Goal: Information Seeking & Learning: Find specific fact

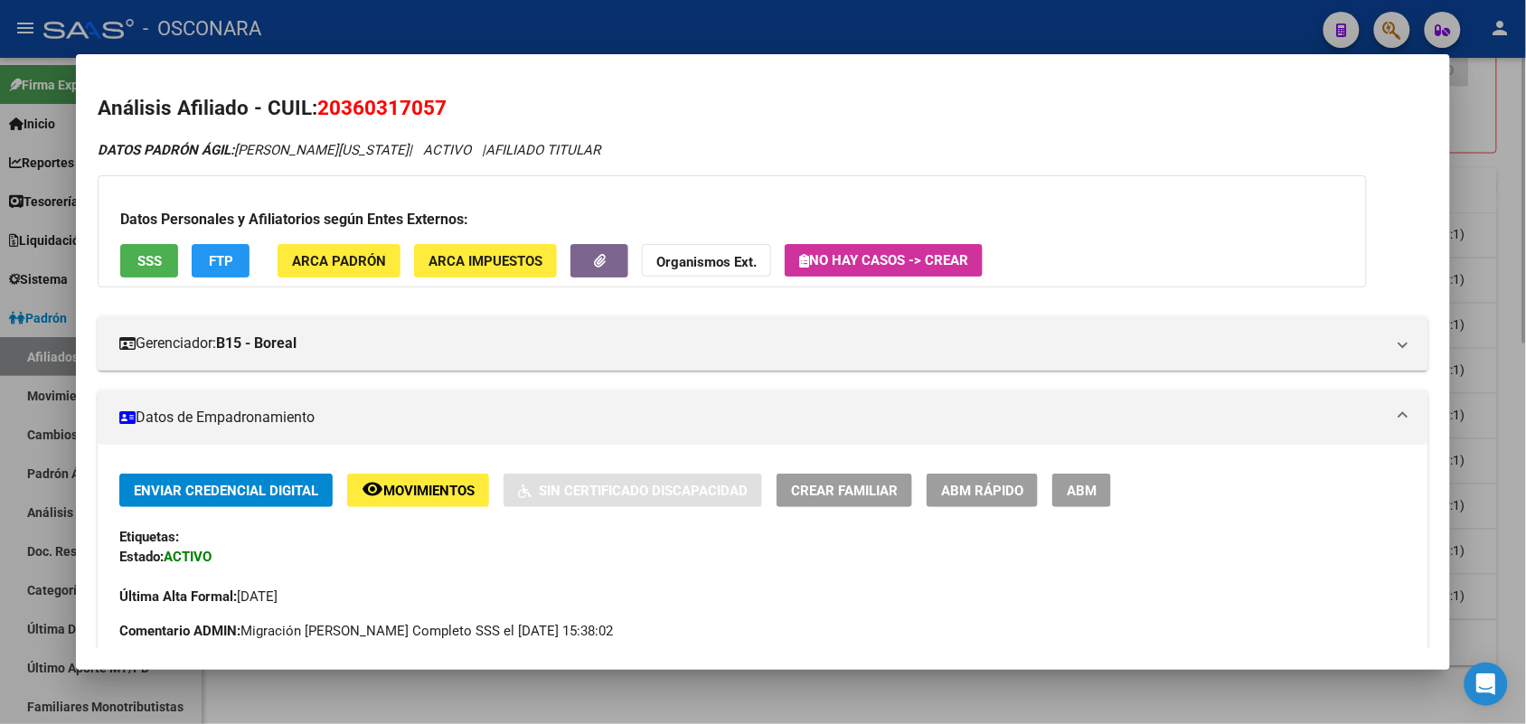
click at [431, 700] on div at bounding box center [763, 362] width 1526 height 724
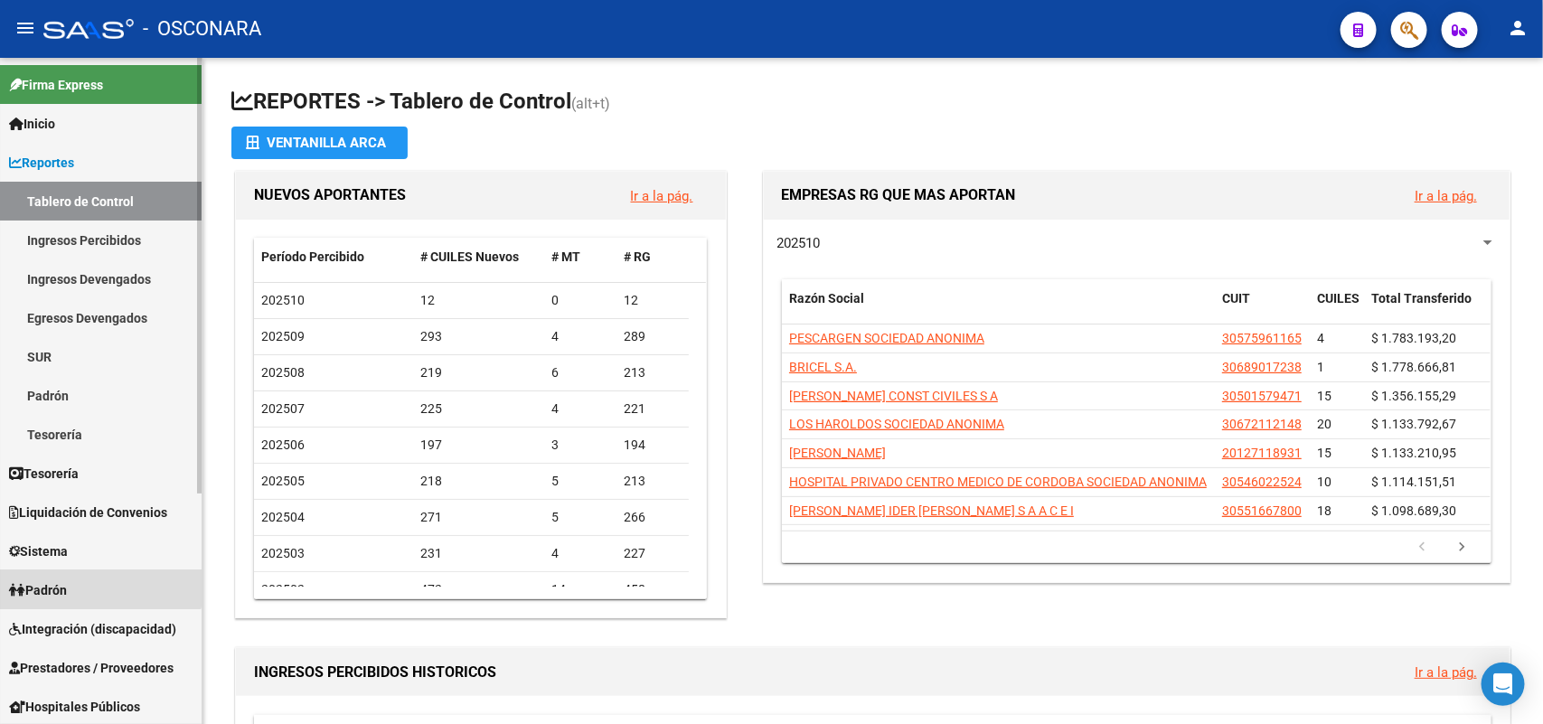
click at [92, 576] on link "Padrón" at bounding box center [101, 589] width 202 height 39
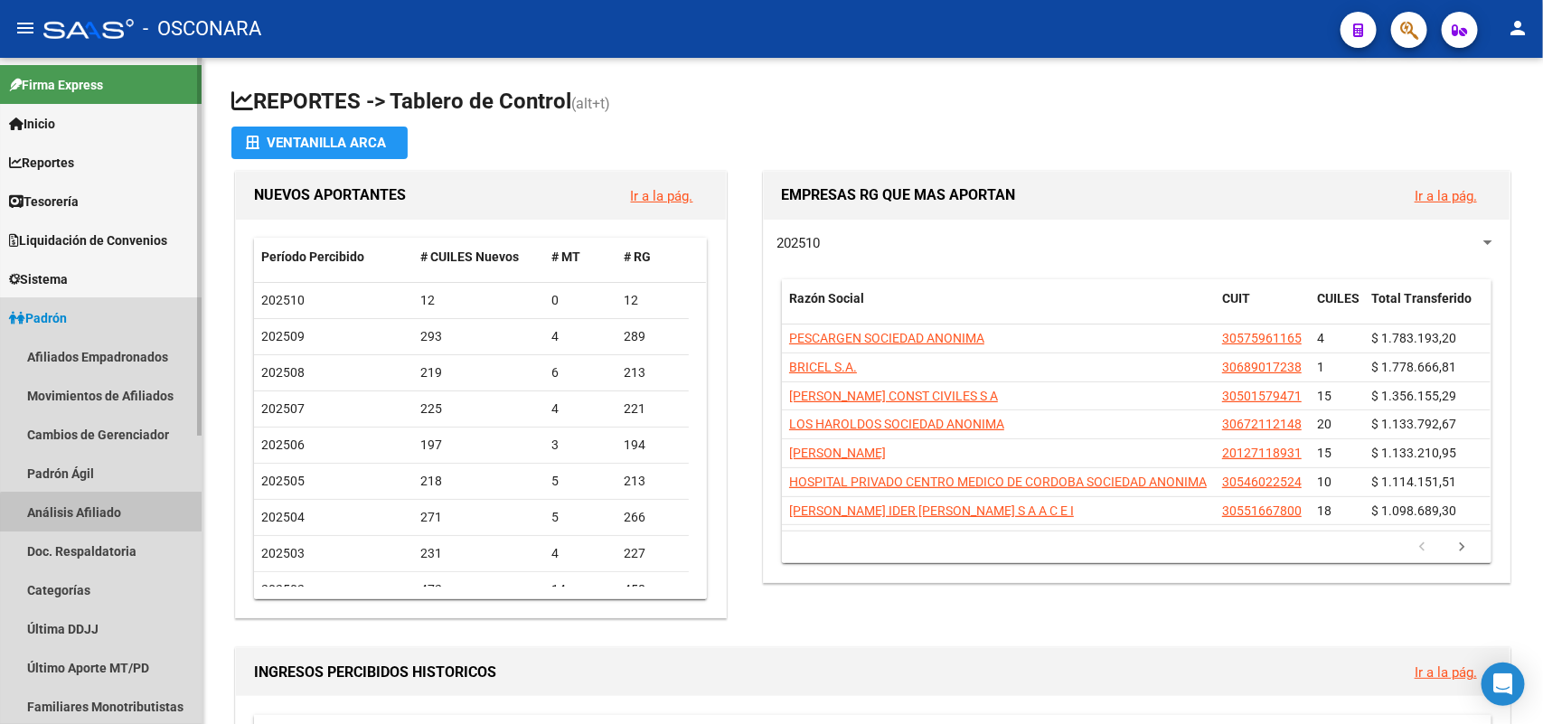
click at [110, 518] on link "Análisis Afiliado" at bounding box center [101, 512] width 202 height 39
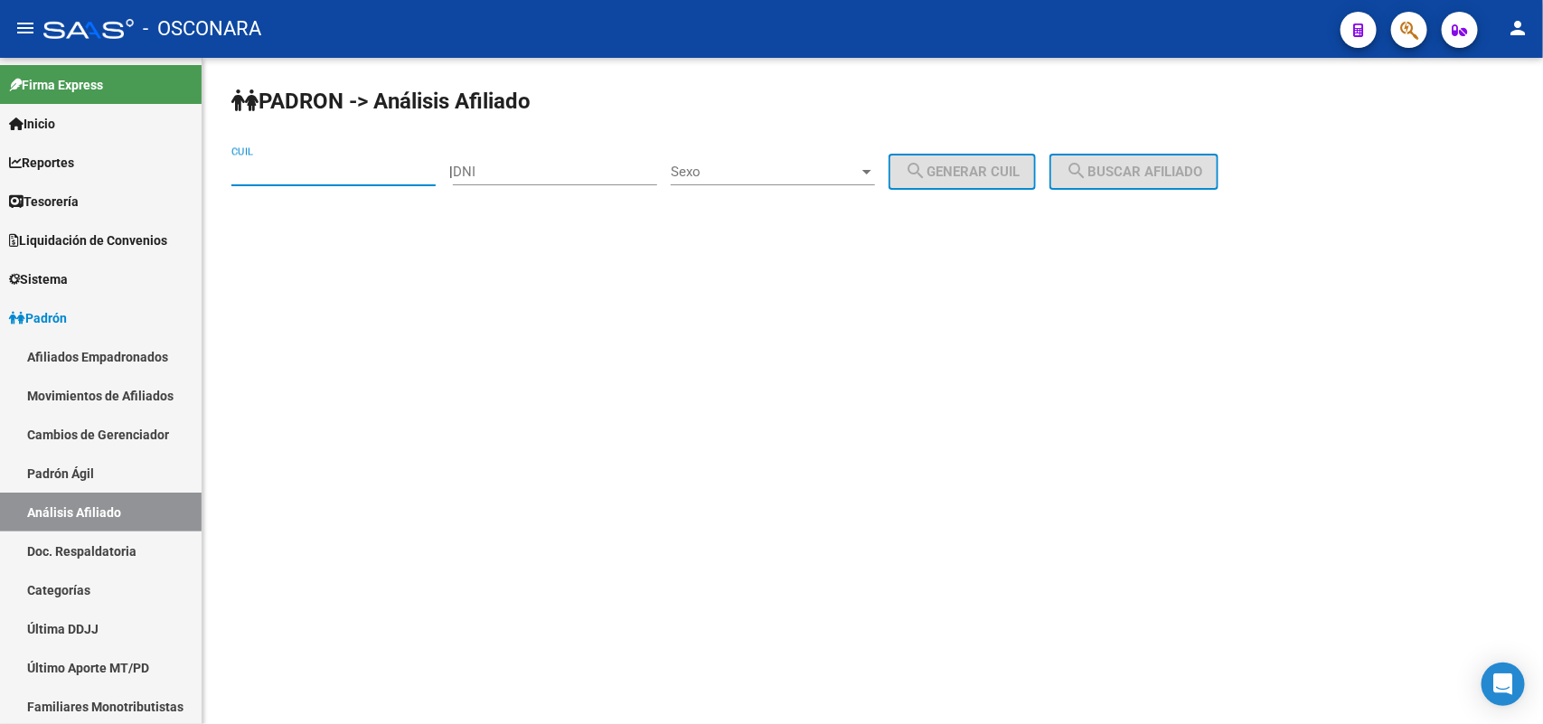
click at [381, 164] on input "CUIL" at bounding box center [333, 172] width 204 height 16
paste input "20-25456862-8"
type input "20-25456862-8"
click at [1214, 183] on button "search Buscar afiliado" at bounding box center [1133, 172] width 169 height 36
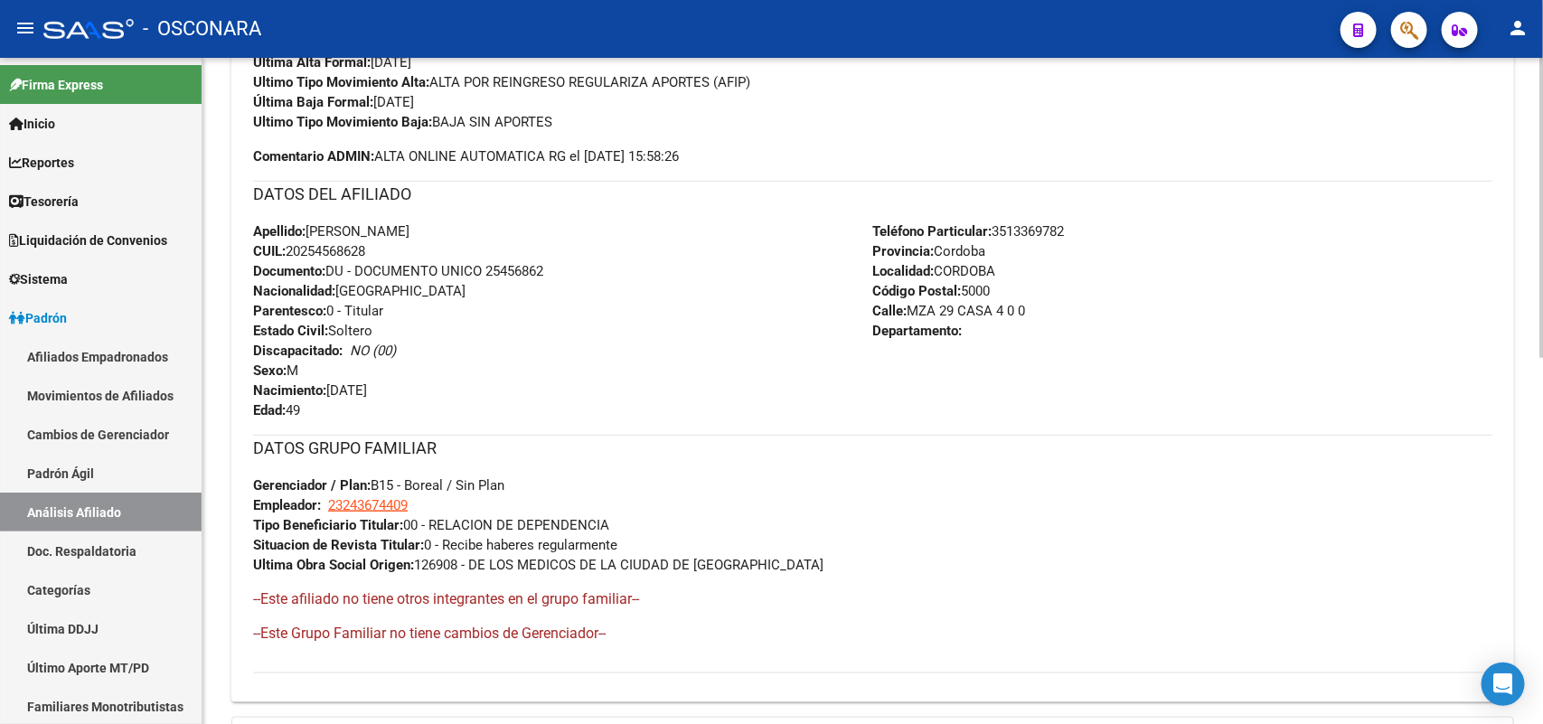
scroll to position [811, 0]
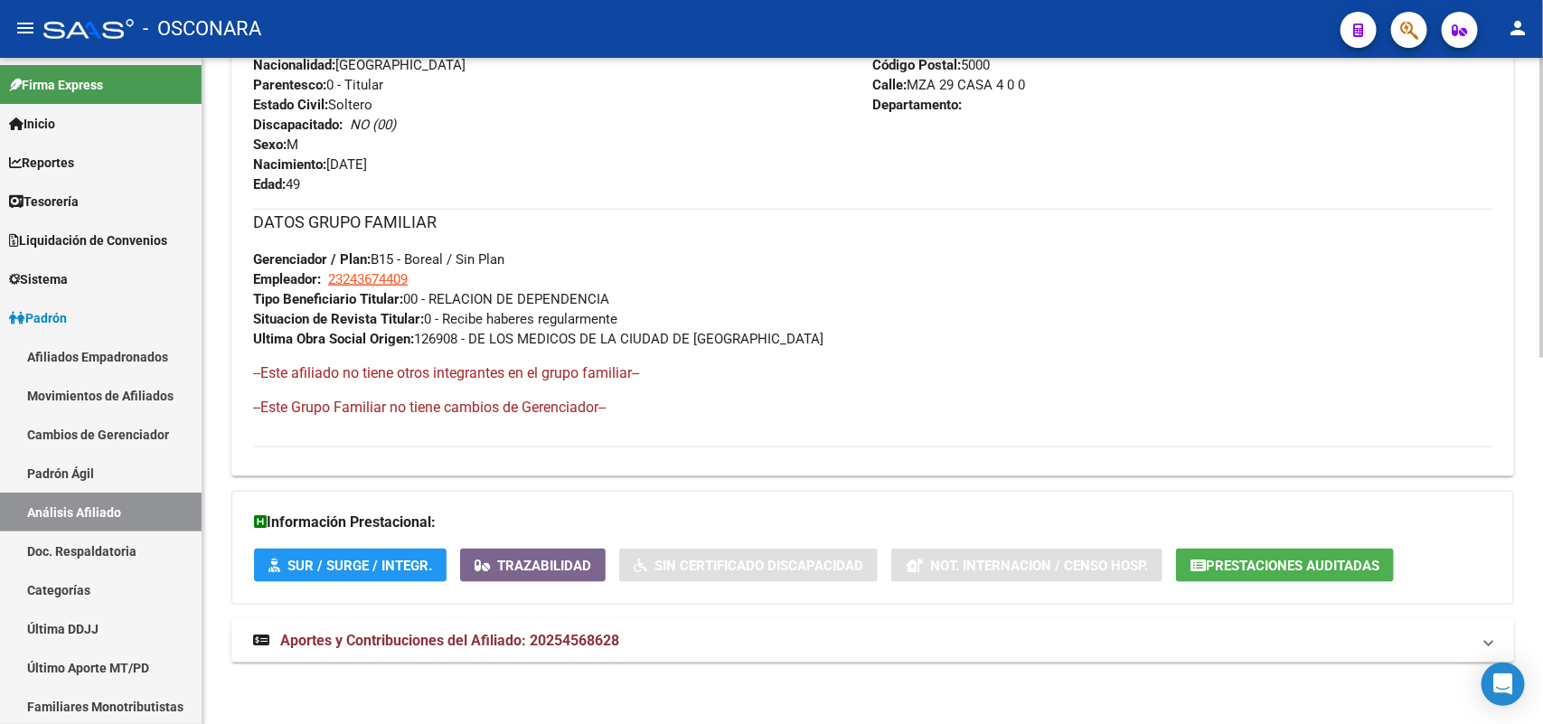
click at [545, 619] on mat-expansion-panel-header "Aportes y Contribuciones del Afiliado: 20254568628" at bounding box center [872, 640] width 1283 height 43
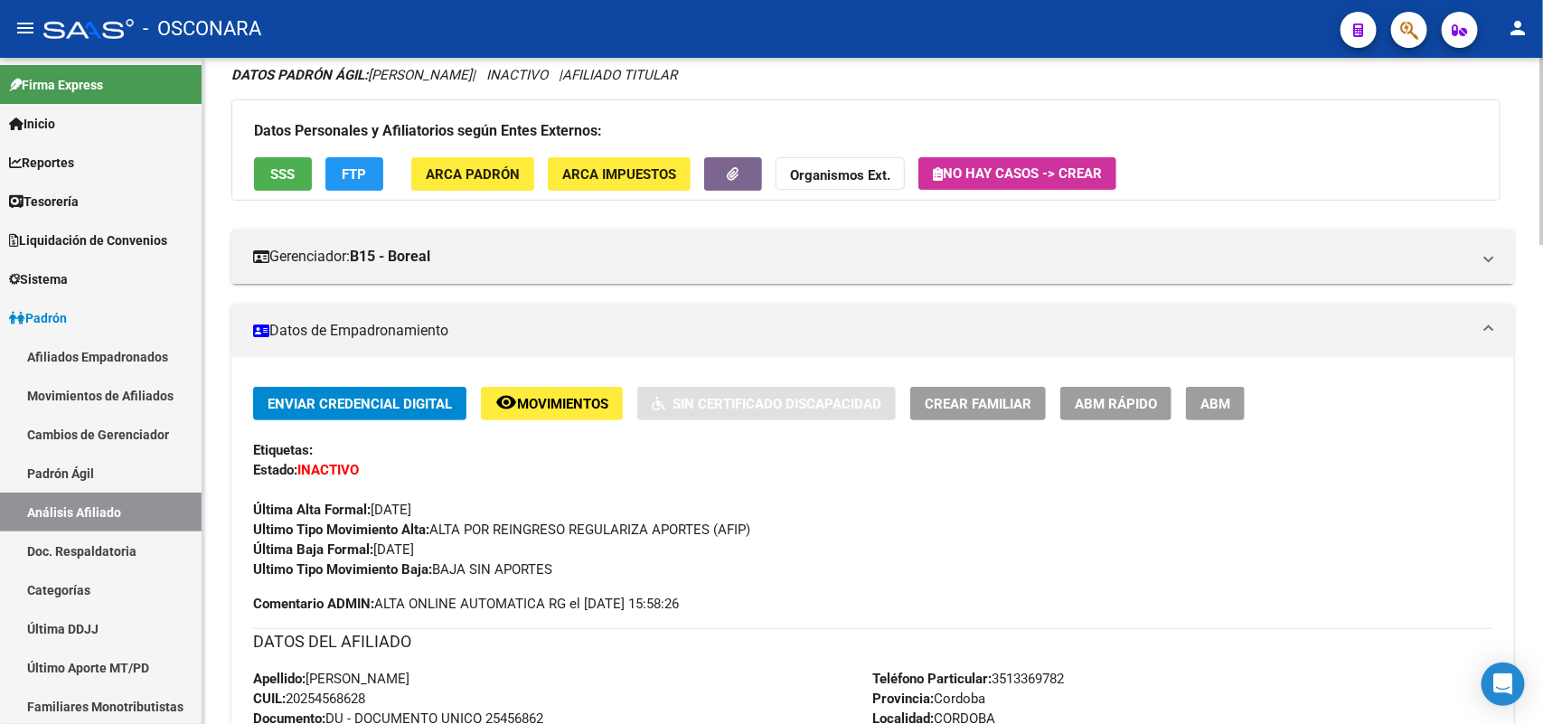
scroll to position [226, 0]
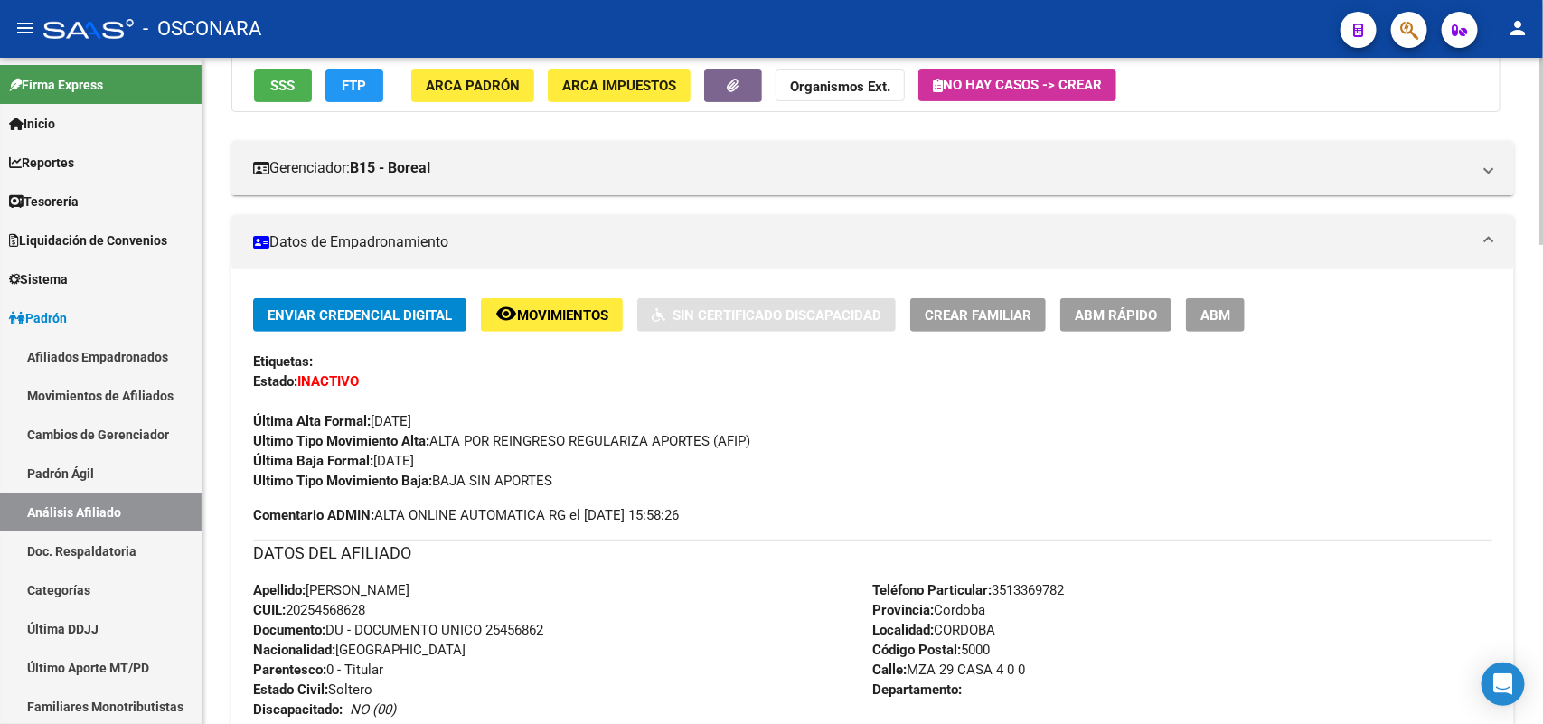
drag, startPoint x: 309, startPoint y: 589, endPoint x: 409, endPoint y: 606, distance: 101.6
click at [409, 606] on div "Apellido: [PERSON_NAME]: 20254568628 Documento: DU - DOCUMENTO UNICO 25456862 N…" at bounding box center [563, 679] width 620 height 199
copy div "[PERSON_NAME]: 20254568628"
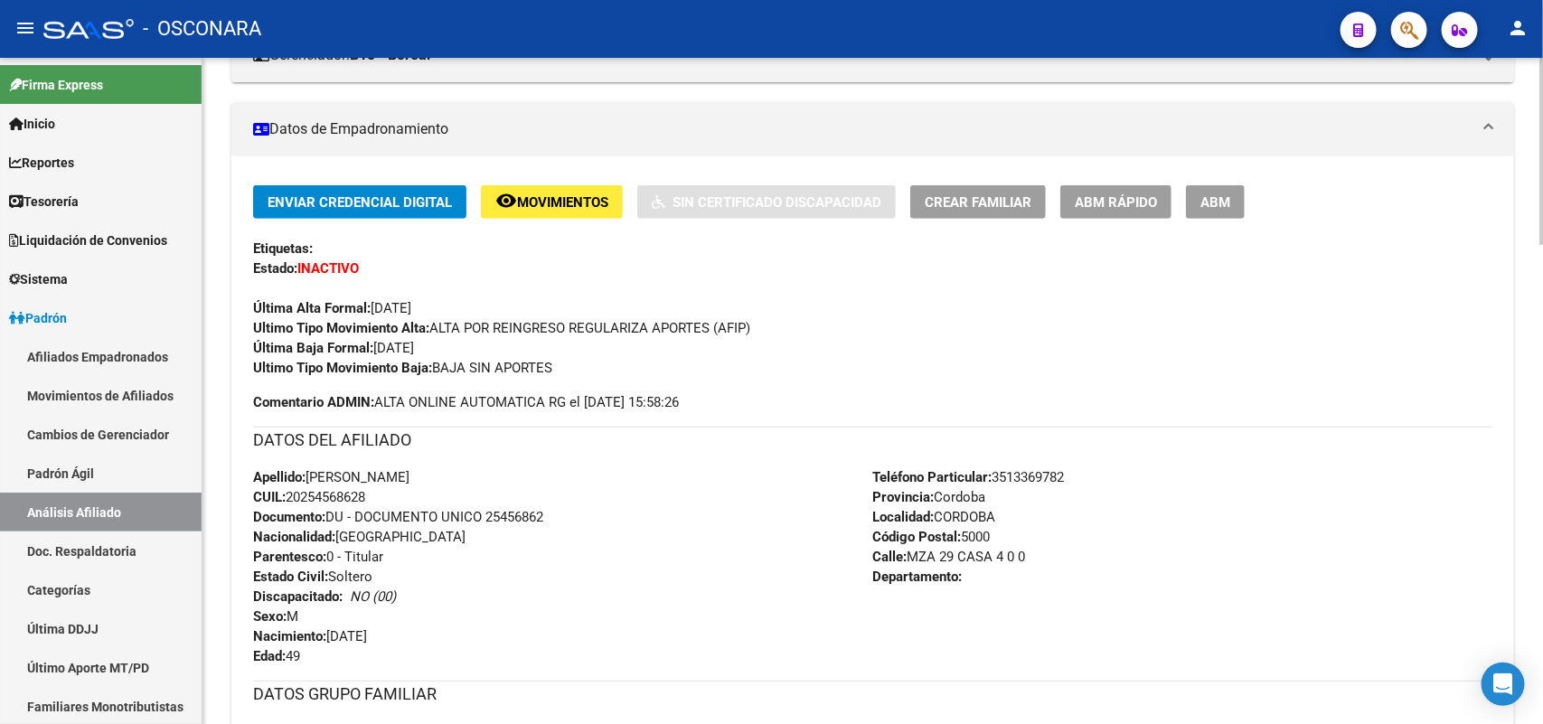
scroll to position [0, 0]
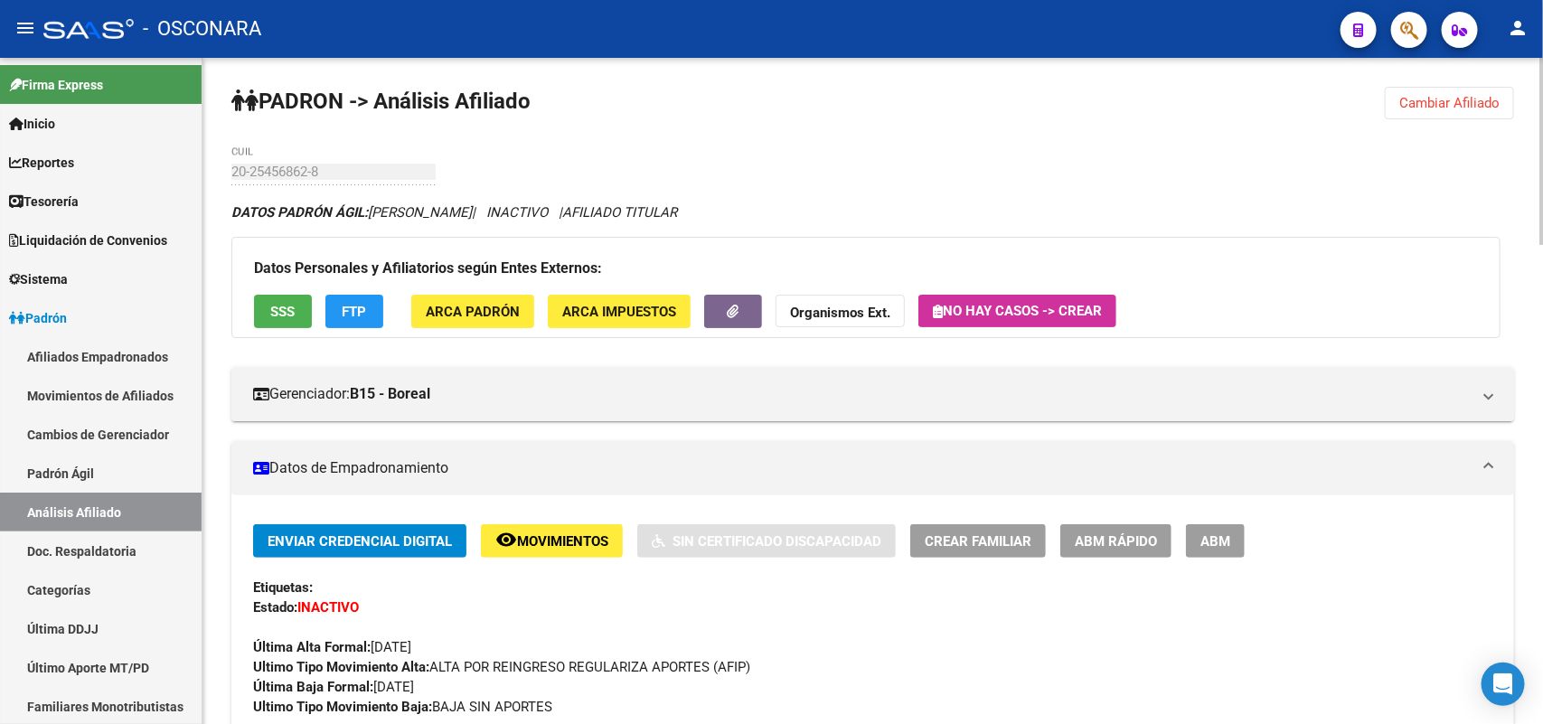
click at [366, 312] on span "FTP" at bounding box center [355, 312] width 24 height 16
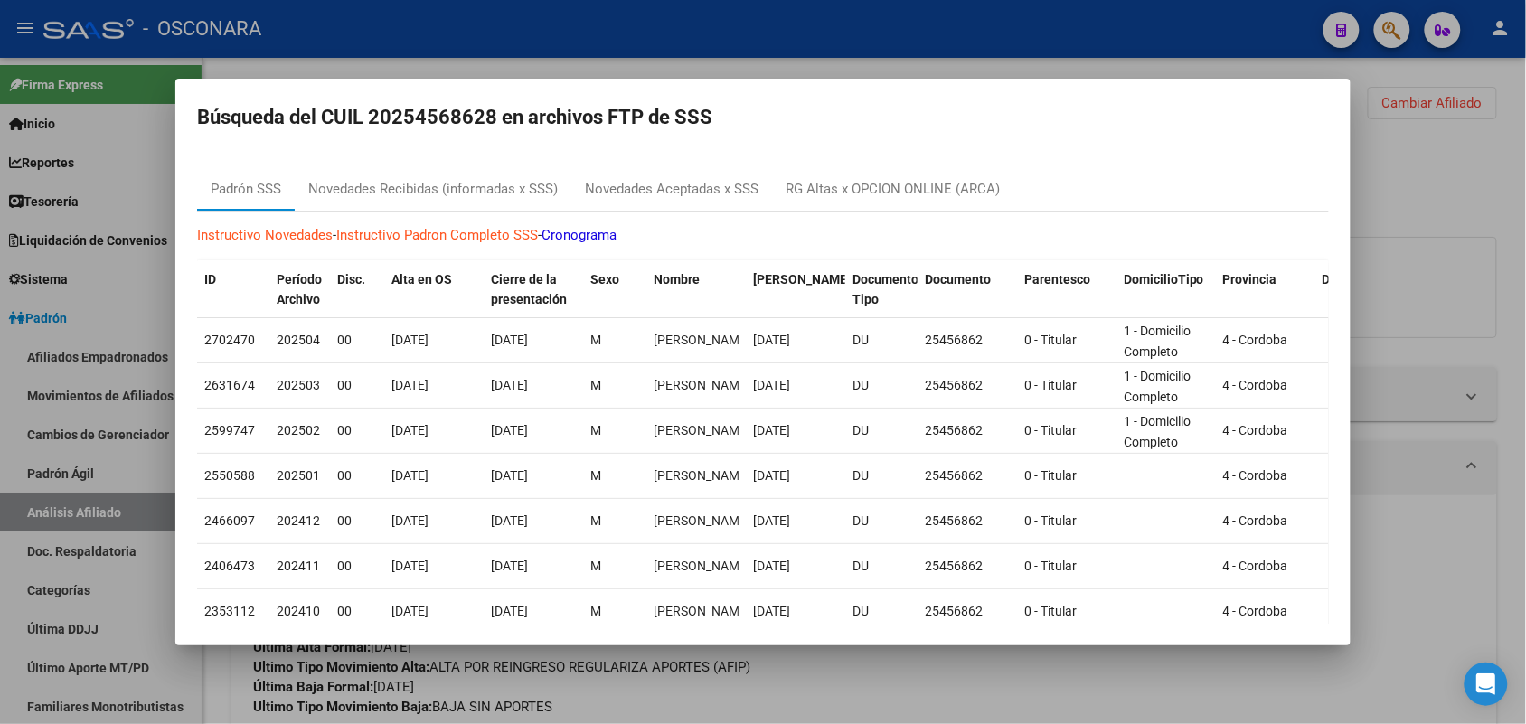
click at [1394, 185] on div at bounding box center [763, 362] width 1526 height 724
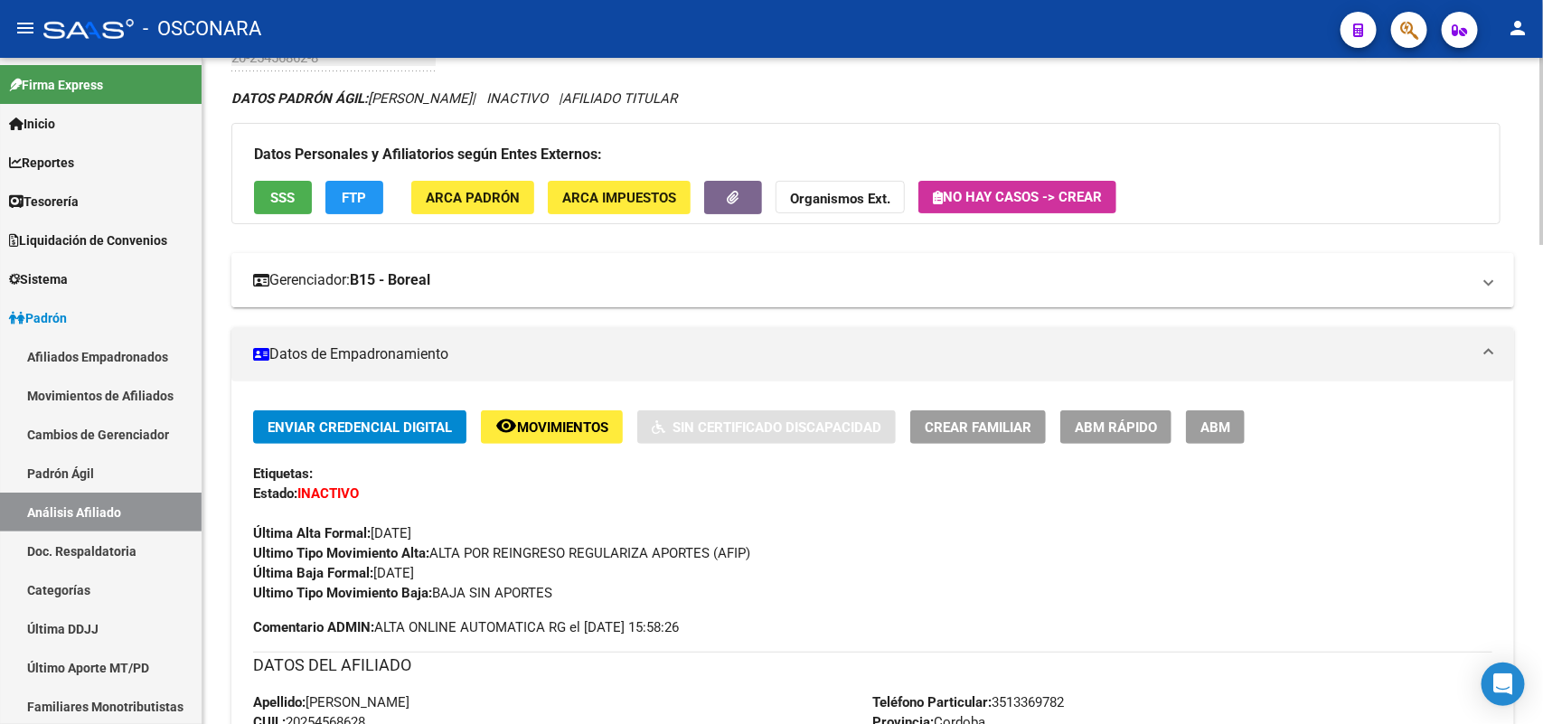
scroll to position [226, 0]
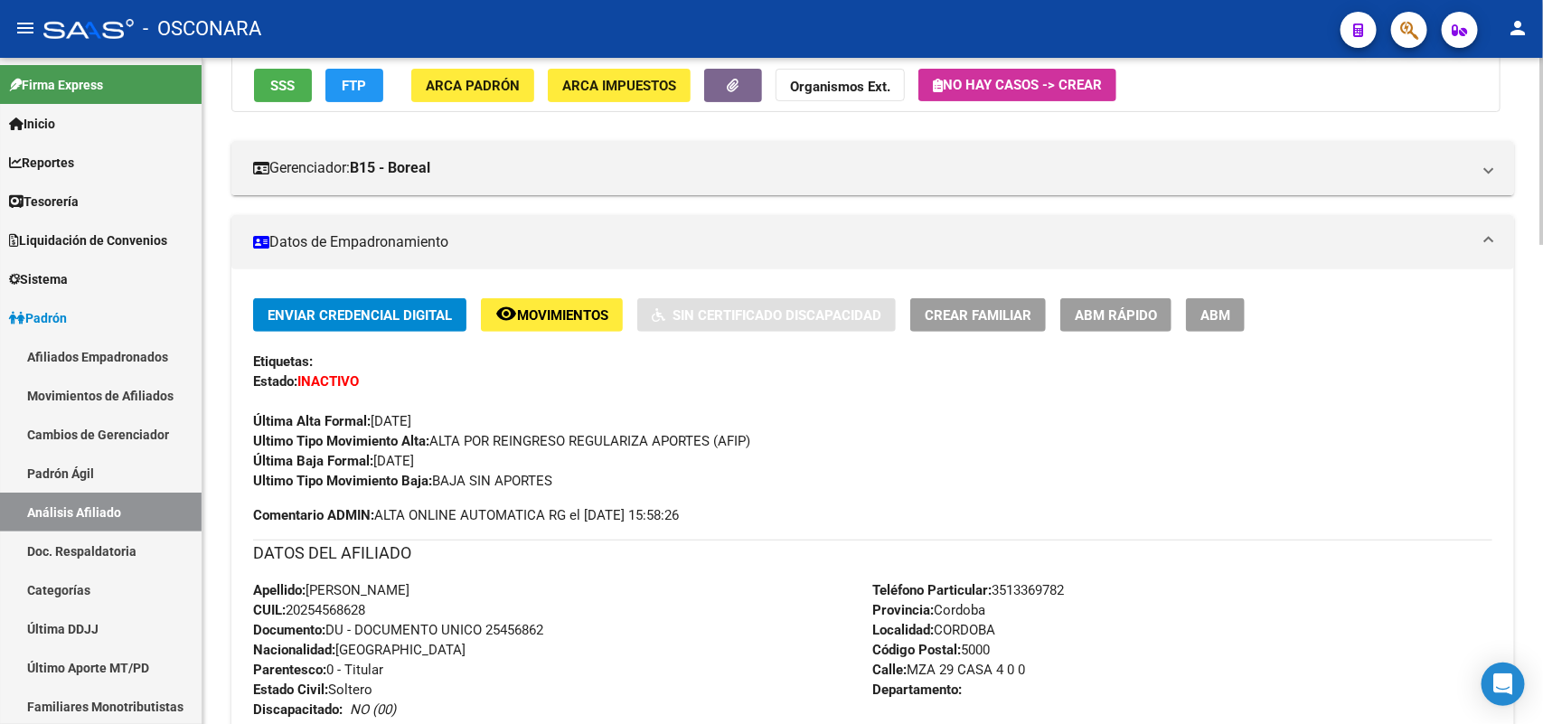
drag, startPoint x: 373, startPoint y: 611, endPoint x: 287, endPoint y: 601, distance: 86.4
click at [287, 601] on div "Apellido: [PERSON_NAME]: 20254568628 Documento: DU - DOCUMENTO UNICO 25456862 N…" at bounding box center [563, 679] width 620 height 199
copy span "20254568628"
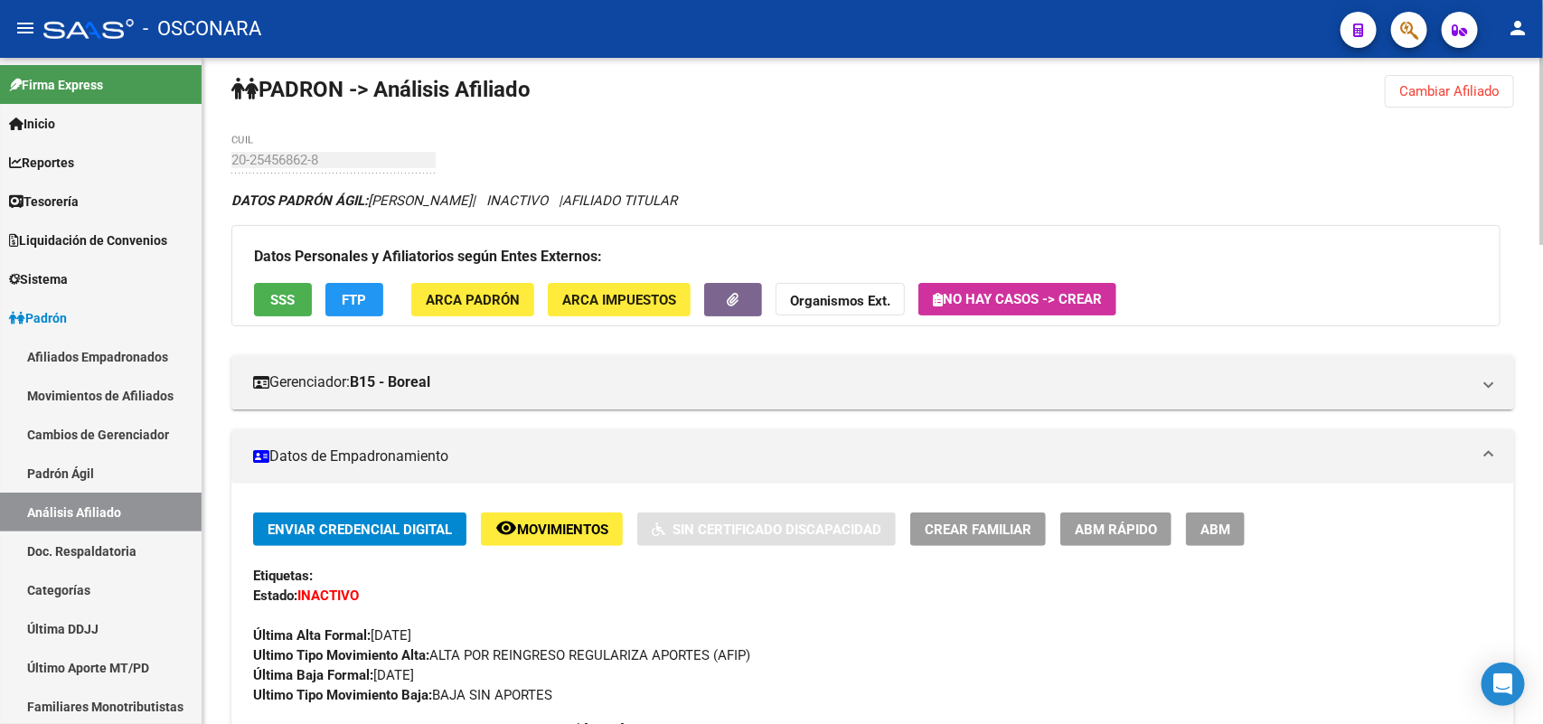
scroll to position [0, 0]
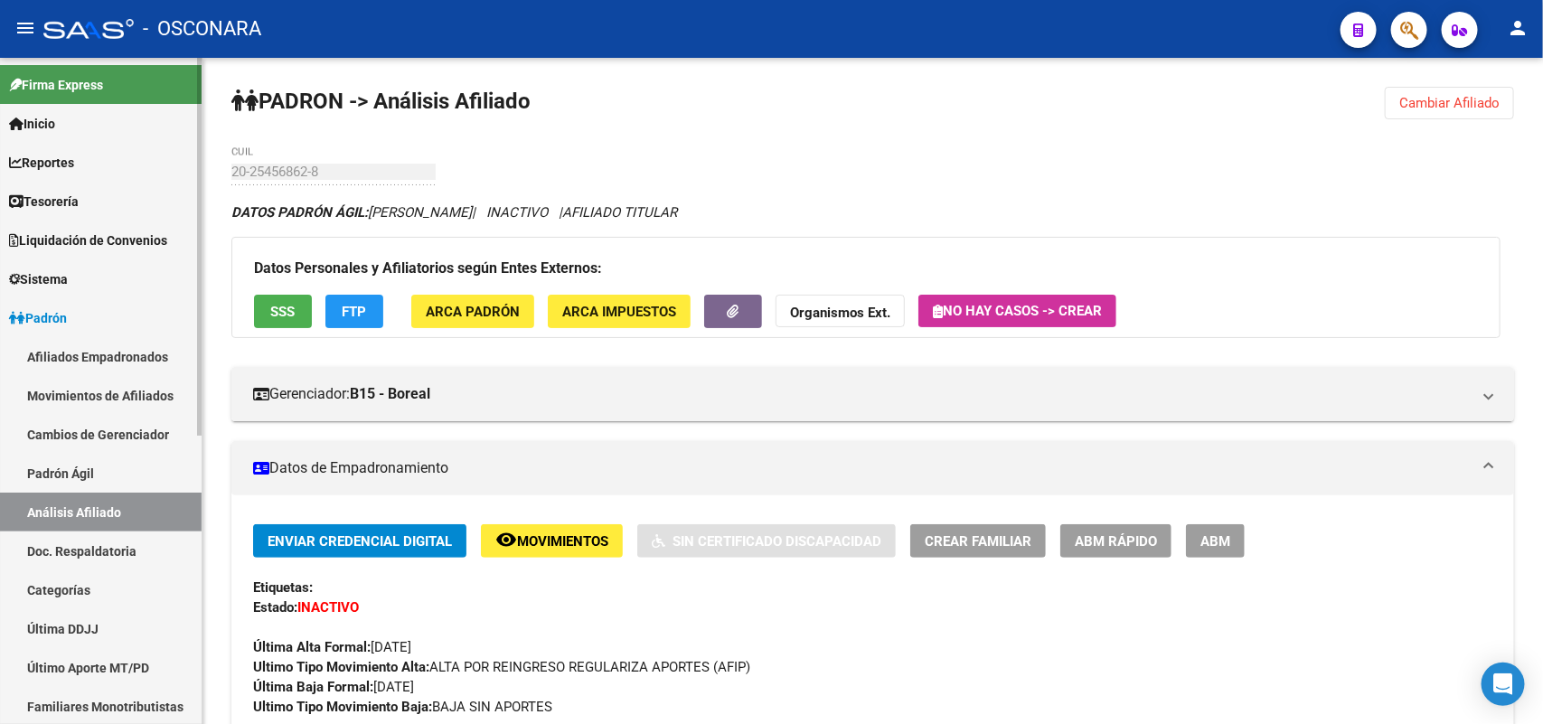
click at [108, 462] on link "Padrón Ágil" at bounding box center [101, 473] width 202 height 39
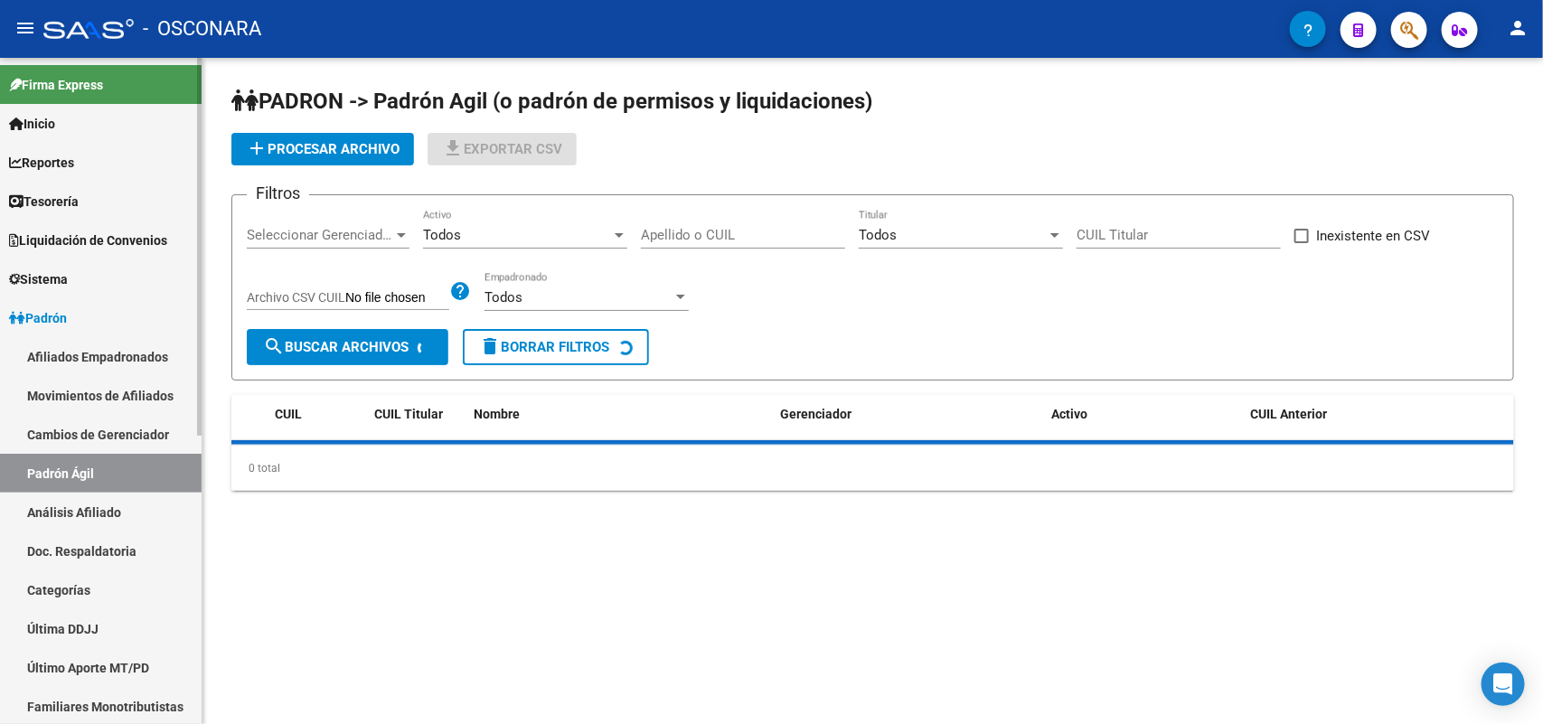
drag, startPoint x: 98, startPoint y: 516, endPoint x: 104, endPoint y: 509, distance: 9.6
click at [99, 516] on link "Análisis Afiliado" at bounding box center [101, 512] width 202 height 39
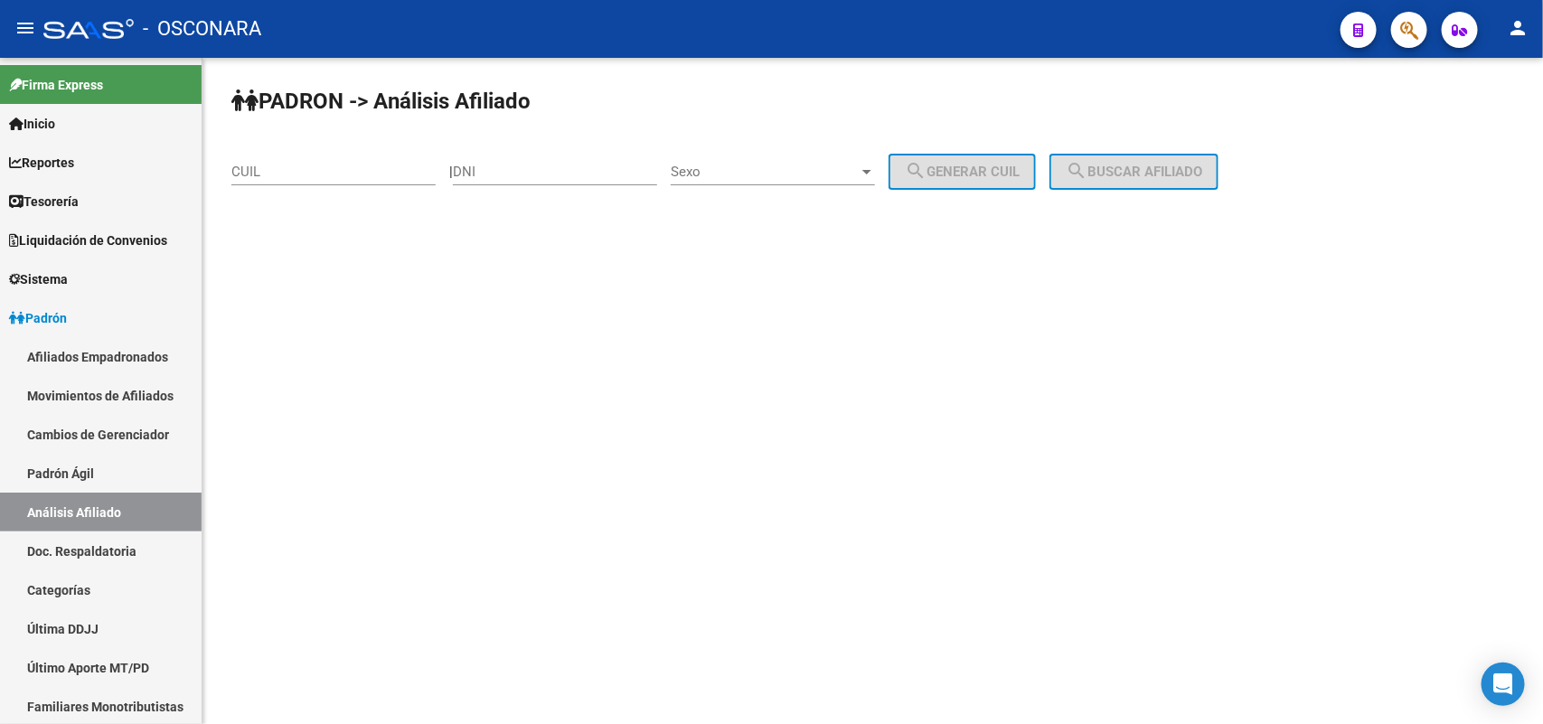
click at [272, 174] on input "CUIL" at bounding box center [333, 172] width 204 height 16
paste input "27-45587415-2"
type input "27-45587415-2"
click at [1166, 165] on span "search Buscar afiliado" at bounding box center [1134, 172] width 136 height 16
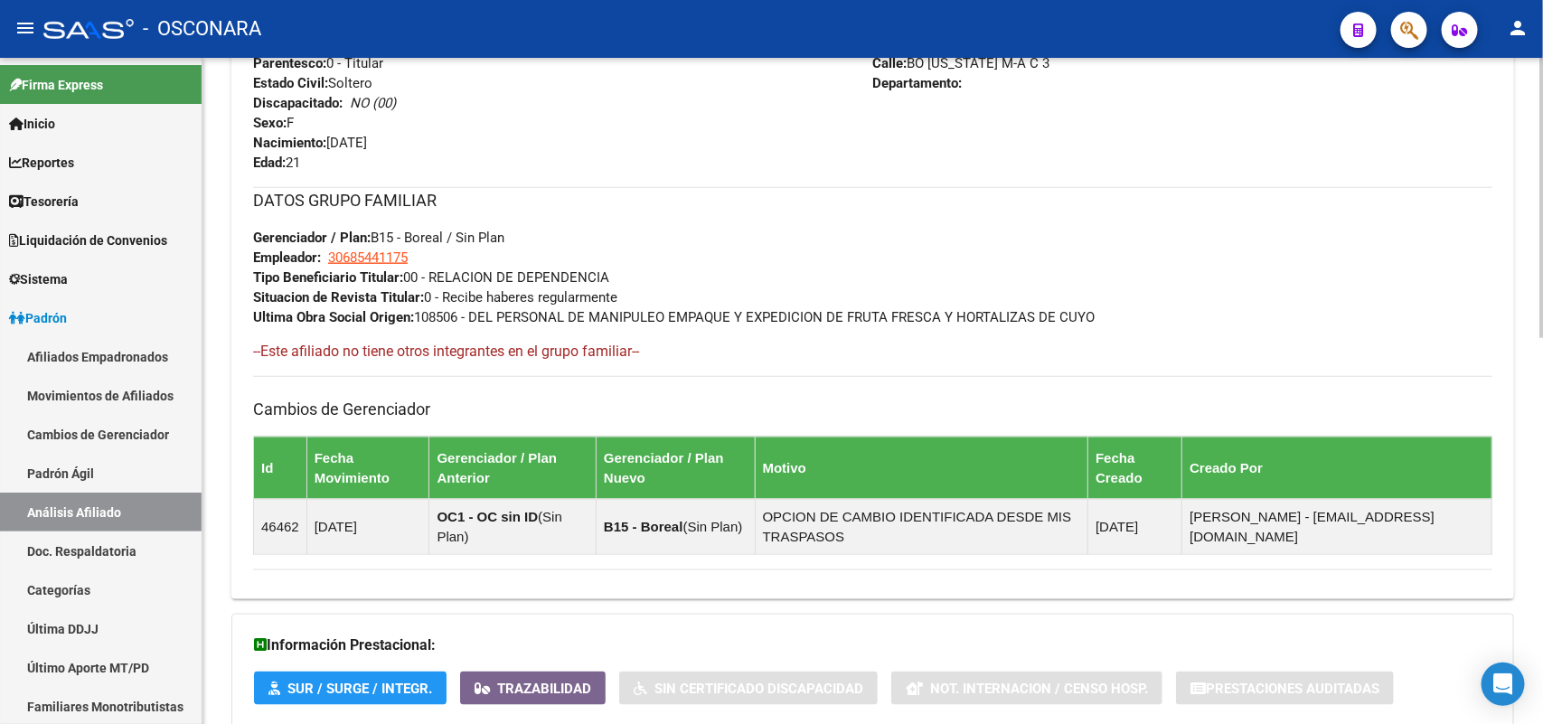
scroll to position [917, 0]
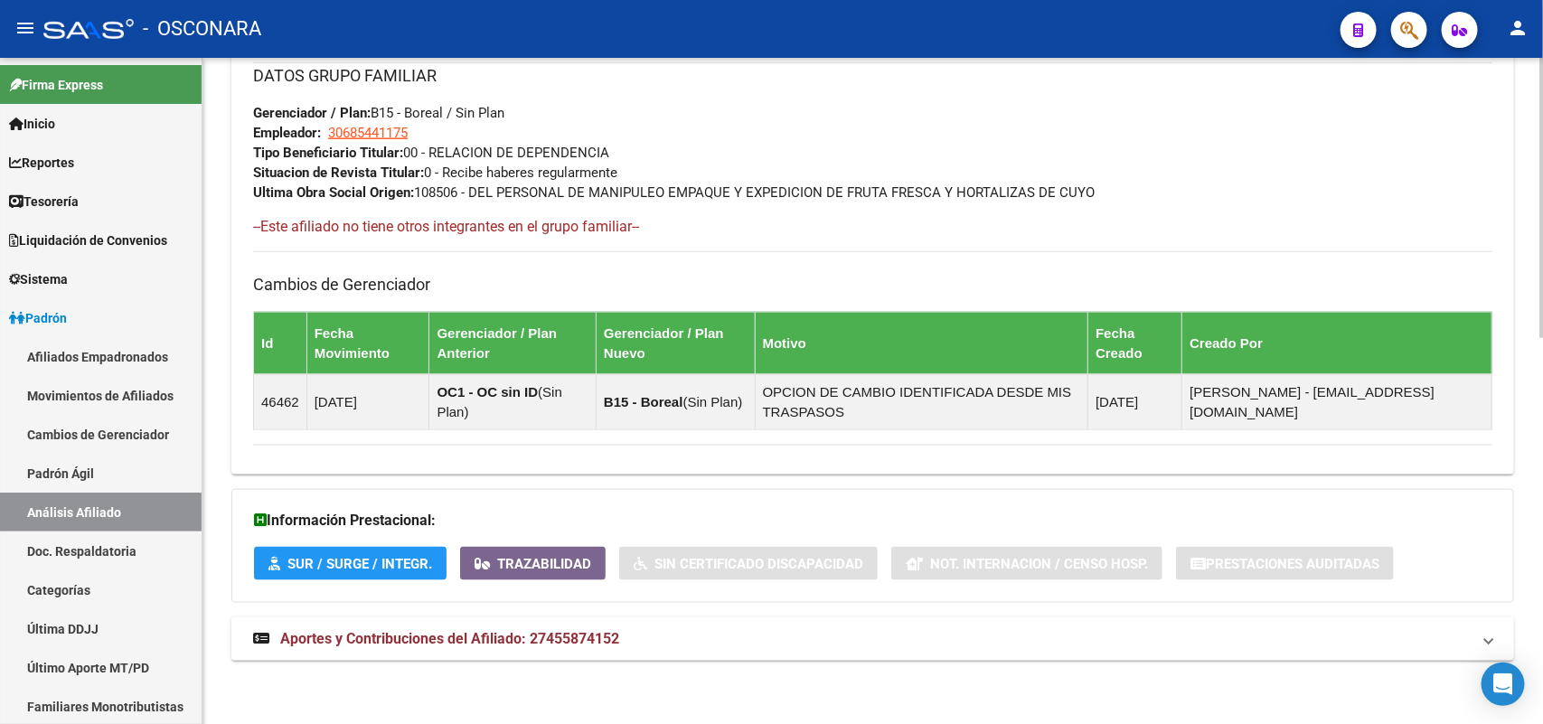
click at [603, 635] on span "Aportes y Contribuciones del Afiliado: 27455874152" at bounding box center [449, 638] width 339 height 17
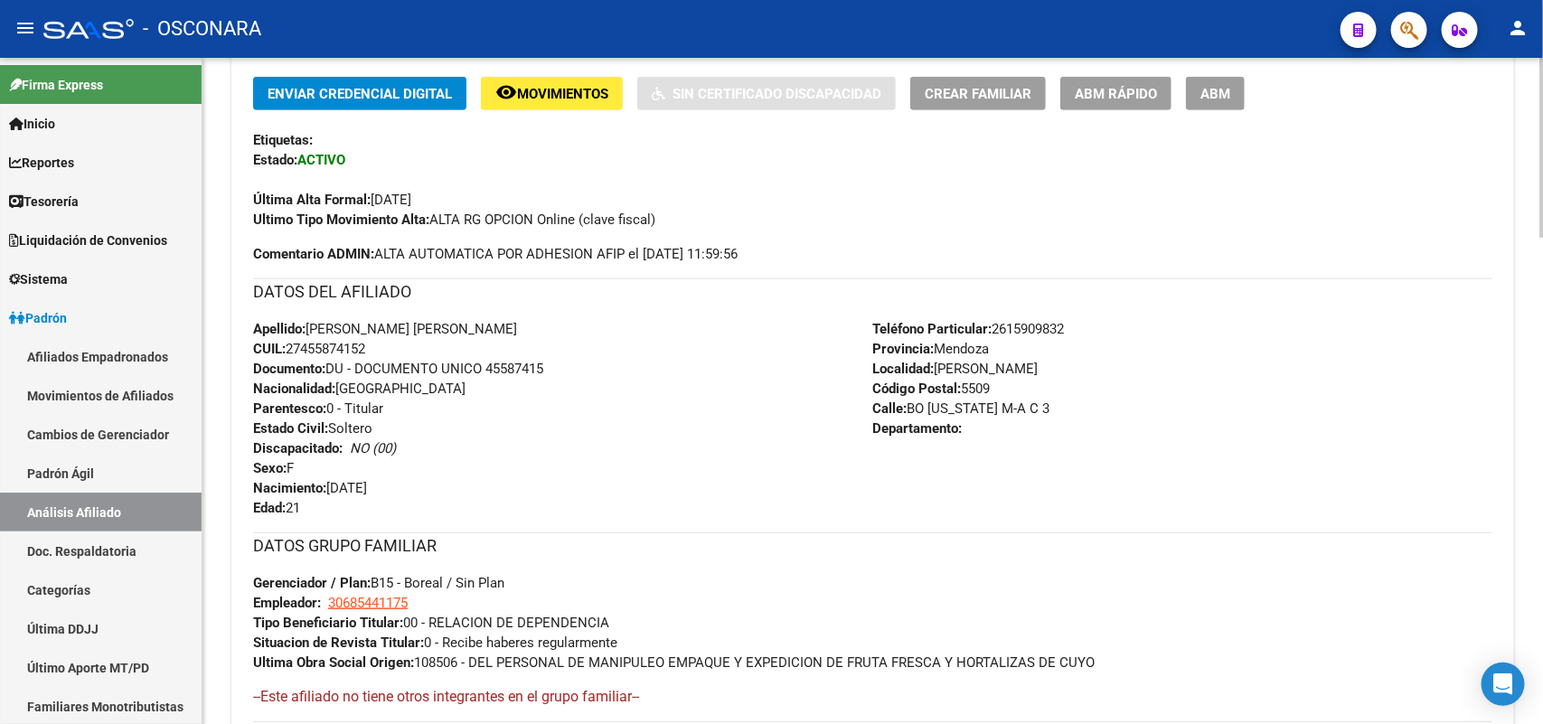
scroll to position [452, 0]
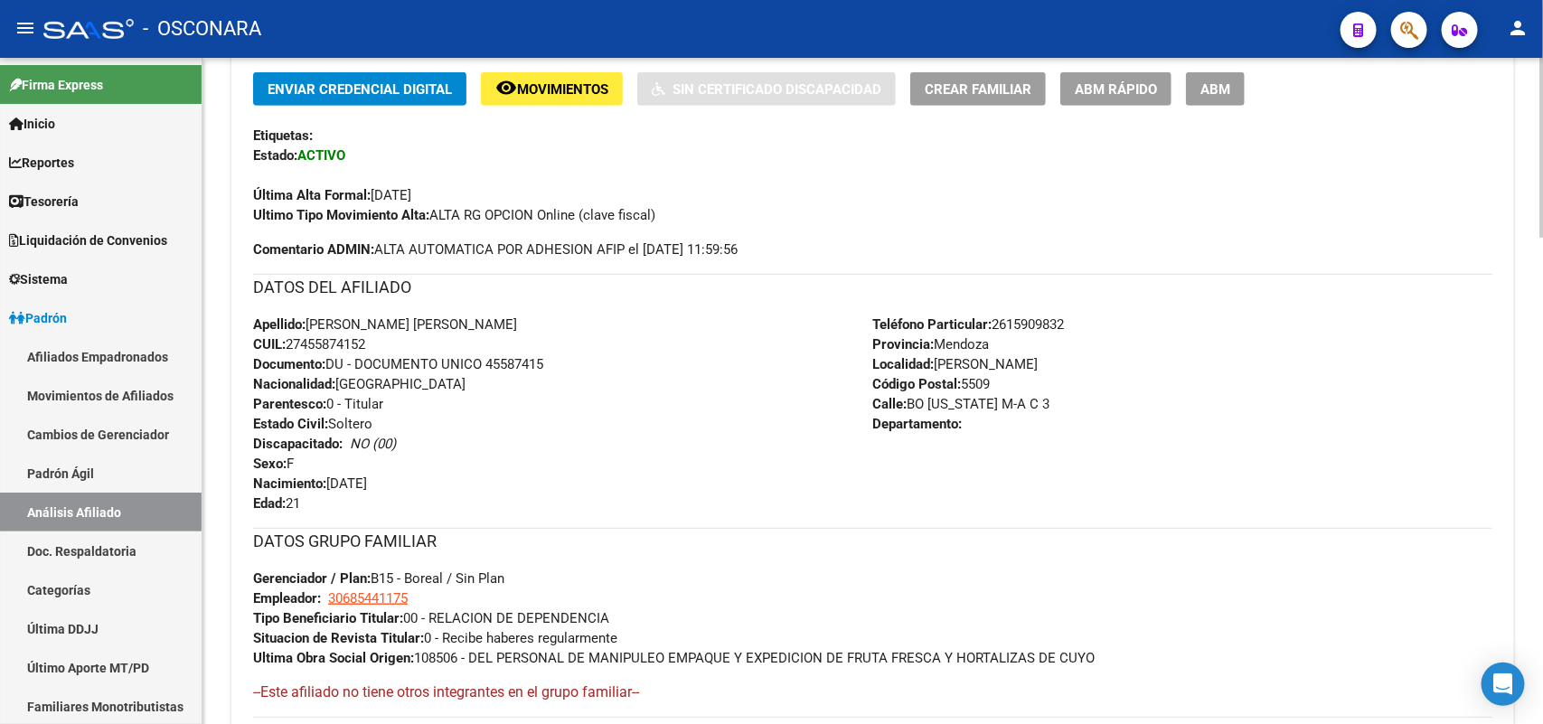
drag, startPoint x: 373, startPoint y: 343, endPoint x: 290, endPoint y: 340, distance: 83.2
click at [290, 340] on div "Apellido: [PERSON_NAME] [PERSON_NAME] CUIL: 27455874152 Documento: DU - DOCUMEN…" at bounding box center [563, 414] width 620 height 199
copy span "27455874152"
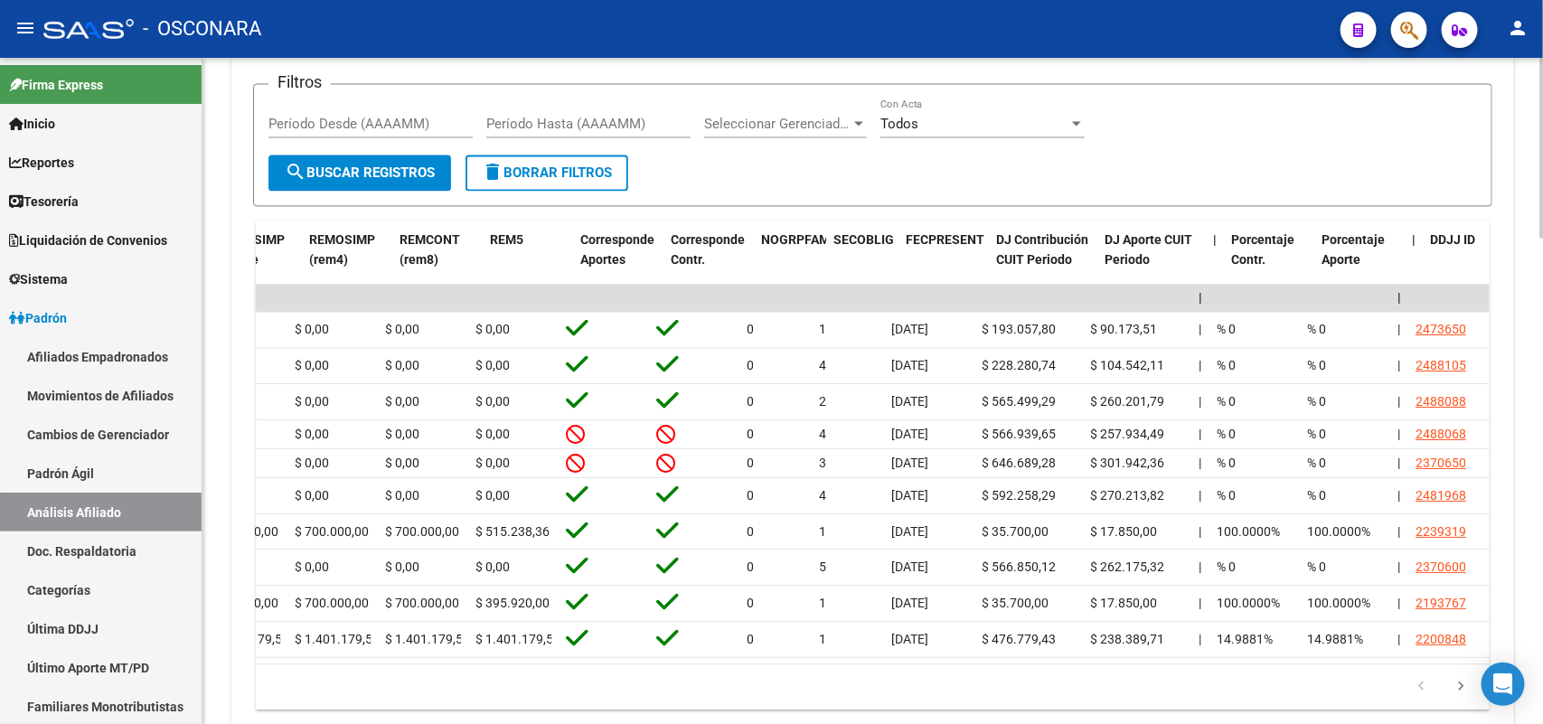
scroll to position [0, 0]
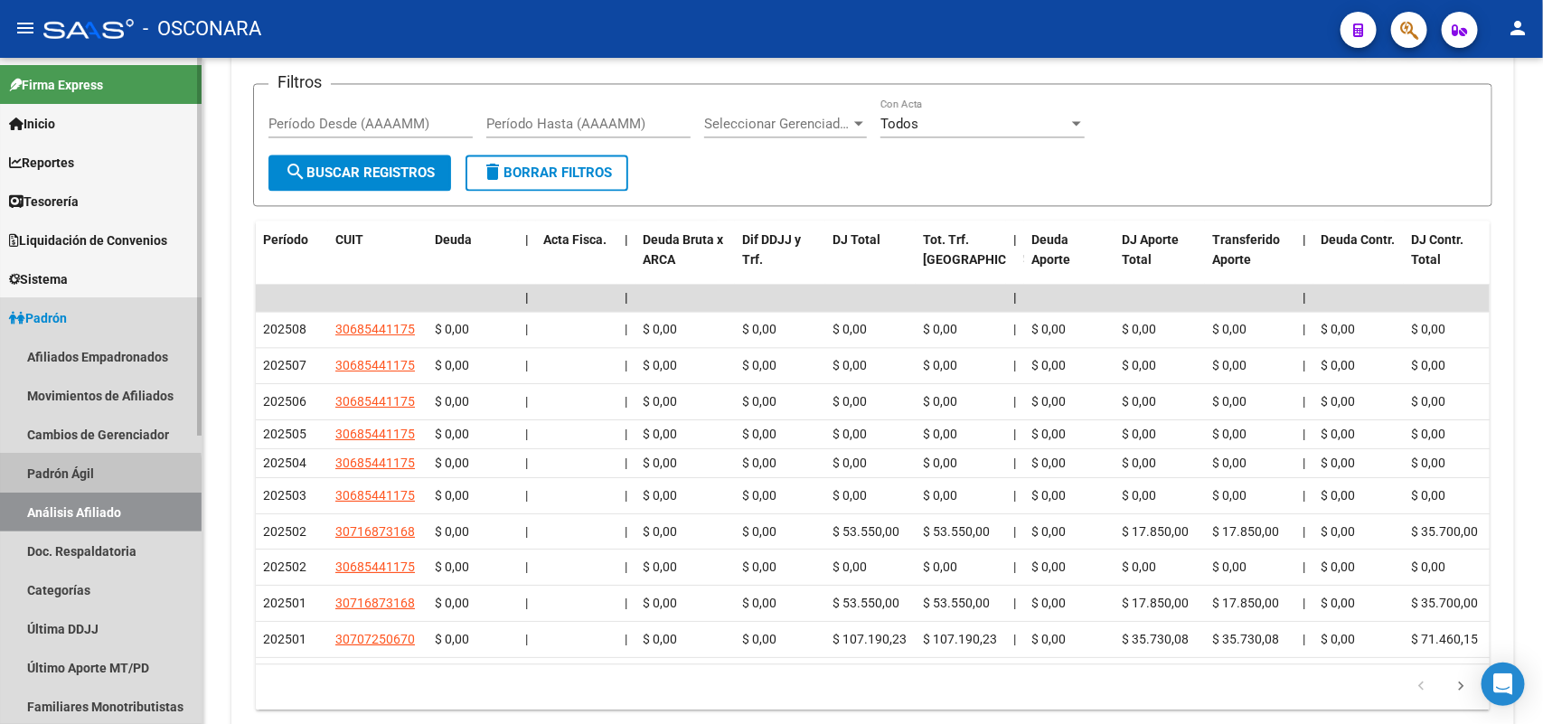
click at [21, 475] on link "Padrón Ágil" at bounding box center [101, 473] width 202 height 39
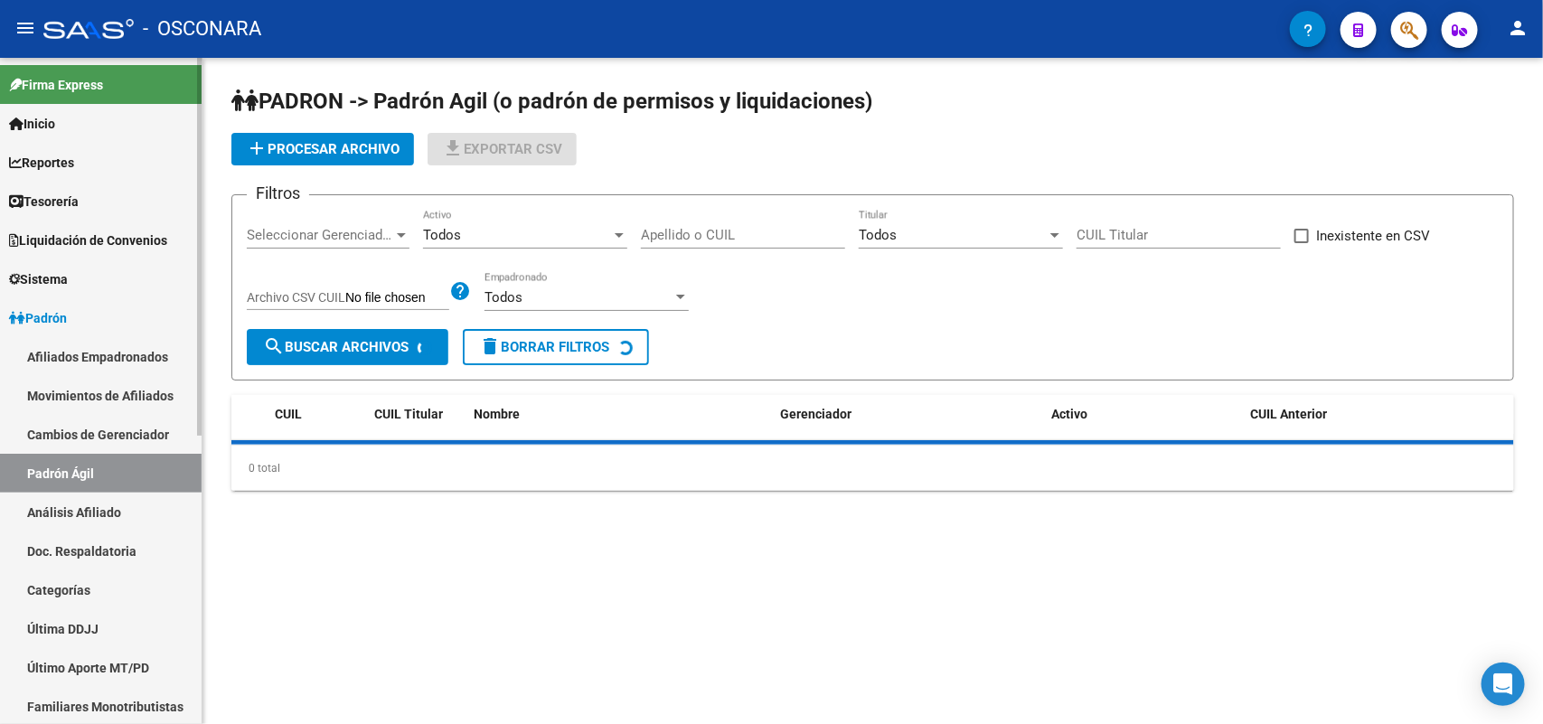
click at [42, 495] on link "Análisis Afiliado" at bounding box center [101, 512] width 202 height 39
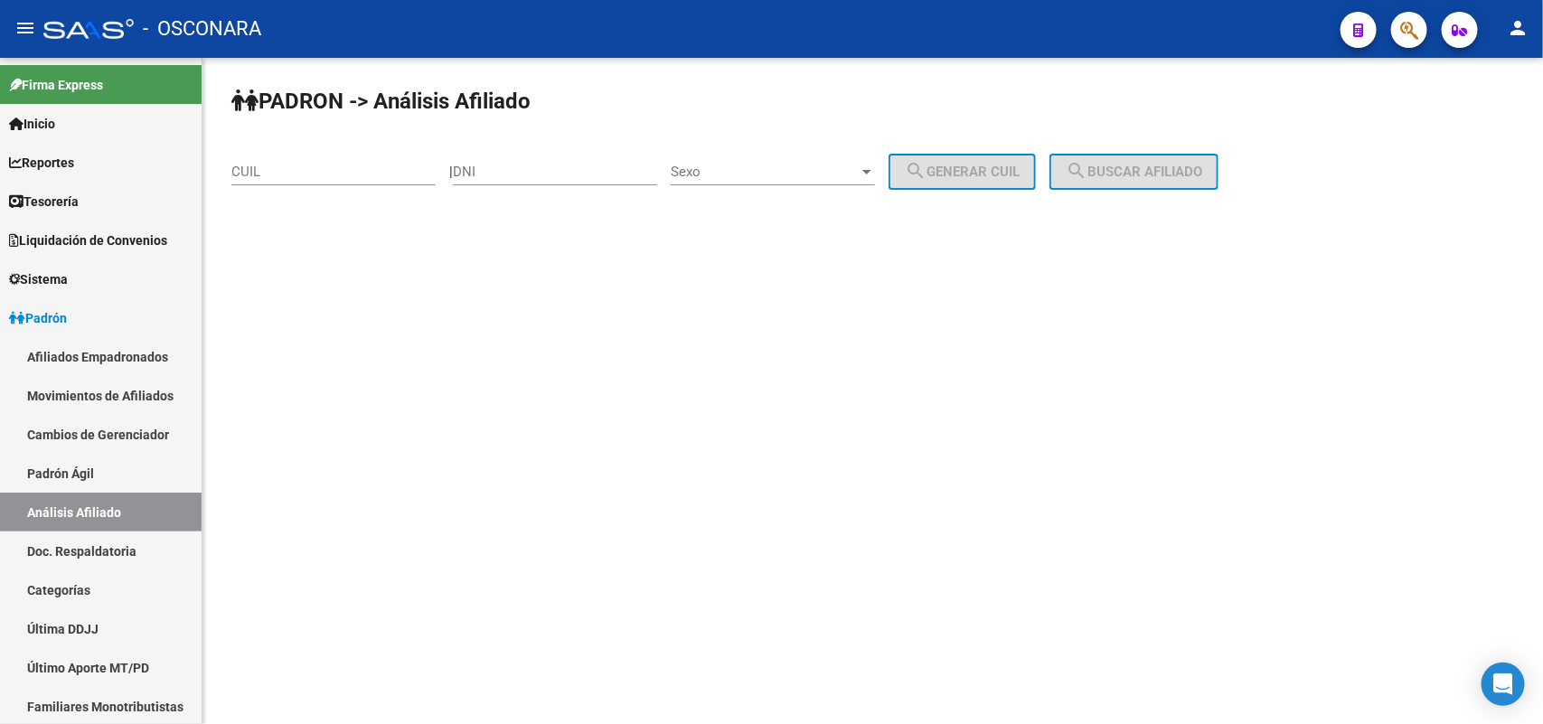
click at [278, 160] on div "CUIL" at bounding box center [333, 165] width 204 height 39
paste input "20-25456862-8"
type input "20-25456862-8"
click at [1087, 165] on mat-icon "search" at bounding box center [1077, 171] width 22 height 22
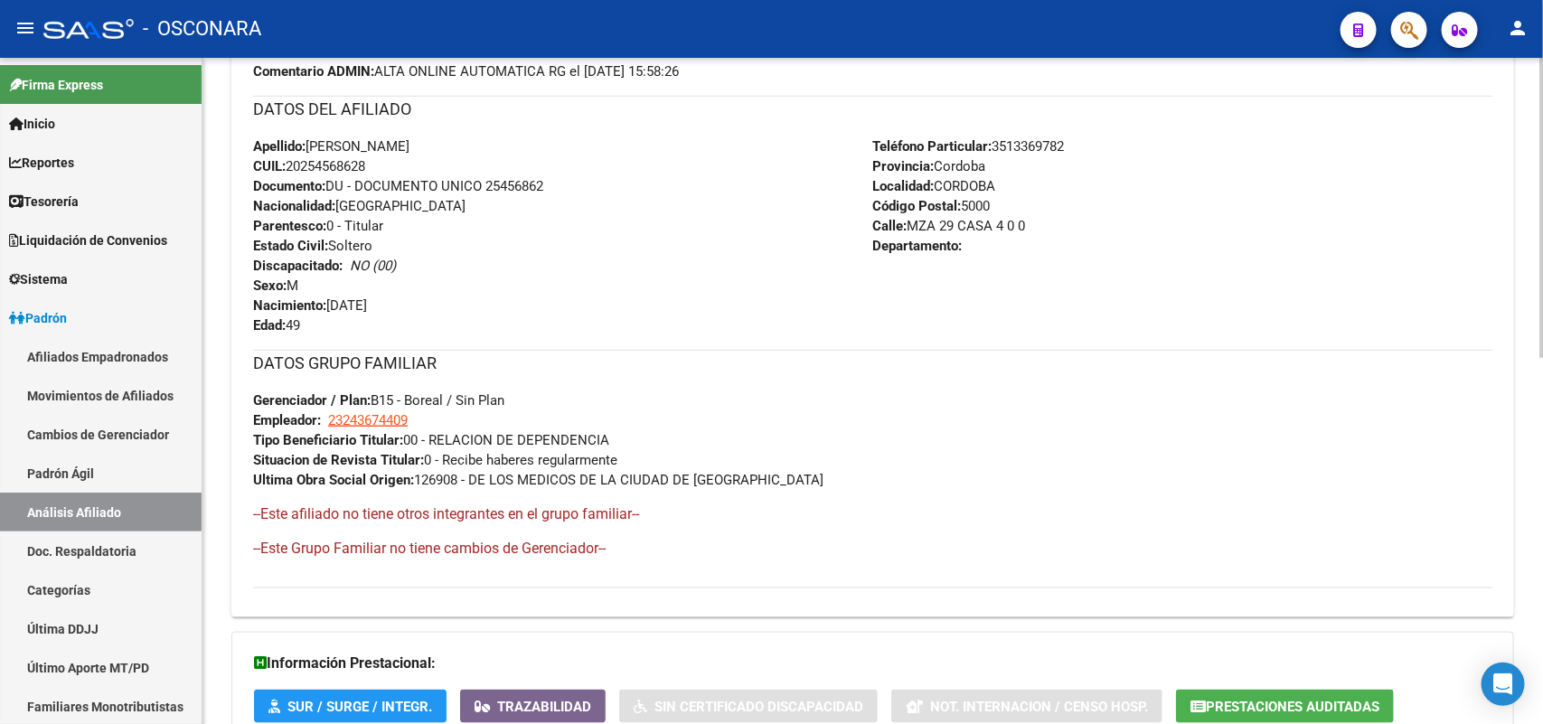
scroll to position [811, 0]
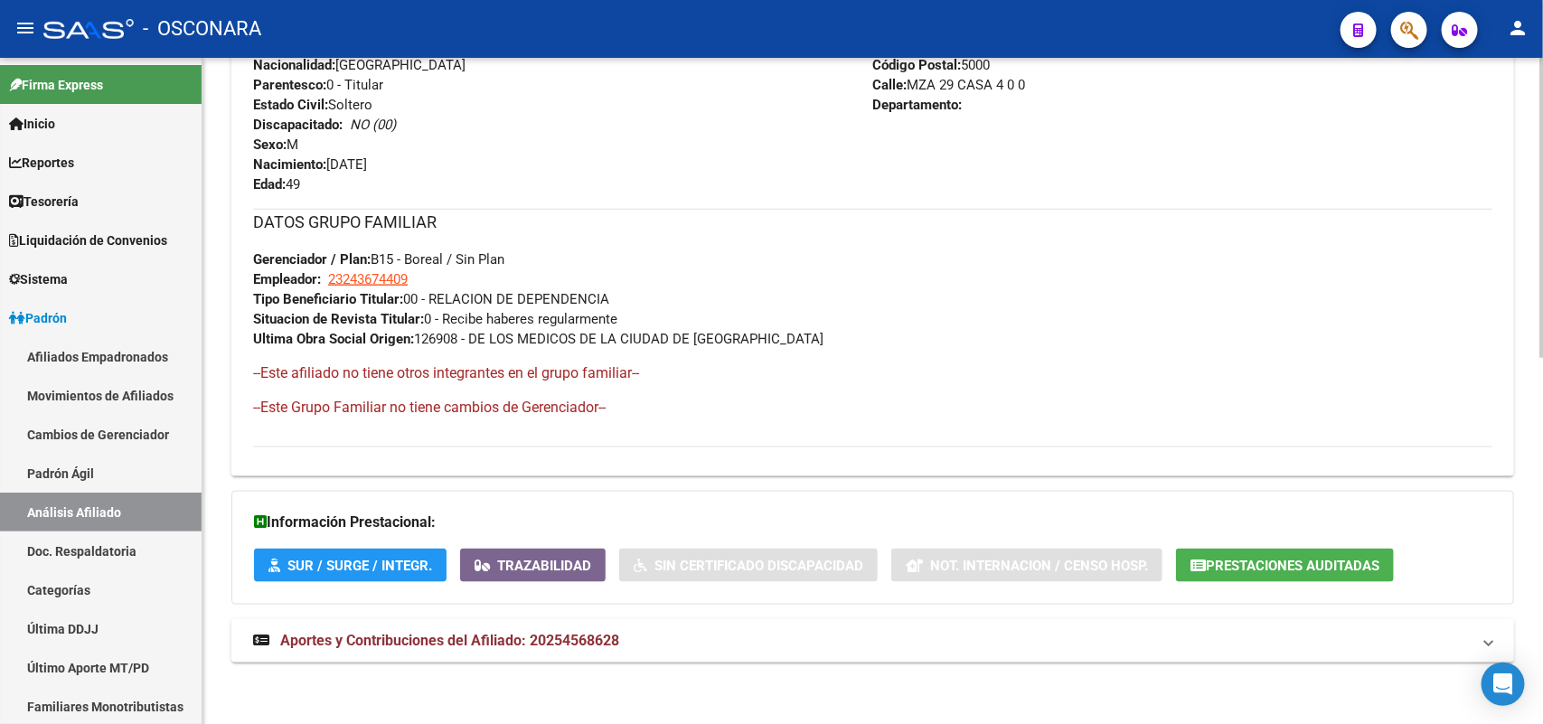
click at [527, 657] on mat-expansion-panel-header "Aportes y Contribuciones del Afiliado: 20254568628" at bounding box center [872, 640] width 1283 height 43
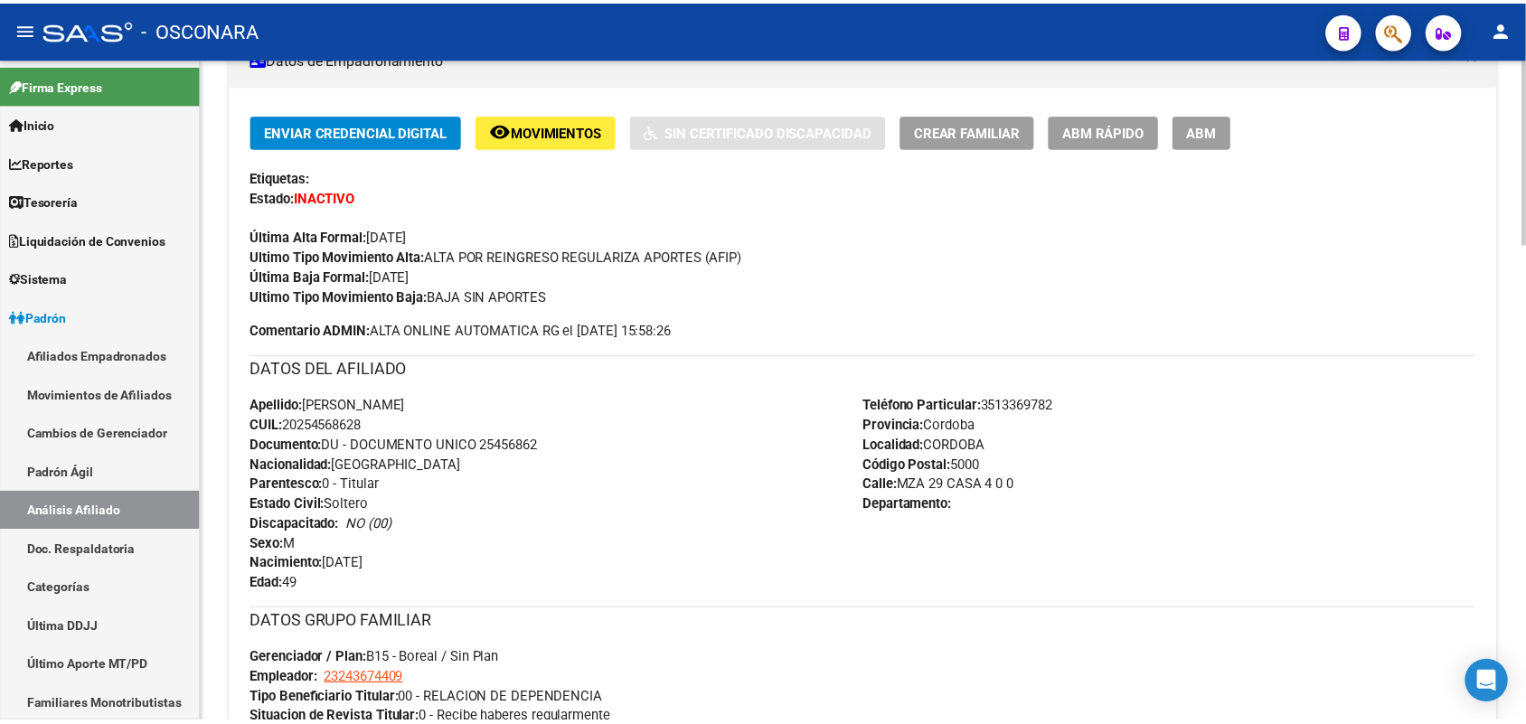
scroll to position [240, 0]
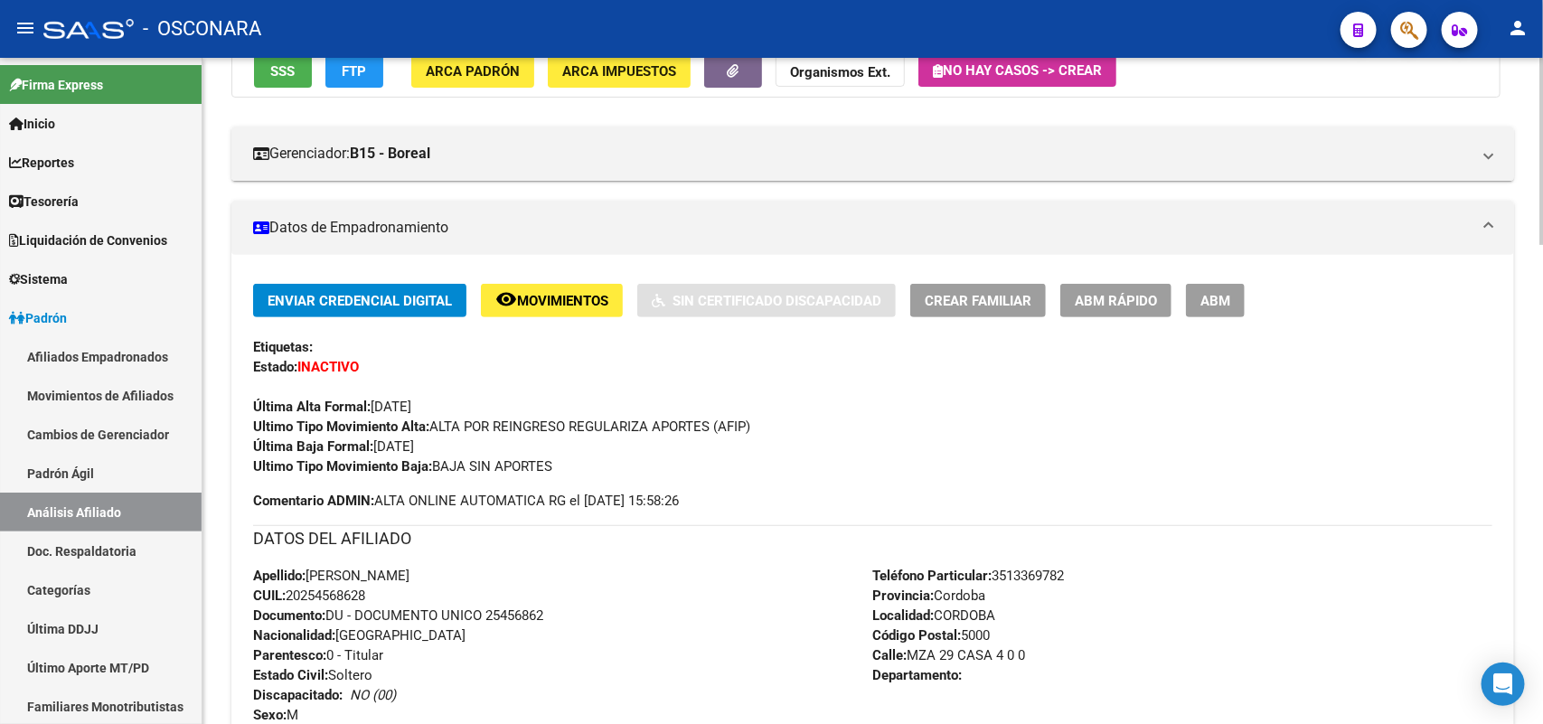
click at [1143, 309] on button "ABM Rápido" at bounding box center [1115, 300] width 111 height 33
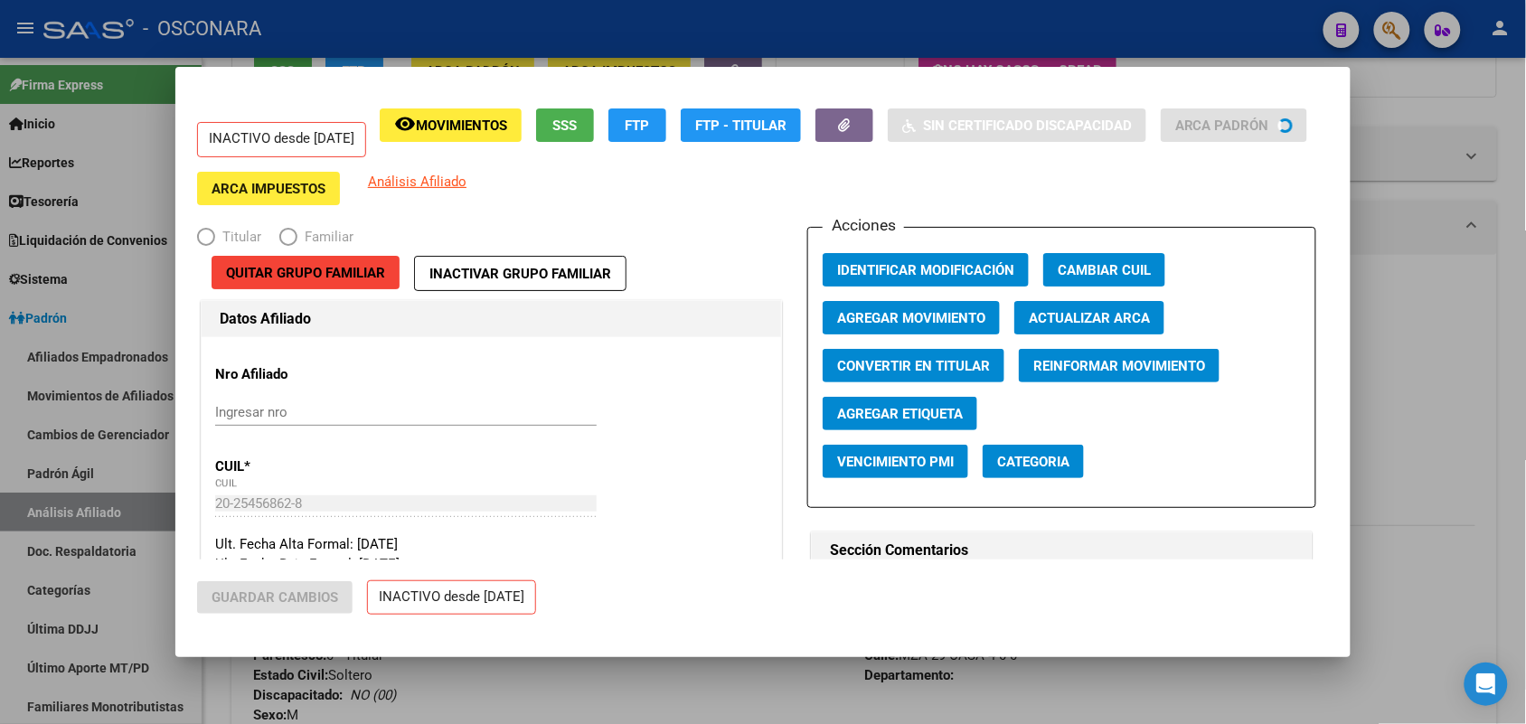
radio input "true"
type input "23-24367440-9"
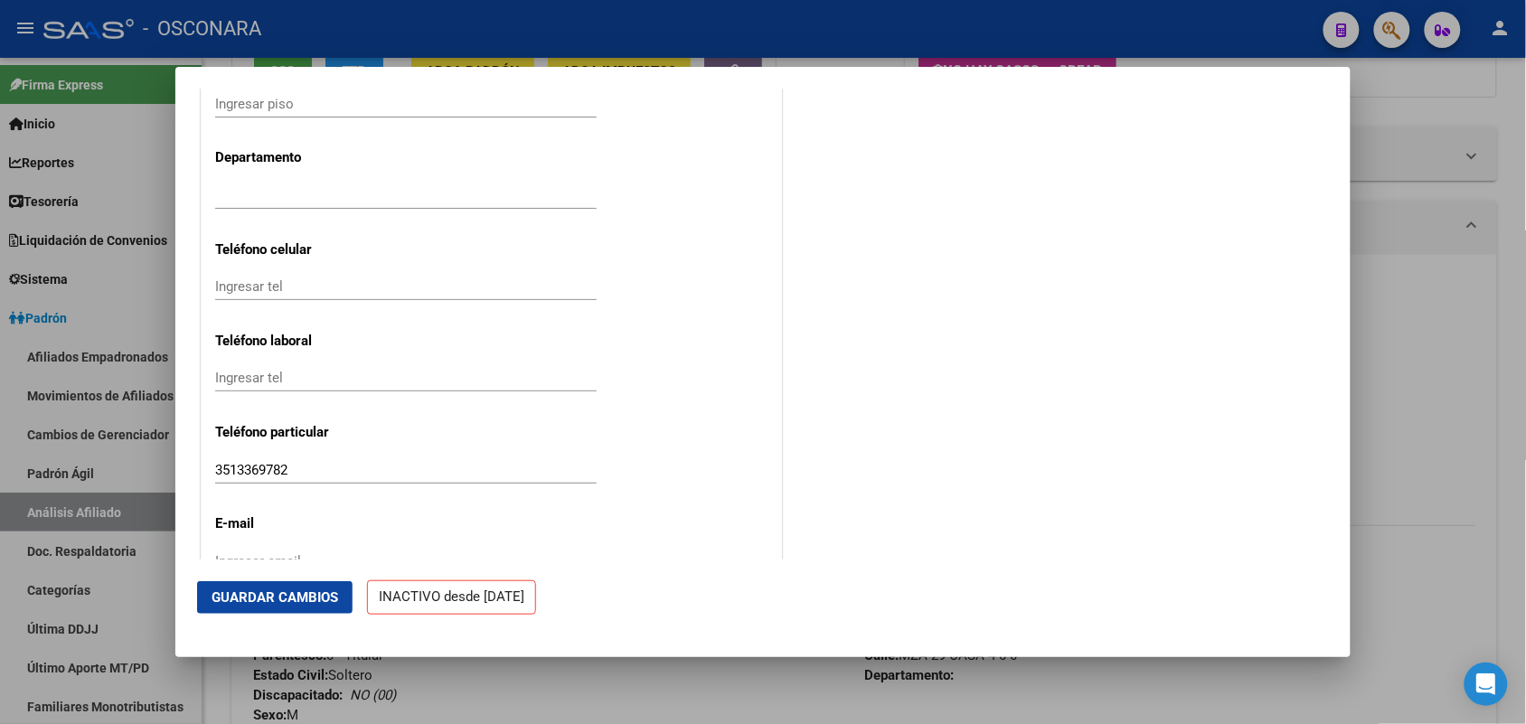
scroll to position [2267, 0]
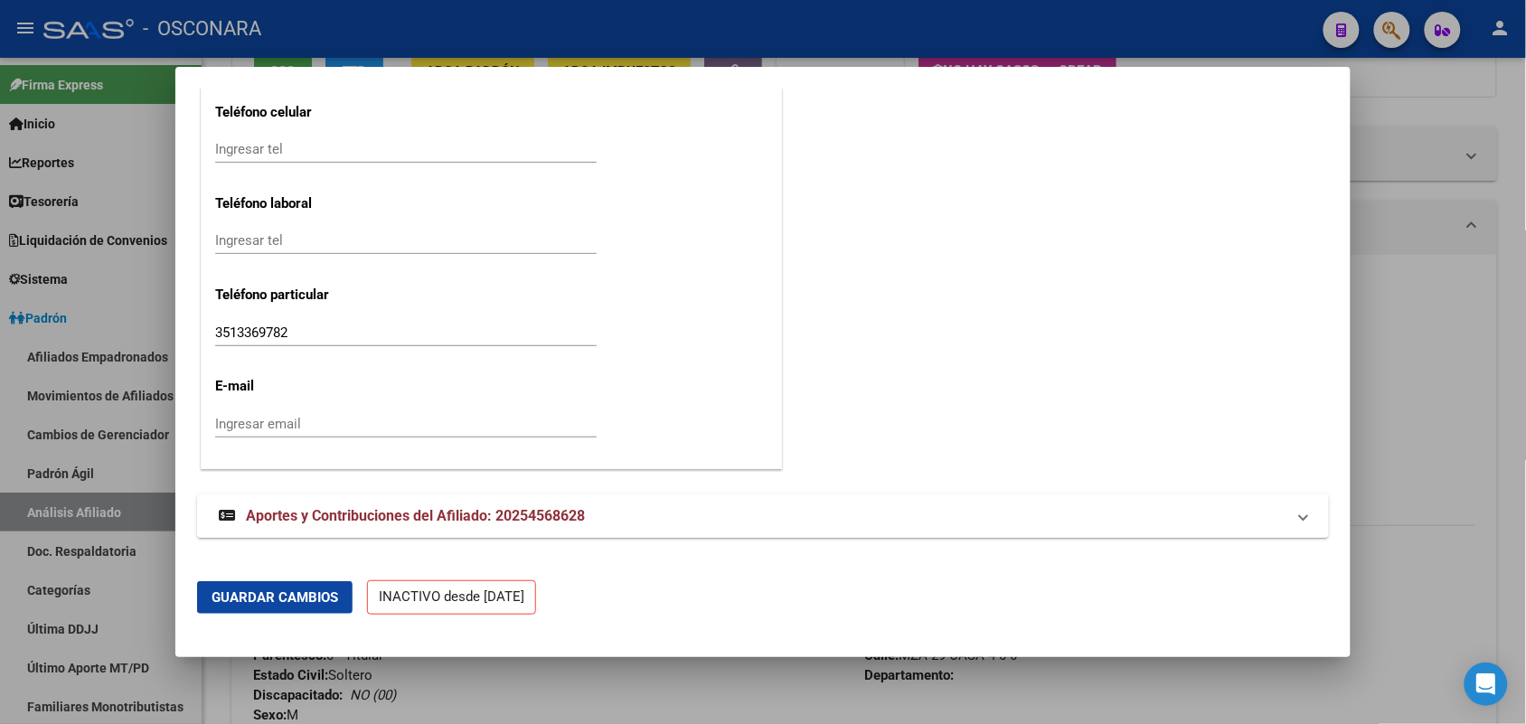
click at [513, 517] on span "Aportes y Contribuciones del Afiliado: 20254568628" at bounding box center [415, 515] width 339 height 17
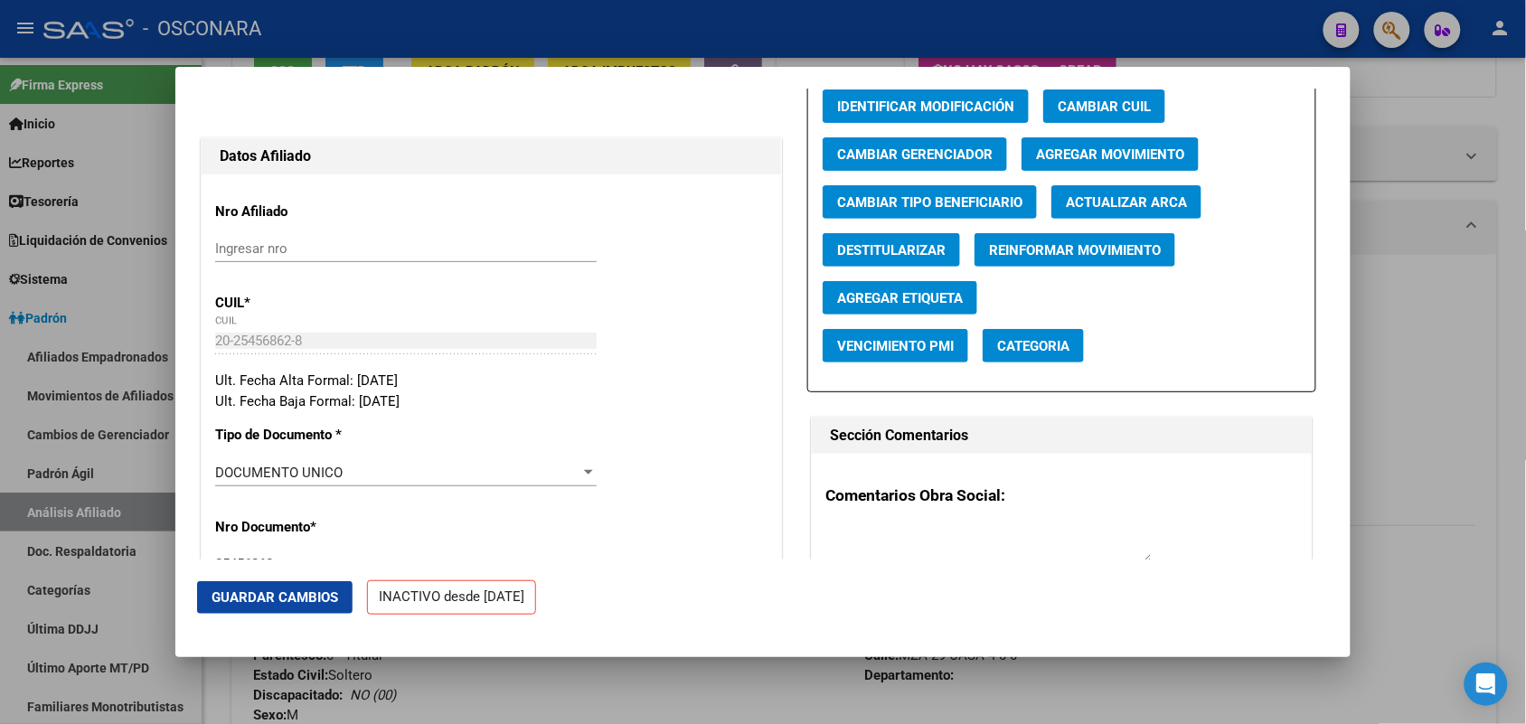
scroll to position [0, 0]
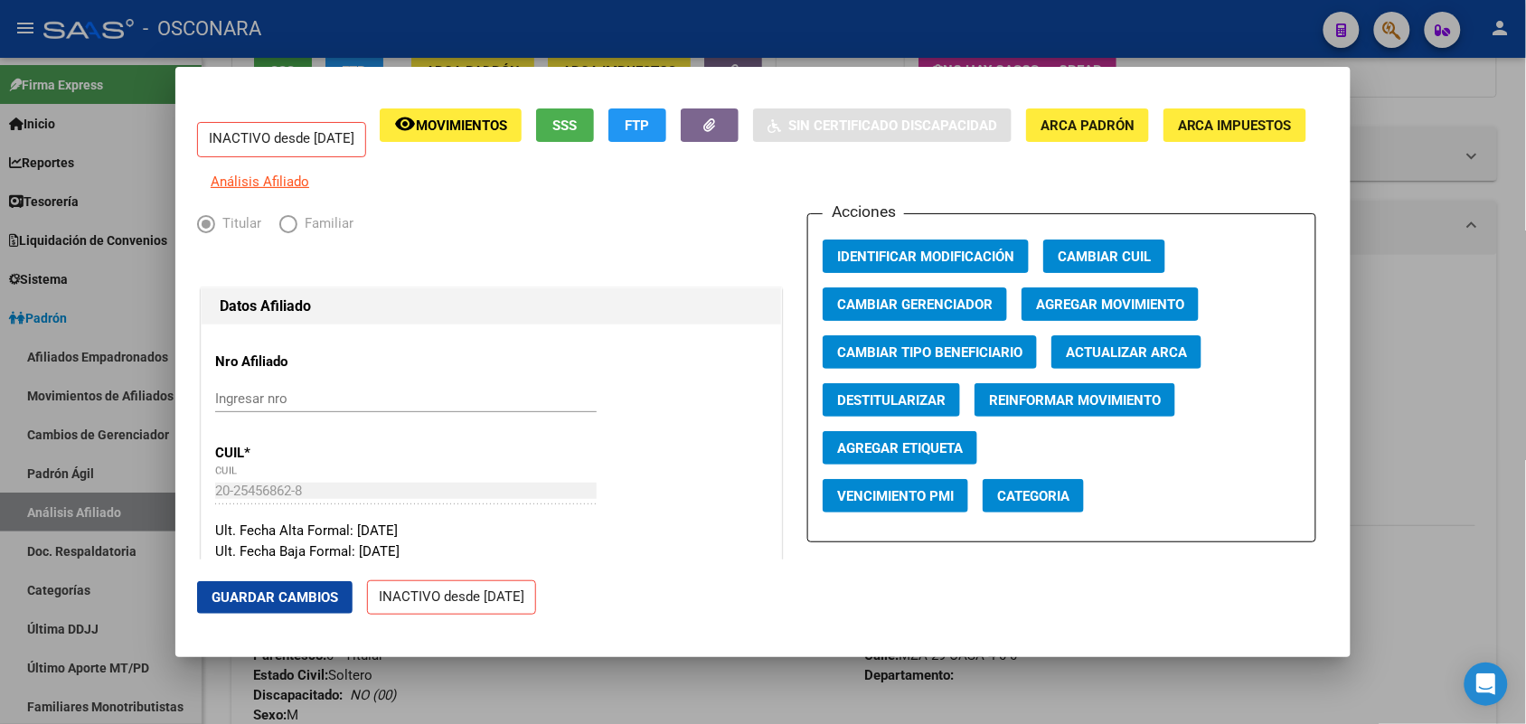
click at [1124, 300] on button "Agregar Movimiento" at bounding box center [1109, 303] width 177 height 33
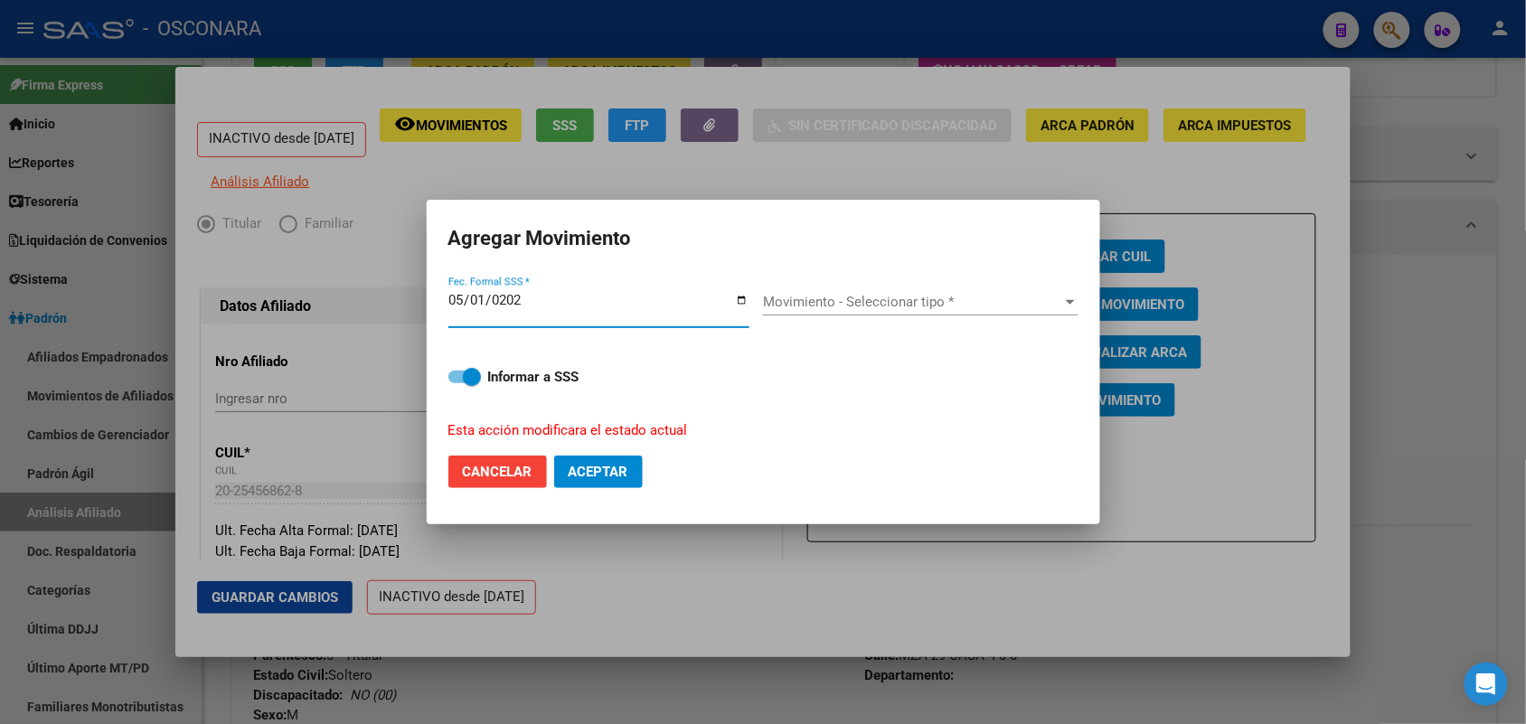
type input "[DATE]"
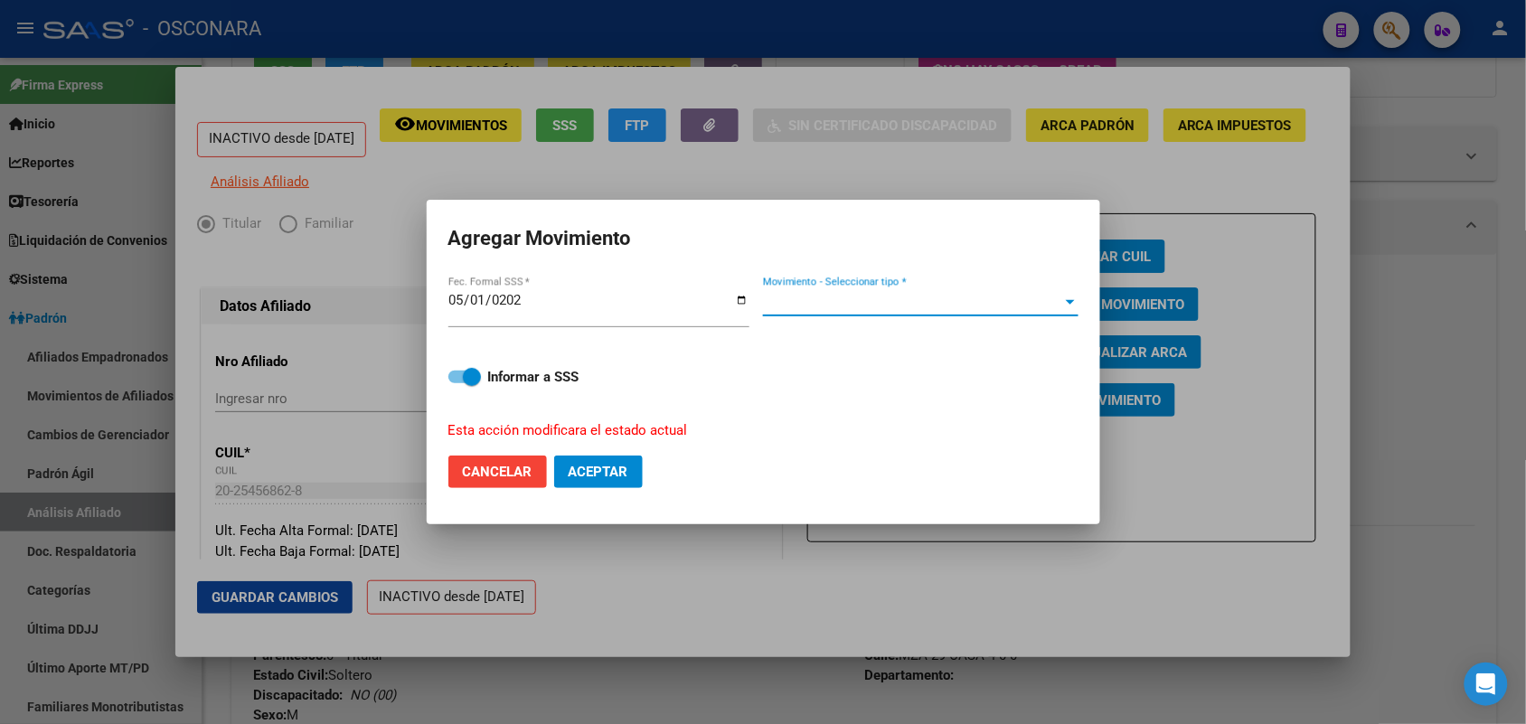
click at [1042, 300] on span "Movimiento - Seleccionar tipo *" at bounding box center [912, 302] width 299 height 16
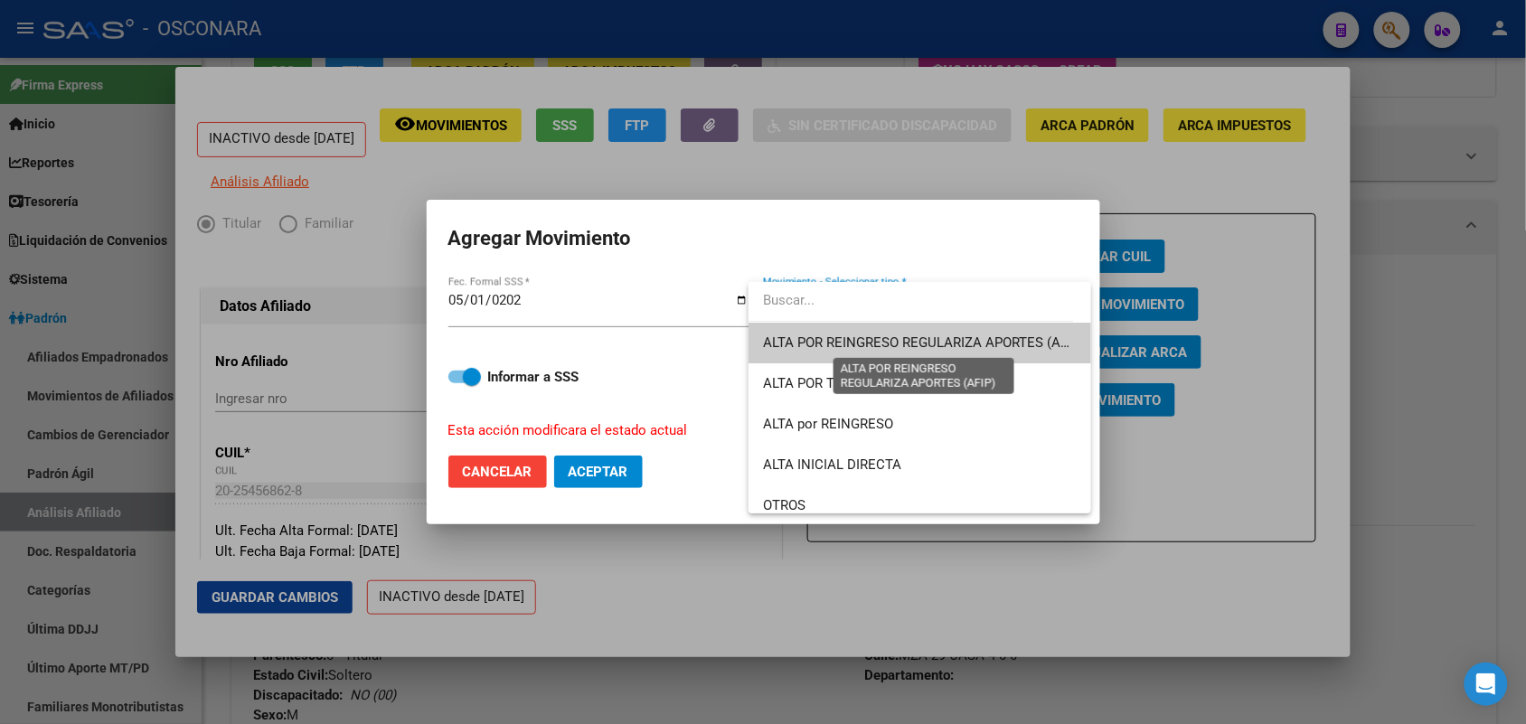
click at [931, 335] on span "ALTA POR REINGRESO REGULARIZA APORTES (AFIP)" at bounding box center [923, 342] width 321 height 16
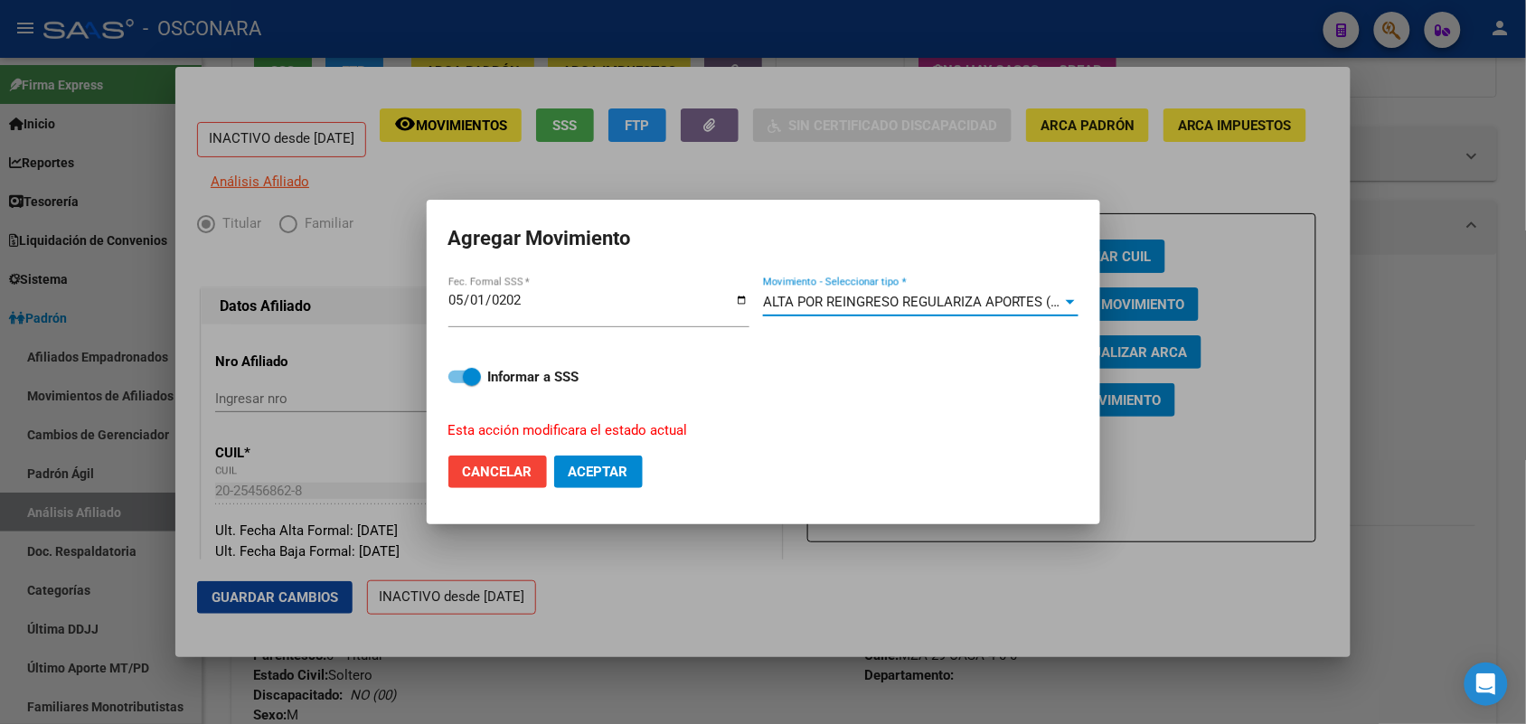
click at [653, 592] on div at bounding box center [763, 362] width 1526 height 724
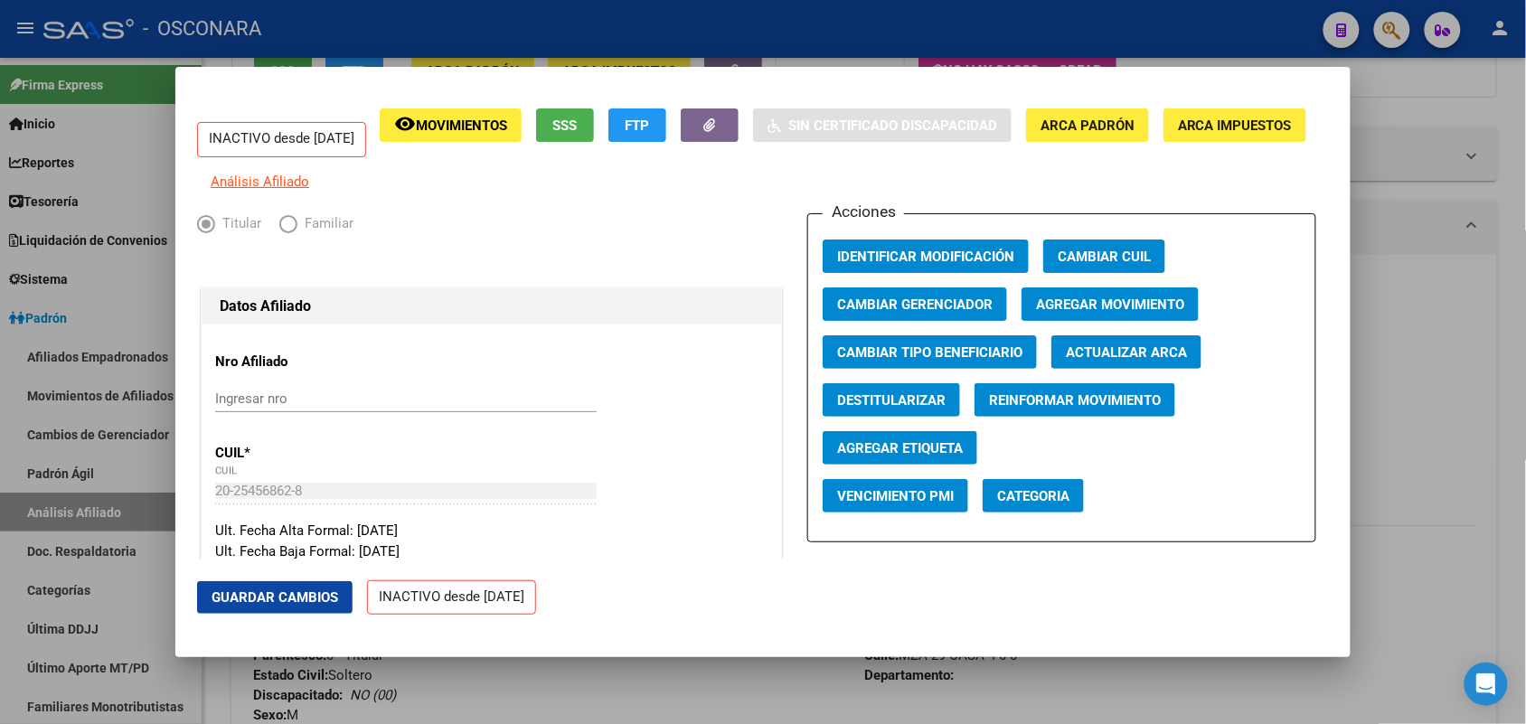
click at [1131, 313] on span "Agregar Movimiento" at bounding box center [1110, 304] width 148 height 16
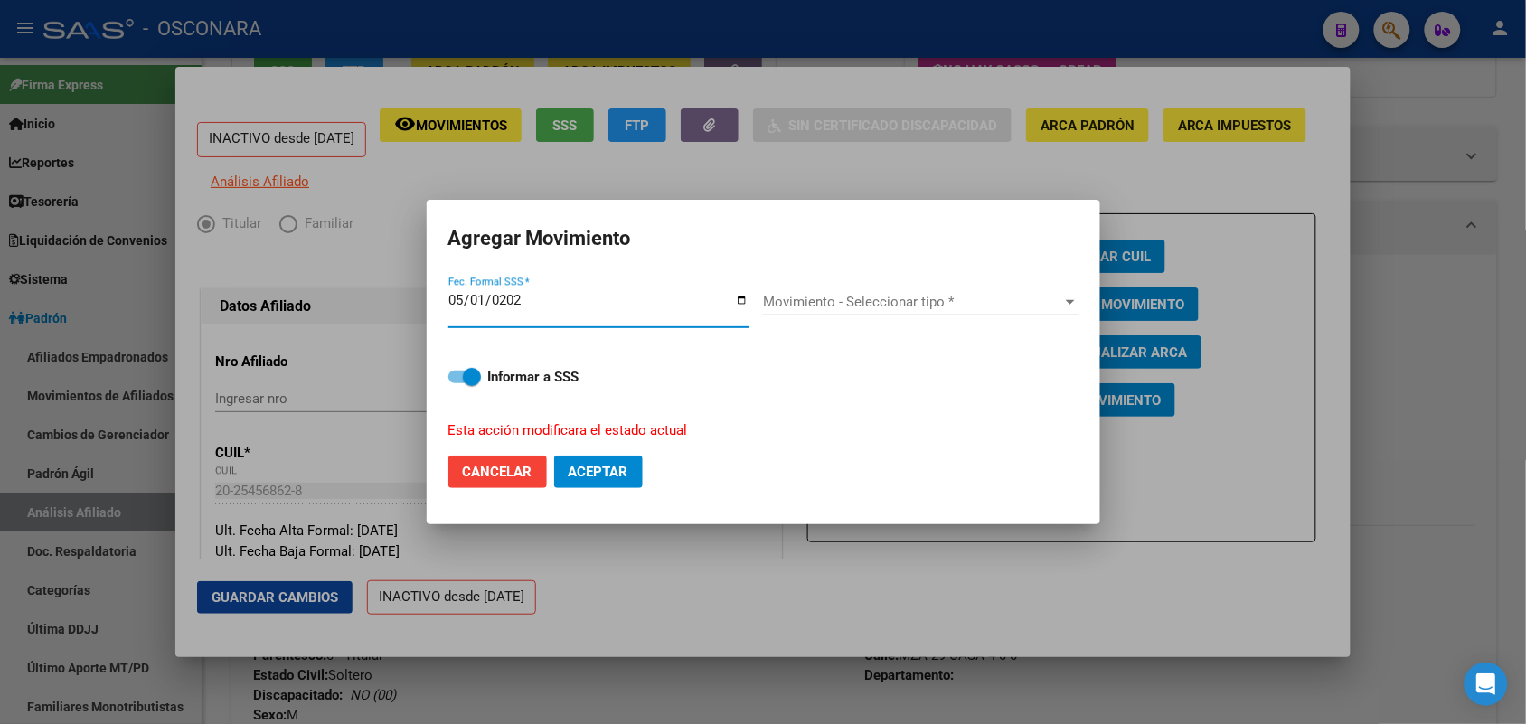
type input "[DATE]"
click at [986, 299] on span "Movimiento - Seleccionar tipo *" at bounding box center [912, 302] width 299 height 16
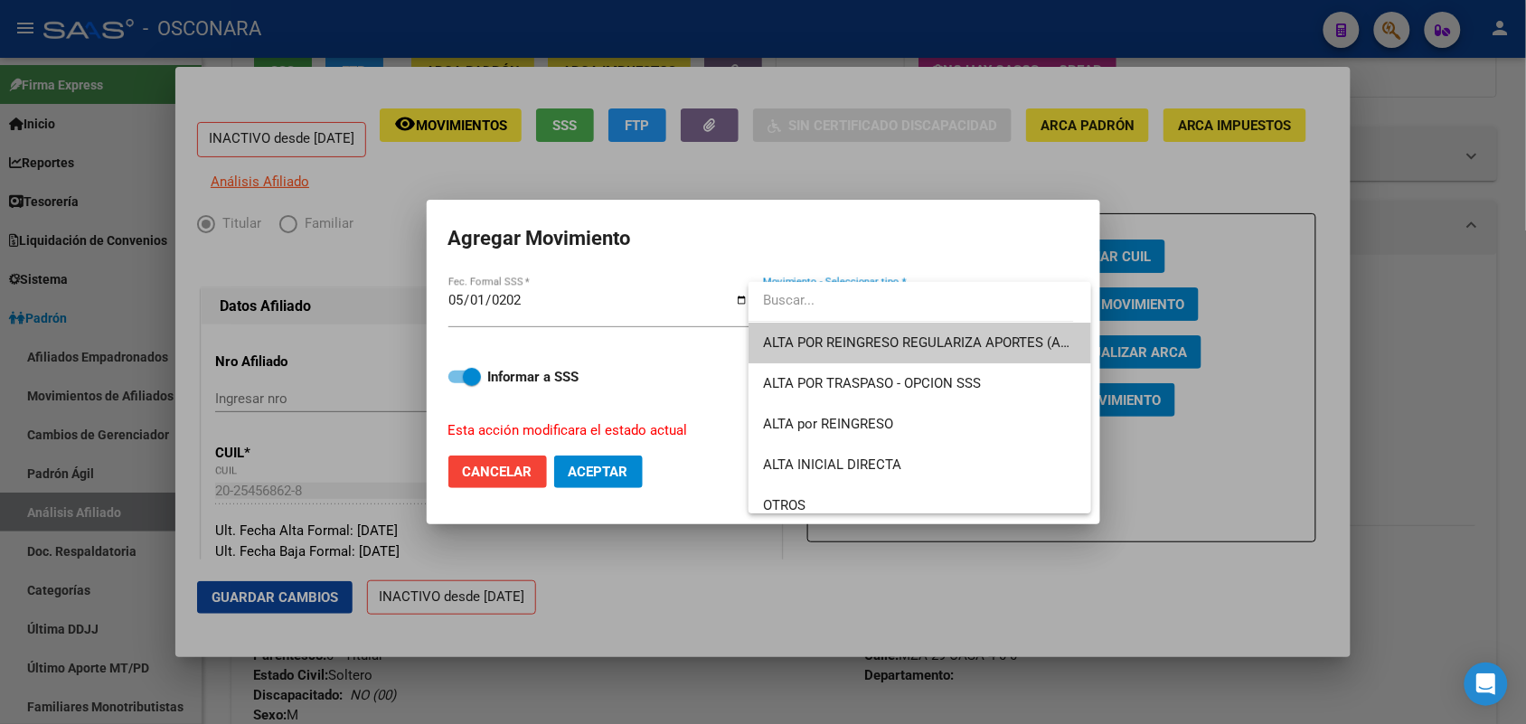
click at [933, 330] on span "ALTA POR REINGRESO REGULARIZA APORTES (AFIP)" at bounding box center [920, 343] width 314 height 41
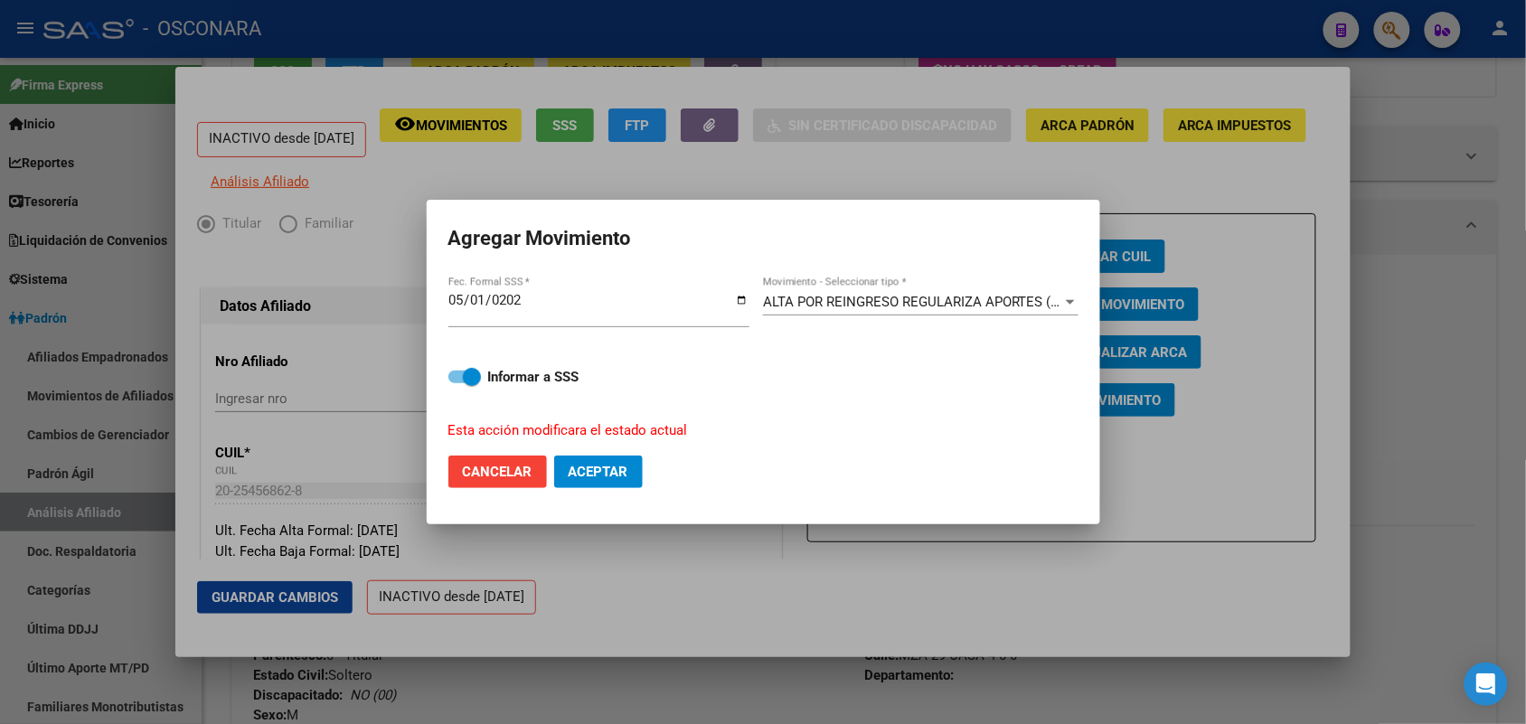
click at [621, 476] on span "Aceptar" at bounding box center [599, 472] width 60 height 16
checkbox input "false"
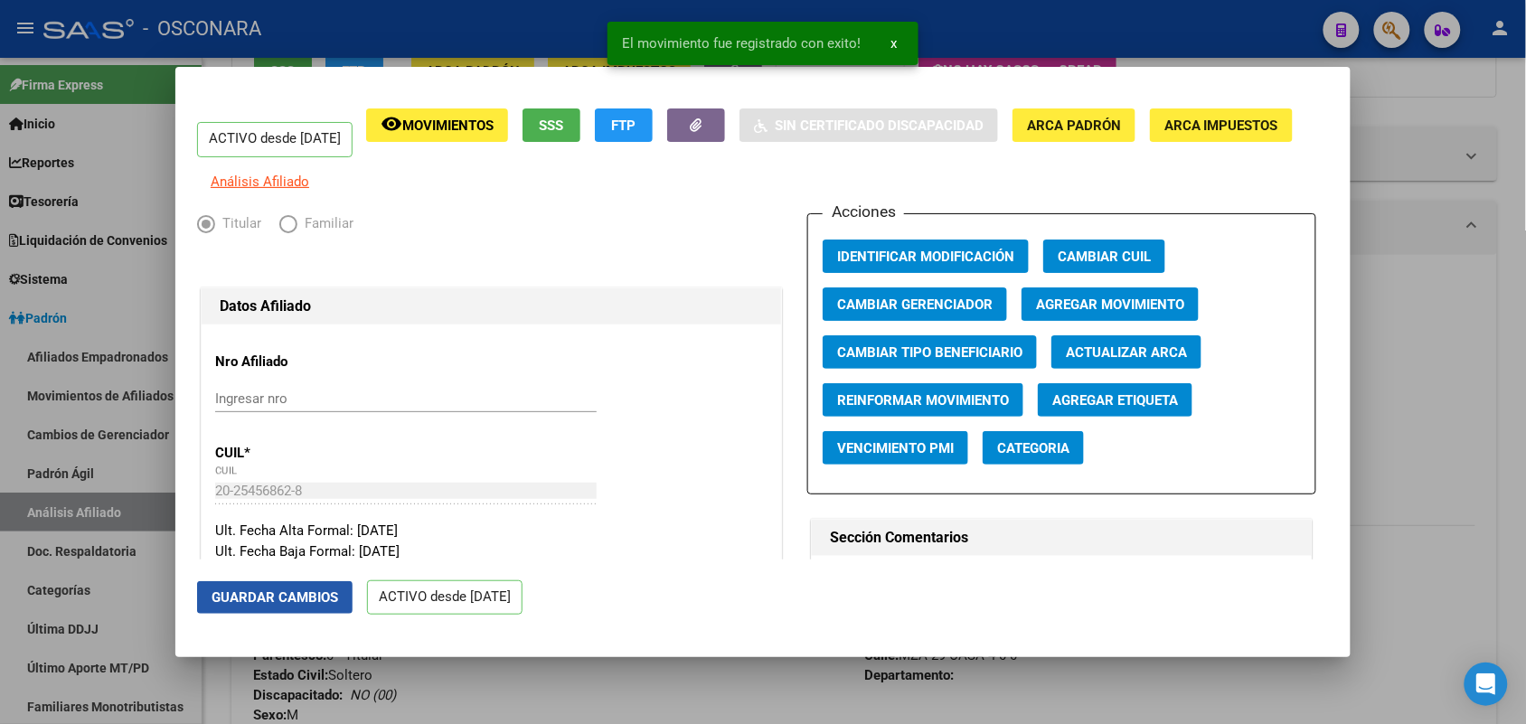
click at [321, 594] on span "Guardar Cambios" at bounding box center [275, 597] width 127 height 16
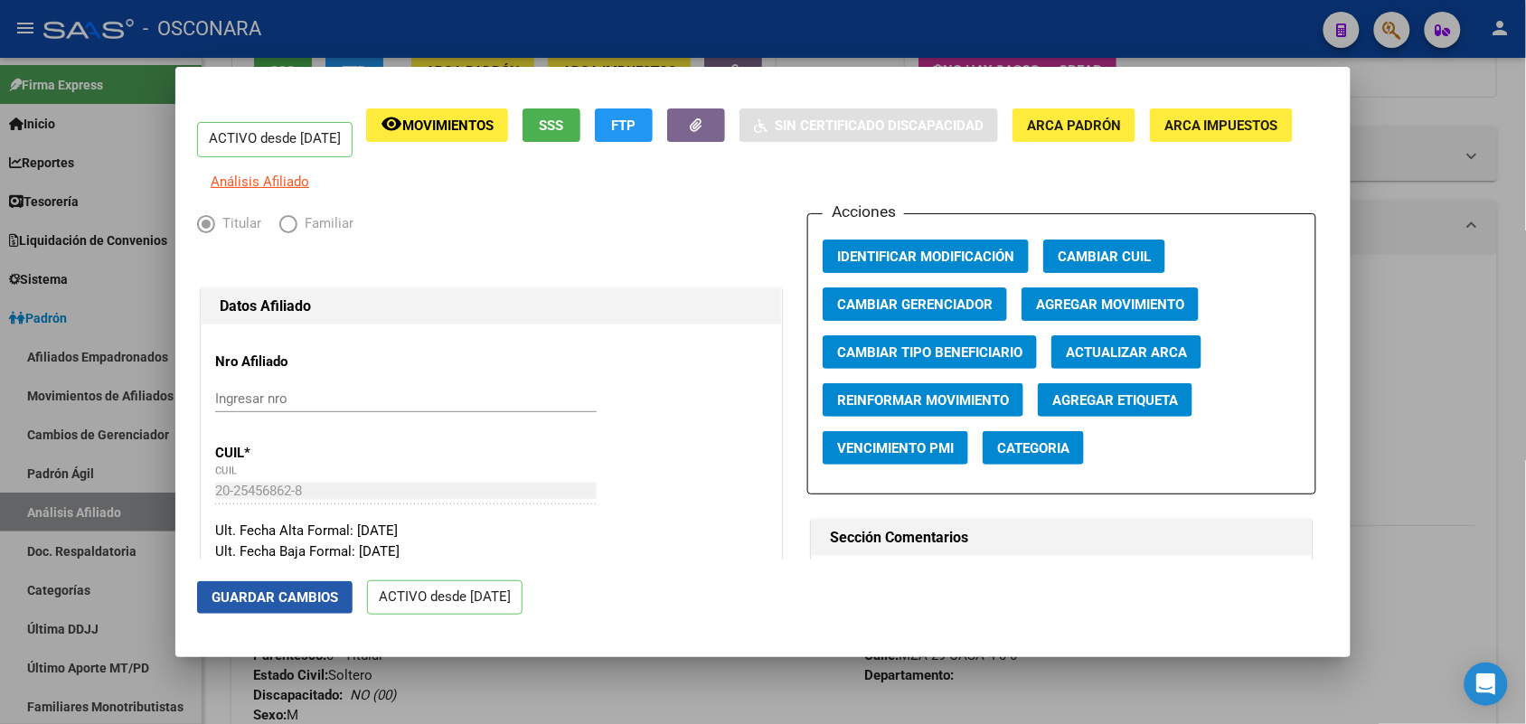
click at [278, 602] on span "Guardar Cambios" at bounding box center [275, 597] width 127 height 16
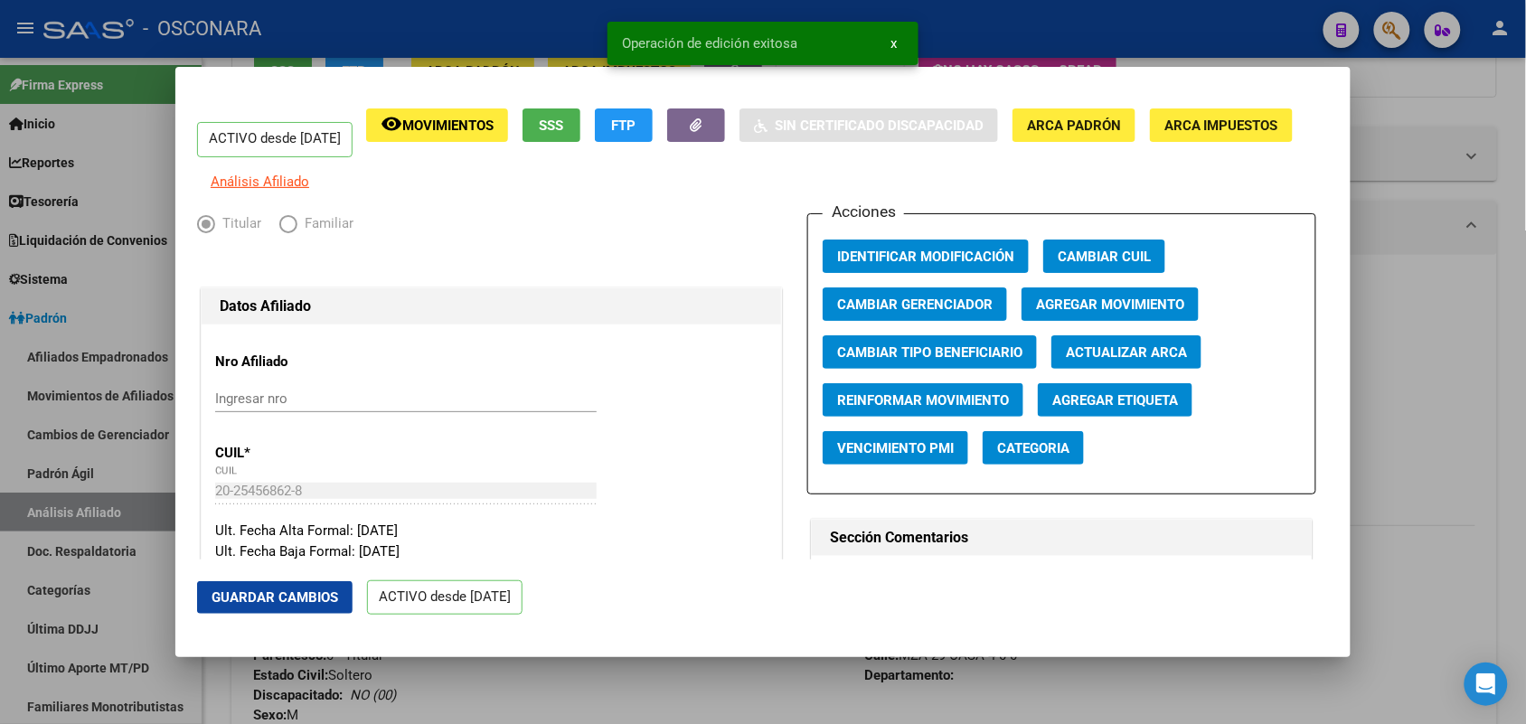
click at [468, 681] on div at bounding box center [763, 362] width 1526 height 724
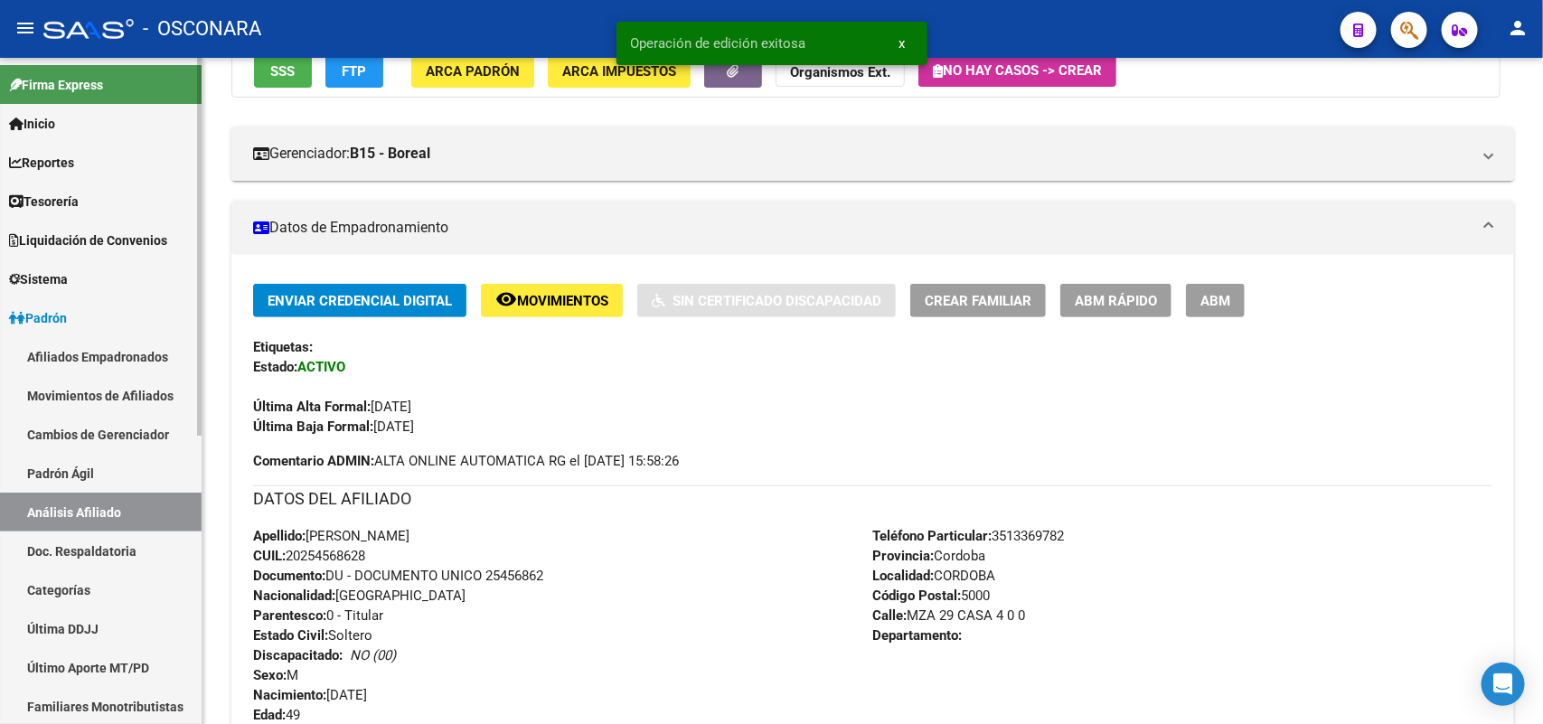
click at [118, 462] on link "Padrón Ágil" at bounding box center [101, 473] width 202 height 39
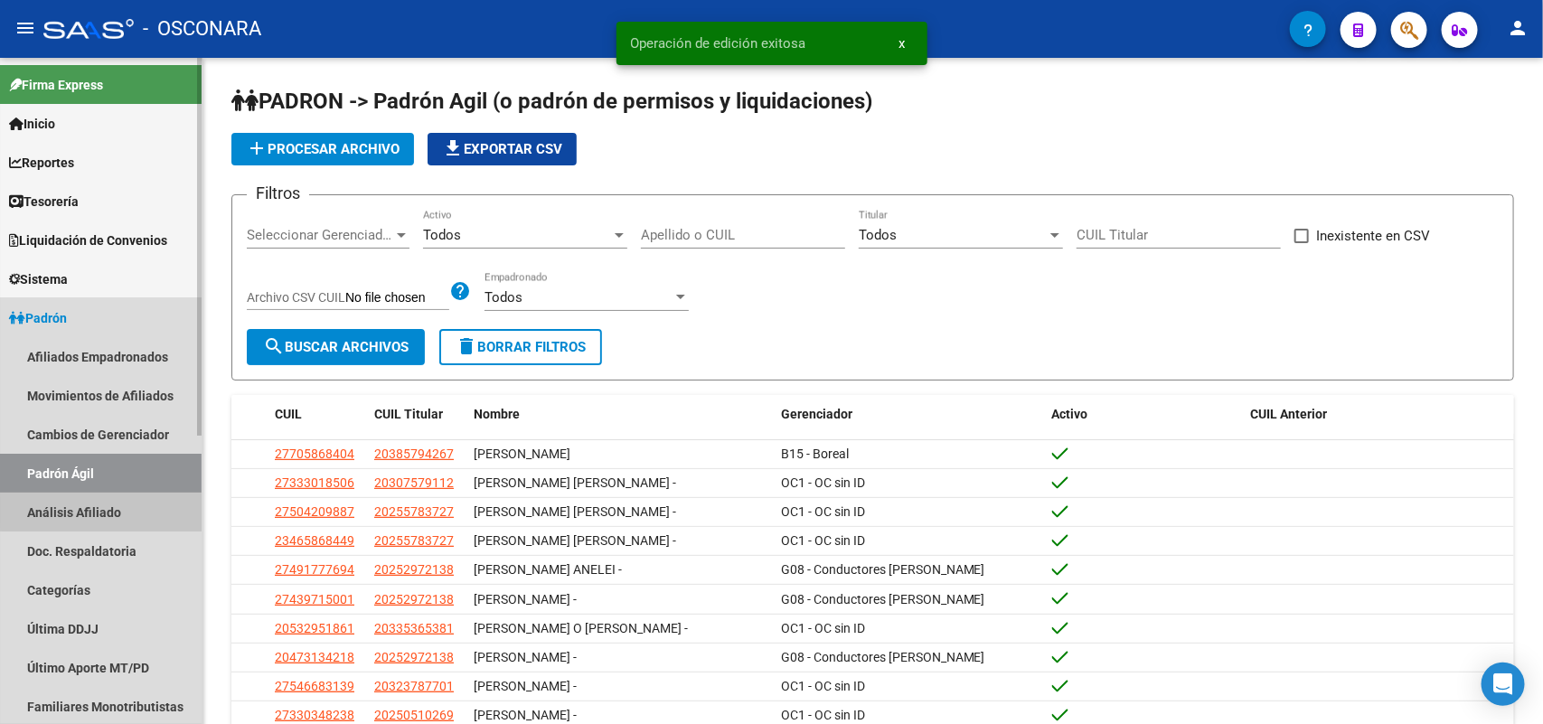
click at [116, 511] on link "Análisis Afiliado" at bounding box center [101, 512] width 202 height 39
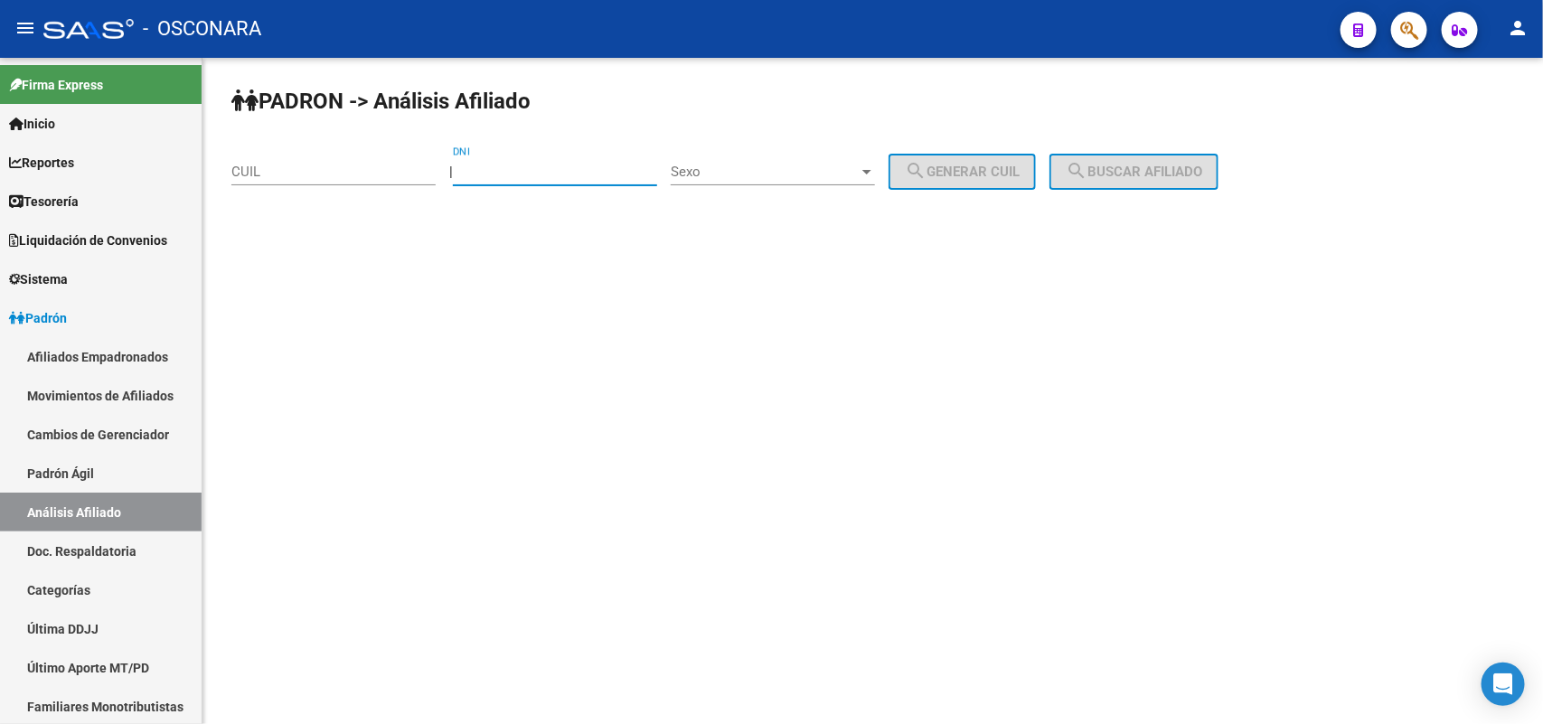
click at [545, 172] on input "DNI" at bounding box center [555, 172] width 204 height 16
type input "03006878"
click at [875, 156] on div "Sexo Sexo" at bounding box center [773, 165] width 204 height 39
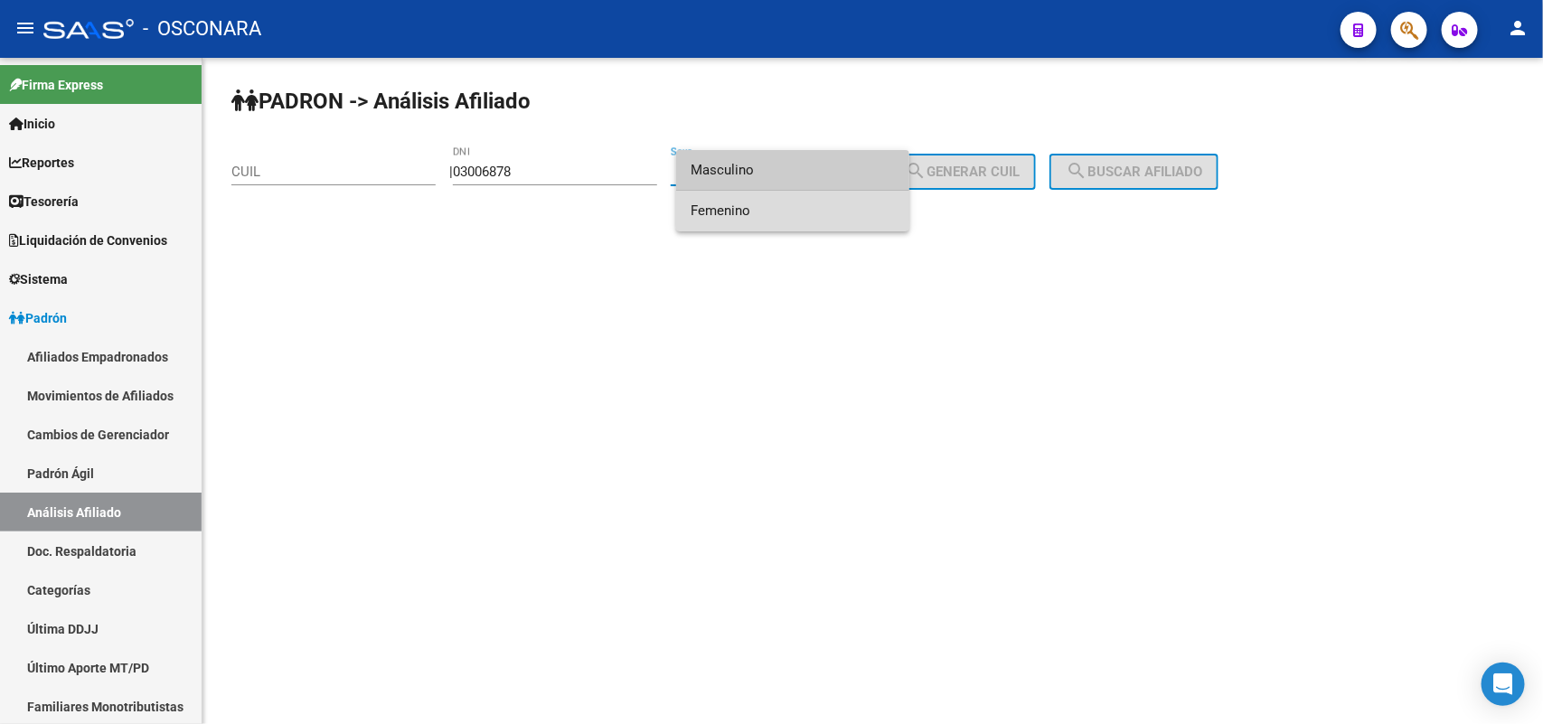
click at [819, 203] on span "Femenino" at bounding box center [793, 211] width 204 height 41
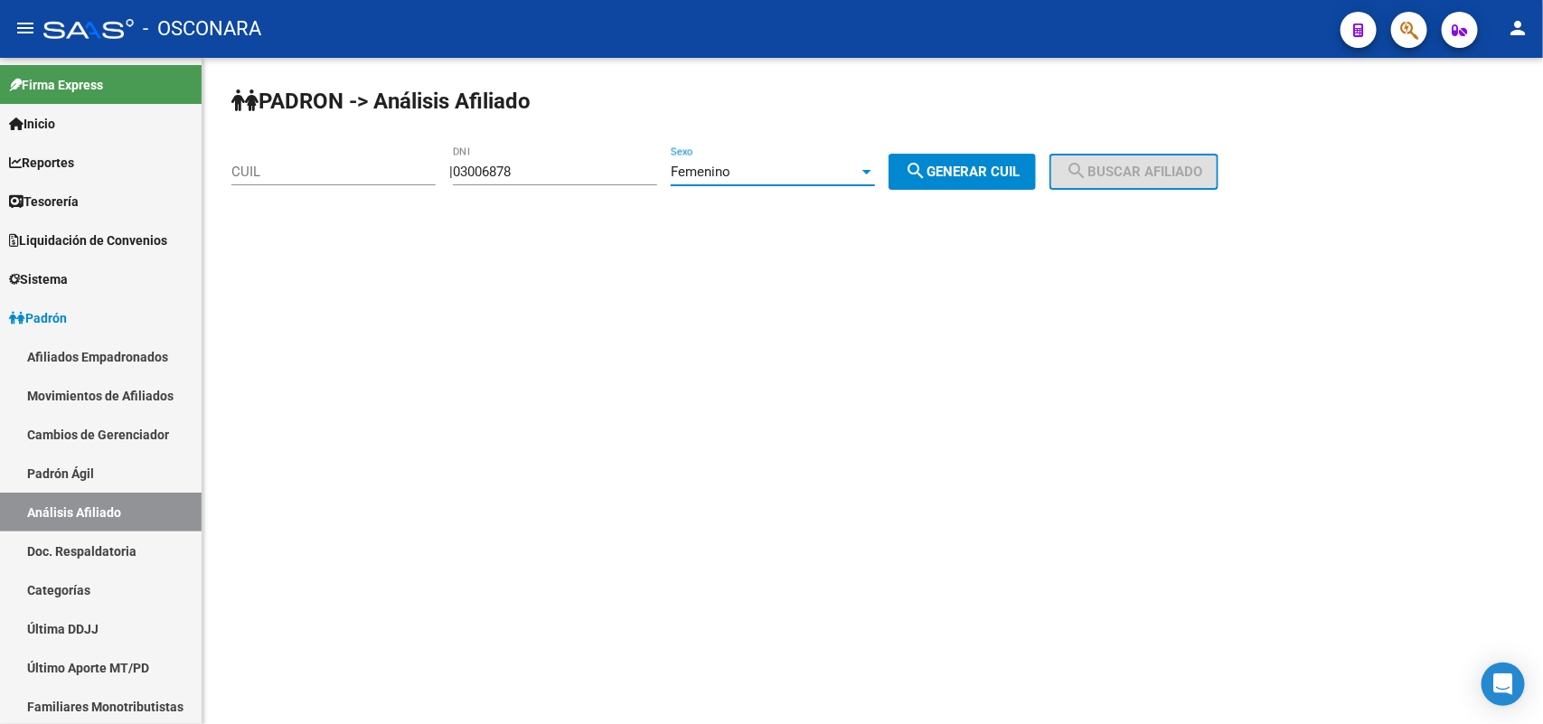
click at [916, 169] on button "search Generar CUIL" at bounding box center [962, 172] width 147 height 36
type input "27-03006878-0"
click at [1143, 165] on span "search Buscar afiliado" at bounding box center [1134, 172] width 136 height 16
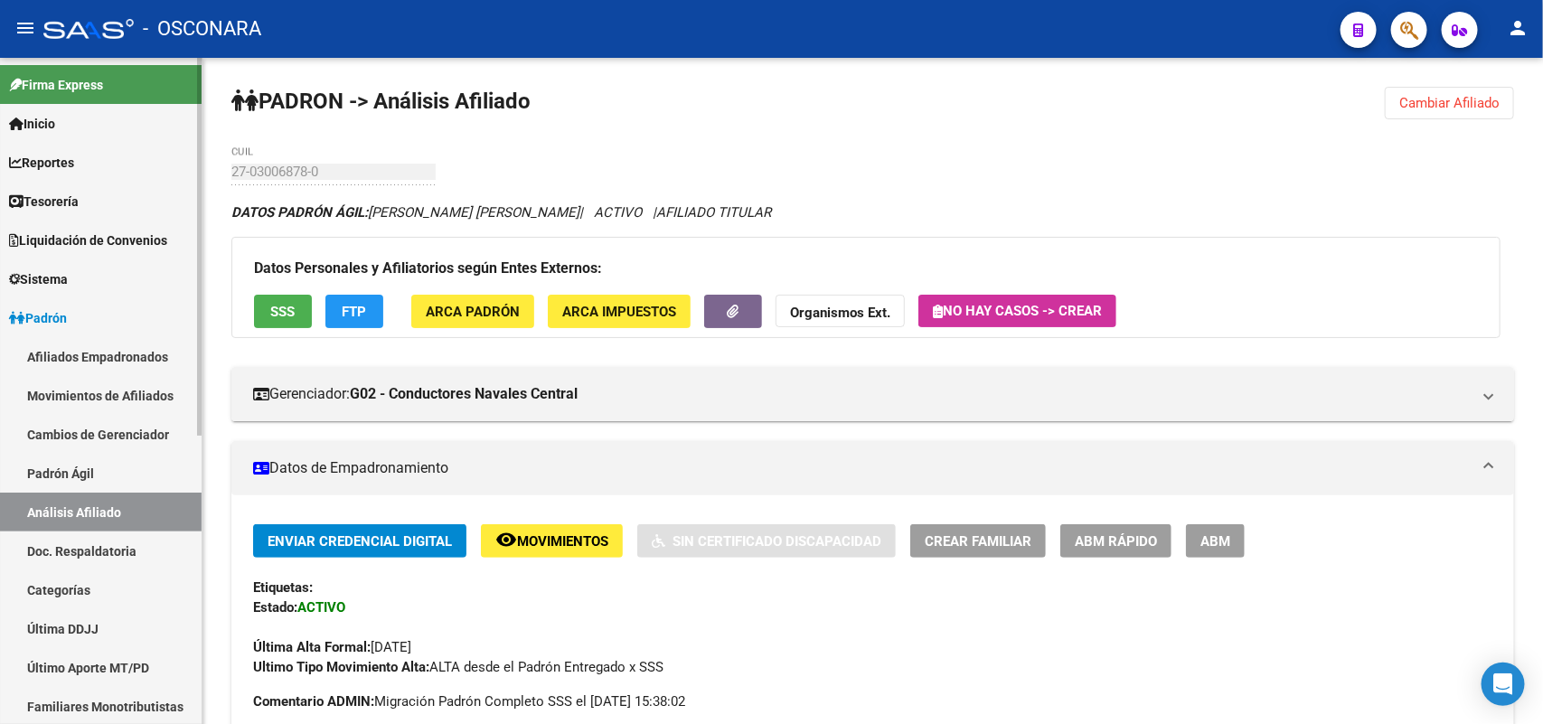
click at [38, 459] on link "Padrón Ágil" at bounding box center [101, 473] width 202 height 39
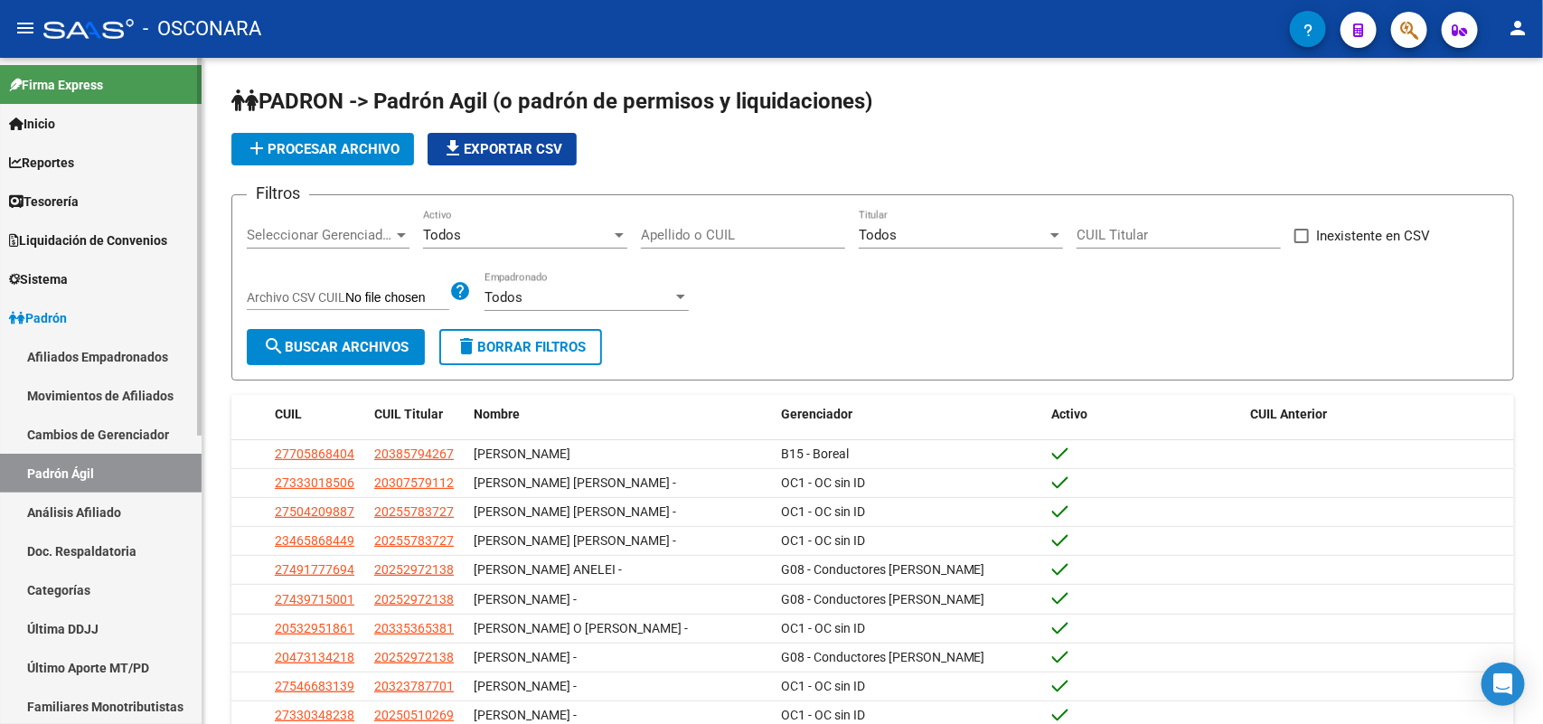
click at [92, 506] on link "Análisis Afiliado" at bounding box center [101, 512] width 202 height 39
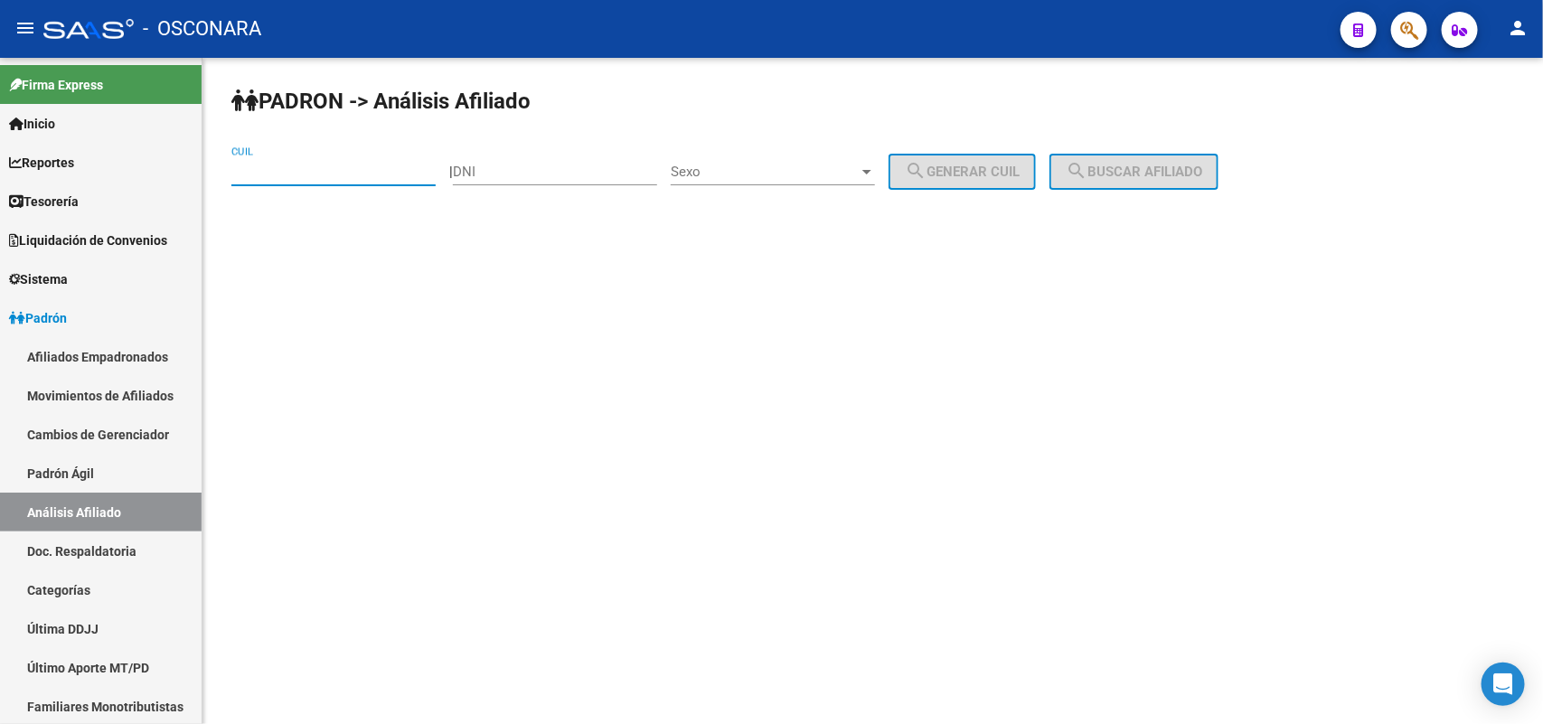
click at [283, 170] on input "CUIL" at bounding box center [333, 172] width 204 height 16
paste input "20-25456862-8"
type input "20-25456862-8"
click at [1140, 183] on button "search Buscar afiliado" at bounding box center [1133, 172] width 169 height 36
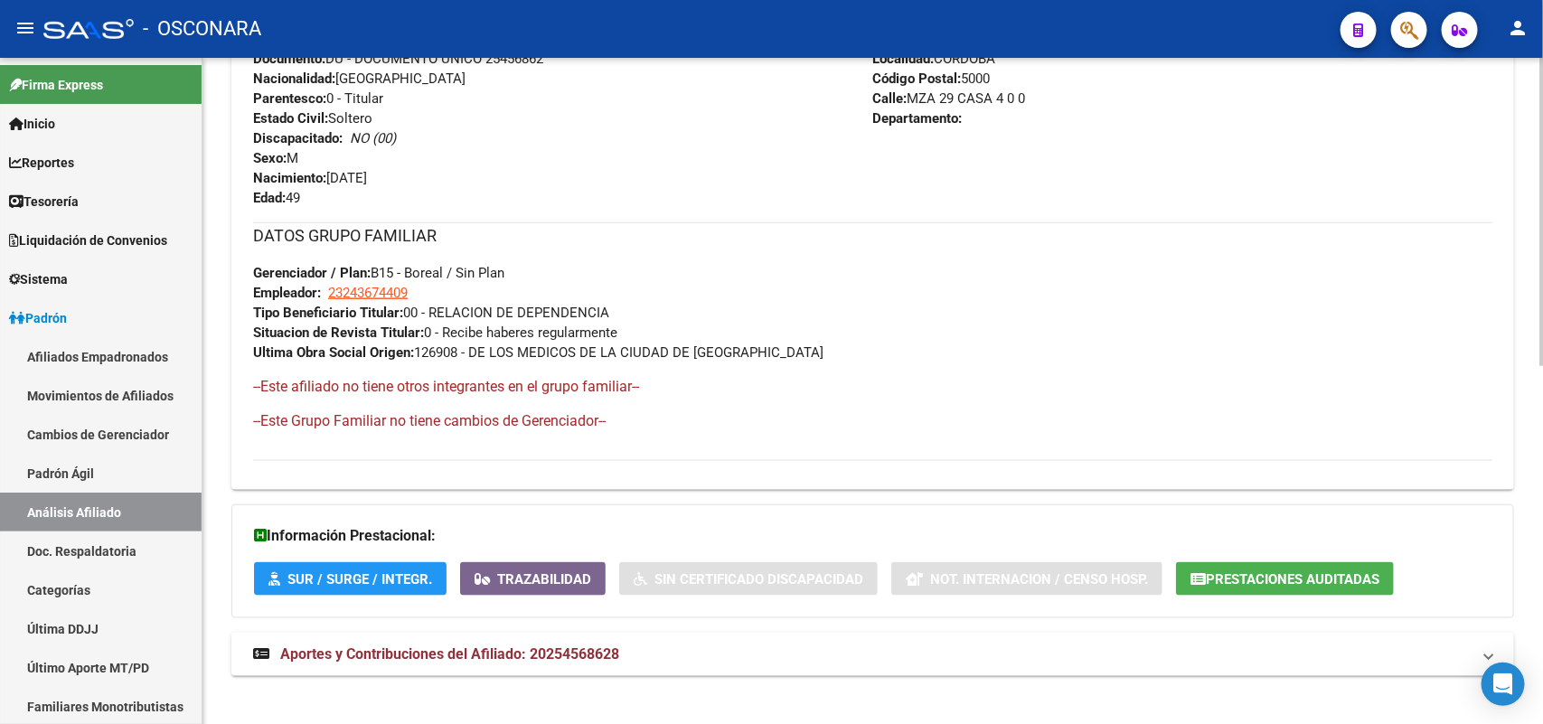
scroll to position [771, 0]
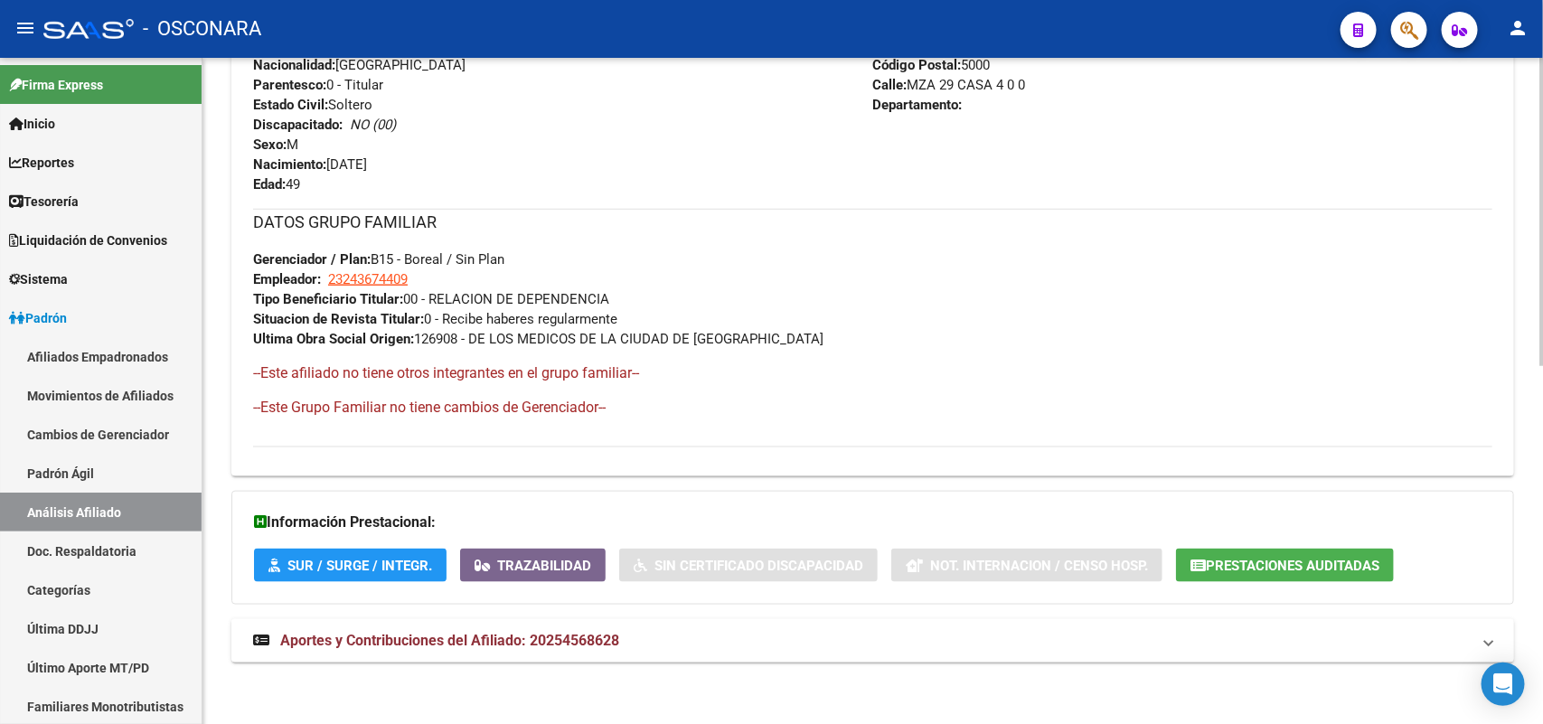
click at [586, 639] on span "Aportes y Contribuciones del Afiliado: 20254568628" at bounding box center [449, 640] width 339 height 17
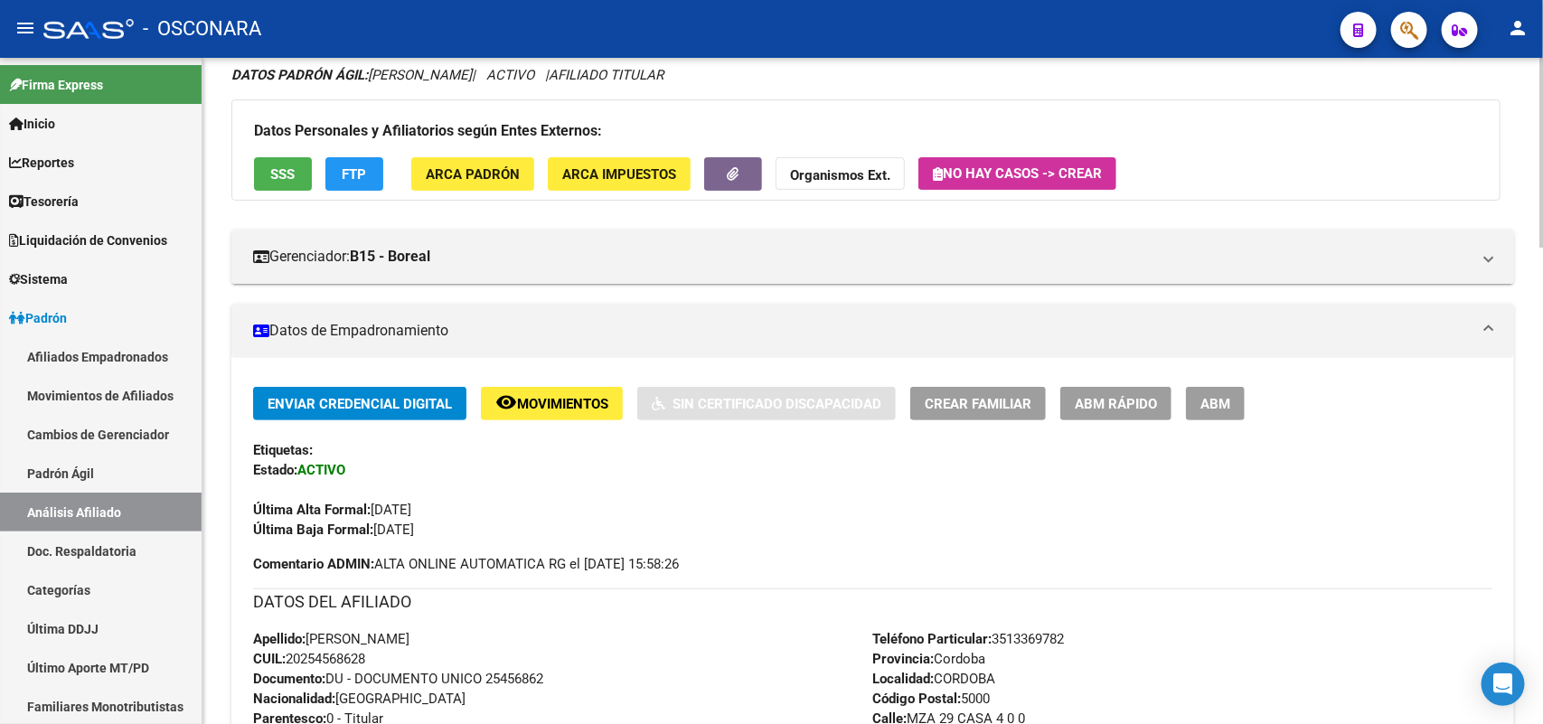
scroll to position [339, 0]
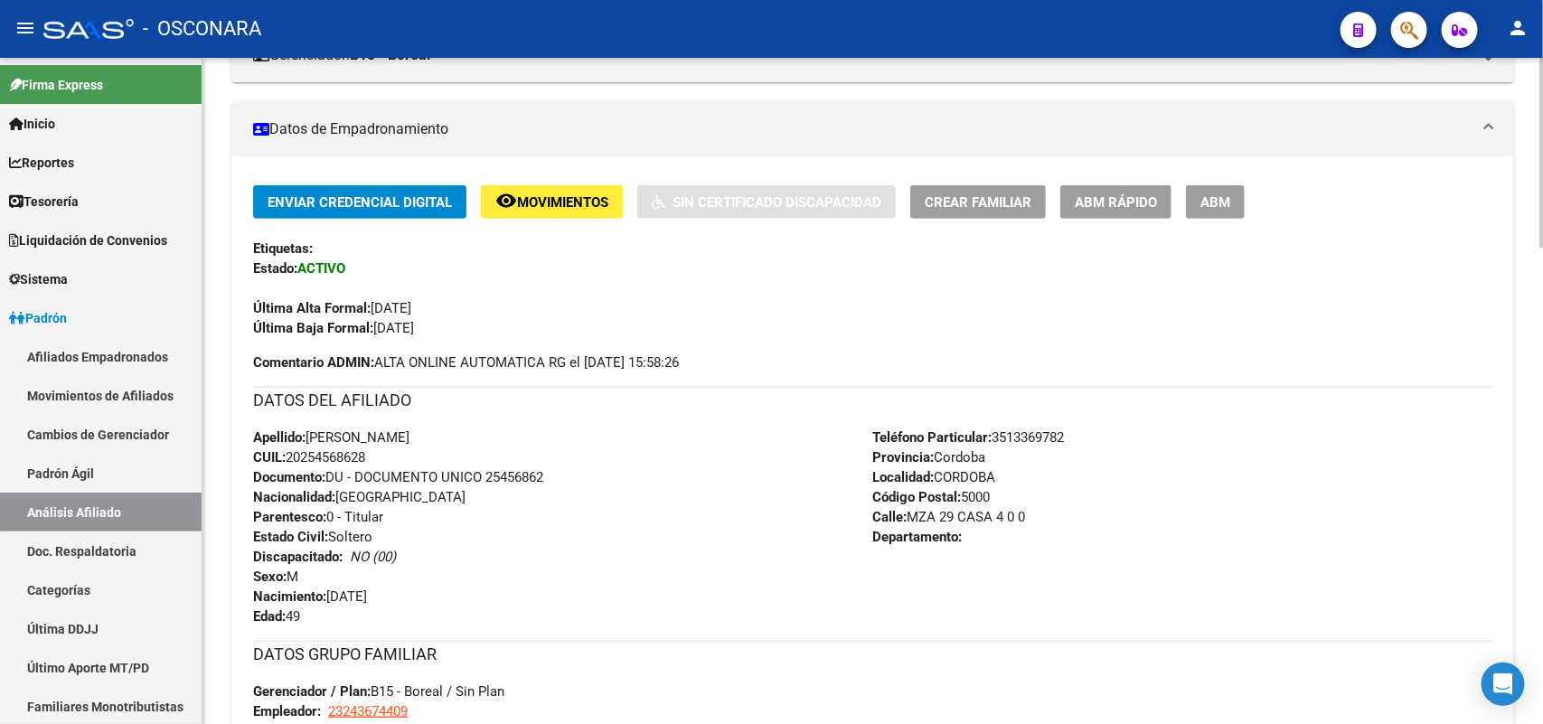
drag, startPoint x: 313, startPoint y: 429, endPoint x: 377, endPoint y: 447, distance: 66.7
click at [377, 447] on div "Apellido: [PERSON_NAME]: 20254568628 Documento: DU - DOCUMENTO UNICO 25456862 N…" at bounding box center [563, 527] width 620 height 199
copy div "[PERSON_NAME]: 20254568628"
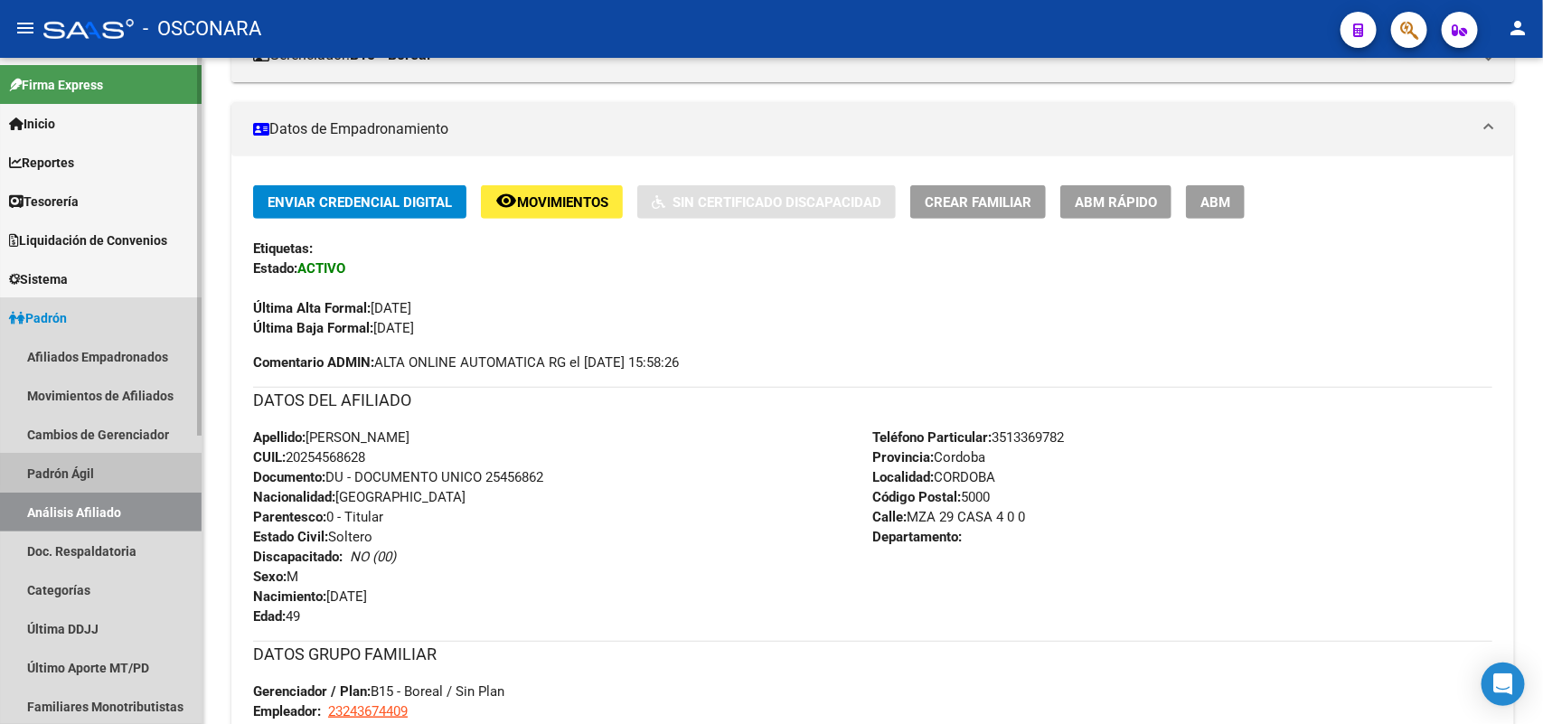
click at [145, 471] on link "Padrón Ágil" at bounding box center [101, 473] width 202 height 39
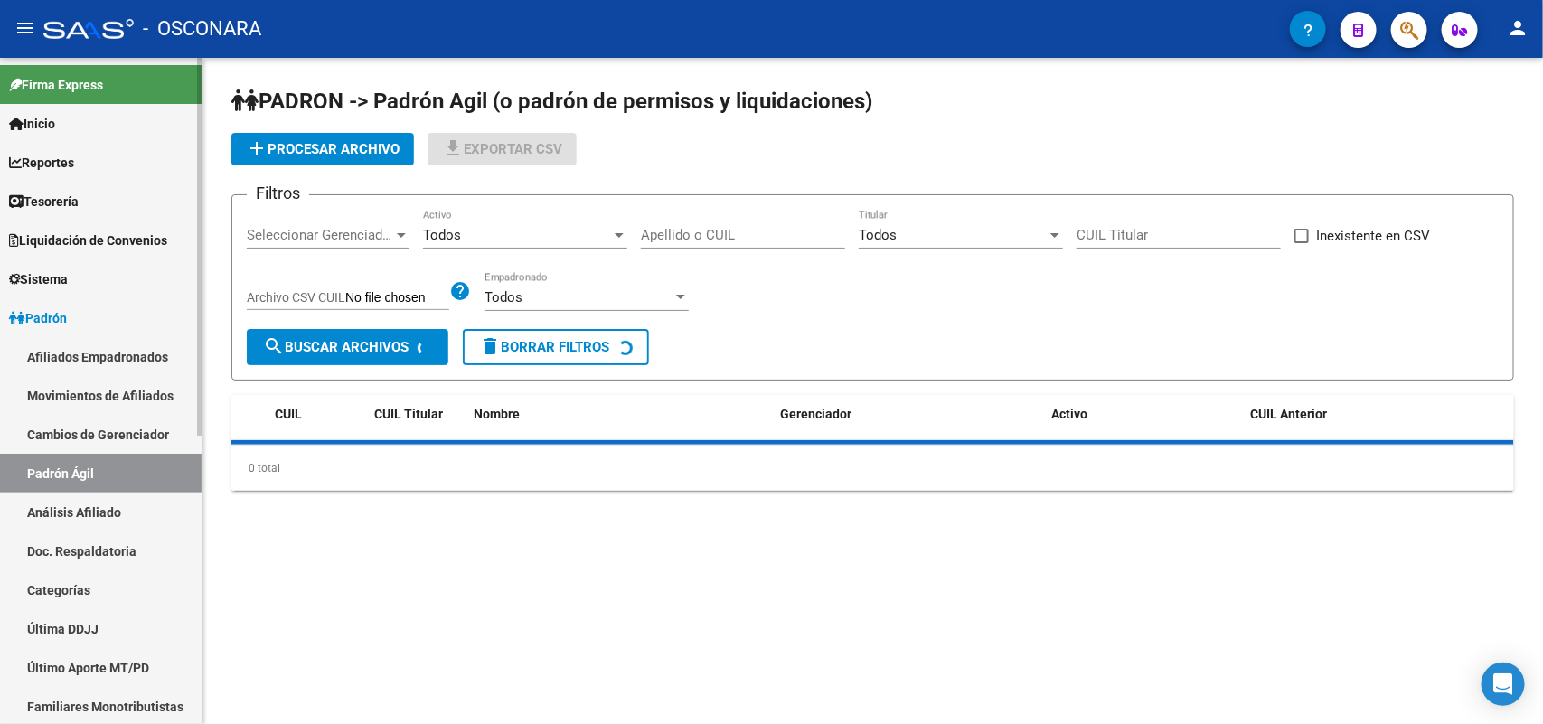
click at [127, 500] on link "Análisis Afiliado" at bounding box center [101, 512] width 202 height 39
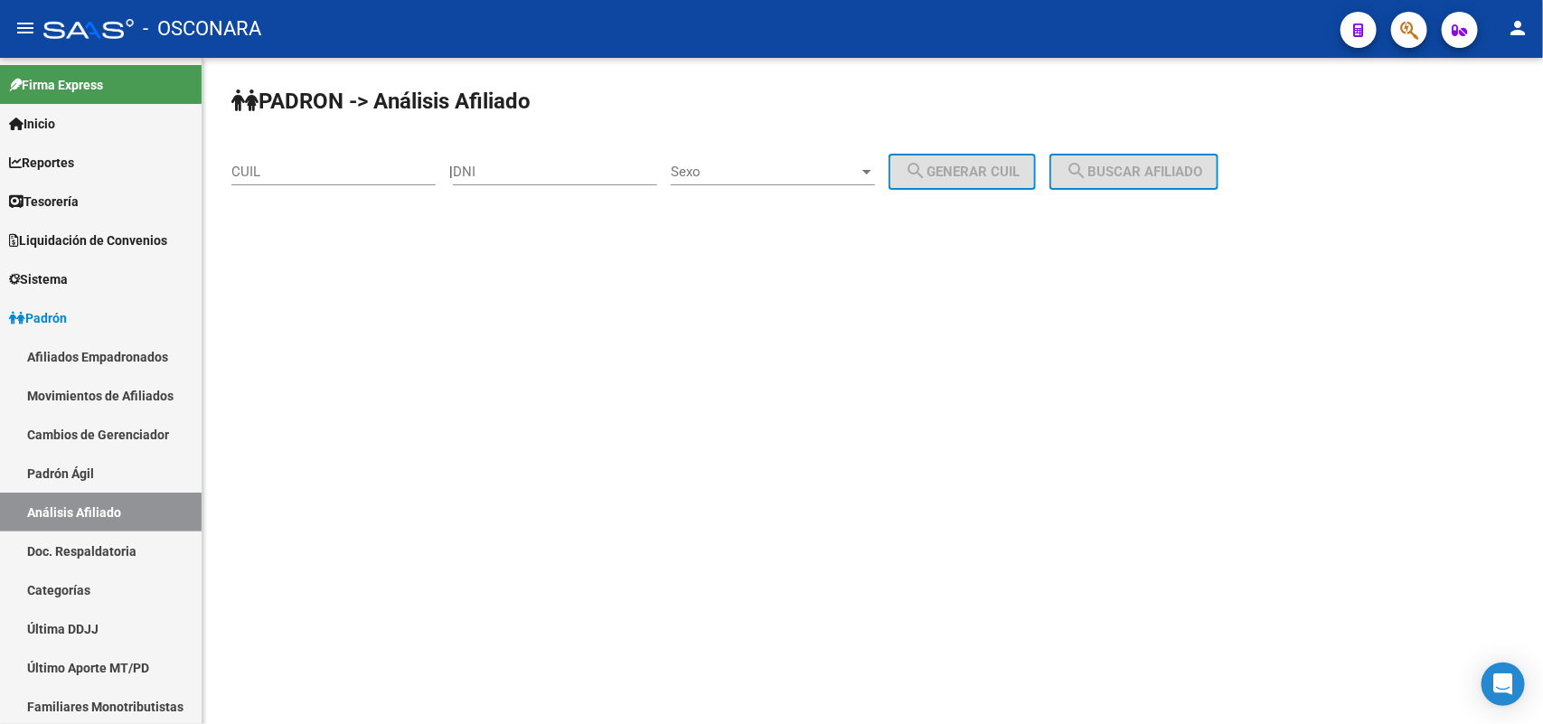
click at [307, 168] on input "CUIL" at bounding box center [333, 172] width 204 height 16
click at [396, 156] on div "CUIL" at bounding box center [333, 165] width 204 height 39
click at [396, 165] on input "CUIL" at bounding box center [333, 172] width 204 height 16
click at [395, 161] on div "CUIL" at bounding box center [333, 165] width 204 height 39
paste input "27-41825990-1"
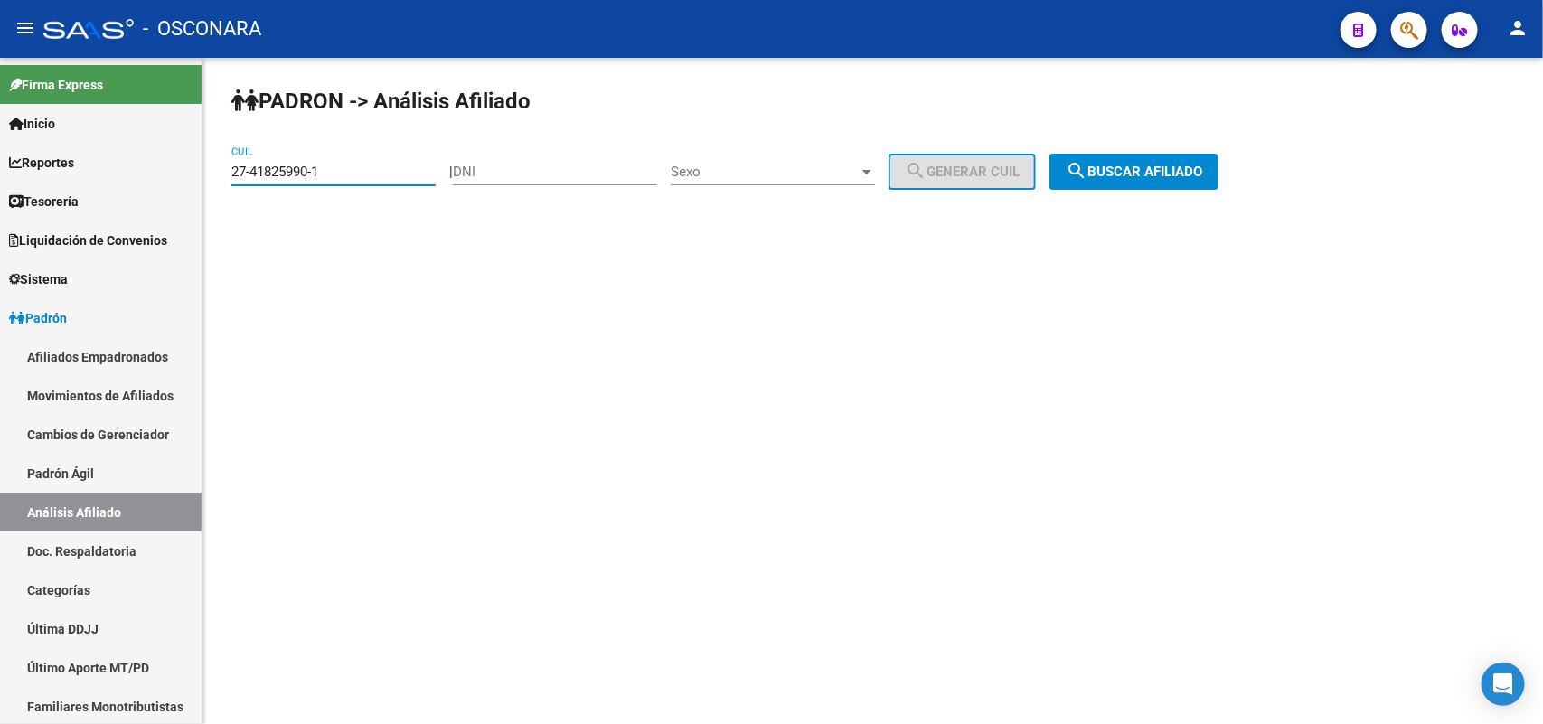
type input "27-41825990-1"
click at [1218, 181] on button "search Buscar afiliado" at bounding box center [1133, 172] width 169 height 36
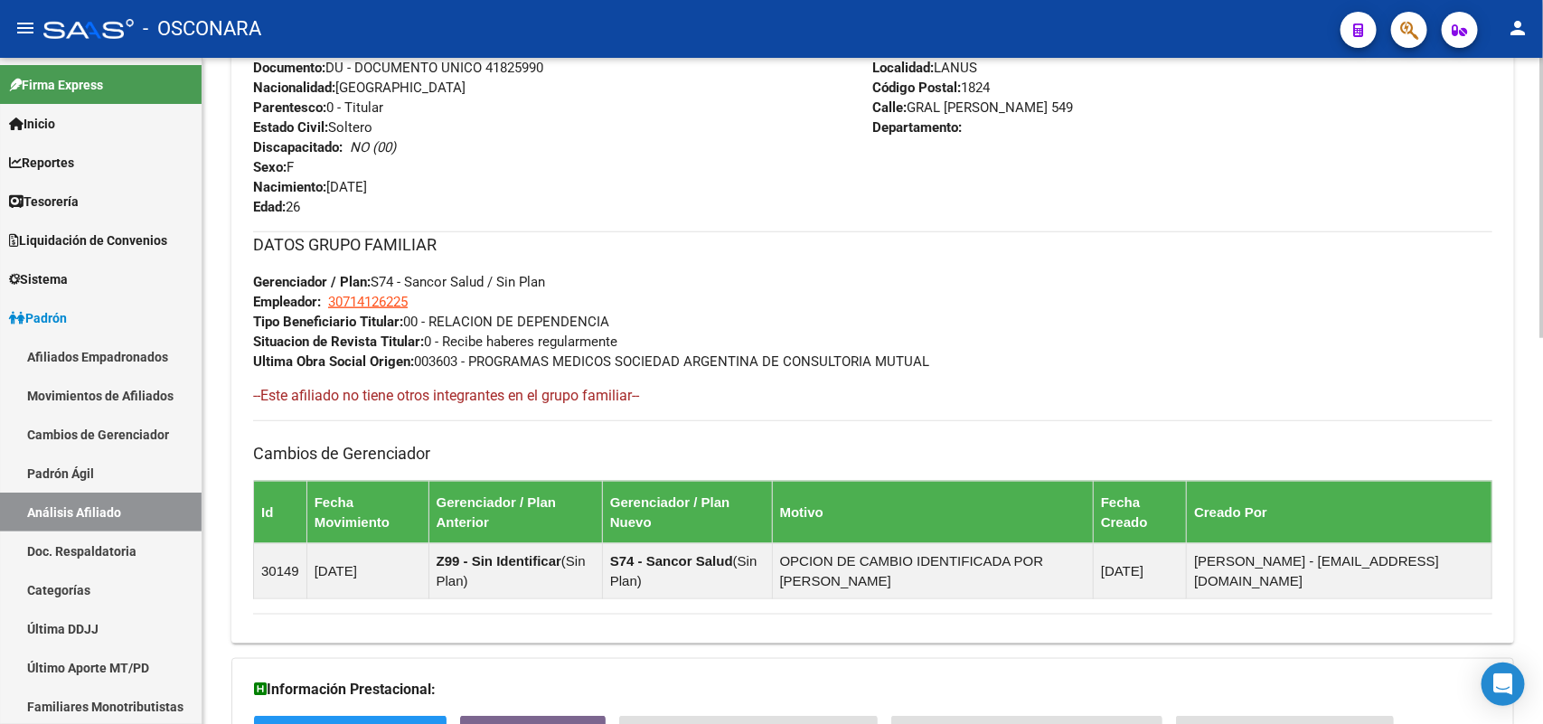
scroll to position [917, 0]
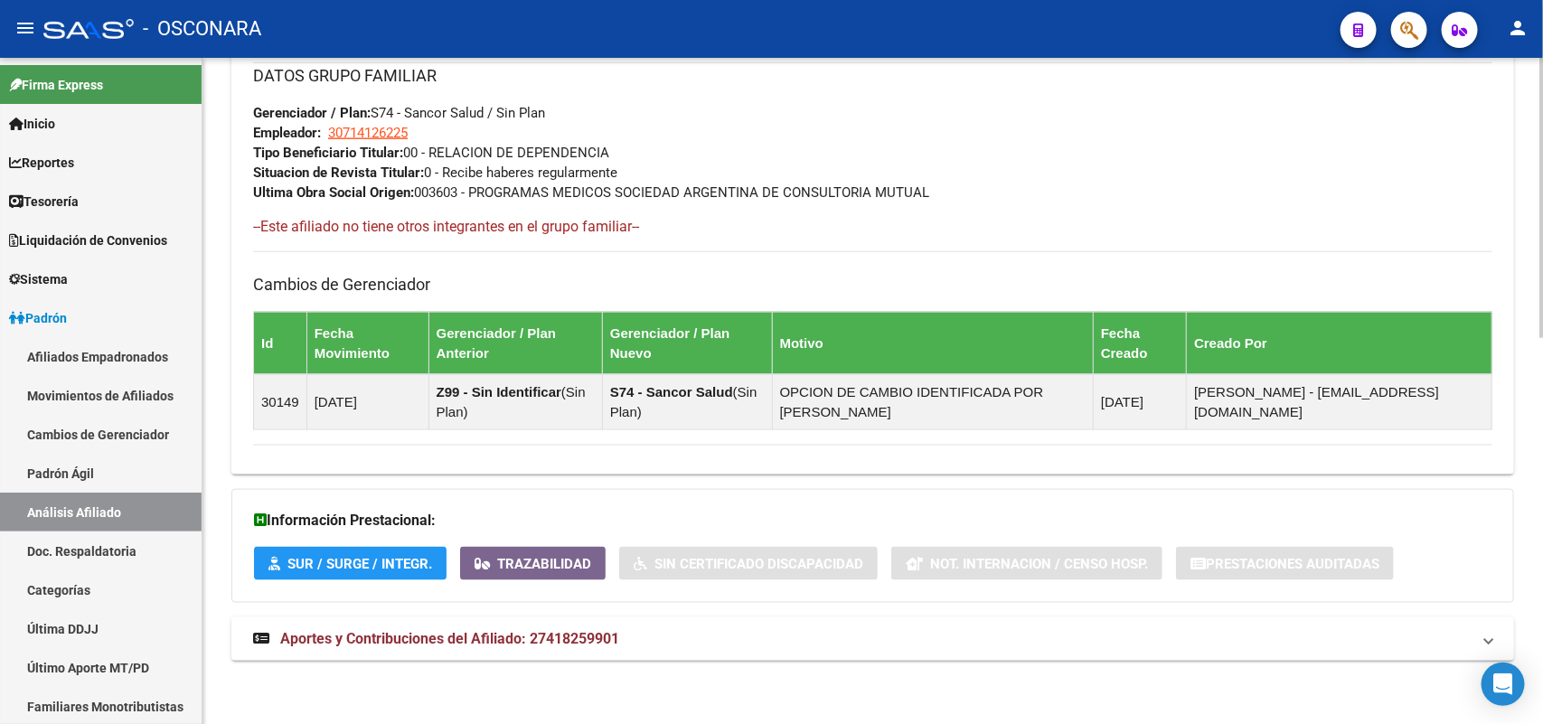
click at [617, 657] on mat-expansion-panel-header "Aportes y Contribuciones del Afiliado: 27418259901" at bounding box center [872, 638] width 1283 height 43
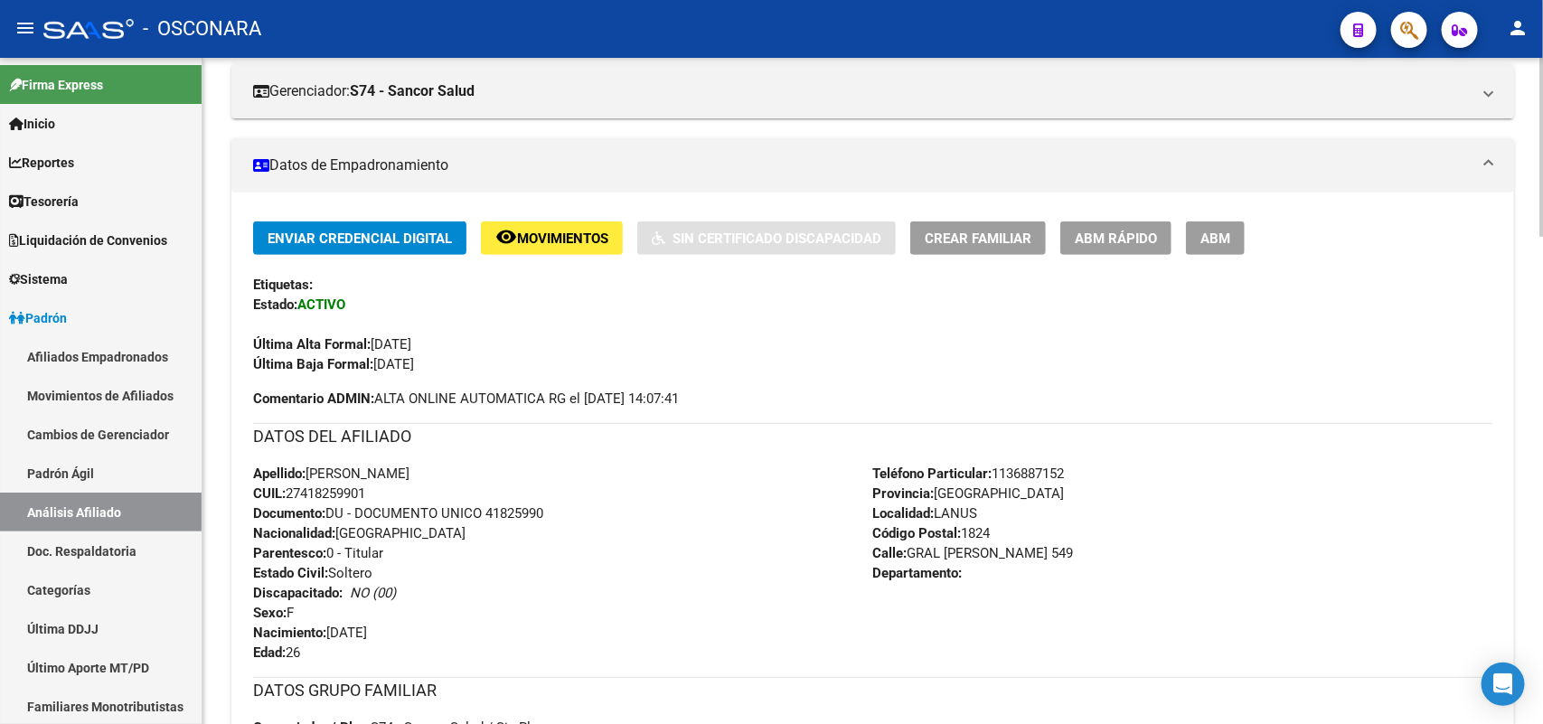
scroll to position [339, 0]
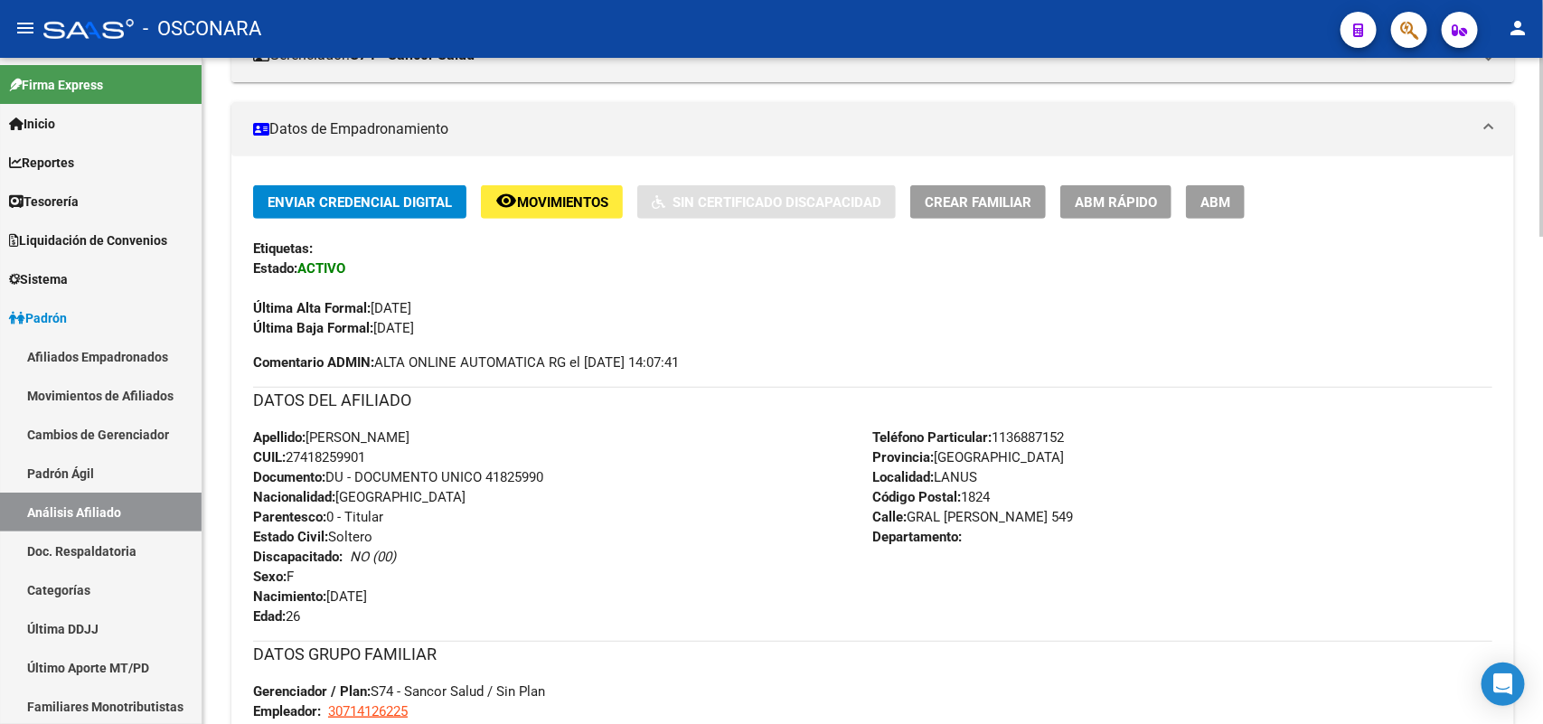
drag, startPoint x: 385, startPoint y: 454, endPoint x: 290, endPoint y: 462, distance: 95.3
click at [290, 462] on div "Apellido: [PERSON_NAME] CUIL: 27418259901 Documento: DU - DOCUMENTO UNICO 41825…" at bounding box center [563, 527] width 620 height 199
copy span "27418259901"
click at [84, 475] on link "Padrón Ágil" at bounding box center [101, 473] width 202 height 39
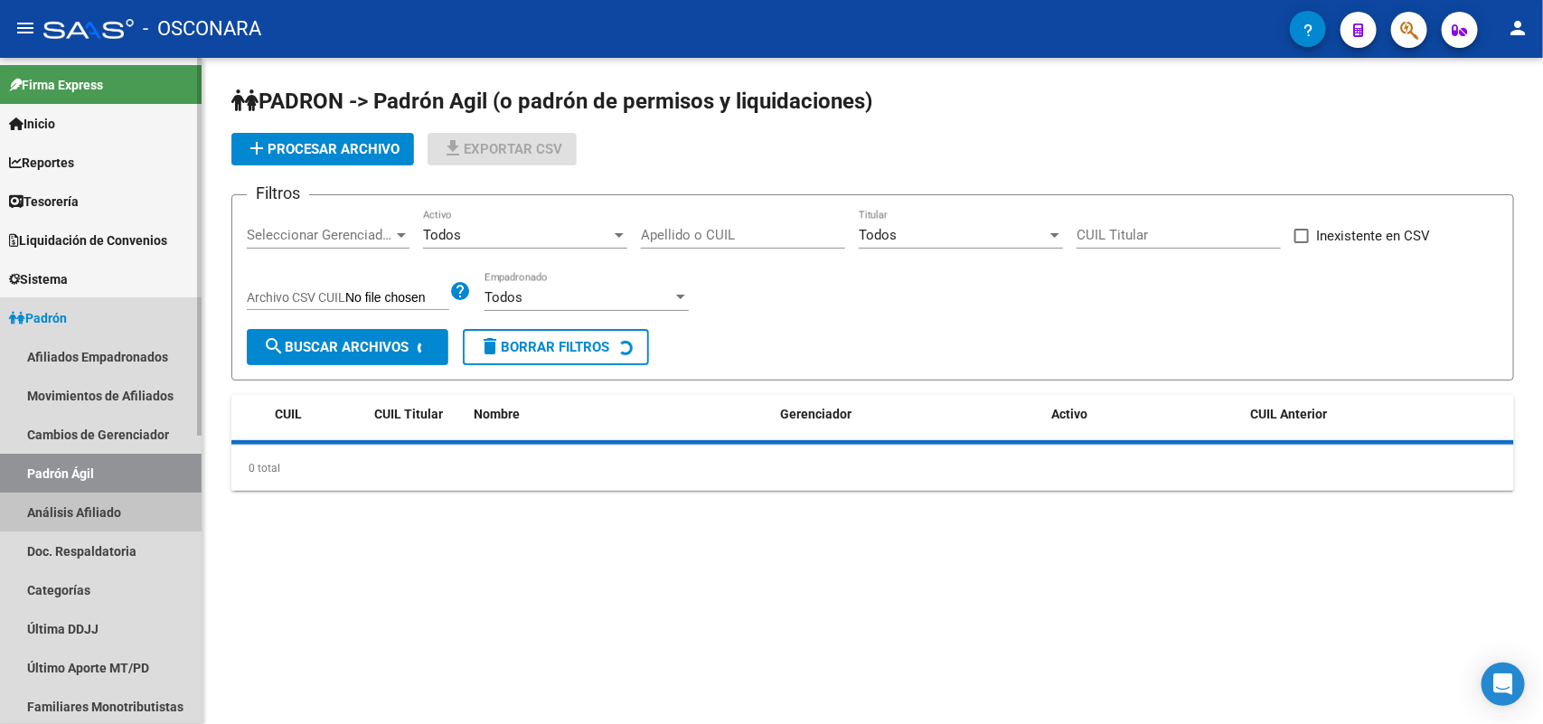
click at [84, 493] on link "Análisis Afiliado" at bounding box center [101, 512] width 202 height 39
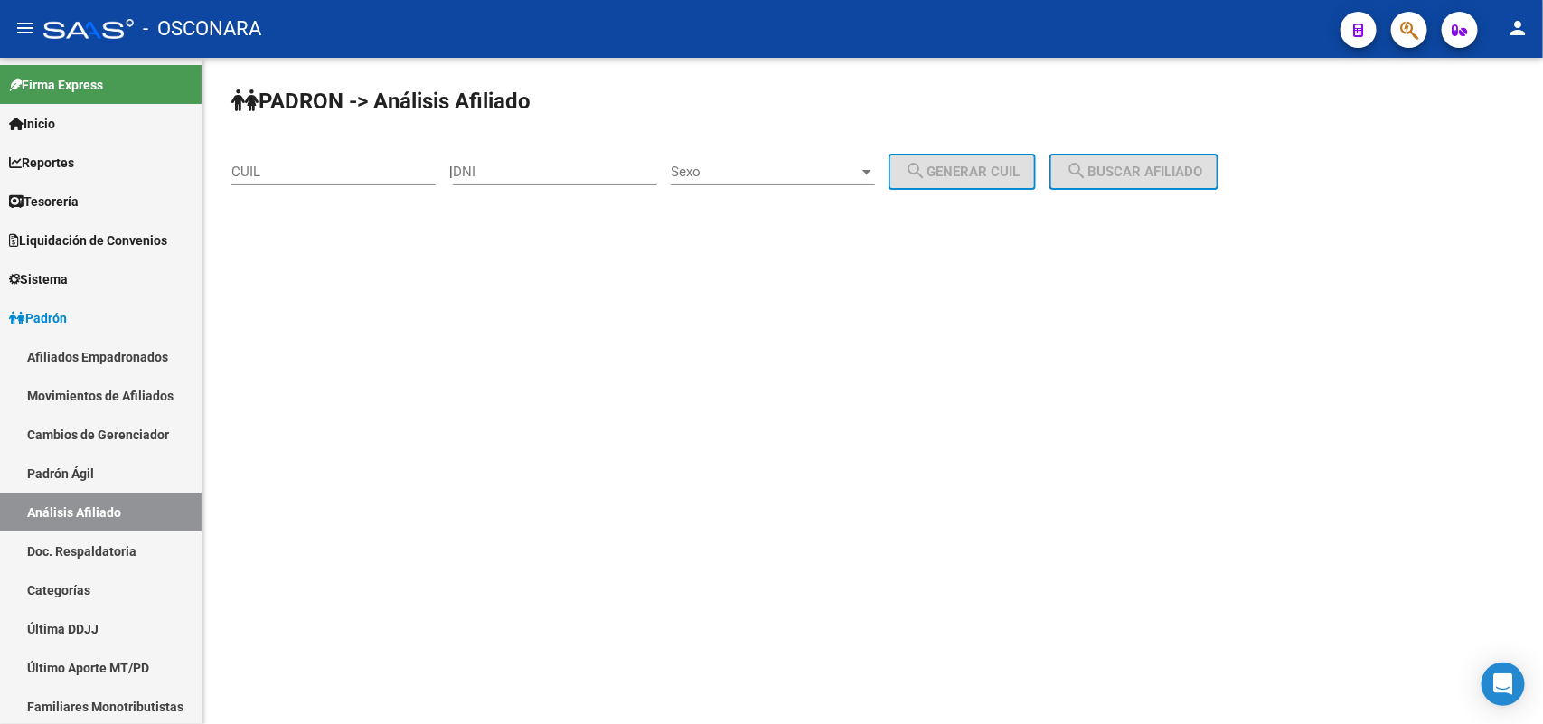
click at [295, 159] on div "CUIL" at bounding box center [333, 165] width 204 height 39
paste input "20-25456862-8"
type input "20-25456862-8"
click at [1080, 169] on button "search Buscar afiliado" at bounding box center [1133, 172] width 169 height 36
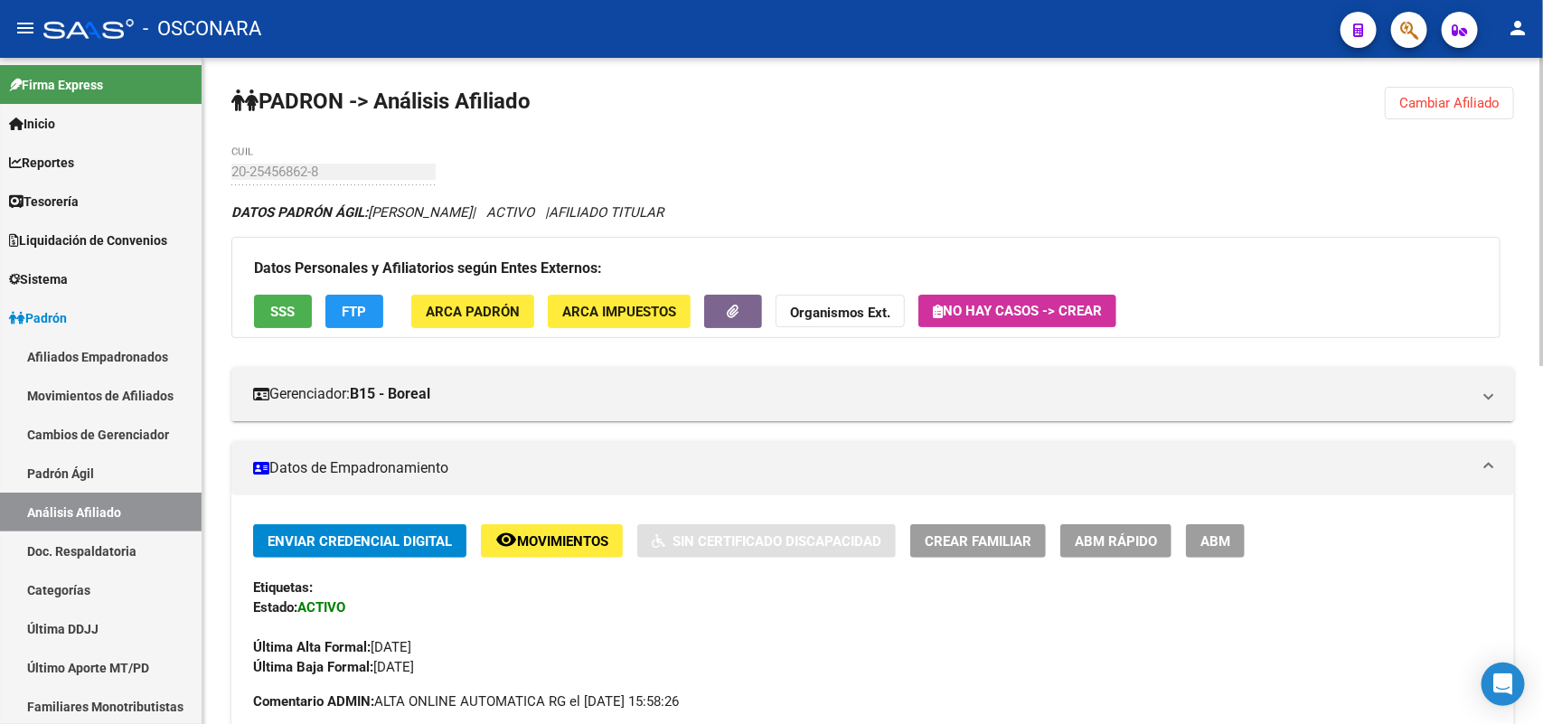
click at [247, 323] on div "Datos Personales y Afiliatorios según Entes Externos: SSS FTP ARCA Padrón ARCA …" at bounding box center [865, 287] width 1269 height 101
click at [255, 313] on button "SSS" at bounding box center [283, 311] width 58 height 33
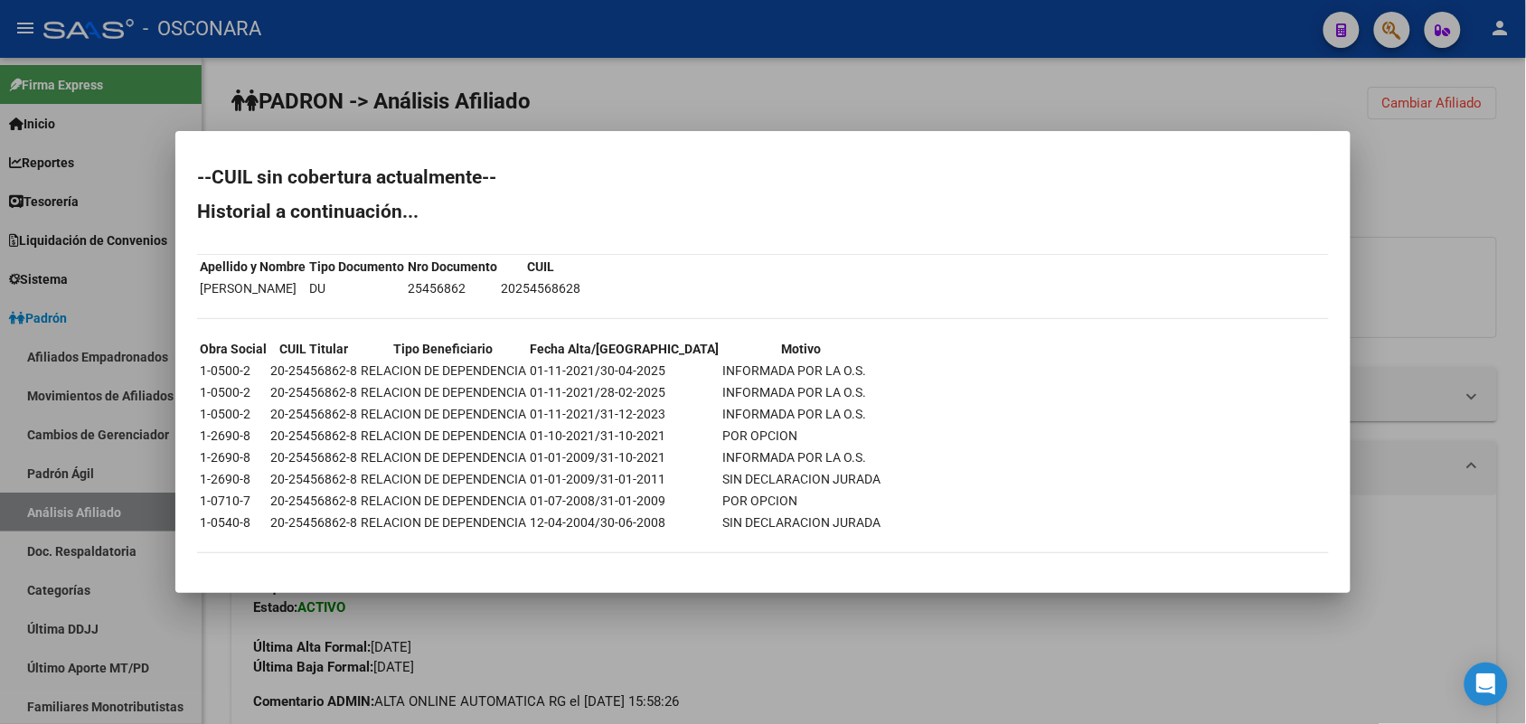
click at [825, 670] on div at bounding box center [763, 362] width 1526 height 724
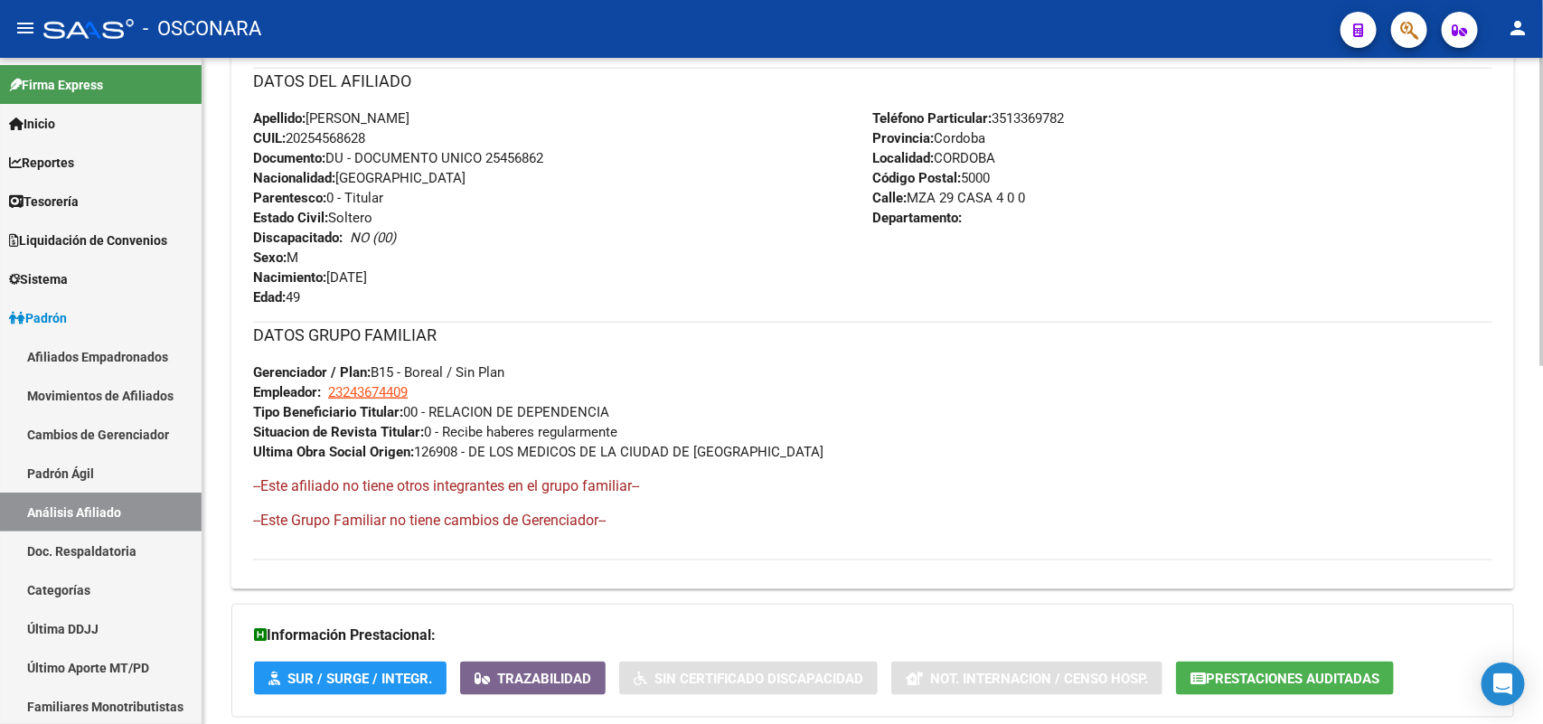
scroll to position [771, 0]
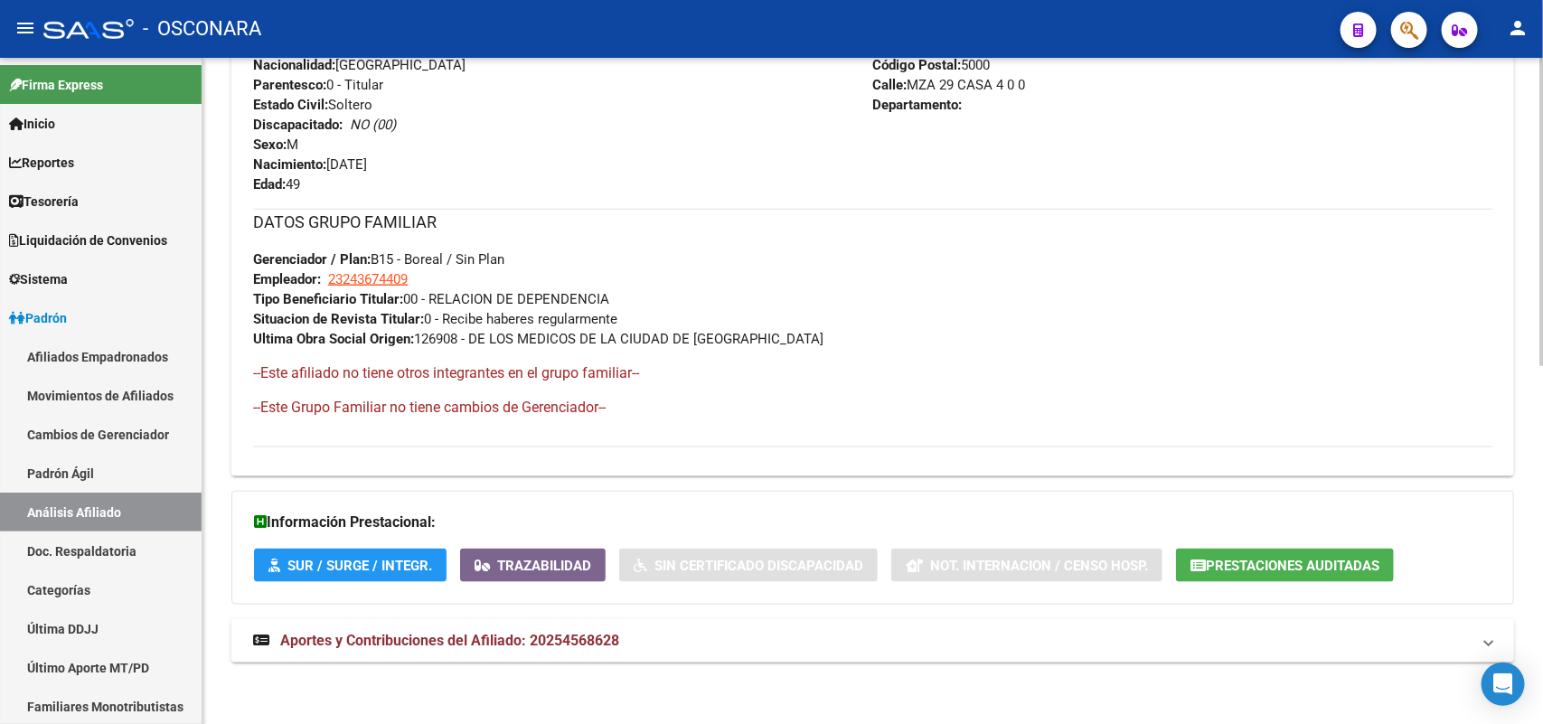
click at [570, 644] on span "Aportes y Contribuciones del Afiliado: 20254568628" at bounding box center [449, 640] width 339 height 17
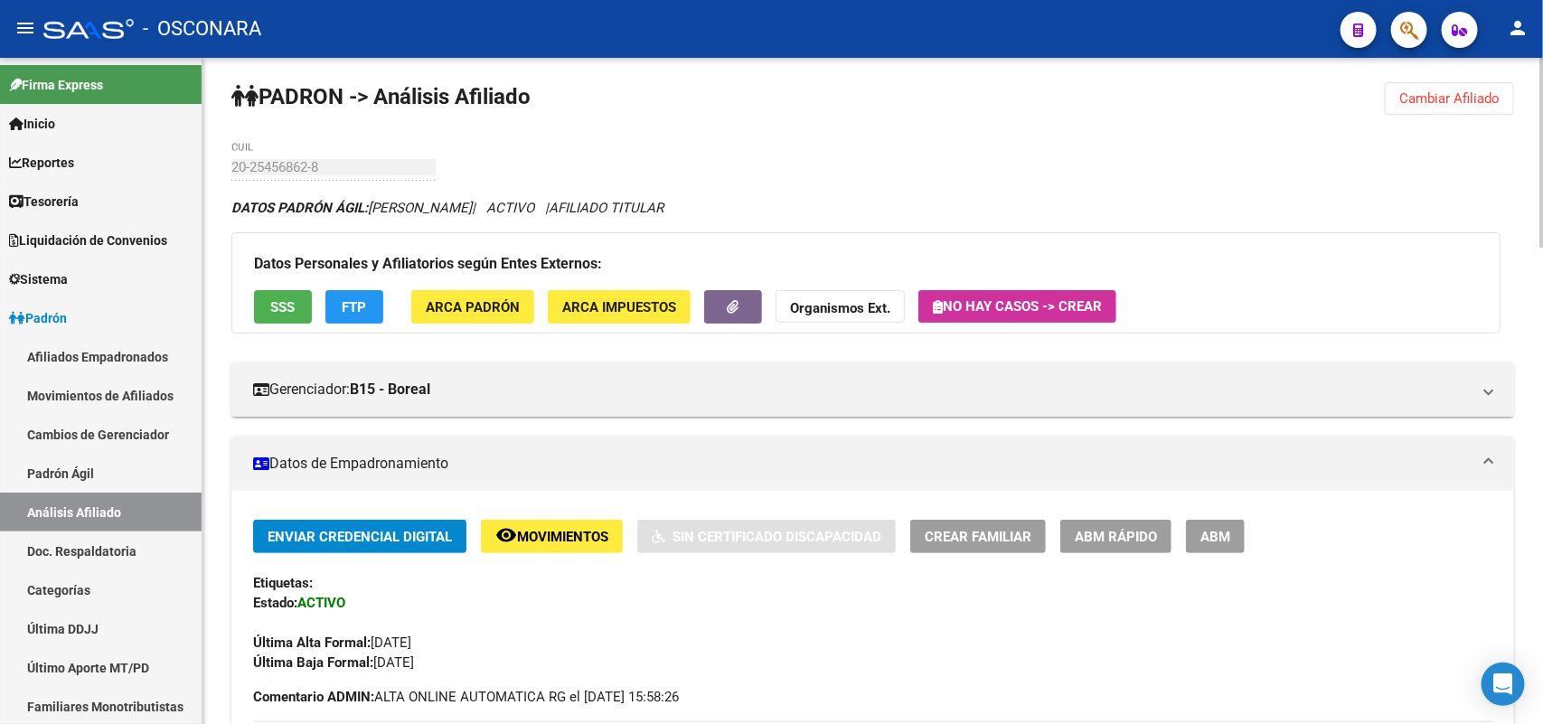
scroll to position [0, 0]
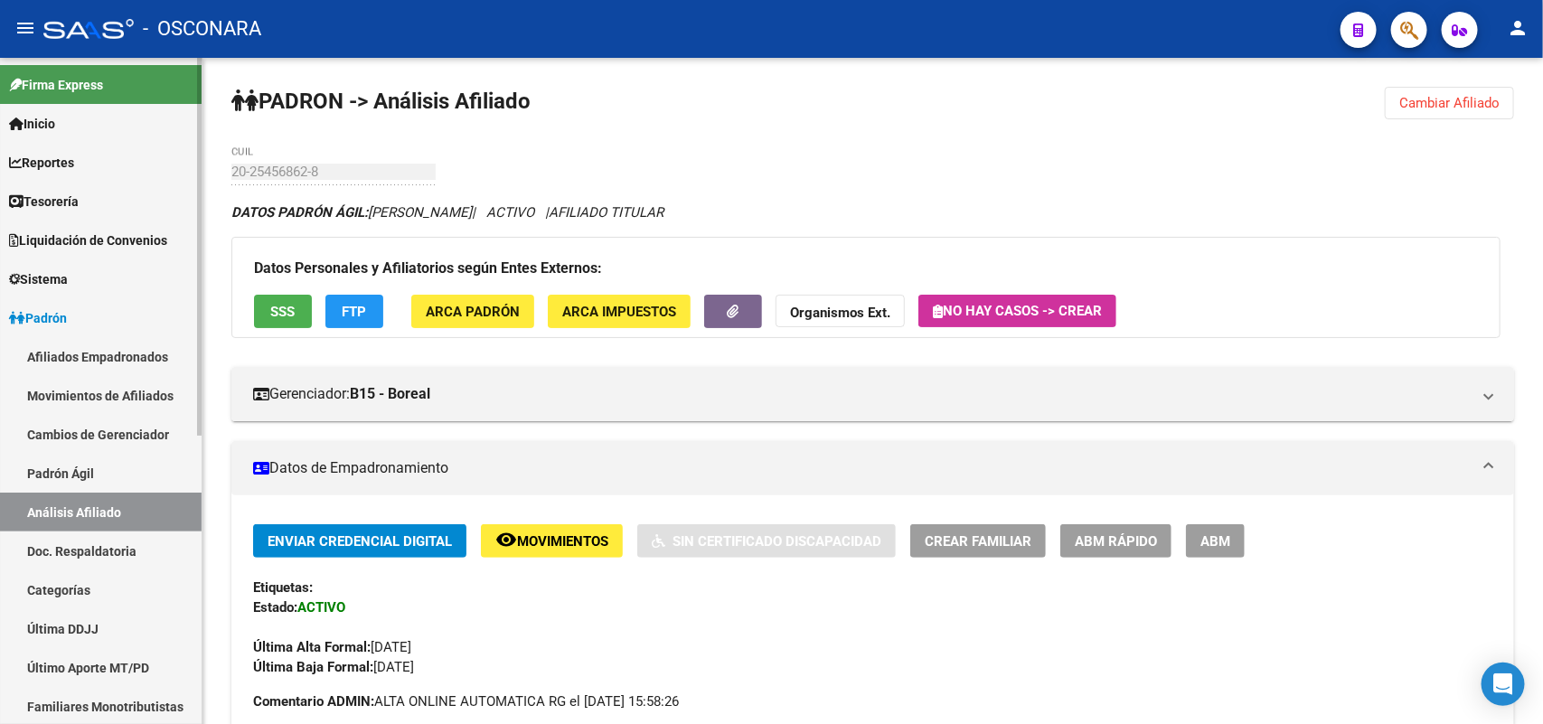
click at [84, 475] on link "Padrón Ágil" at bounding box center [101, 473] width 202 height 39
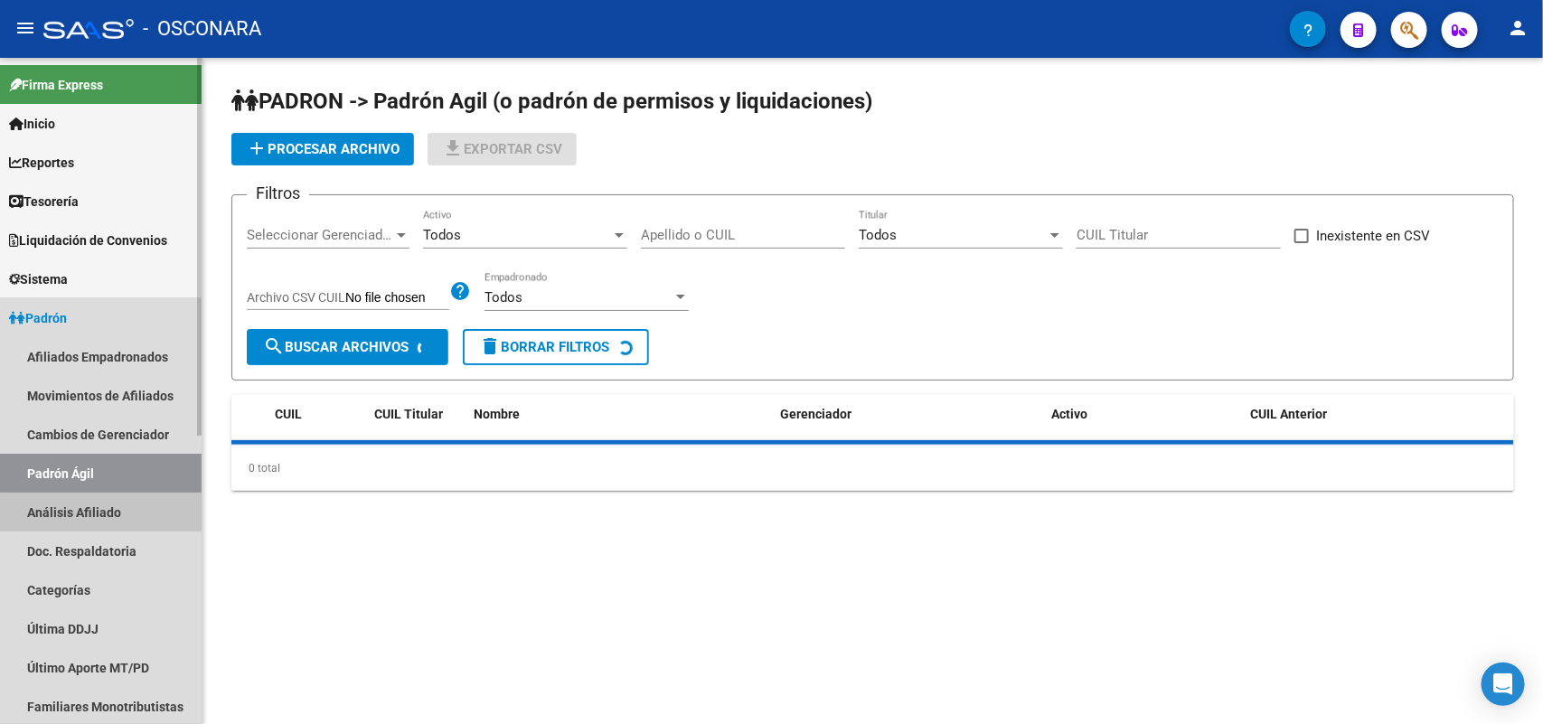
click at [124, 517] on link "Análisis Afiliado" at bounding box center [101, 512] width 202 height 39
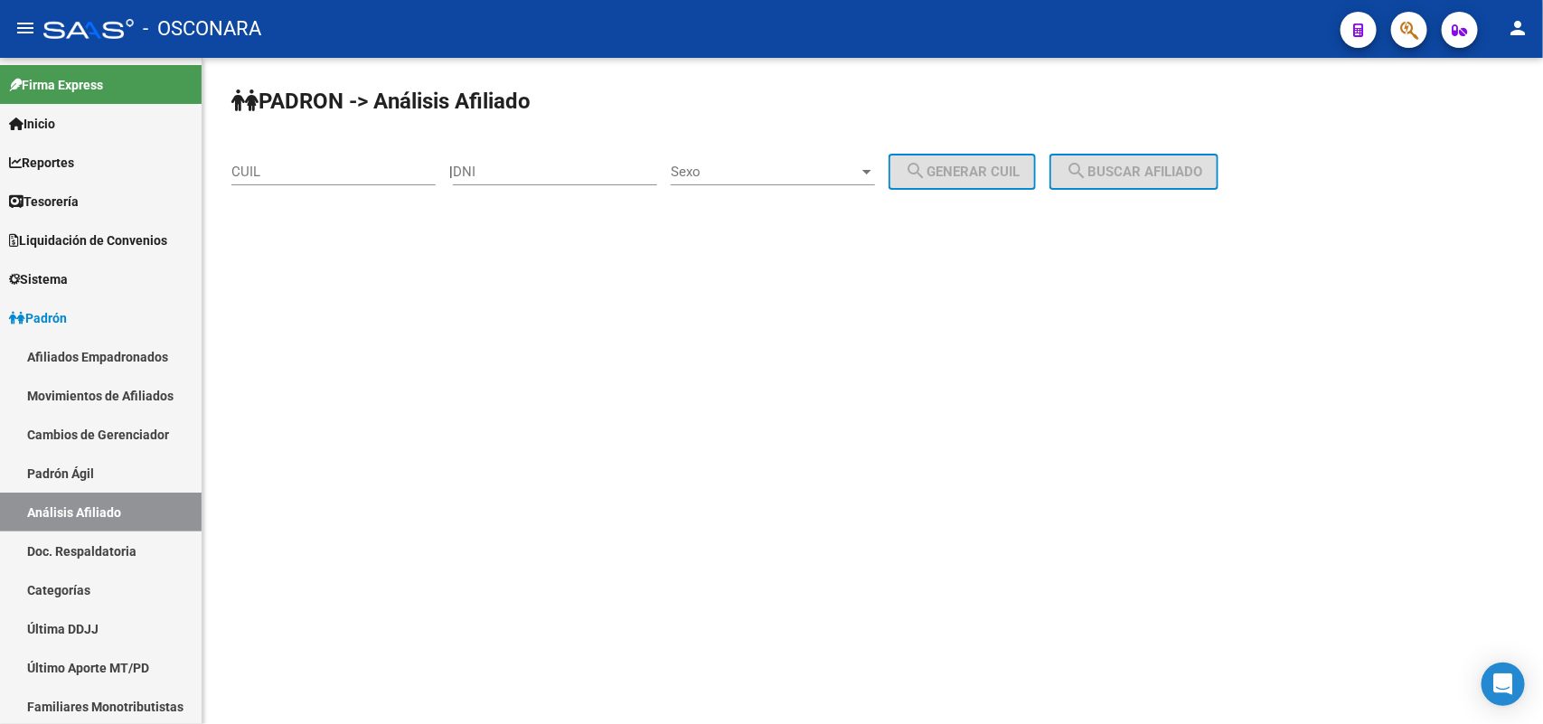
click at [322, 190] on div "CUIL" at bounding box center [333, 174] width 204 height 56
click at [327, 161] on div "CUIL" at bounding box center [333, 165] width 204 height 39
paste input "59-729957"
type input "59-729957"
drag, startPoint x: 317, startPoint y: 170, endPoint x: 165, endPoint y: 168, distance: 151.9
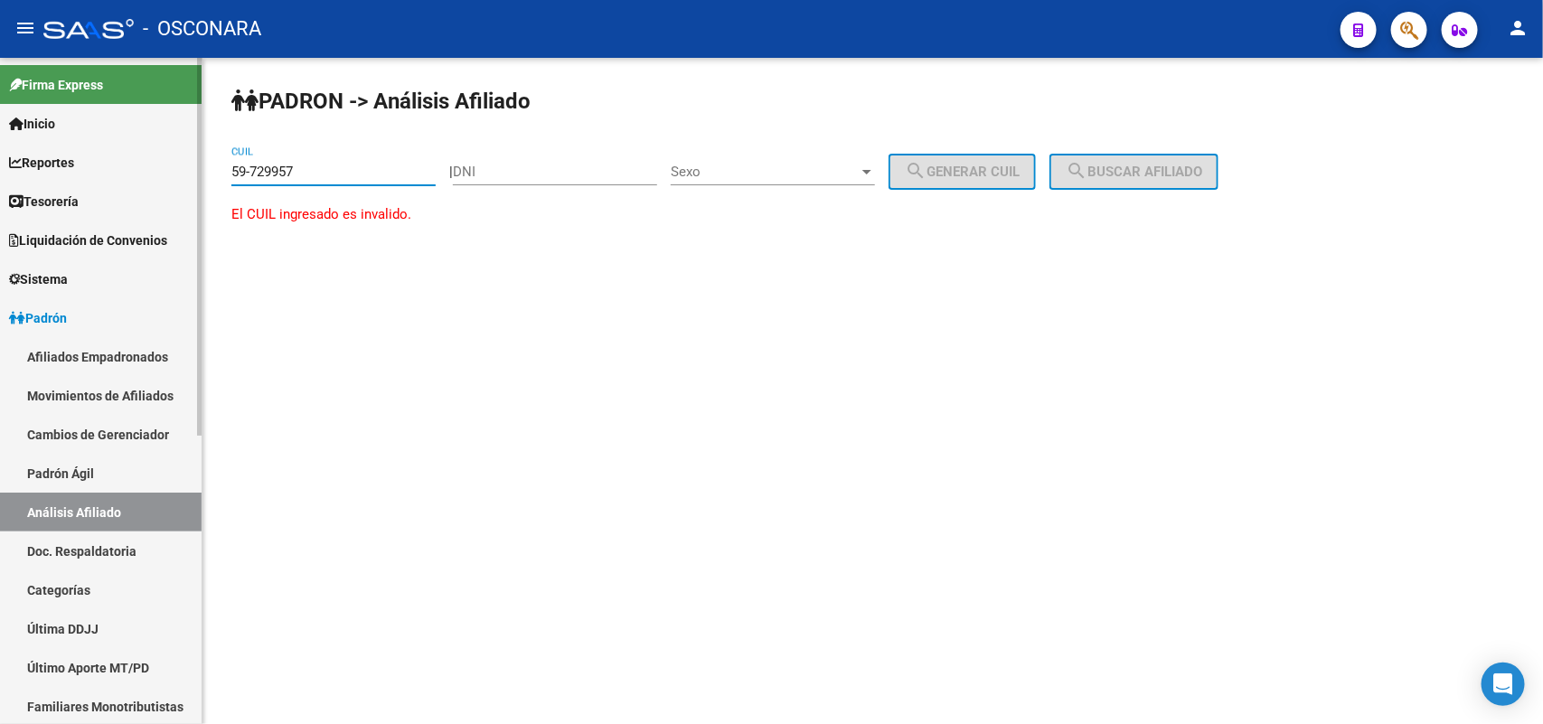
click at [165, 168] on mat-sidenav-container "Firma Express Inicio Calendario SSS Instructivos Contacto OS Reportes Tablero d…" at bounding box center [771, 391] width 1543 height 666
click at [495, 160] on div "DNI" at bounding box center [555, 165] width 204 height 39
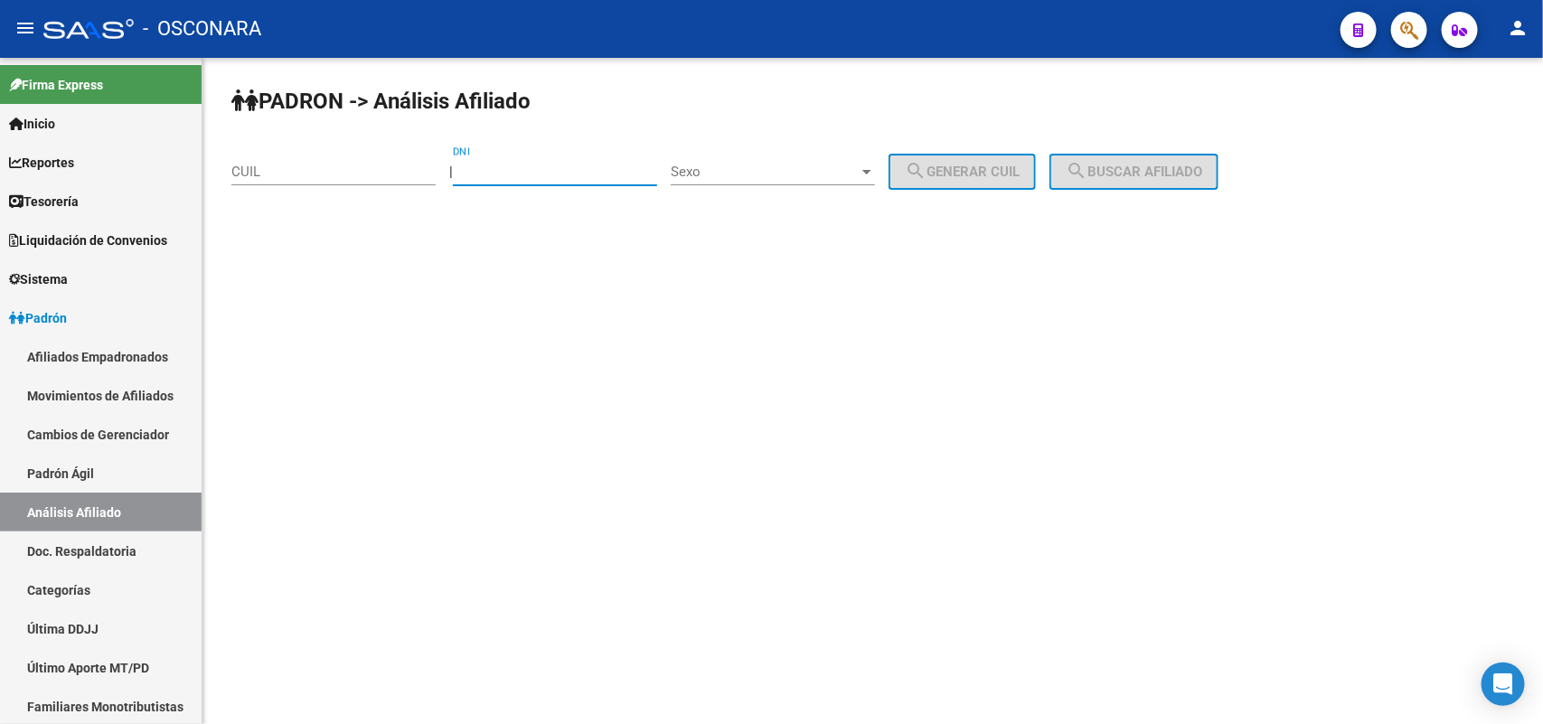
paste input "59729957"
type input "59729957"
click at [834, 176] on span "Sexo" at bounding box center [765, 172] width 188 height 16
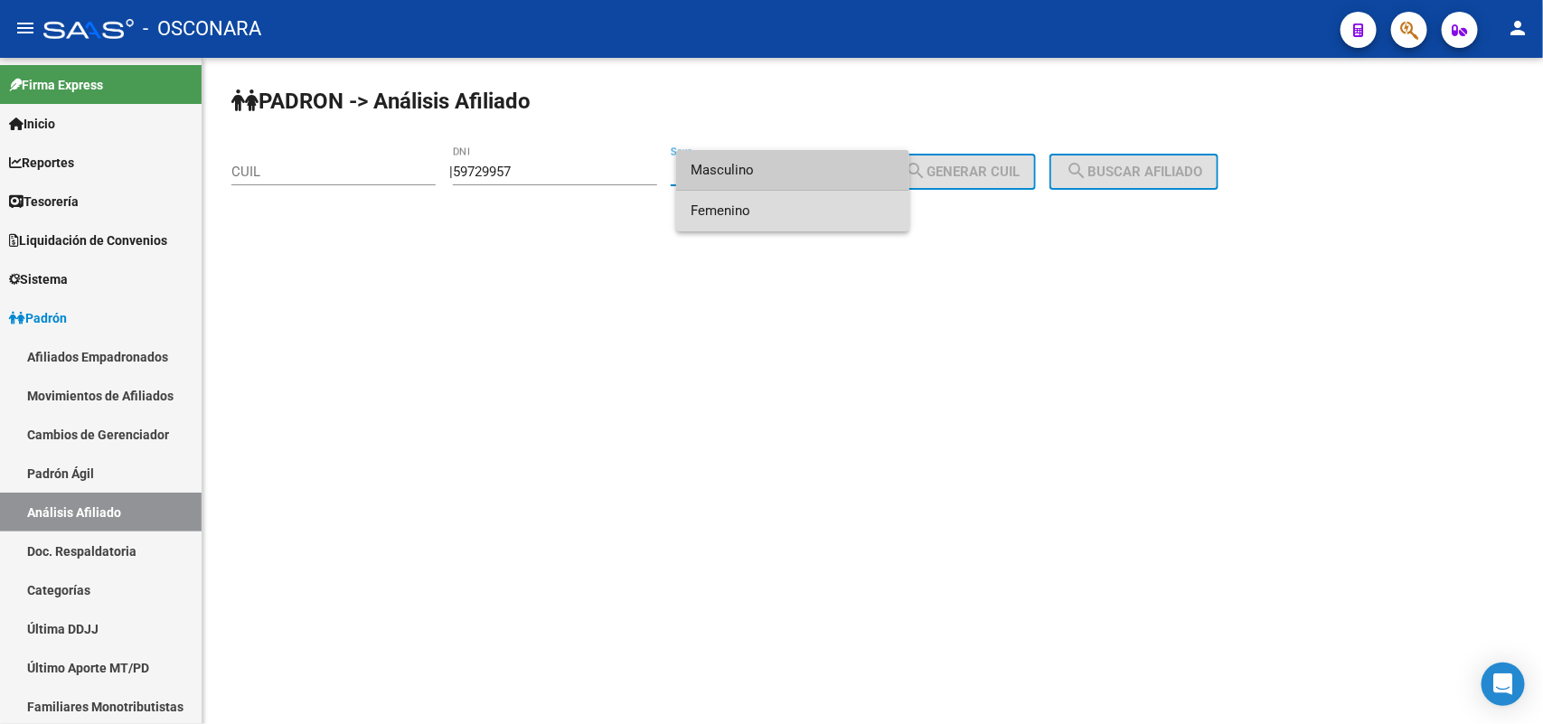
click at [738, 211] on span "Femenino" at bounding box center [793, 211] width 204 height 41
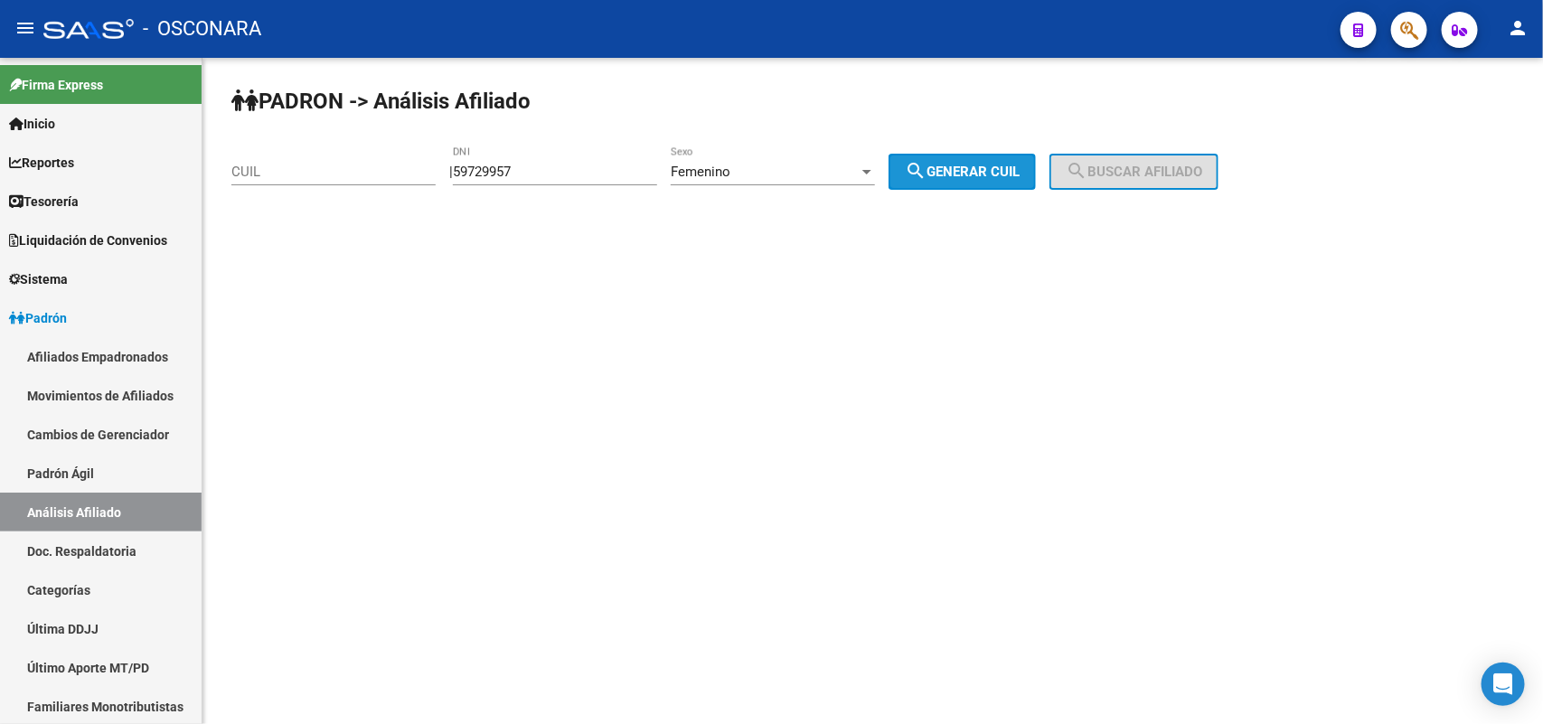
drag, startPoint x: 1027, startPoint y: 165, endPoint x: 1086, endPoint y: 165, distance: 59.7
click at [1020, 165] on span "search Generar CUIL" at bounding box center [962, 172] width 115 height 16
type input "27-59729957-0"
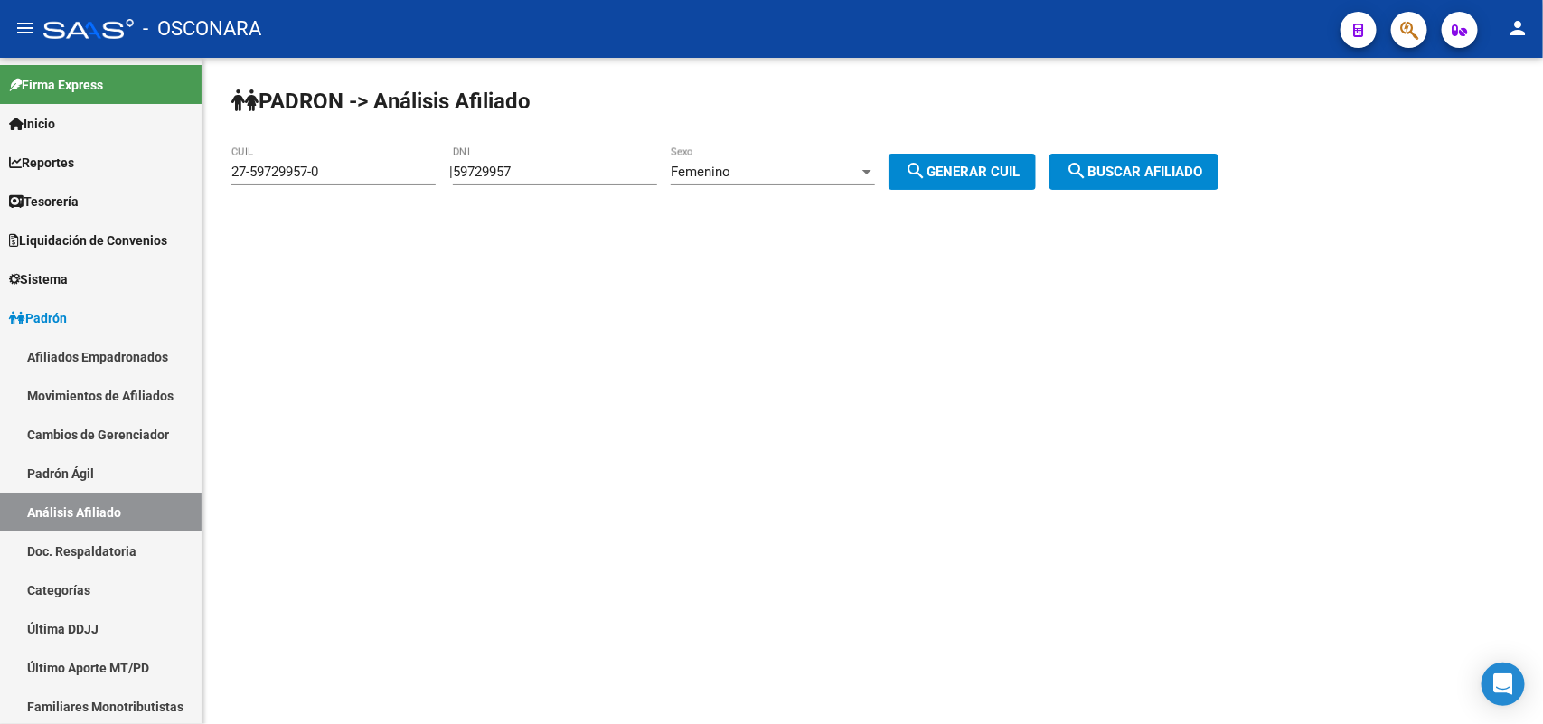
click at [1116, 164] on span "search Buscar afiliado" at bounding box center [1134, 172] width 136 height 16
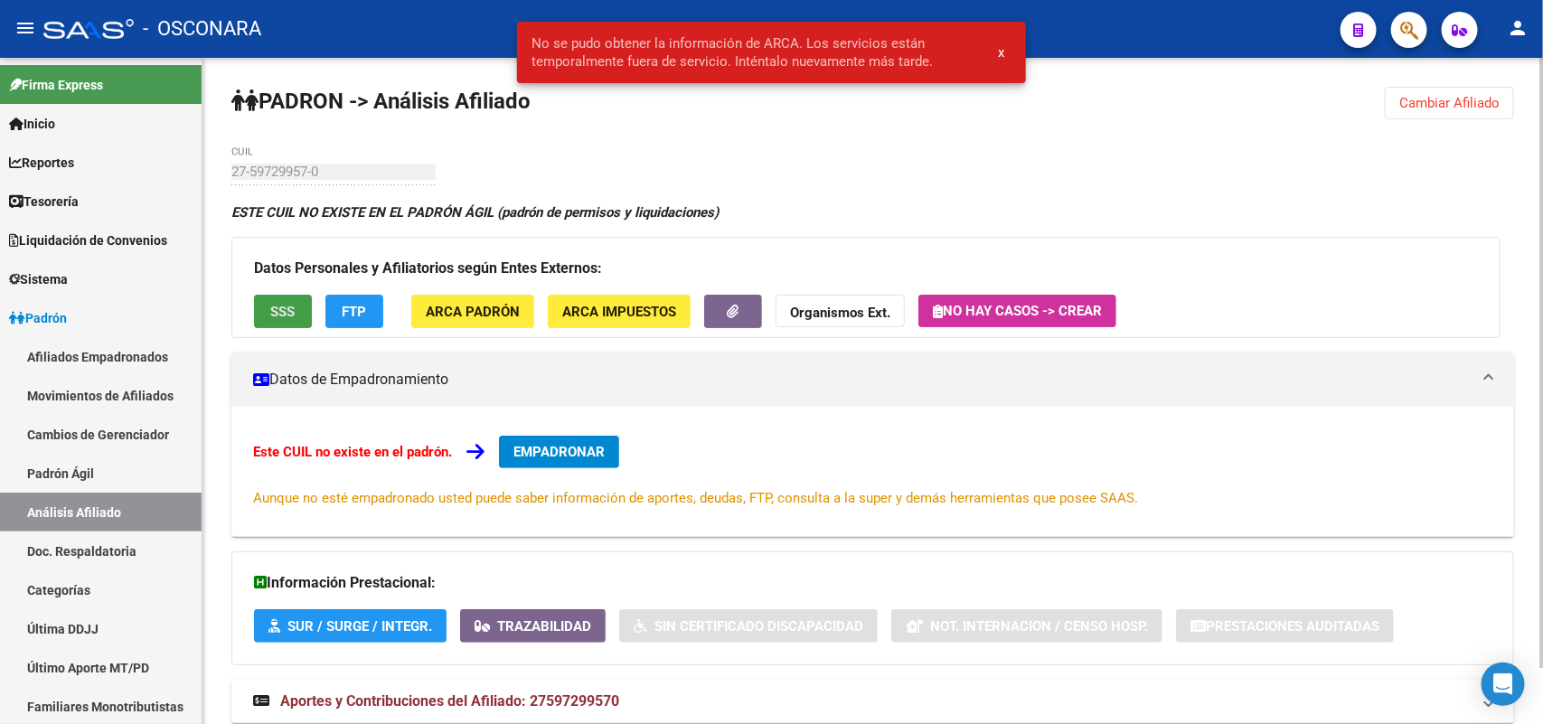
click at [283, 295] on button "SSS" at bounding box center [283, 311] width 58 height 33
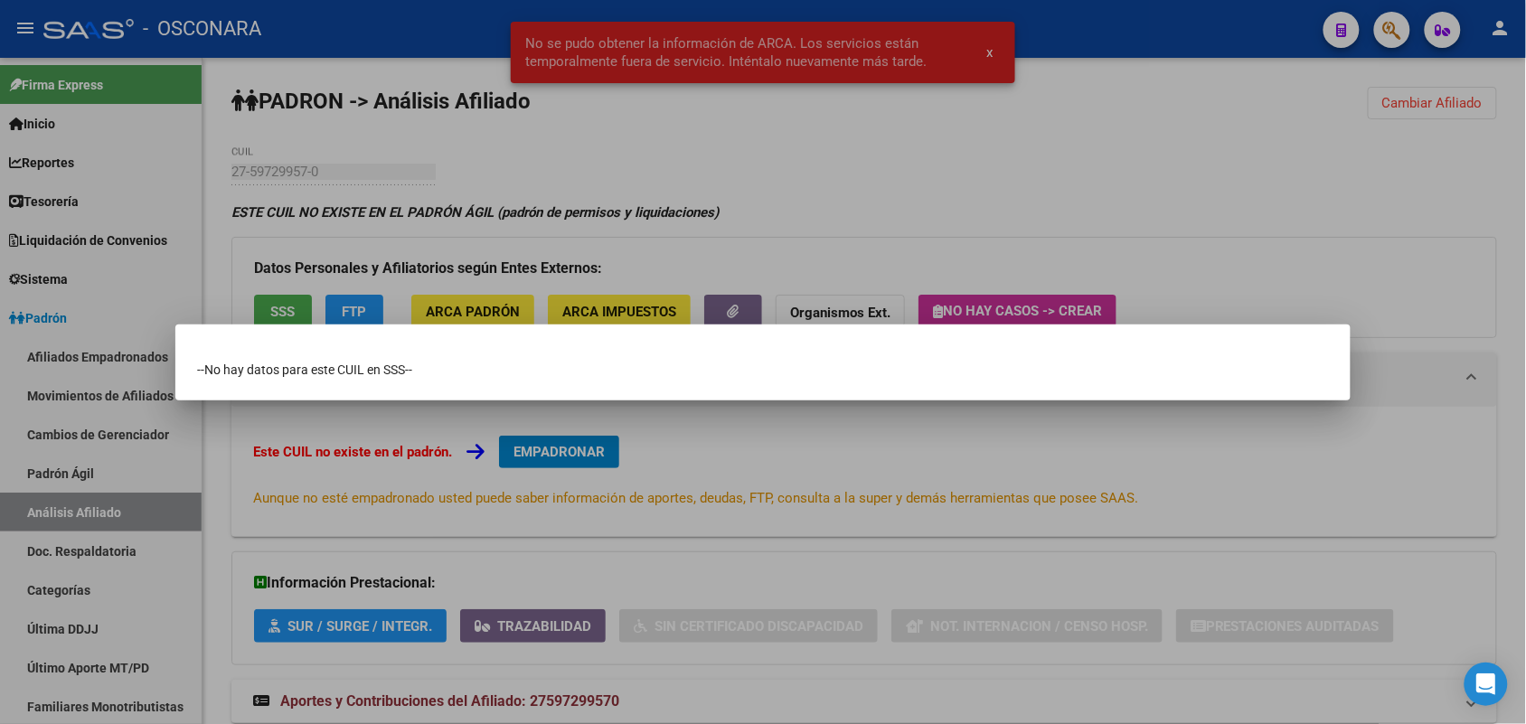
click at [807, 452] on div at bounding box center [763, 362] width 1526 height 724
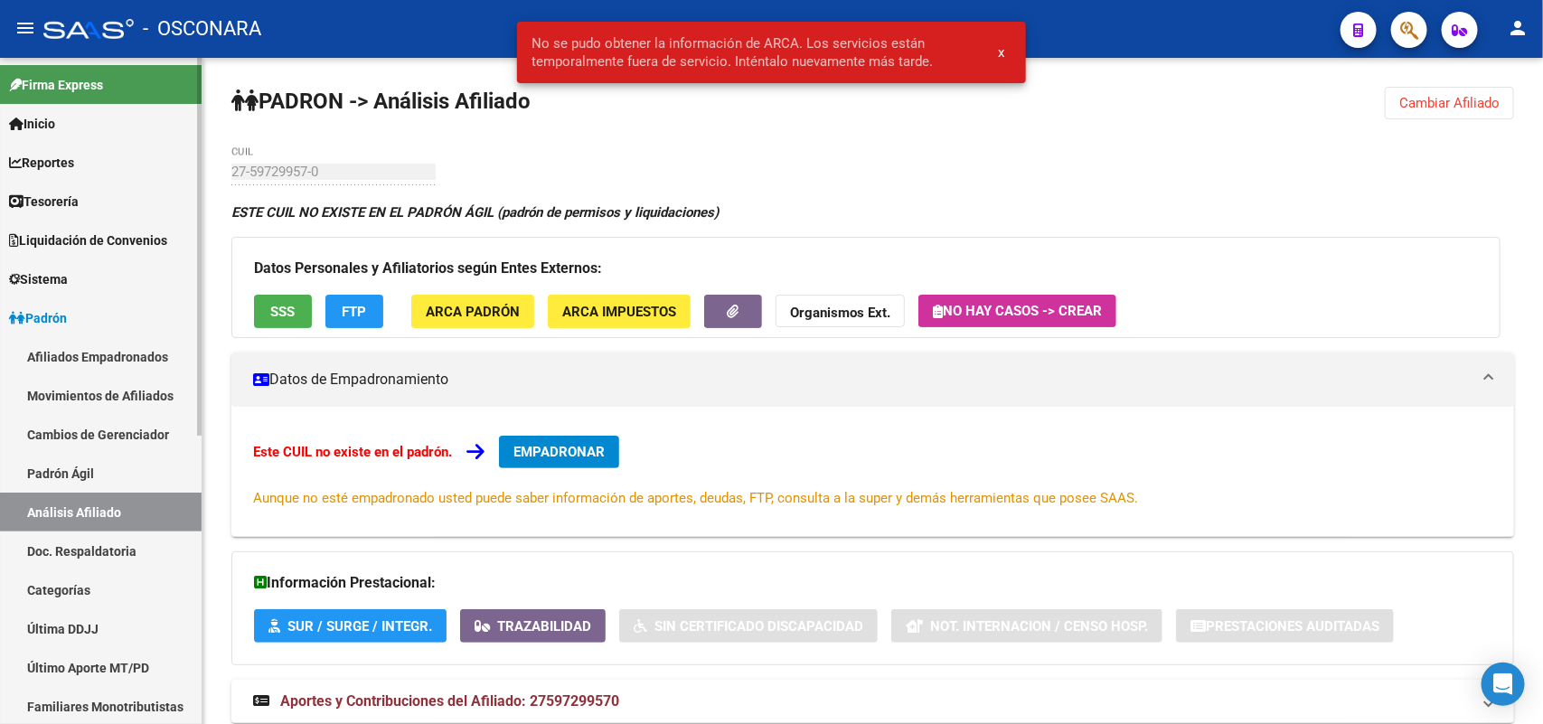
click at [34, 461] on link "Padrón Ágil" at bounding box center [101, 473] width 202 height 39
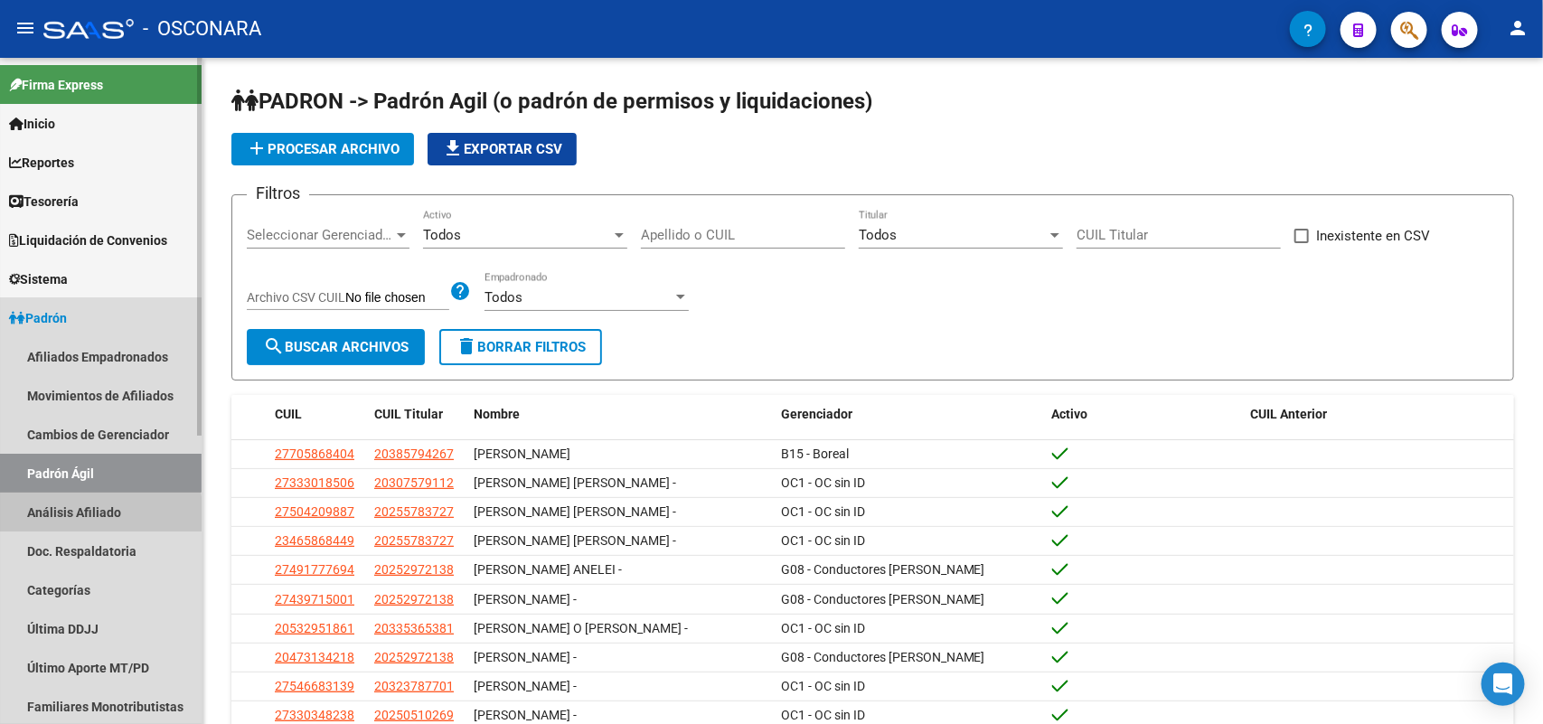
click at [56, 518] on link "Análisis Afiliado" at bounding box center [101, 512] width 202 height 39
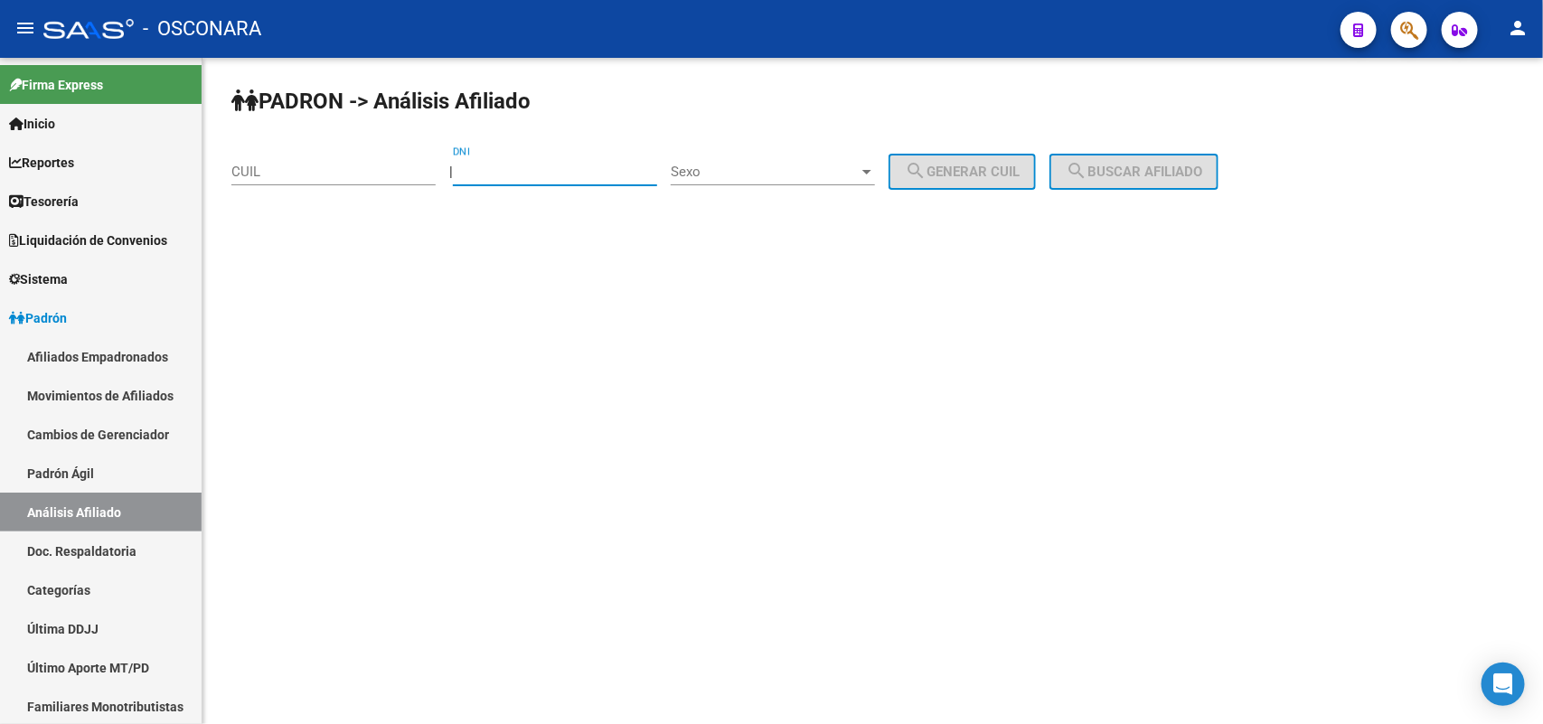
click at [490, 174] on input "DNI" at bounding box center [555, 172] width 204 height 16
paste input "59729957"
type input "59729957"
click at [838, 165] on span "Sexo" at bounding box center [765, 172] width 188 height 16
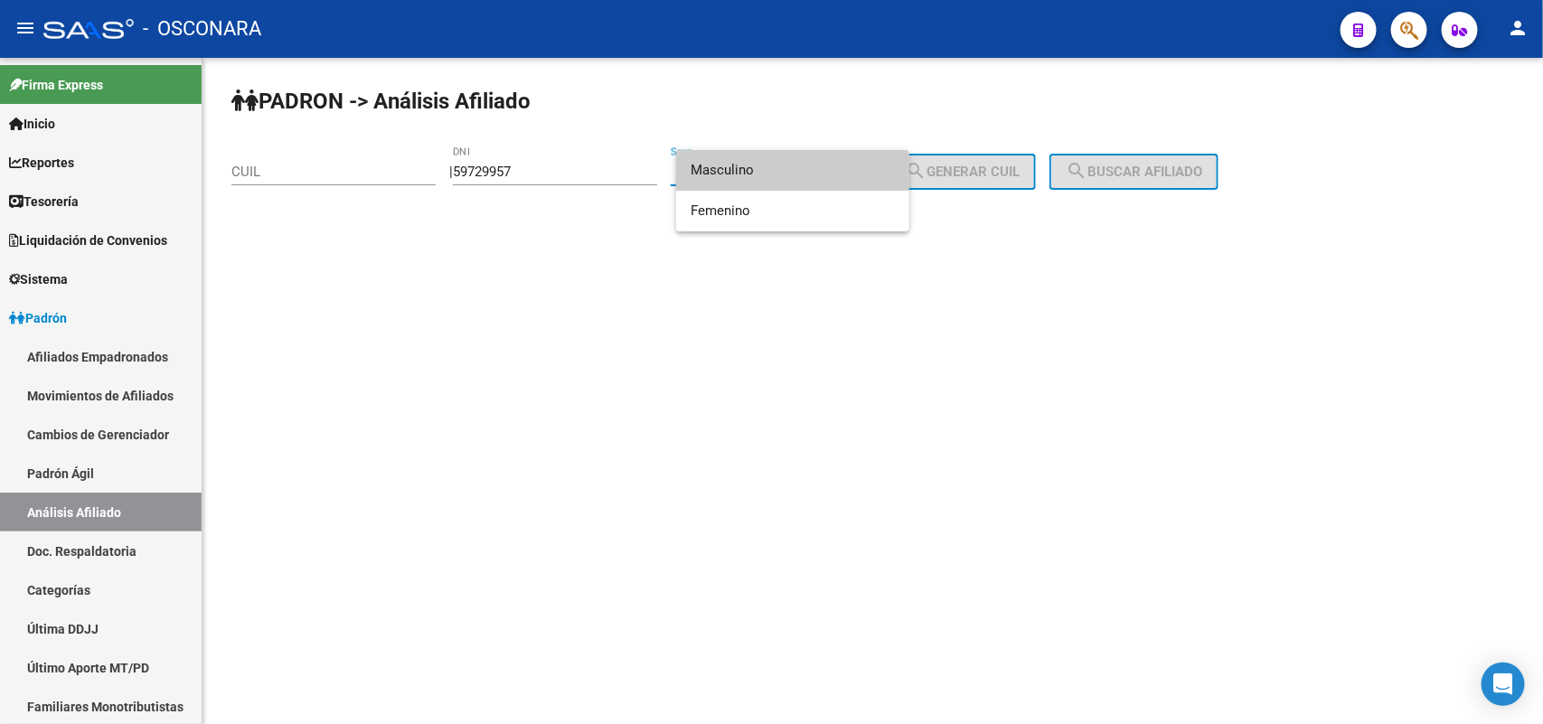
click at [800, 174] on span "Masculino" at bounding box center [793, 170] width 204 height 41
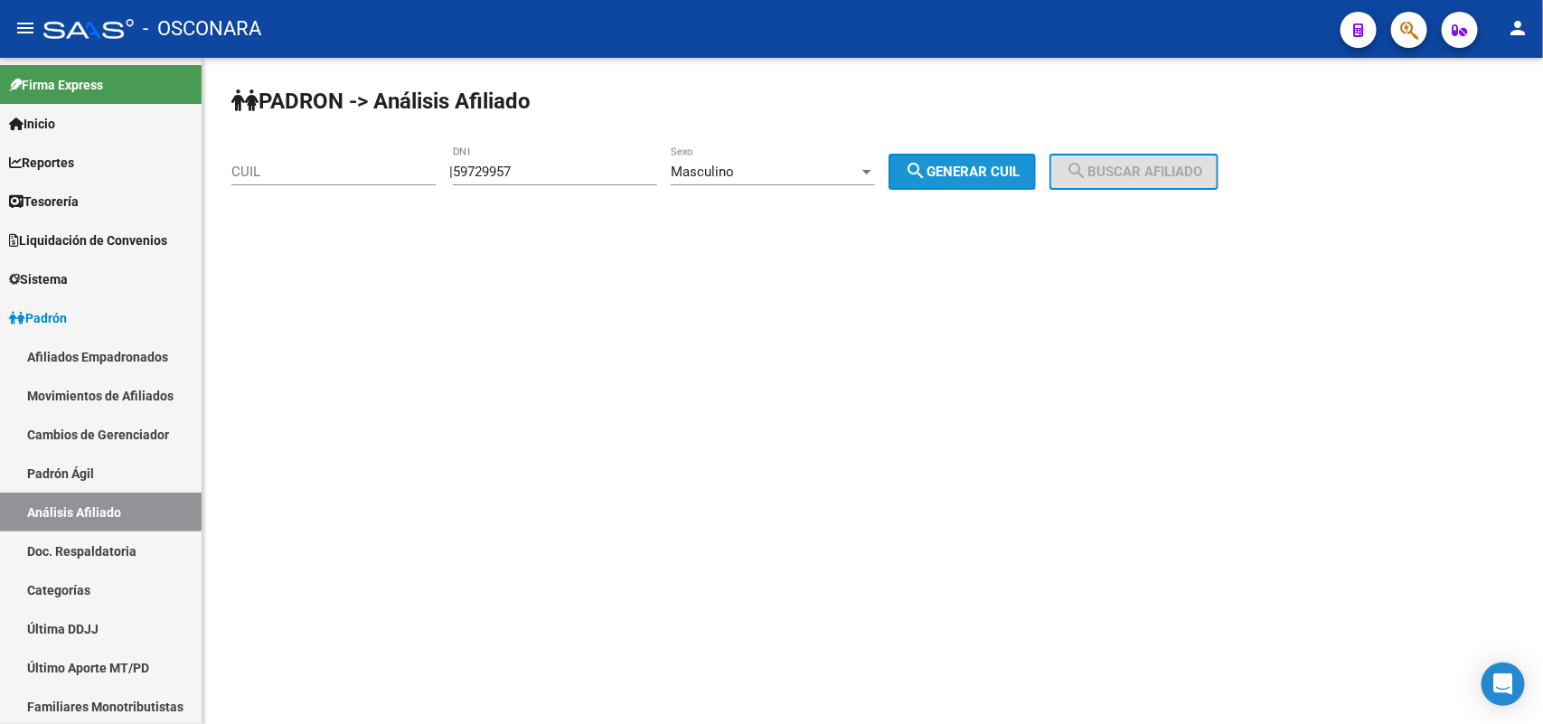
click at [917, 164] on button "search Generar CUIL" at bounding box center [962, 172] width 147 height 36
type input "20-59729957-6"
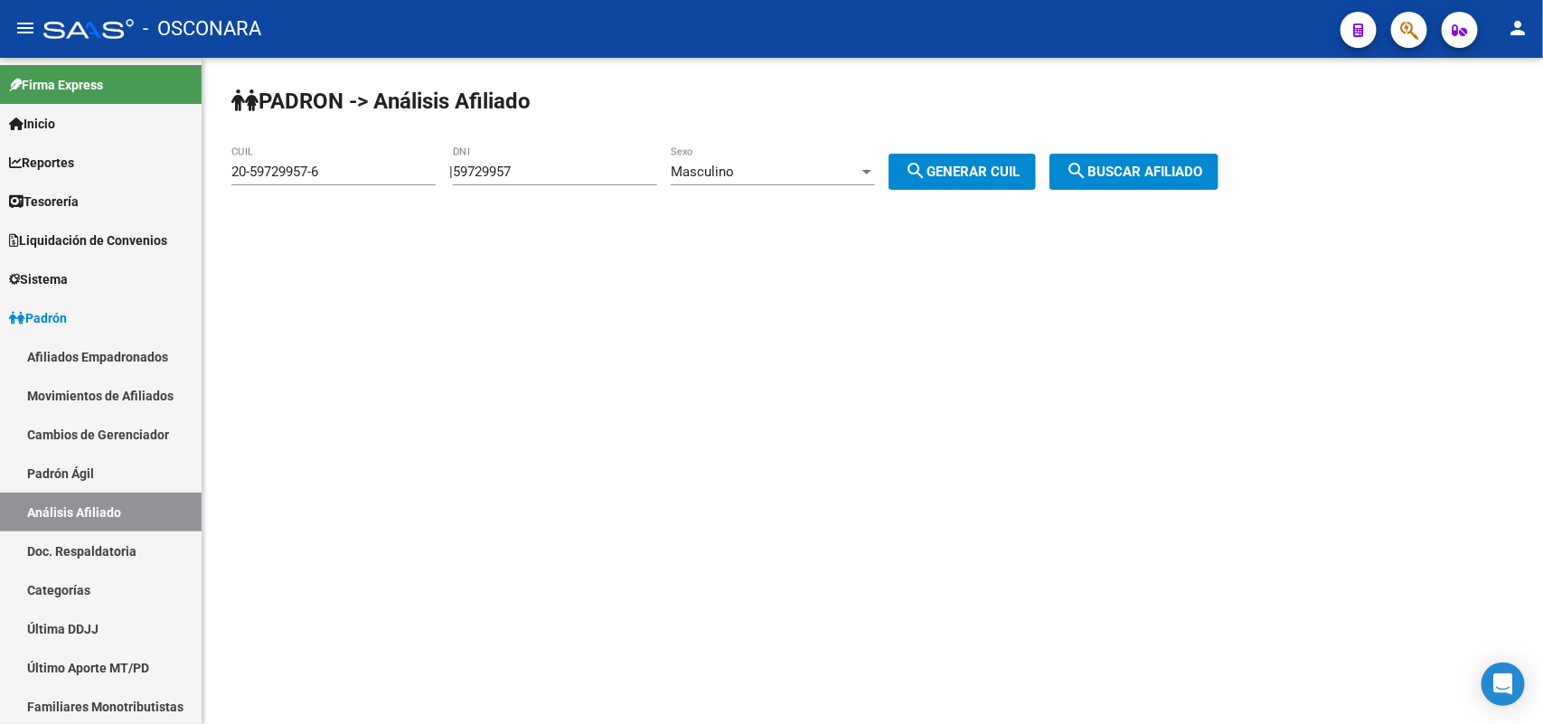
click at [1159, 173] on span "search Buscar afiliado" at bounding box center [1134, 172] width 136 height 16
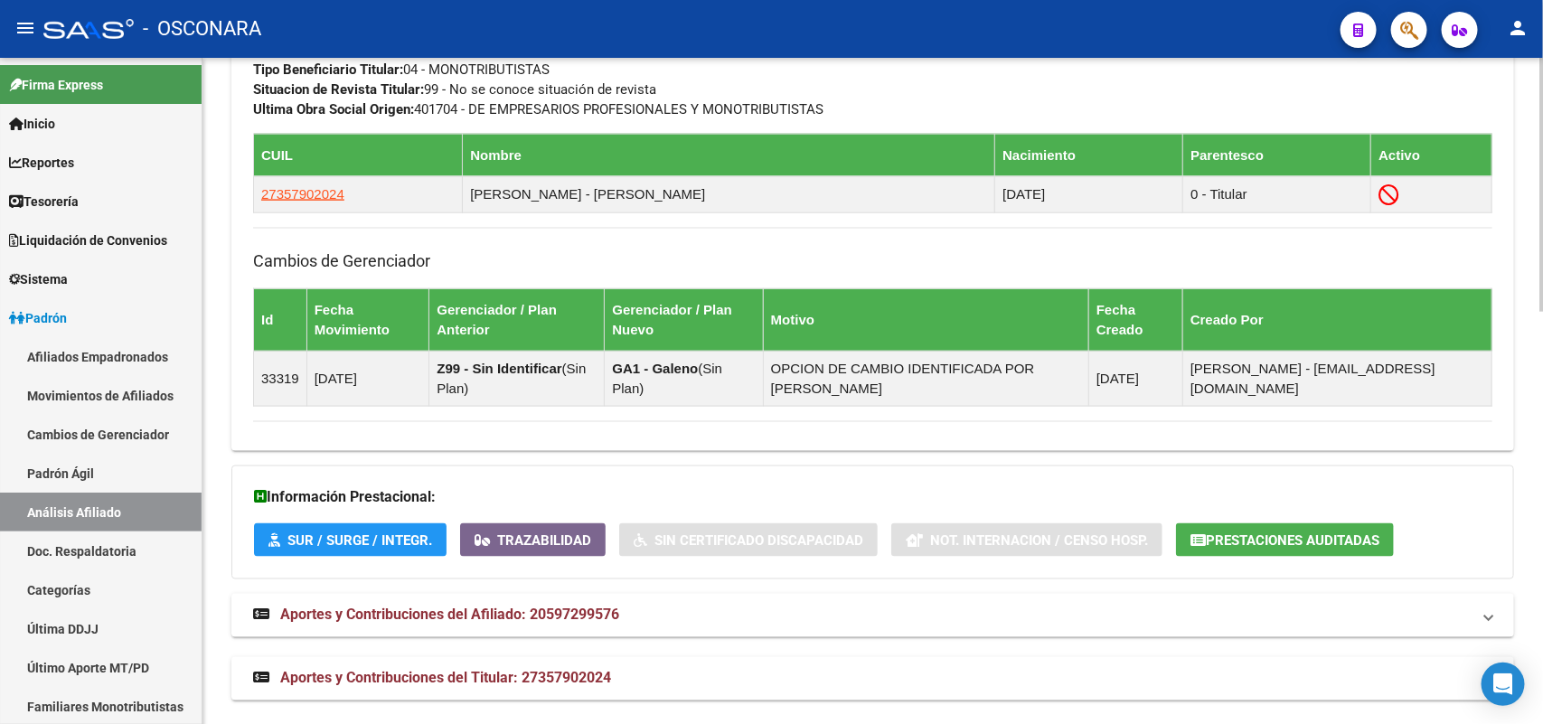
scroll to position [1081, 0]
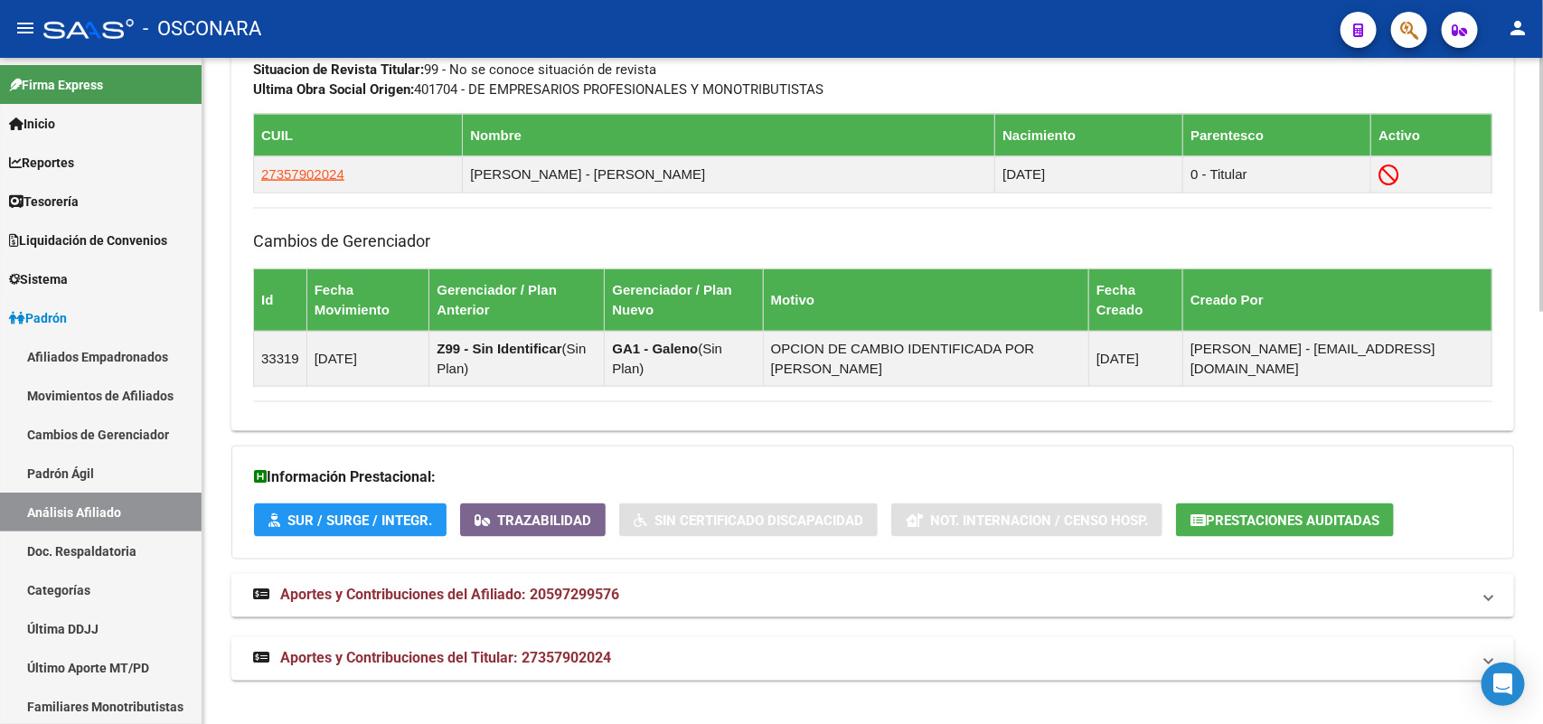
click at [499, 644] on mat-expansion-panel-header "Aportes y Contribuciones del Titular: 27357902024" at bounding box center [872, 658] width 1283 height 43
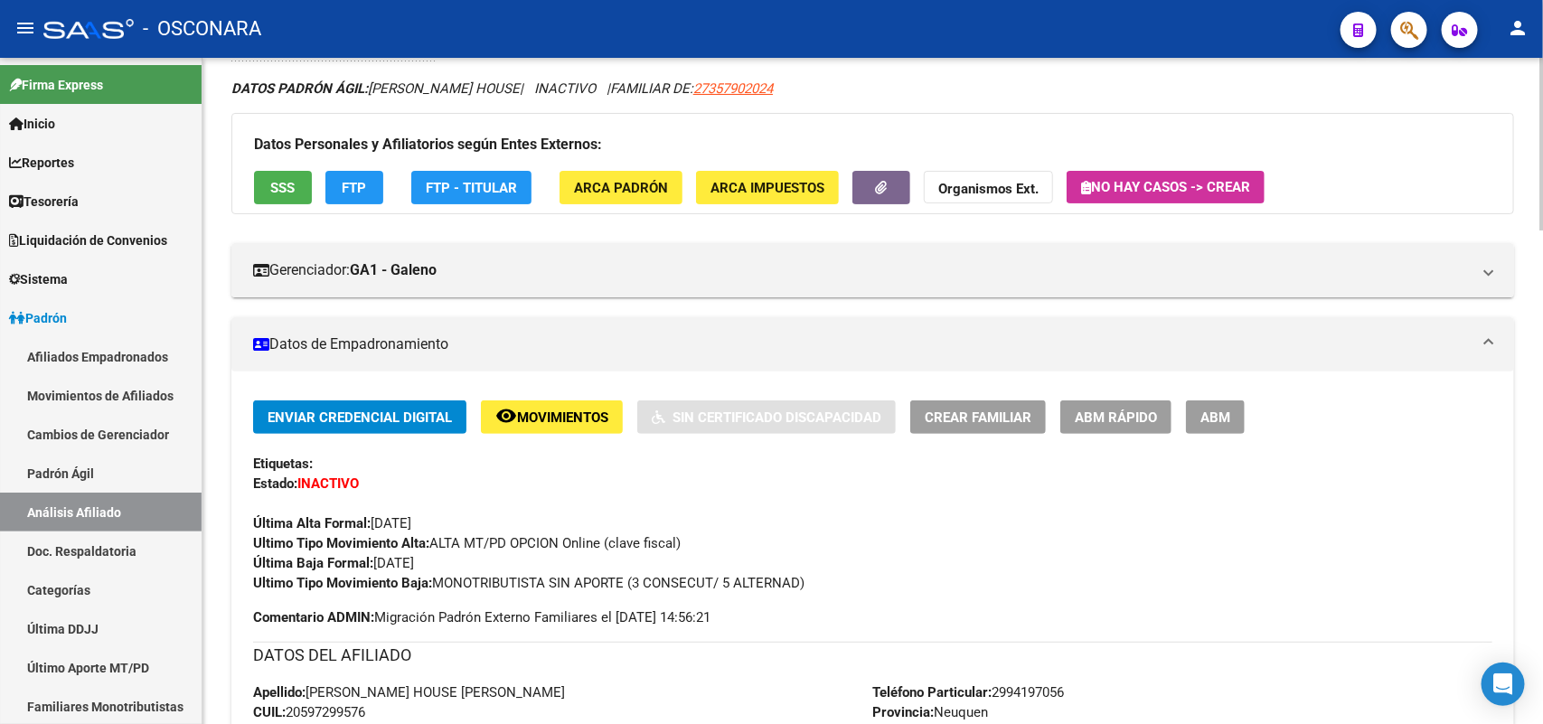
scroll to position [0, 0]
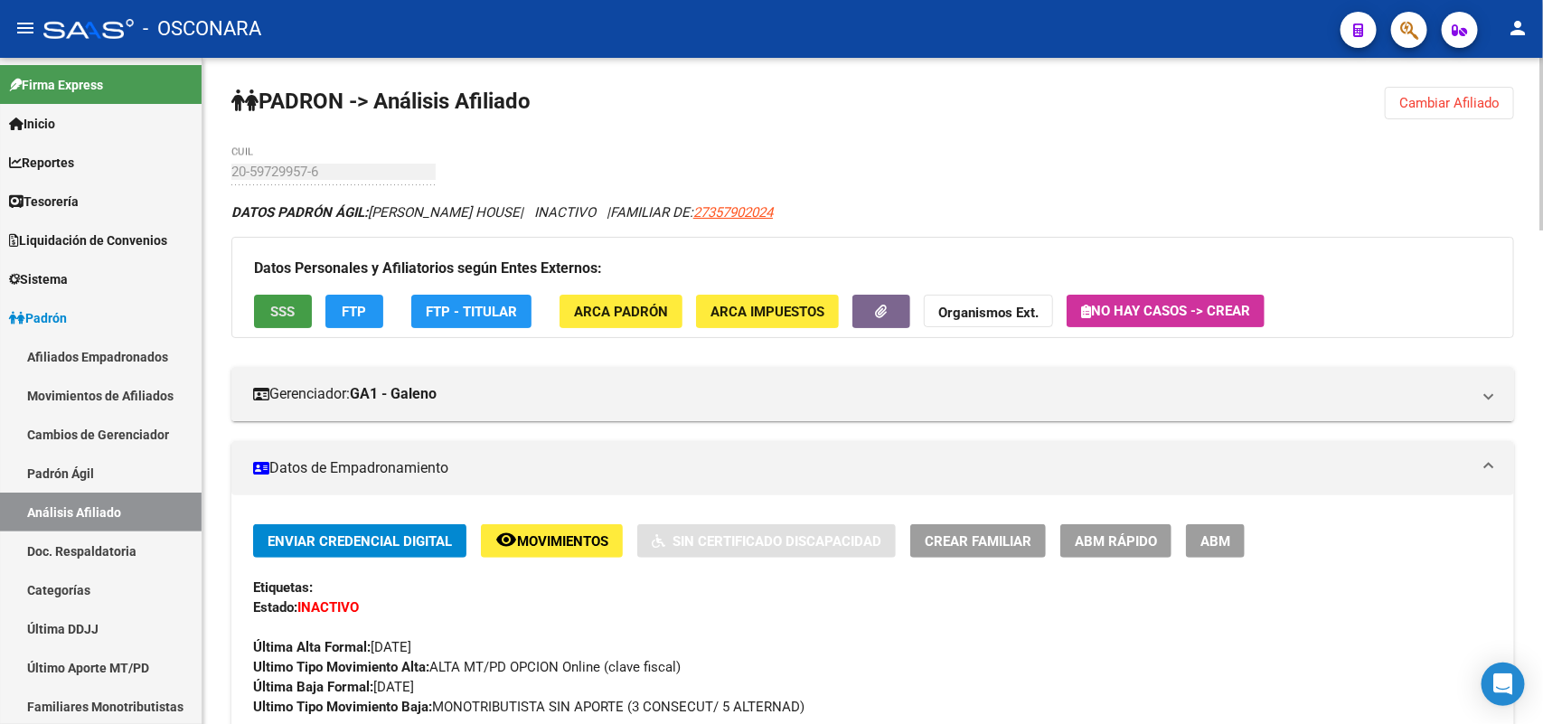
click at [264, 308] on button "SSS" at bounding box center [283, 311] width 58 height 33
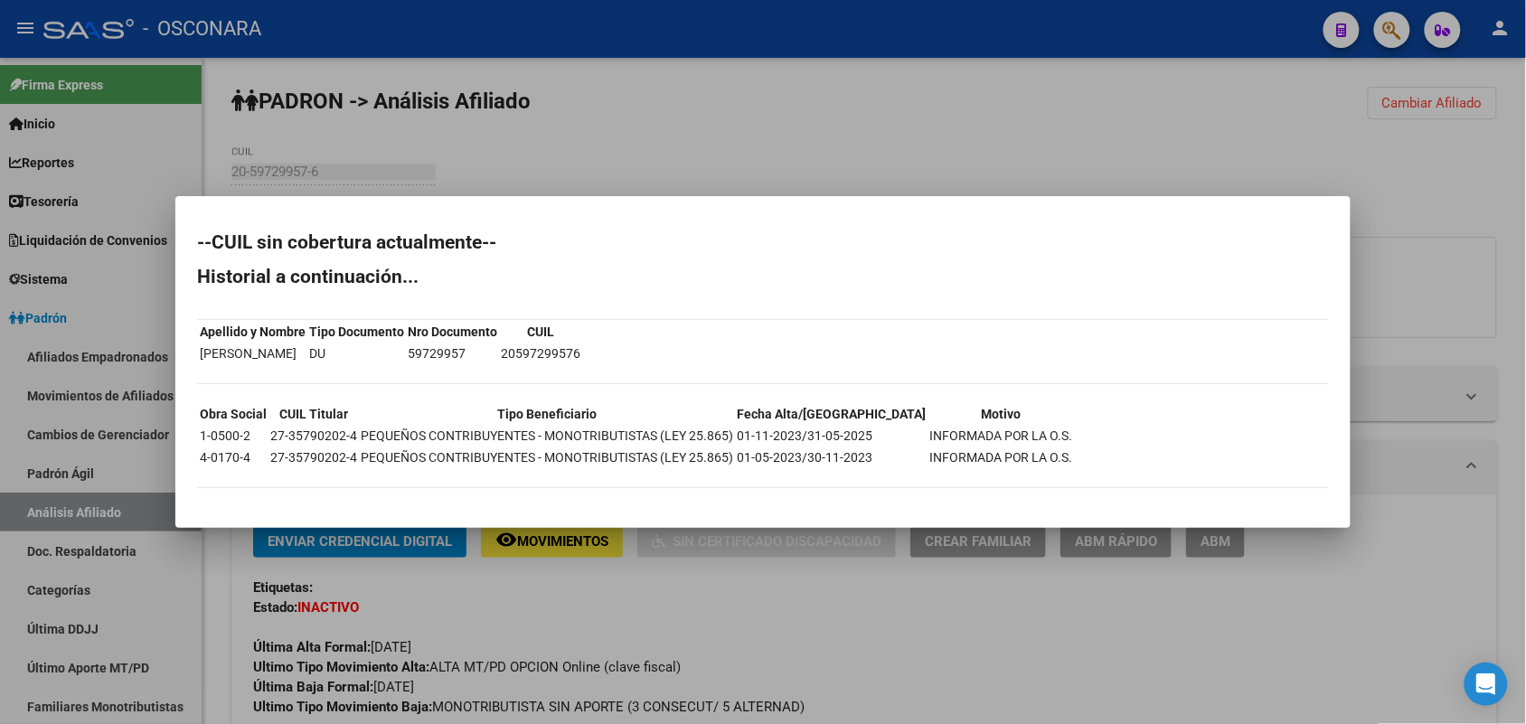
click at [653, 610] on div at bounding box center [763, 362] width 1526 height 724
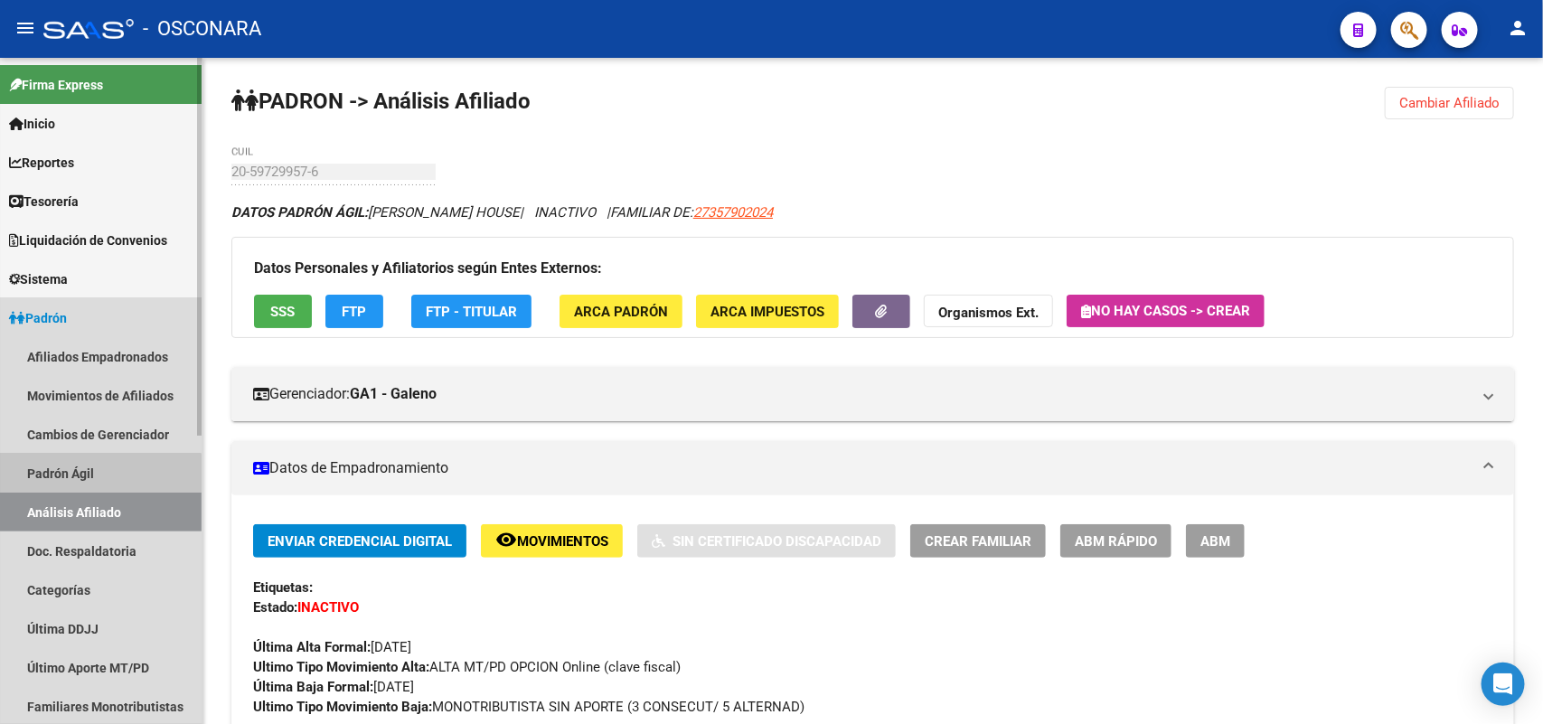
click at [27, 490] on link "Padrón Ágil" at bounding box center [101, 473] width 202 height 39
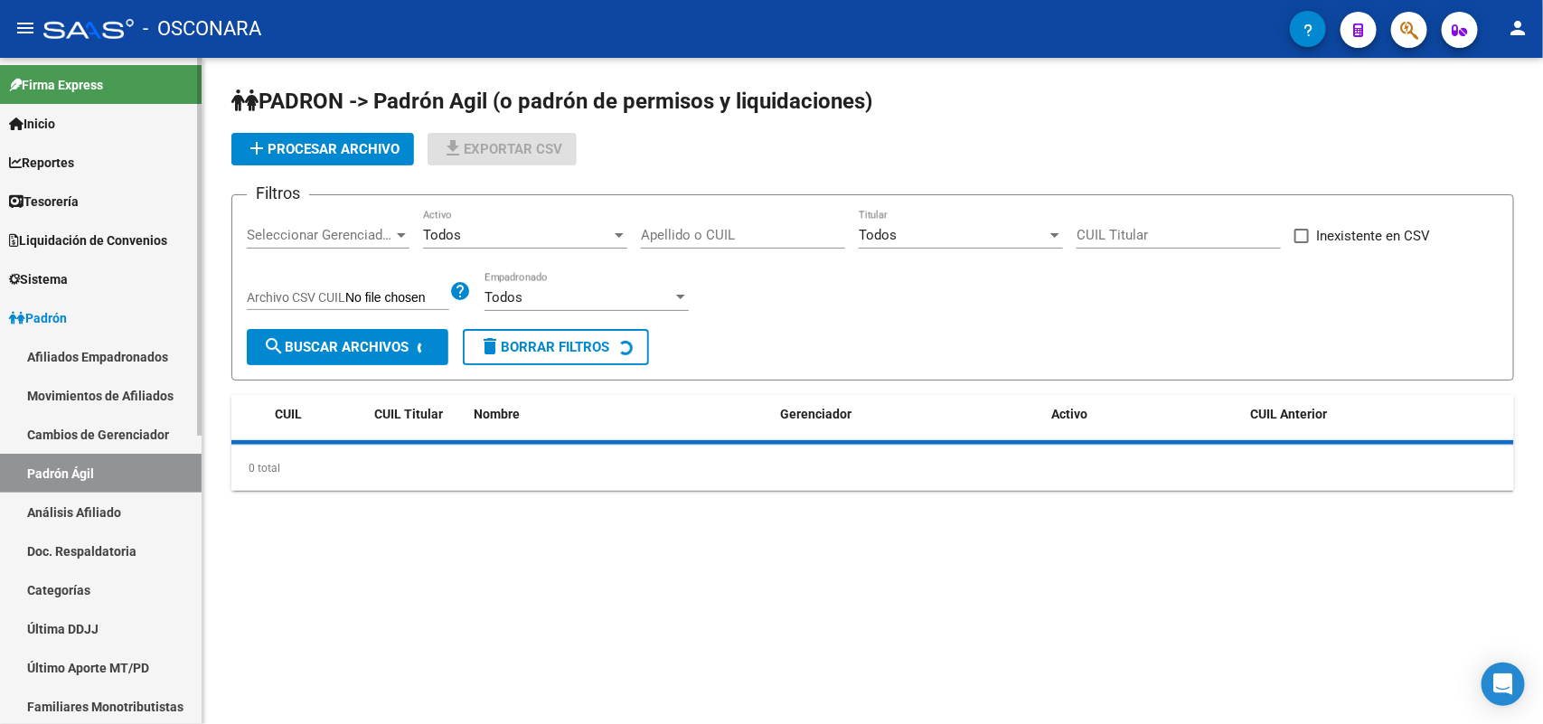
drag, startPoint x: 43, startPoint y: 499, endPoint x: 56, endPoint y: 494, distance: 13.4
click at [45, 499] on link "Análisis Afiliado" at bounding box center [101, 512] width 202 height 39
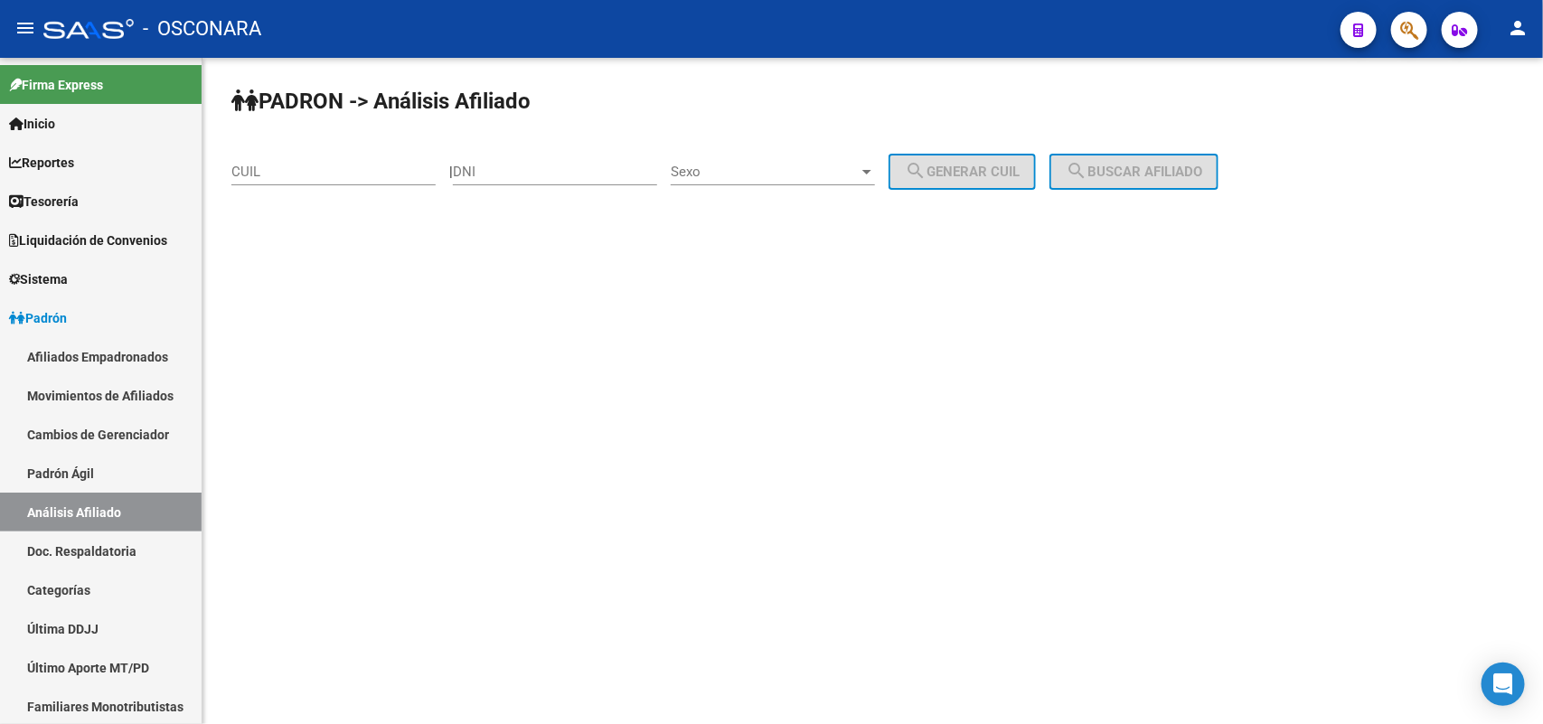
click at [533, 168] on input "DNI" at bounding box center [555, 172] width 204 height 16
paste input "59729957"
type input "59729957"
click at [825, 176] on span "Sexo" at bounding box center [765, 172] width 188 height 16
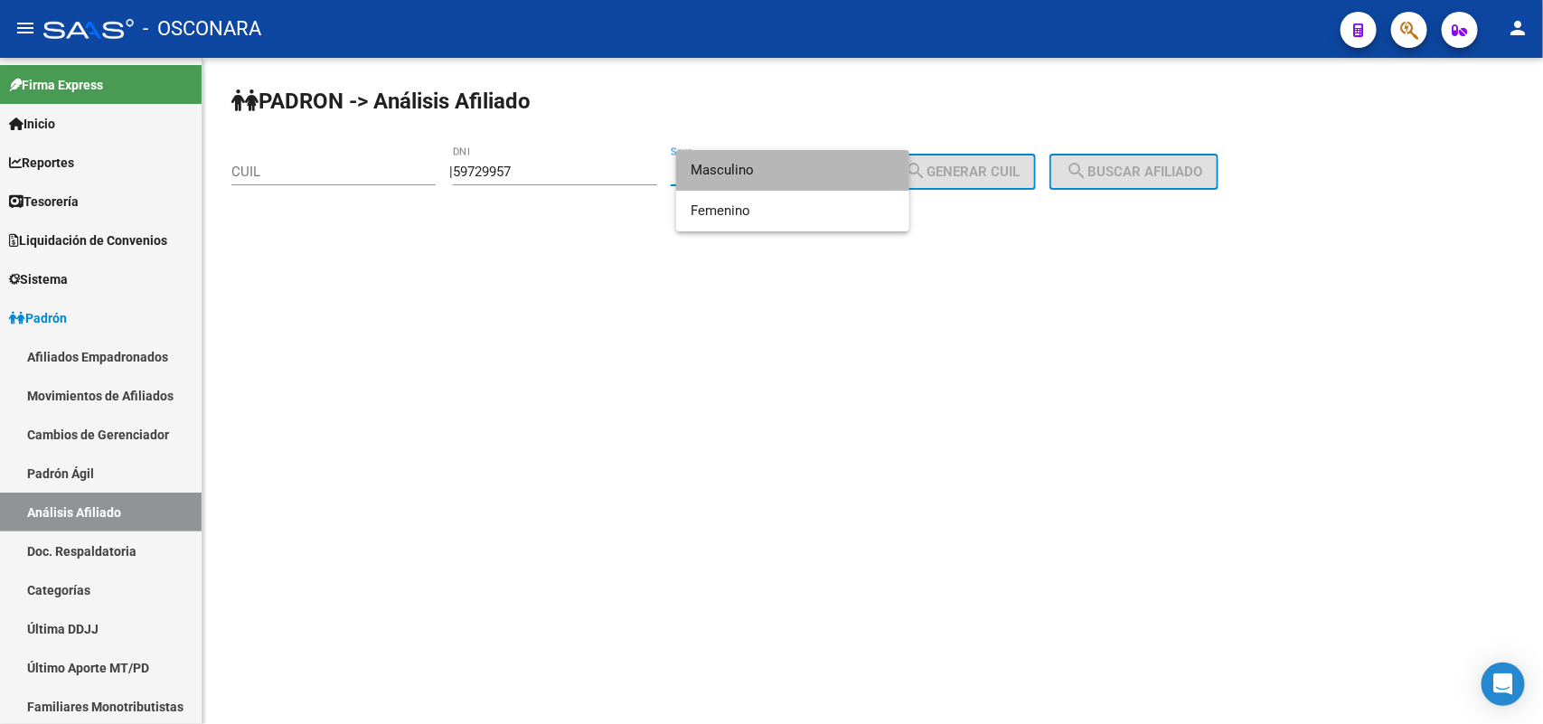
click at [788, 163] on span "Masculino" at bounding box center [793, 170] width 204 height 41
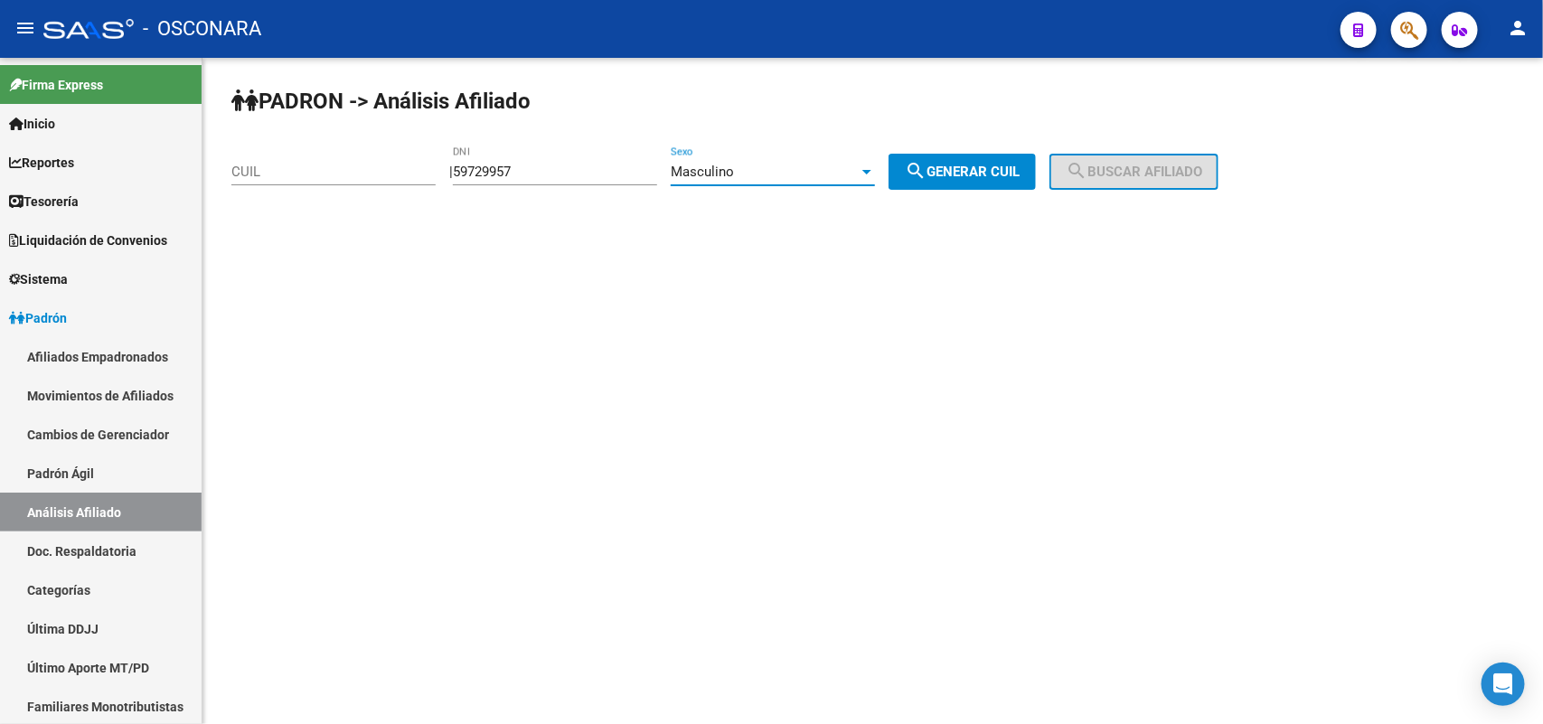
click at [1005, 174] on span "search Generar CUIL" at bounding box center [962, 172] width 115 height 16
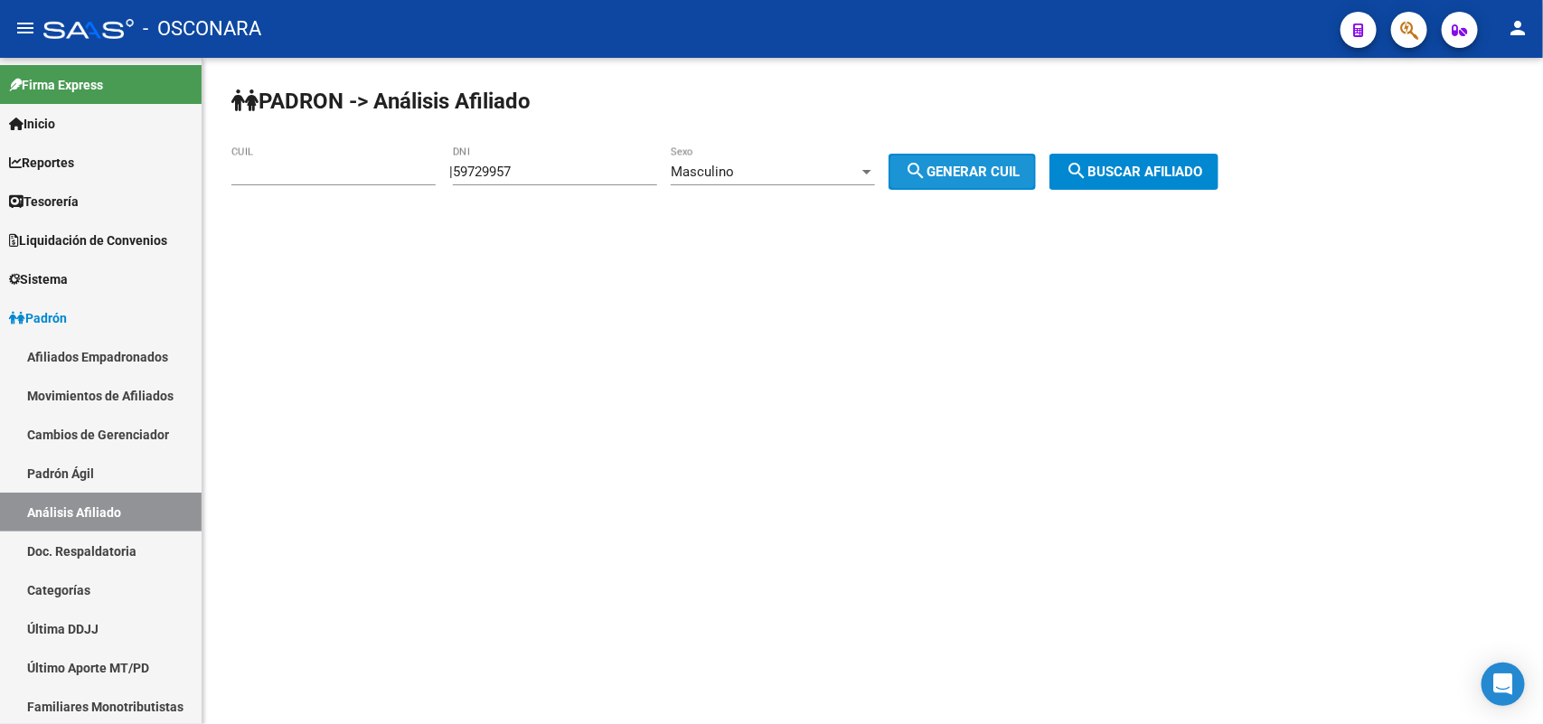
type input "20-59729957-6"
click at [1136, 176] on span "search Buscar afiliado" at bounding box center [1134, 172] width 136 height 16
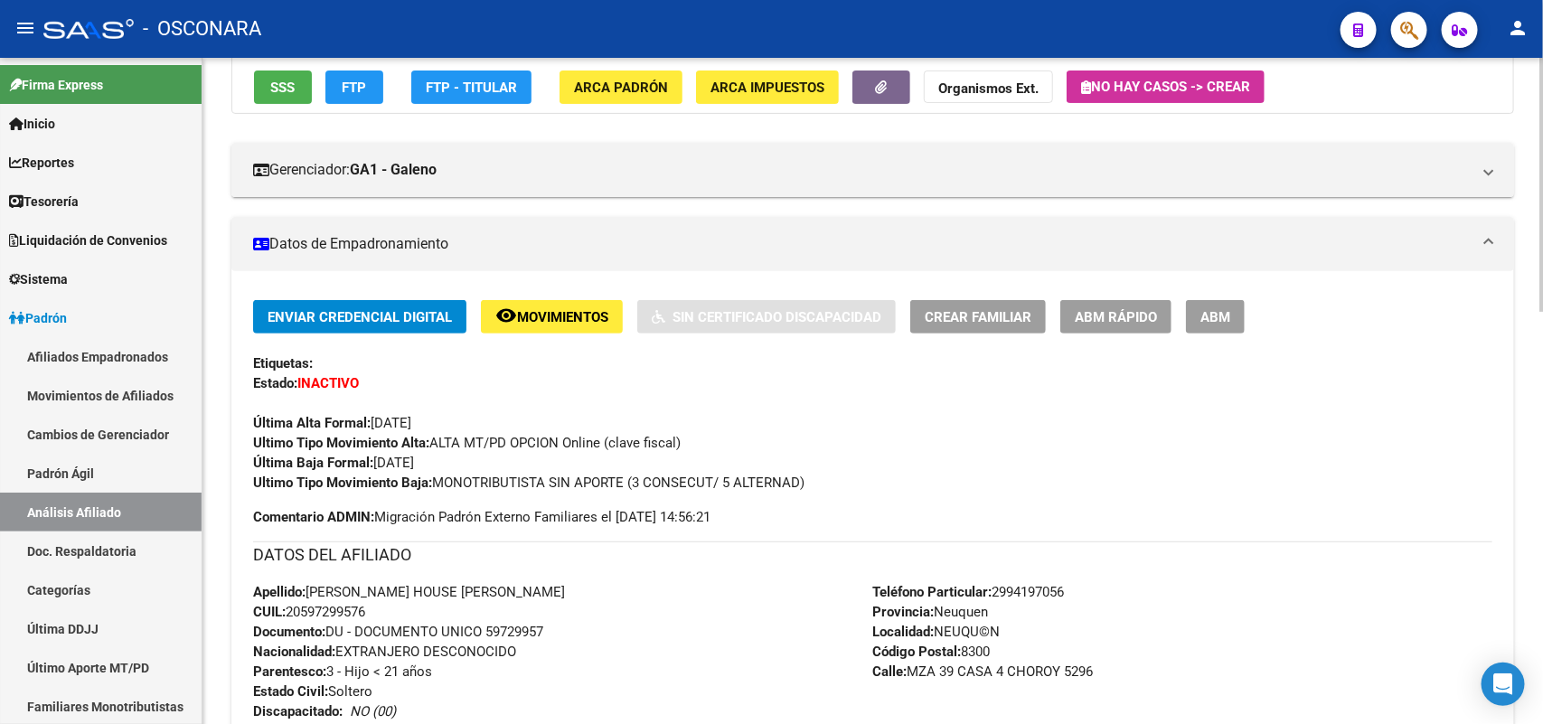
scroll to position [339, 0]
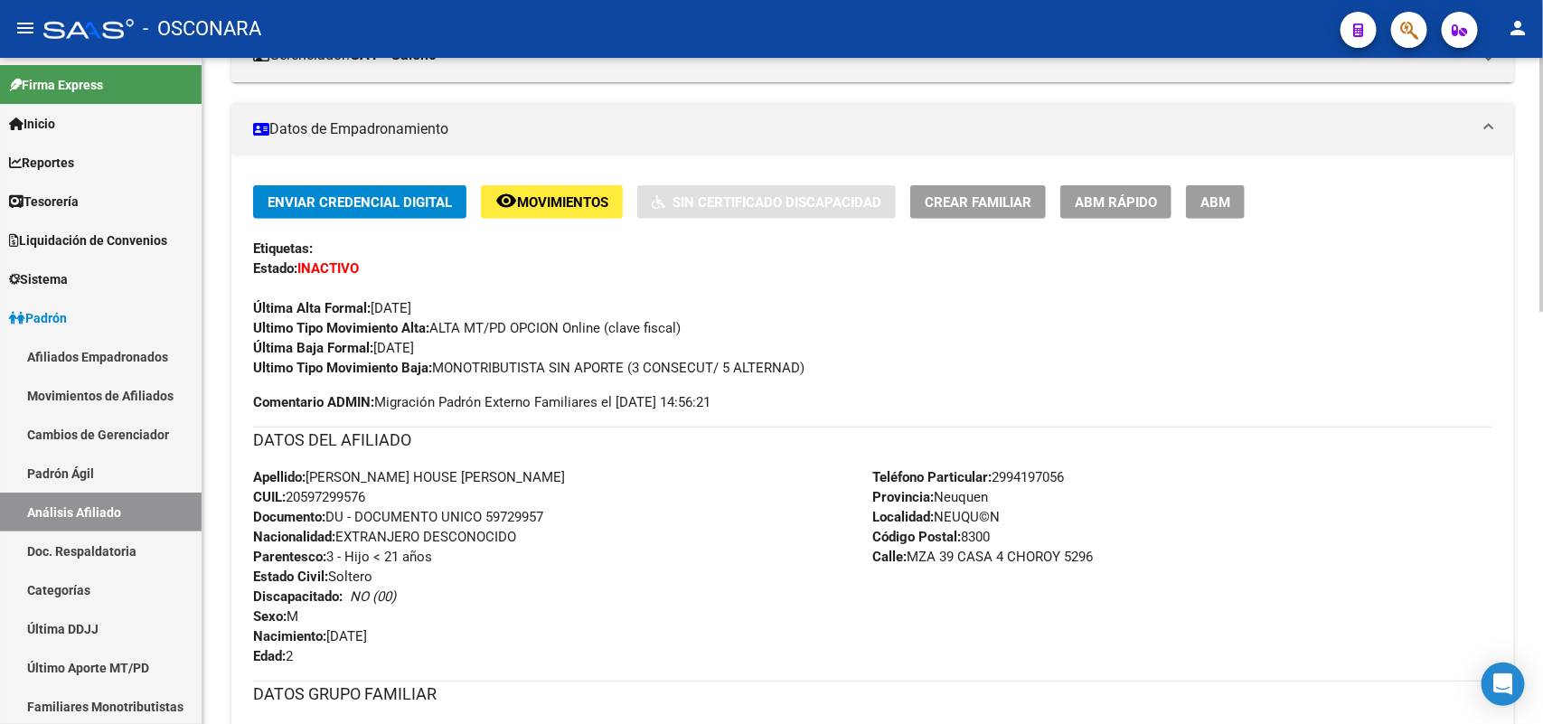
drag, startPoint x: 308, startPoint y: 475, endPoint x: 382, endPoint y: 488, distance: 75.2
click at [382, 488] on div "Apellido: [PERSON_NAME] HOUSE [PERSON_NAME] CUIL: 20597299576 Documento: DU - D…" at bounding box center [563, 566] width 620 height 199
copy div "[PERSON_NAME] HOUSE [PERSON_NAME] CUIL: 20597299576"
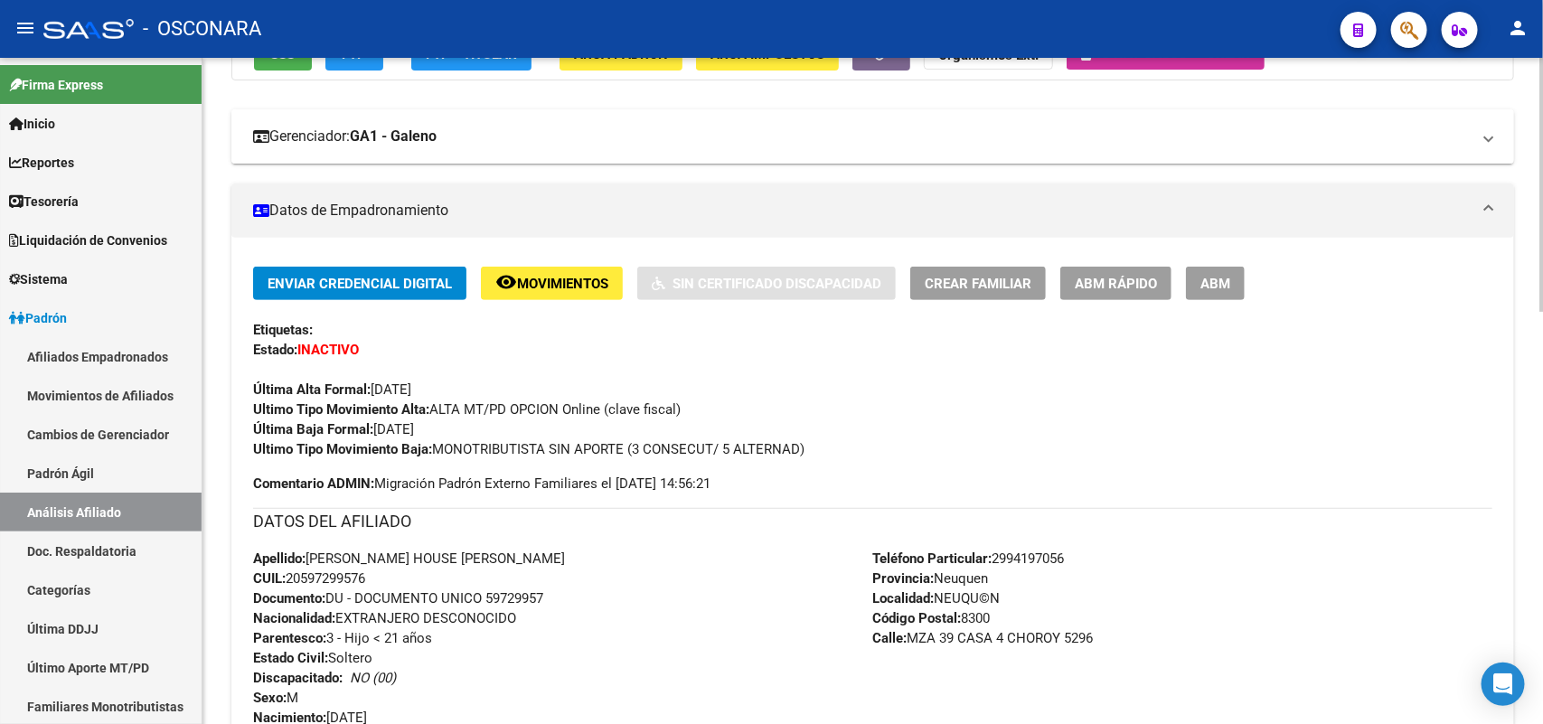
scroll to position [113, 0]
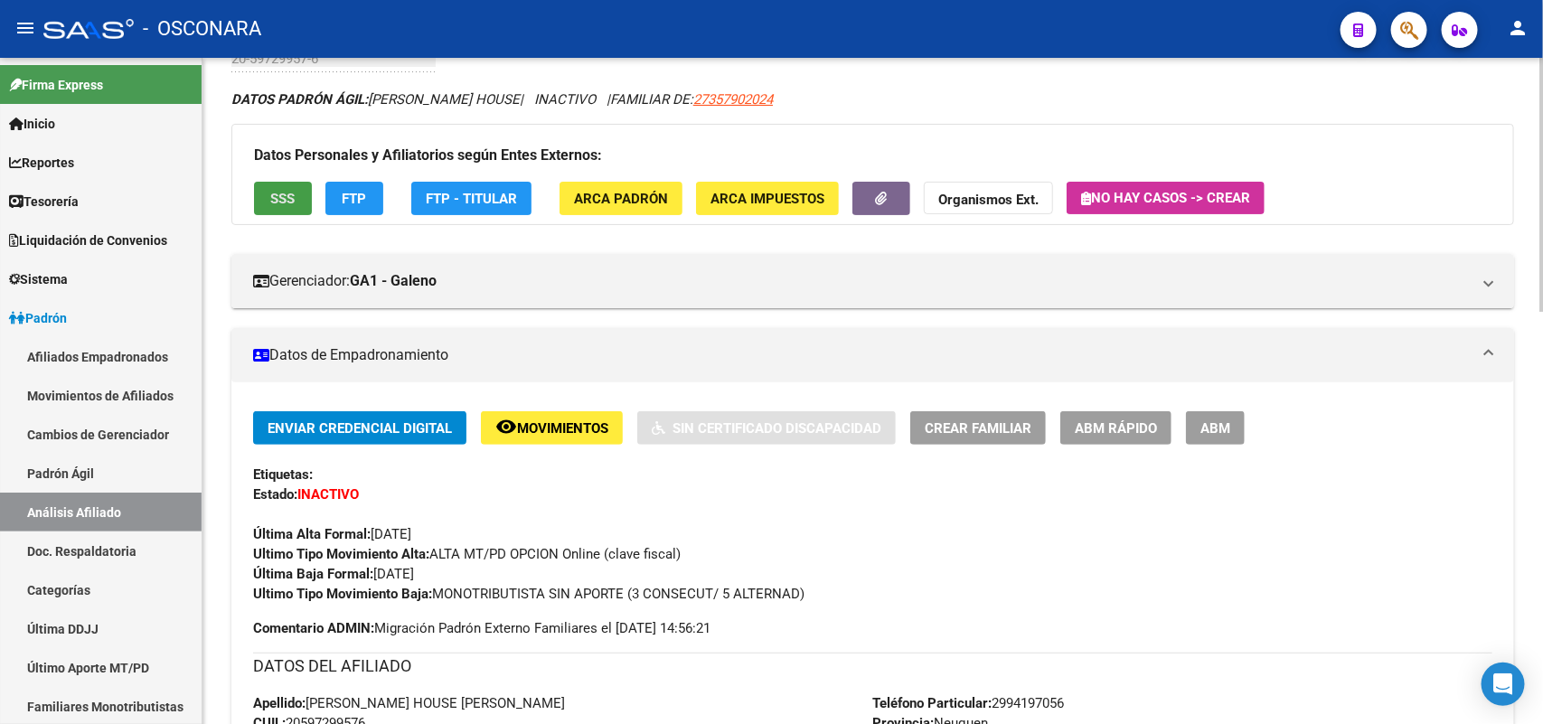
click at [278, 182] on button "SSS" at bounding box center [283, 198] width 58 height 33
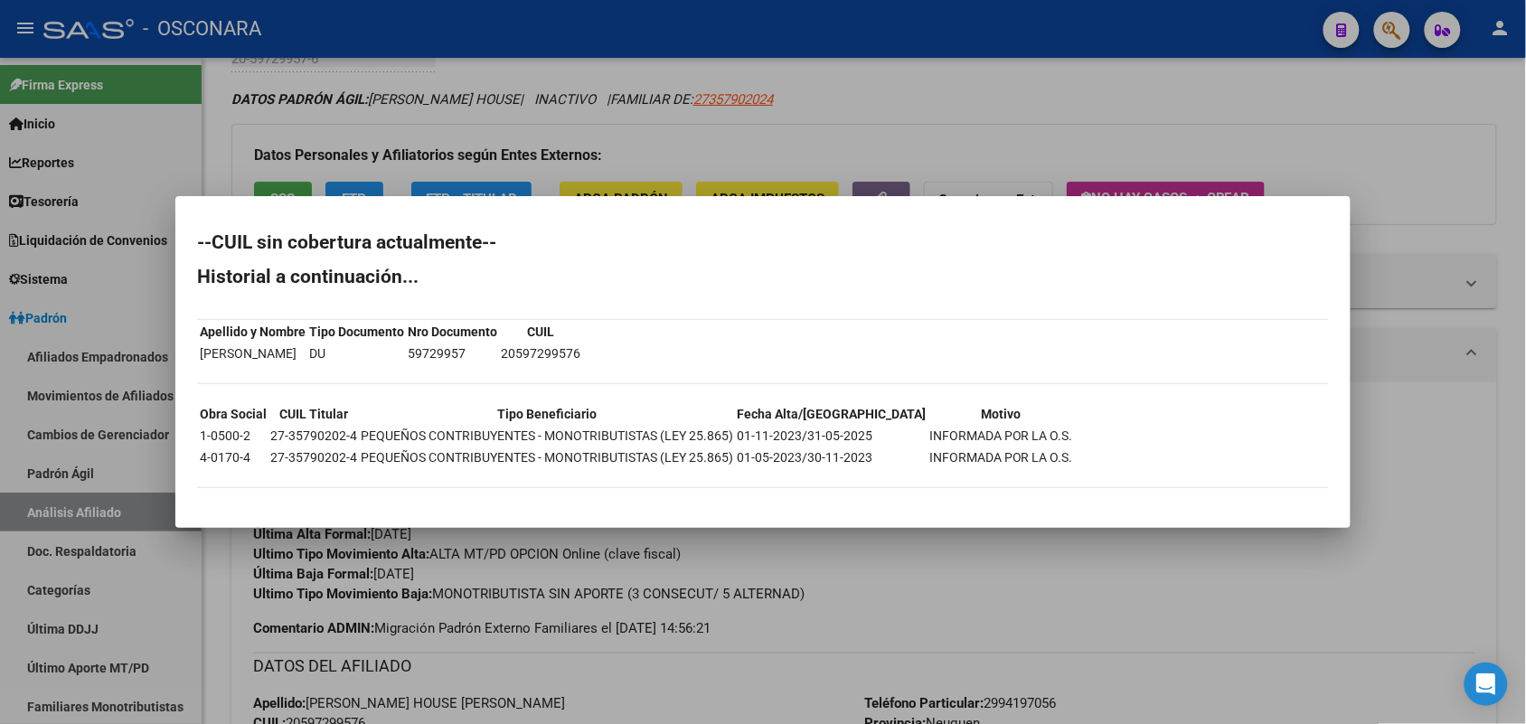
click at [730, 608] on div at bounding box center [763, 362] width 1526 height 724
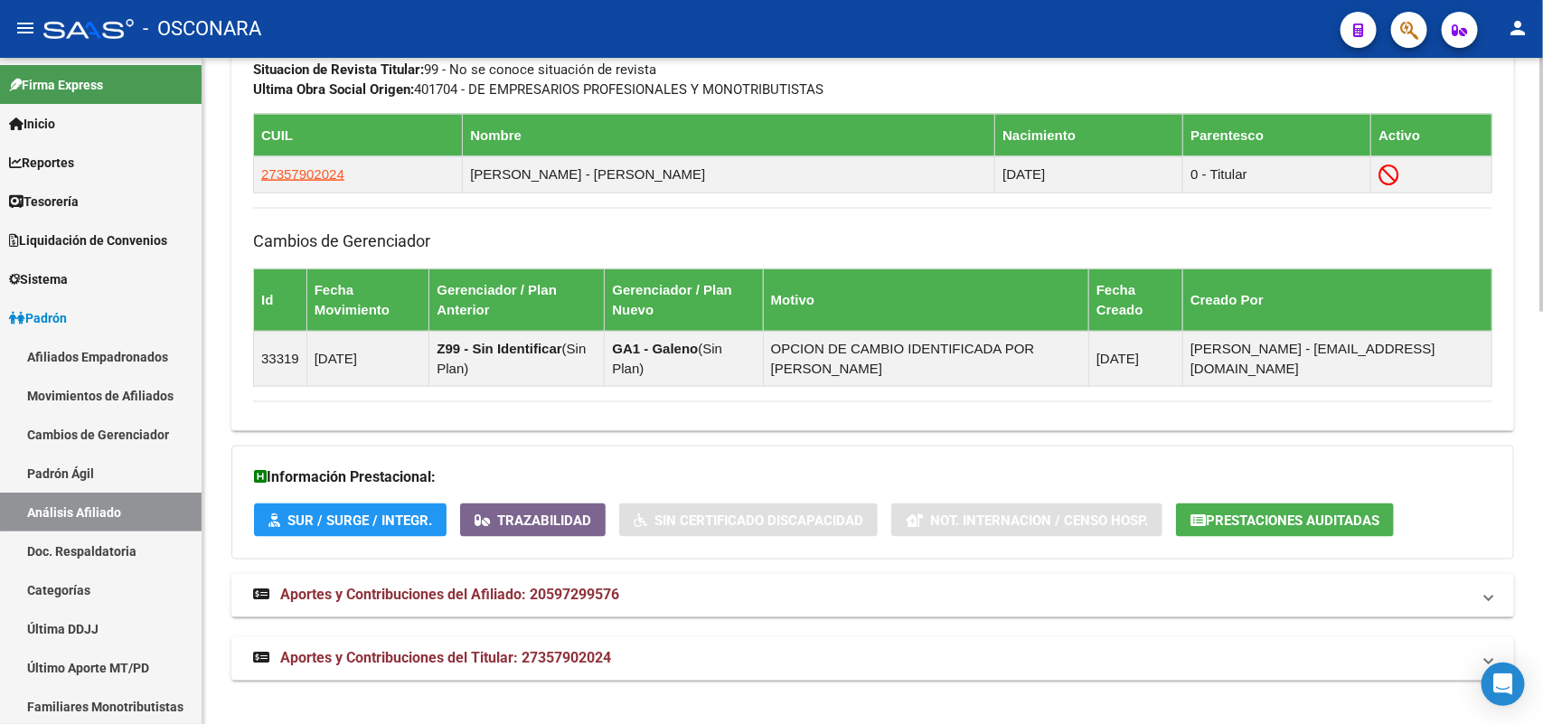
click at [502, 652] on span "Aportes y Contribuciones del Titular: 27357902024" at bounding box center [445, 658] width 331 height 17
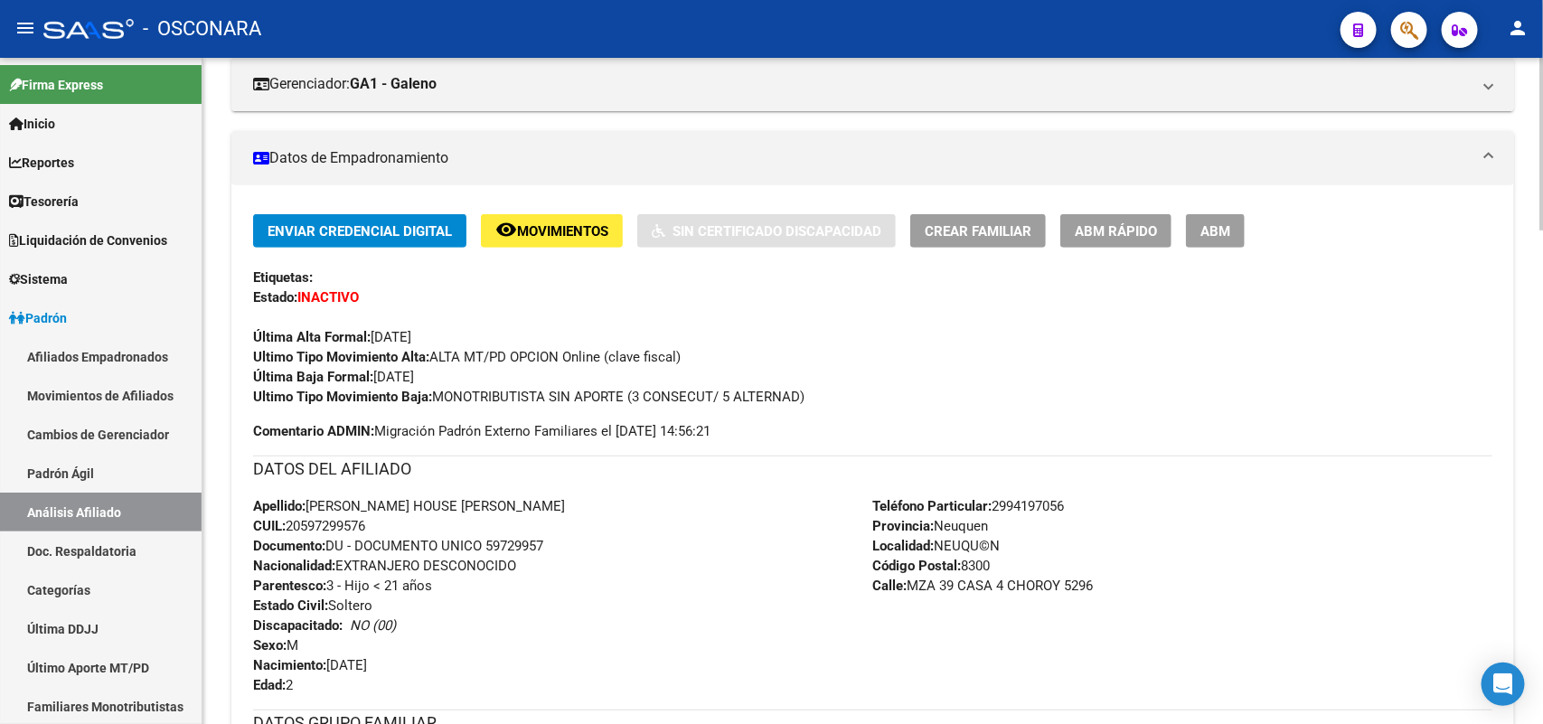
scroll to position [339, 0]
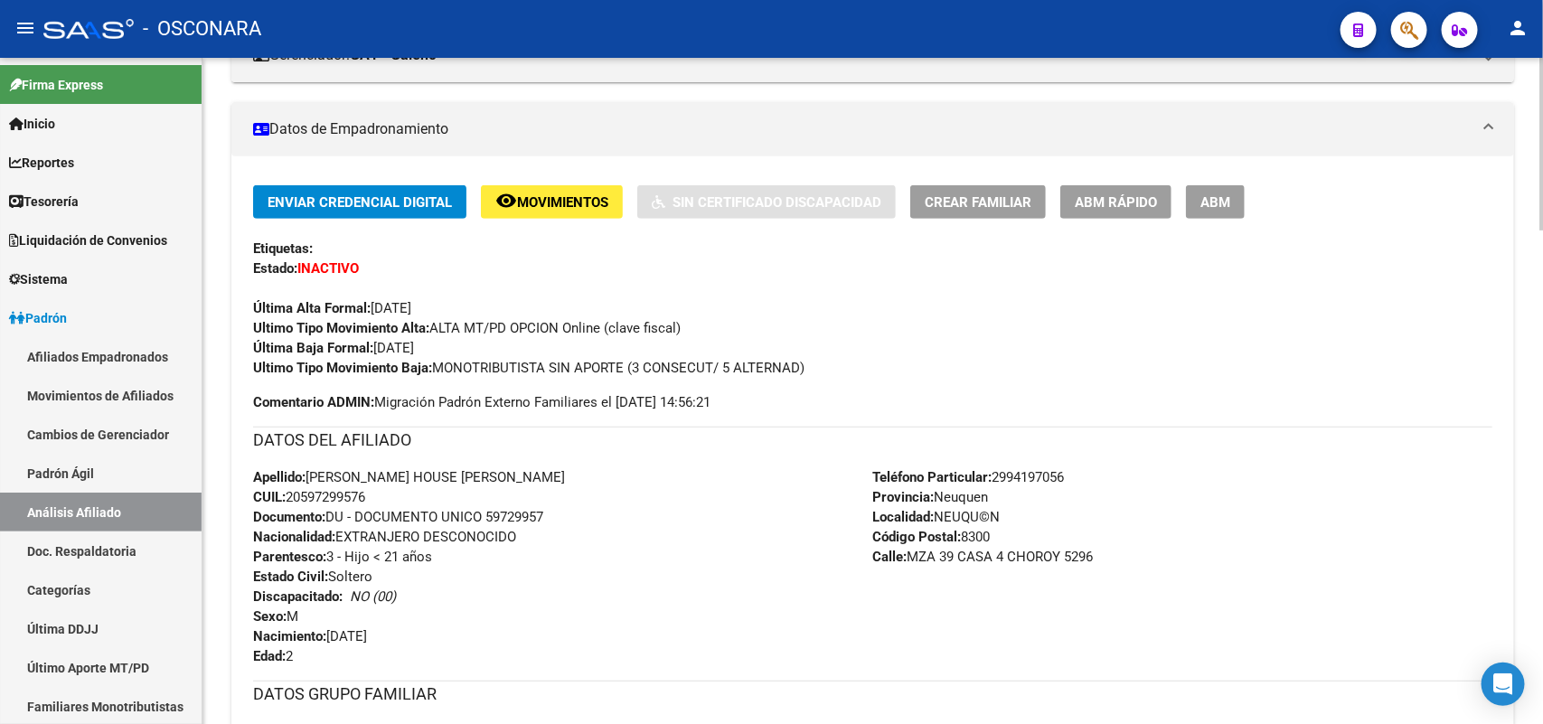
drag, startPoint x: 312, startPoint y: 476, endPoint x: 376, endPoint y: 486, distance: 64.9
click at [376, 486] on div "Apellido: [PERSON_NAME] HOUSE [PERSON_NAME] CUIL: 20597299576 Documento: DU - D…" at bounding box center [563, 566] width 620 height 199
copy div "[PERSON_NAME] HOUSE [PERSON_NAME] CUIL: 20597299576"
click at [102, 464] on link "Padrón Ágil" at bounding box center [101, 473] width 202 height 39
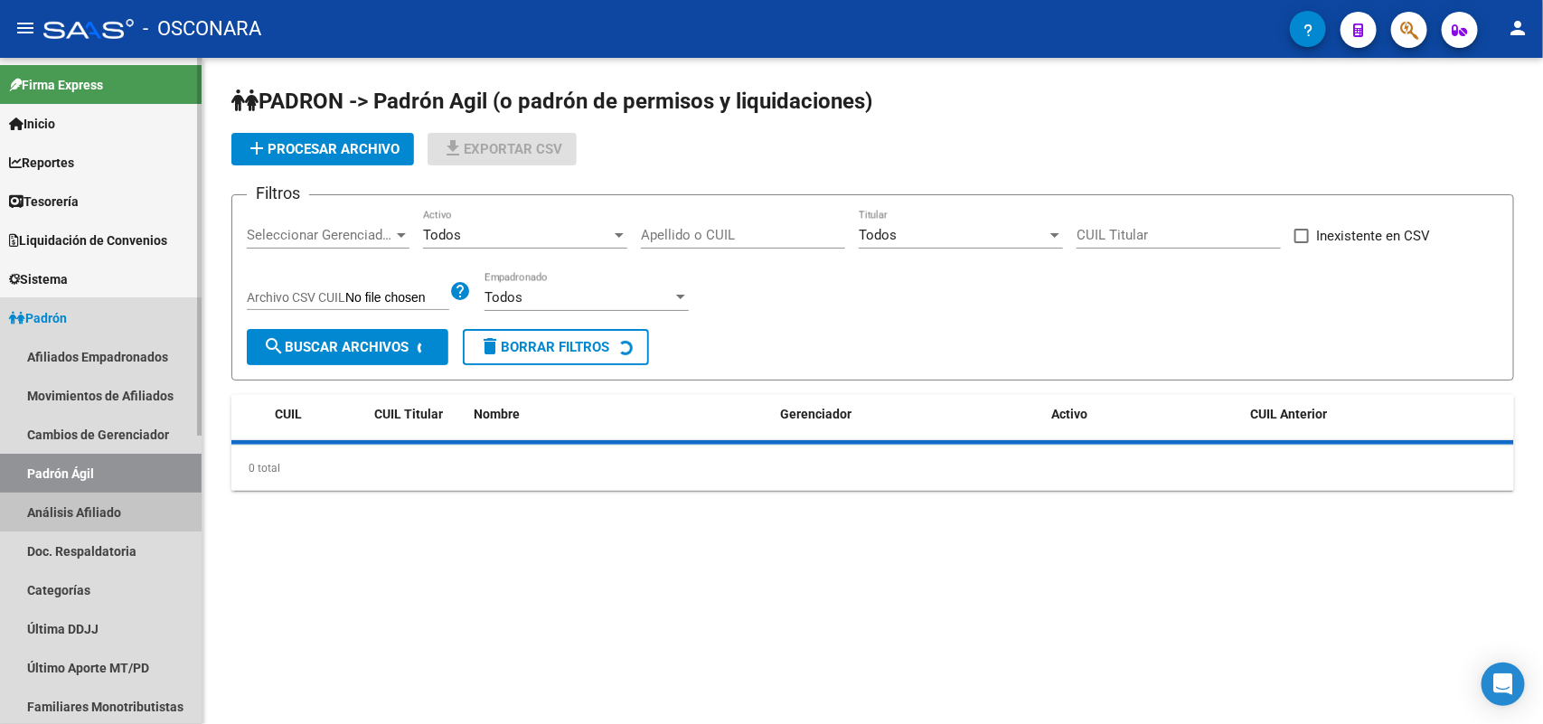
click at [105, 498] on link "Análisis Afiliado" at bounding box center [101, 512] width 202 height 39
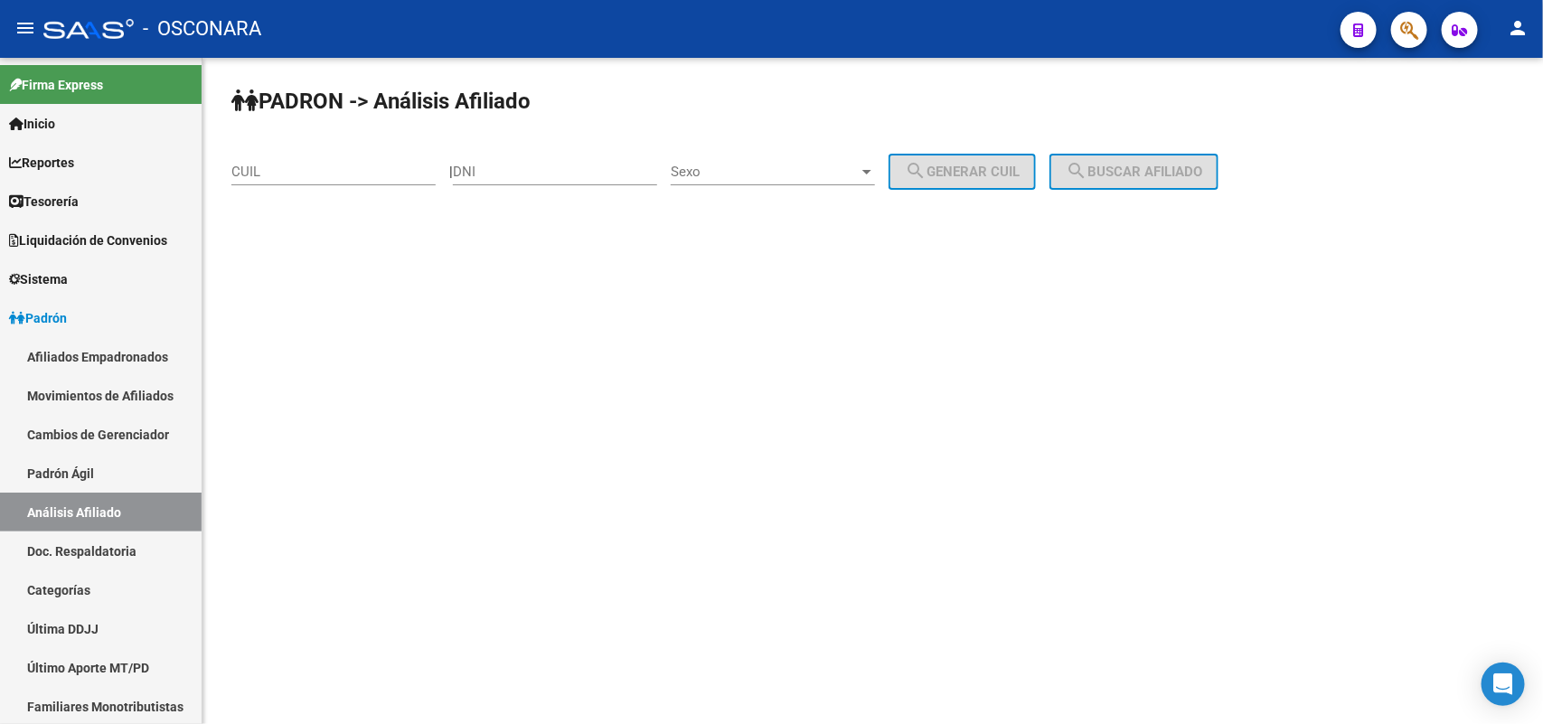
click at [503, 173] on input "DNI" at bounding box center [555, 172] width 204 height 16
paste input "17128735"
type input "17128735"
click at [851, 159] on div "Sexo Sexo" at bounding box center [773, 165] width 204 height 39
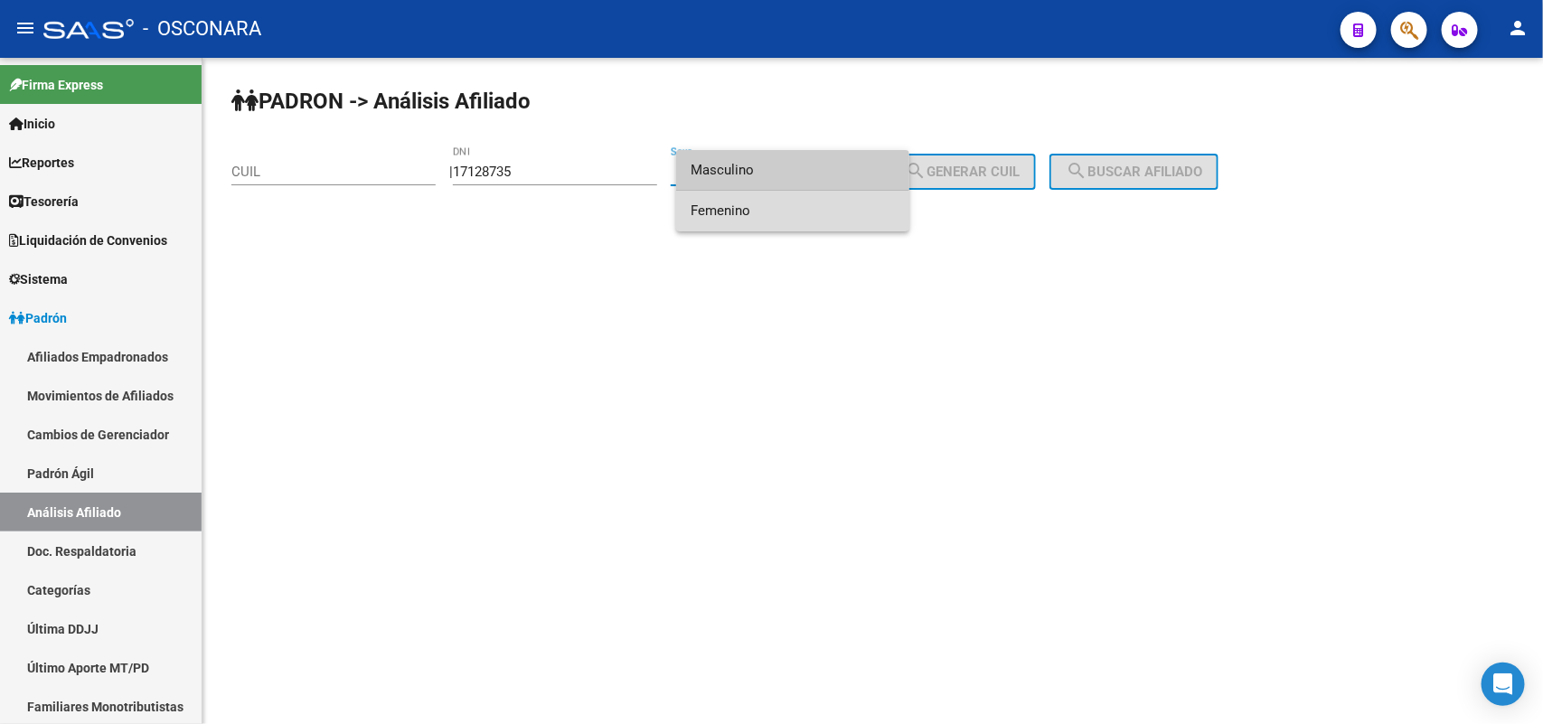
click at [770, 213] on span "Femenino" at bounding box center [793, 211] width 204 height 41
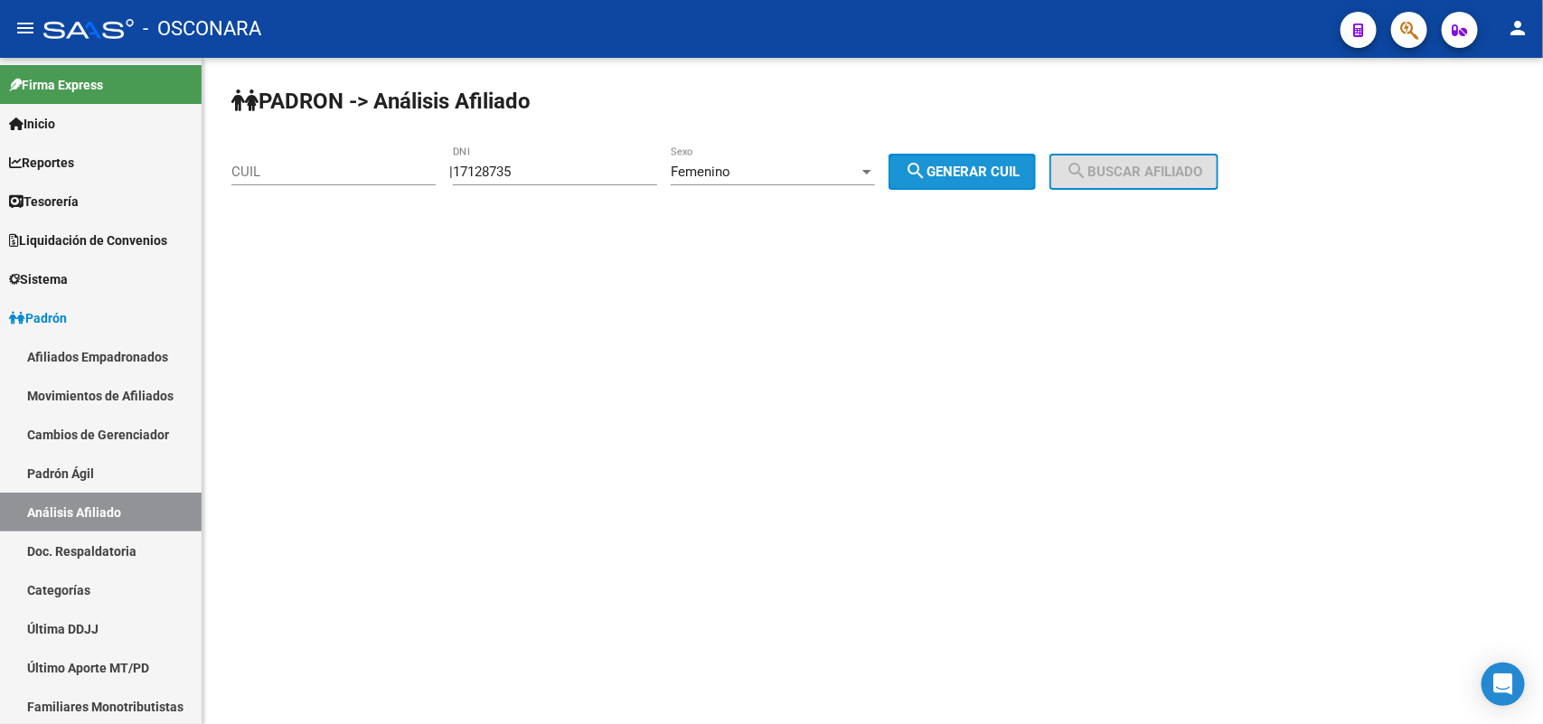
drag, startPoint x: 972, startPoint y: 155, endPoint x: 1095, endPoint y: 173, distance: 125.0
click at [973, 155] on button "search Generar CUIL" at bounding box center [962, 172] width 147 height 36
type input "27-17128735-4"
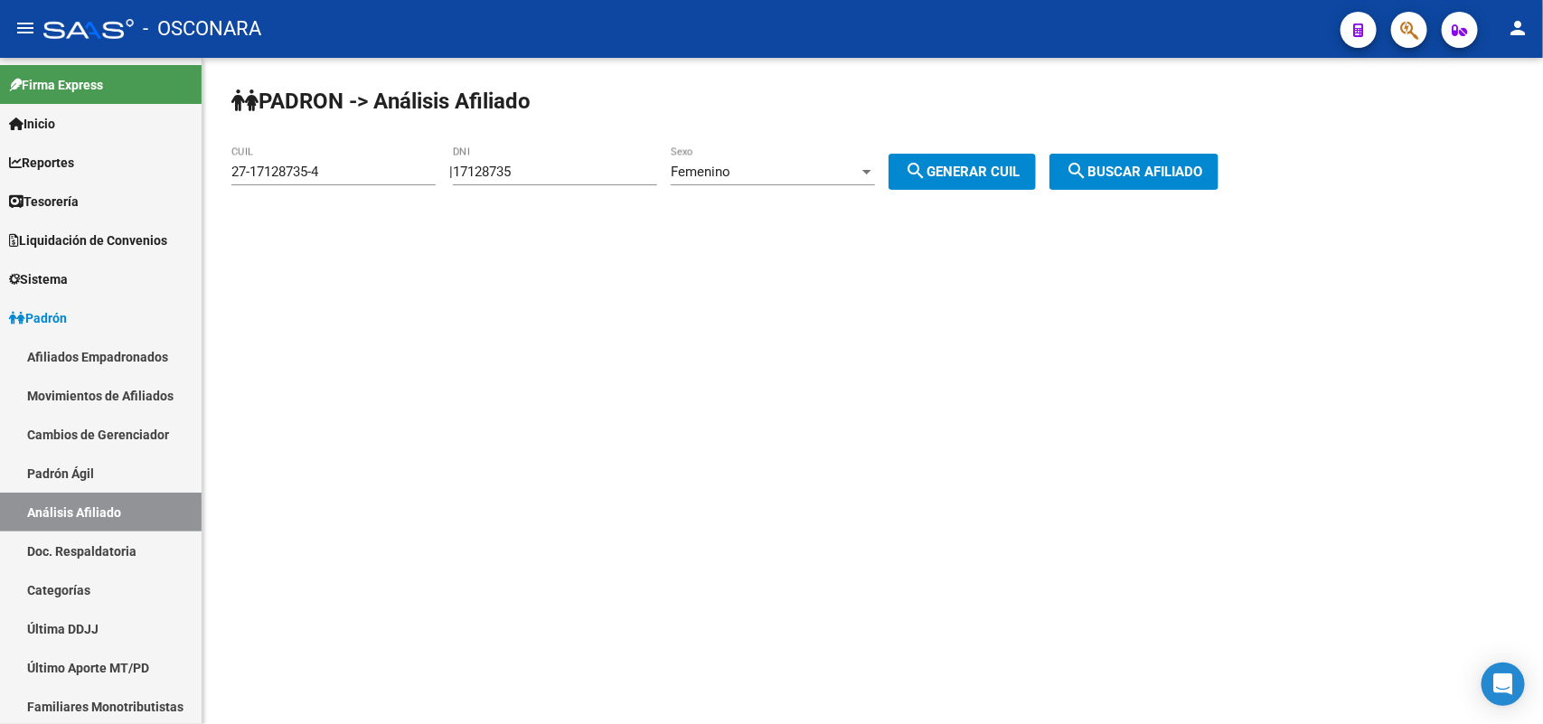
click at [1125, 168] on span "search Buscar afiliado" at bounding box center [1134, 172] width 136 height 16
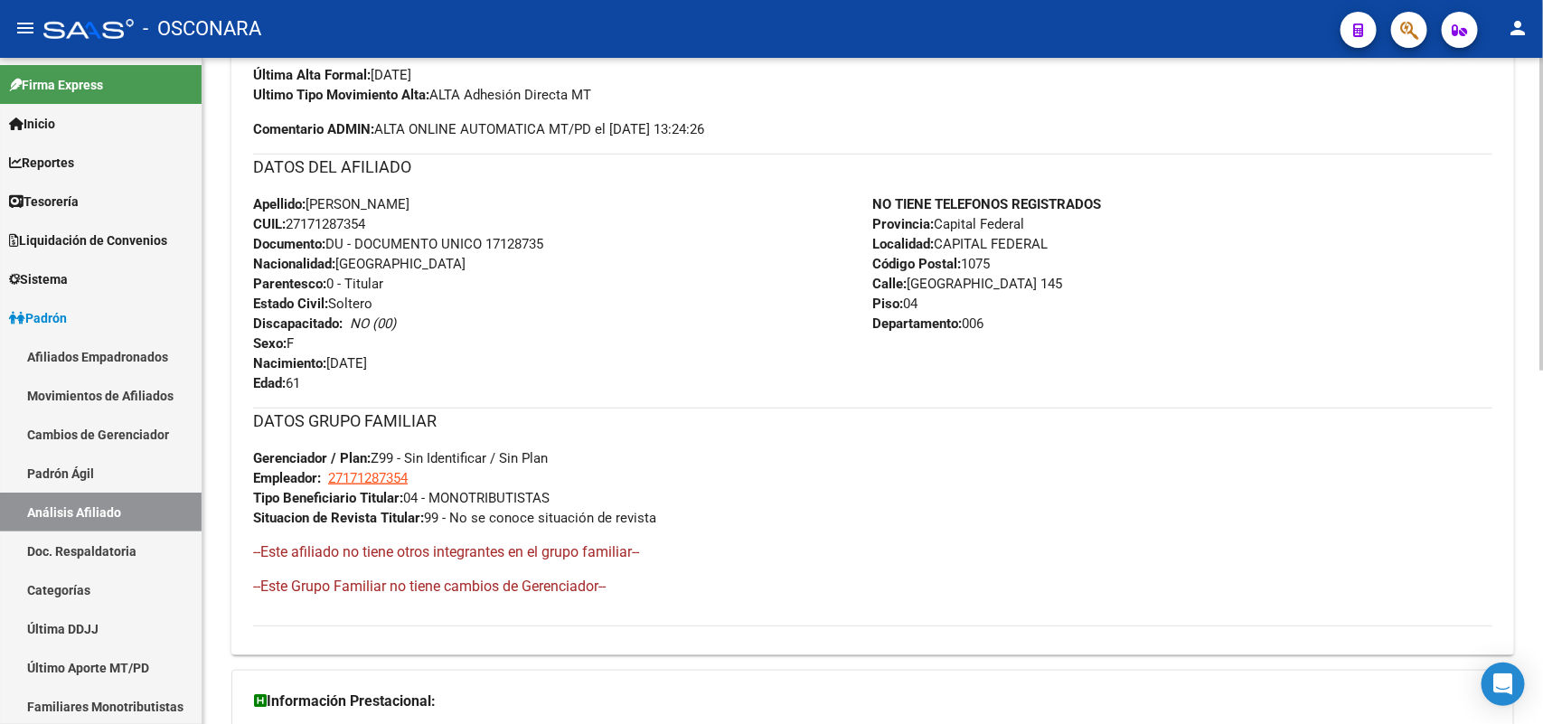
scroll to position [751, 0]
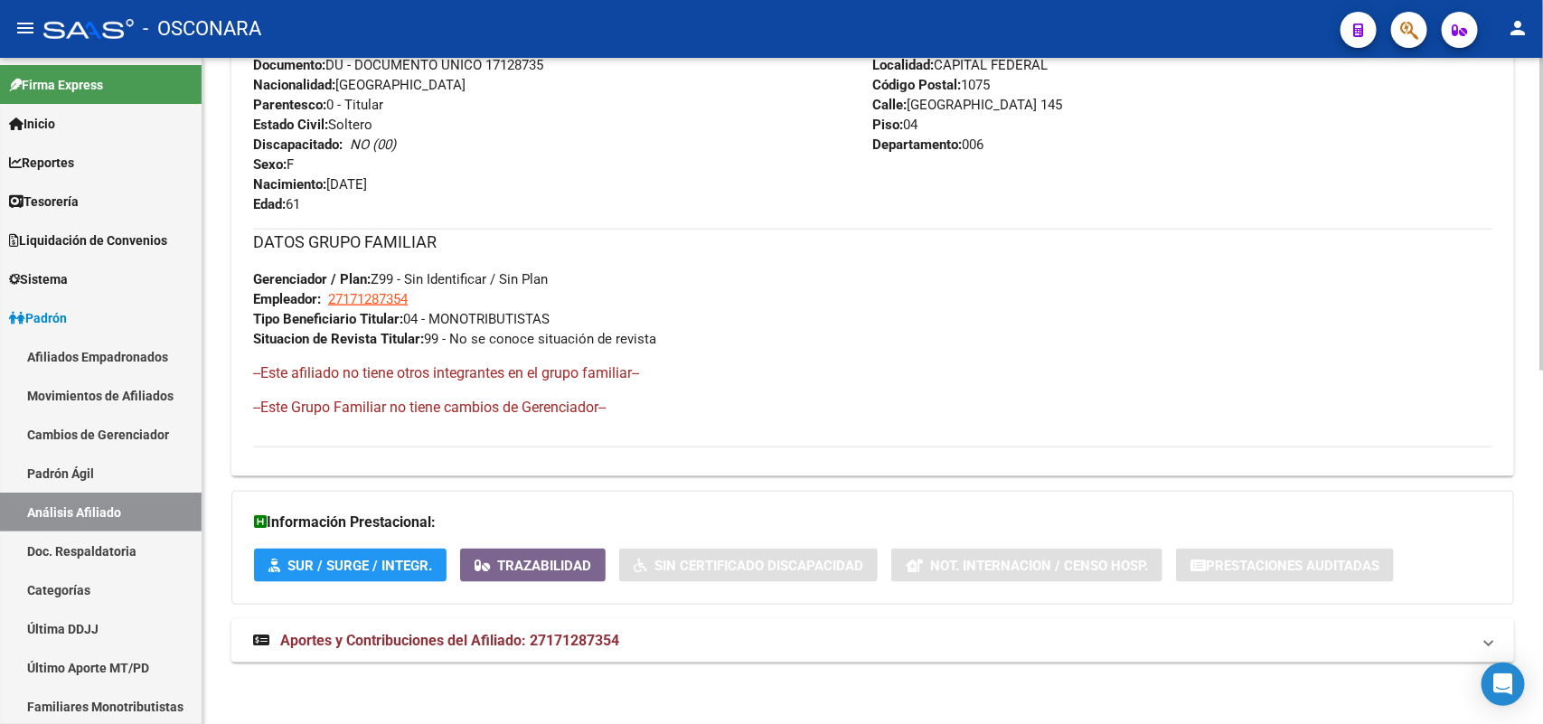
click at [601, 632] on span "Aportes y Contribuciones del Afiliado: 27171287354" at bounding box center [449, 640] width 339 height 17
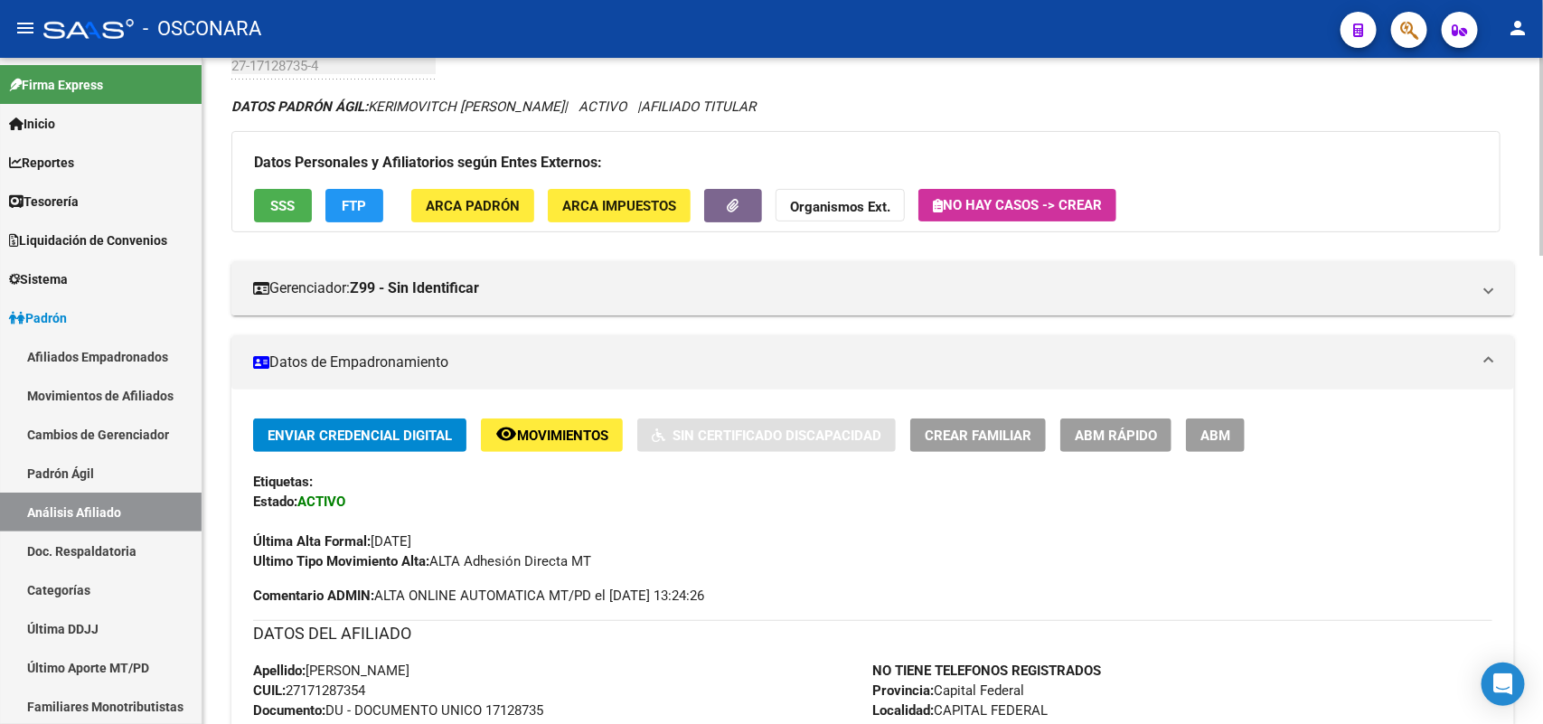
scroll to position [226, 0]
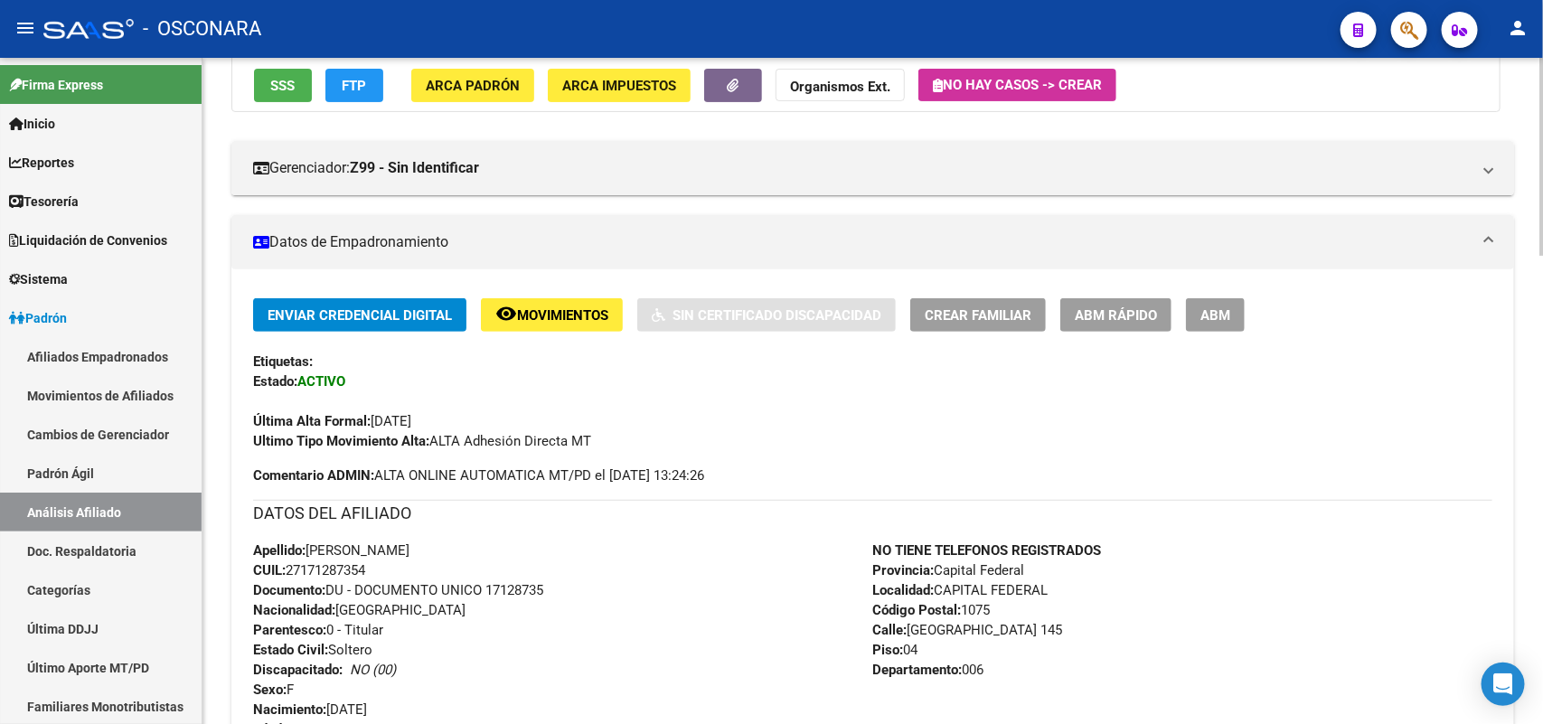
drag, startPoint x: 380, startPoint y: 568, endPoint x: 289, endPoint y: 561, distance: 90.6
click at [289, 561] on div "Apellido: [PERSON_NAME] CUIL: 27171287354 Documento: DU - DOCUMENTO UNICO 17128…" at bounding box center [563, 640] width 620 height 199
copy span "27171287354"
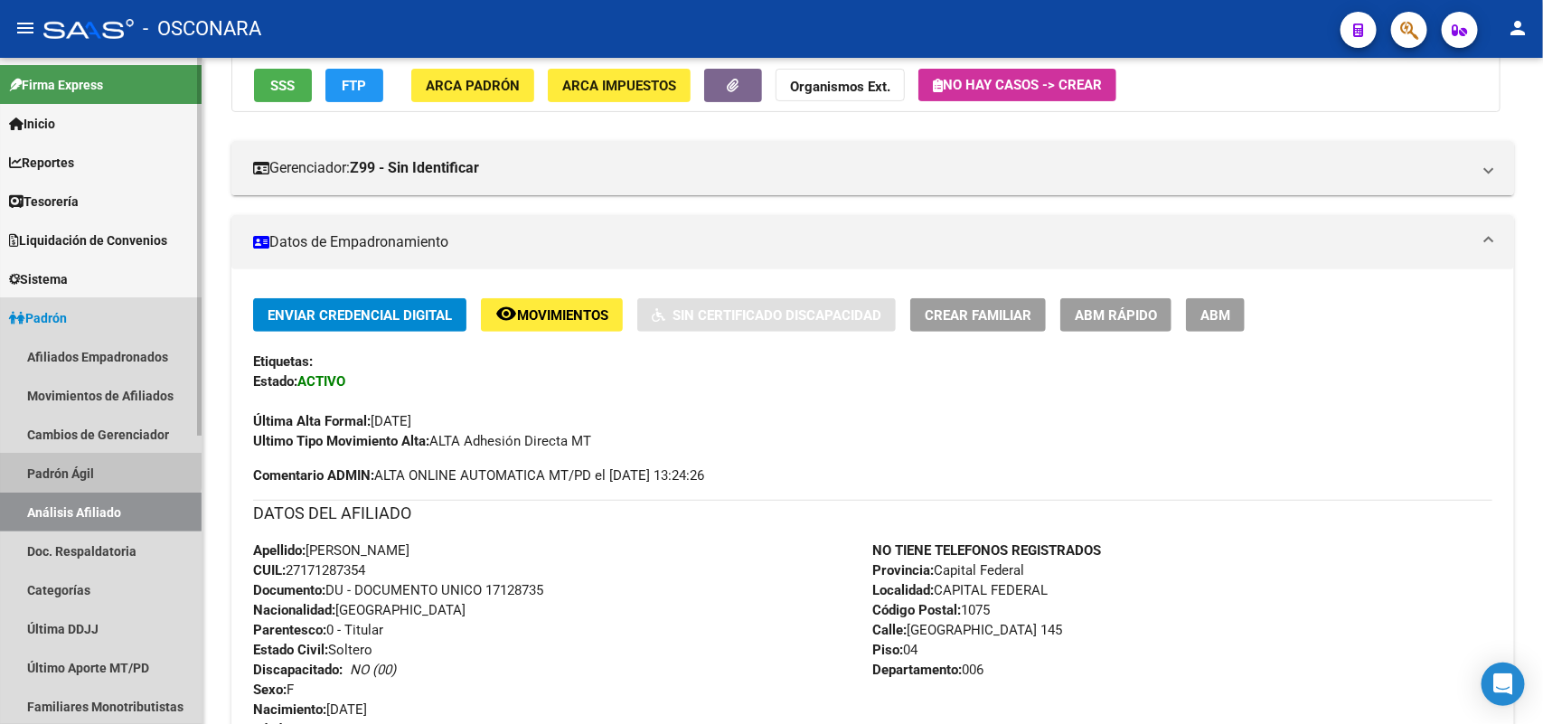
drag, startPoint x: 14, startPoint y: 457, endPoint x: 42, endPoint y: 491, distance: 44.2
click at [14, 457] on link "Padrón Ágil" at bounding box center [101, 473] width 202 height 39
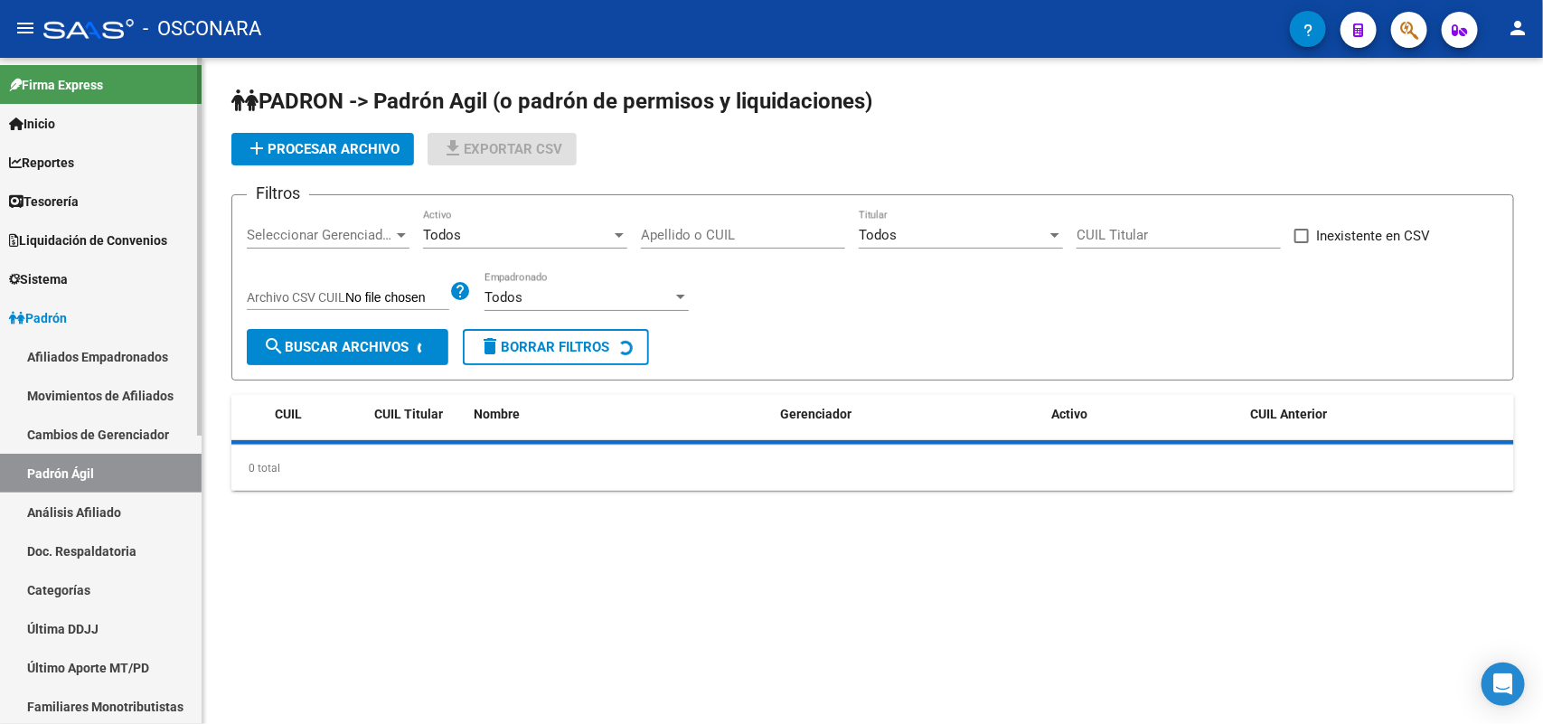
click at [61, 494] on link "Análisis Afiliado" at bounding box center [101, 512] width 202 height 39
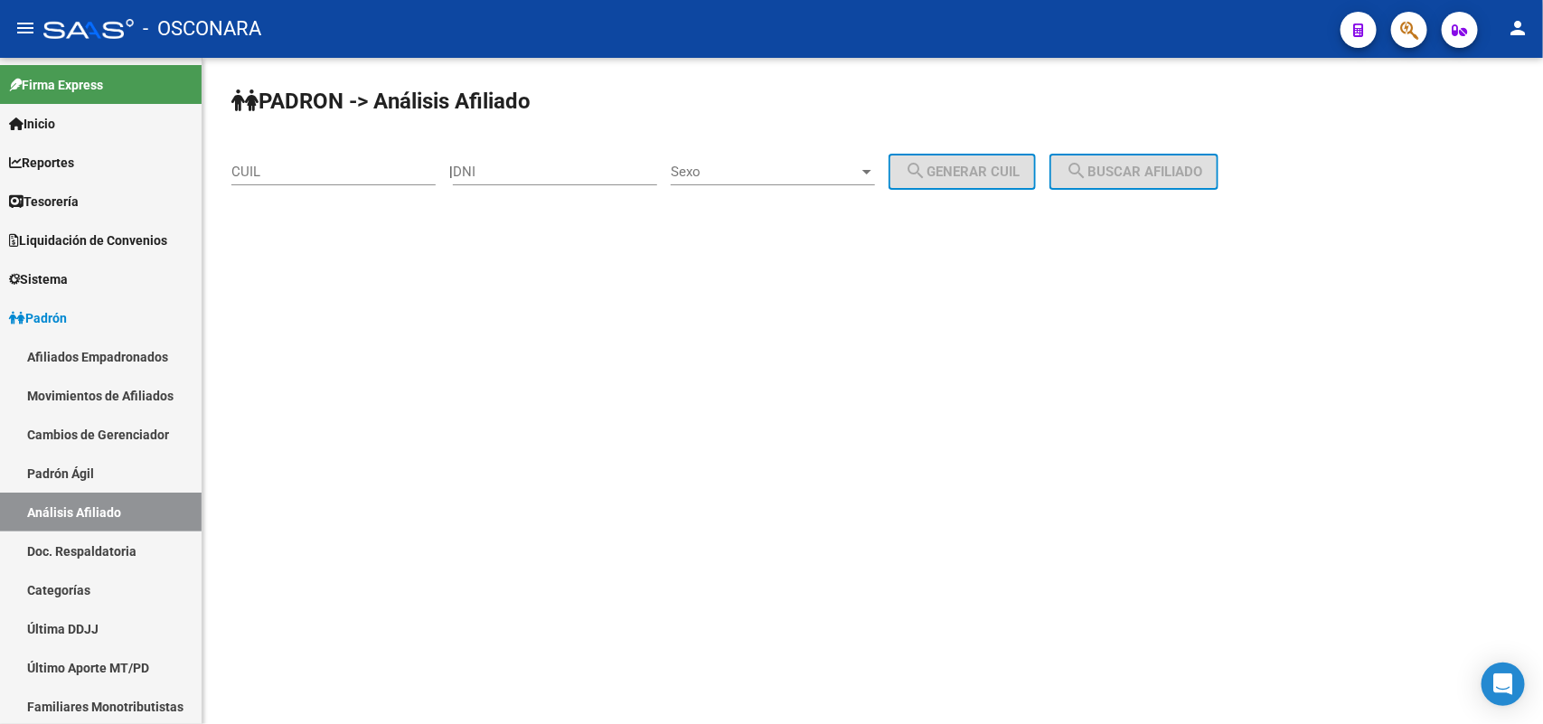
click at [325, 183] on div "CUIL" at bounding box center [333, 165] width 204 height 39
paste input "20-43583626-8"
type input "20-43583626-8"
click at [1087, 160] on mat-icon "search" at bounding box center [1077, 171] width 22 height 22
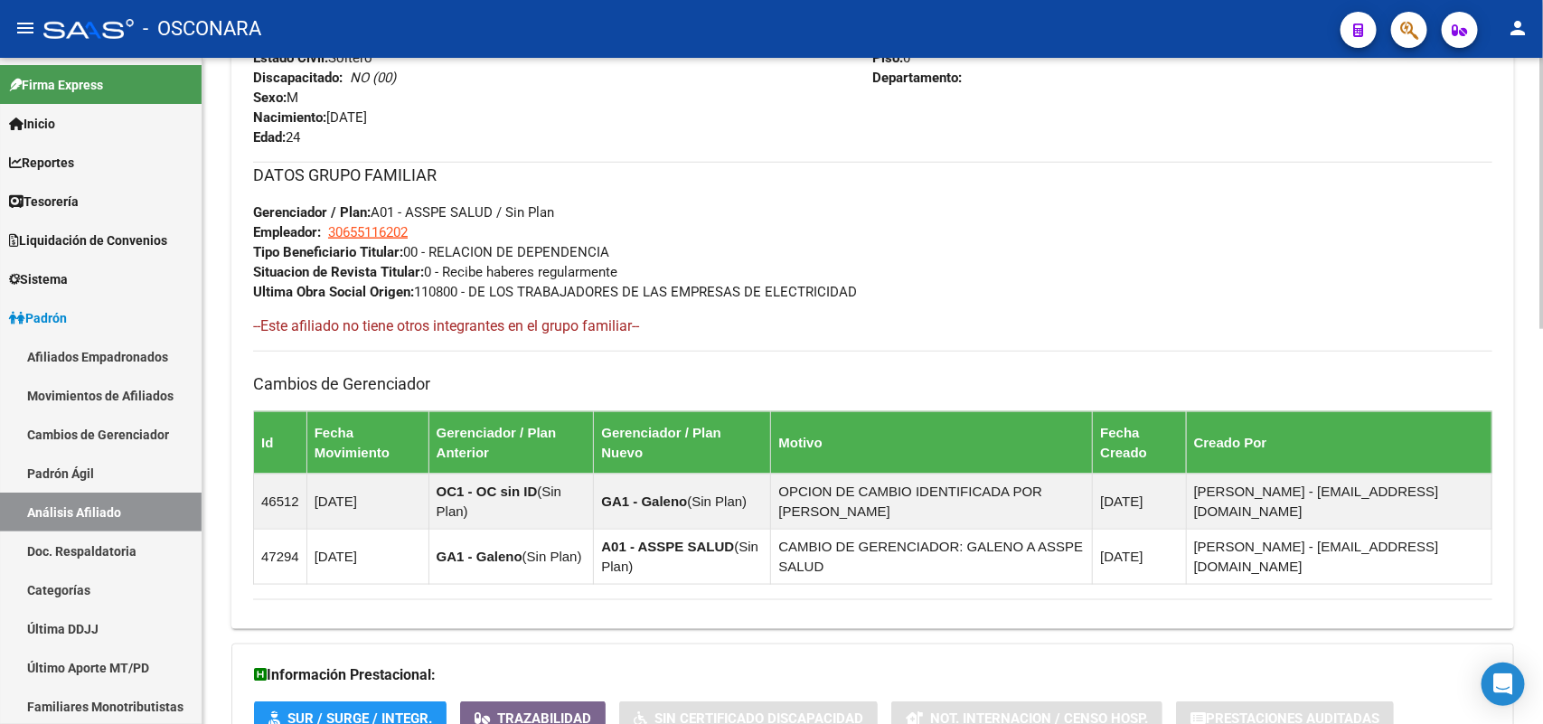
scroll to position [973, 0]
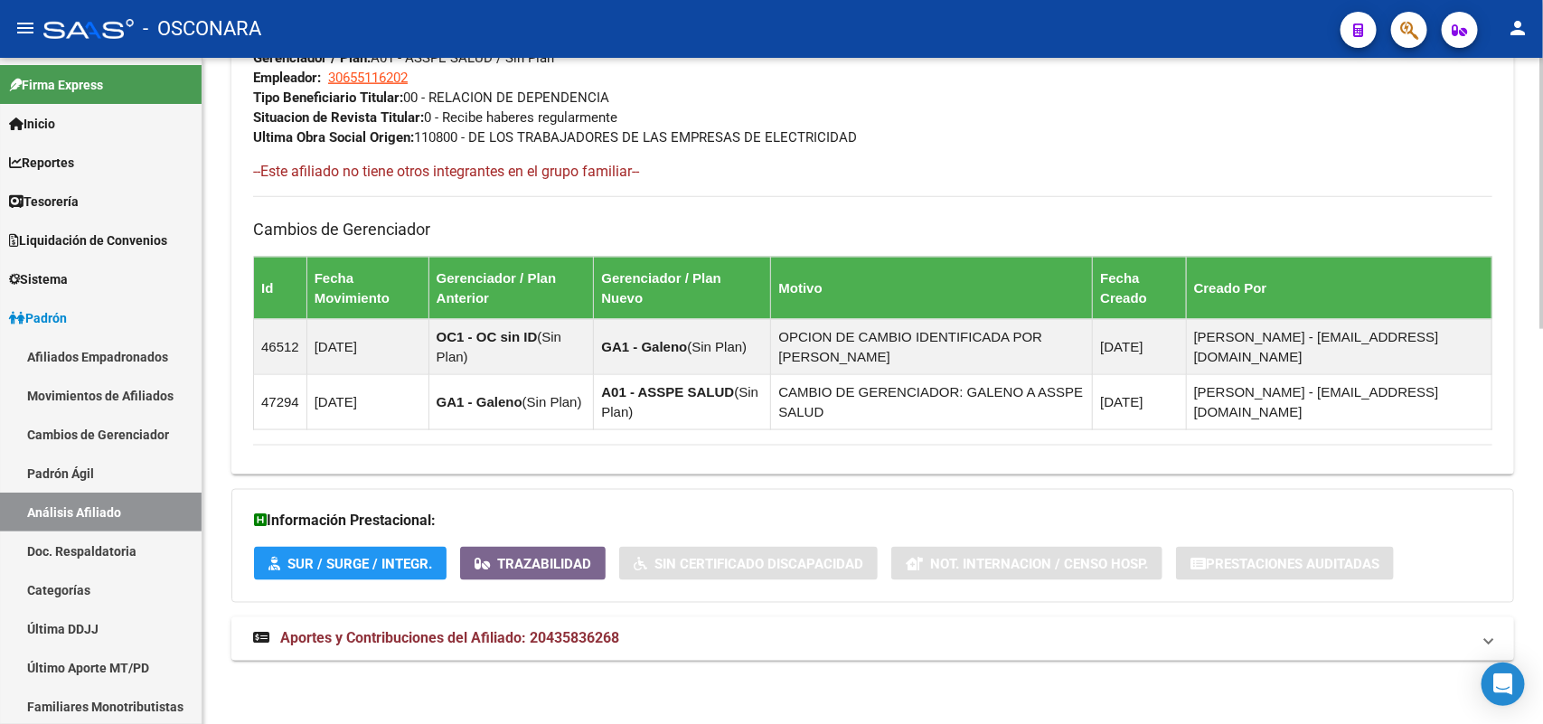
click at [530, 656] on mat-expansion-panel-header "Aportes y Contribuciones del Afiliado: 20435836268" at bounding box center [872, 638] width 1283 height 43
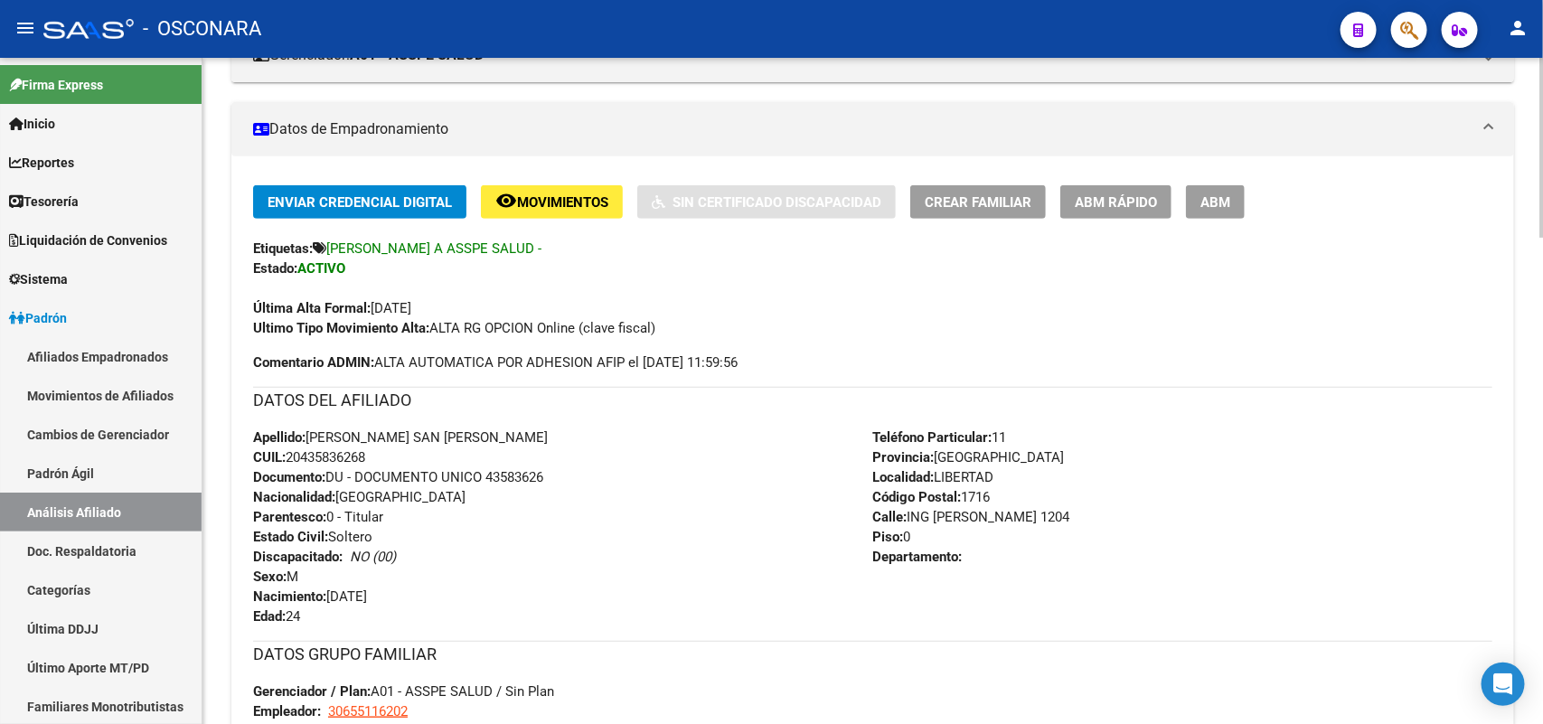
scroll to position [330, 0]
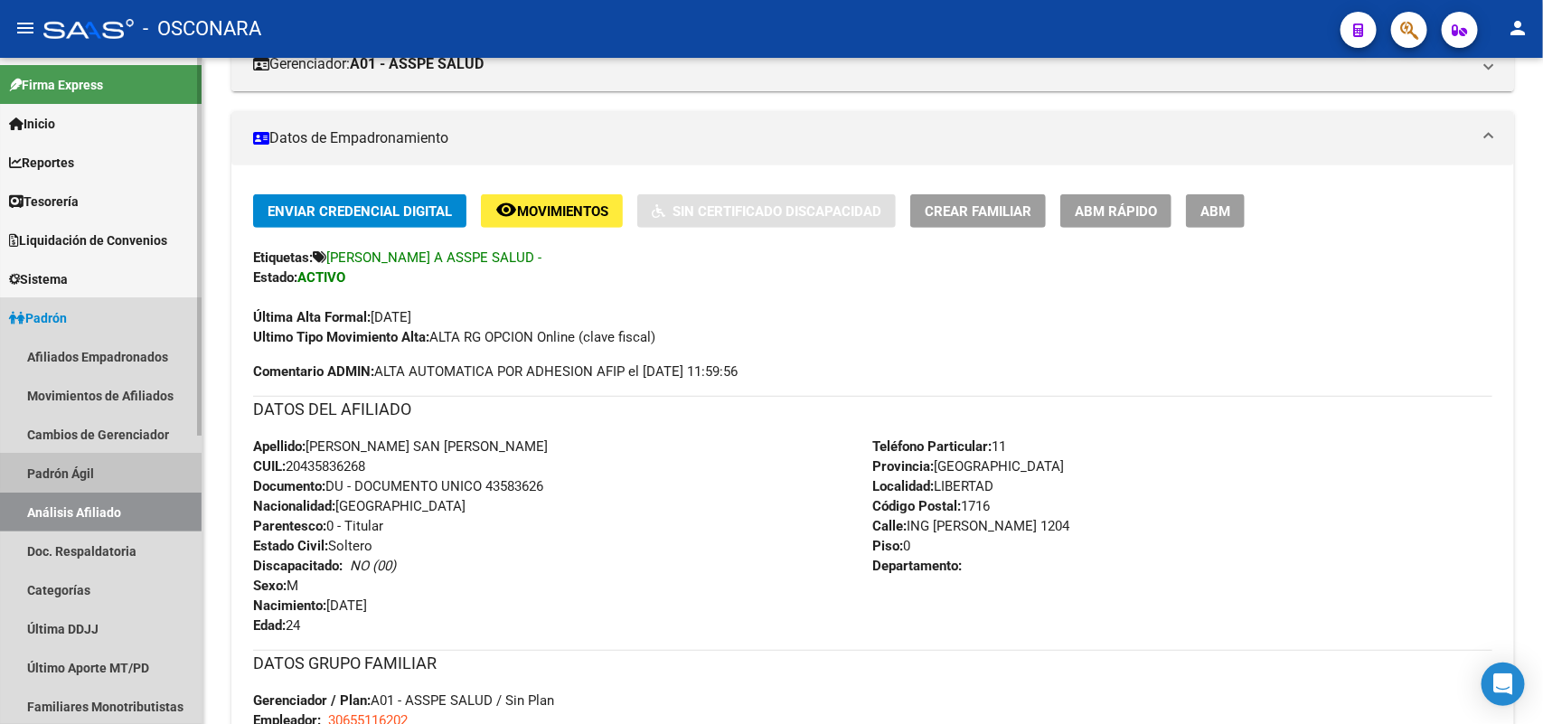
click at [122, 464] on link "Padrón Ágil" at bounding box center [101, 473] width 202 height 39
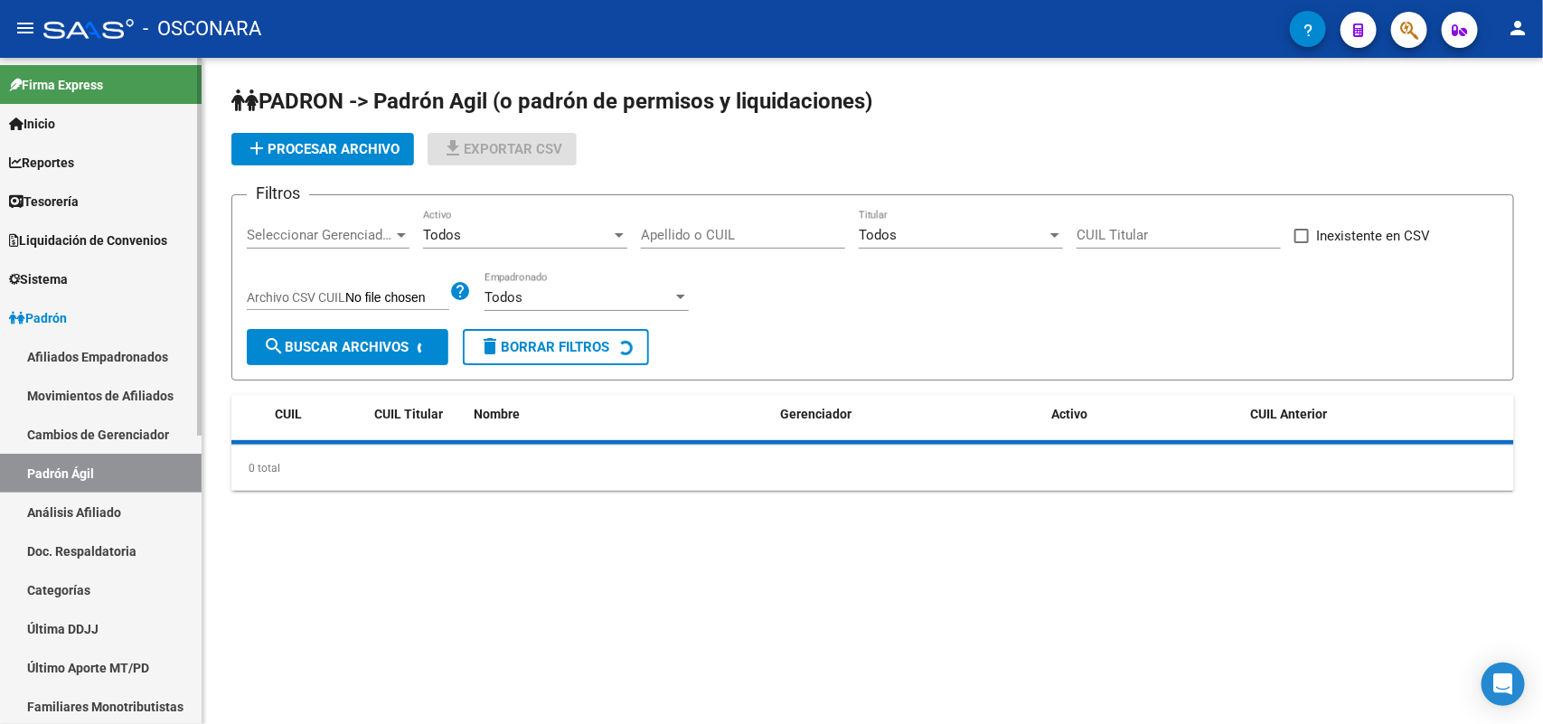
click at [122, 508] on link "Análisis Afiliado" at bounding box center [101, 512] width 202 height 39
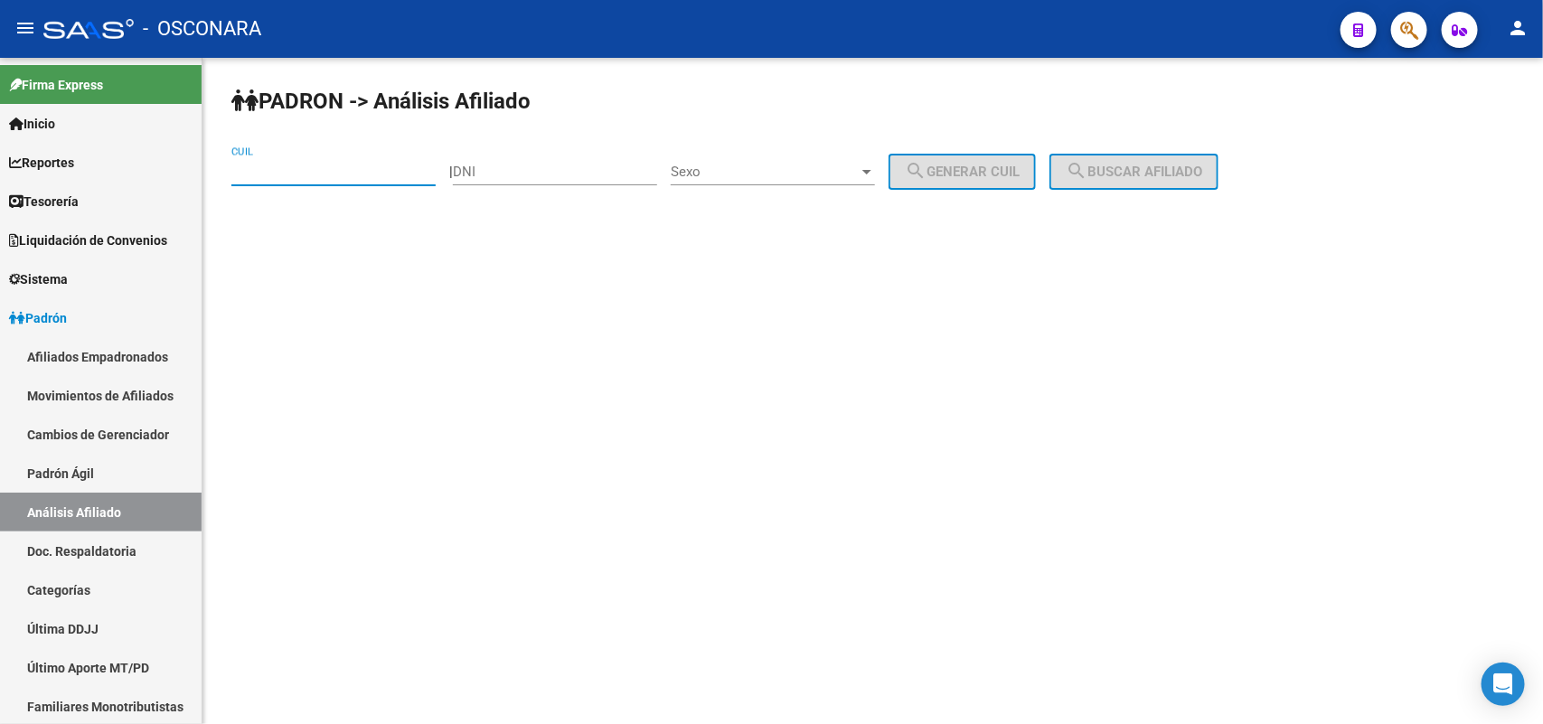
click at [337, 165] on input "CUIL" at bounding box center [333, 172] width 204 height 16
click at [581, 169] on input "DNI" at bounding box center [555, 172] width 204 height 16
paste input "32490987"
type input "32490987"
click at [823, 147] on div "Sexo Sexo" at bounding box center [773, 165] width 204 height 39
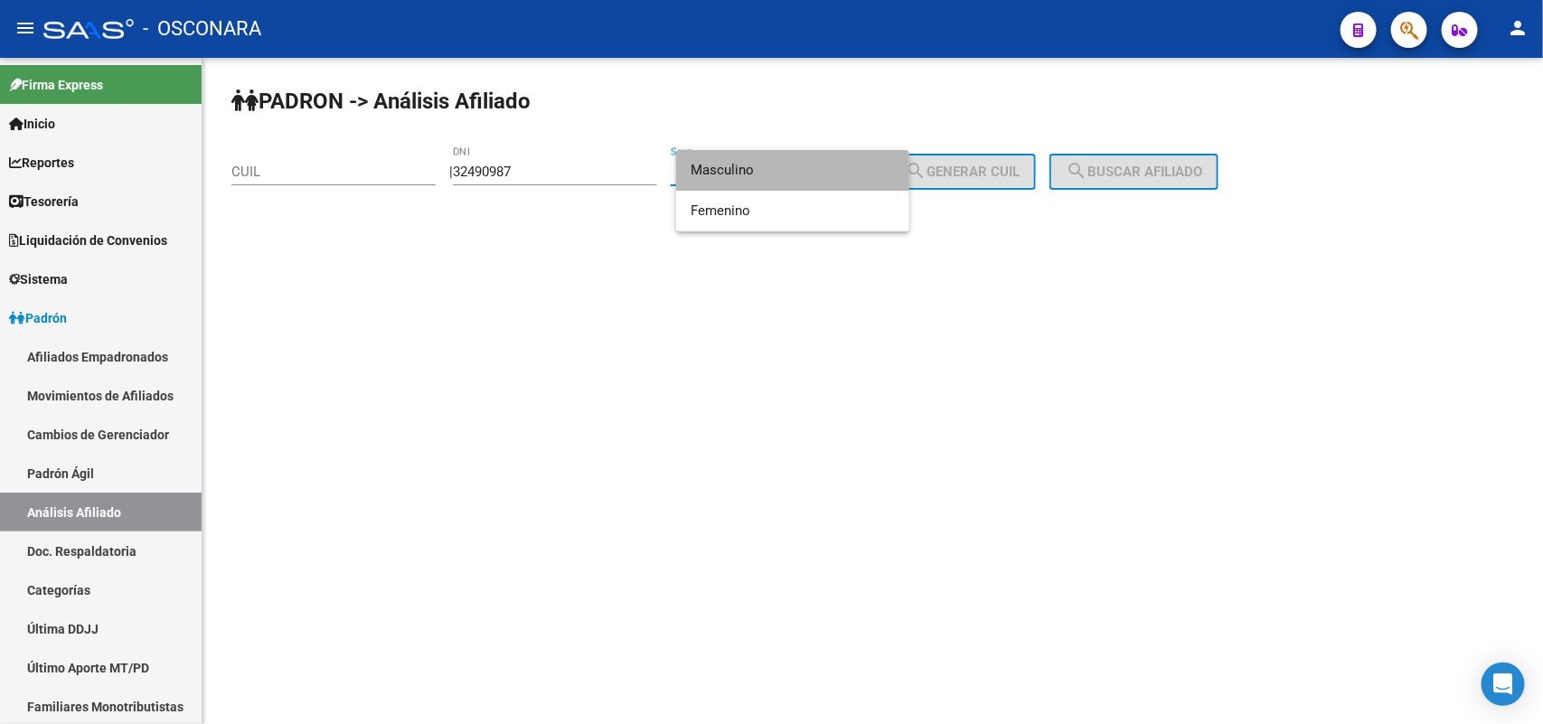
click at [823, 178] on span "Masculino" at bounding box center [793, 170] width 204 height 41
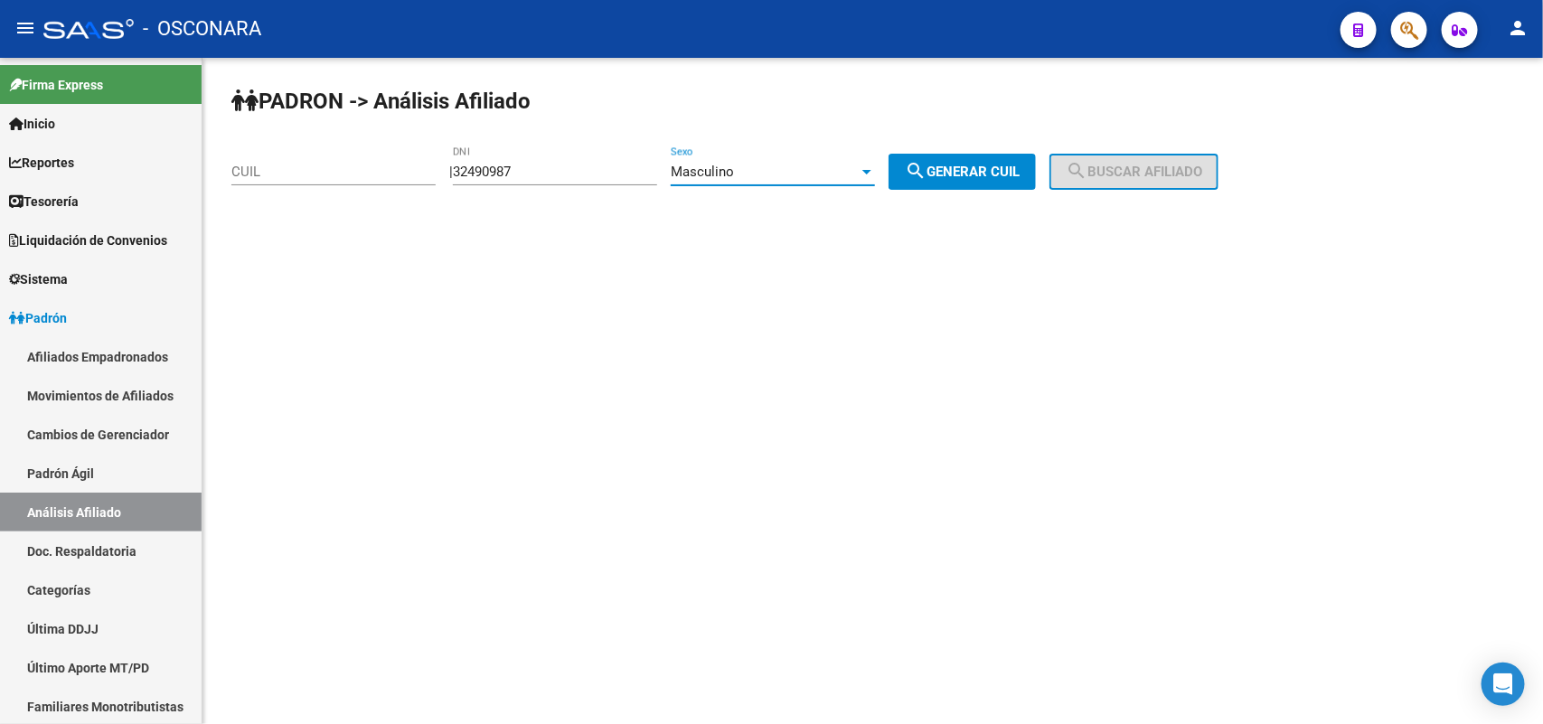
click at [1015, 161] on button "search Generar CUIL" at bounding box center [962, 172] width 147 height 36
type input "20-32490987-8"
click at [1135, 164] on span "search Buscar afiliado" at bounding box center [1134, 172] width 136 height 16
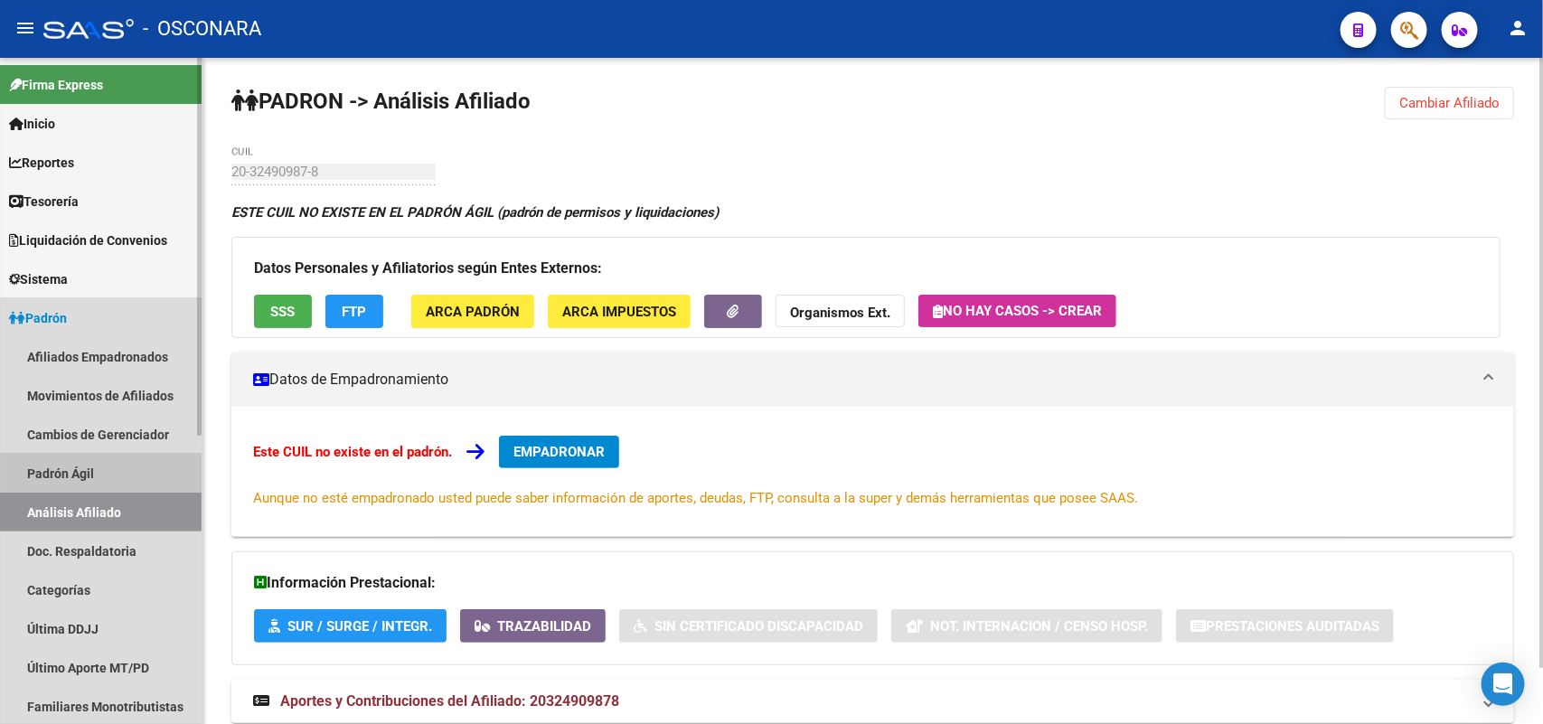
click at [98, 468] on link "Padrón Ágil" at bounding box center [101, 473] width 202 height 39
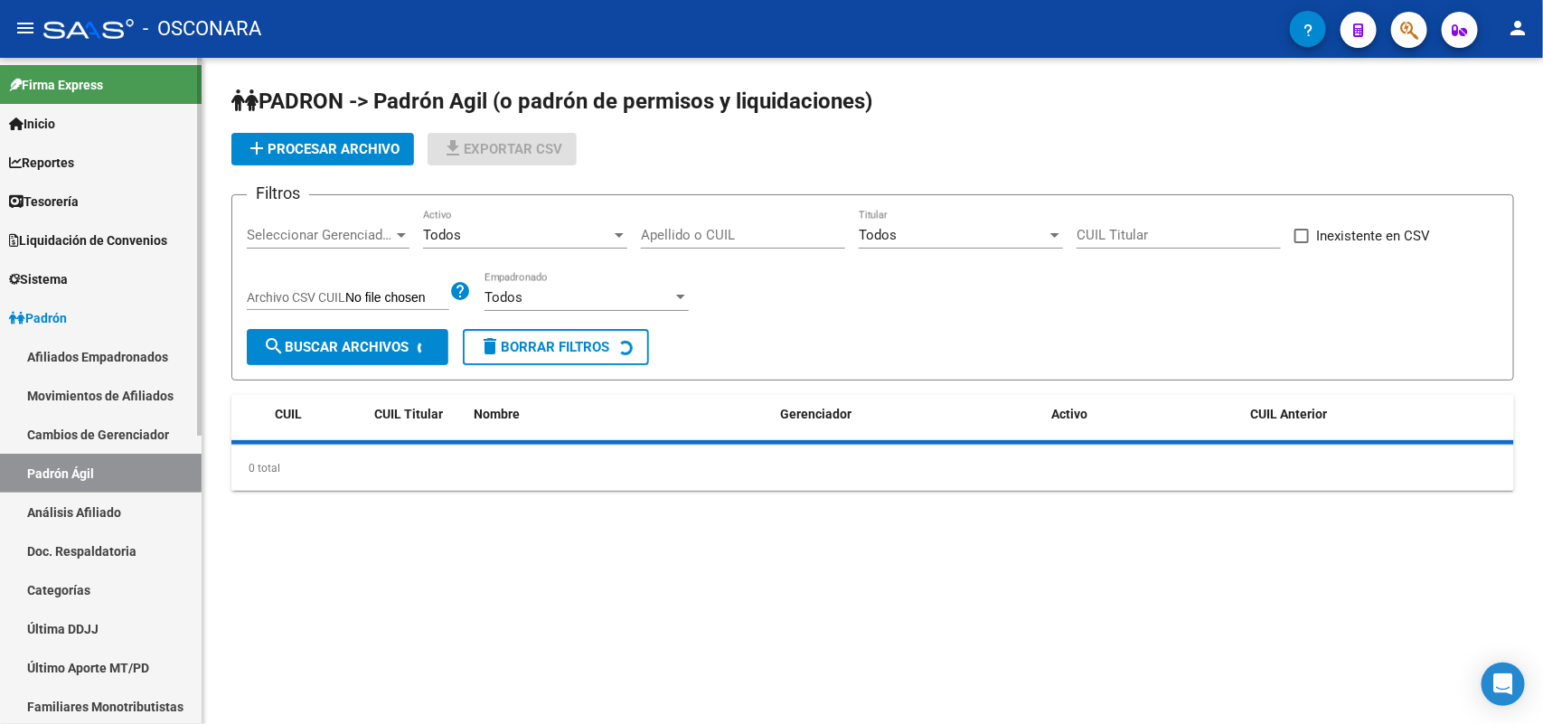
drag, startPoint x: 97, startPoint y: 508, endPoint x: 146, endPoint y: 429, distance: 92.6
click at [97, 511] on link "Análisis Afiliado" at bounding box center [101, 512] width 202 height 39
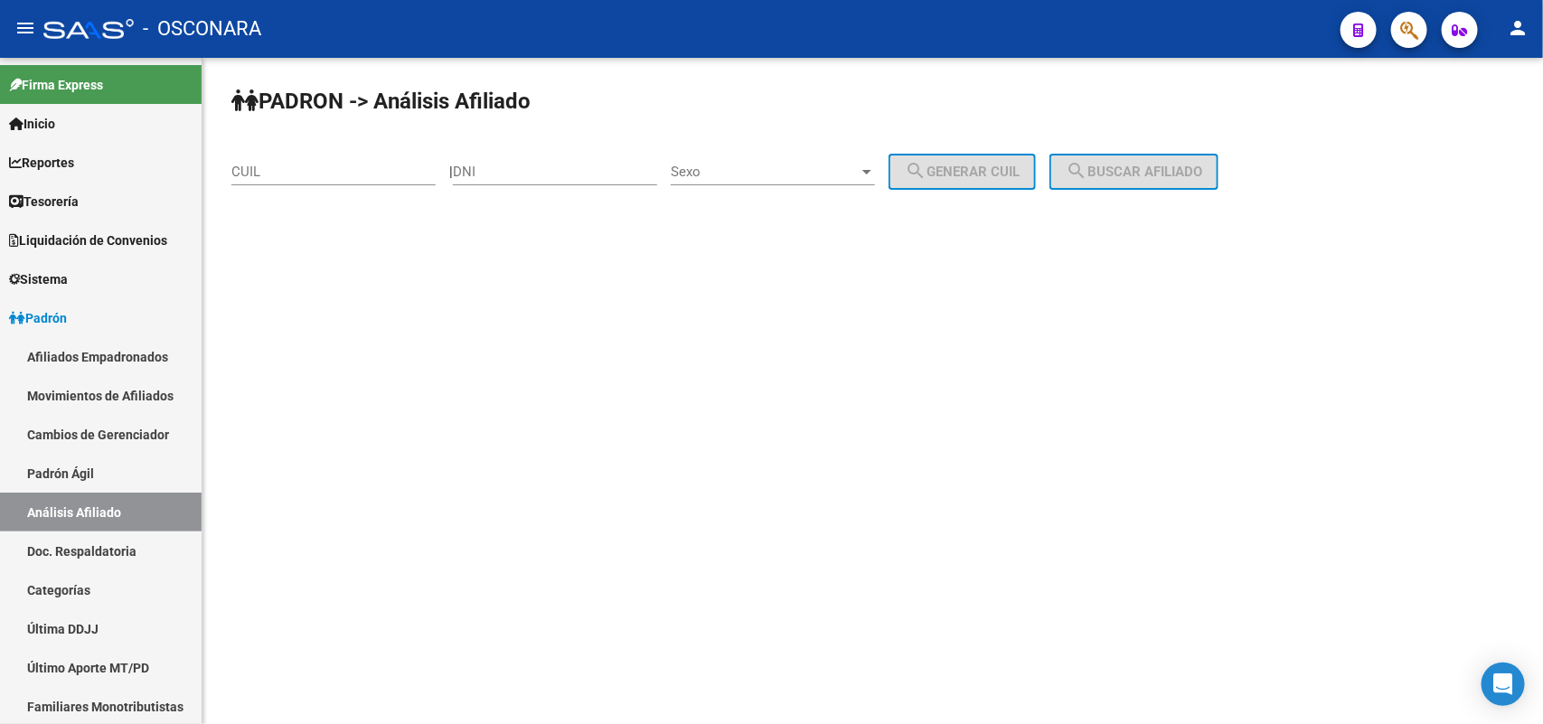
click at [598, 173] on input "DNI" at bounding box center [555, 172] width 204 height 16
paste input "32490987"
type input "32490987"
click at [859, 177] on span "Sexo" at bounding box center [765, 172] width 188 height 16
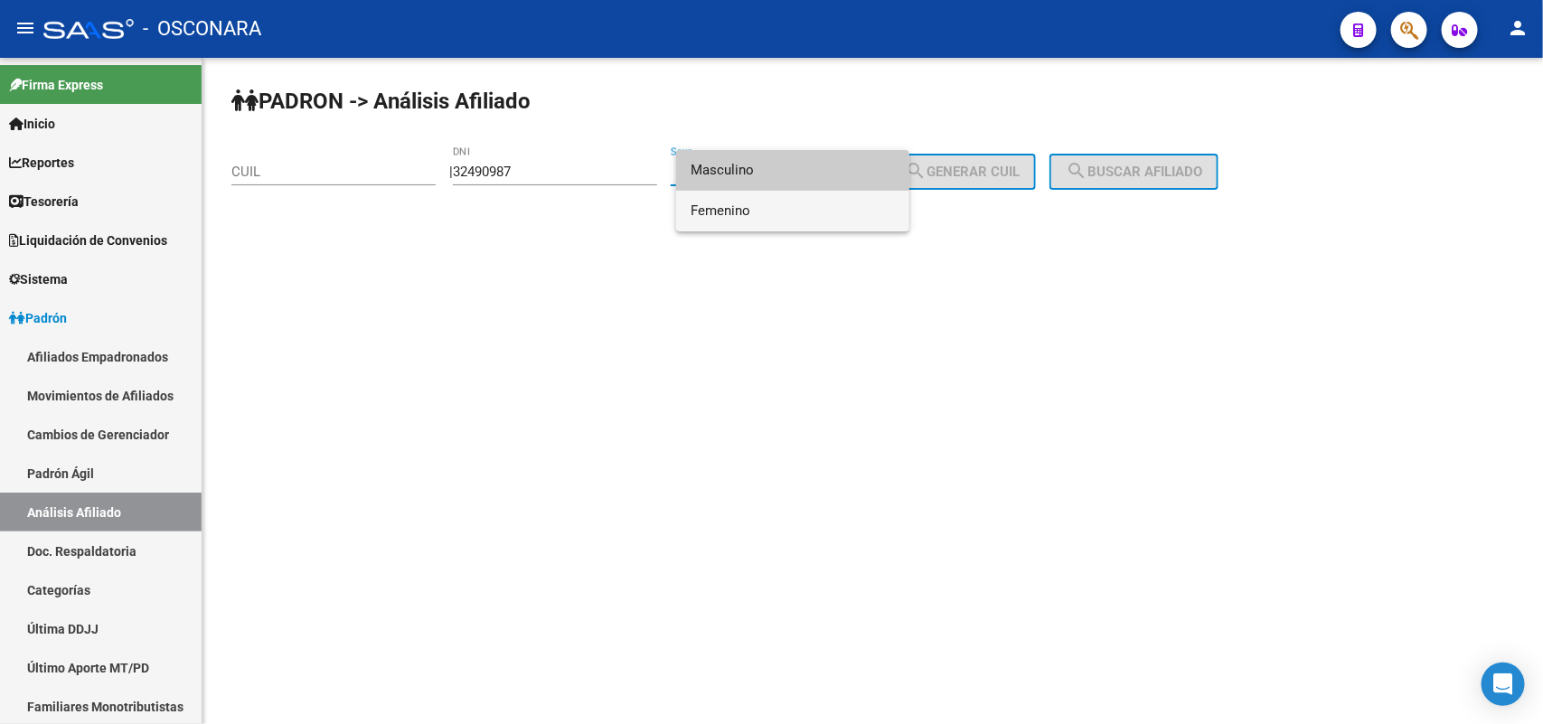
click at [813, 210] on span "Femenino" at bounding box center [793, 211] width 204 height 41
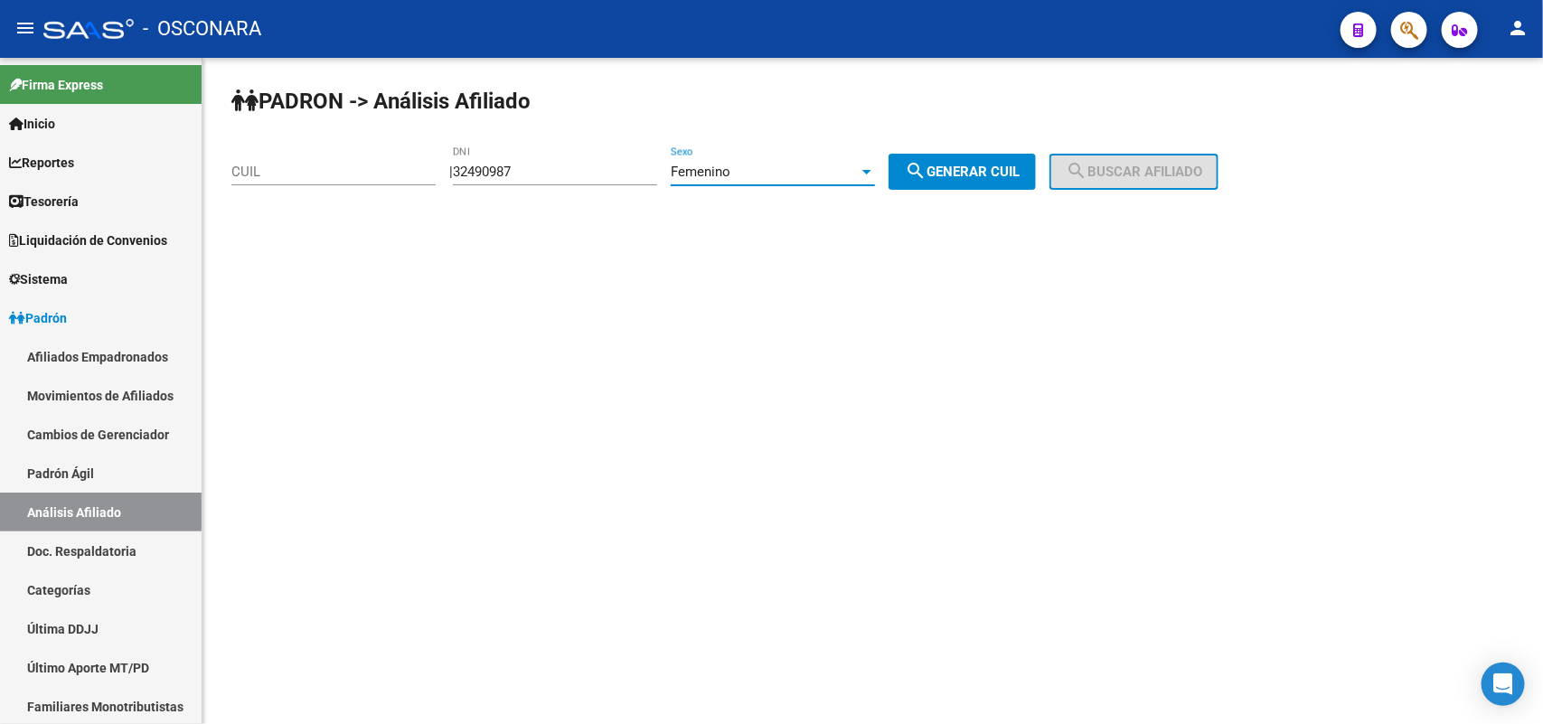
click at [1006, 164] on span "search Generar CUIL" at bounding box center [962, 172] width 115 height 16
type input "27-32490987-2"
click at [1148, 164] on span "search Buscar afiliado" at bounding box center [1134, 172] width 136 height 16
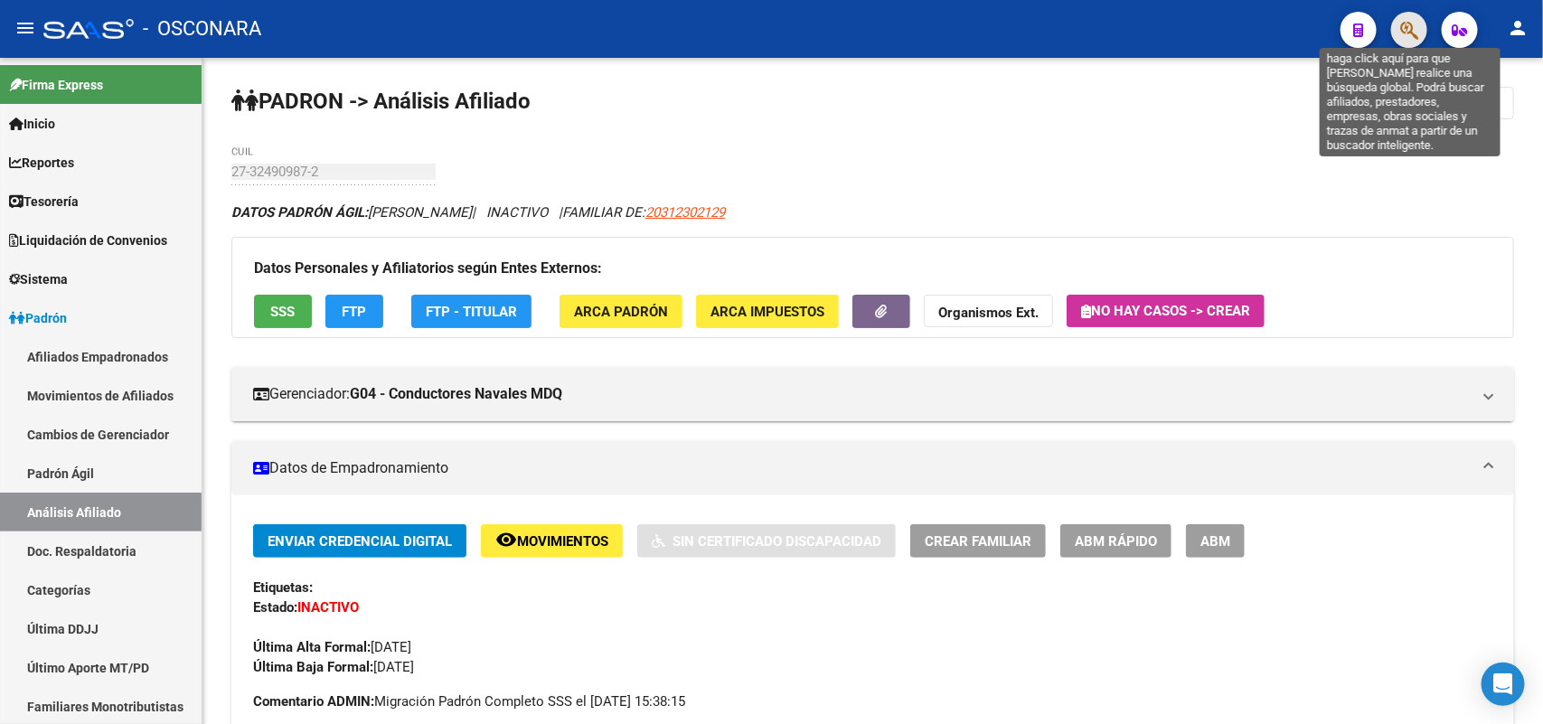
click at [1404, 32] on icon "button" at bounding box center [1409, 30] width 18 height 21
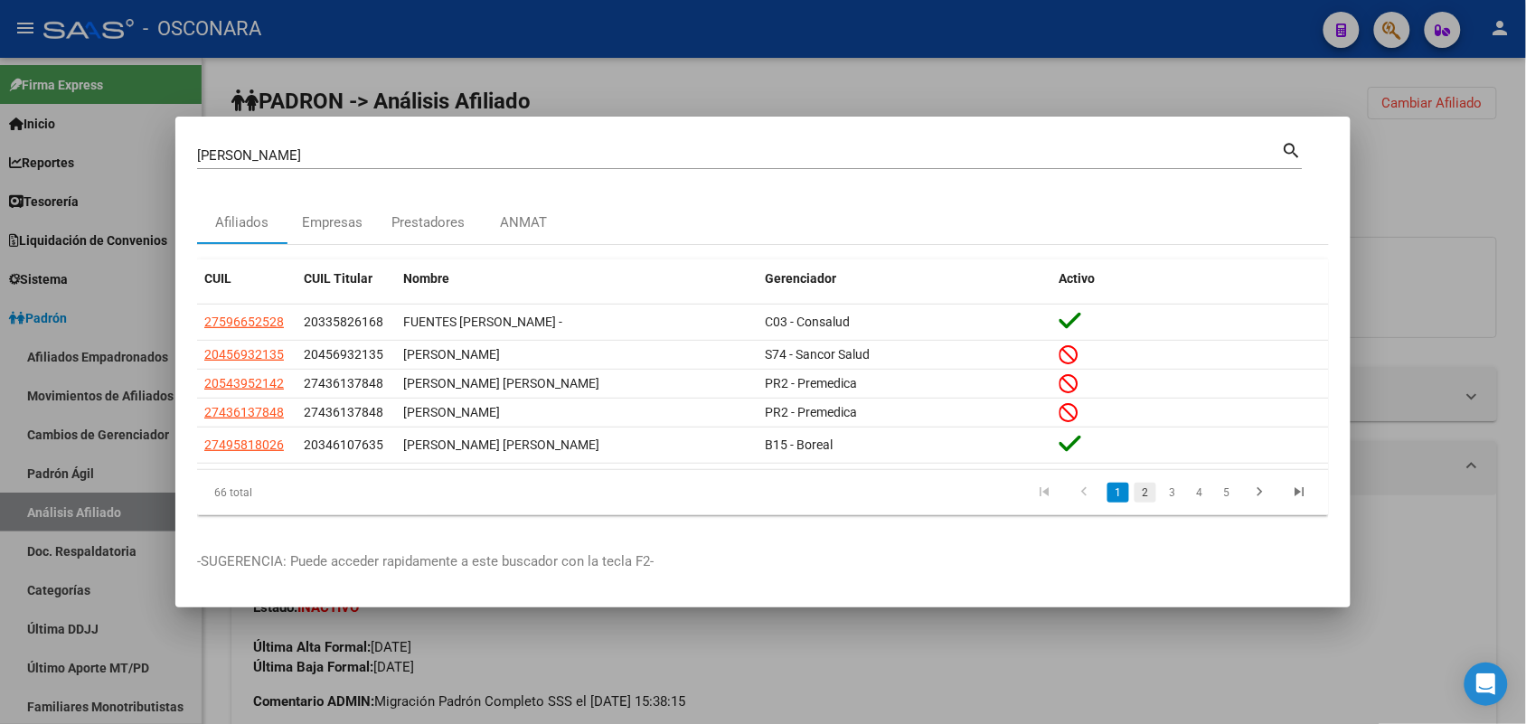
click at [1141, 493] on link "2" at bounding box center [1145, 493] width 22 height 20
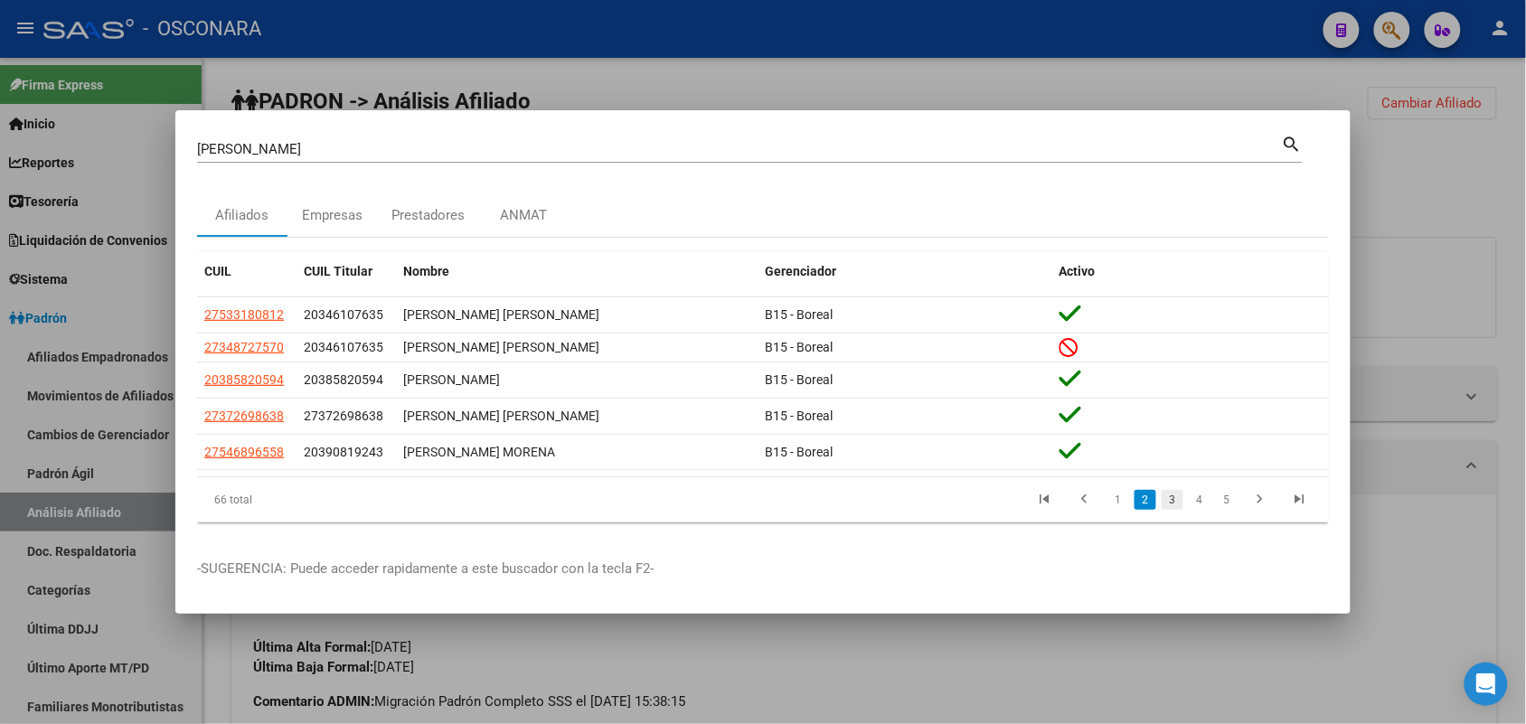
click at [1178, 495] on link "3" at bounding box center [1172, 500] width 22 height 20
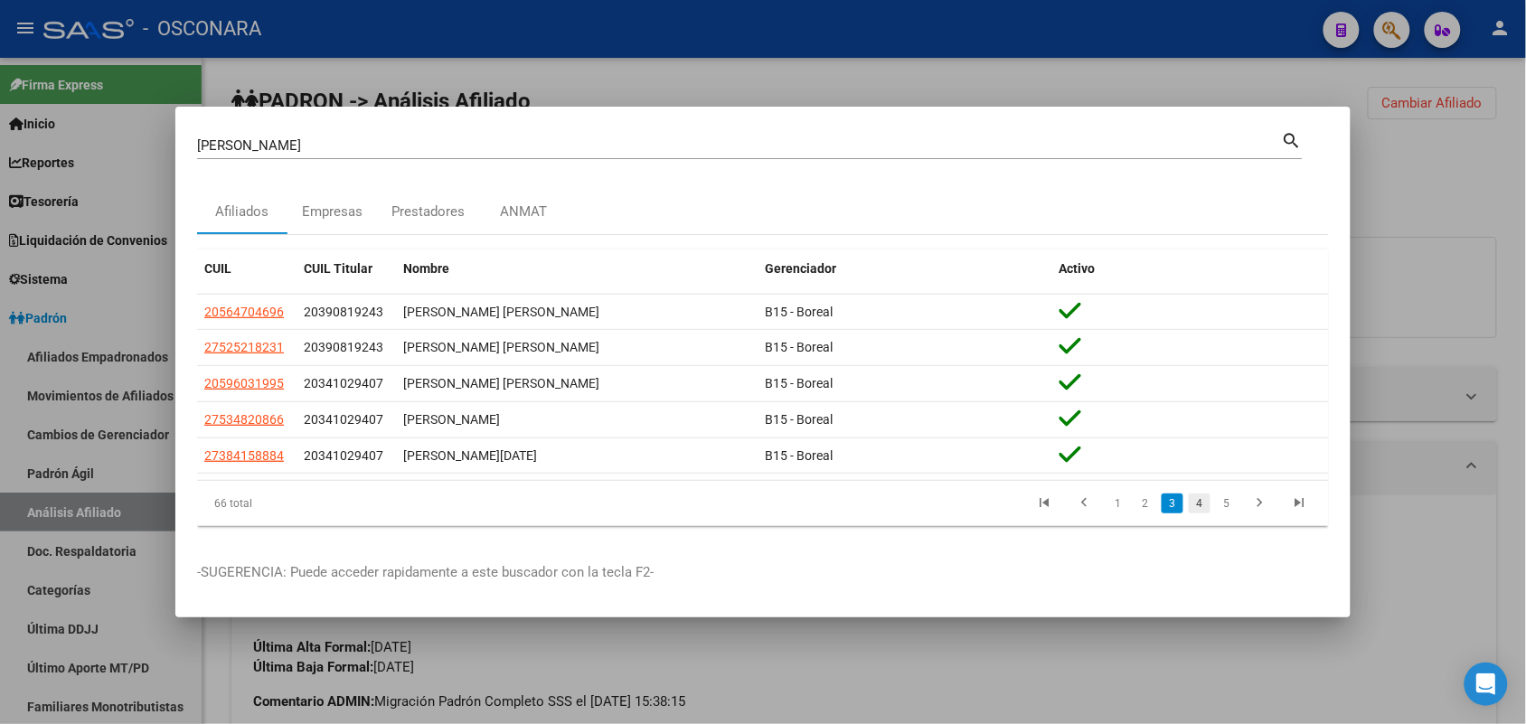
click at [1203, 506] on link "4" at bounding box center [1200, 504] width 22 height 20
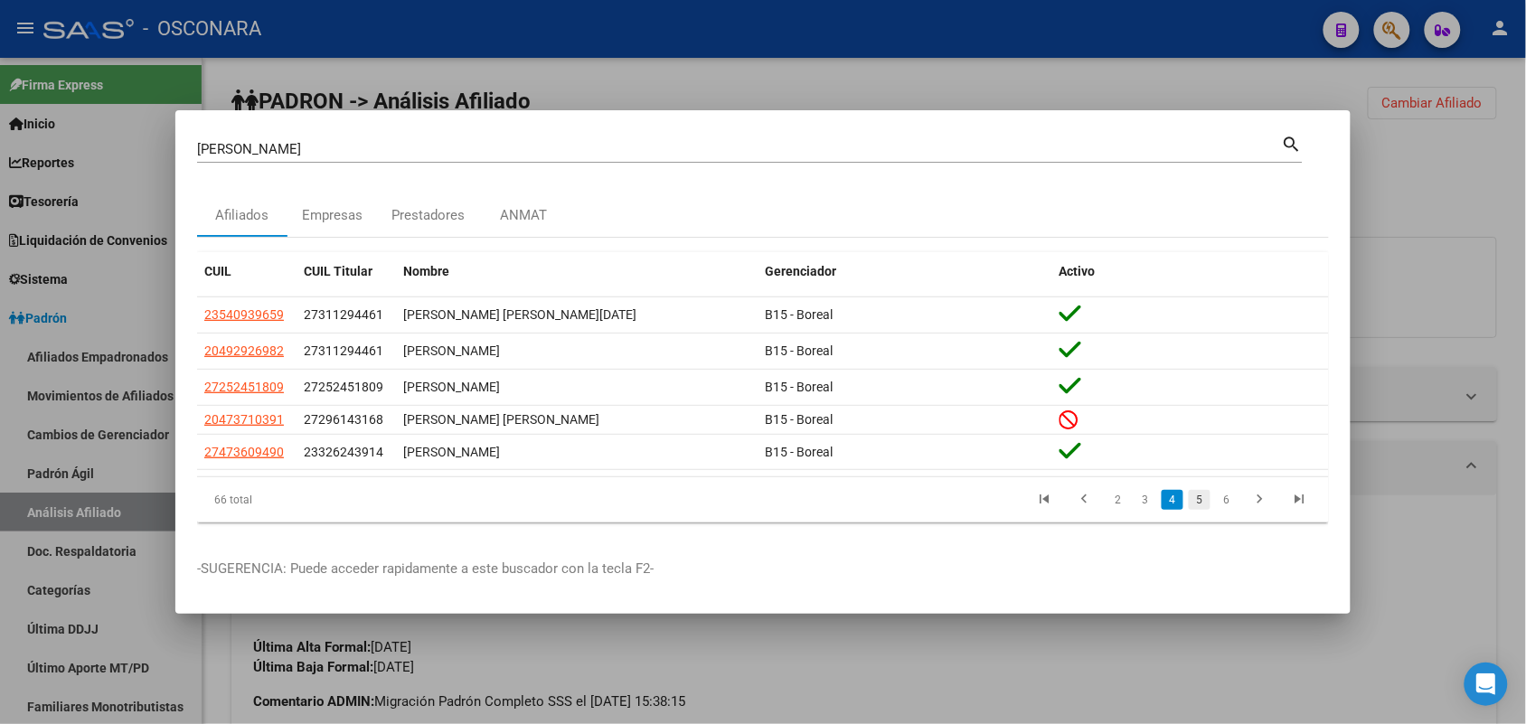
click at [1205, 503] on link "5" at bounding box center [1200, 500] width 22 height 20
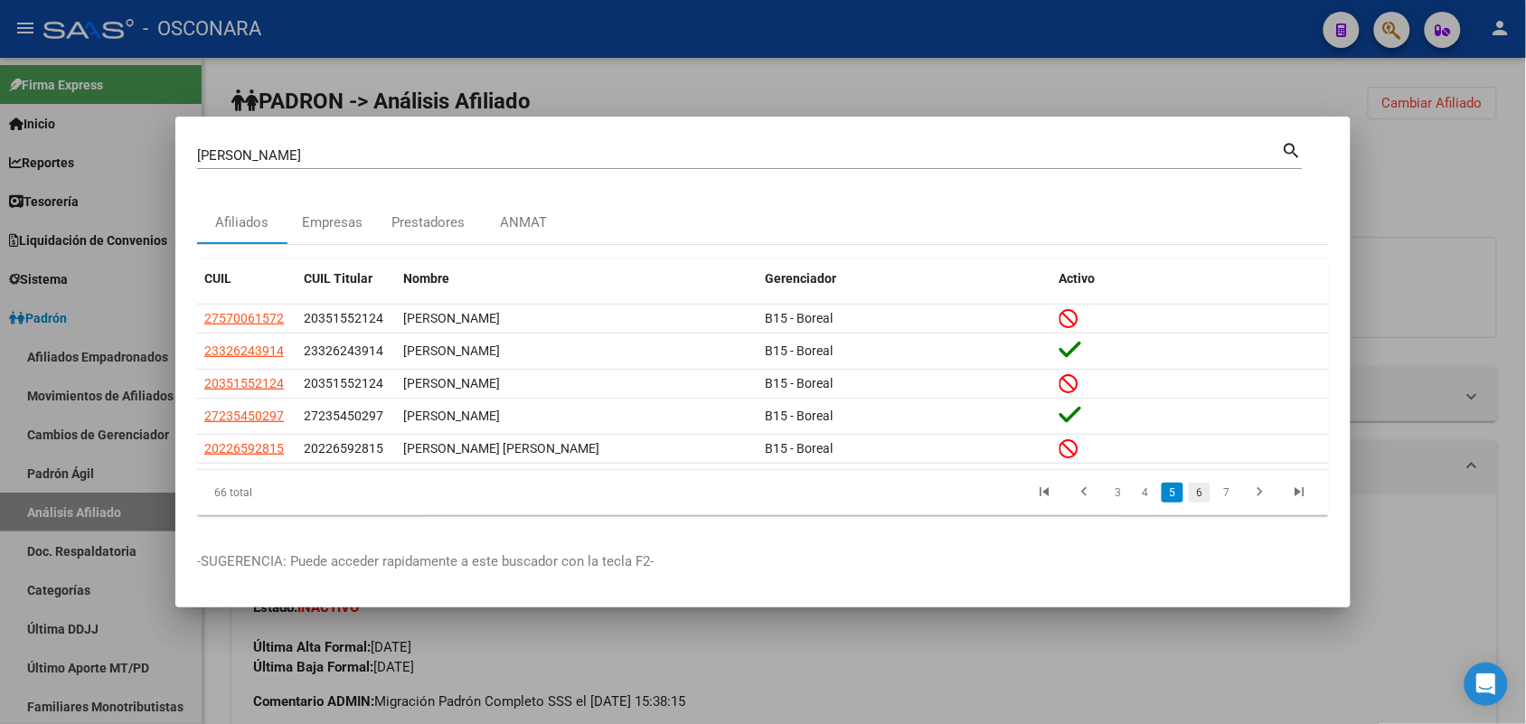
click at [1203, 493] on link "6" at bounding box center [1200, 493] width 22 height 20
click at [1195, 498] on link "7" at bounding box center [1200, 493] width 22 height 20
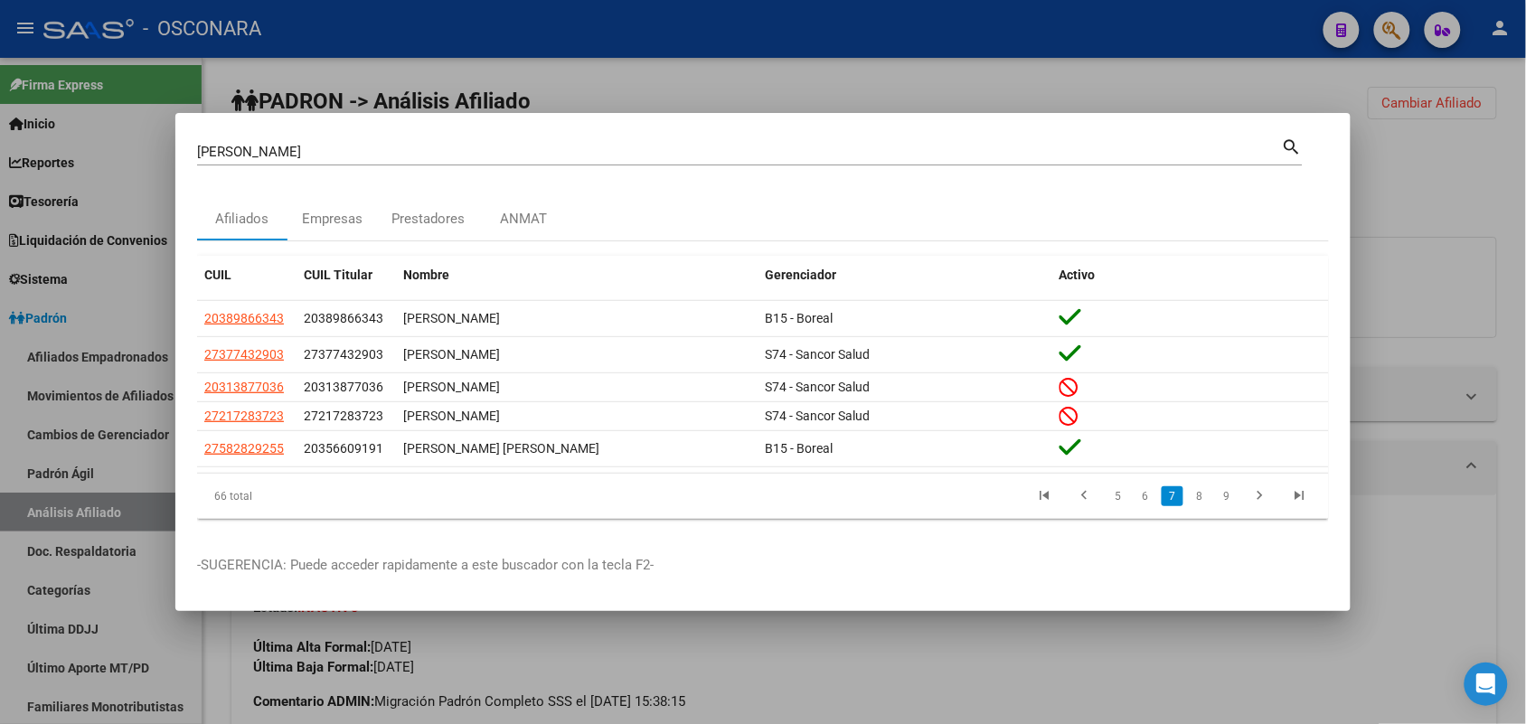
click at [1196, 498] on link "8" at bounding box center [1200, 496] width 22 height 20
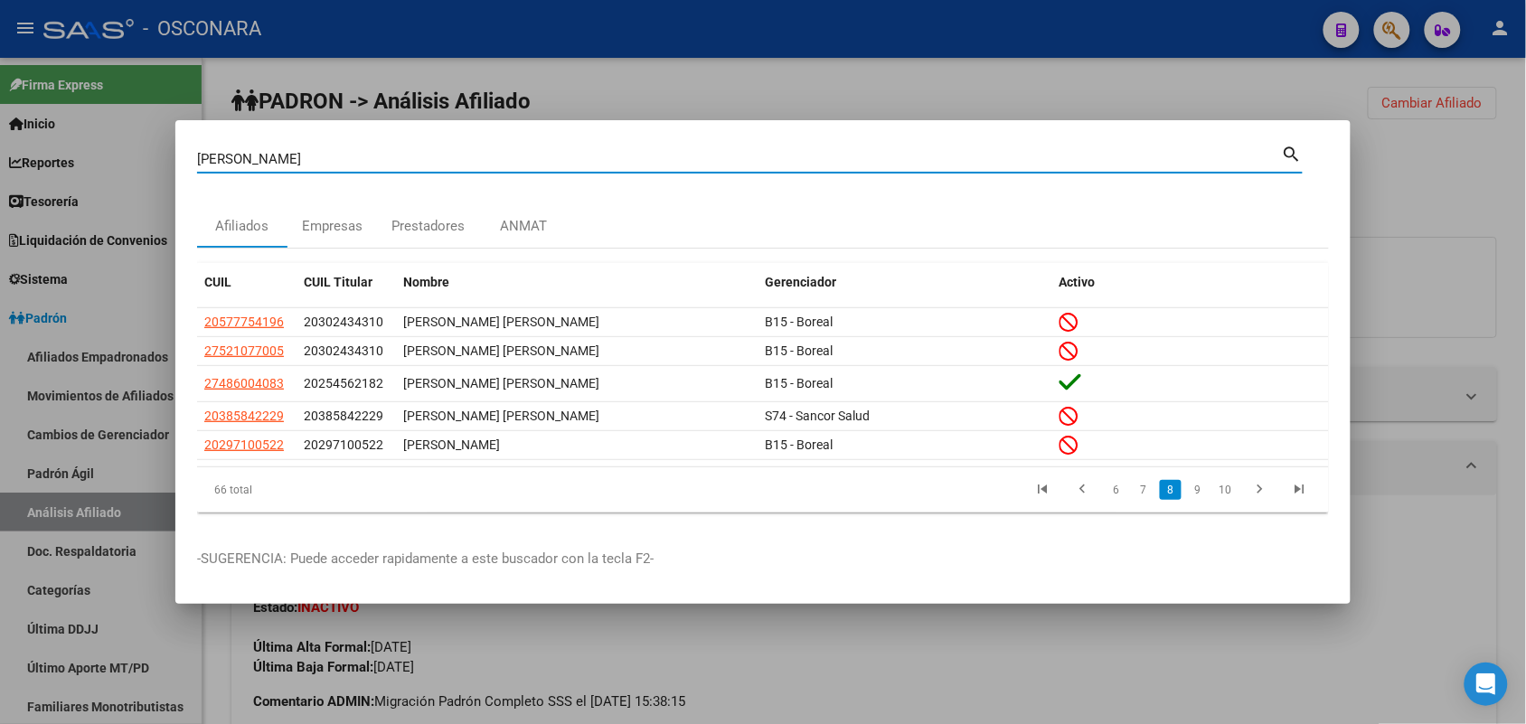
click at [437, 152] on input "[PERSON_NAME]" at bounding box center [739, 159] width 1085 height 16
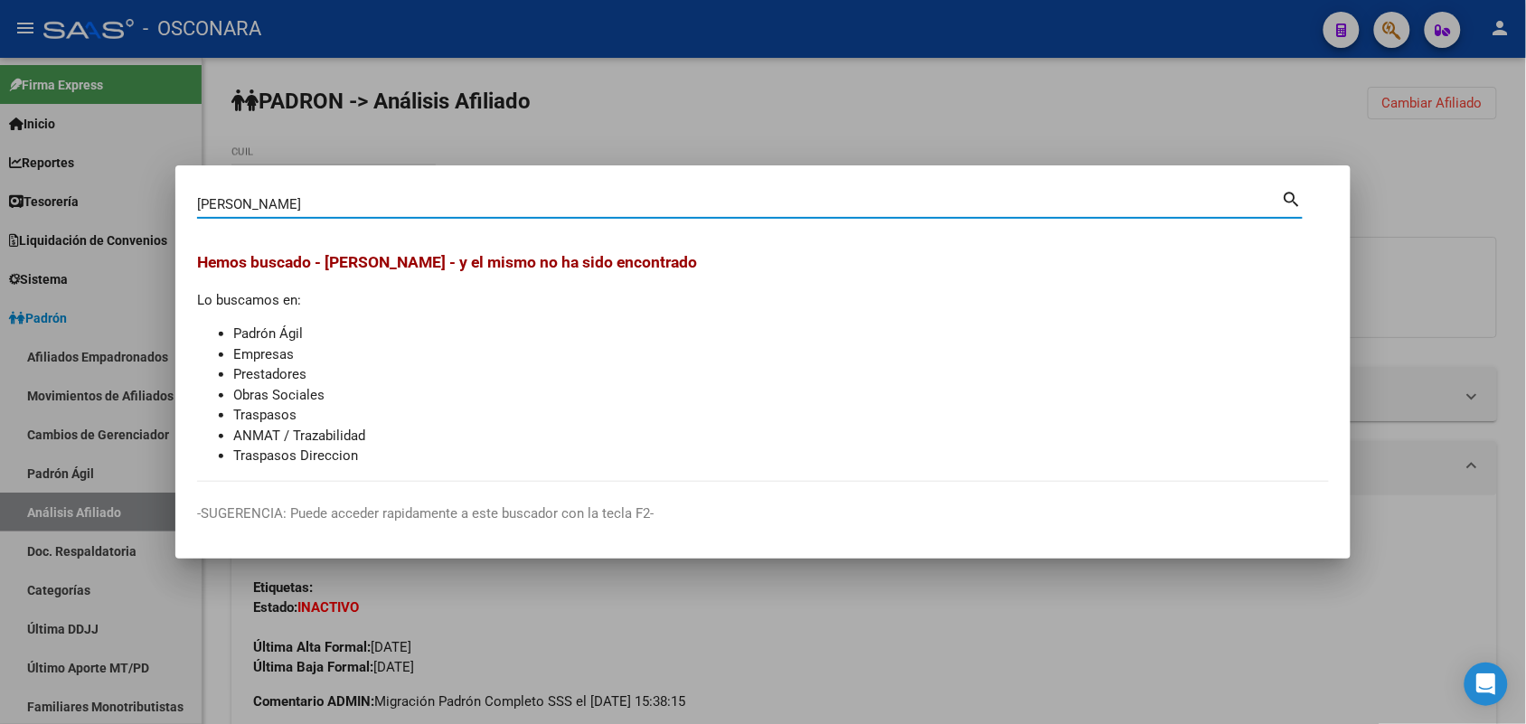
drag, startPoint x: 308, startPoint y: 206, endPoint x: 245, endPoint y: 202, distance: 63.4
click at [245, 202] on input "[PERSON_NAME]" at bounding box center [739, 204] width 1085 height 16
click at [197, 204] on input "[PERSON_NAME]" at bounding box center [739, 204] width 1085 height 16
drag, startPoint x: 229, startPoint y: 205, endPoint x: 200, endPoint y: 205, distance: 28.9
click at [200, 205] on input "[PERSON_NAME]" at bounding box center [739, 204] width 1085 height 16
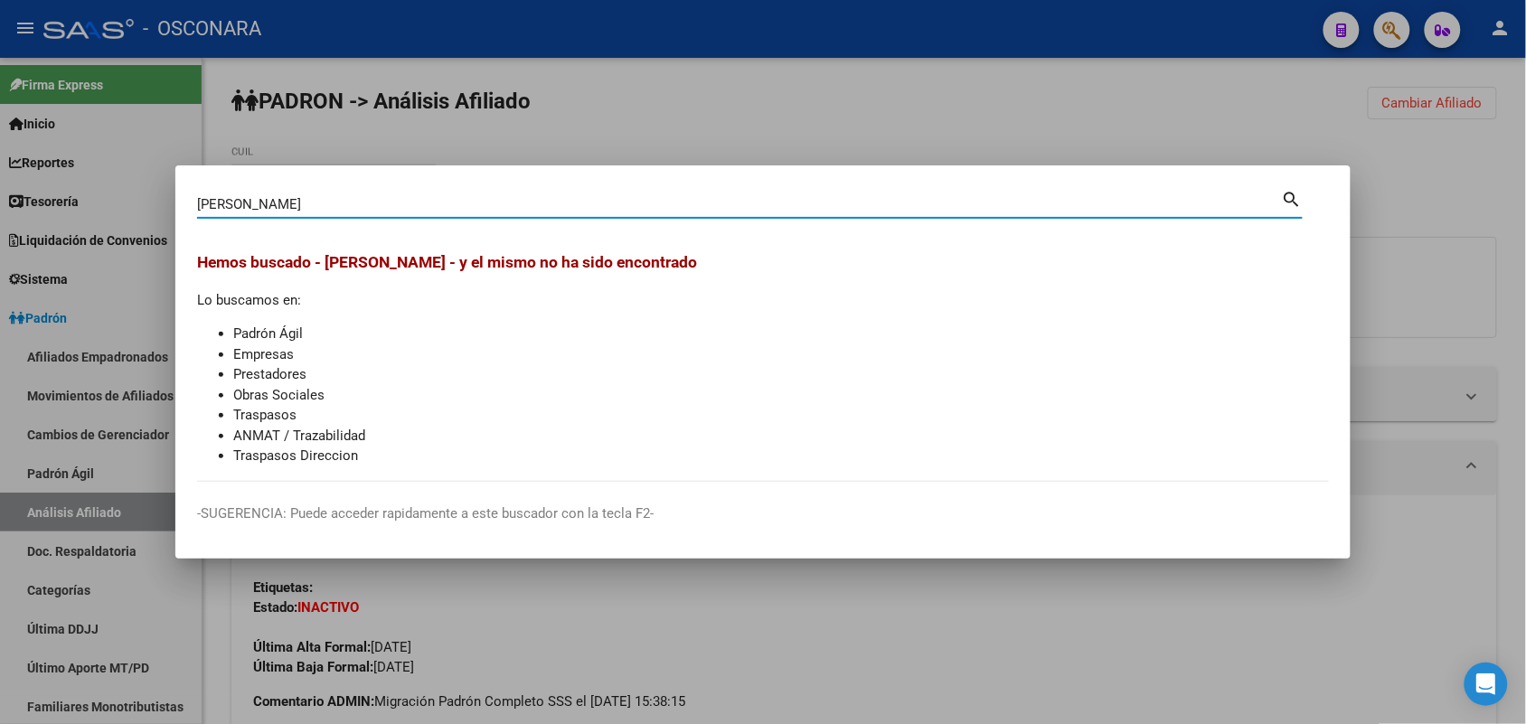
type input "[PERSON_NAME]"
click at [878, 118] on div at bounding box center [763, 362] width 1526 height 724
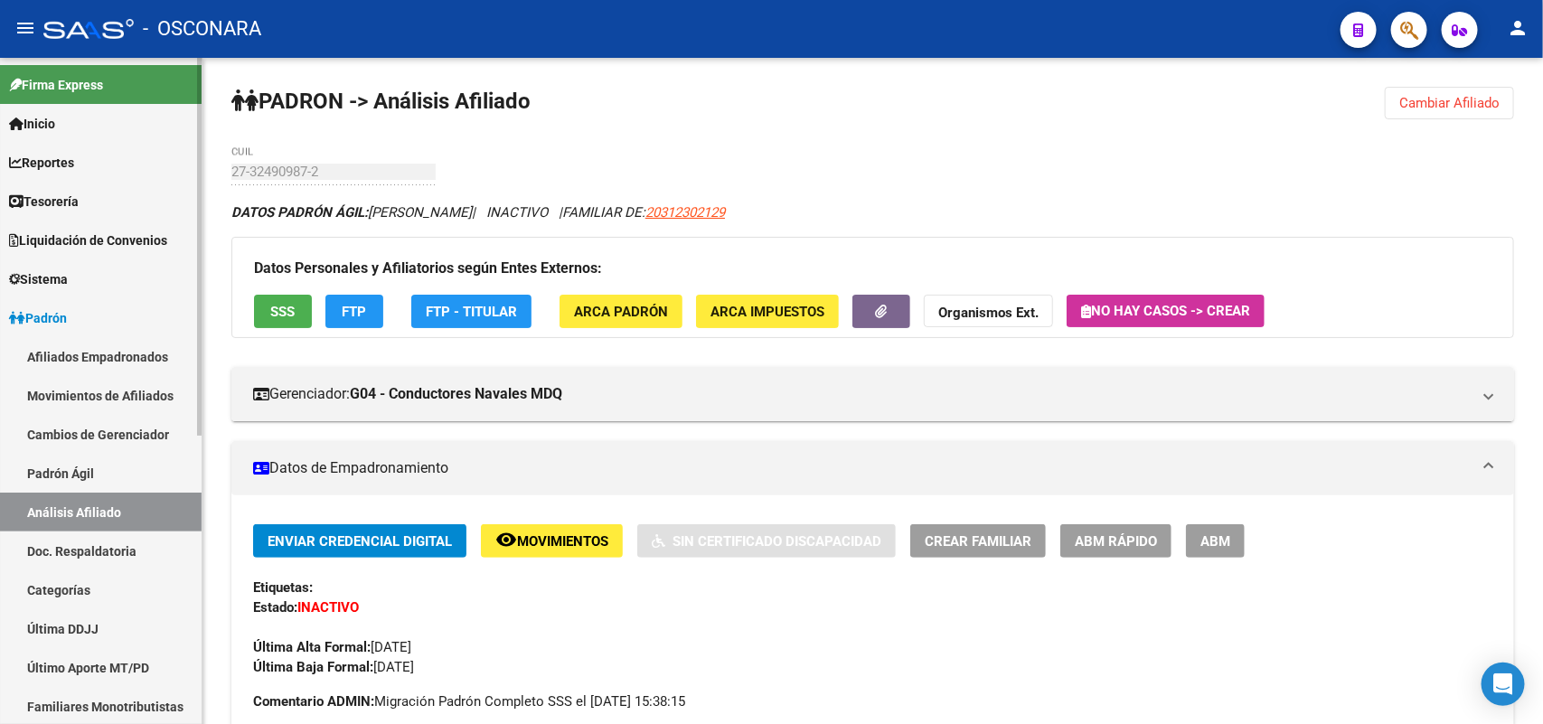
click at [115, 461] on link "Padrón Ágil" at bounding box center [101, 473] width 202 height 39
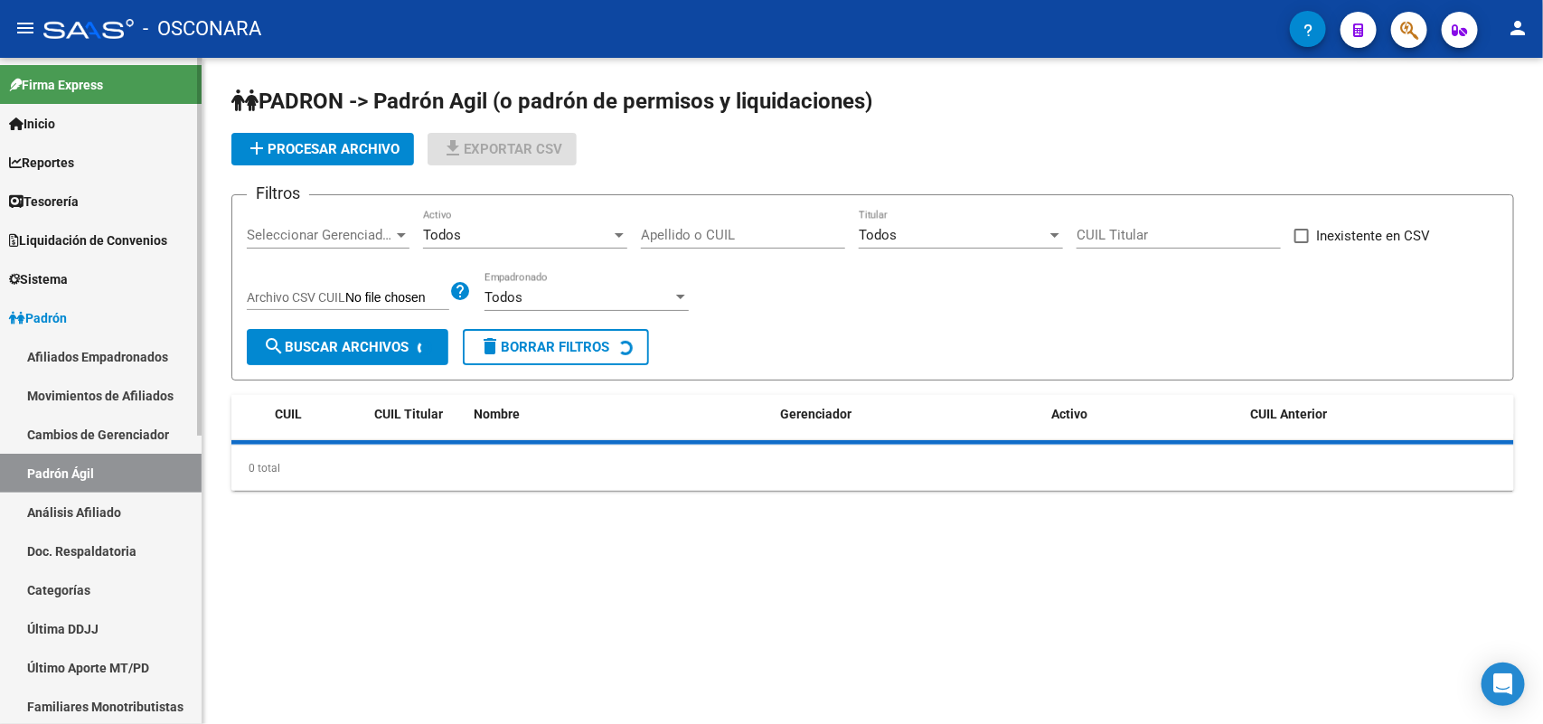
drag, startPoint x: 102, startPoint y: 504, endPoint x: 212, endPoint y: 336, distance: 201.1
click at [102, 506] on link "Análisis Afiliado" at bounding box center [101, 512] width 202 height 39
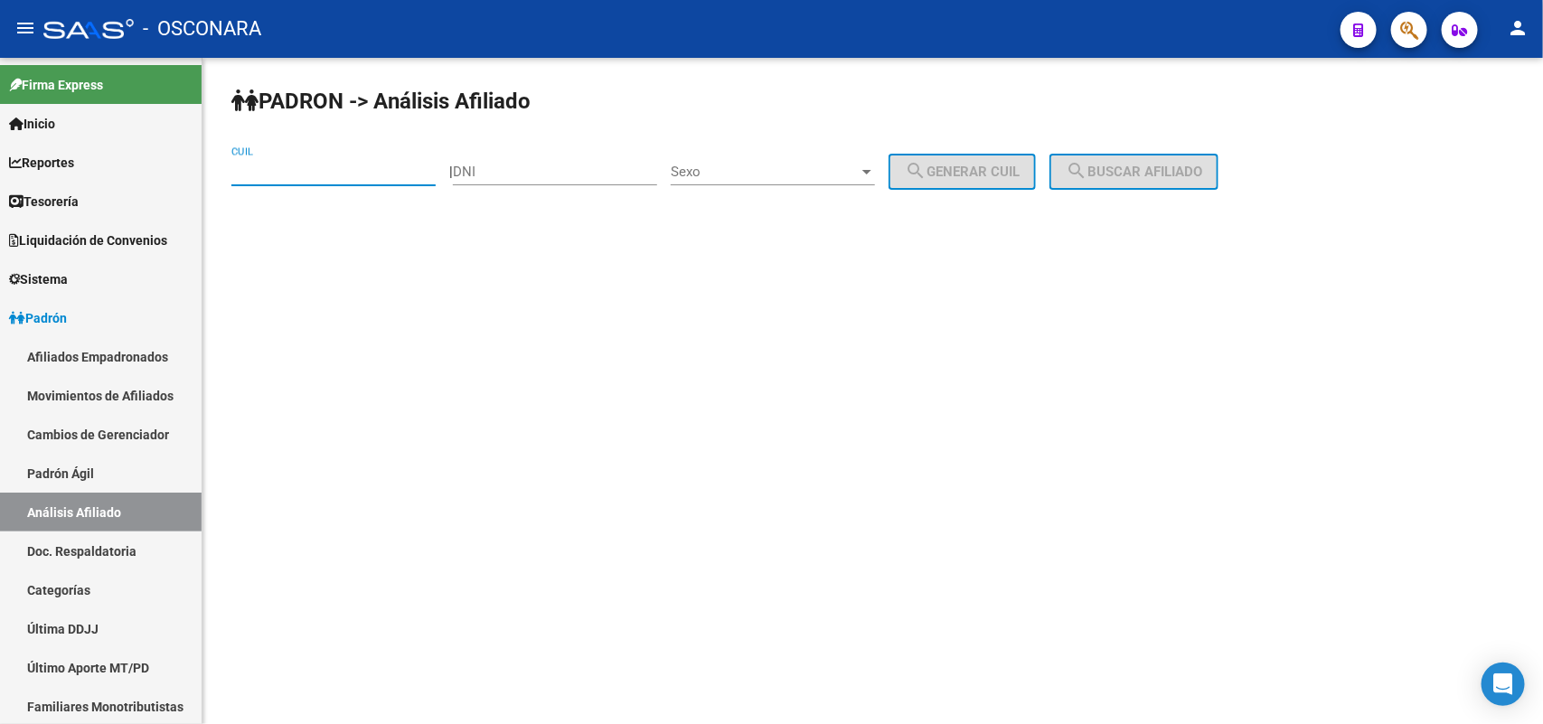
click at [291, 164] on input "CUIL" at bounding box center [333, 172] width 204 height 16
paste input "27-37743290-3"
type input "27-37743290-3"
click at [1113, 172] on span "search Buscar afiliado" at bounding box center [1134, 172] width 136 height 16
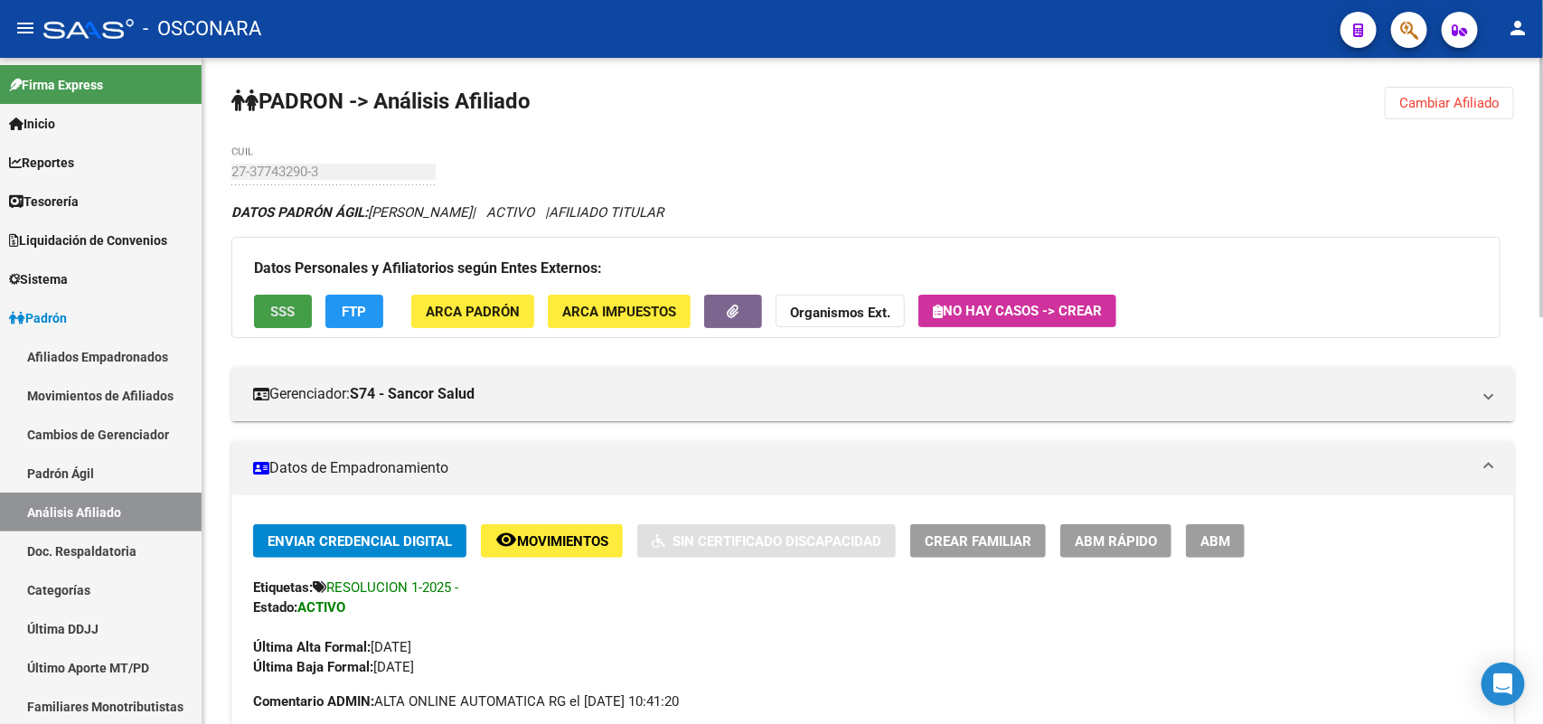
click at [281, 296] on button "SSS" at bounding box center [283, 311] width 58 height 33
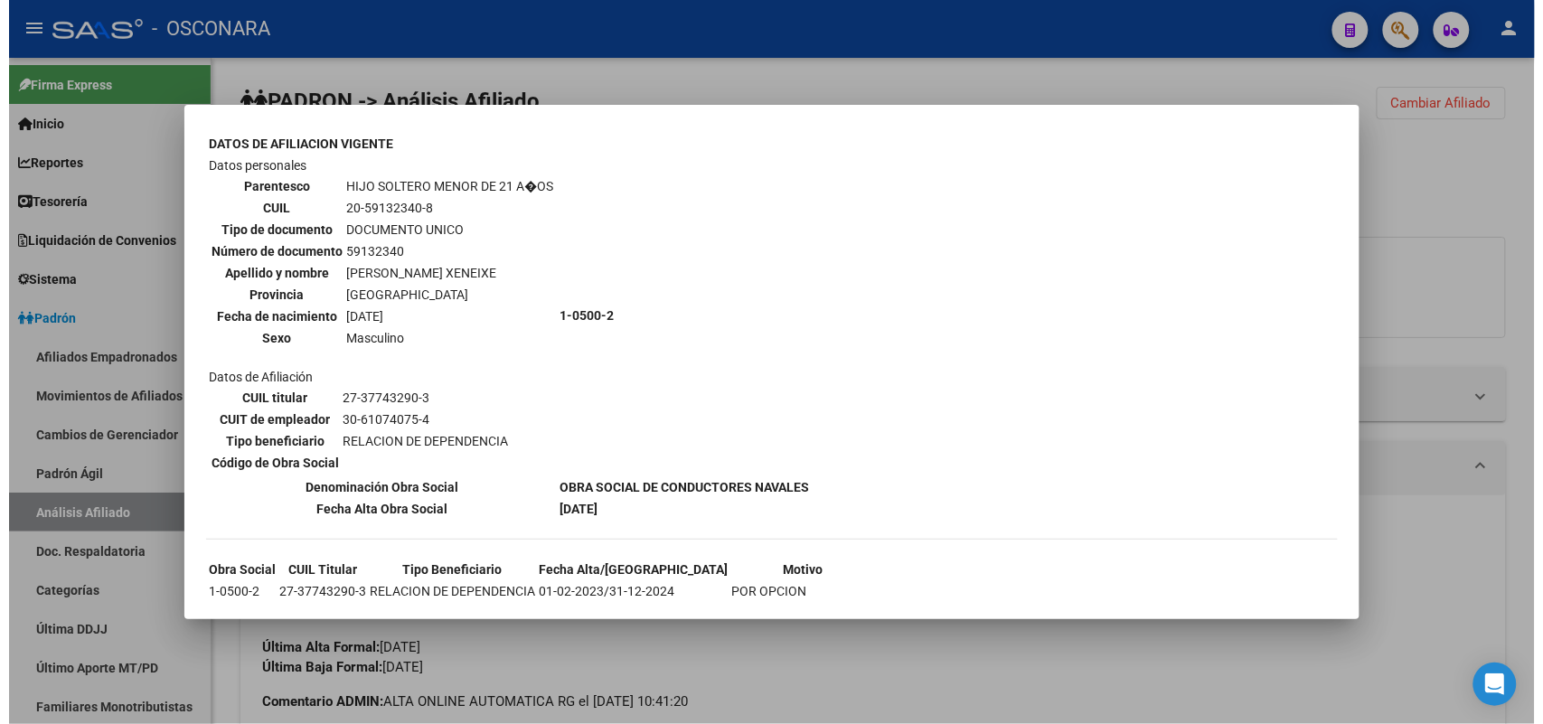
scroll to position [710, 0]
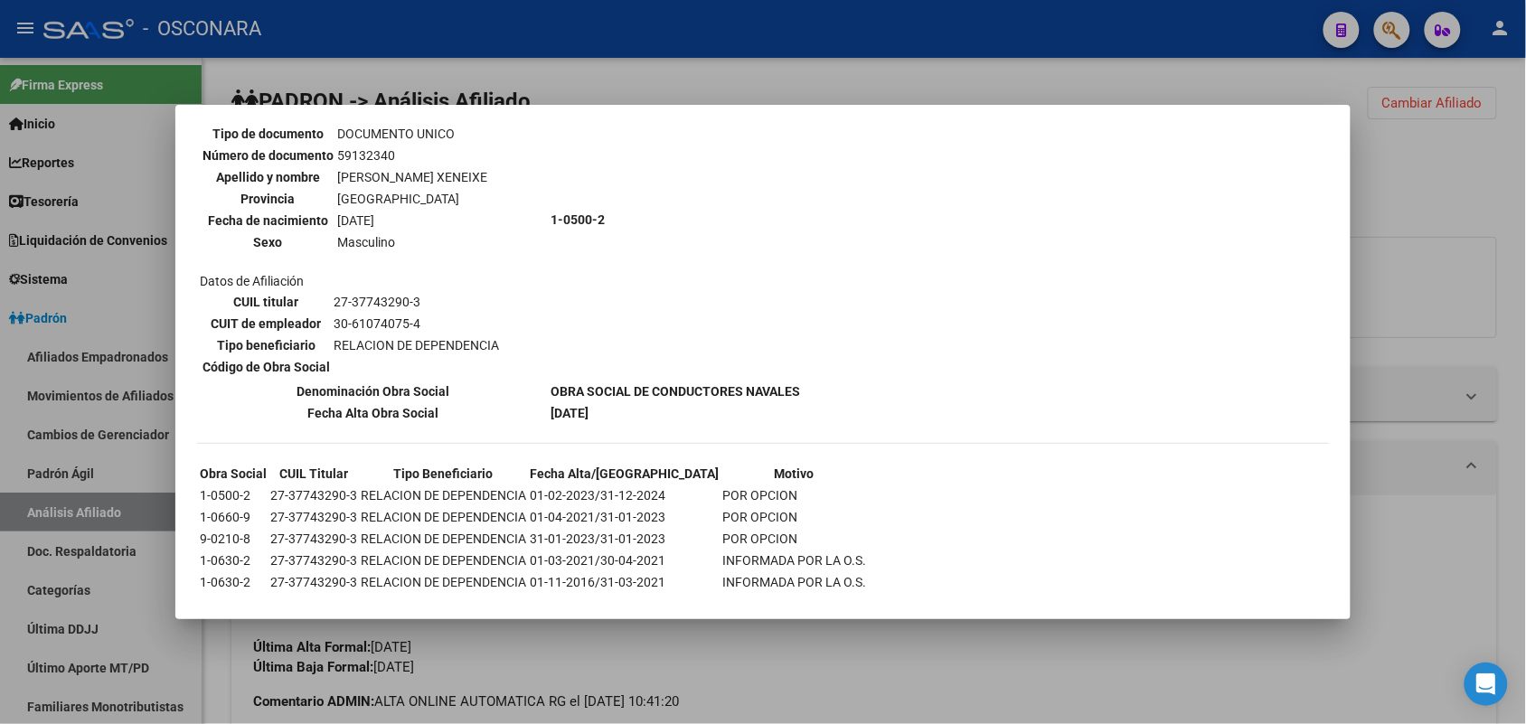
click at [846, 649] on div at bounding box center [763, 362] width 1526 height 724
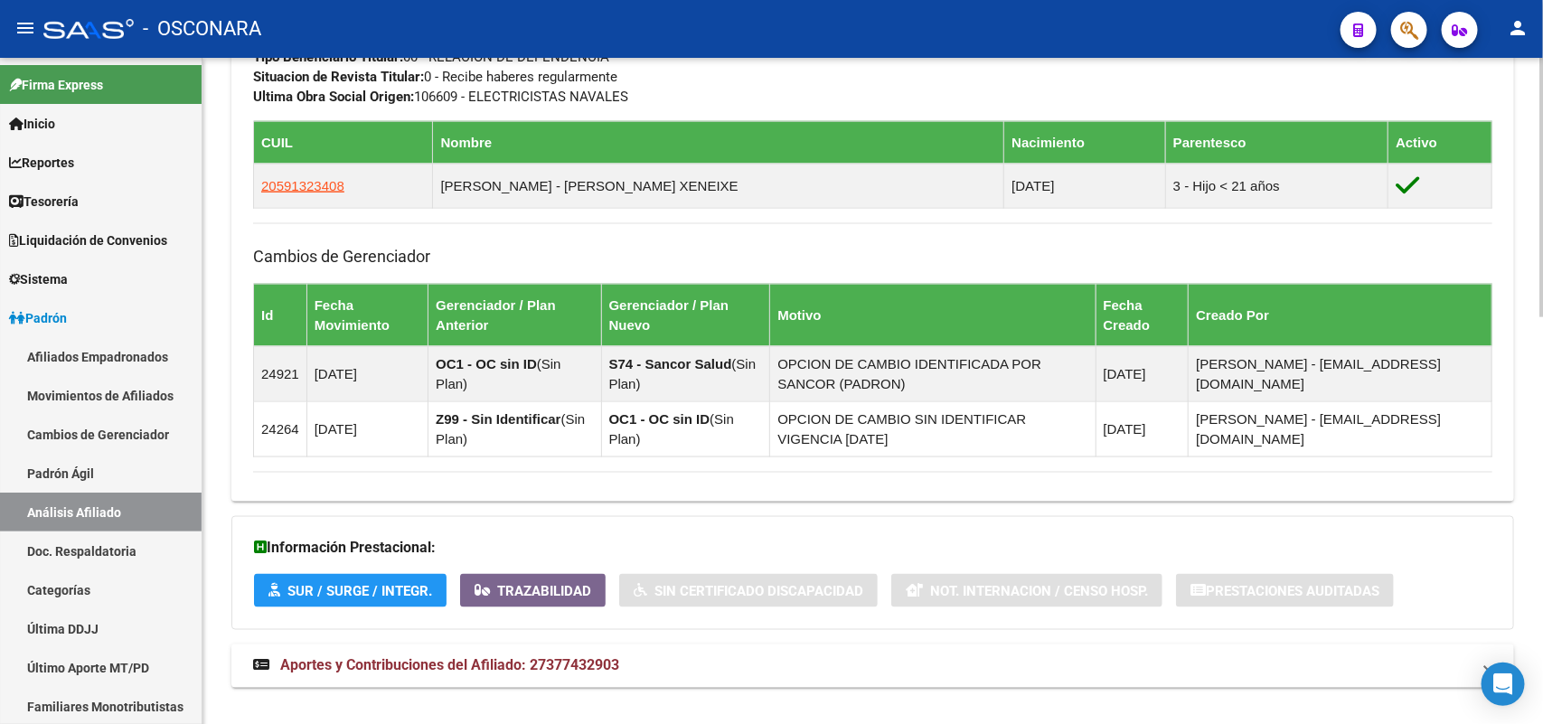
scroll to position [1017, 0]
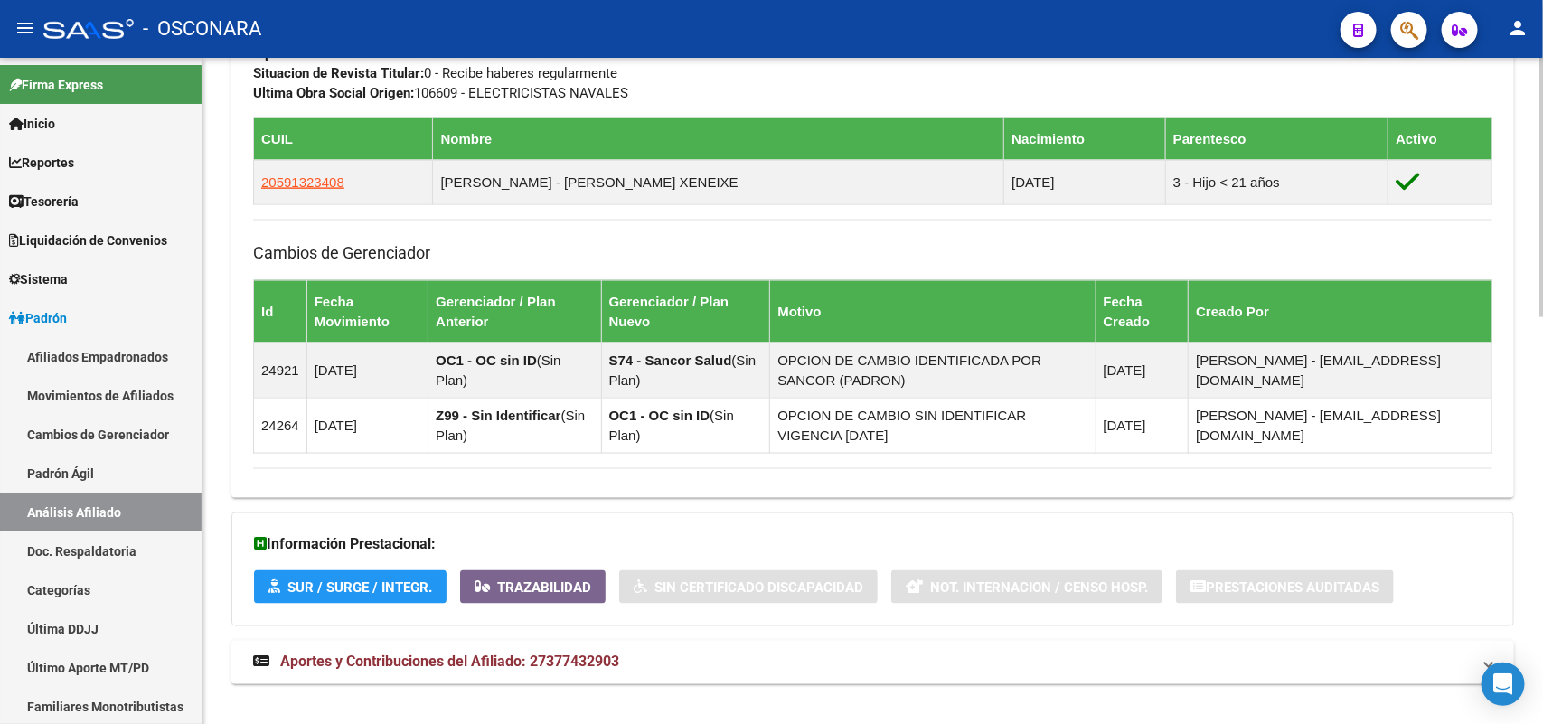
click at [616, 655] on span "Aportes y Contribuciones del Afiliado: 27377432903" at bounding box center [449, 661] width 339 height 17
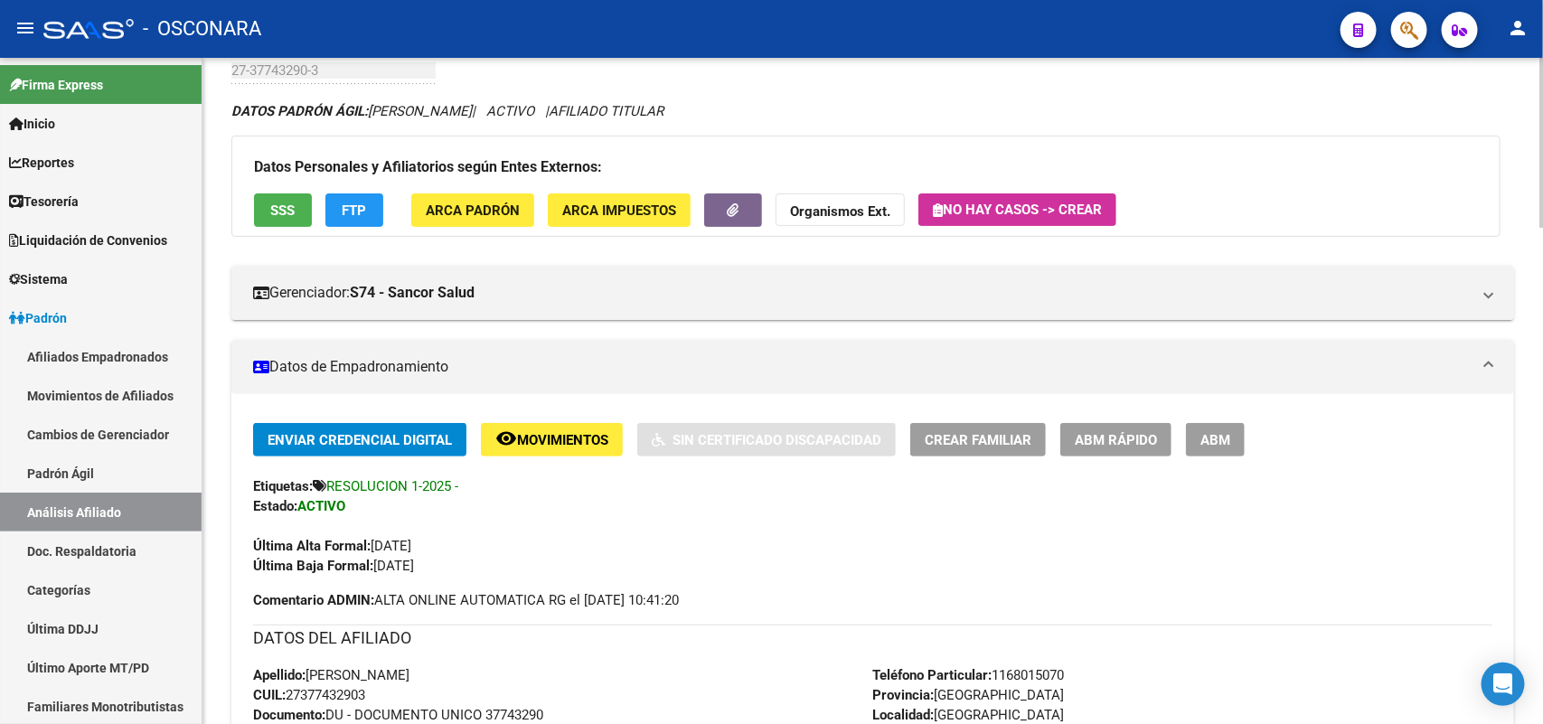
scroll to position [263, 0]
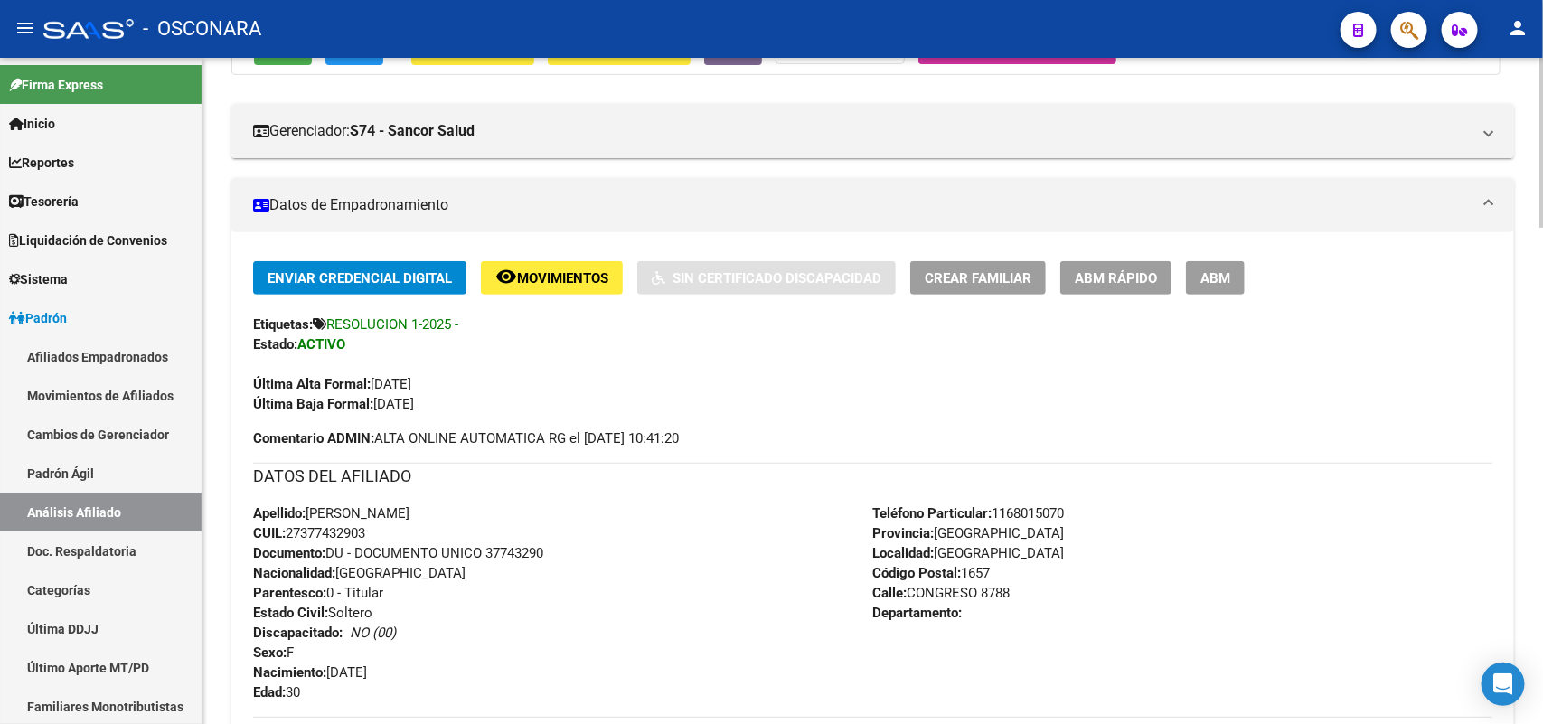
drag, startPoint x: 371, startPoint y: 531, endPoint x: 296, endPoint y: 529, distance: 75.1
click at [291, 526] on span "CUIL: 27377432903" at bounding box center [309, 533] width 112 height 16
copy span "27377432903"
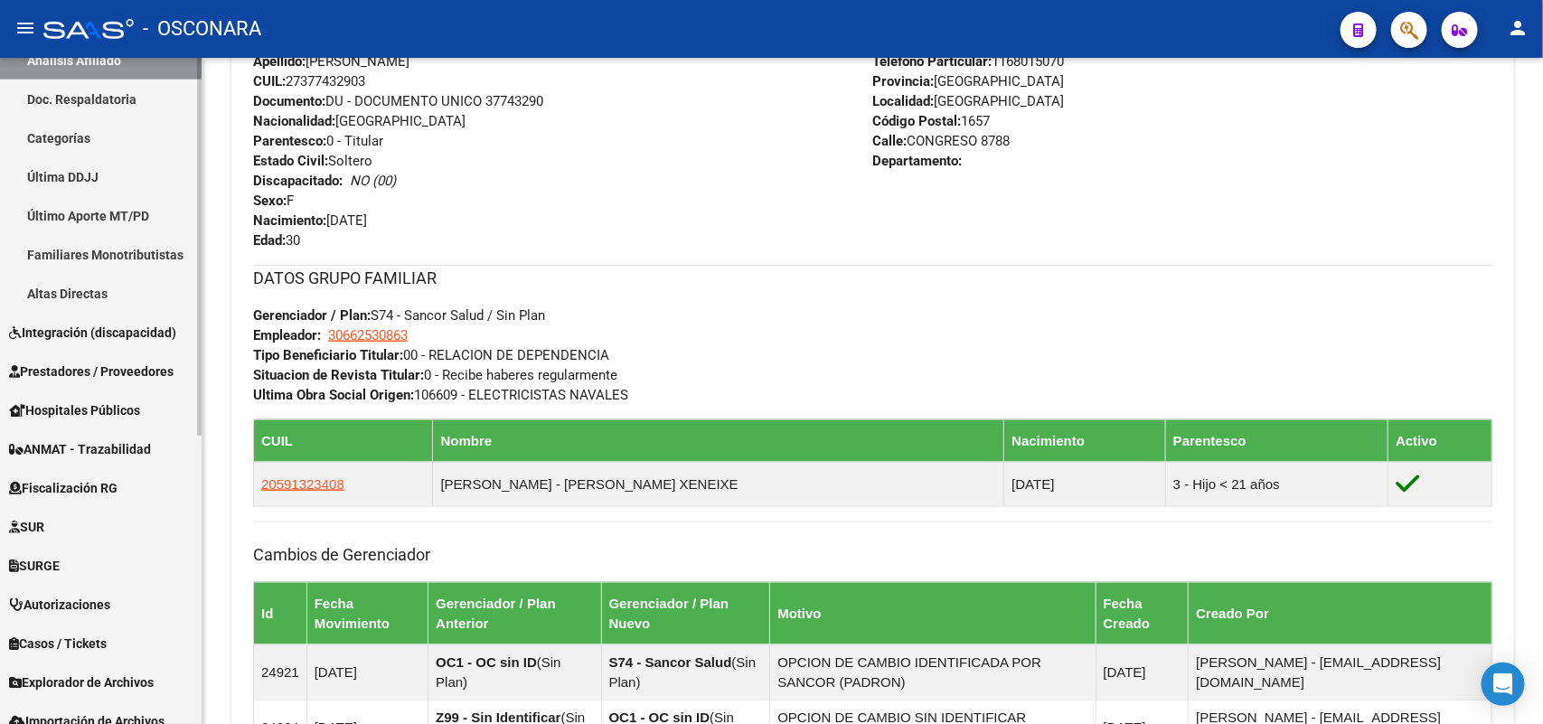
scroll to position [506, 0]
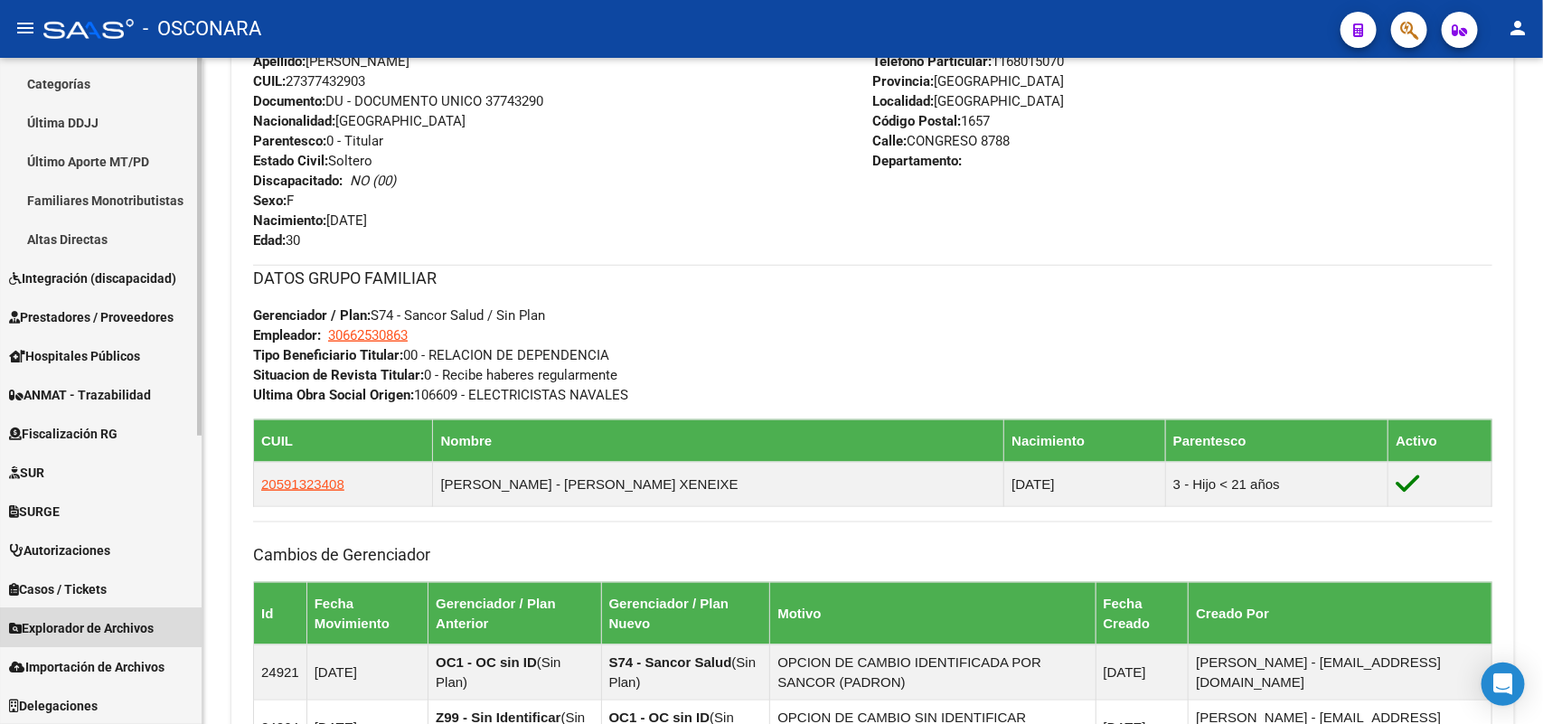
click at [122, 622] on span "Explorador de Archivos" at bounding box center [81, 628] width 145 height 20
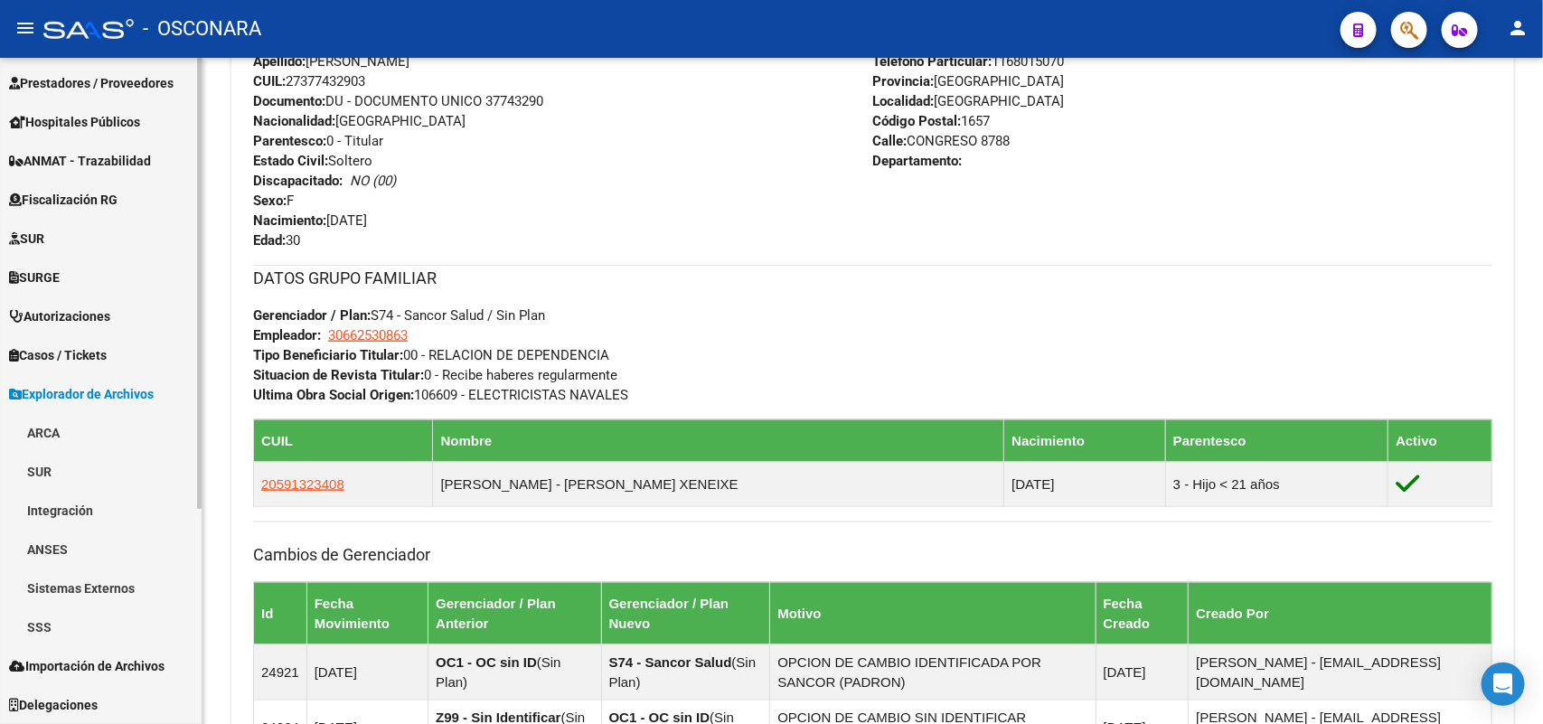
scroll to position [312, 0]
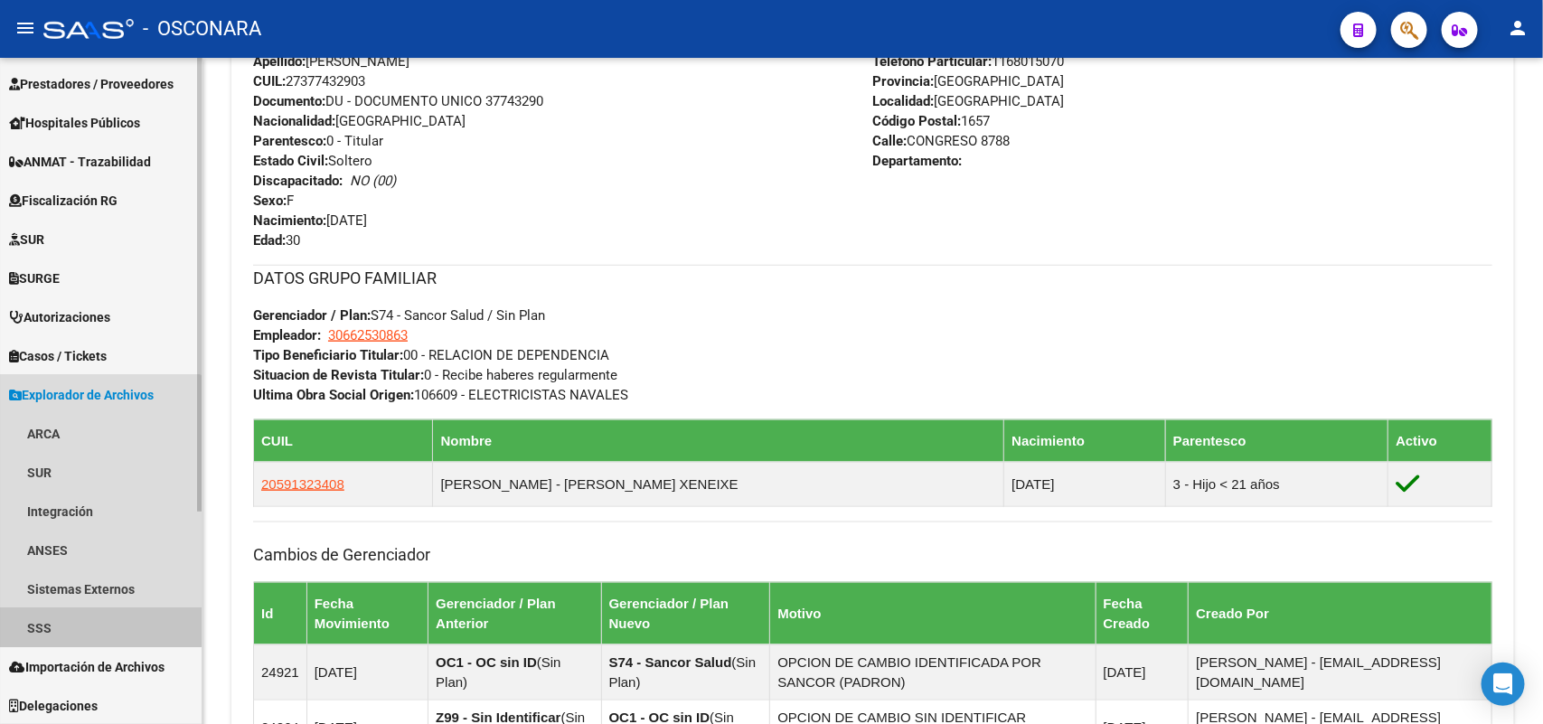
click at [52, 625] on link "SSS" at bounding box center [101, 627] width 202 height 39
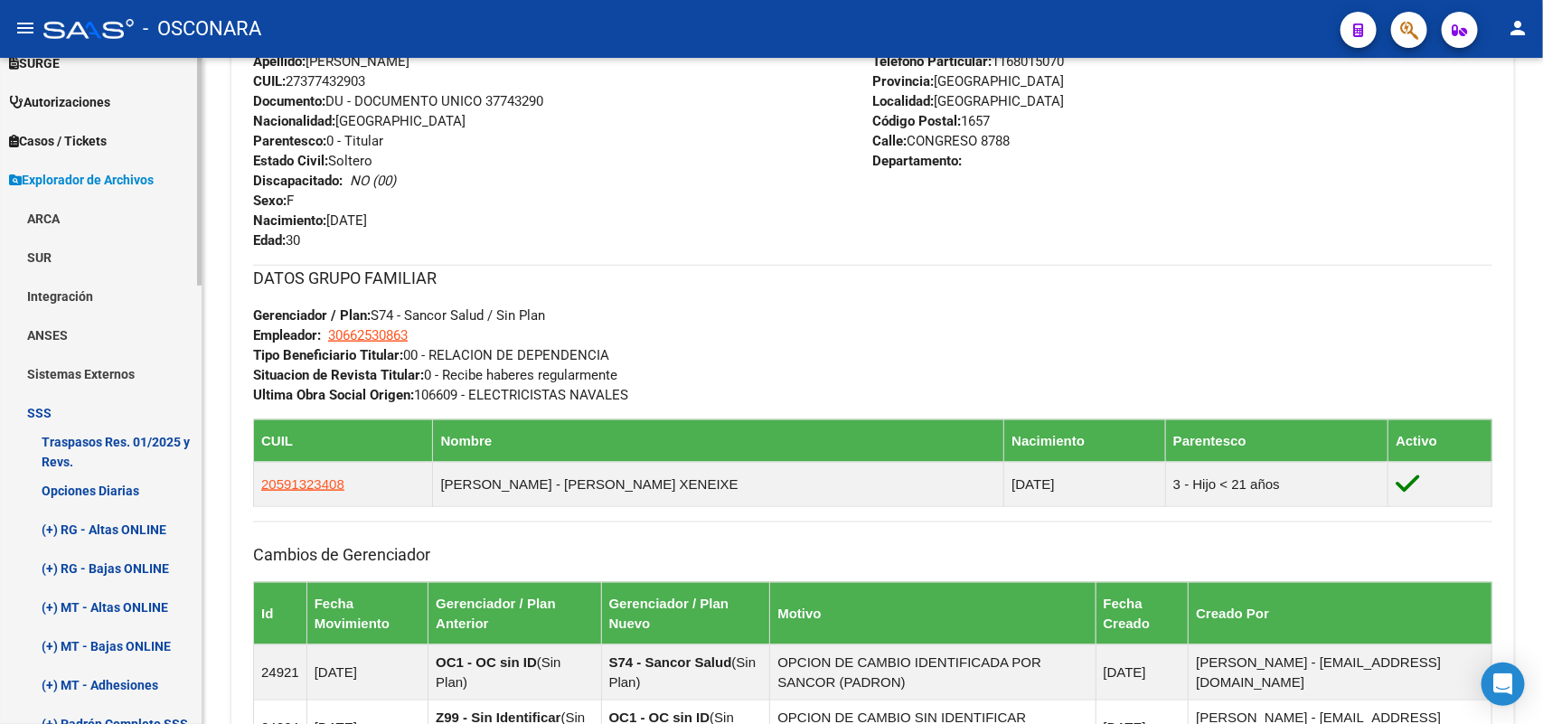
scroll to position [538, 0]
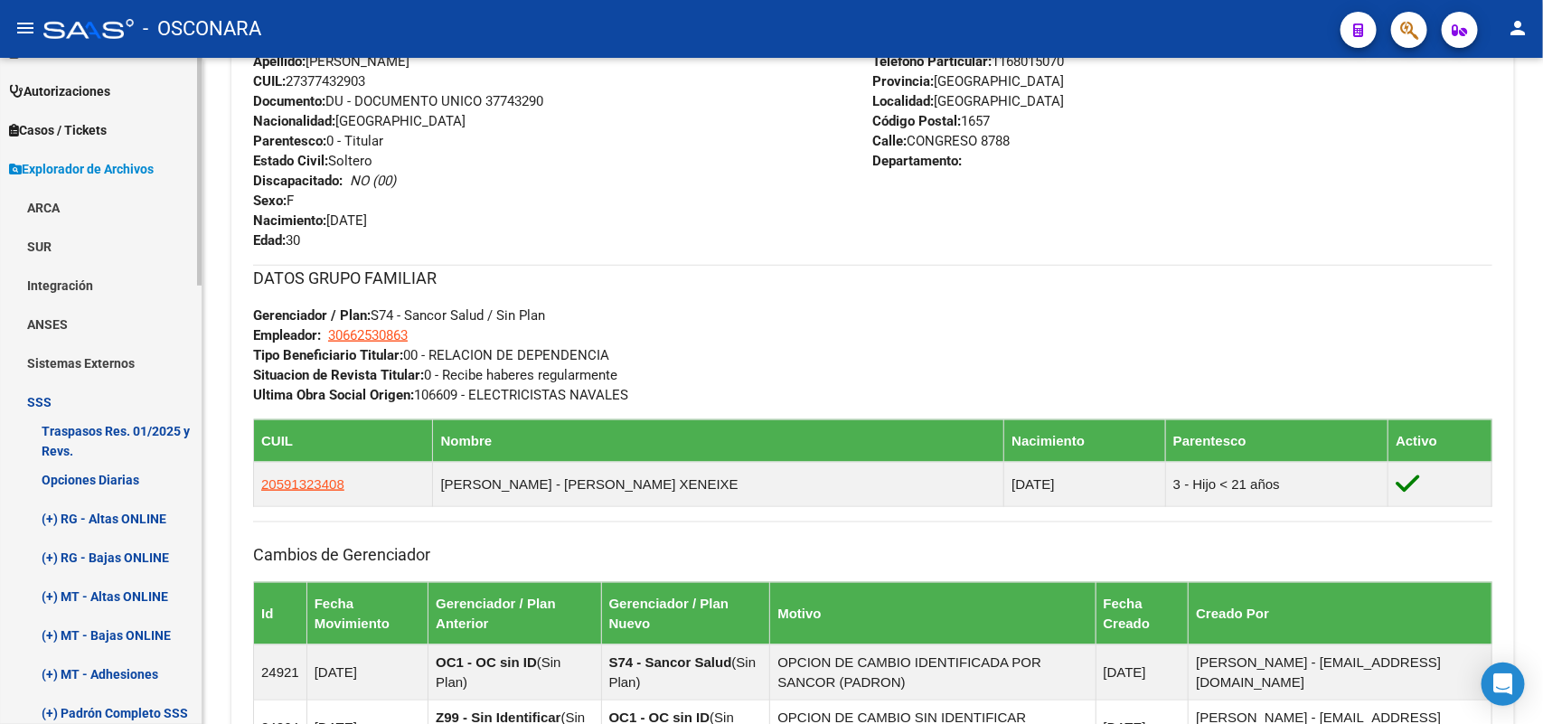
click at [118, 558] on link "(+) RG - Bajas ONLINE" at bounding box center [101, 557] width 202 height 39
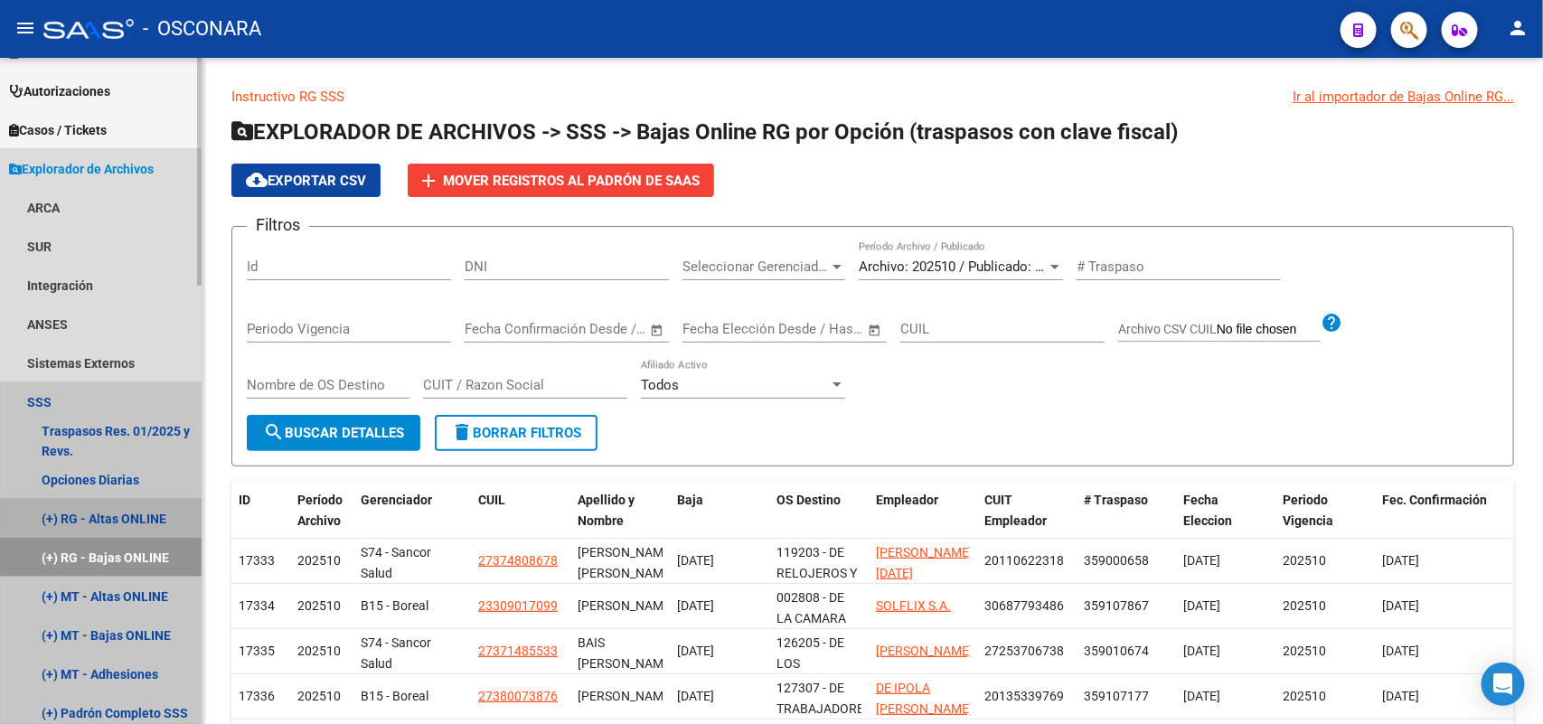
click at [136, 512] on link "(+) RG - Altas ONLINE" at bounding box center [101, 518] width 202 height 39
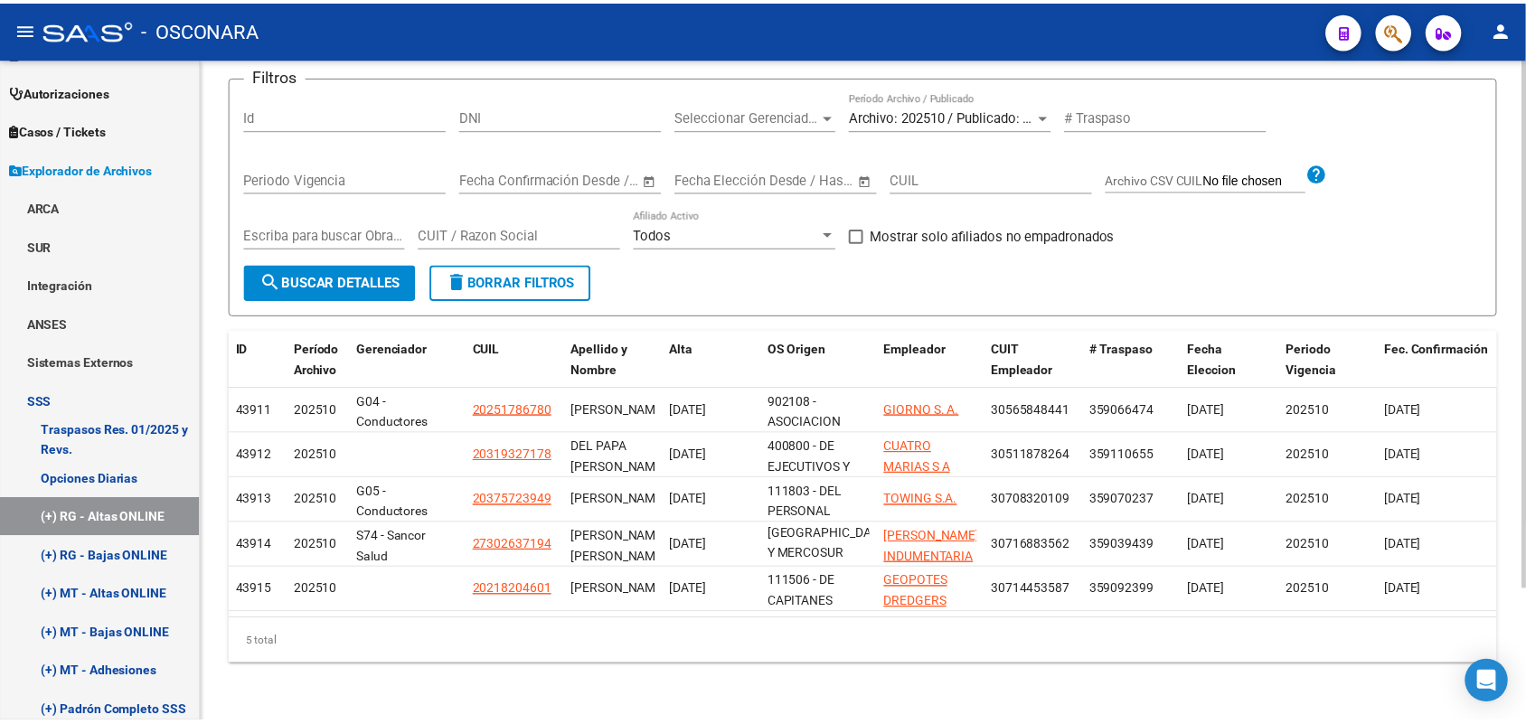
scroll to position [165, 0]
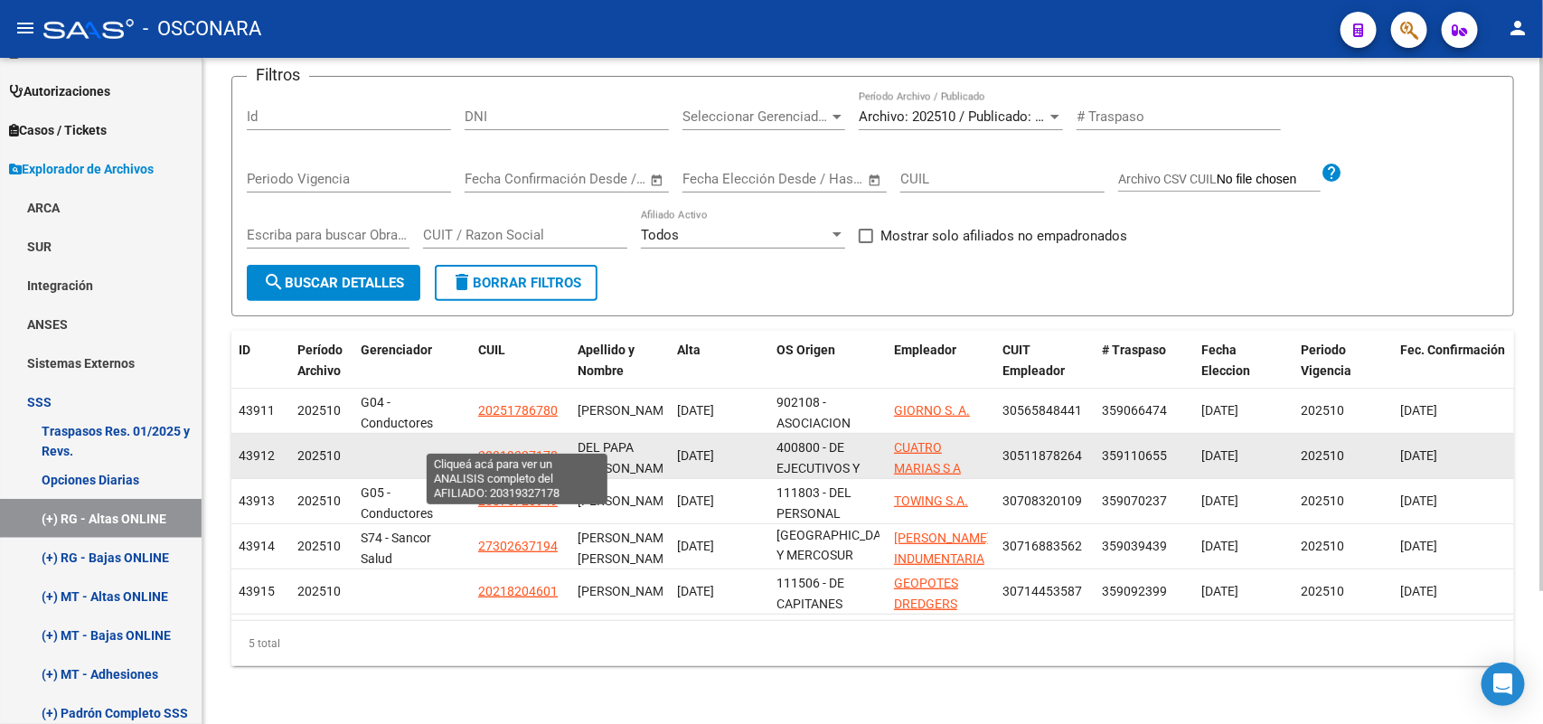
click at [490, 448] on span "20319327178" at bounding box center [518, 455] width 80 height 14
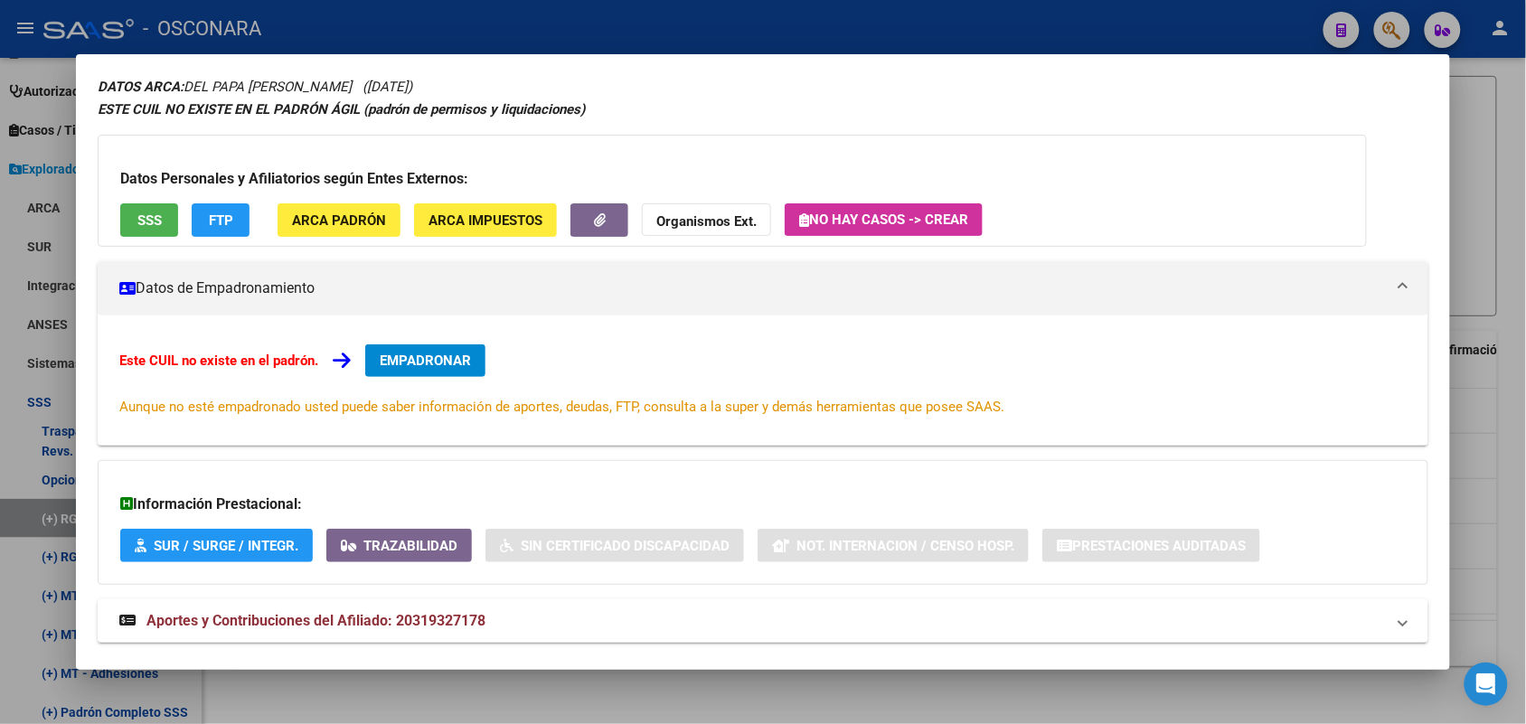
scroll to position [99, 0]
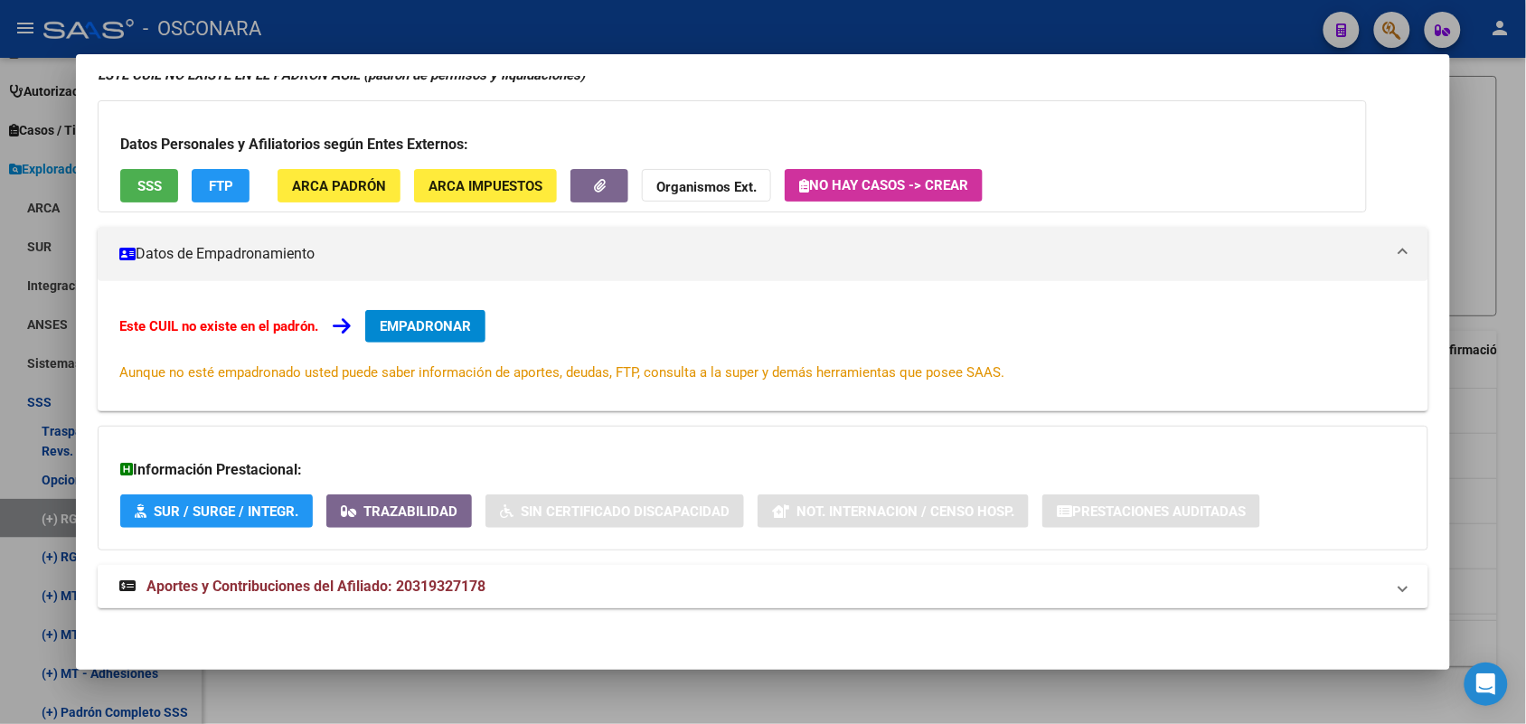
click at [289, 584] on span "Aportes y Contribuciones del Afiliado: 20319327178" at bounding box center [315, 586] width 339 height 17
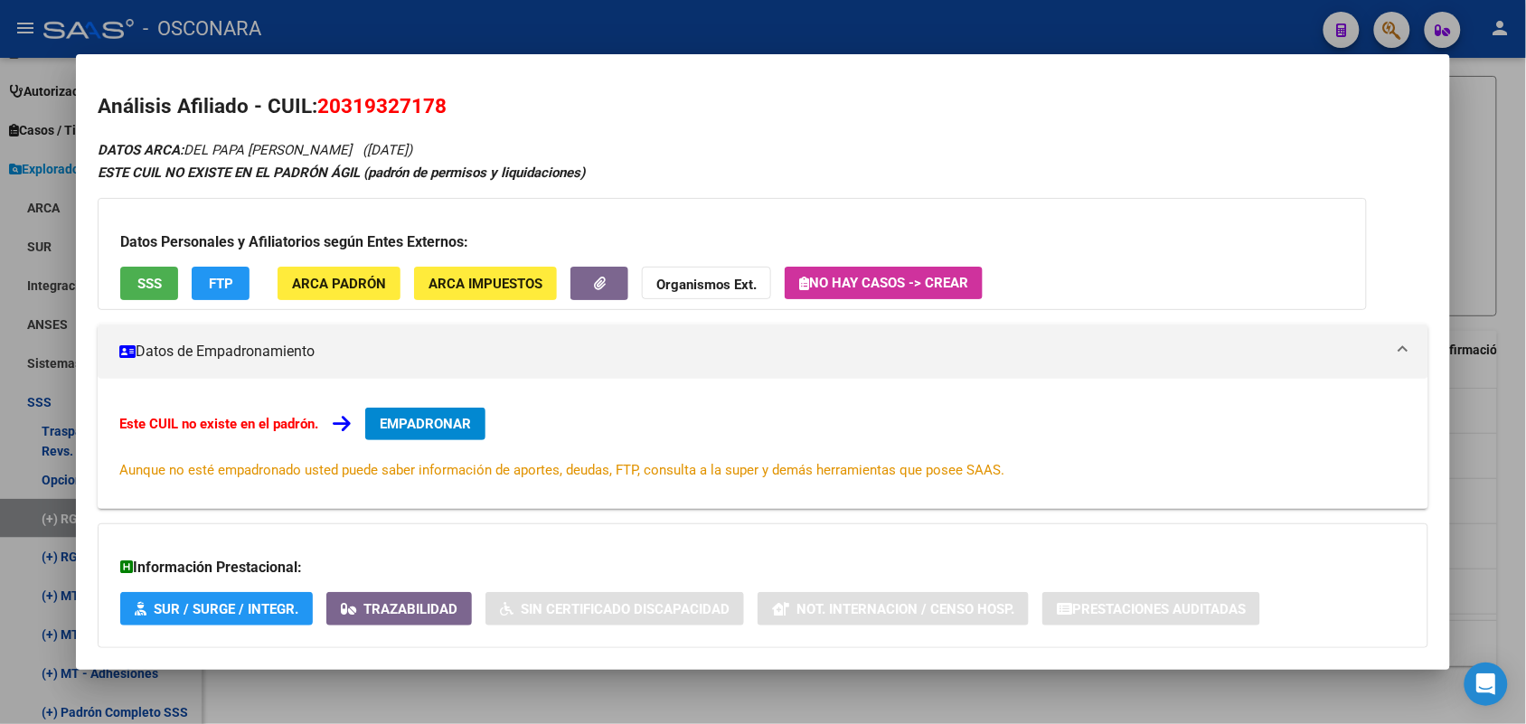
scroll to position [0, 0]
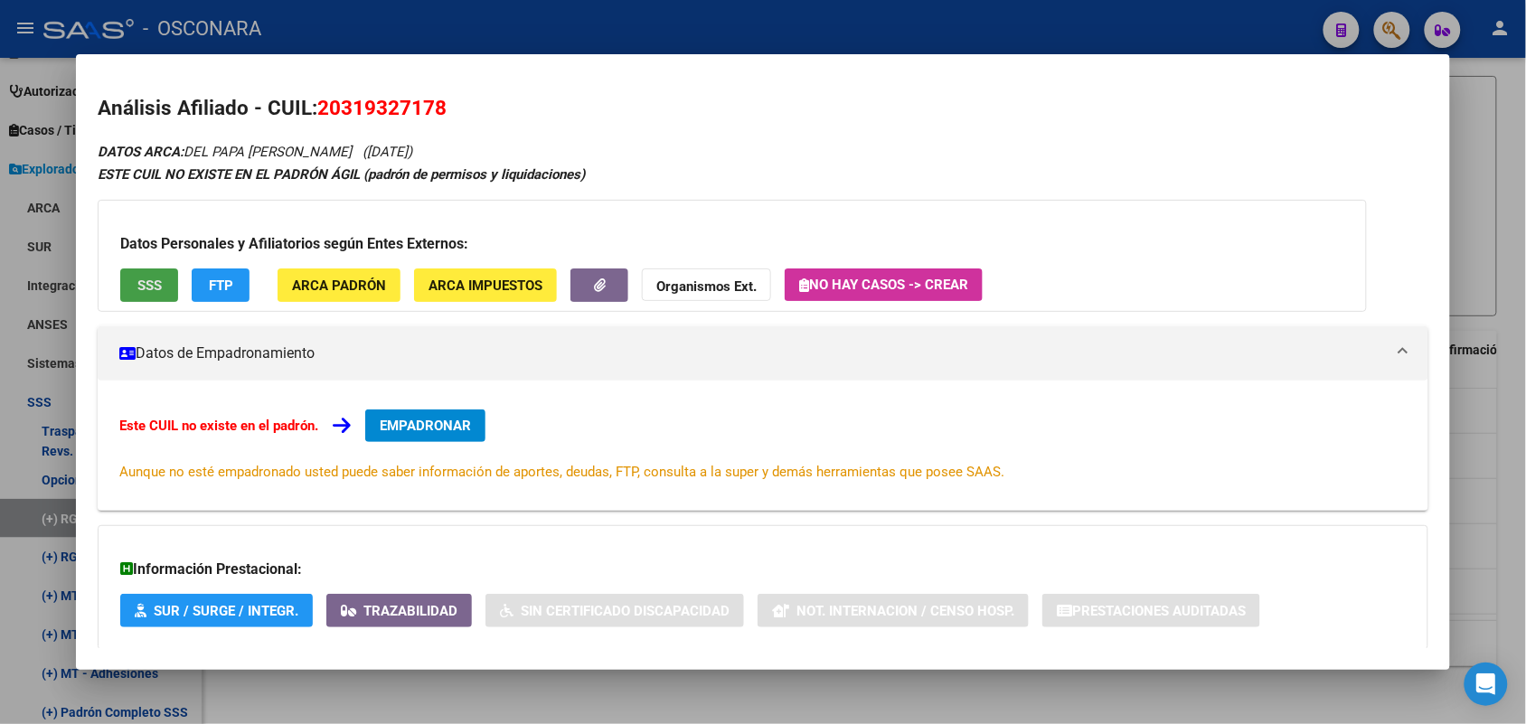
click at [155, 292] on button "SSS" at bounding box center [149, 284] width 58 height 33
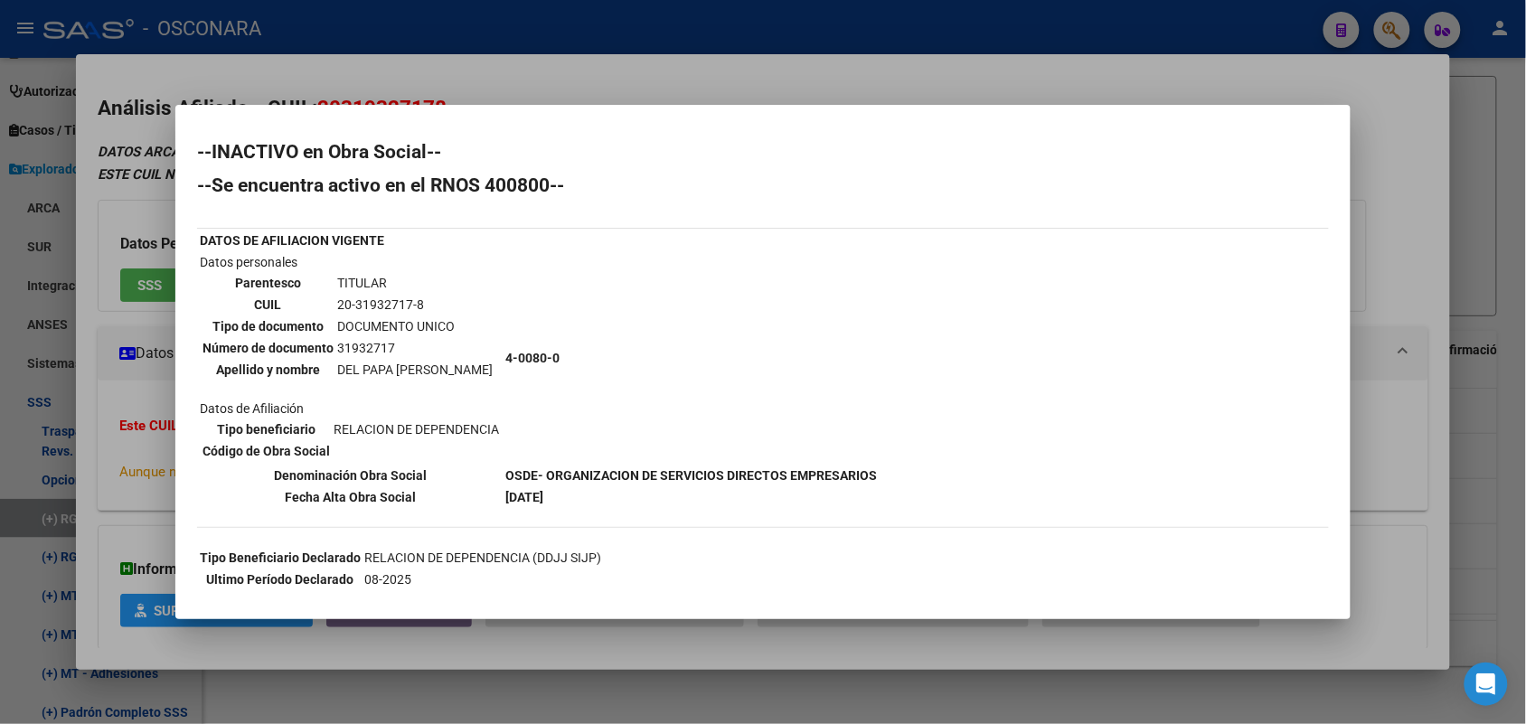
drag, startPoint x: 426, startPoint y: 304, endPoint x: 336, endPoint y: 307, distance: 89.6
click at [336, 307] on td "20-31932717-8" at bounding box center [414, 305] width 157 height 20
copy td "20-31932717-8"
click at [994, 710] on div at bounding box center [763, 362] width 1526 height 724
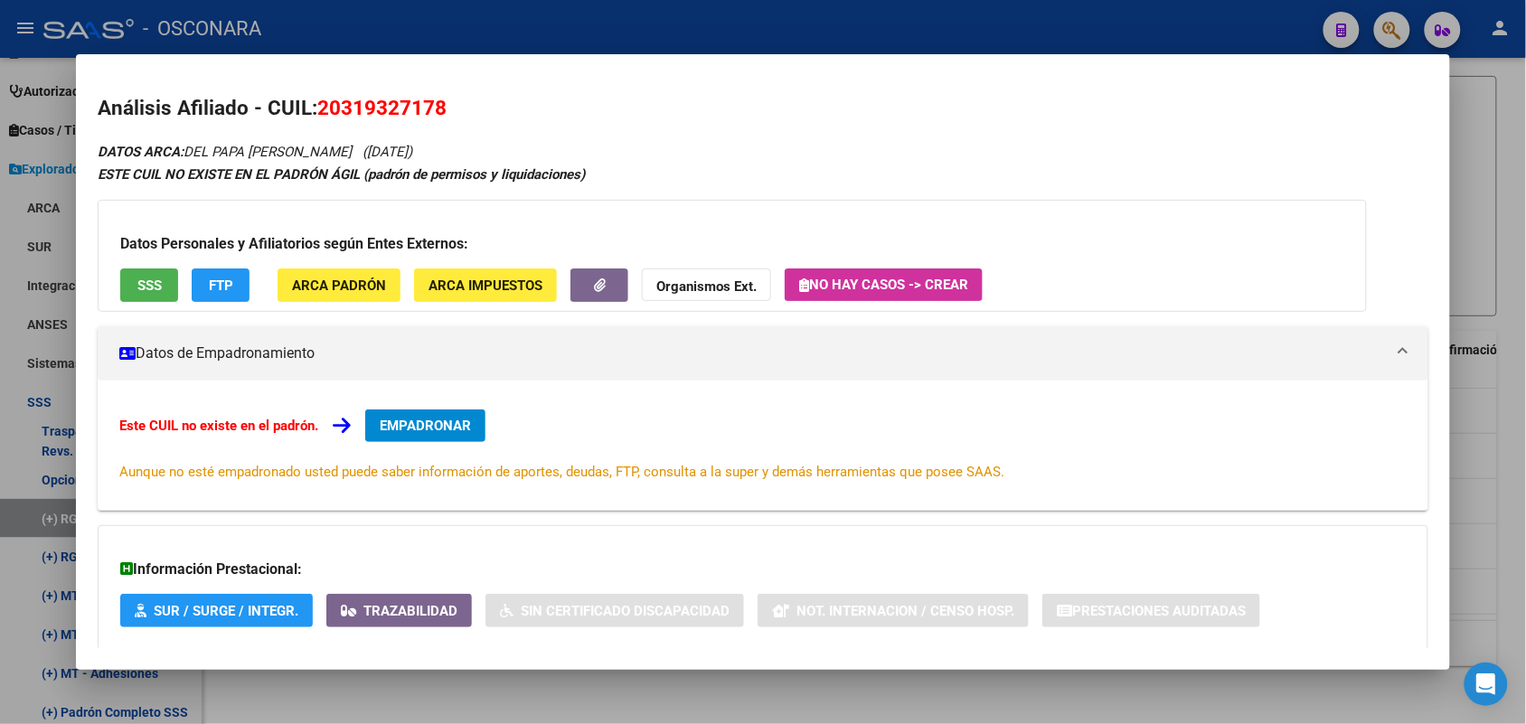
click at [994, 710] on div at bounding box center [763, 362] width 1526 height 724
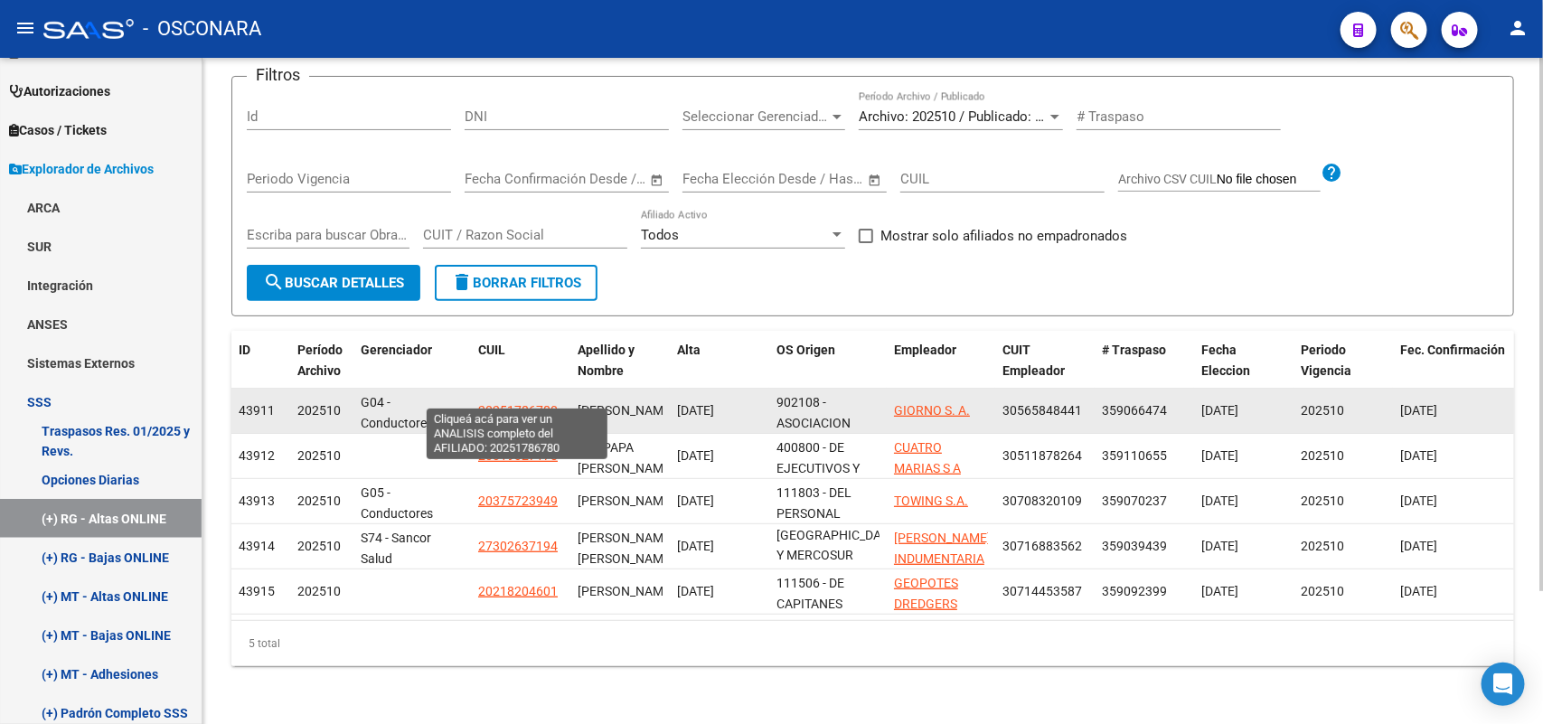
click at [500, 403] on span "20251786780" at bounding box center [518, 410] width 80 height 14
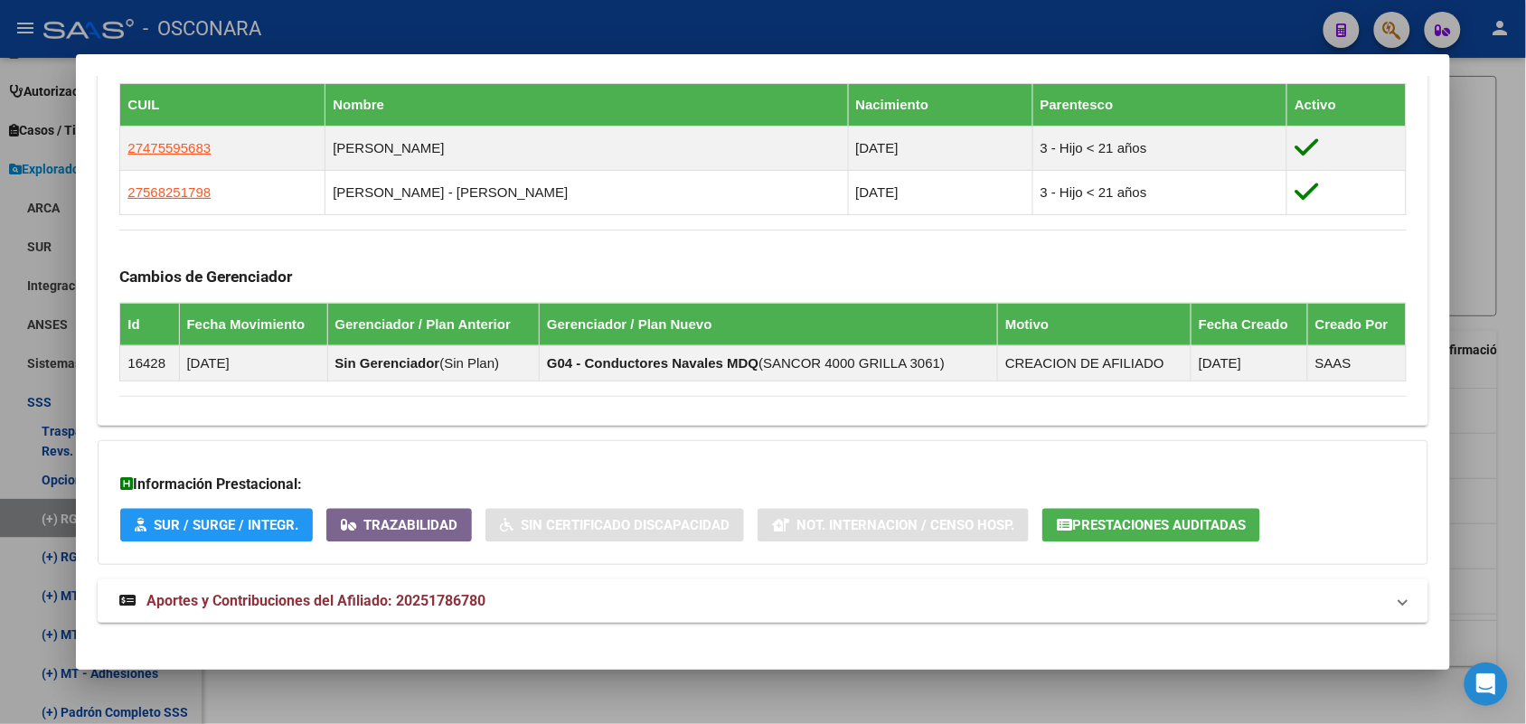
scroll to position [1022, 0]
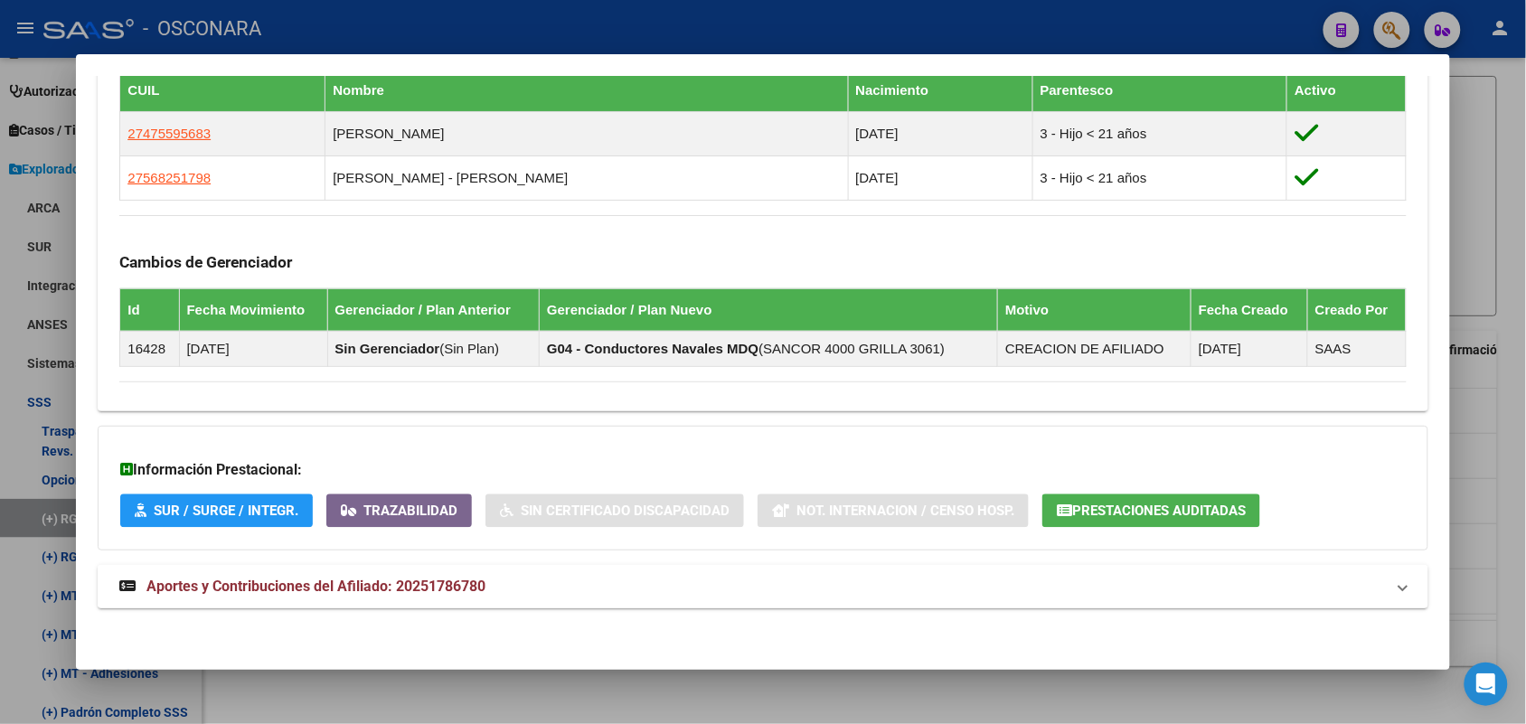
click at [378, 593] on span "Aportes y Contribuciones del Afiliado: 20251786780" at bounding box center [315, 586] width 339 height 17
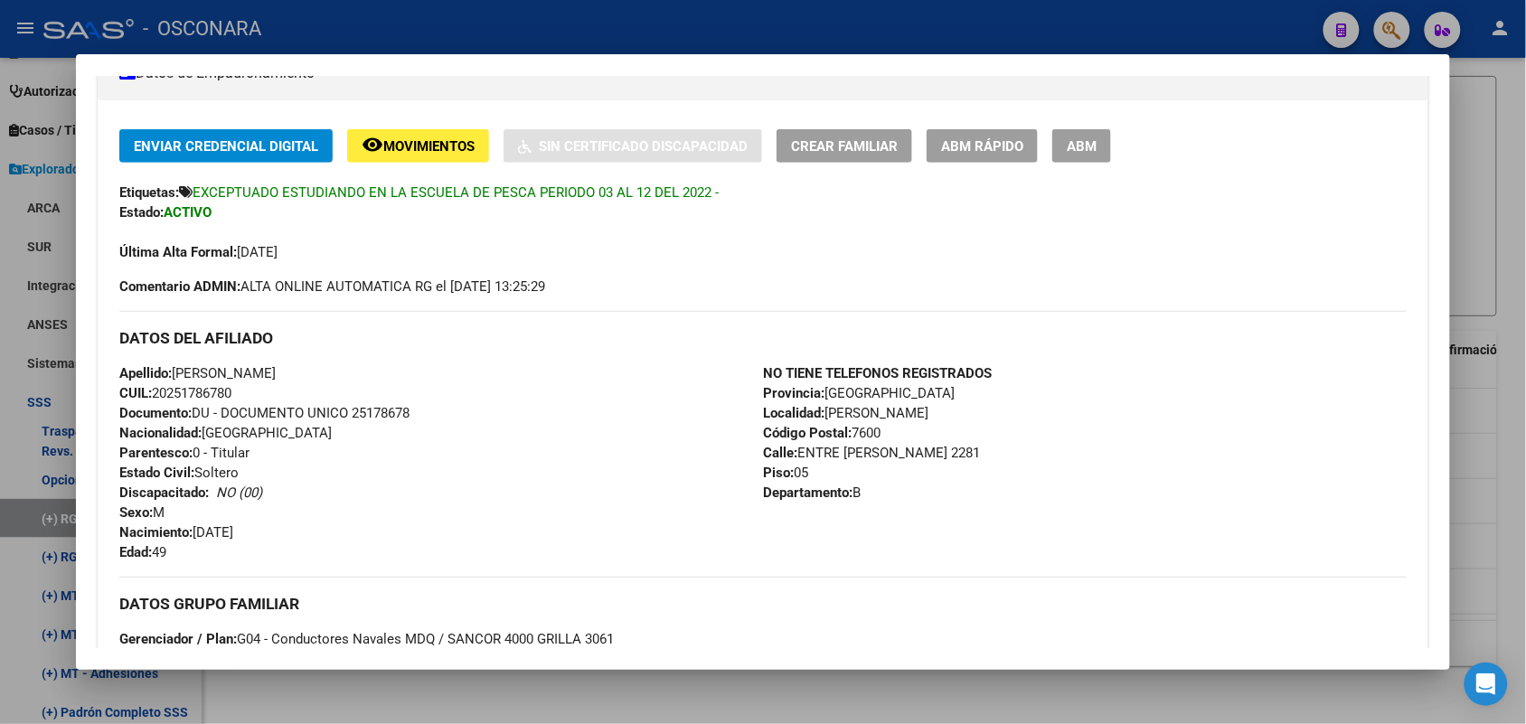
scroll to position [232, 0]
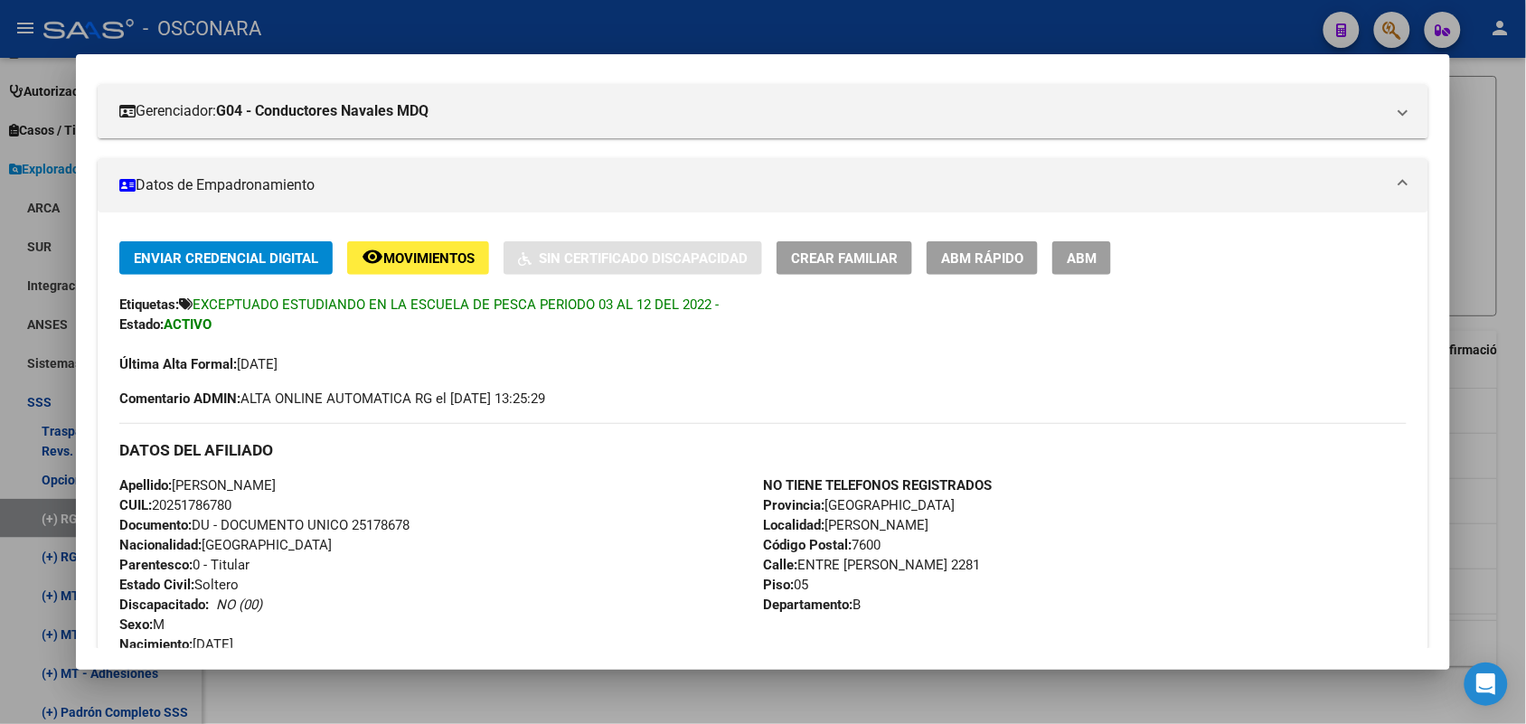
click at [1515, 87] on div at bounding box center [763, 362] width 1526 height 724
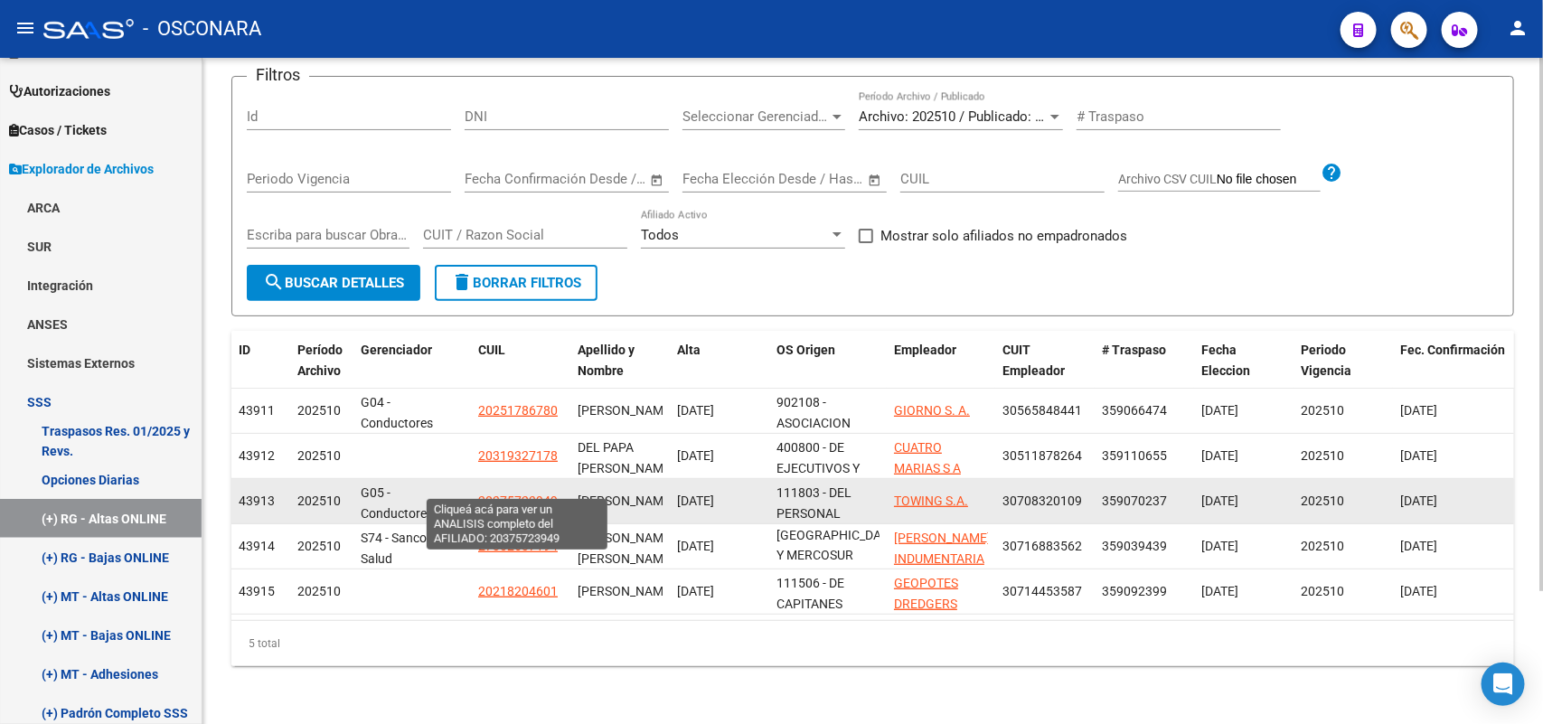
click at [516, 494] on span "20375723949" at bounding box center [518, 501] width 80 height 14
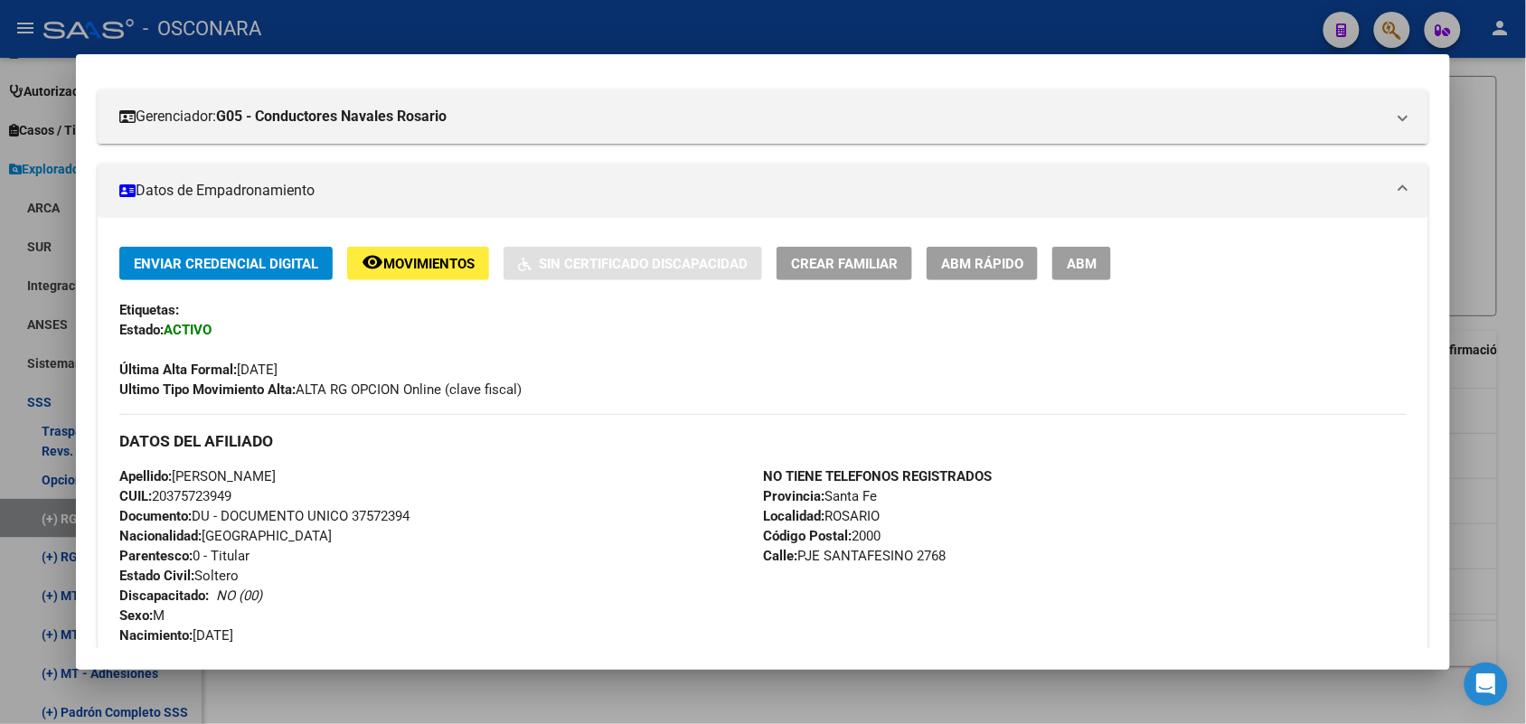
scroll to position [226, 0]
click at [1518, 187] on div at bounding box center [763, 362] width 1526 height 724
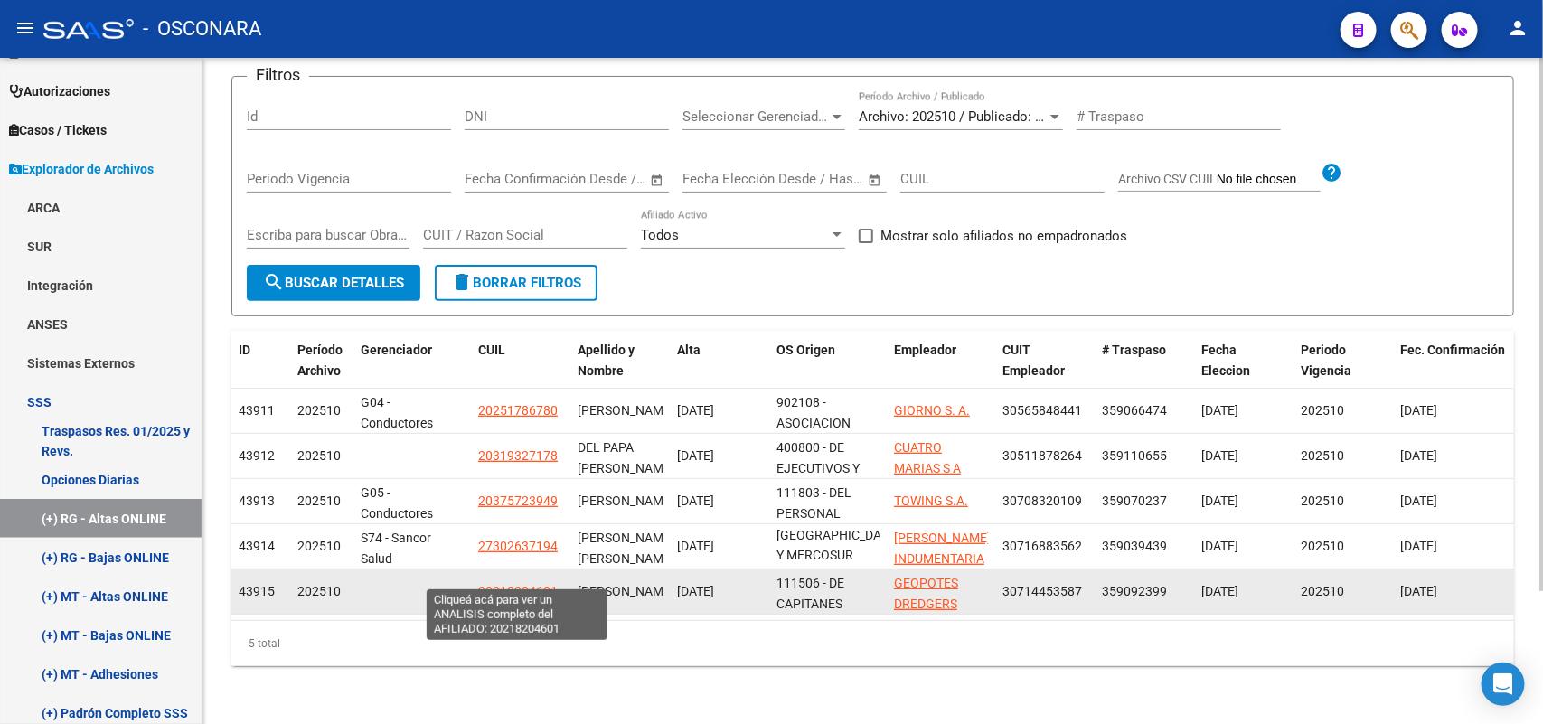
click at [525, 584] on span "20218204601" at bounding box center [518, 591] width 80 height 14
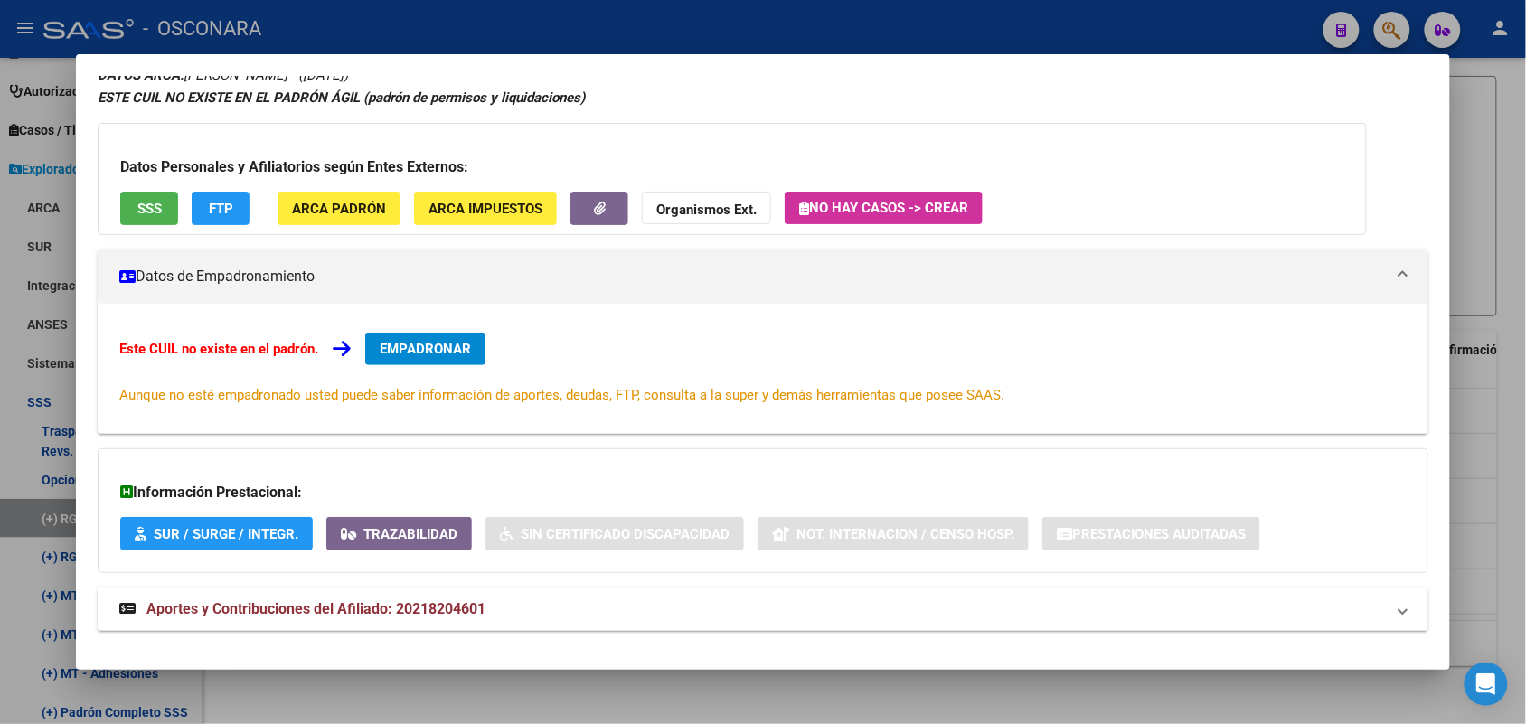
scroll to position [99, 0]
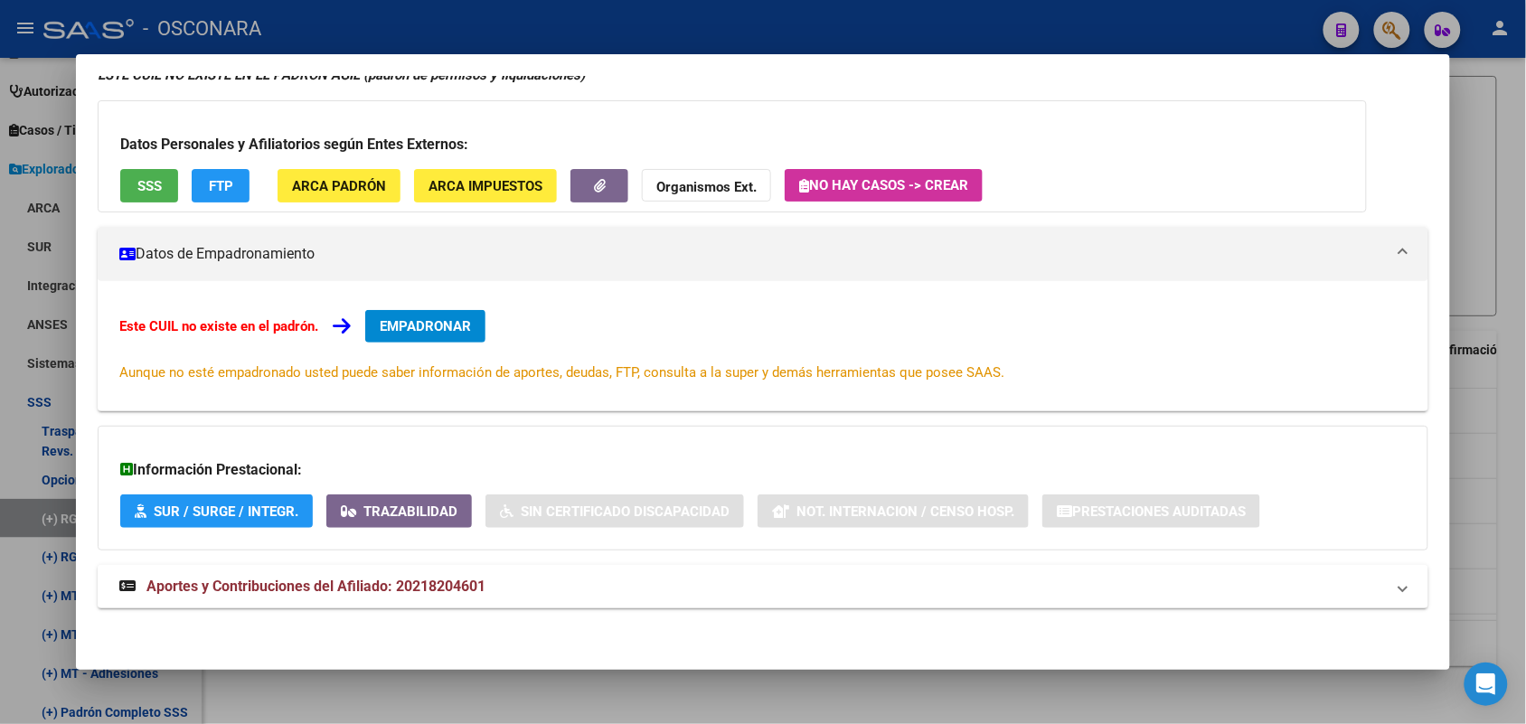
click at [137, 185] on span "SSS" at bounding box center [149, 186] width 24 height 16
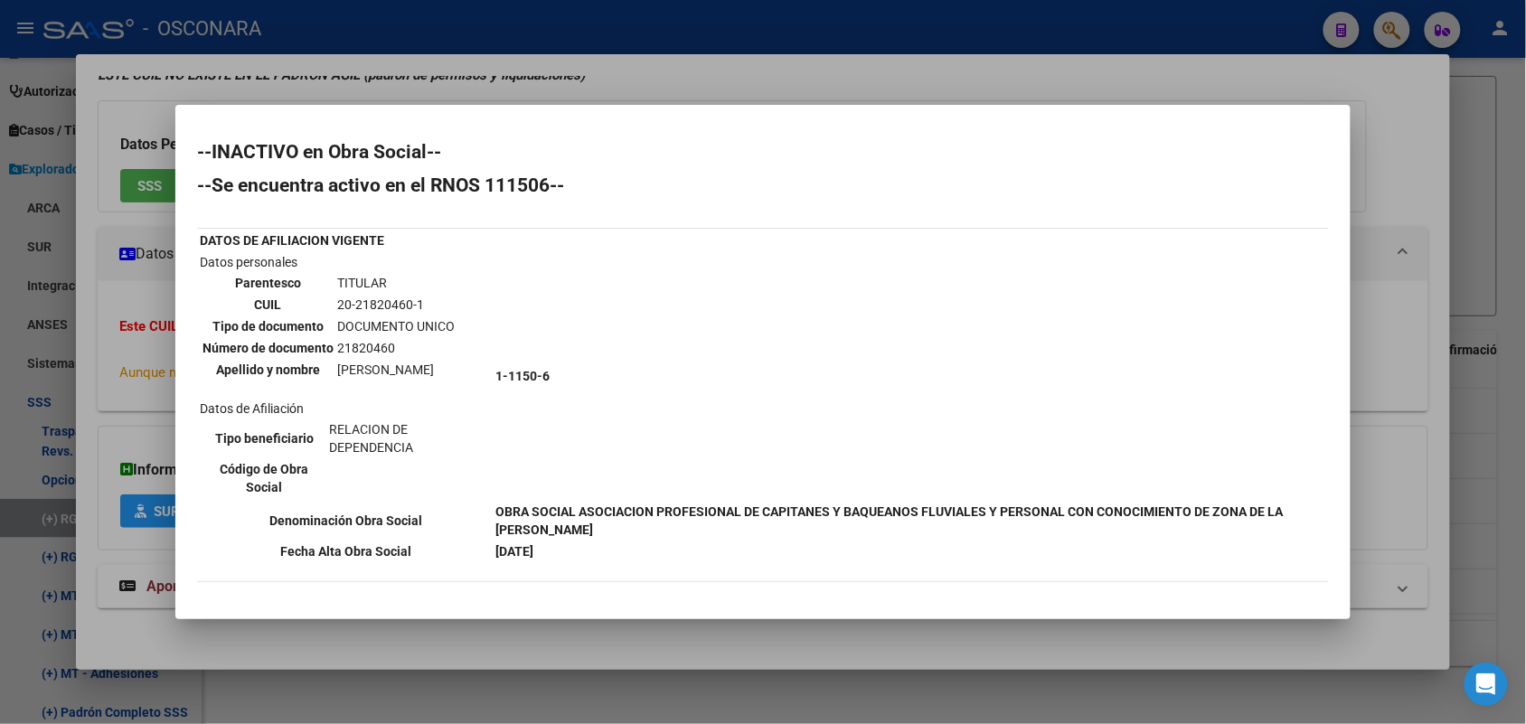
drag, startPoint x: 672, startPoint y: 509, endPoint x: 900, endPoint y: 512, distance: 228.7
click at [900, 512] on td "OBRA SOCIAL ASOCIACION PROFESIONAL DE CAPITANES Y BAQUEANOS FLUVIALES Y PERSONA…" at bounding box center [911, 521] width 832 height 38
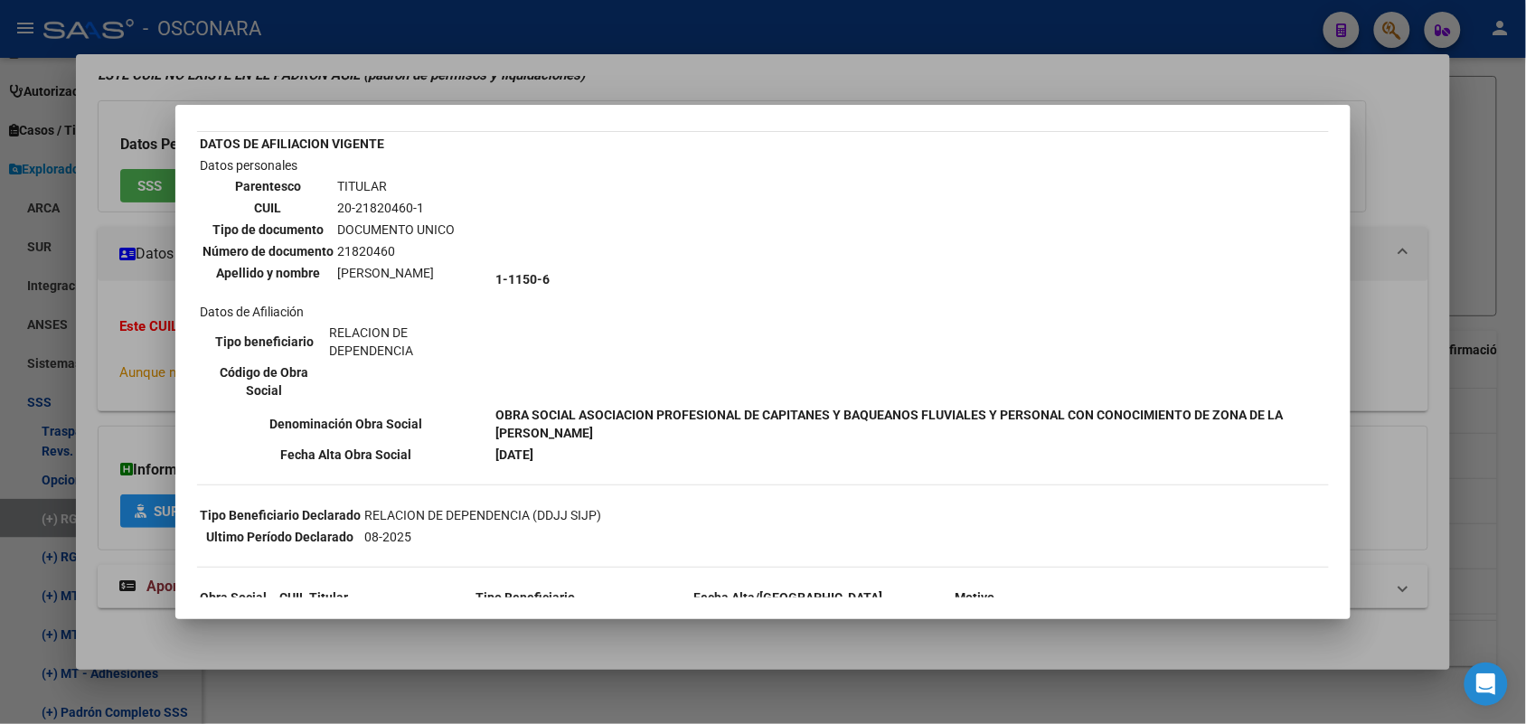
scroll to position [280, 0]
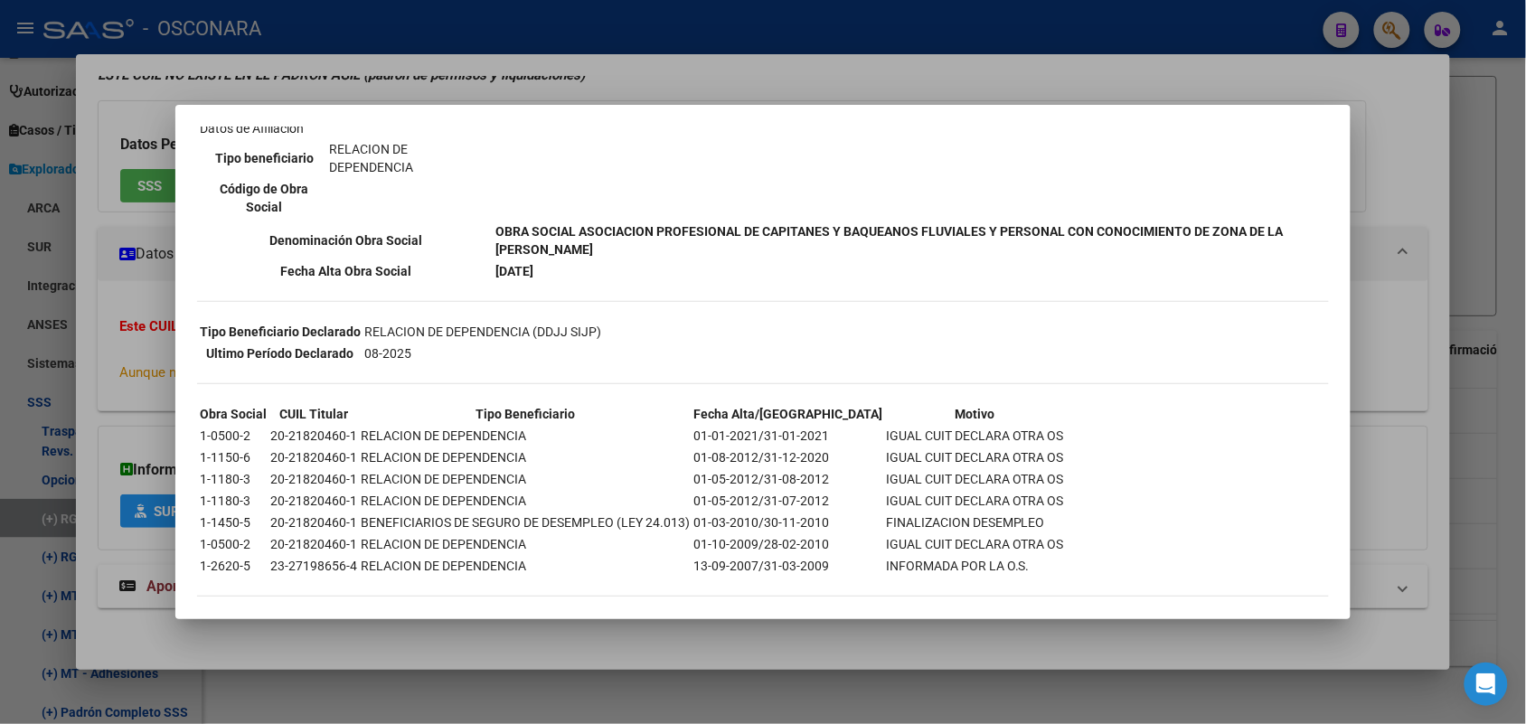
click at [1408, 122] on div at bounding box center [763, 362] width 1526 height 724
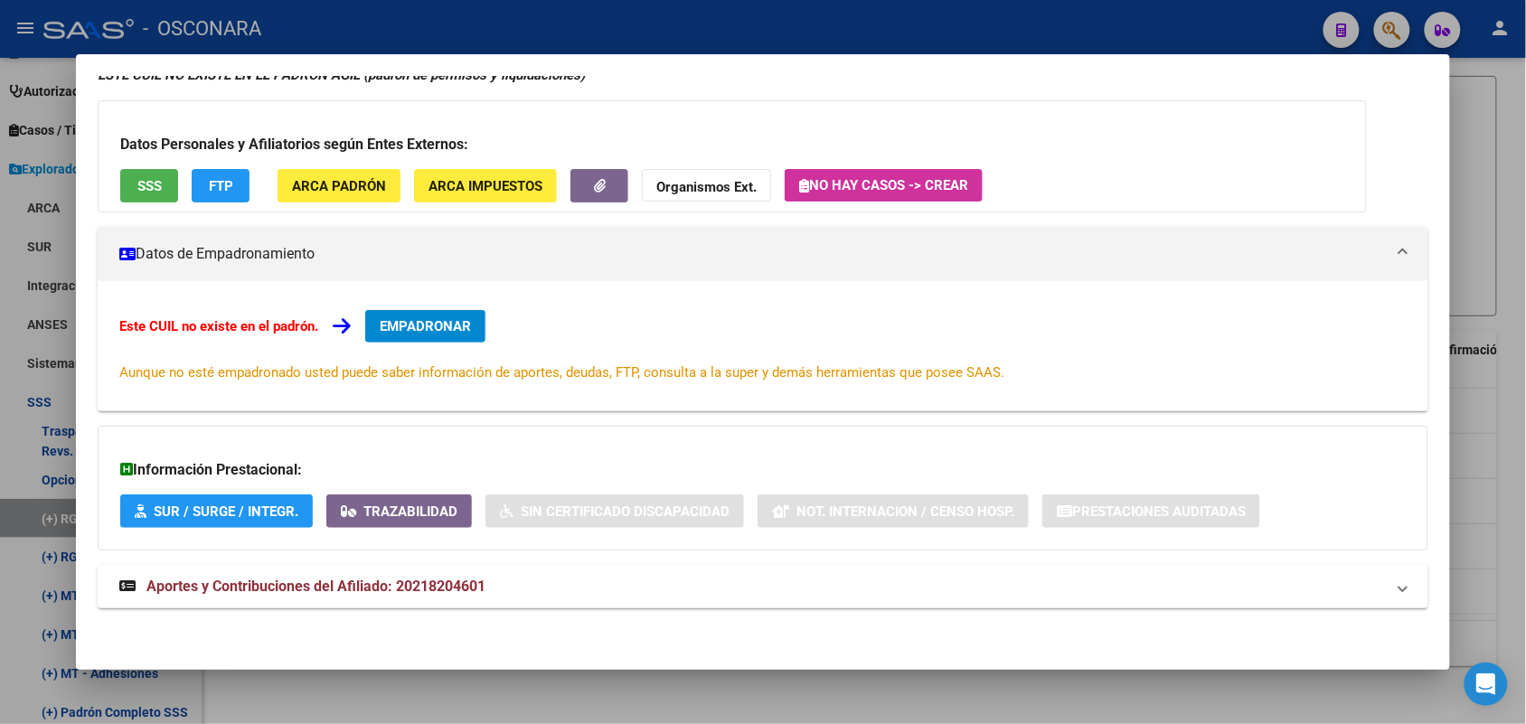
click at [1480, 215] on div at bounding box center [763, 362] width 1526 height 724
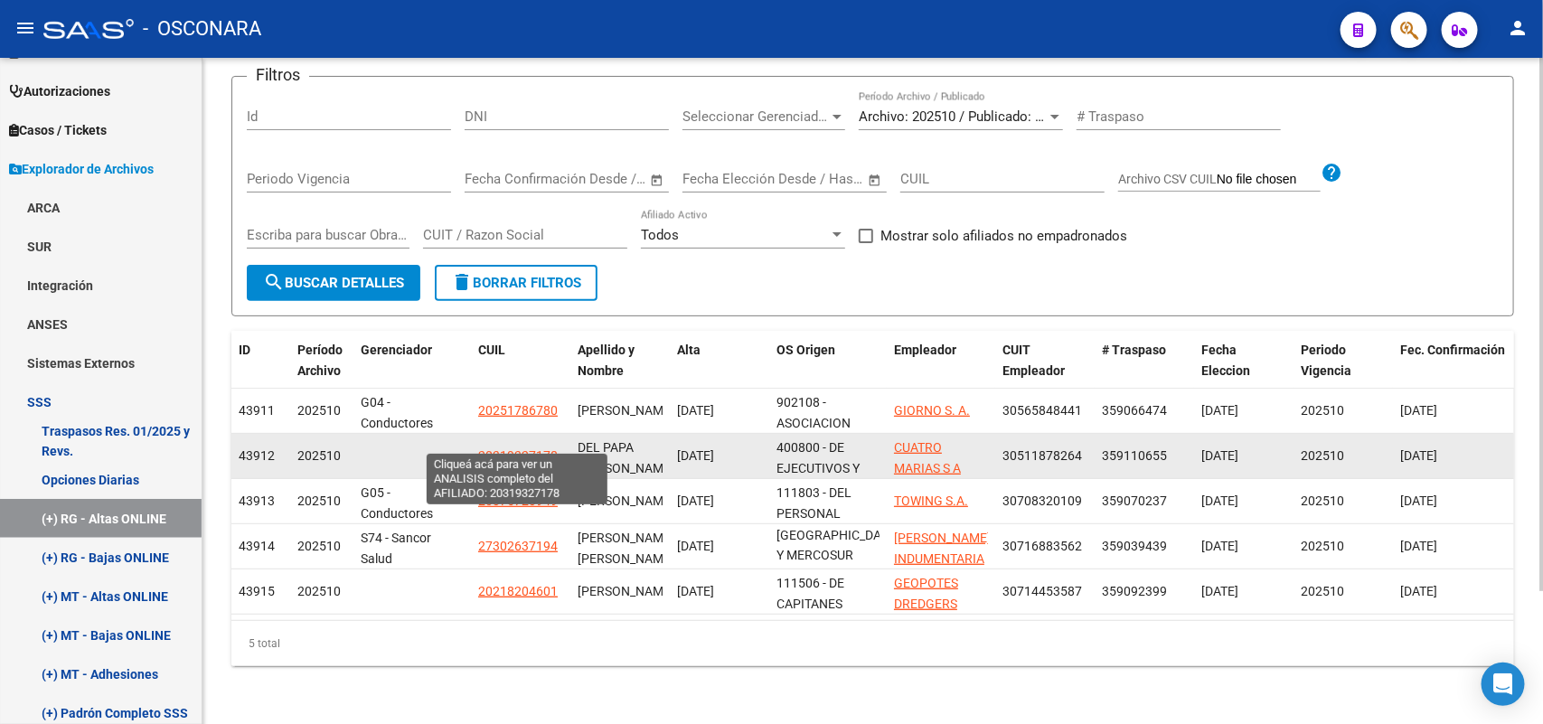
click at [520, 448] on span "20319327178" at bounding box center [518, 455] width 80 height 14
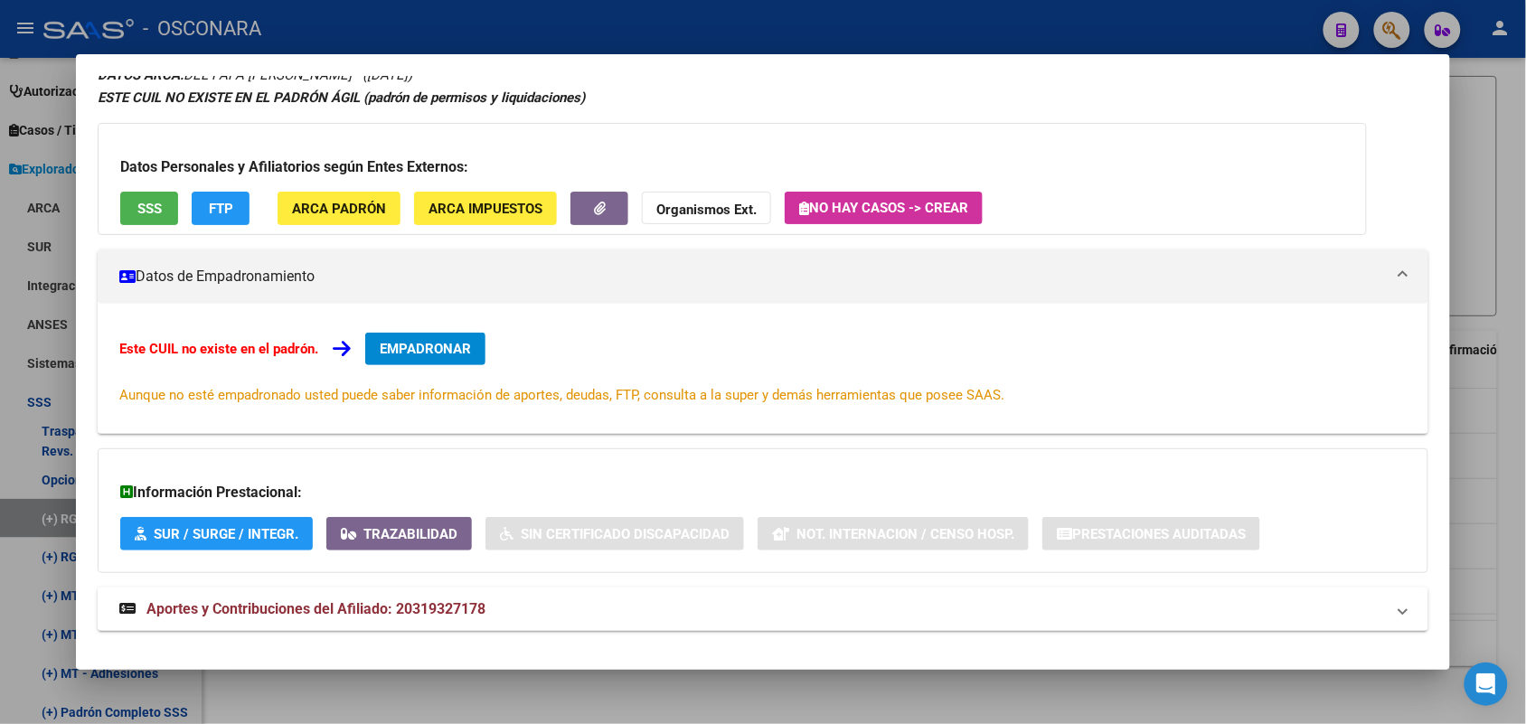
scroll to position [99, 0]
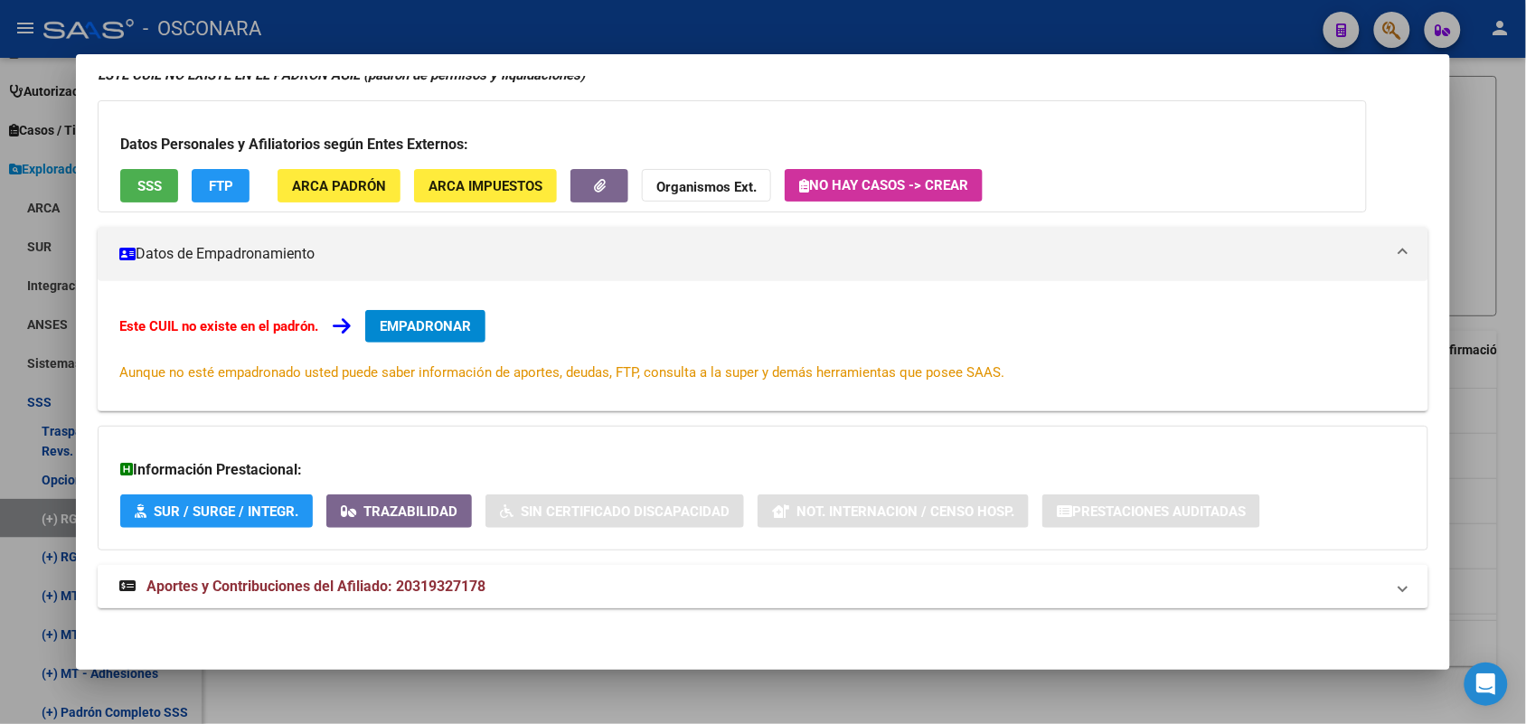
click at [371, 584] on span "Aportes y Contribuciones del Afiliado: 20319327178" at bounding box center [315, 586] width 339 height 17
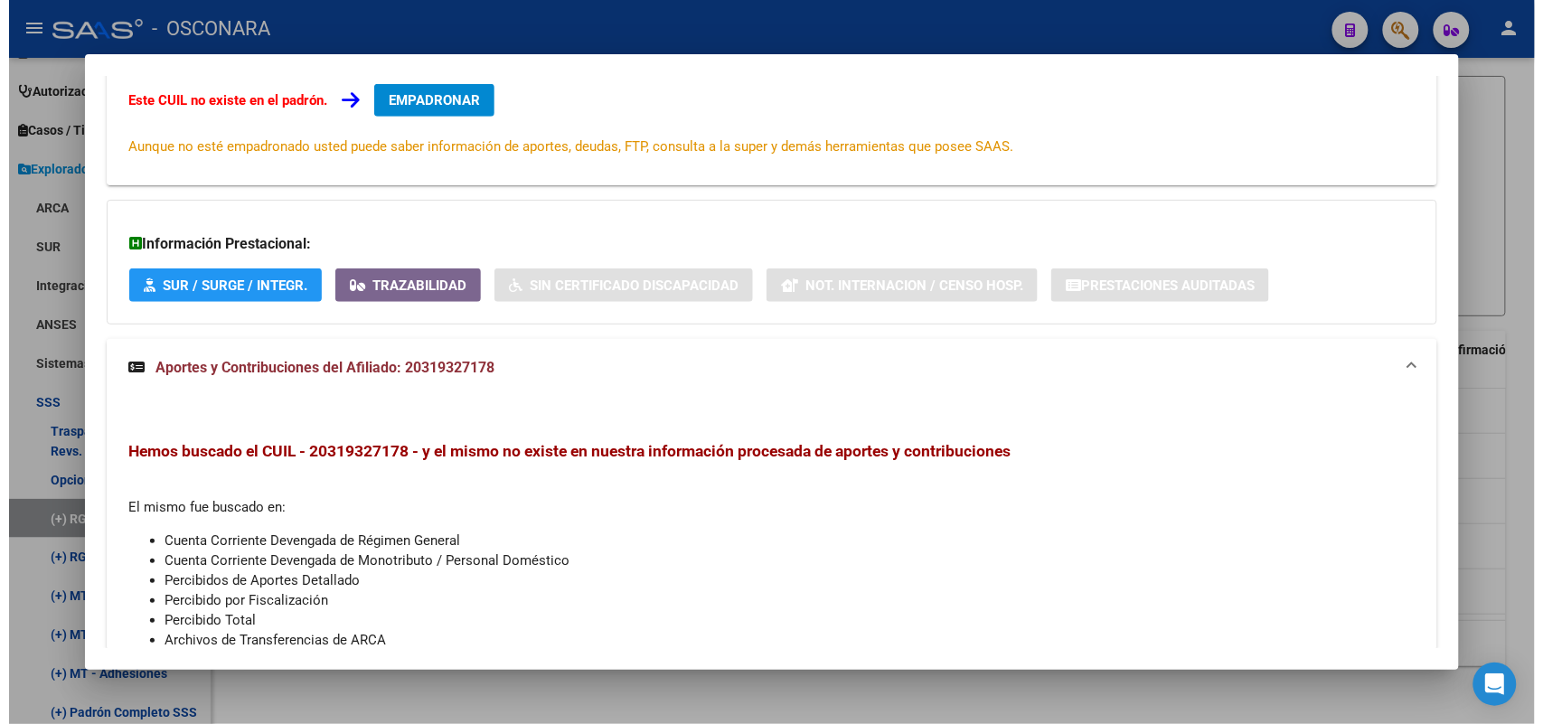
scroll to position [0, 0]
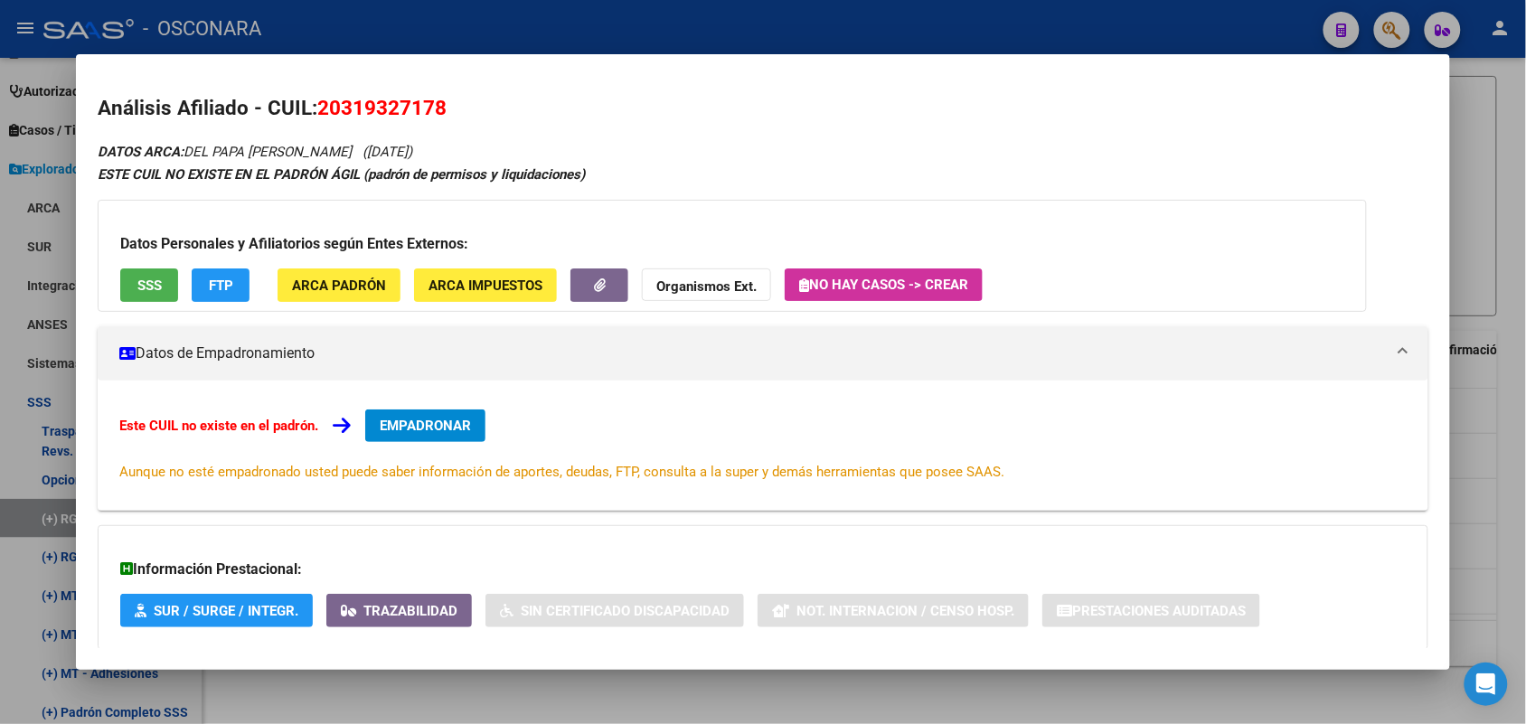
click at [1483, 118] on div at bounding box center [763, 362] width 1526 height 724
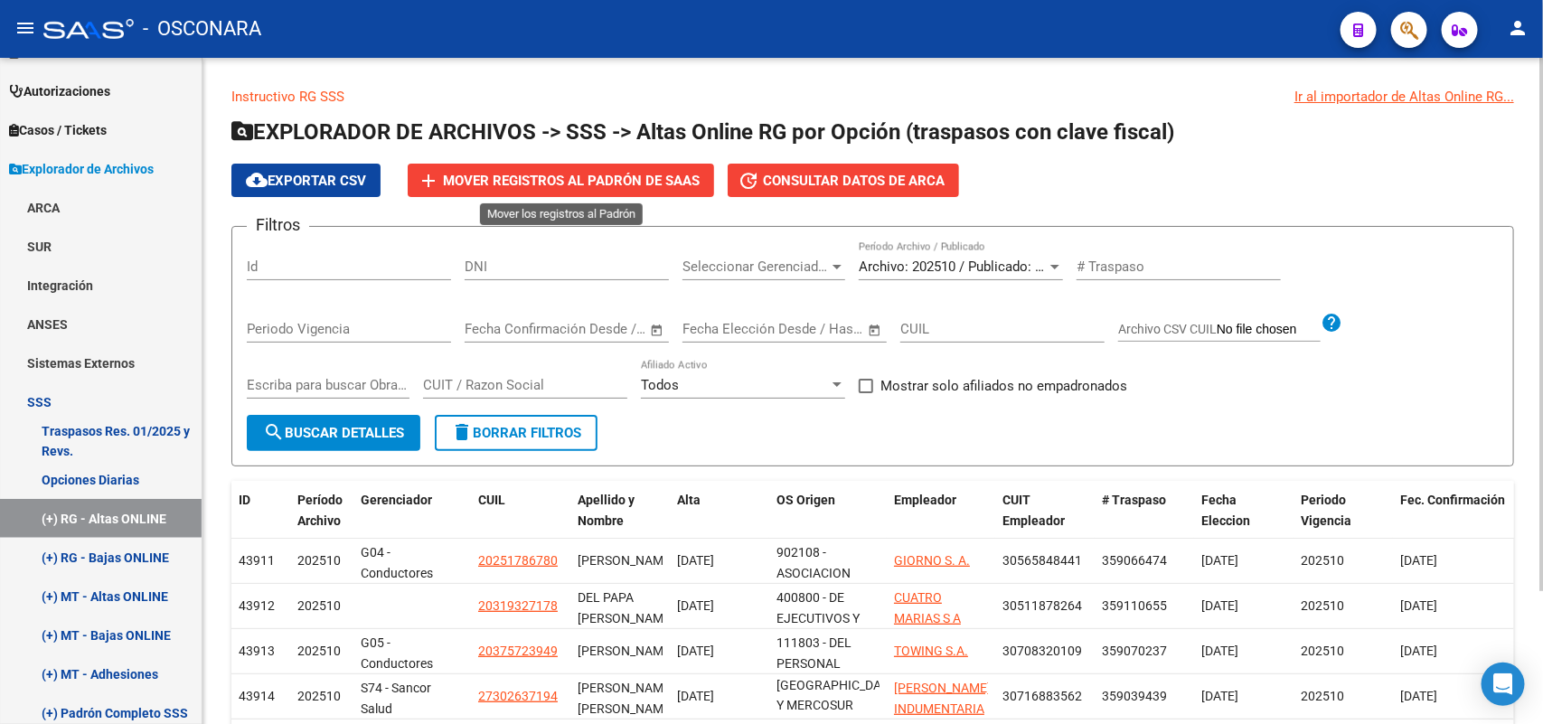
click at [520, 178] on span "Mover registros al PADRÓN de SAAS" at bounding box center [571, 181] width 257 height 16
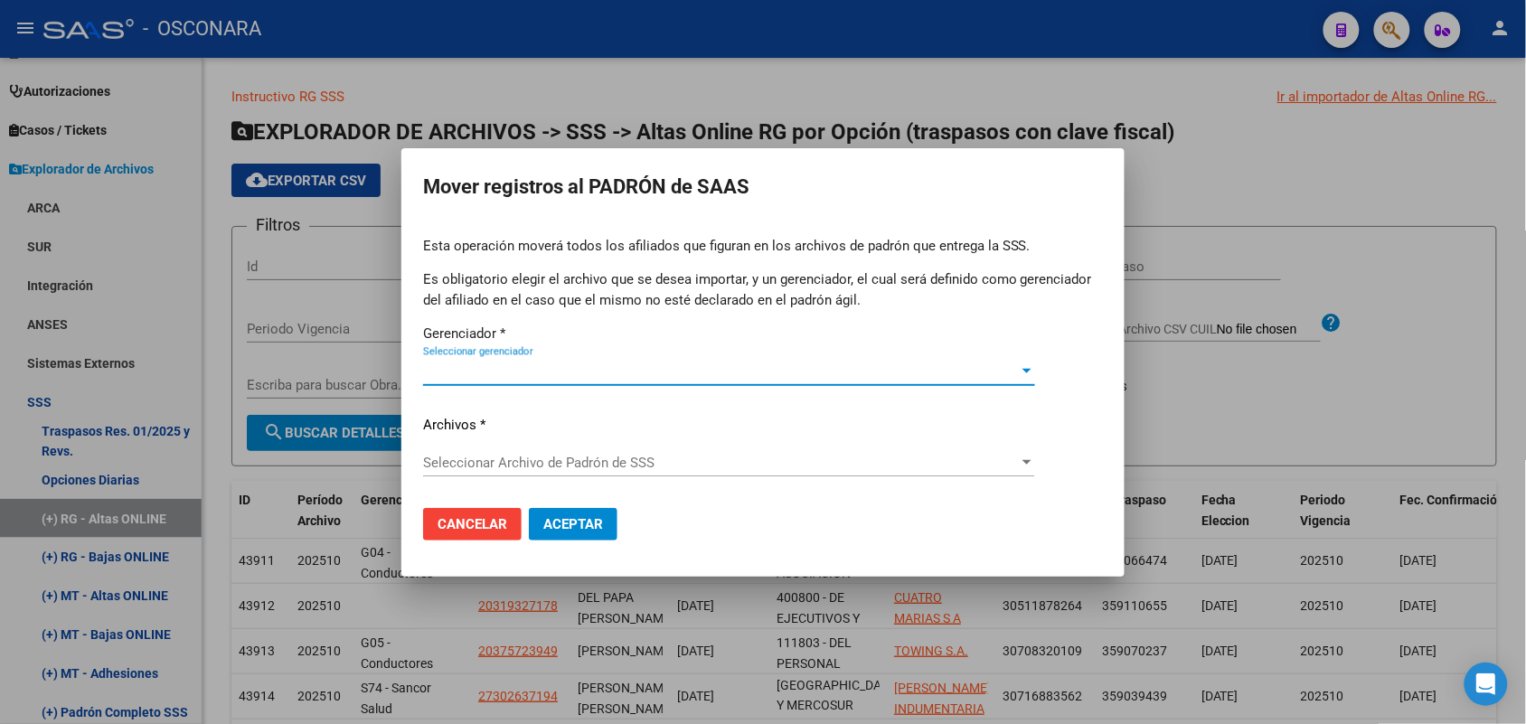
click at [563, 371] on span "Seleccionar gerenciador" at bounding box center [721, 371] width 596 height 16
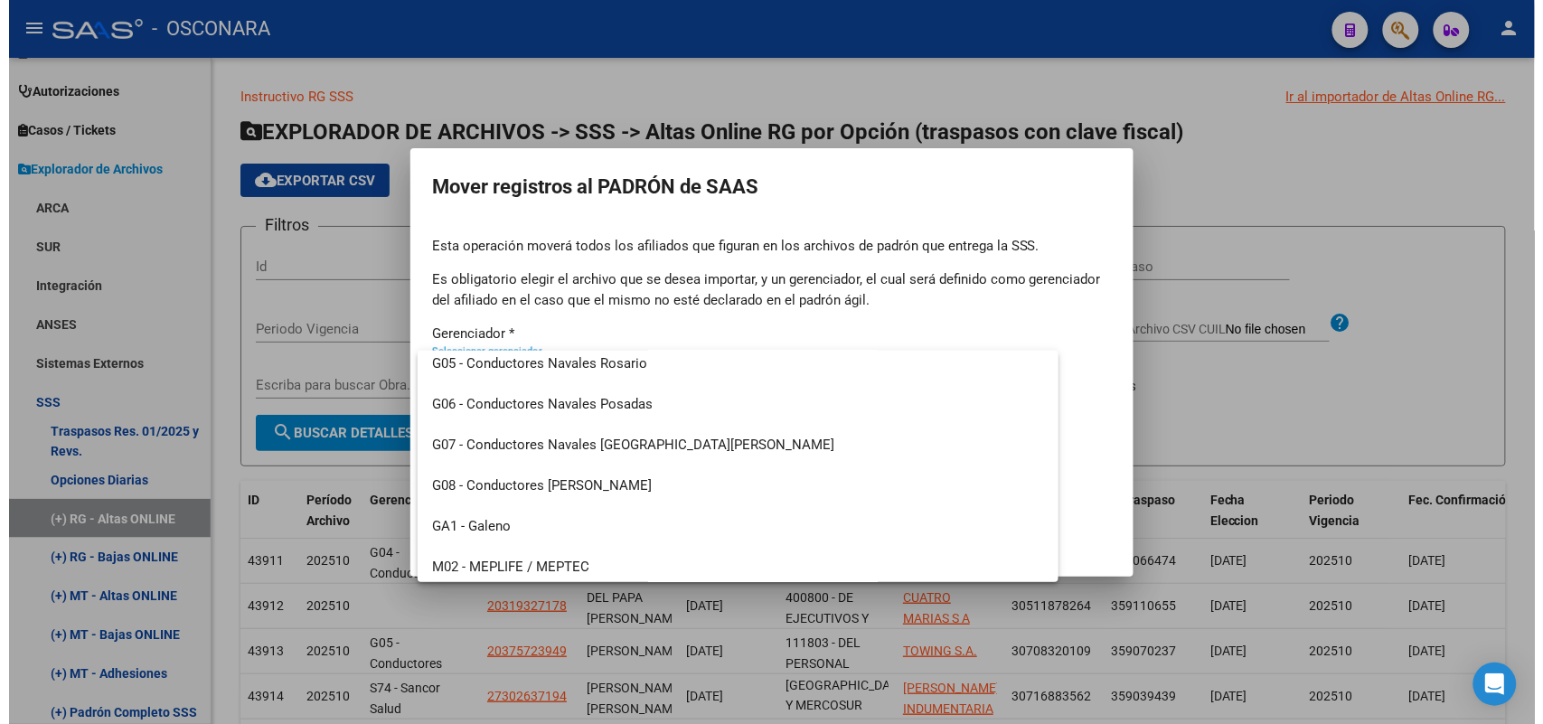
scroll to position [568, 0]
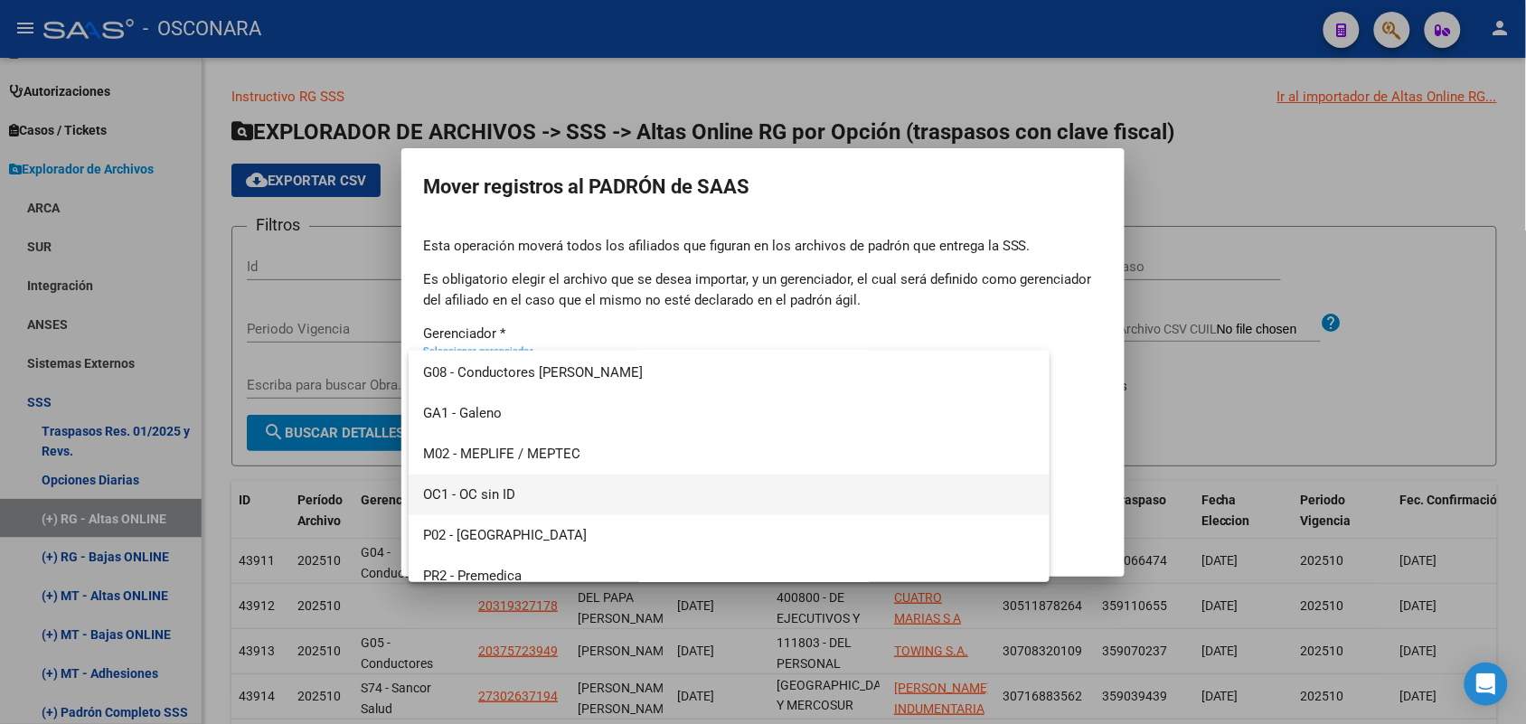
click at [524, 490] on span "OC1 - OC sin ID" at bounding box center [729, 495] width 612 height 41
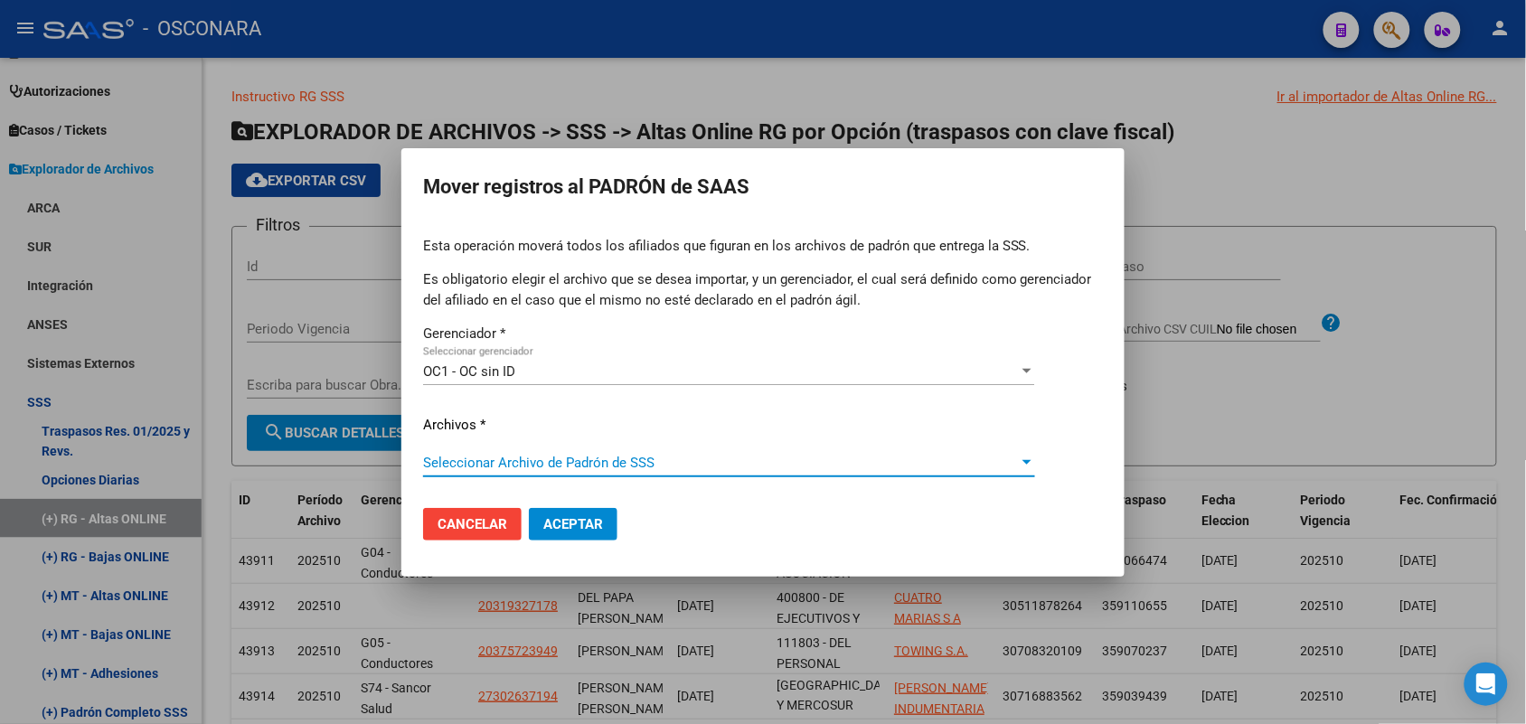
click at [607, 464] on span "Seleccionar Archivo de Padrón de SSS" at bounding box center [721, 463] width 596 height 16
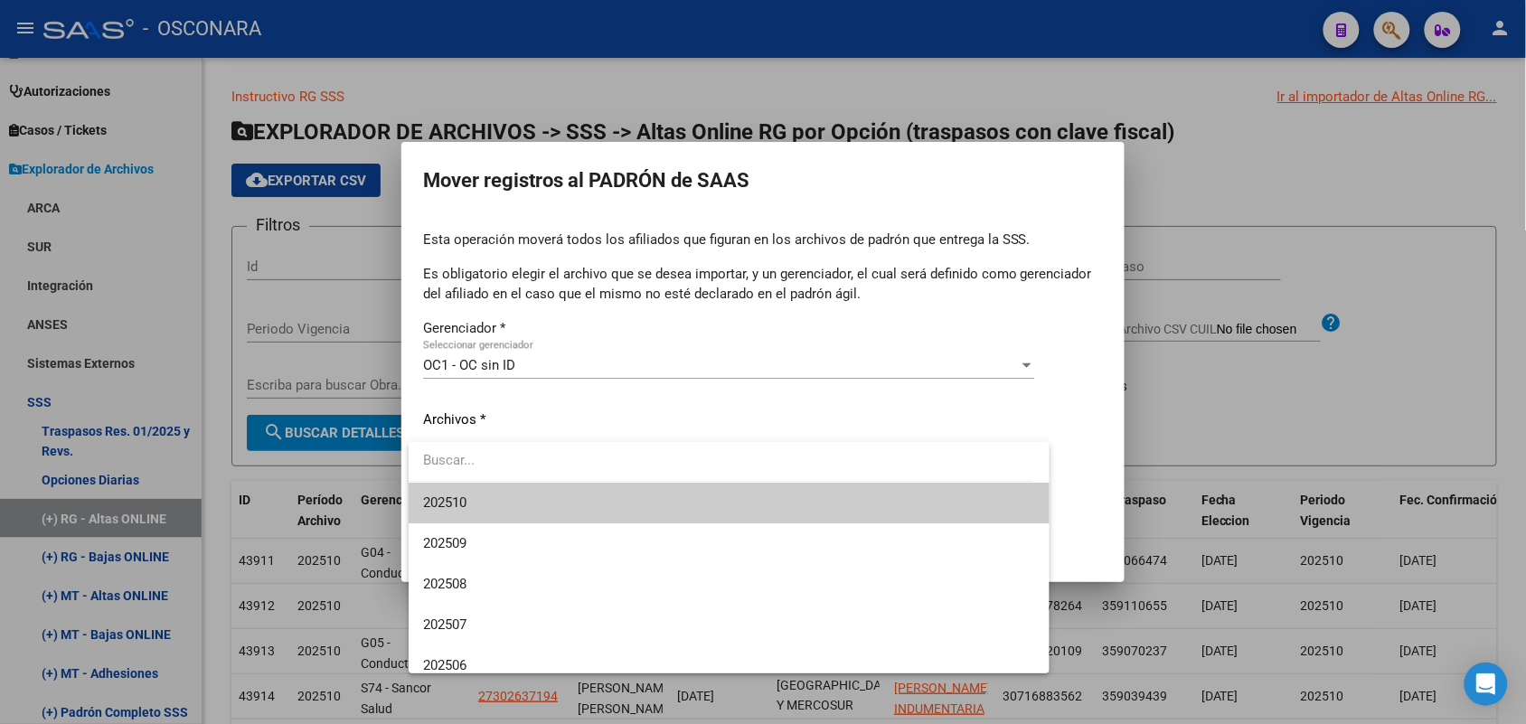
click at [502, 508] on span "202510" at bounding box center [729, 503] width 612 height 41
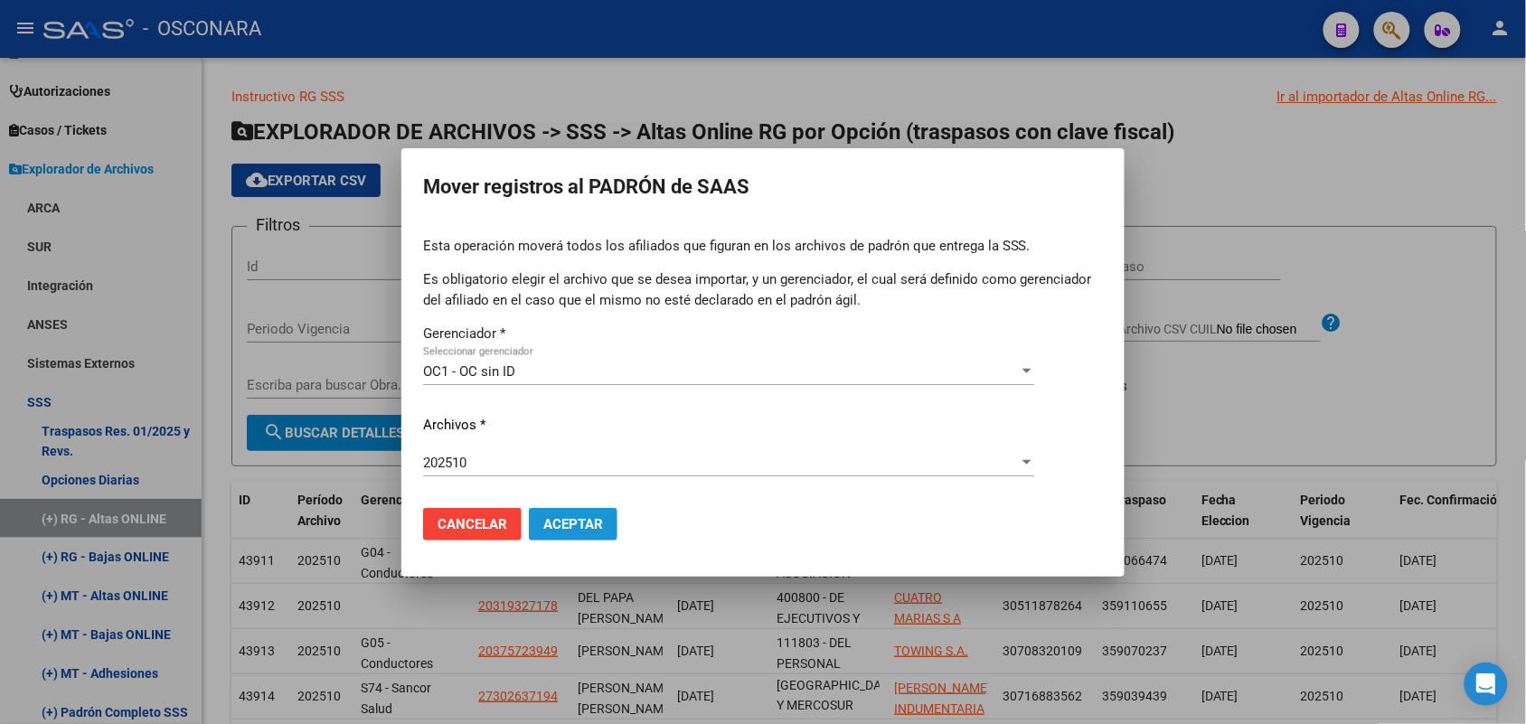
click at [569, 512] on button "Aceptar" at bounding box center [573, 524] width 89 height 33
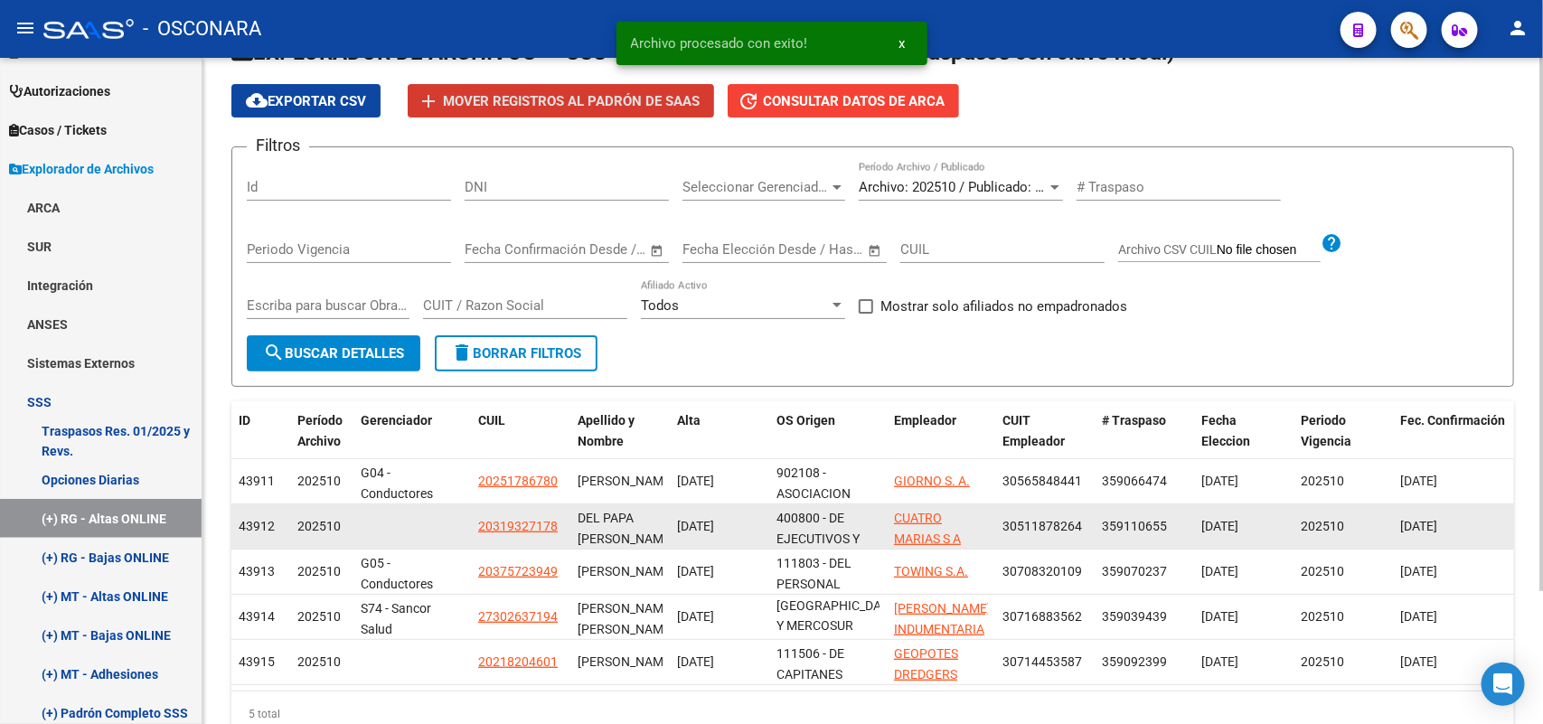
scroll to position [113, 0]
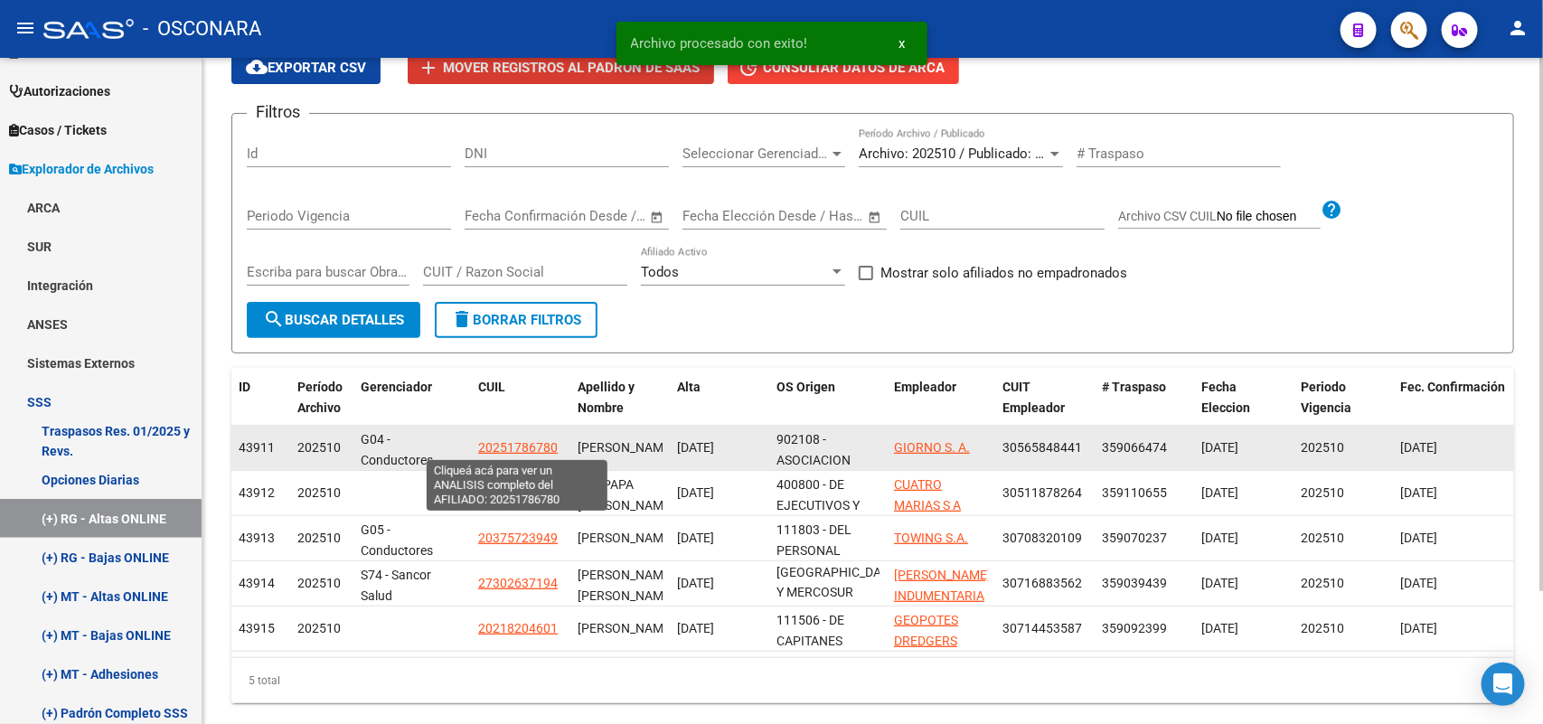
click at [513, 445] on span "20251786780" at bounding box center [518, 447] width 80 height 14
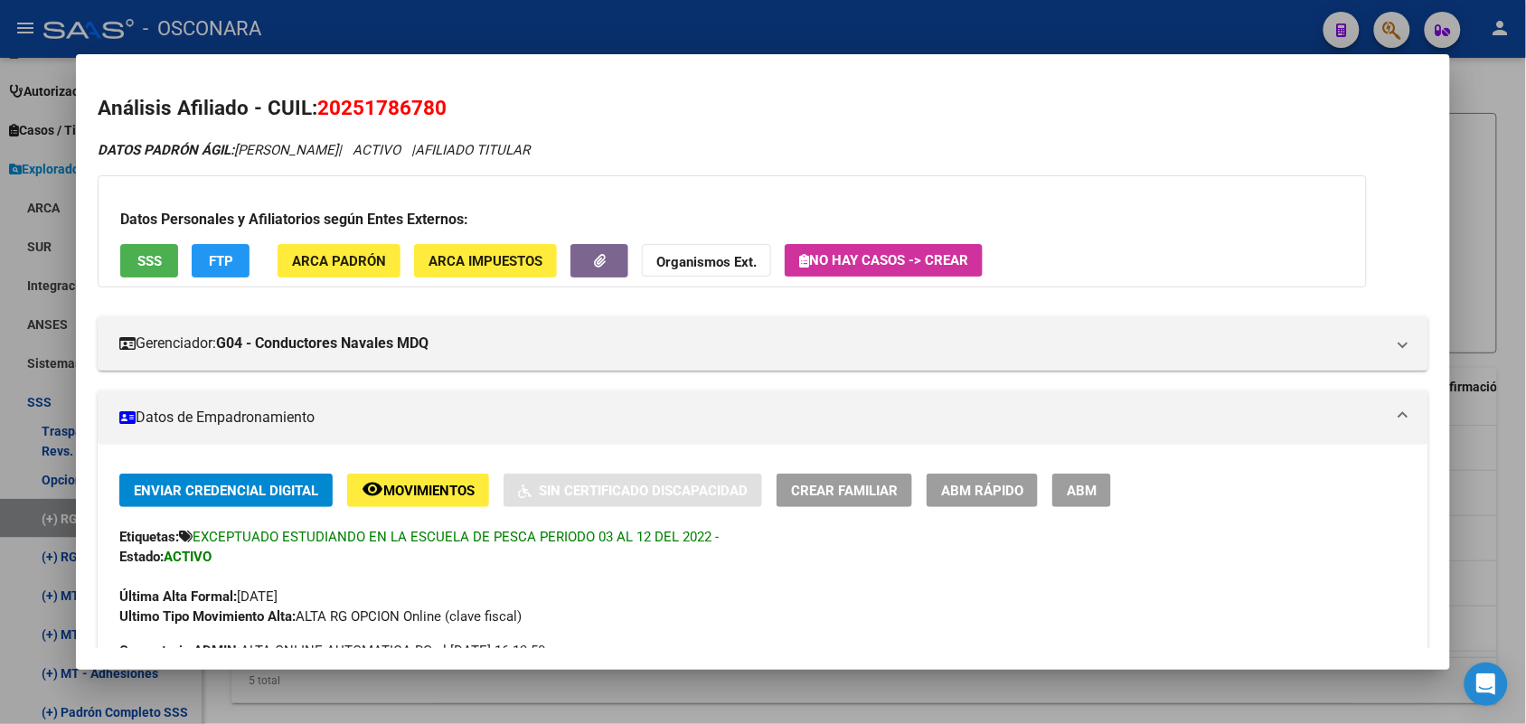
click at [679, 684] on div at bounding box center [763, 362] width 1526 height 724
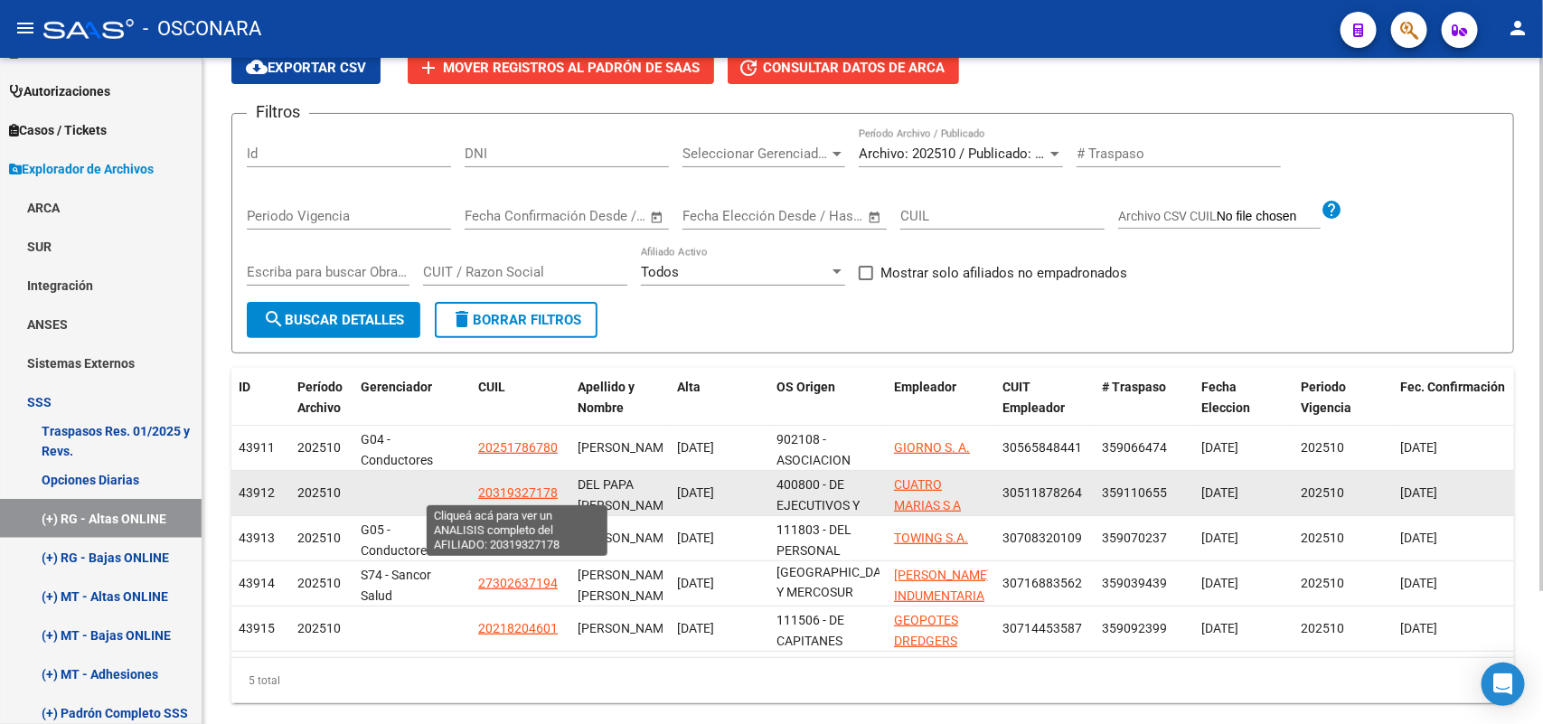
click at [539, 493] on span "20319327178" at bounding box center [518, 492] width 80 height 14
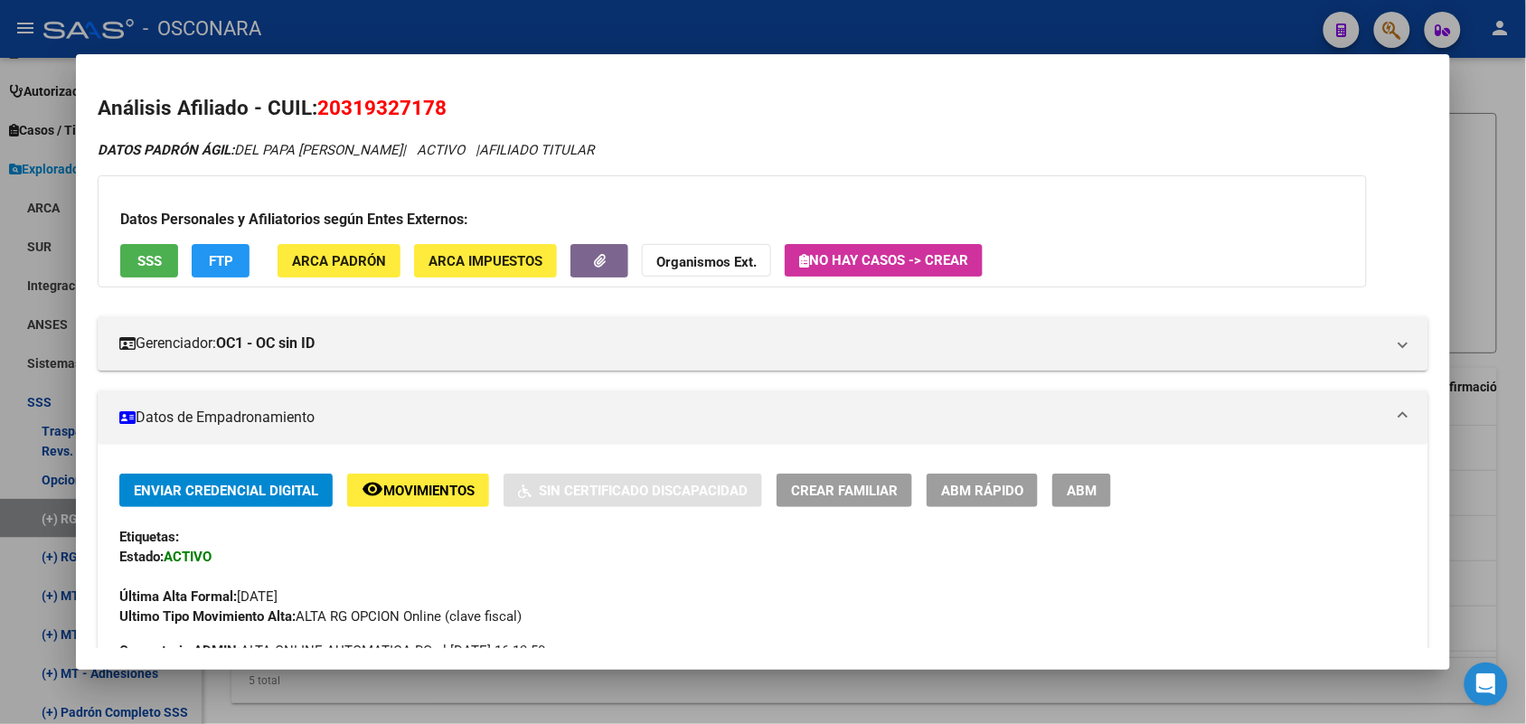
click at [601, 702] on div at bounding box center [763, 362] width 1526 height 724
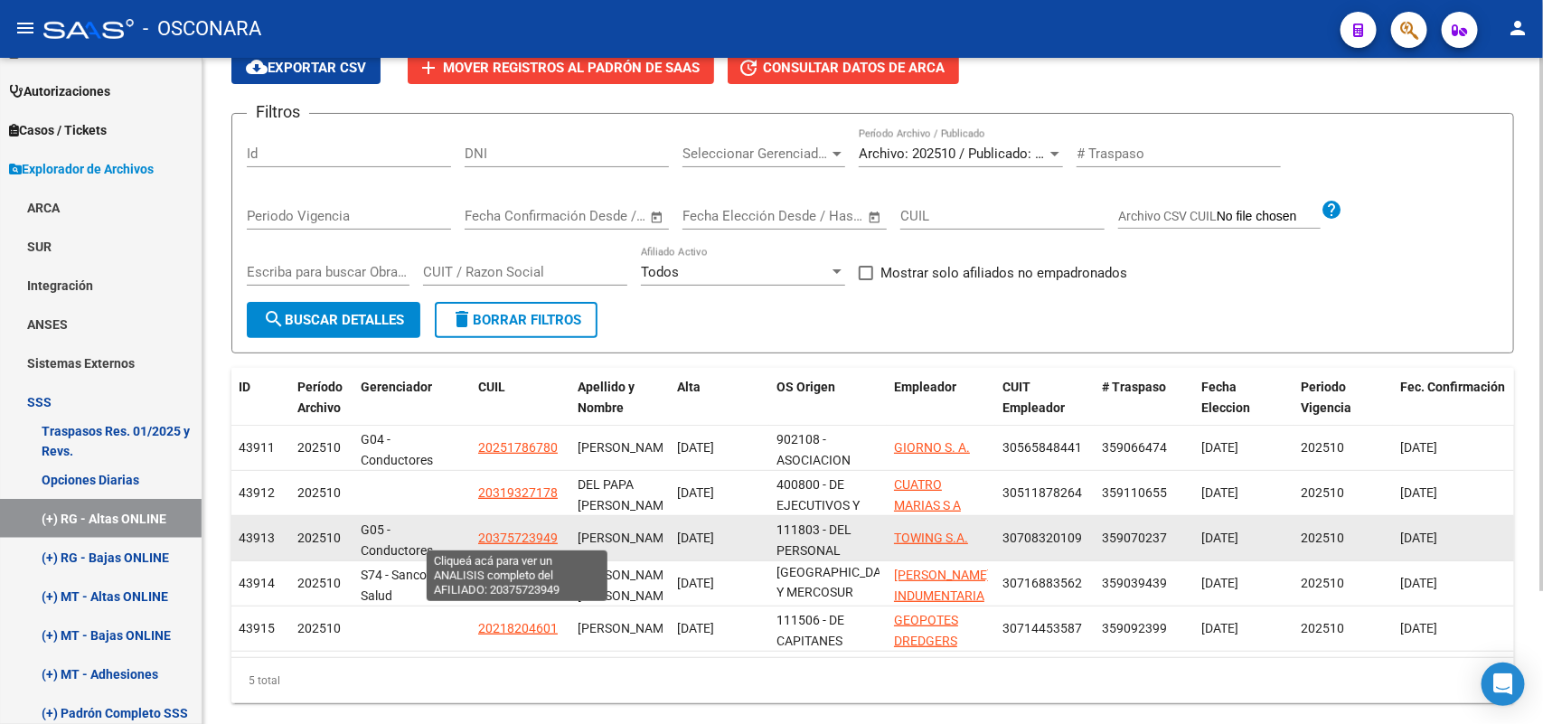
click at [539, 531] on span "20375723949" at bounding box center [518, 538] width 80 height 14
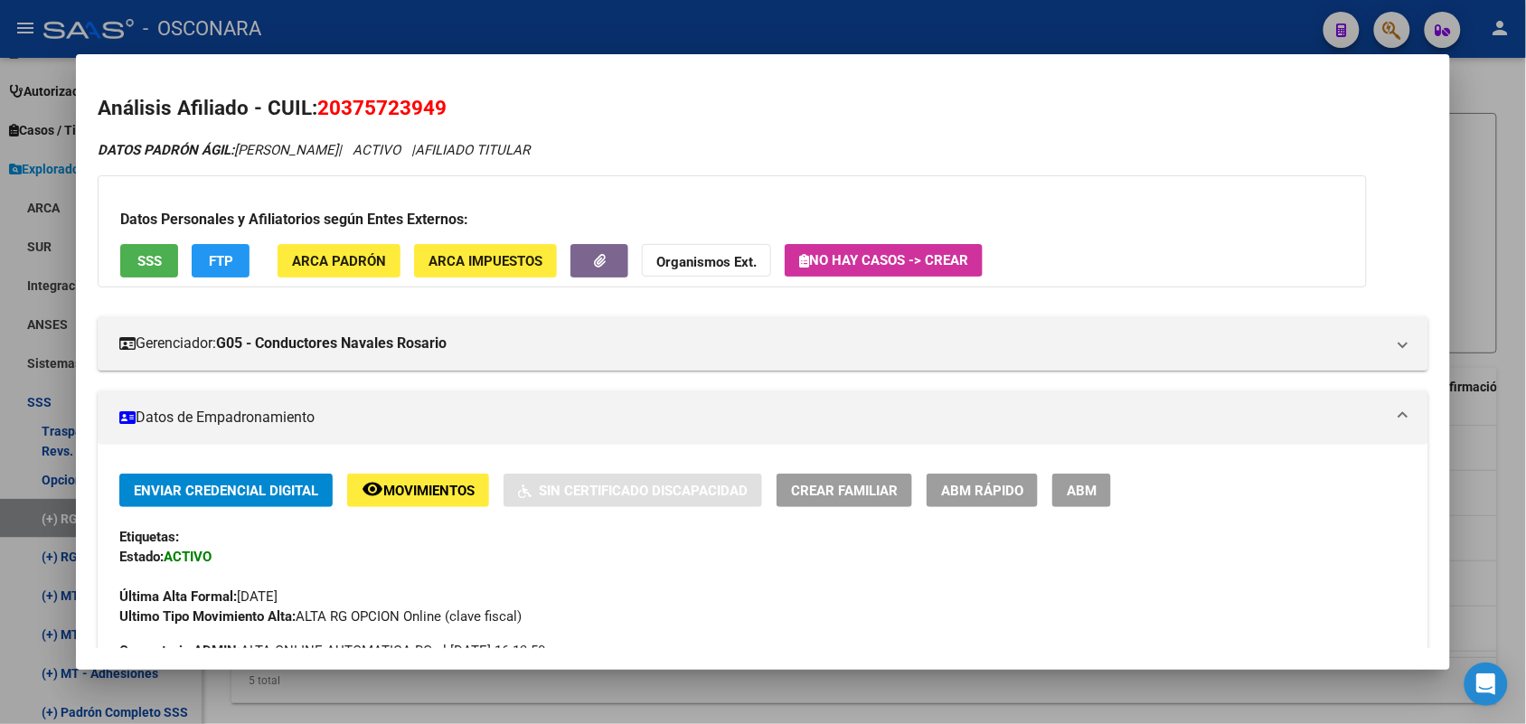
click at [556, 676] on div at bounding box center [763, 362] width 1526 height 724
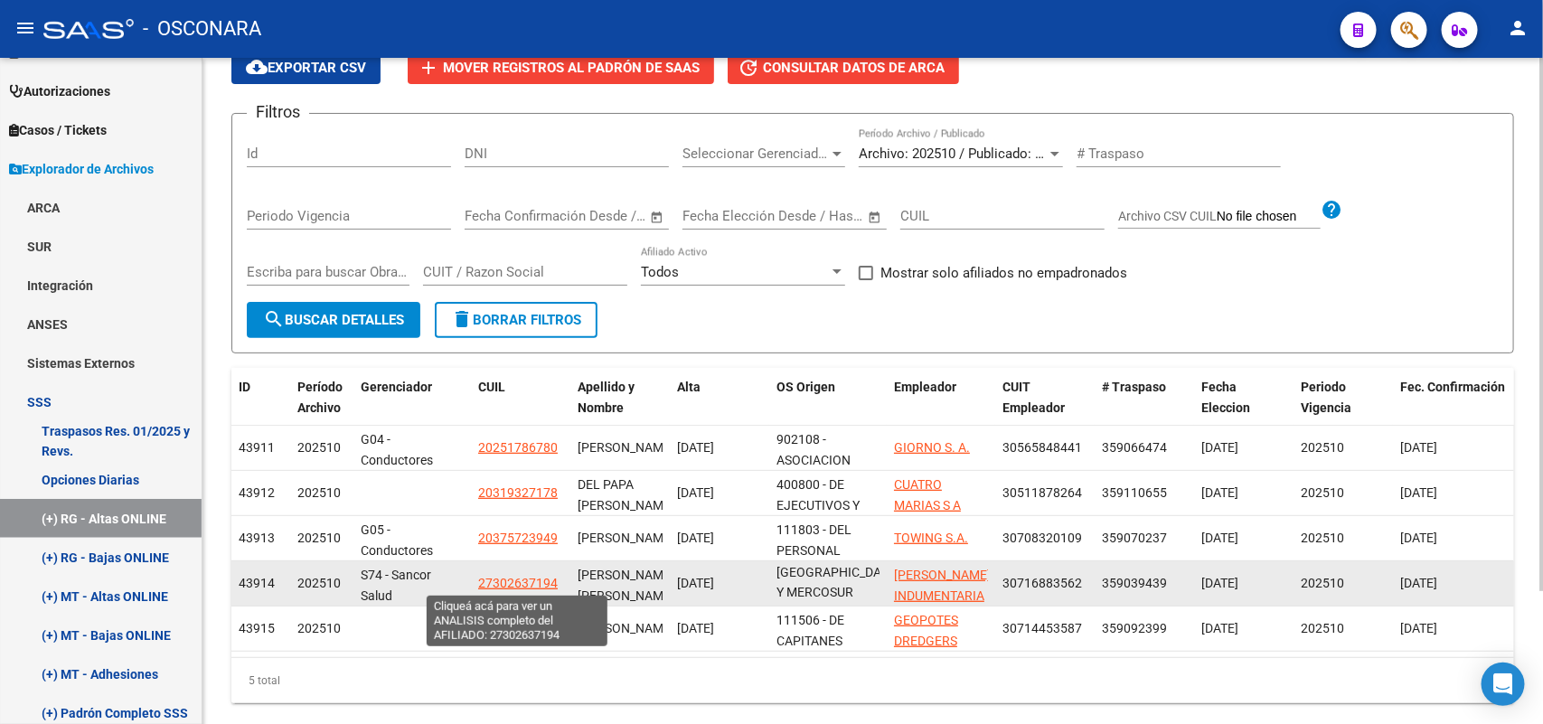
click at [522, 577] on span "27302637194" at bounding box center [518, 583] width 80 height 14
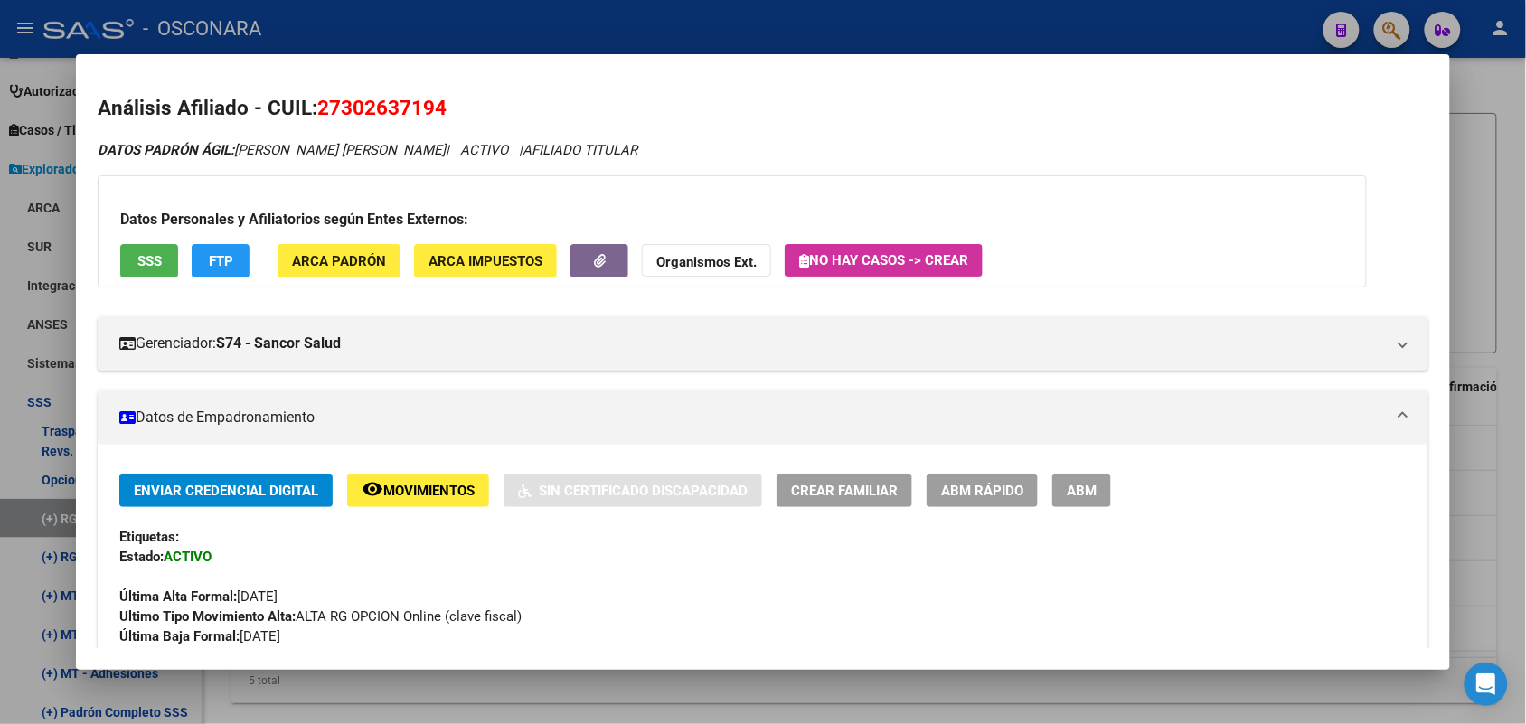
click at [568, 683] on div at bounding box center [763, 362] width 1526 height 724
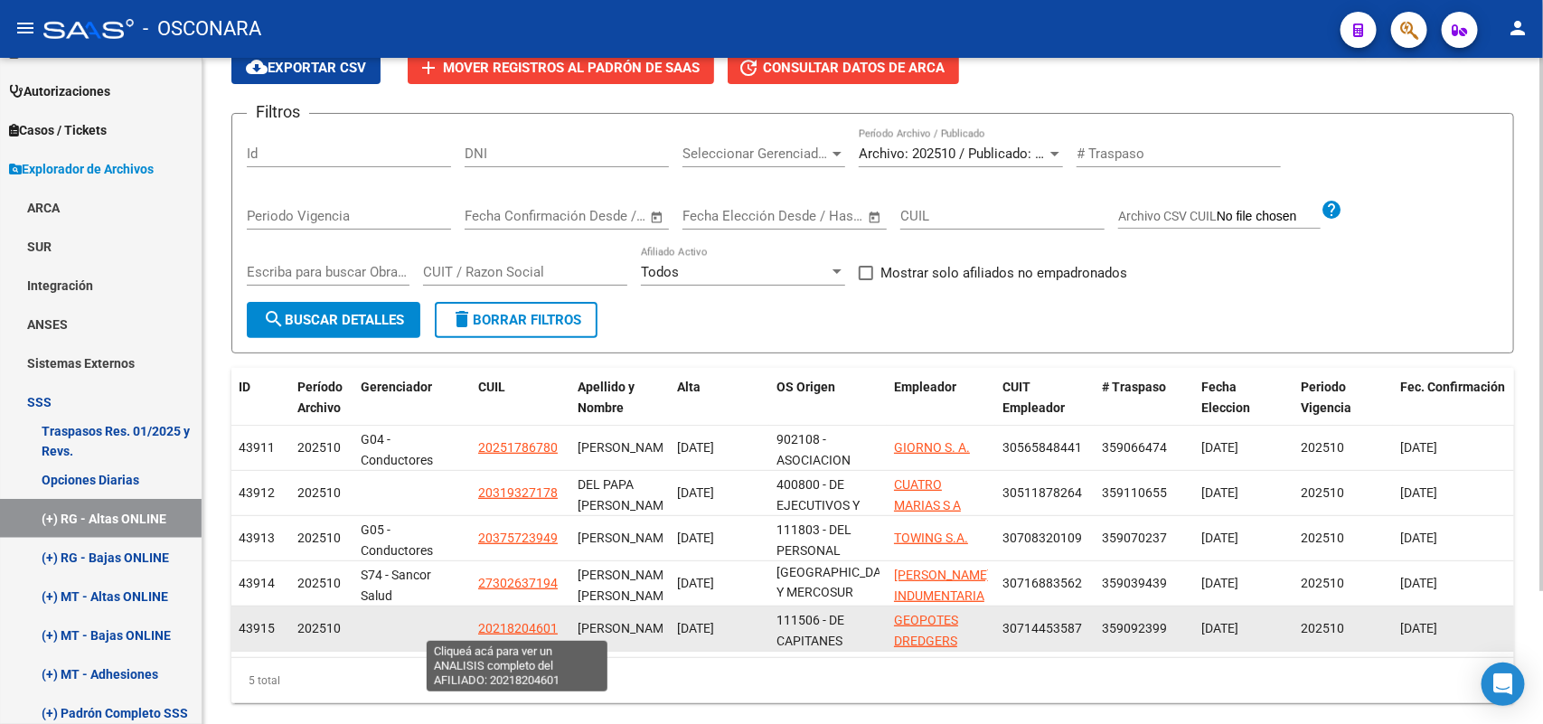
click at [536, 625] on span "20218204601" at bounding box center [518, 628] width 80 height 14
type textarea "20218204601"
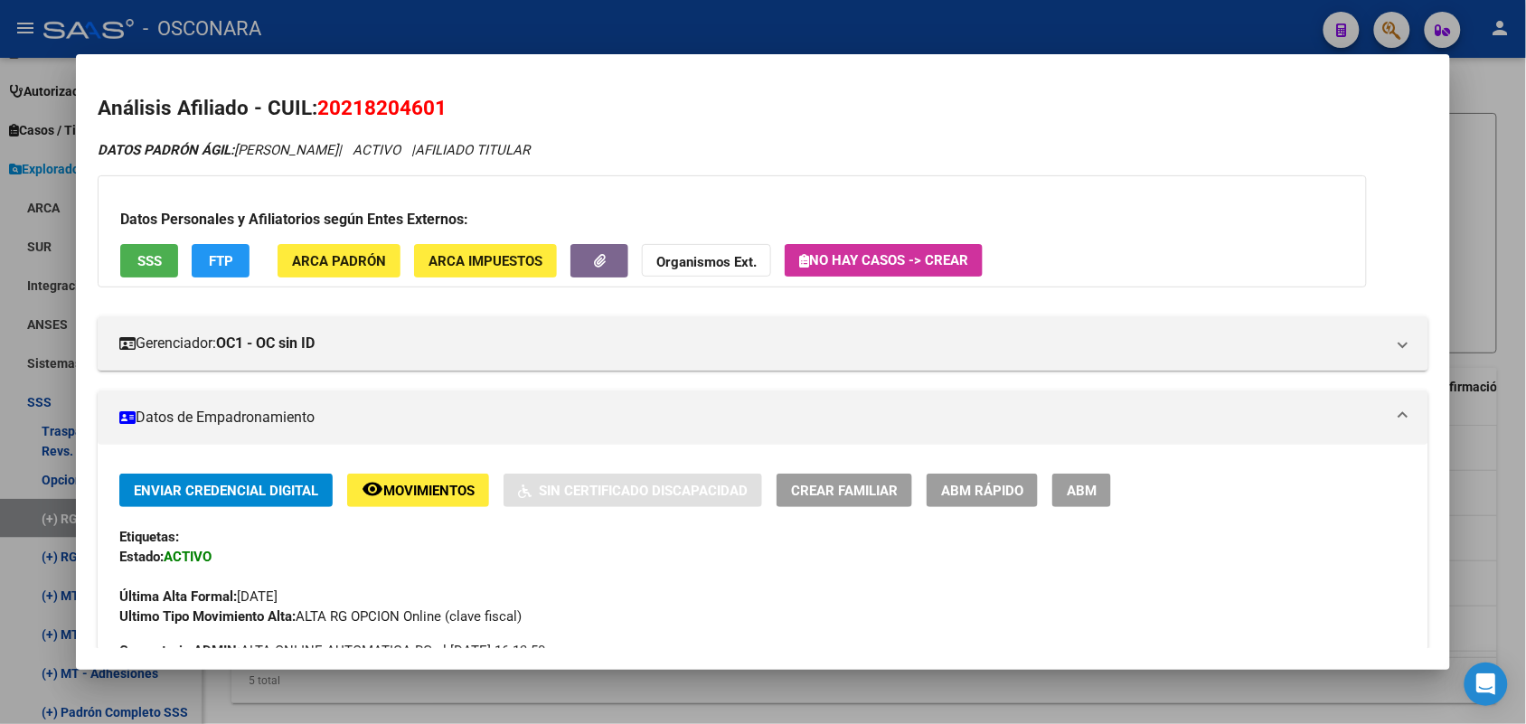
click at [567, 700] on div at bounding box center [763, 362] width 1526 height 724
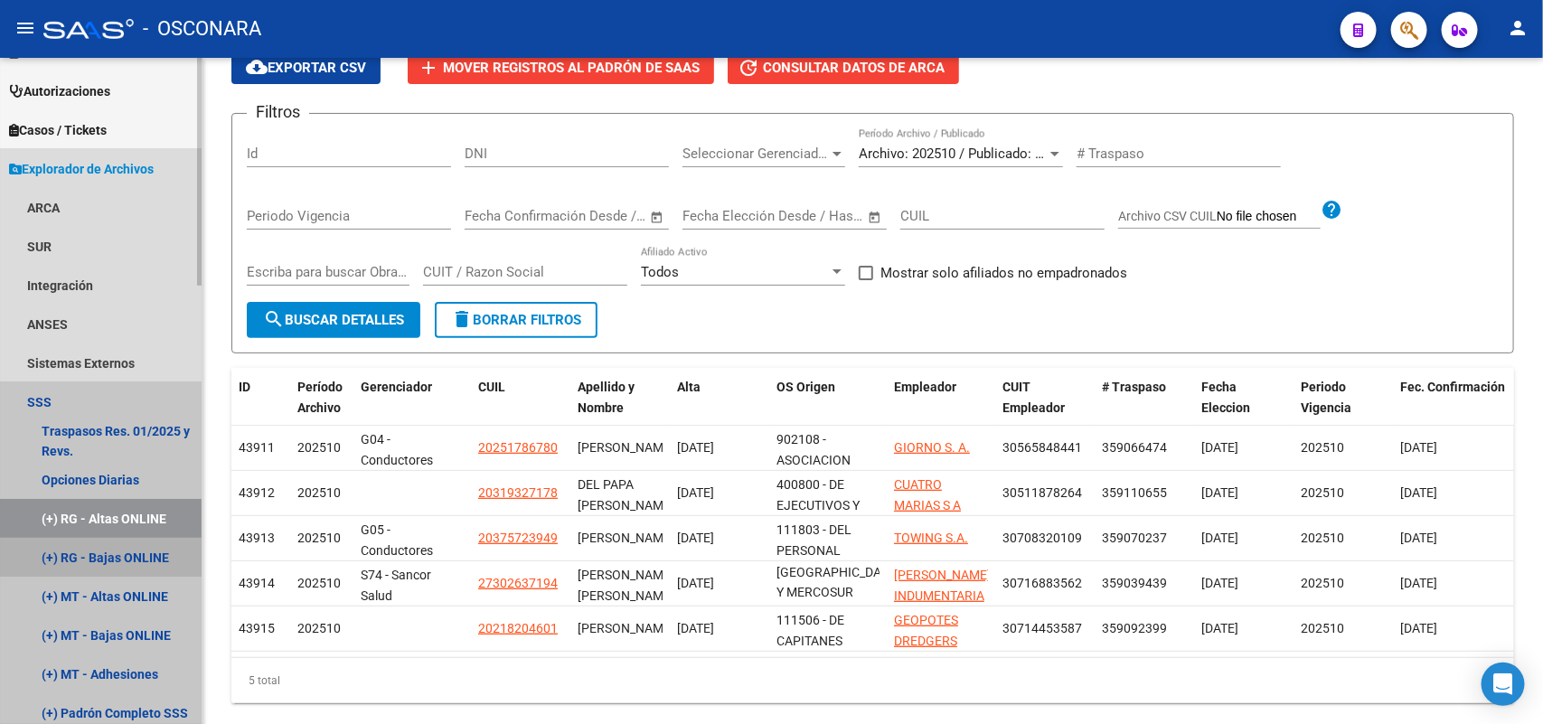
click at [129, 556] on link "(+) RG - Bajas ONLINE" at bounding box center [101, 557] width 202 height 39
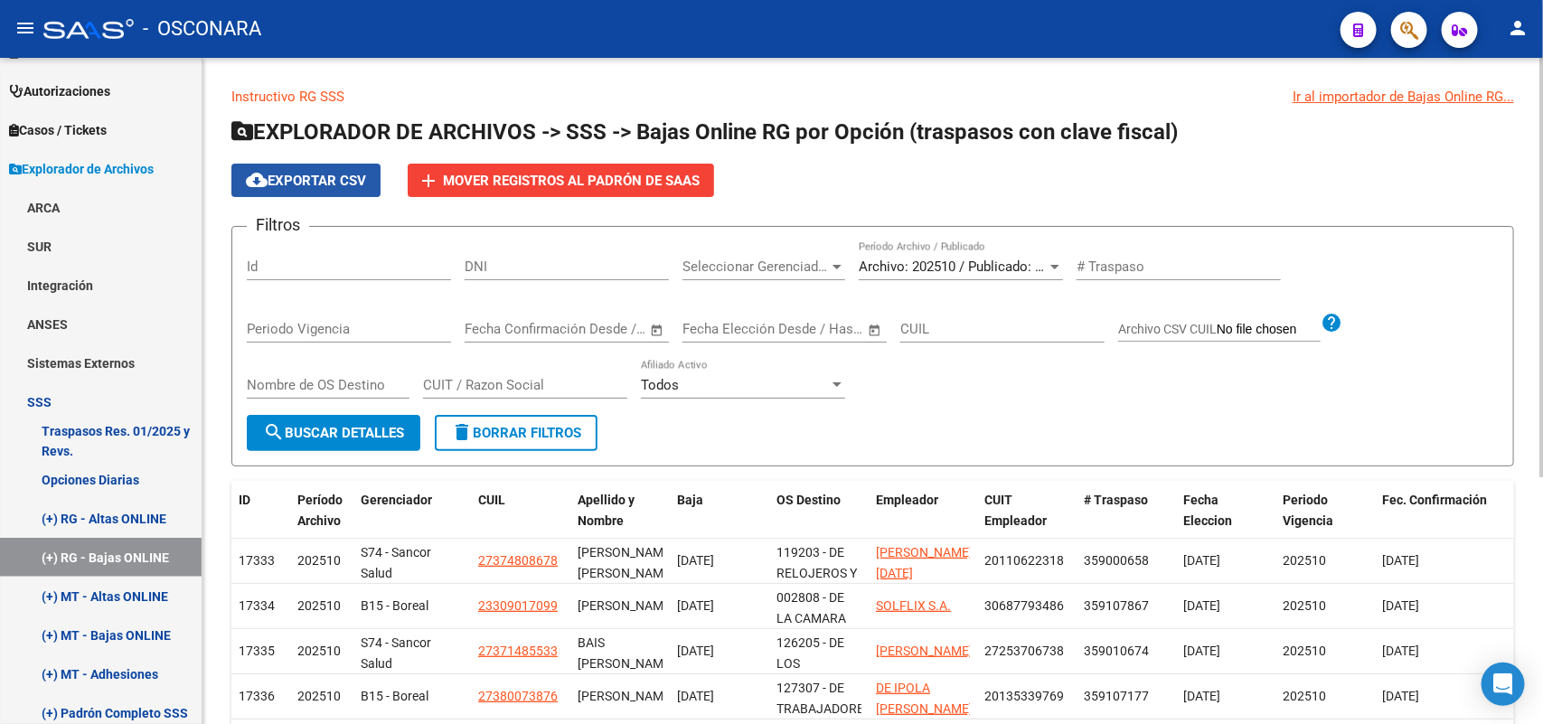
click at [317, 173] on span "cloud_download Exportar CSV" at bounding box center [306, 181] width 120 height 16
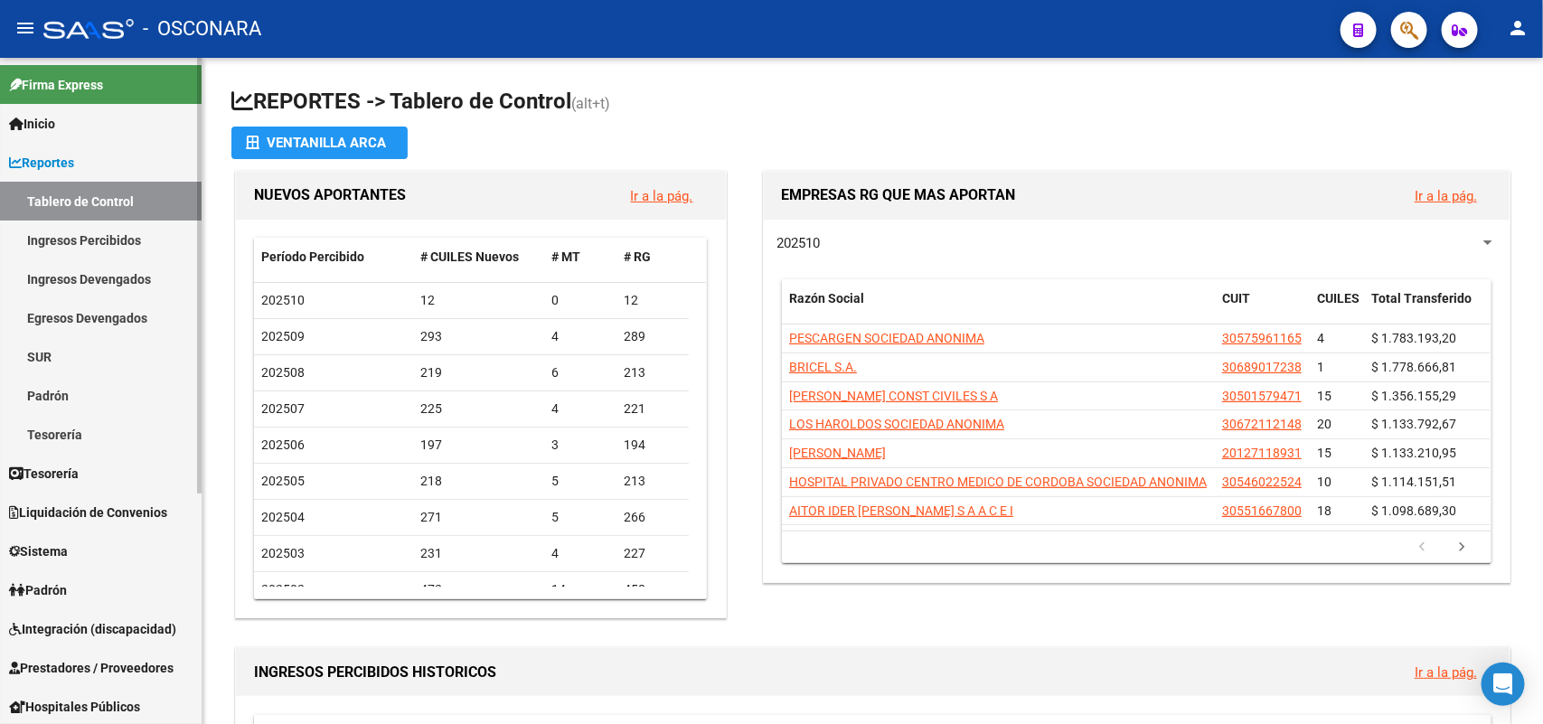
click at [33, 592] on span "Padrón" at bounding box center [38, 590] width 58 height 20
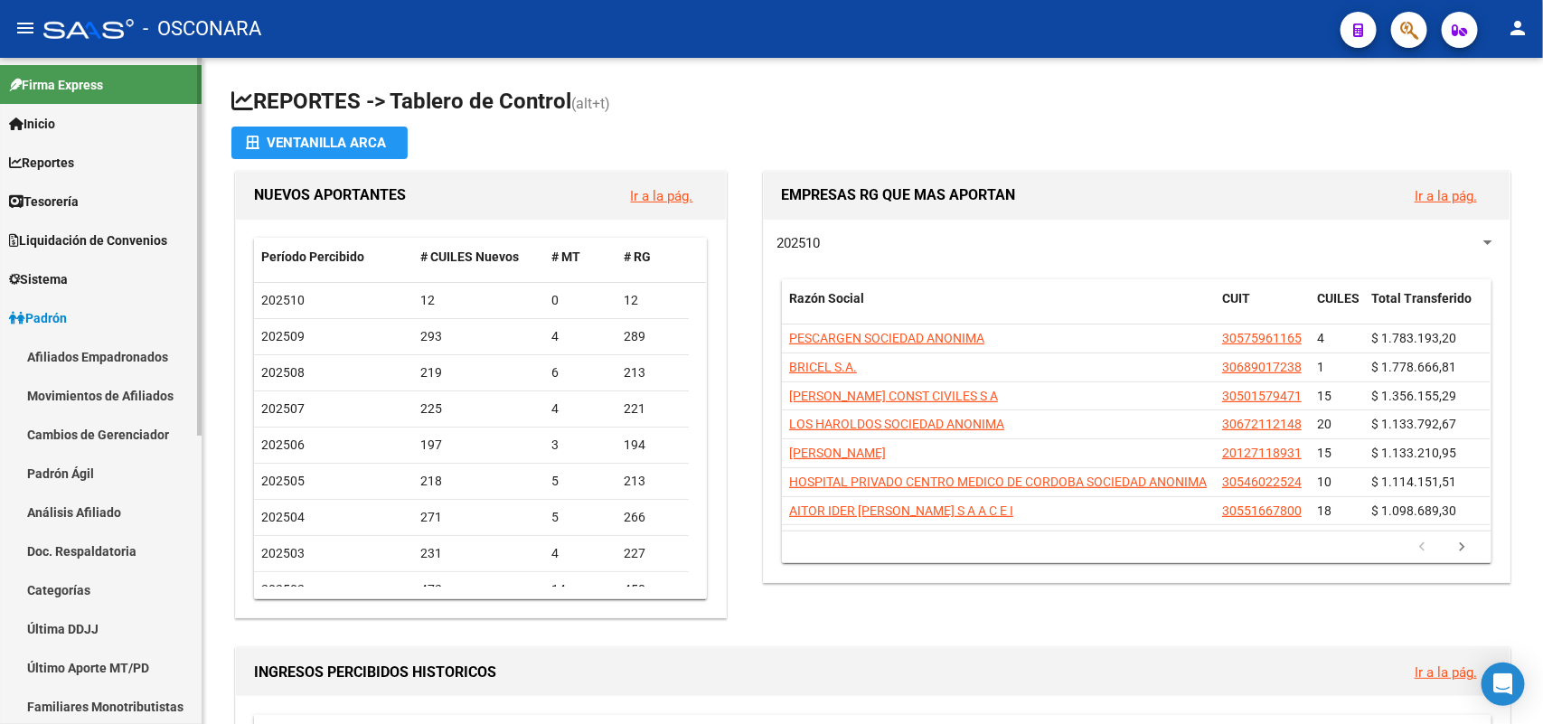
click at [95, 509] on link "Análisis Afiliado" at bounding box center [101, 512] width 202 height 39
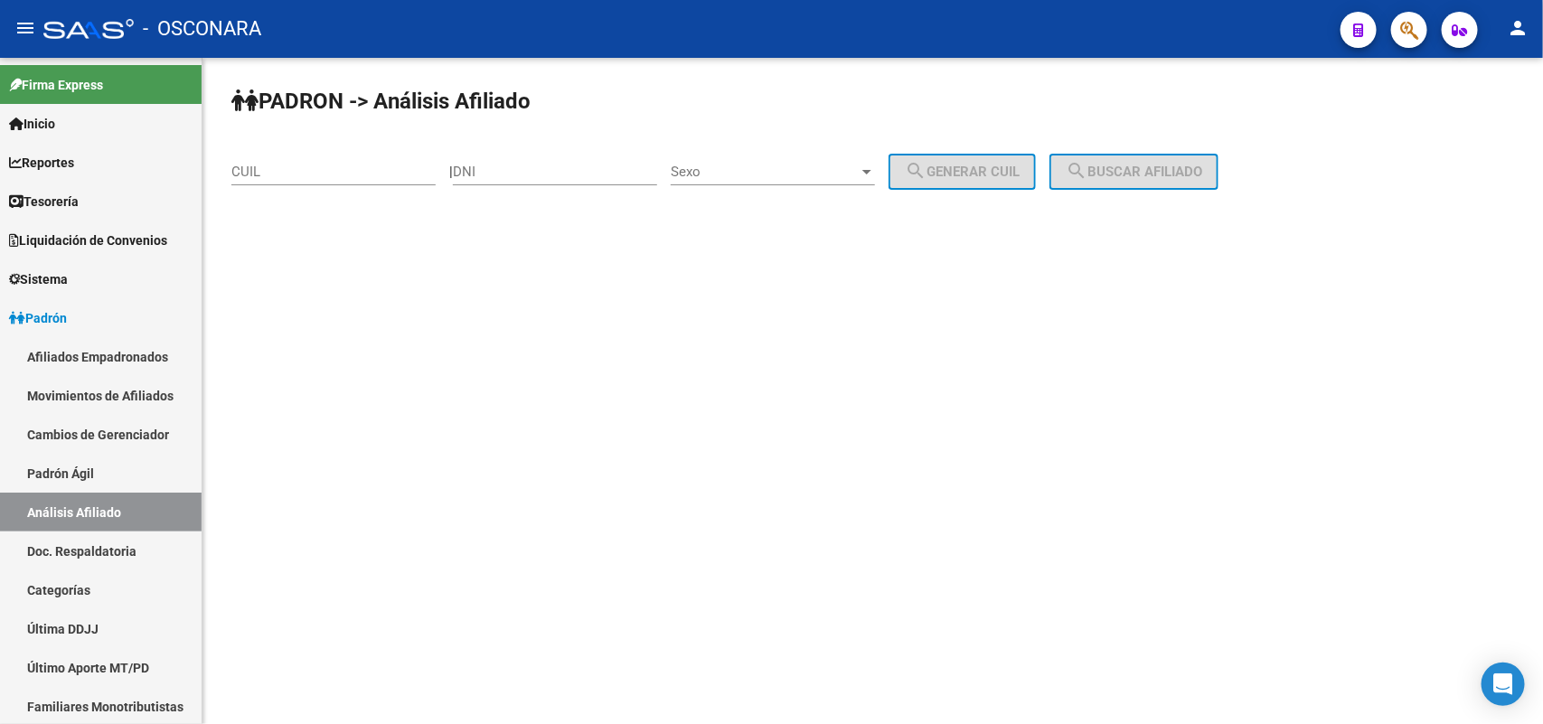
click at [340, 154] on div "CUIL" at bounding box center [333, 165] width 204 height 39
paste input "38-391769"
type input "3"
click at [497, 169] on input "DNI" at bounding box center [555, 172] width 204 height 16
paste input "38391769"
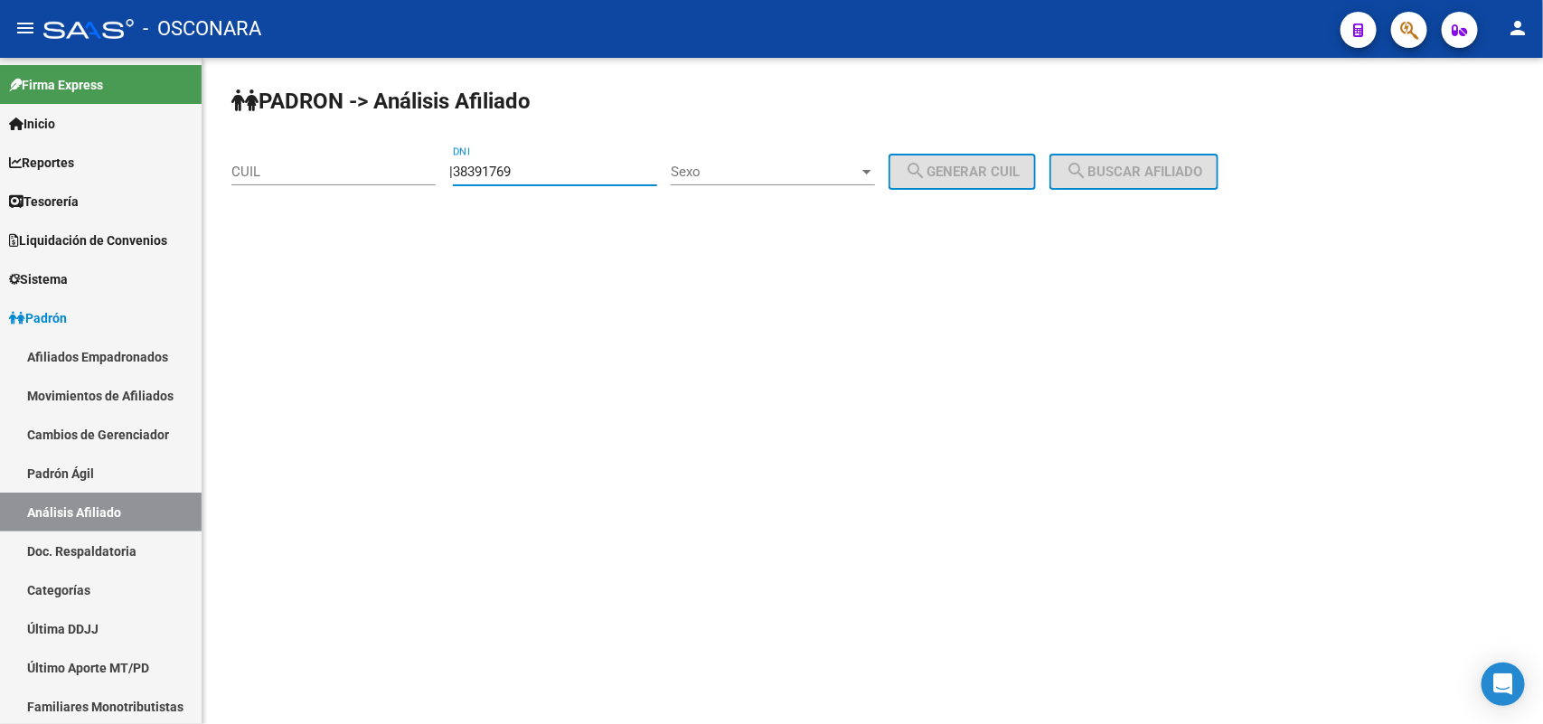
type input "38391769"
click at [829, 160] on div "Sexo Sexo" at bounding box center [773, 165] width 204 height 39
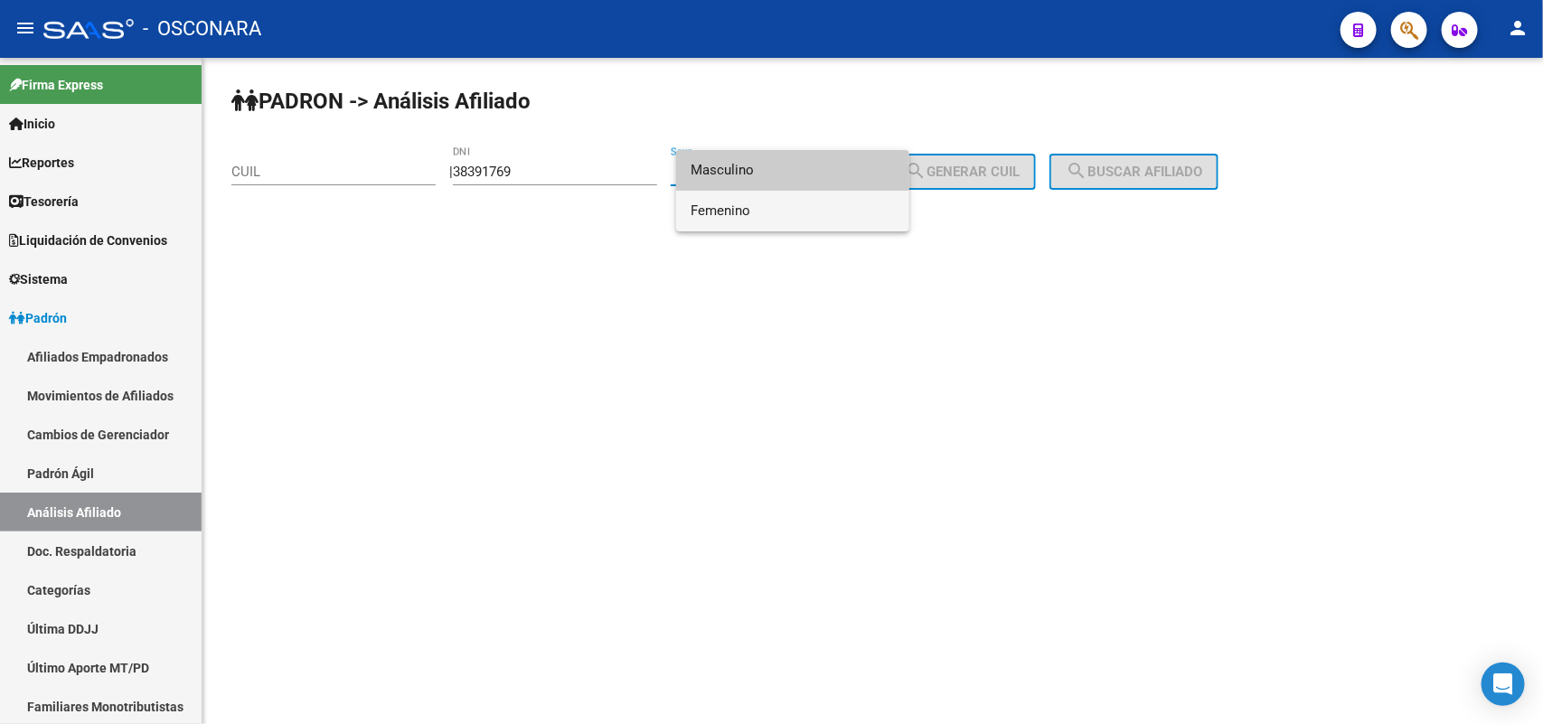
click at [784, 210] on span "Femenino" at bounding box center [793, 211] width 204 height 41
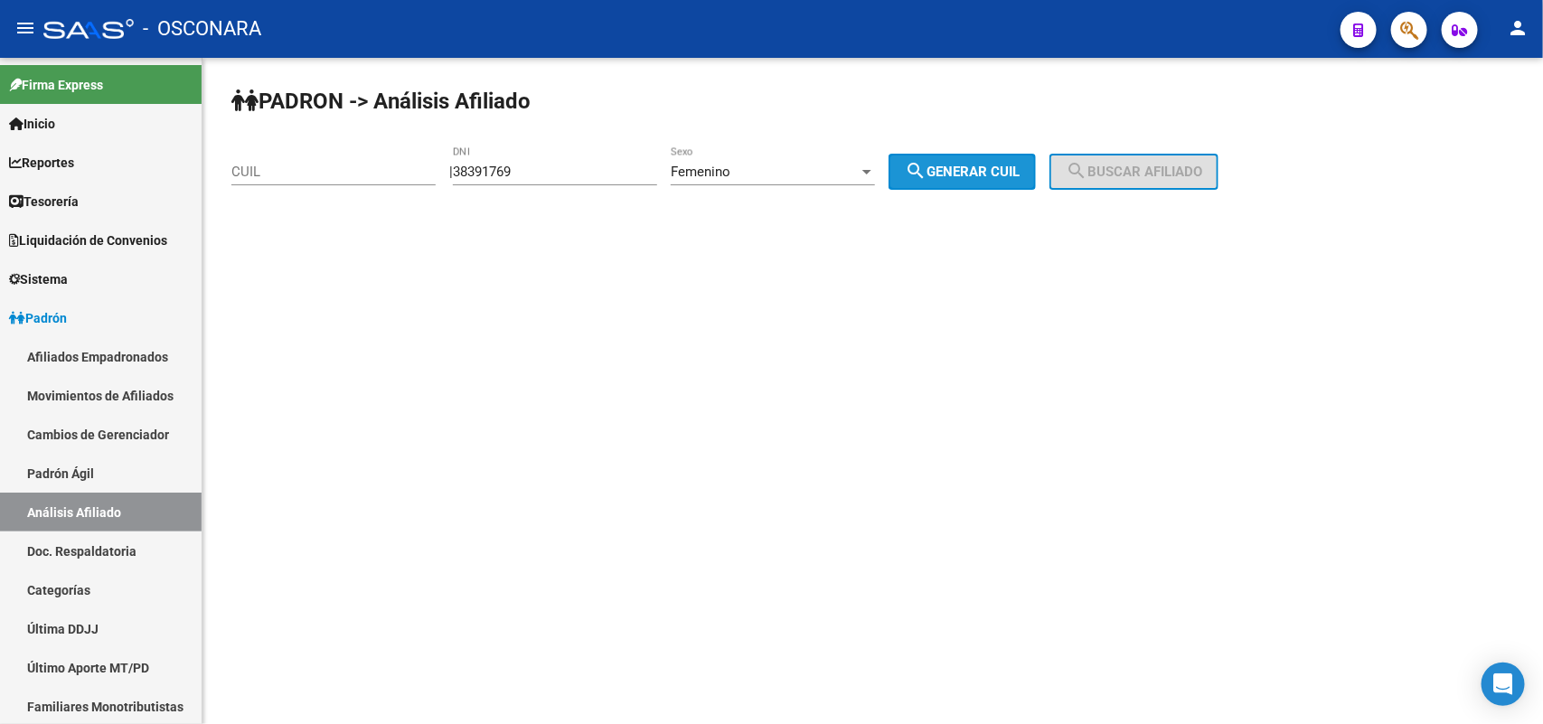
click at [979, 172] on span "search Generar CUIL" at bounding box center [962, 172] width 115 height 16
type input "27-38391769-2"
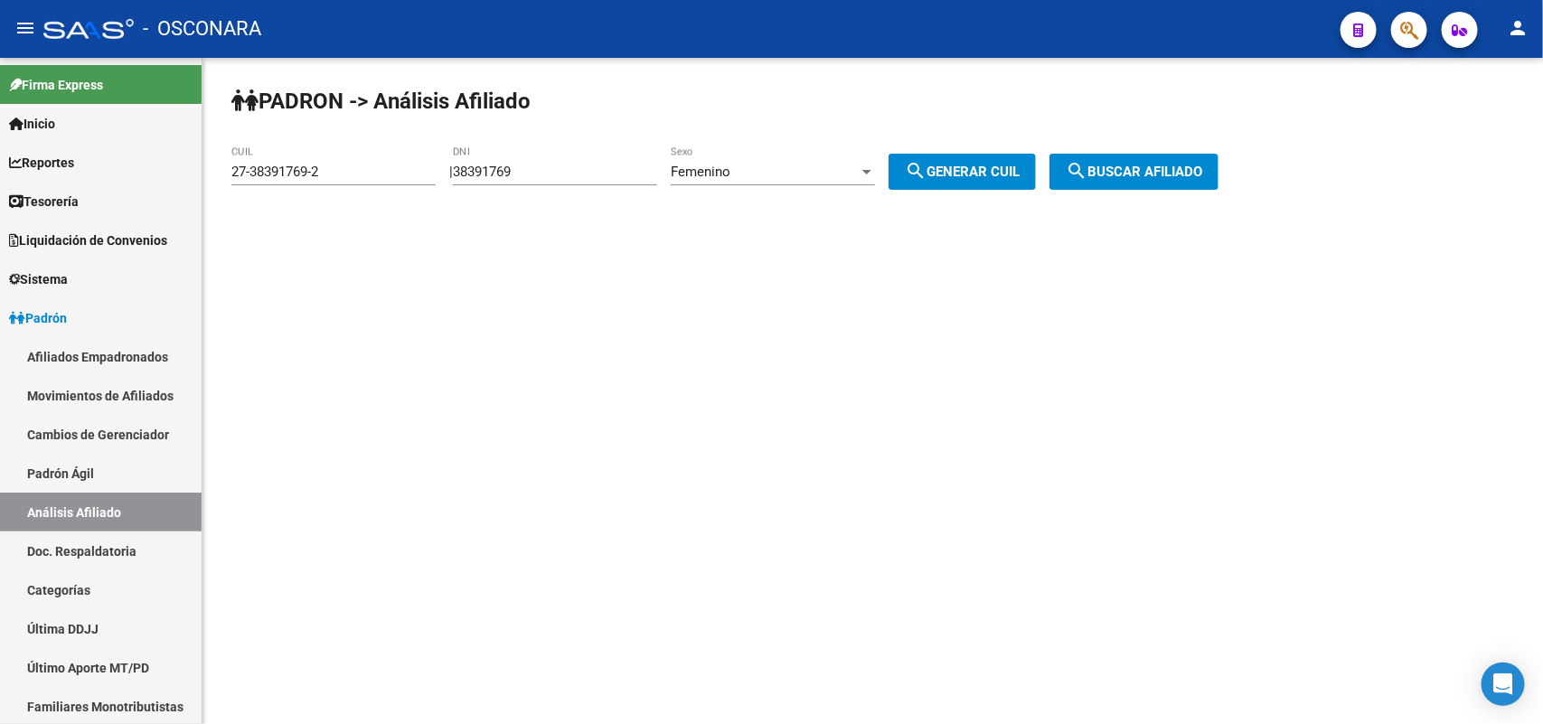
click at [1202, 164] on span "search Buscar afiliado" at bounding box center [1134, 172] width 136 height 16
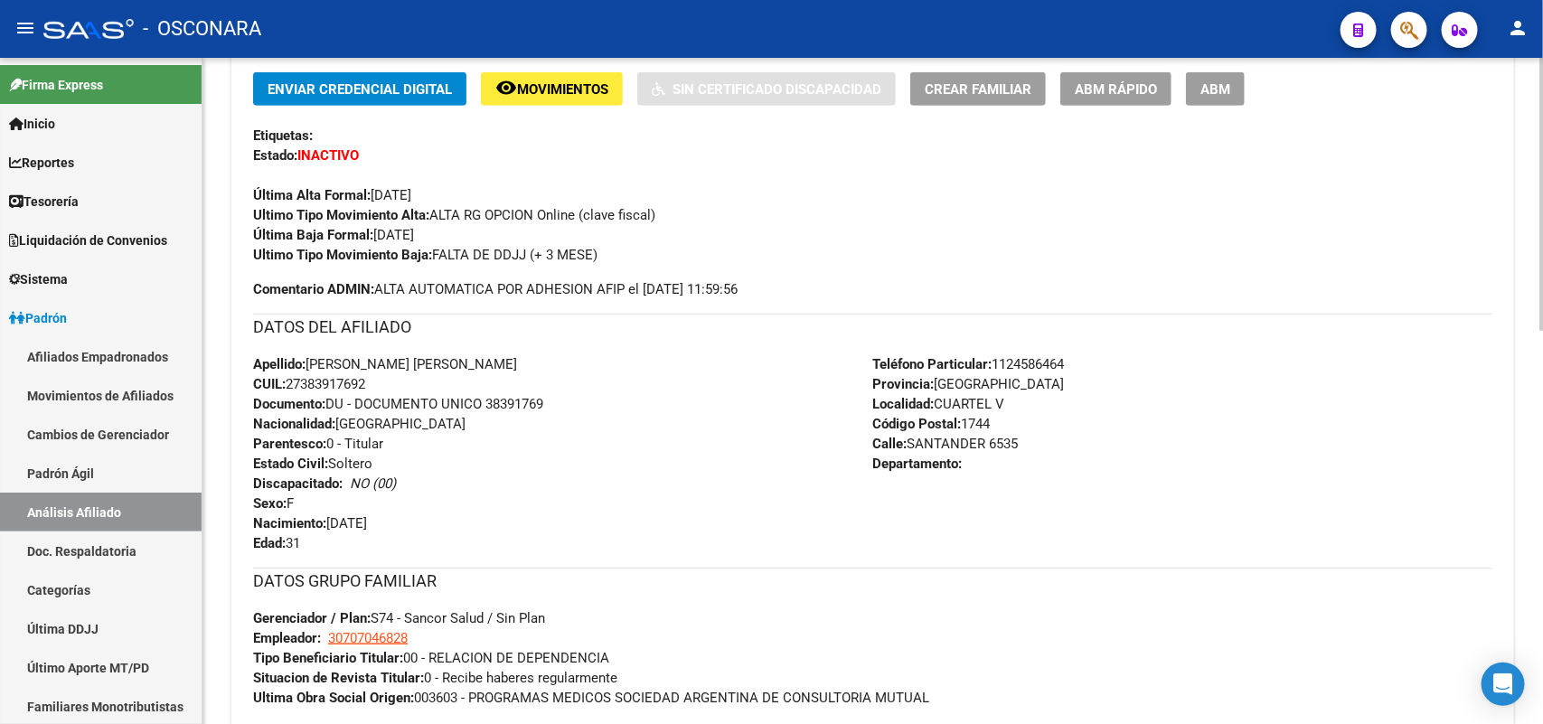
scroll to position [956, 0]
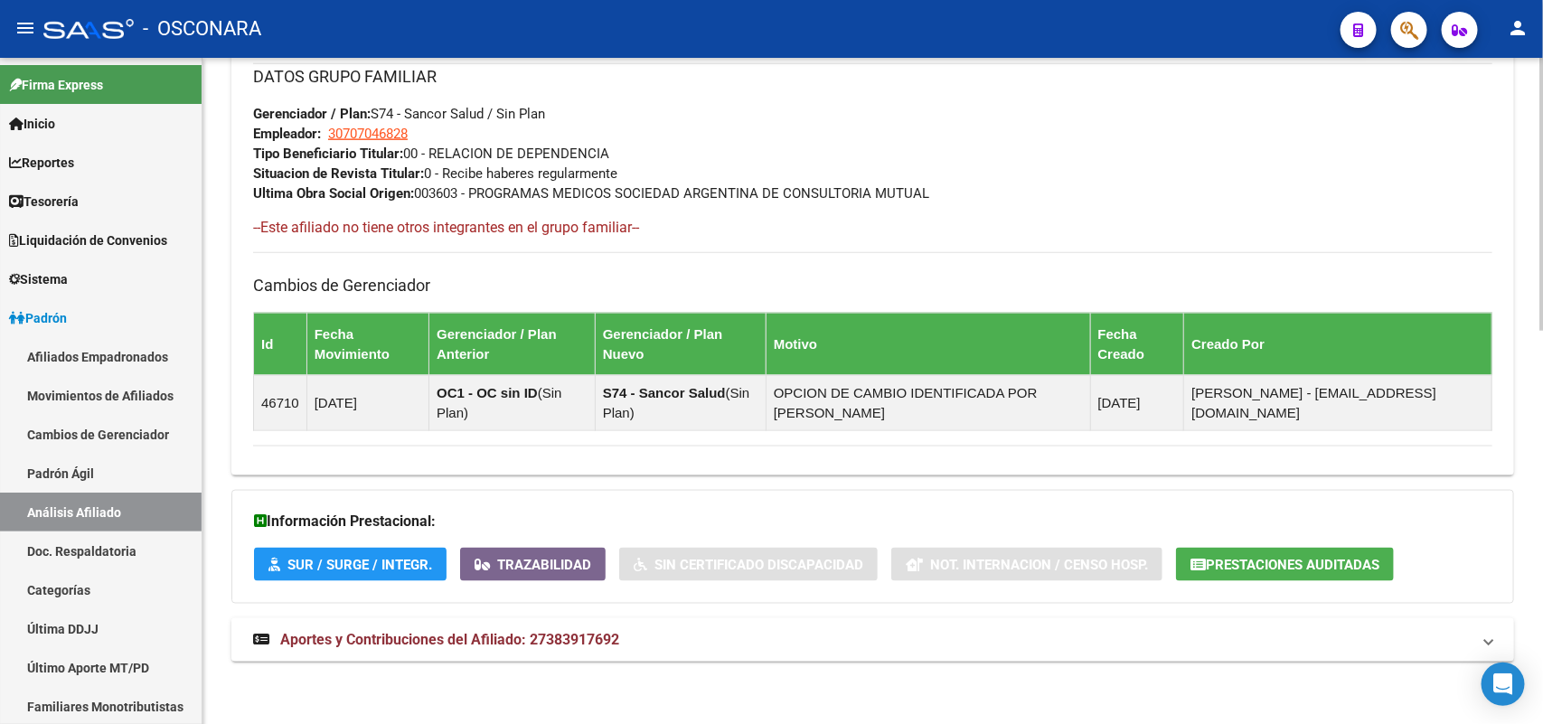
click at [405, 635] on span "Aportes y Contribuciones del Afiliado: 27383917692" at bounding box center [449, 639] width 339 height 17
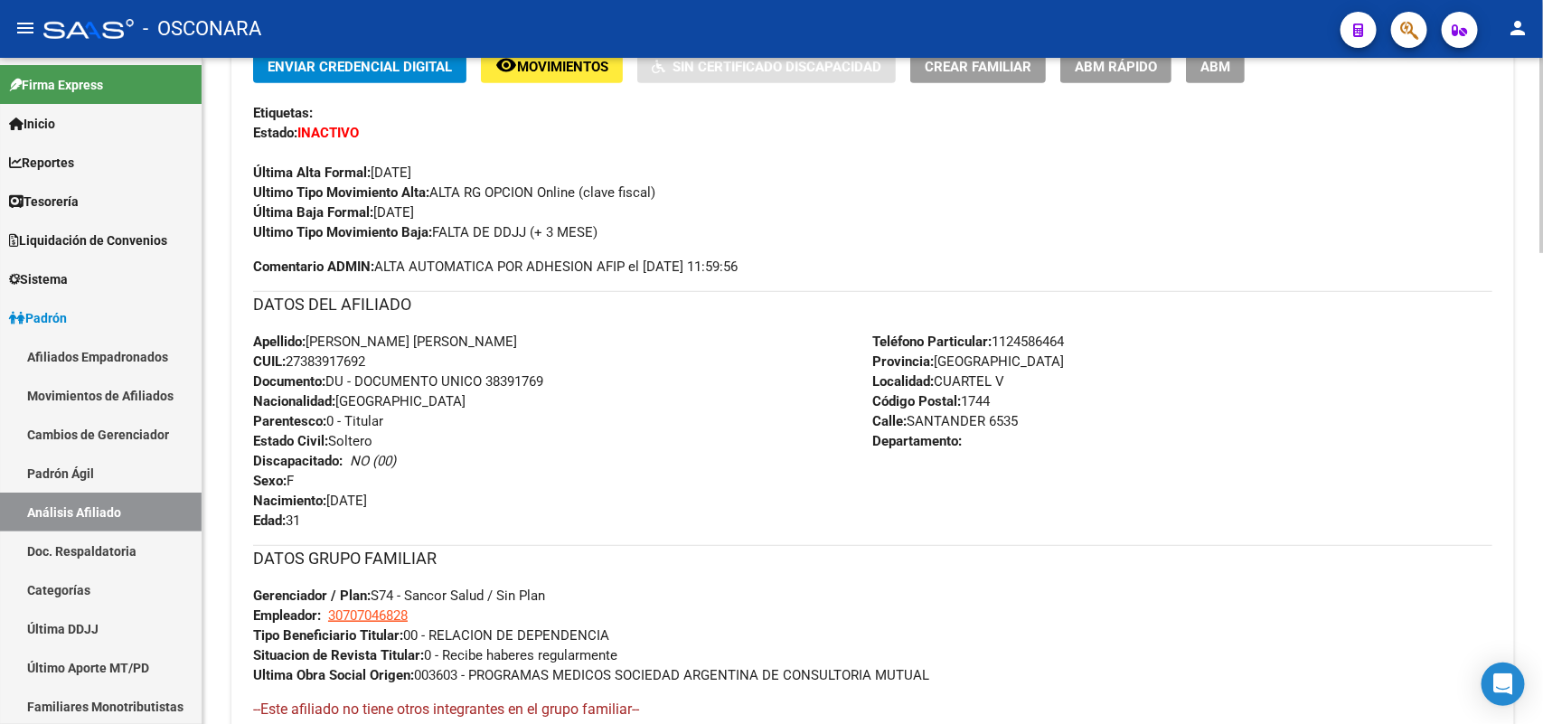
scroll to position [0, 0]
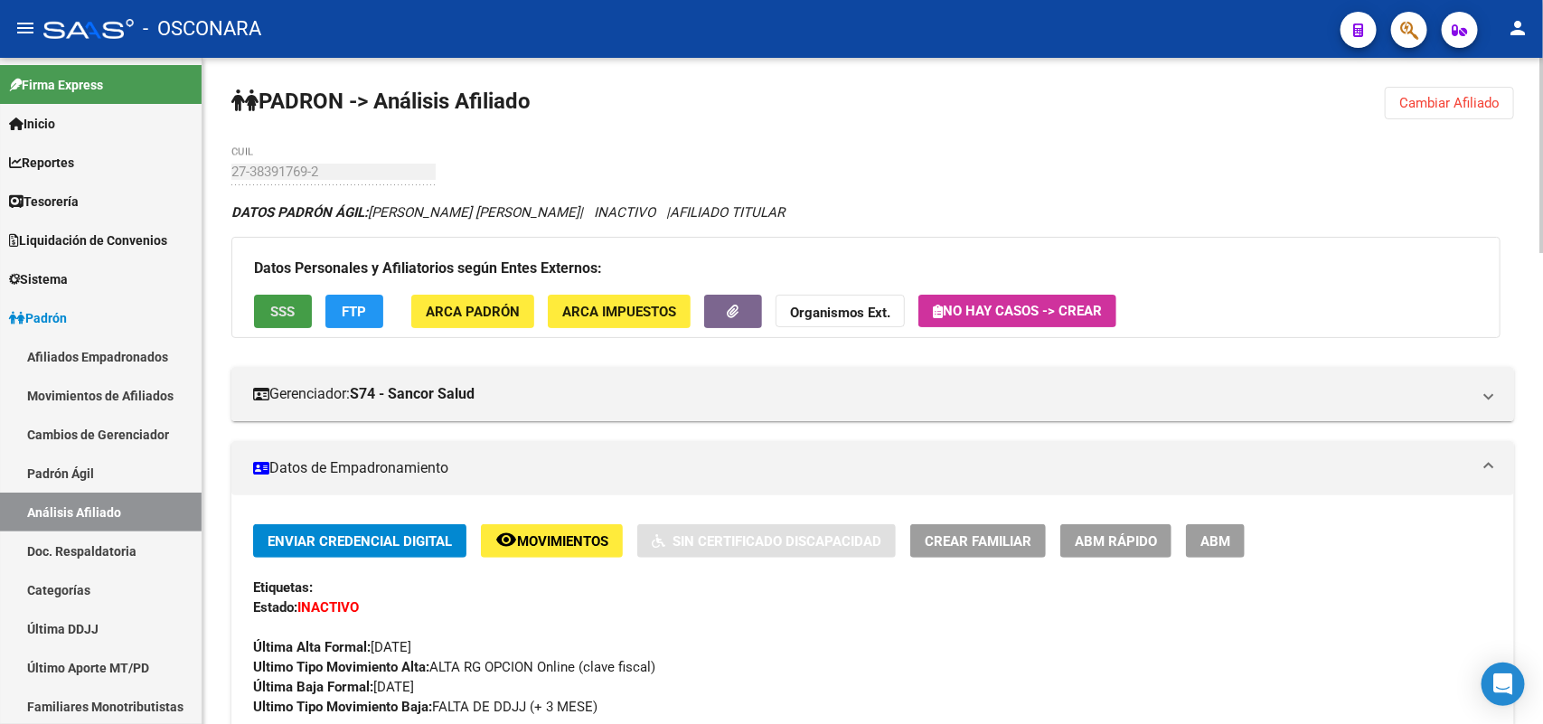
click at [272, 299] on button "SSS" at bounding box center [283, 311] width 58 height 33
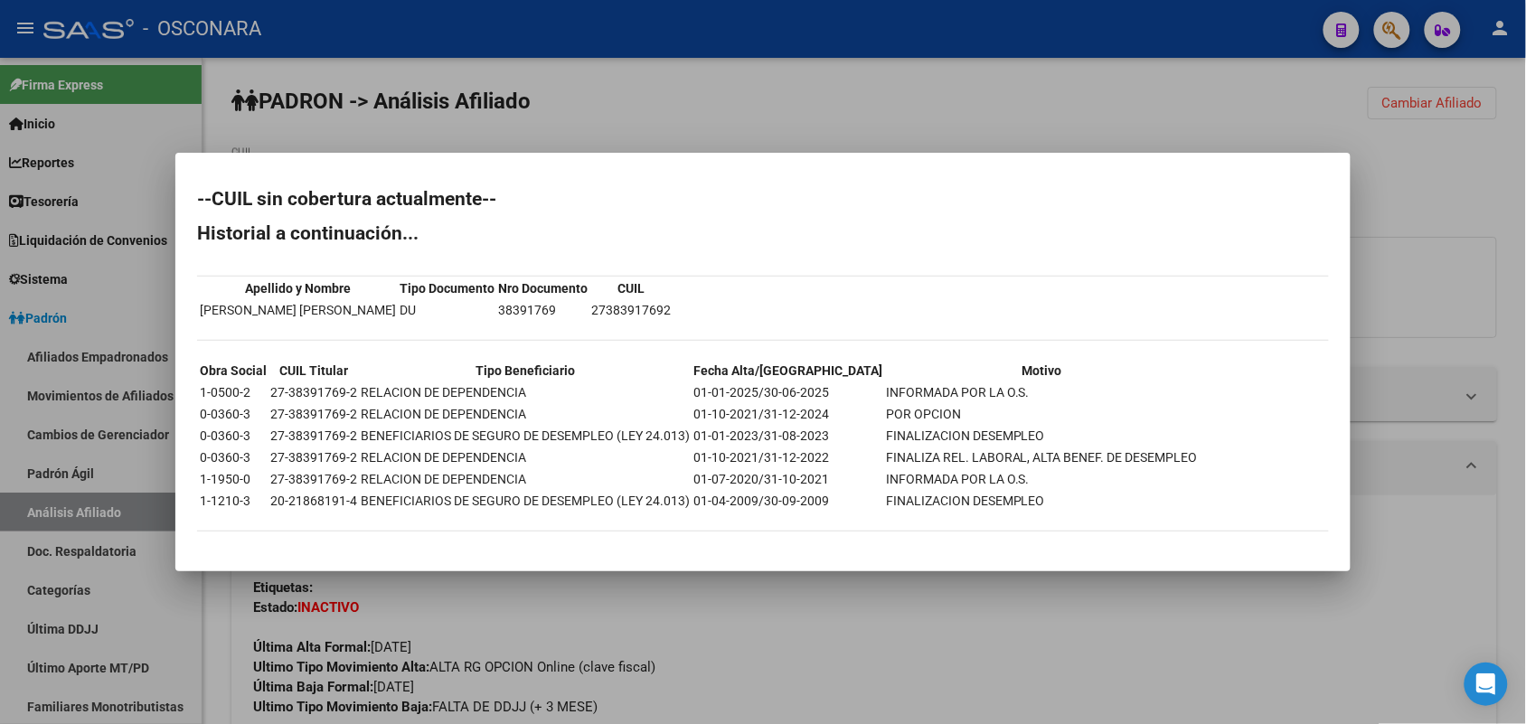
click at [658, 598] on div at bounding box center [763, 362] width 1526 height 724
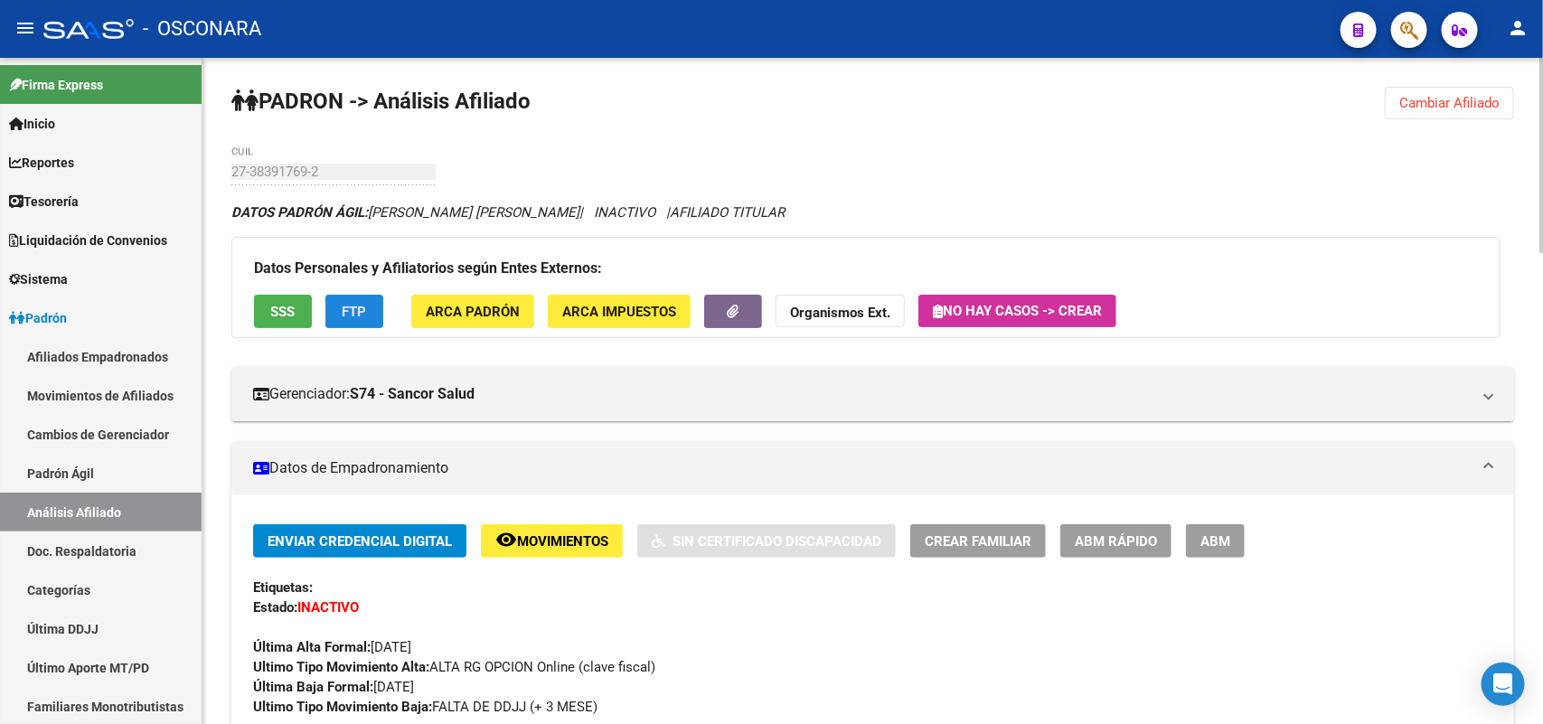
click at [343, 313] on span "FTP" at bounding box center [355, 312] width 24 height 16
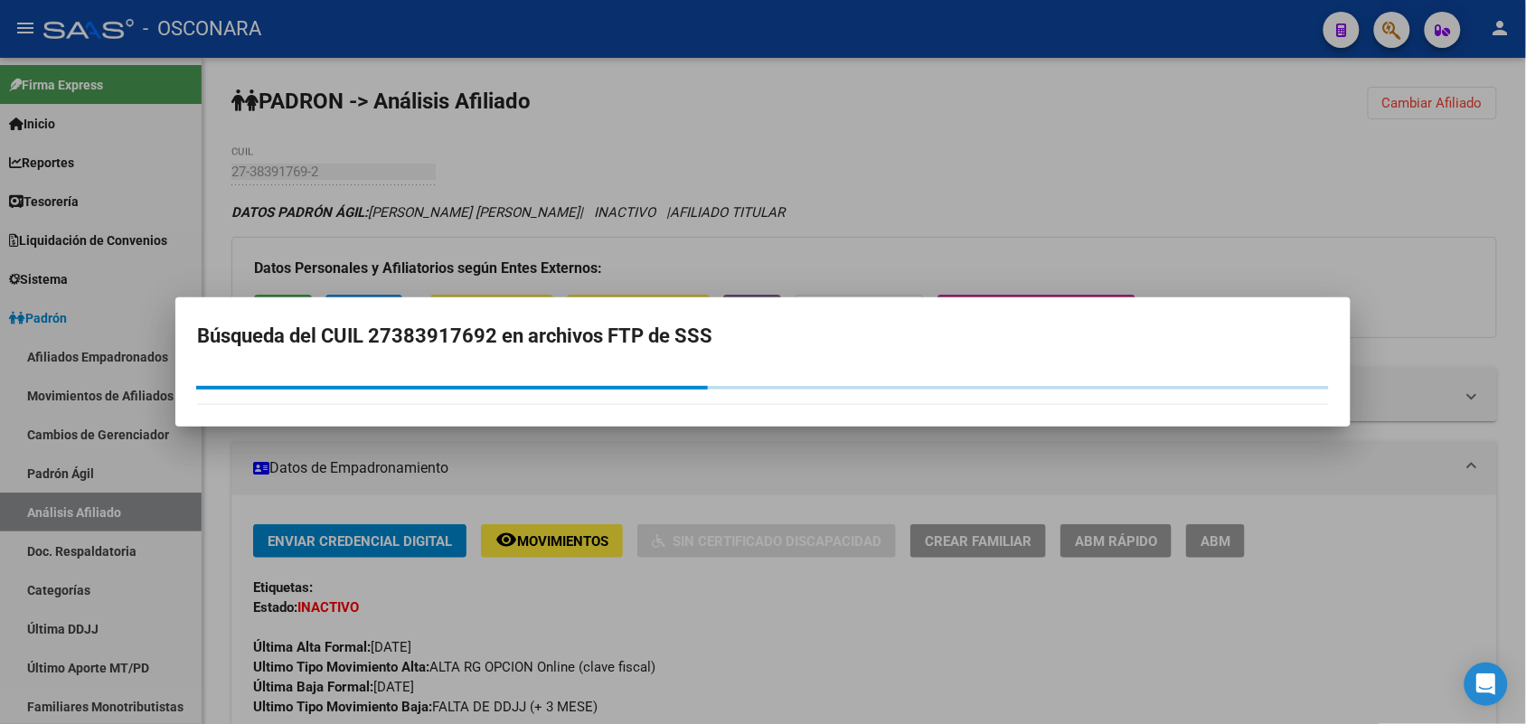
click at [355, 310] on mat-dialog-container "Búsqueda del CUIL 27383917692 en archivos FTP de SSS" at bounding box center [762, 361] width 1175 height 129
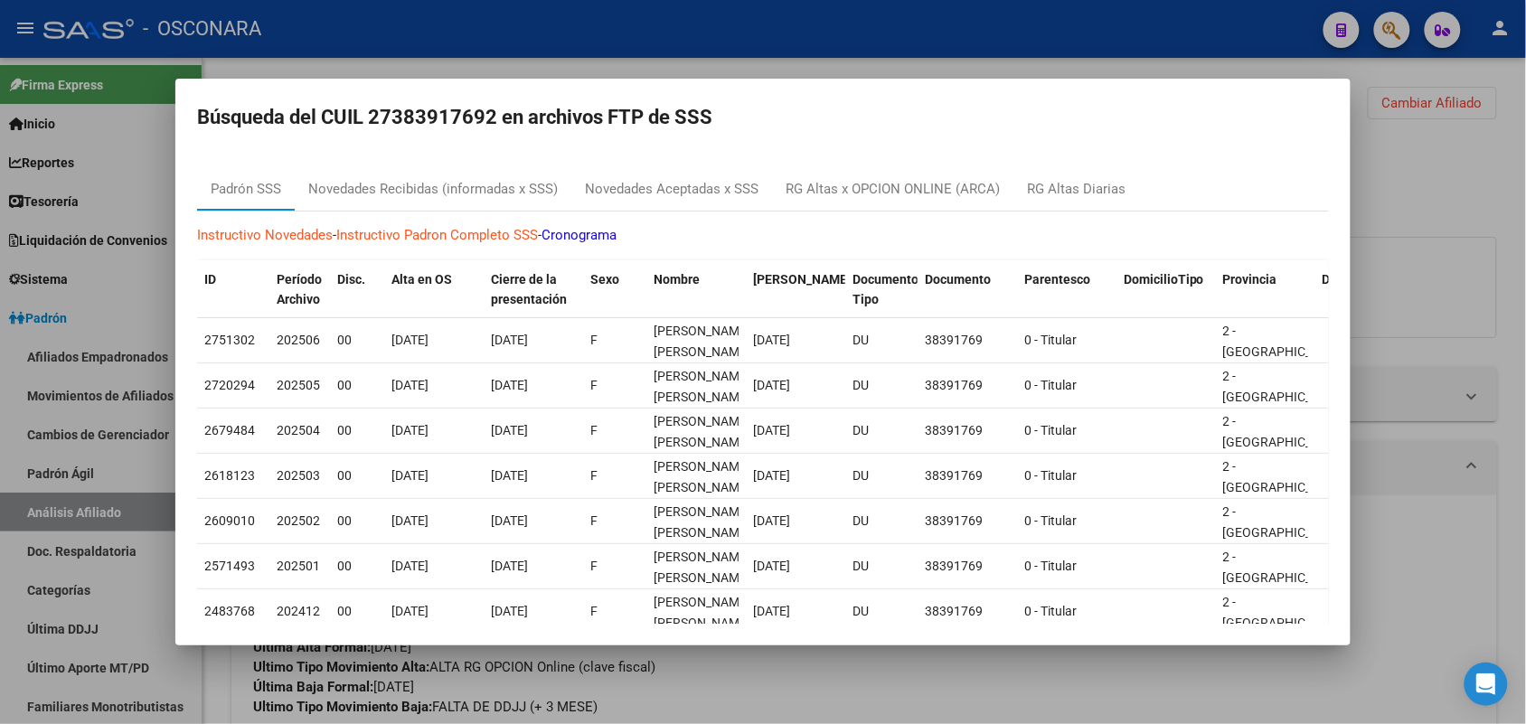
click at [834, 643] on mat-dialog-container "Búsqueda del CUIL 27383917692 en archivos FTP de SSS Padrón SSS Novedades Recib…" at bounding box center [762, 362] width 1175 height 567
click at [832, 684] on div at bounding box center [763, 362] width 1526 height 724
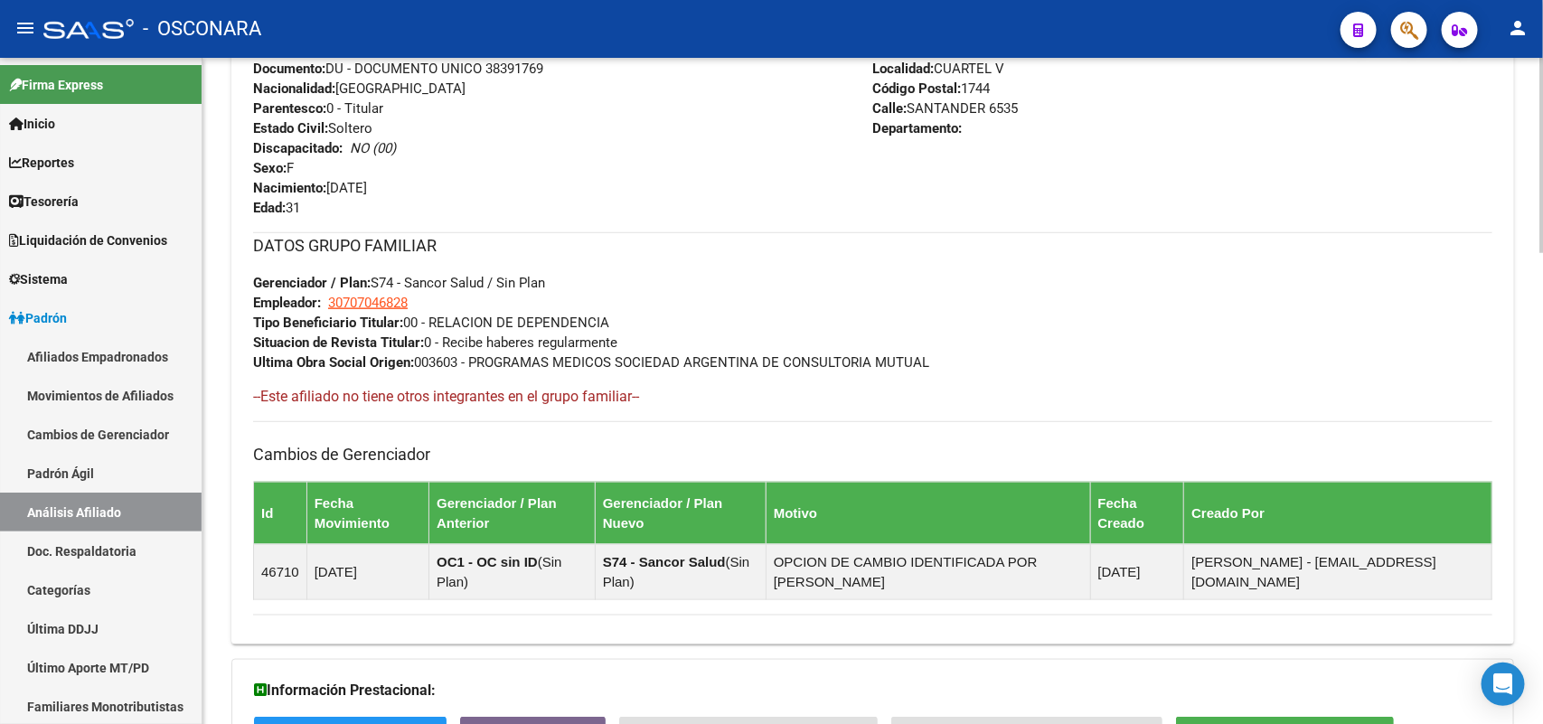
scroll to position [791, 0]
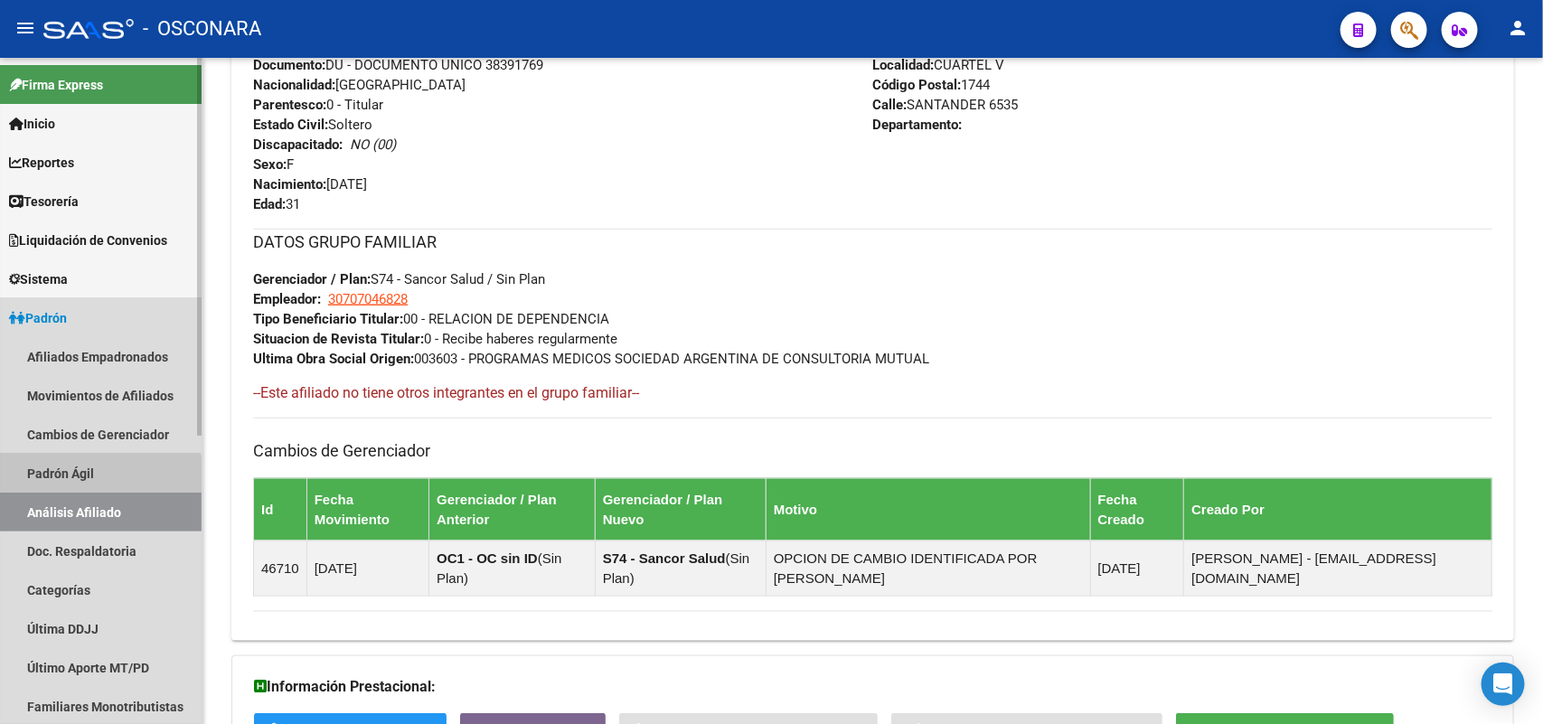
click at [36, 481] on link "Padrón Ágil" at bounding box center [101, 473] width 202 height 39
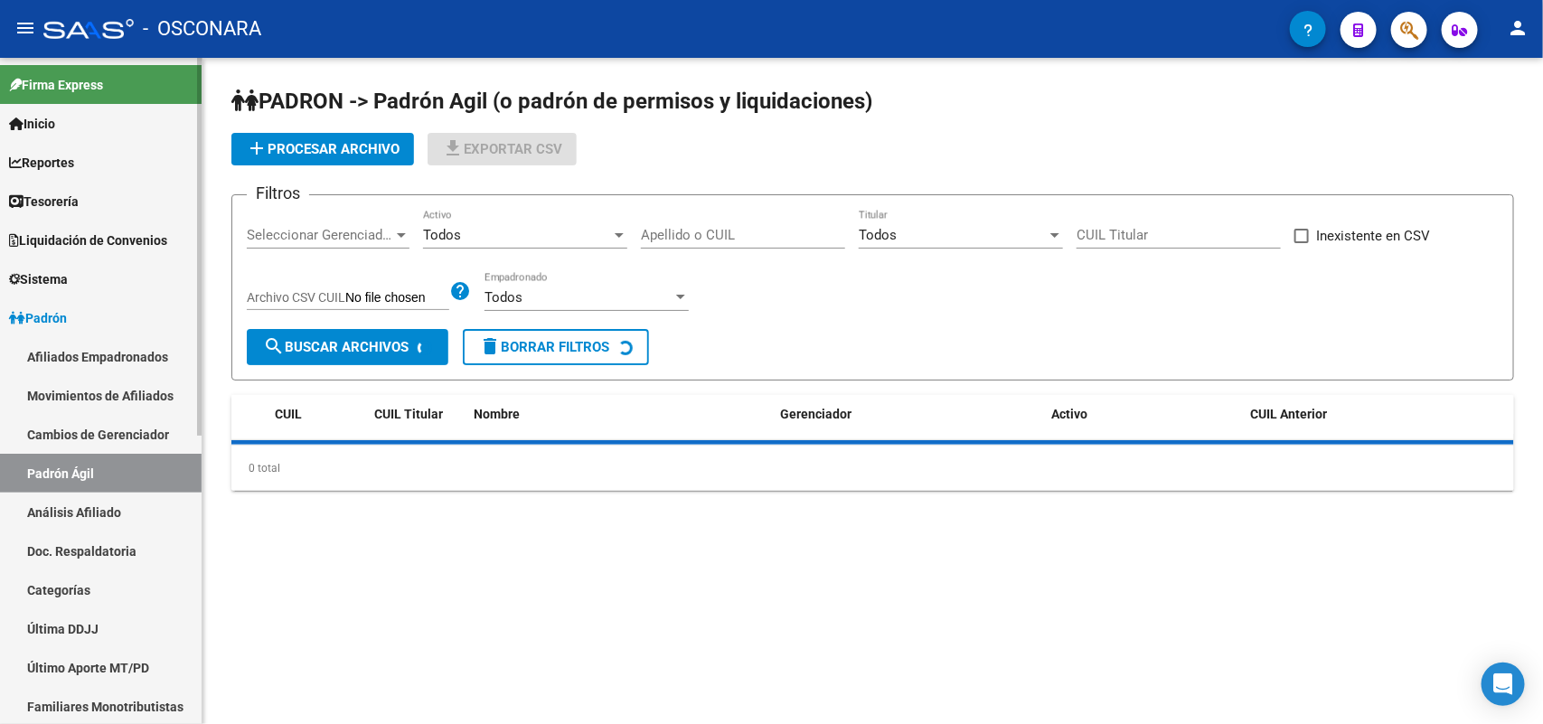
click at [61, 512] on link "Análisis Afiliado" at bounding box center [101, 512] width 202 height 39
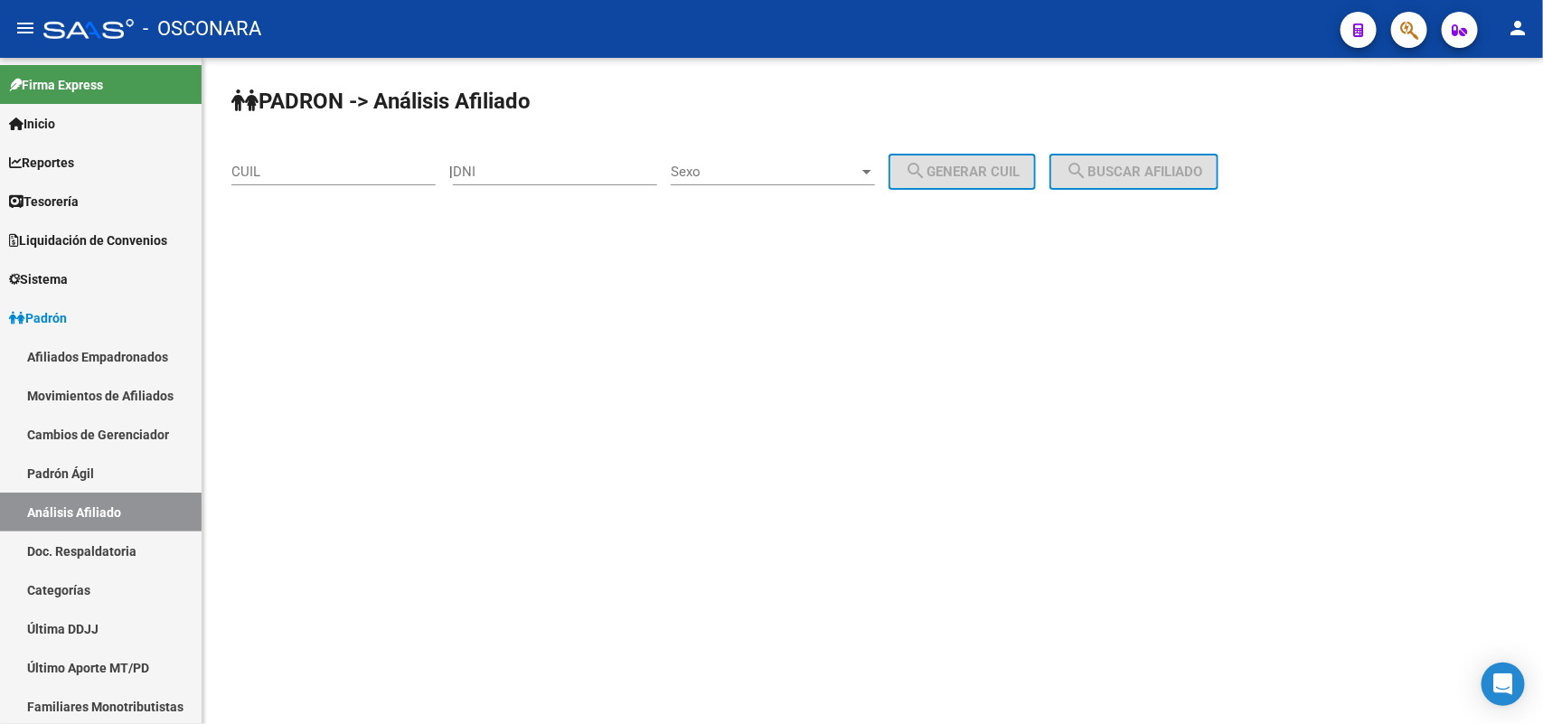
click at [512, 179] on div "DNI" at bounding box center [555, 165] width 204 height 39
click at [851, 172] on span "Sexo" at bounding box center [765, 172] width 188 height 16
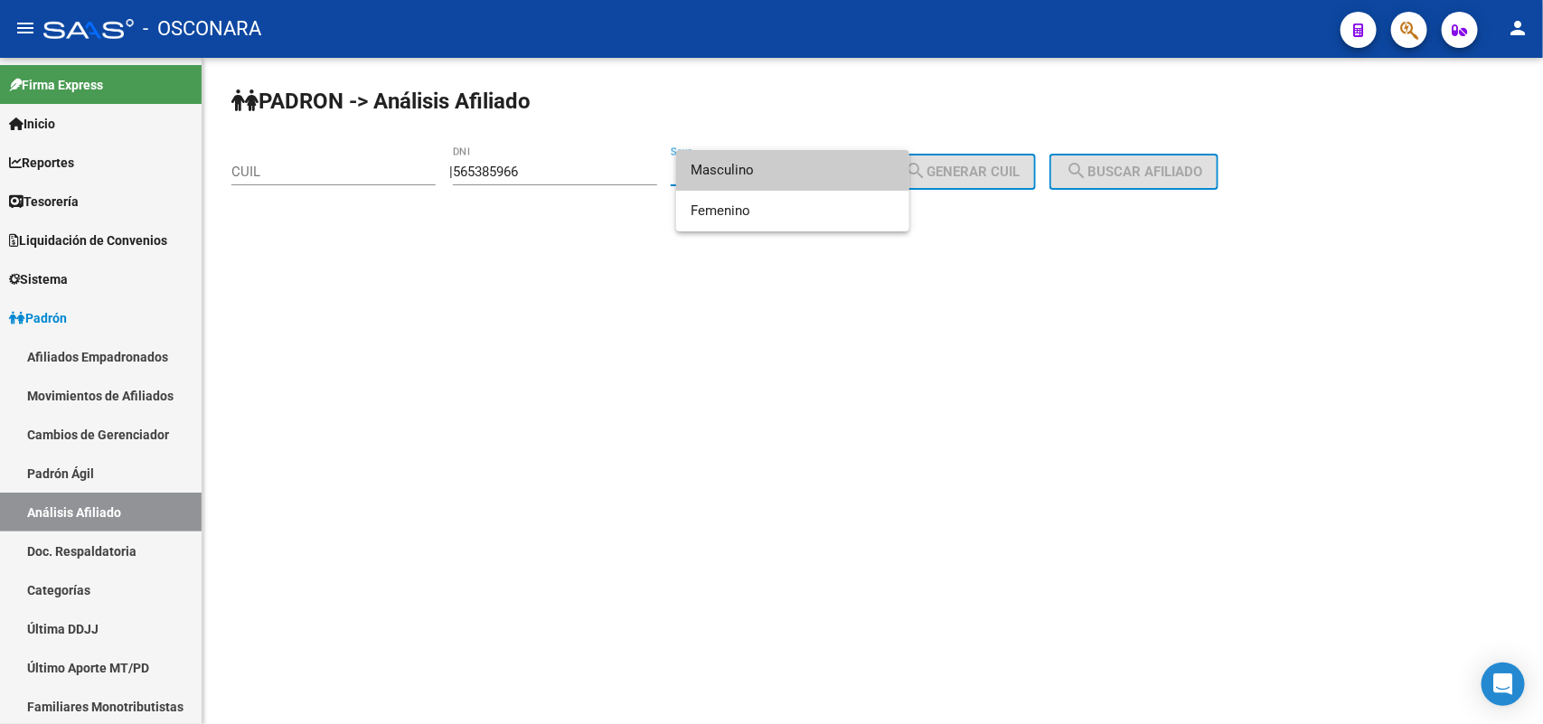
click at [789, 178] on span "Masculino" at bounding box center [793, 170] width 204 height 41
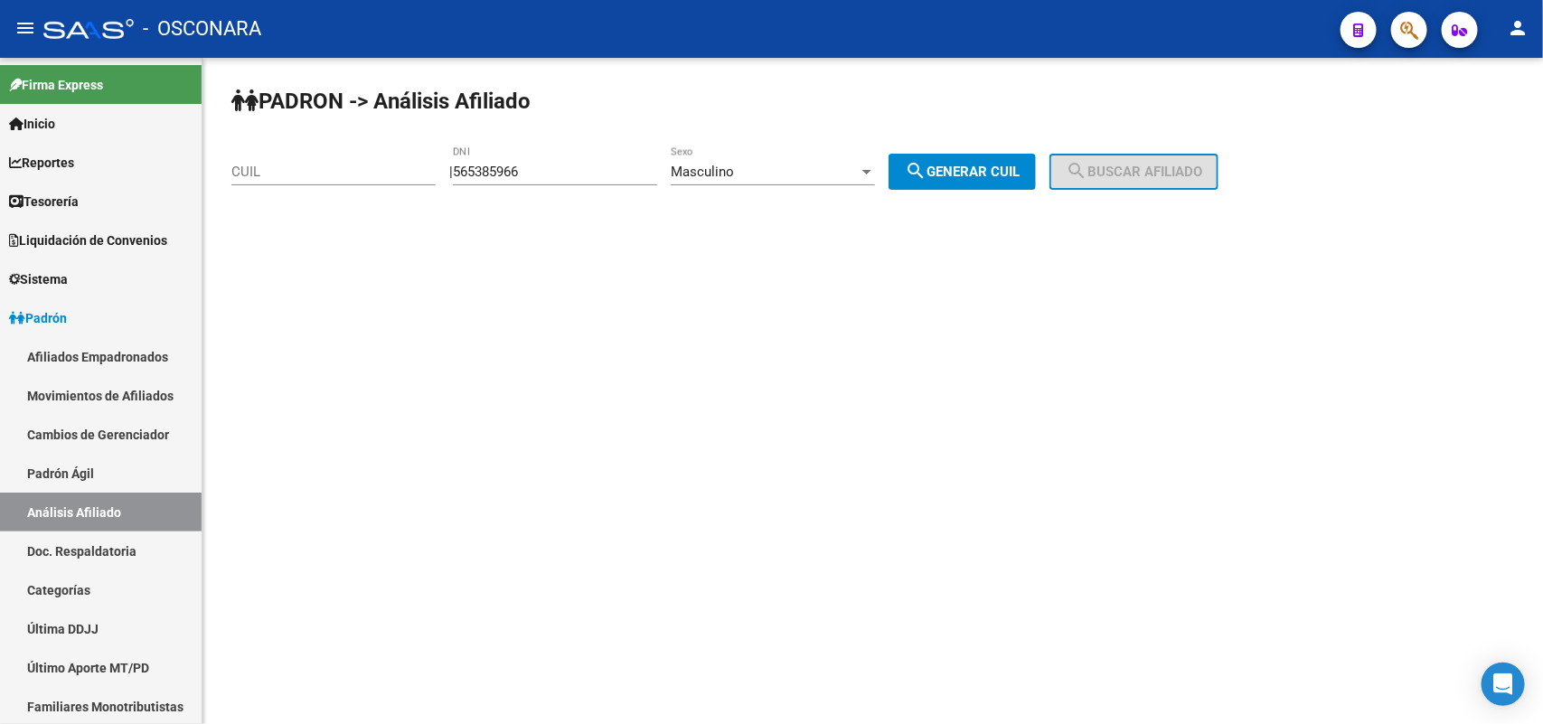
click at [823, 159] on div "Masculino Sexo" at bounding box center [773, 165] width 204 height 39
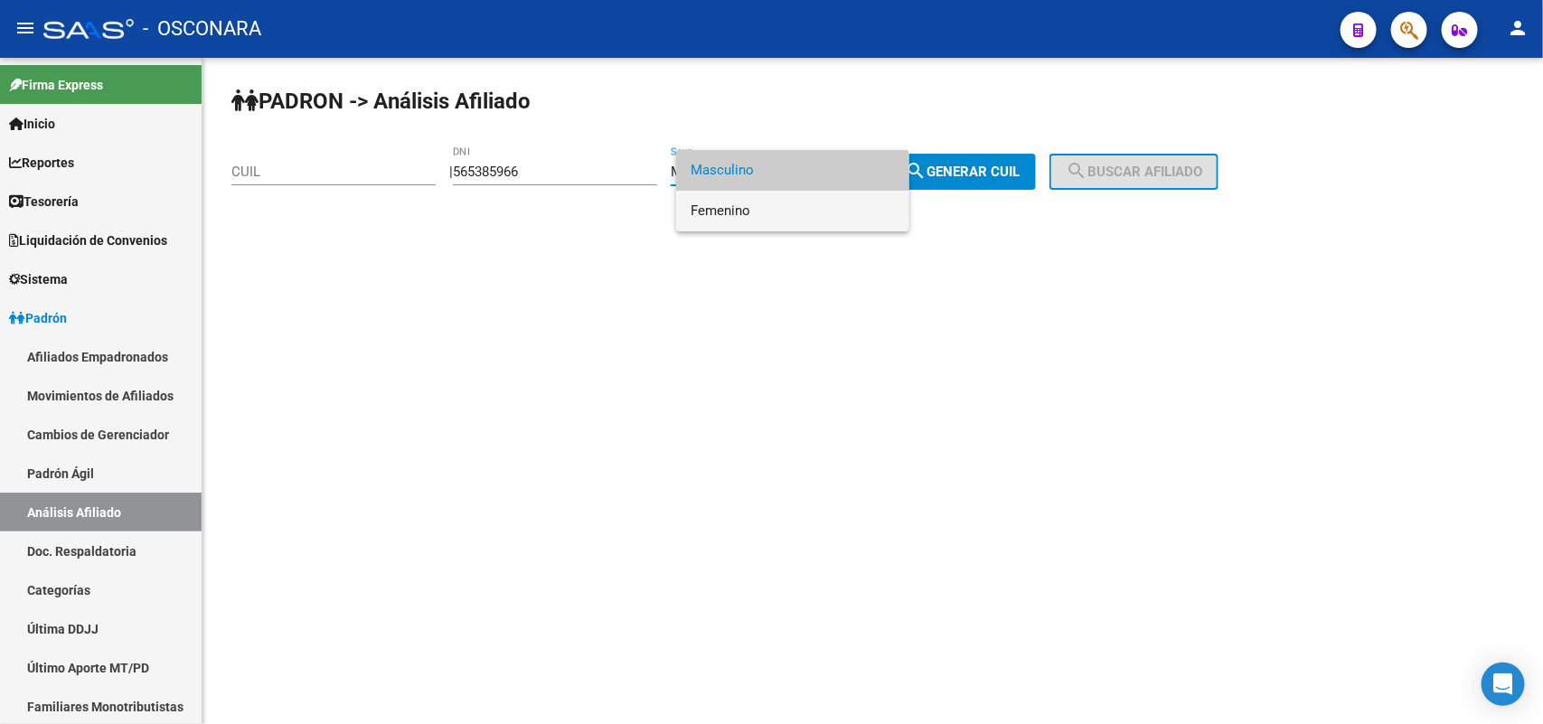
click at [809, 204] on span "Femenino" at bounding box center [793, 211] width 204 height 41
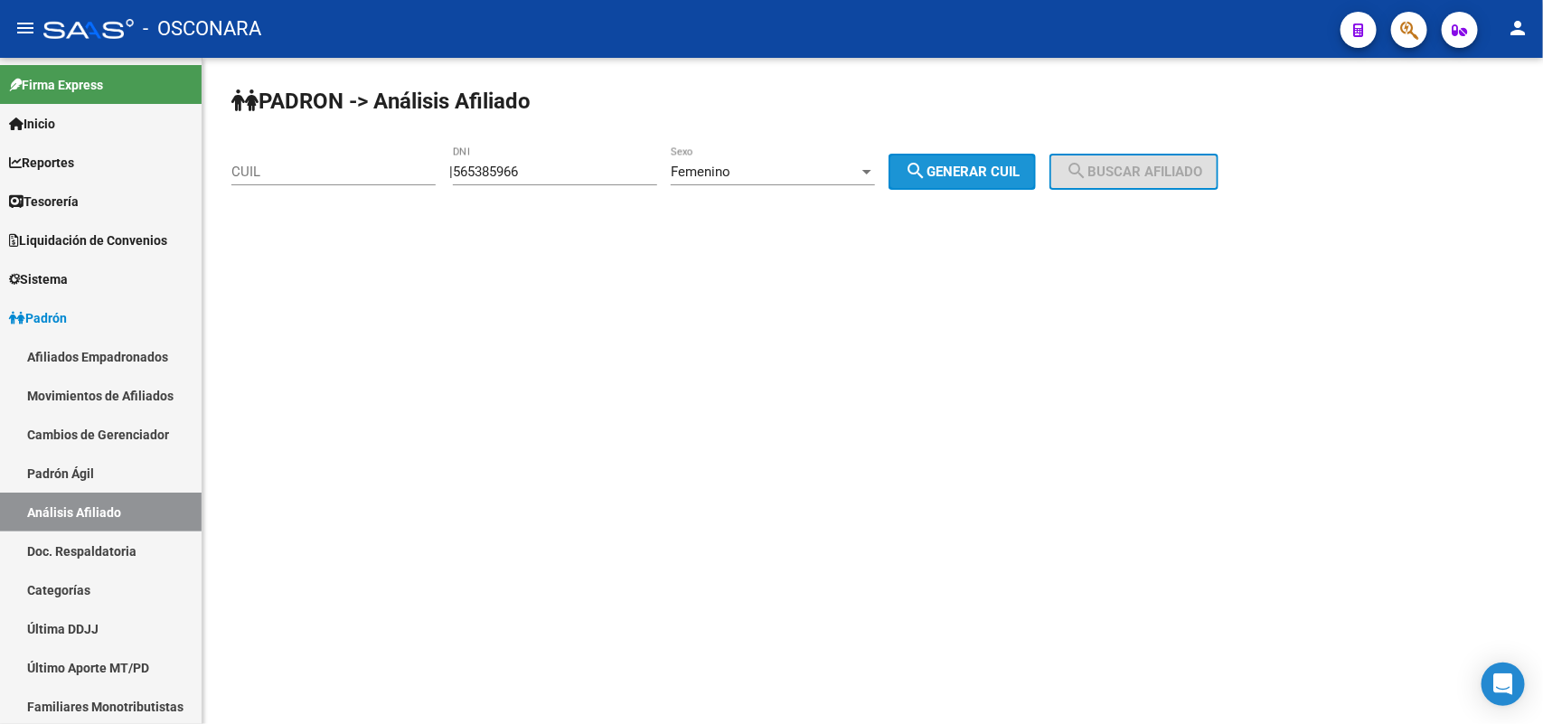
click at [981, 155] on button "search Generar CUIL" at bounding box center [962, 172] width 147 height 36
click at [1020, 165] on span "search Generar CUIL" at bounding box center [962, 172] width 115 height 16
click at [1003, 165] on span "search Generar CUIL" at bounding box center [962, 172] width 115 height 16
click at [509, 173] on input "565385966" at bounding box center [555, 172] width 204 height 16
type input "56535966"
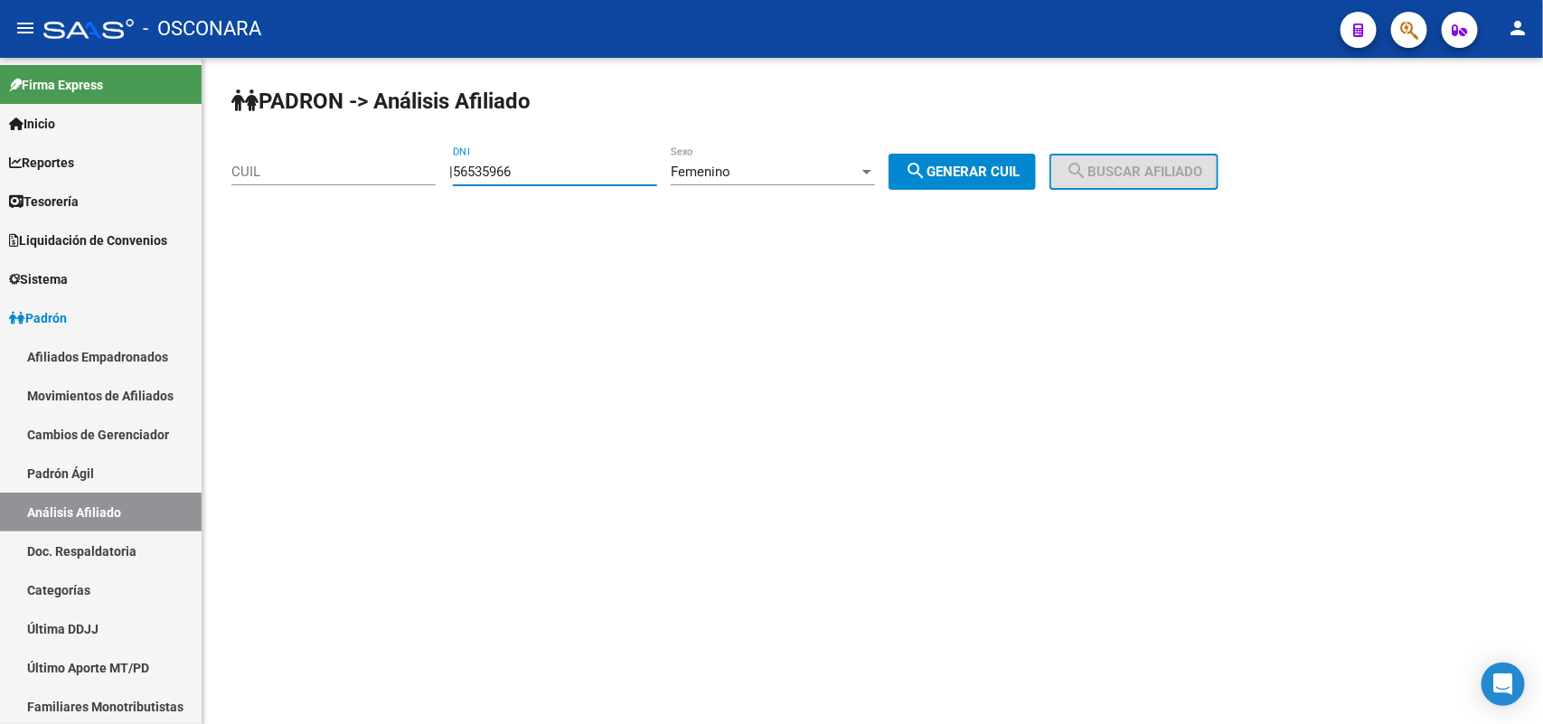
click at [992, 182] on button "search Generar CUIL" at bounding box center [962, 172] width 147 height 36
type input "27-56535966-0"
click at [1195, 182] on button "search Buscar afiliado" at bounding box center [1133, 172] width 169 height 36
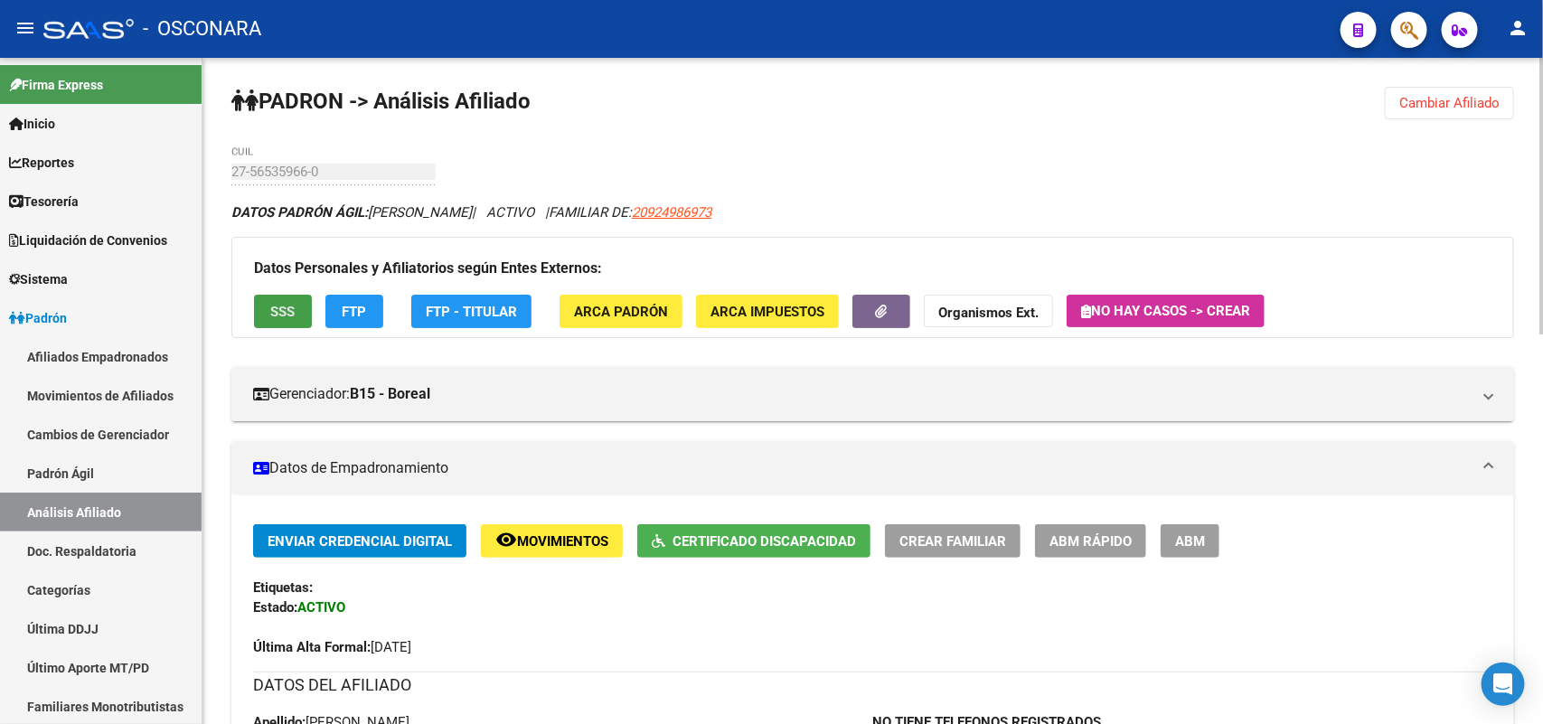
click at [291, 304] on span "SSS" at bounding box center [283, 312] width 24 height 16
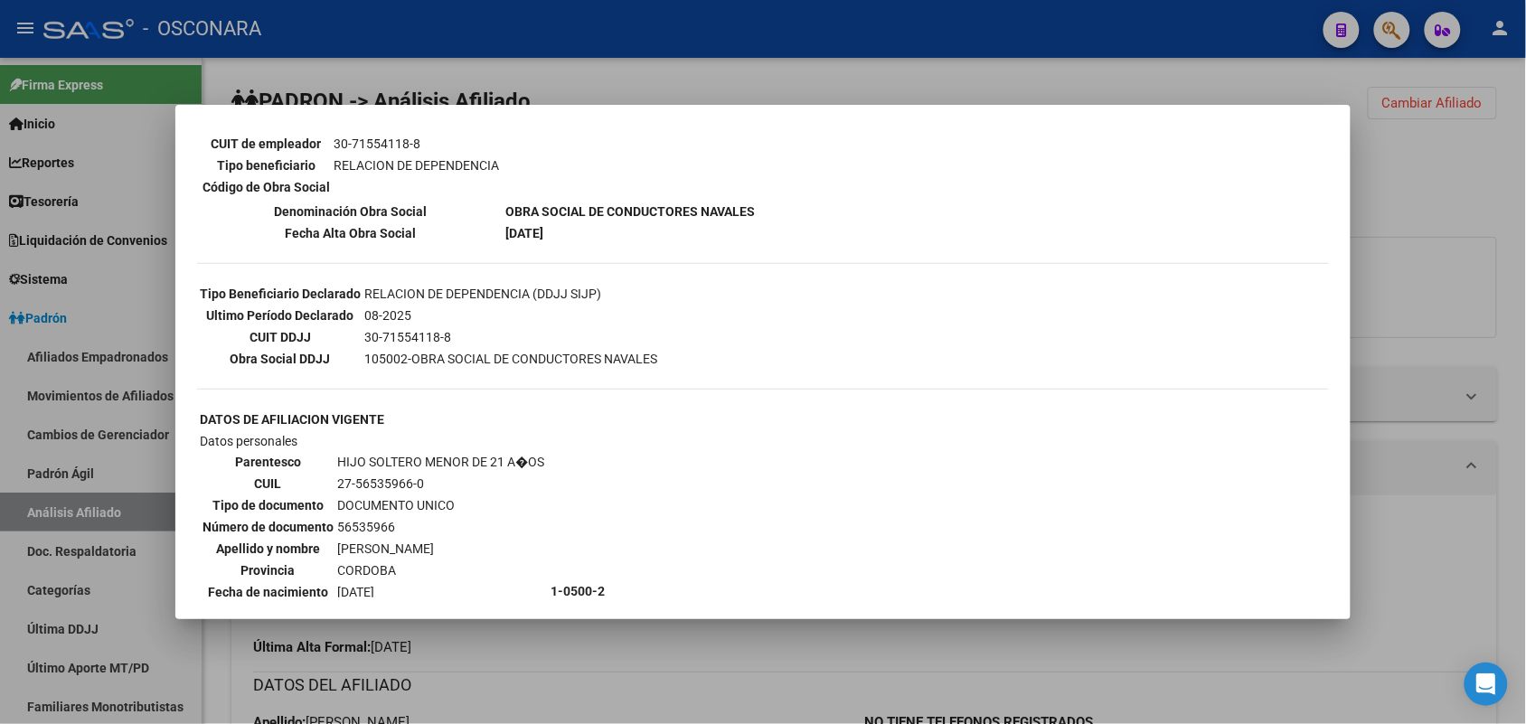
scroll to position [545, 0]
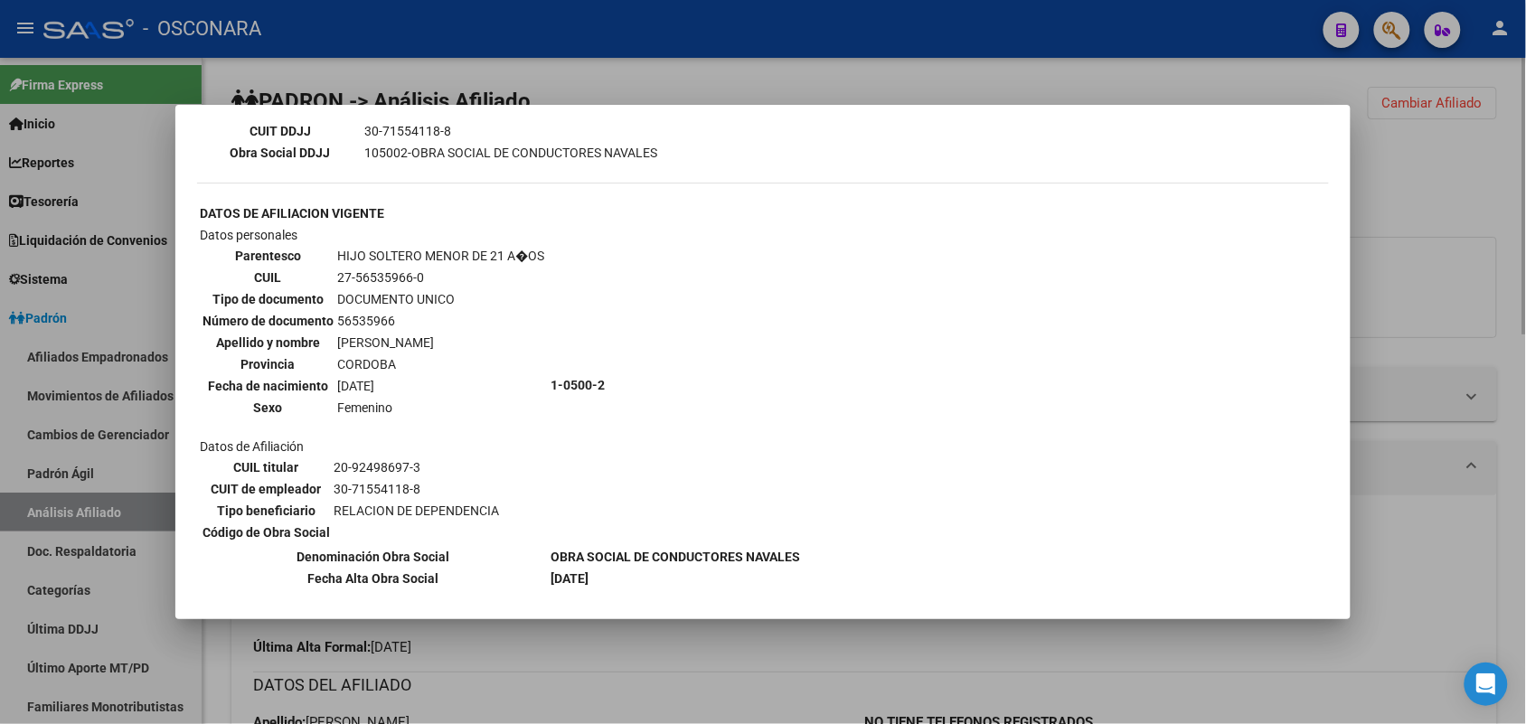
click at [584, 649] on div at bounding box center [763, 362] width 1526 height 724
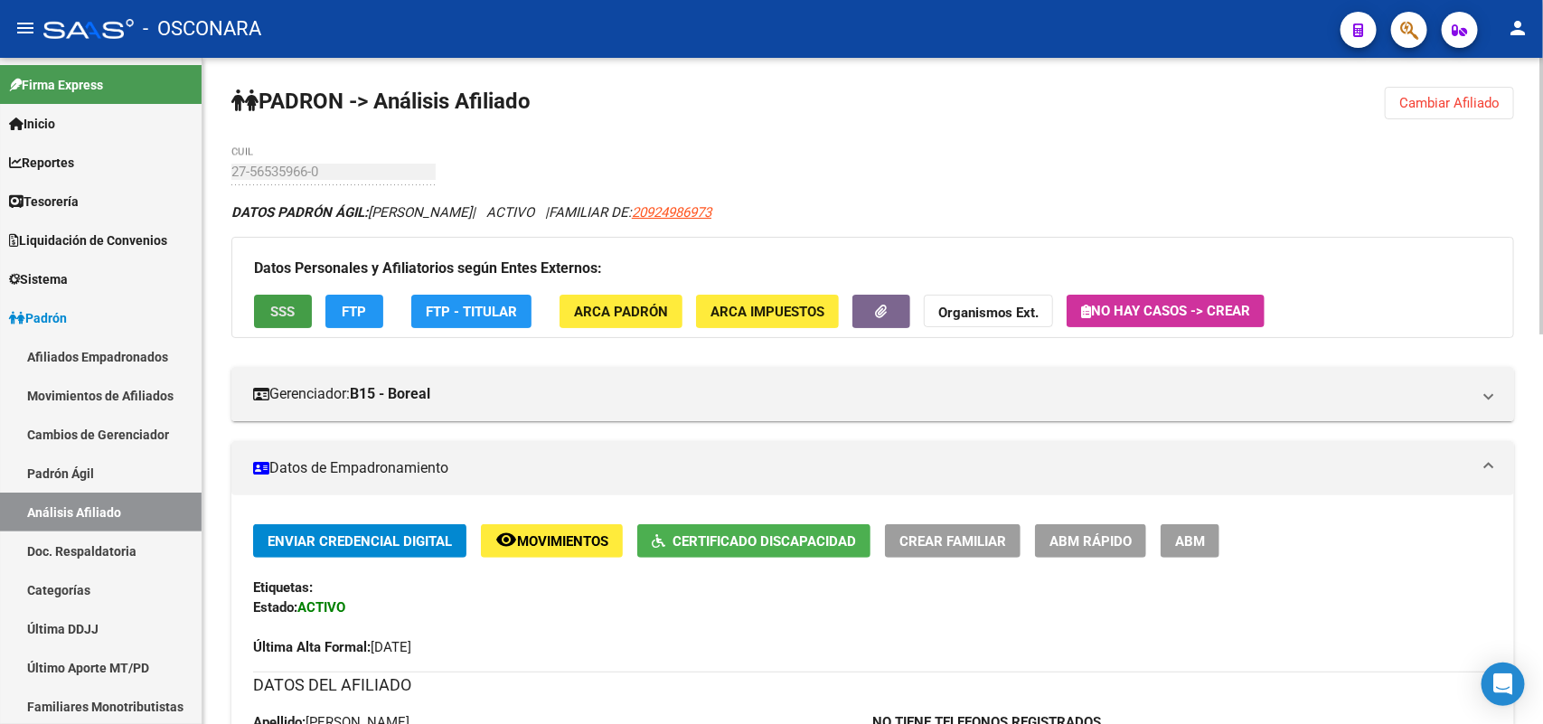
click at [294, 321] on button "SSS" at bounding box center [283, 311] width 58 height 33
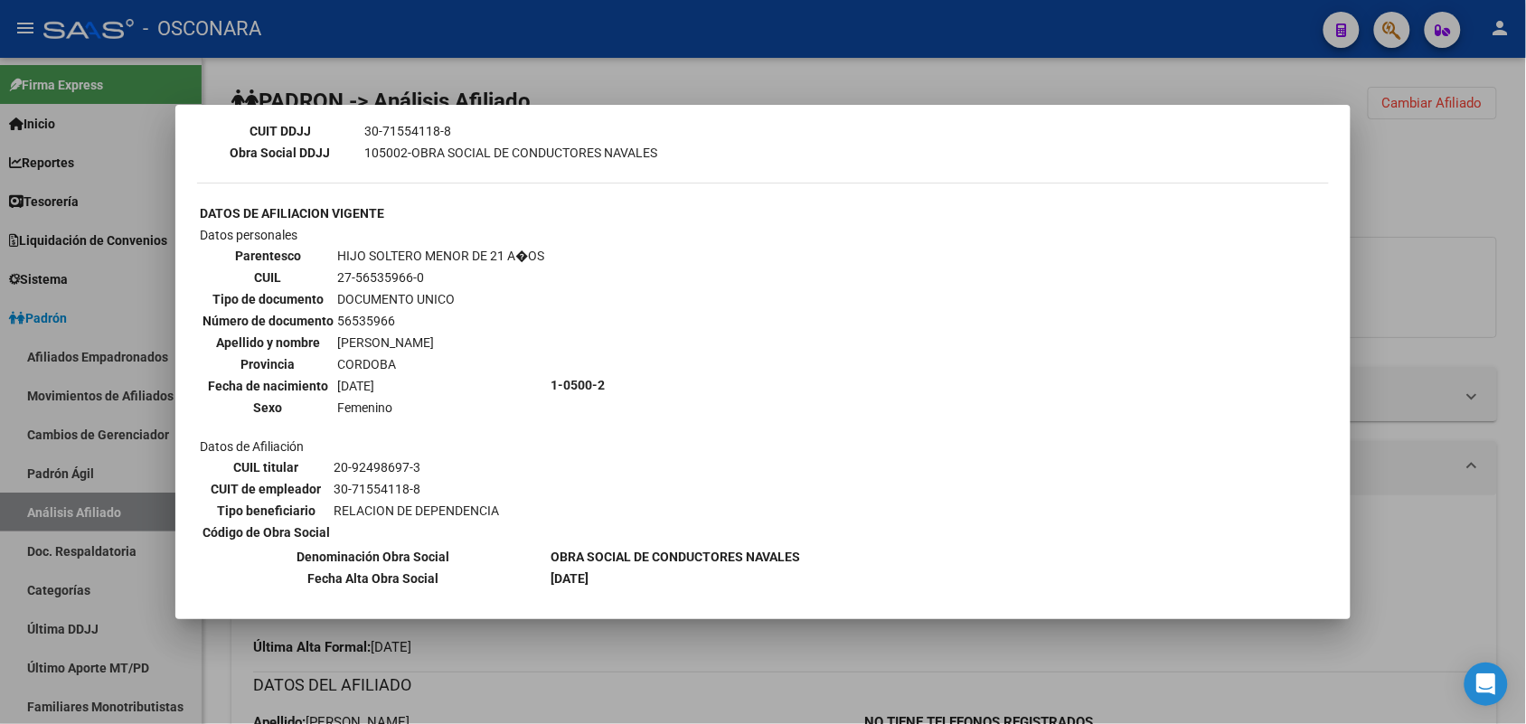
click at [562, 688] on div at bounding box center [763, 362] width 1526 height 724
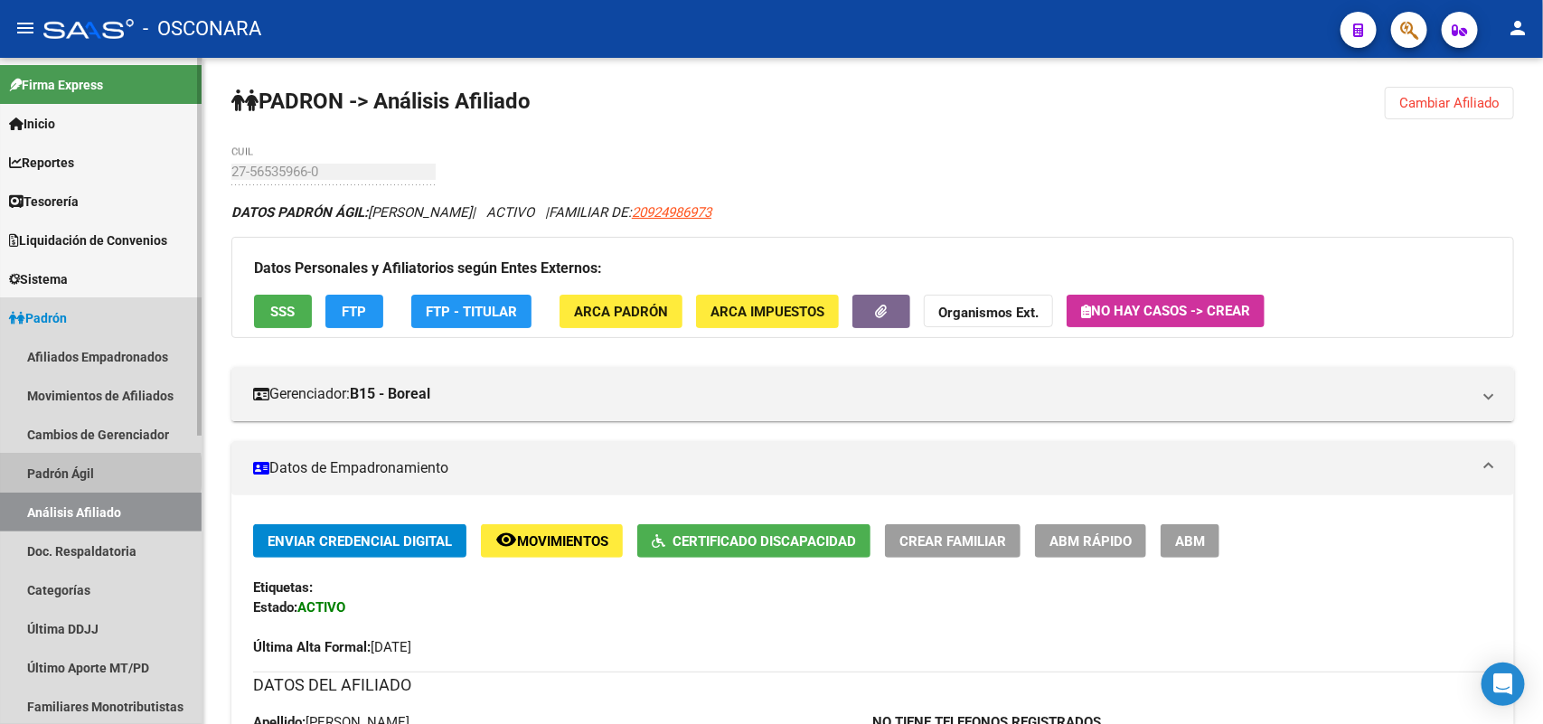
click at [63, 473] on link "Padrón Ágil" at bounding box center [101, 473] width 202 height 39
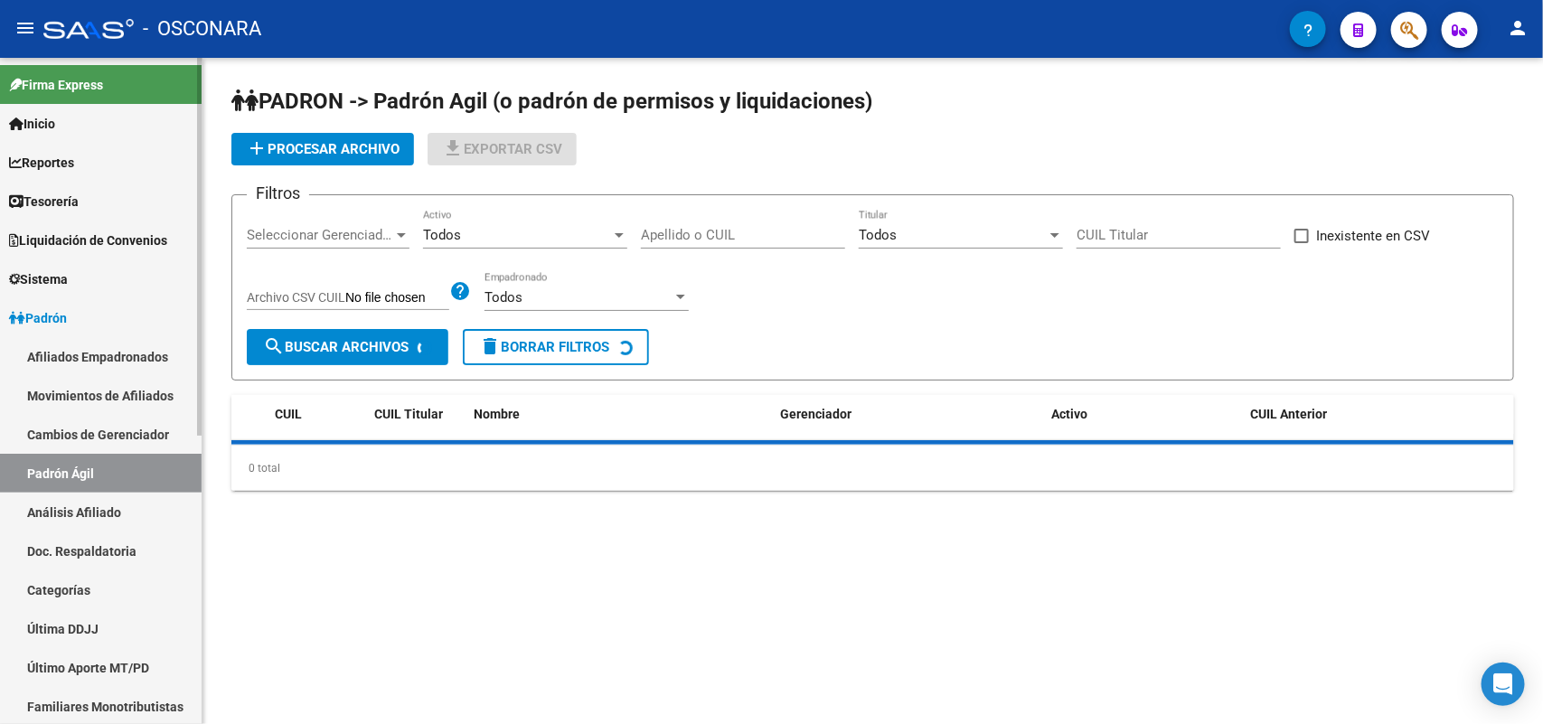
click at [78, 494] on link "Análisis Afiliado" at bounding box center [101, 512] width 202 height 39
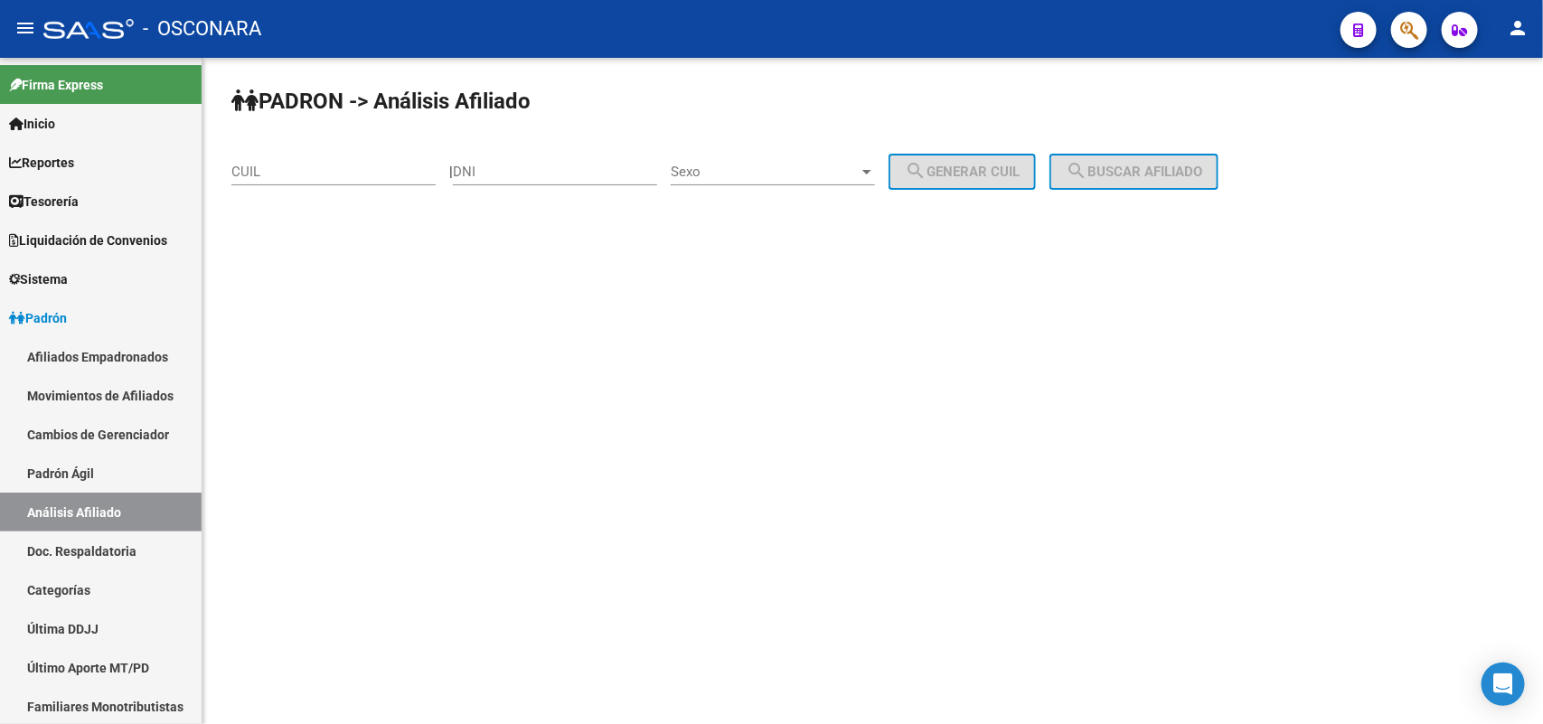
click at [535, 168] on input "DNI" at bounding box center [555, 172] width 204 height 16
click at [377, 165] on input "CUIL" at bounding box center [333, 172] width 204 height 16
paste input "-56535966"
type input "23-56535966-5"
drag, startPoint x: 1177, startPoint y: 141, endPoint x: 1180, endPoint y: 151, distance: 10.3
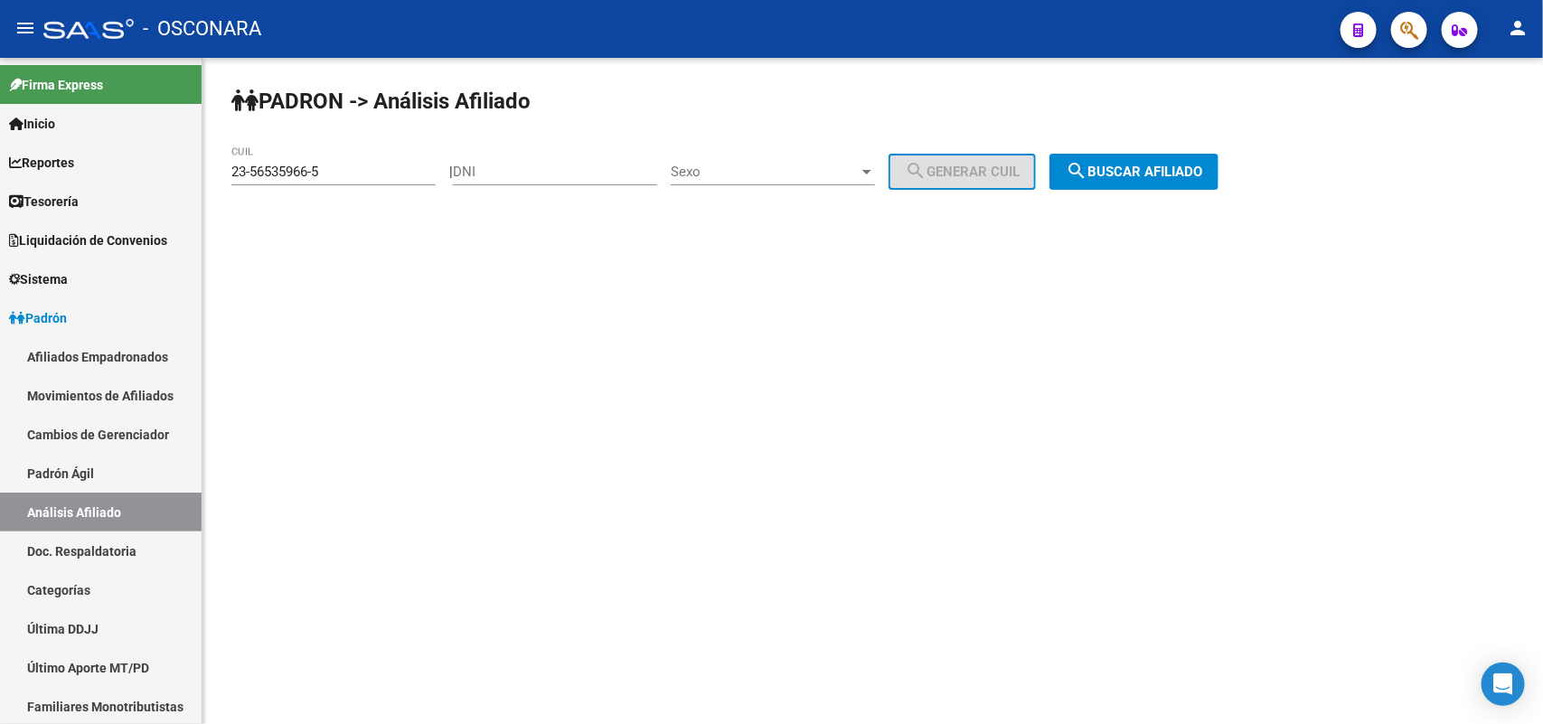
click at [1177, 142] on div "PADRON -> Análisis Afiliado 23-56535966-5 CUIL | DNI Sexo Sexo search Generar C…" at bounding box center [872, 153] width 1340 height 190
click at [1180, 151] on div "PADRON -> Análisis Afiliado 23-56535966-5 CUIL | DNI Sexo Sexo search Generar C…" at bounding box center [872, 153] width 1340 height 190
click at [1175, 172] on span "search Buscar afiliado" at bounding box center [1134, 172] width 136 height 16
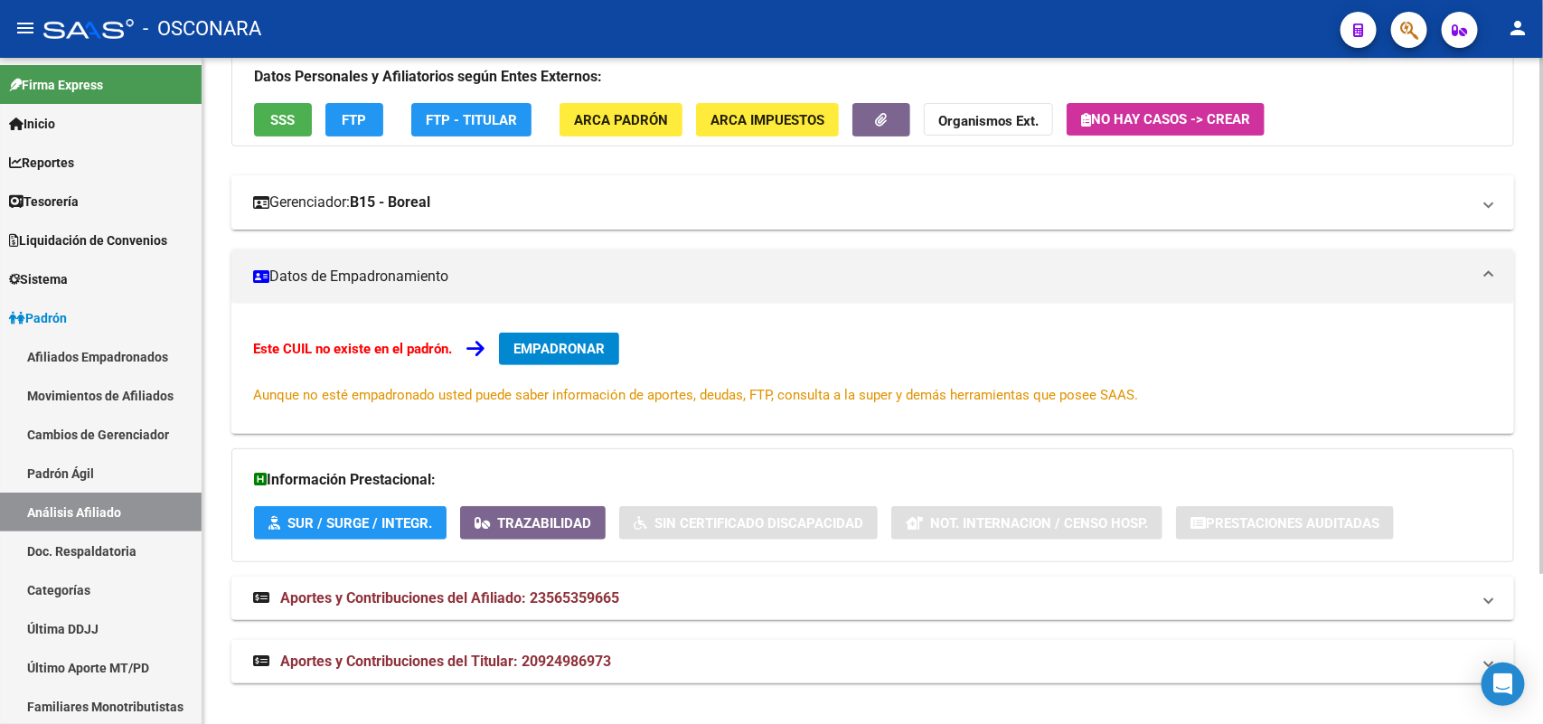
scroll to position [193, 0]
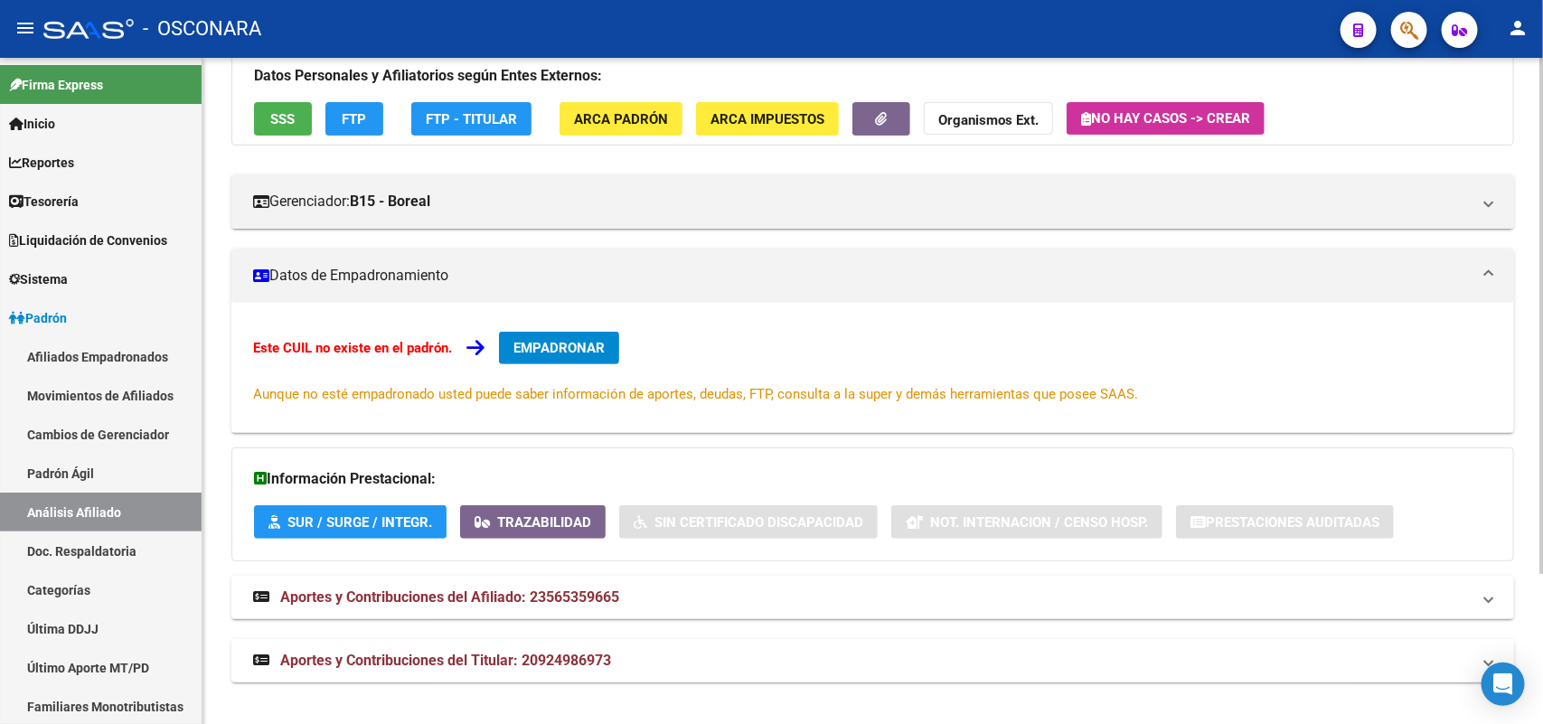
click at [527, 655] on span "Aportes y Contribuciones del Titular: 20924986973" at bounding box center [445, 660] width 331 height 17
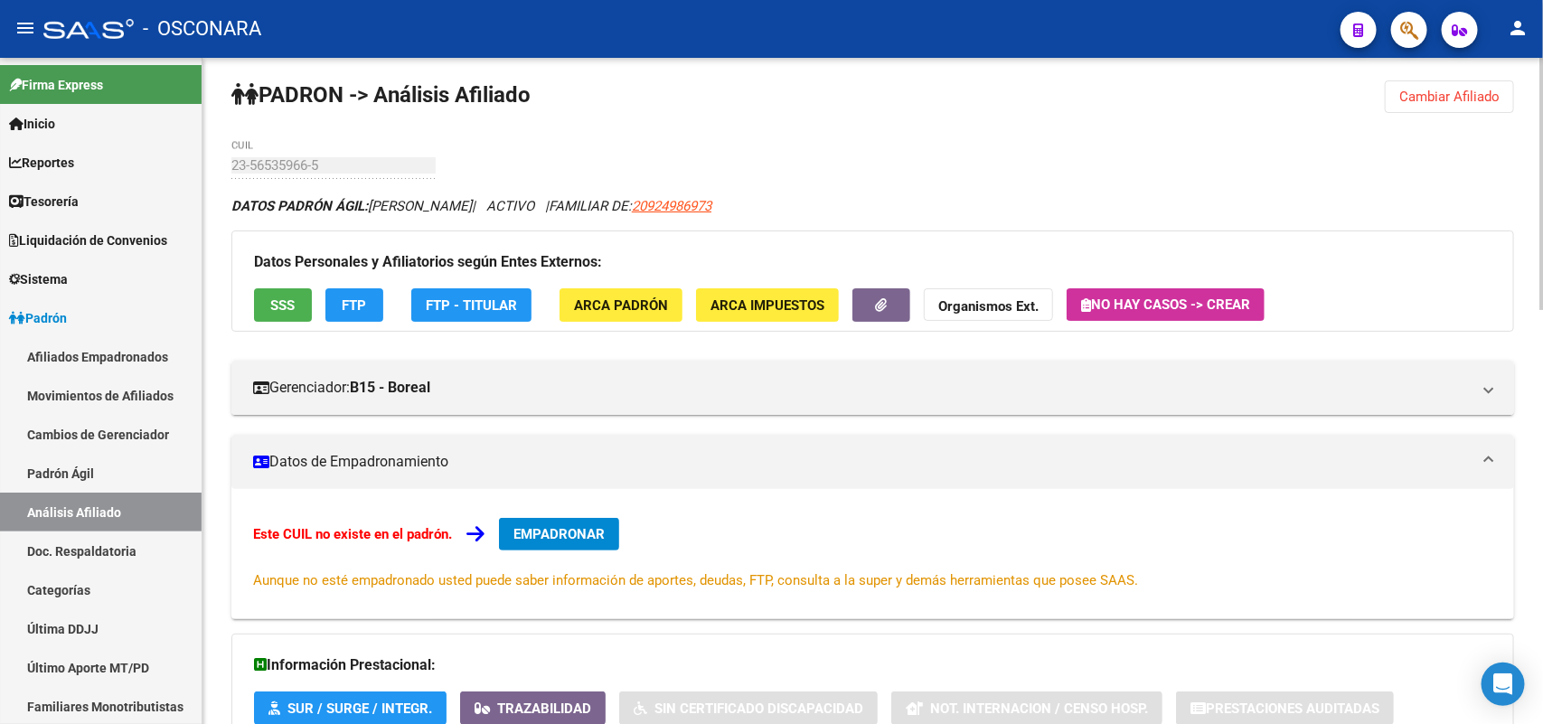
scroll to position [0, 0]
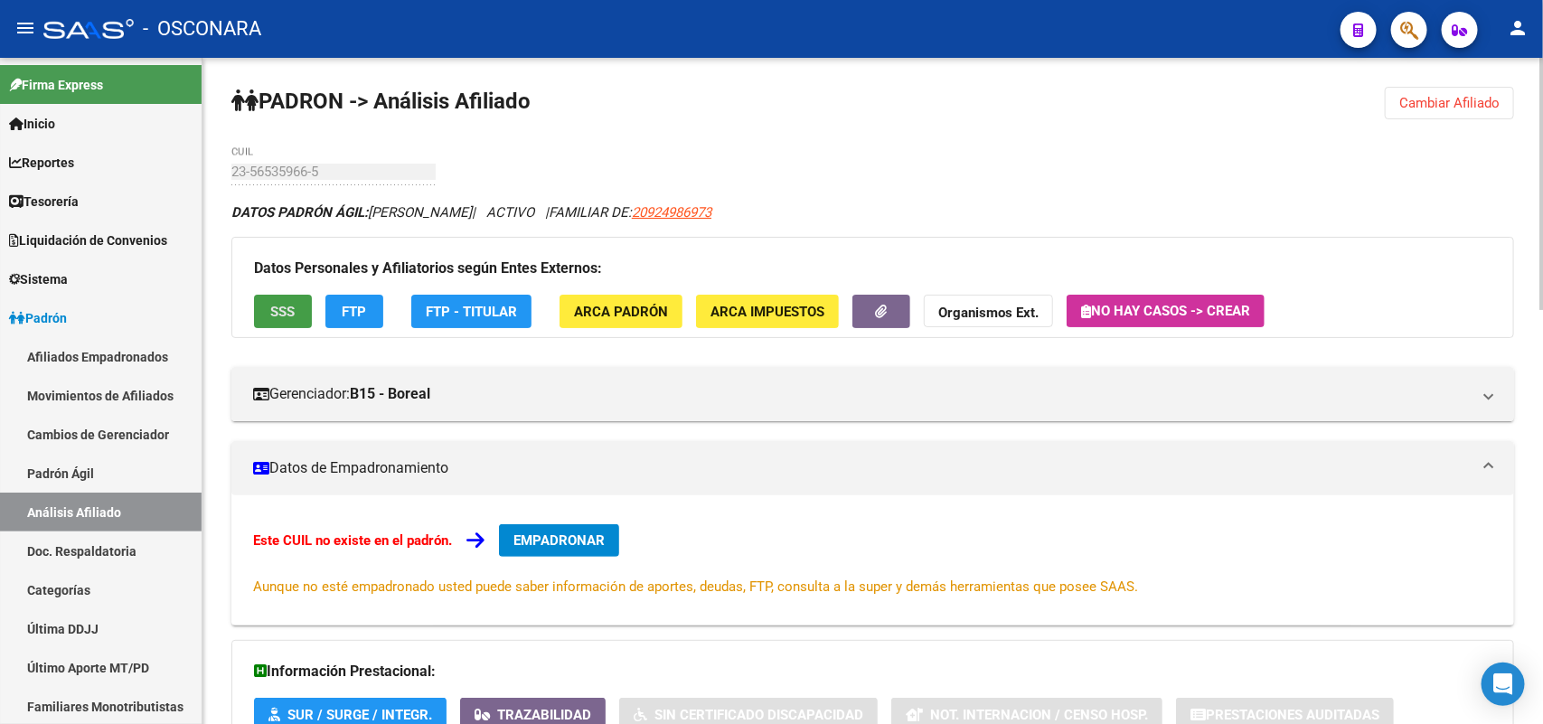
click at [283, 304] on span "SSS" at bounding box center [283, 312] width 24 height 16
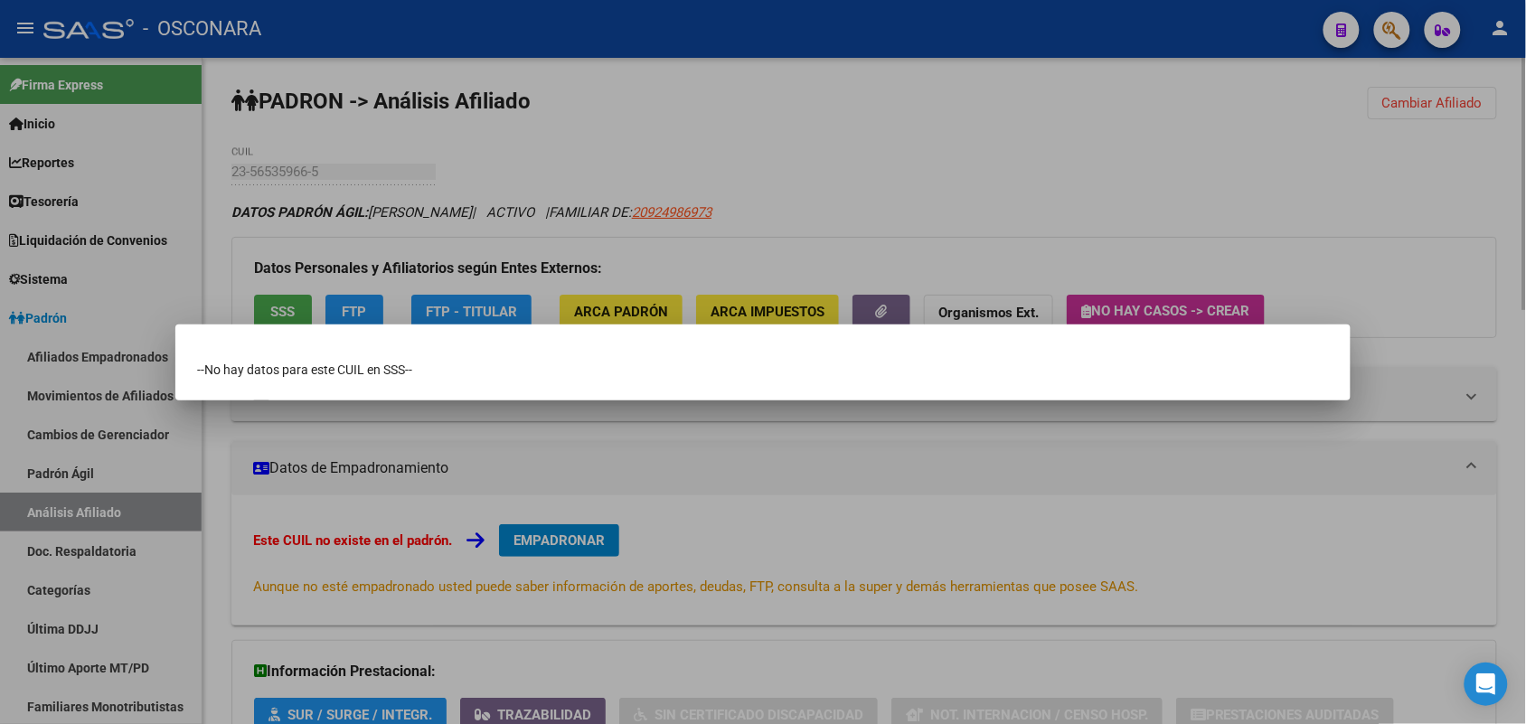
click at [738, 450] on div at bounding box center [763, 362] width 1526 height 724
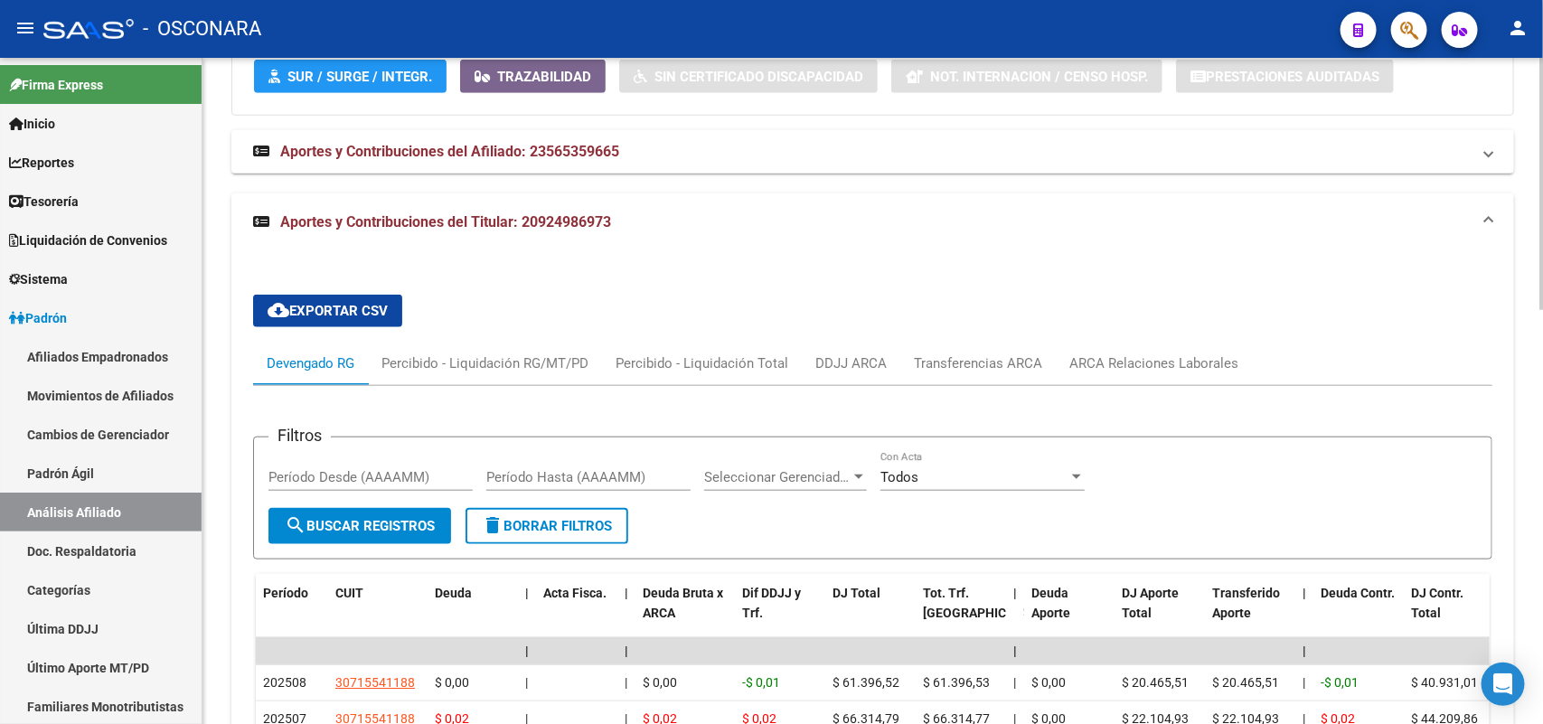
scroll to position [525, 0]
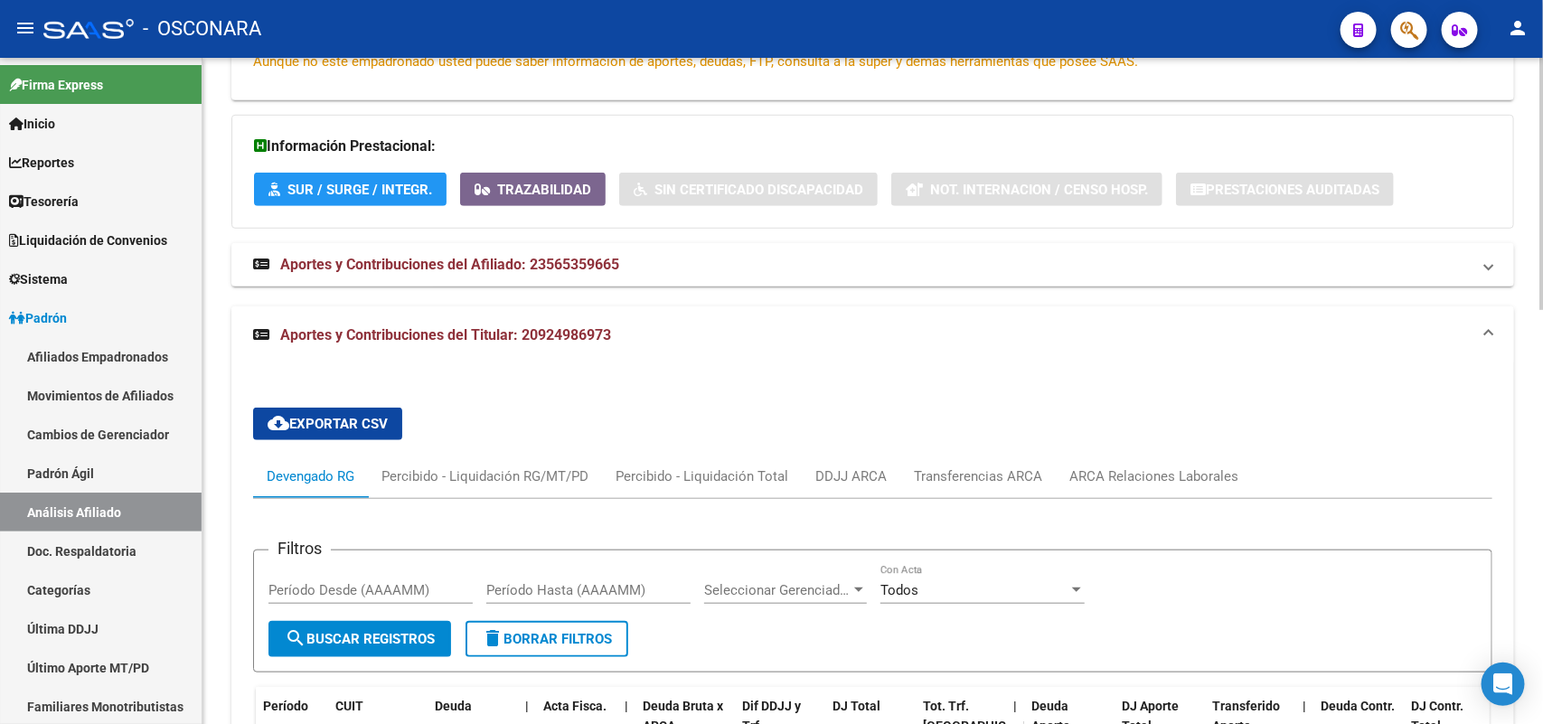
drag, startPoint x: 622, startPoint y: 337, endPoint x: 524, endPoint y: 336, distance: 97.6
click at [524, 336] on mat-panel-title "Aportes y Contribuciones del Titular: 20924986973" at bounding box center [862, 335] width 1218 height 20
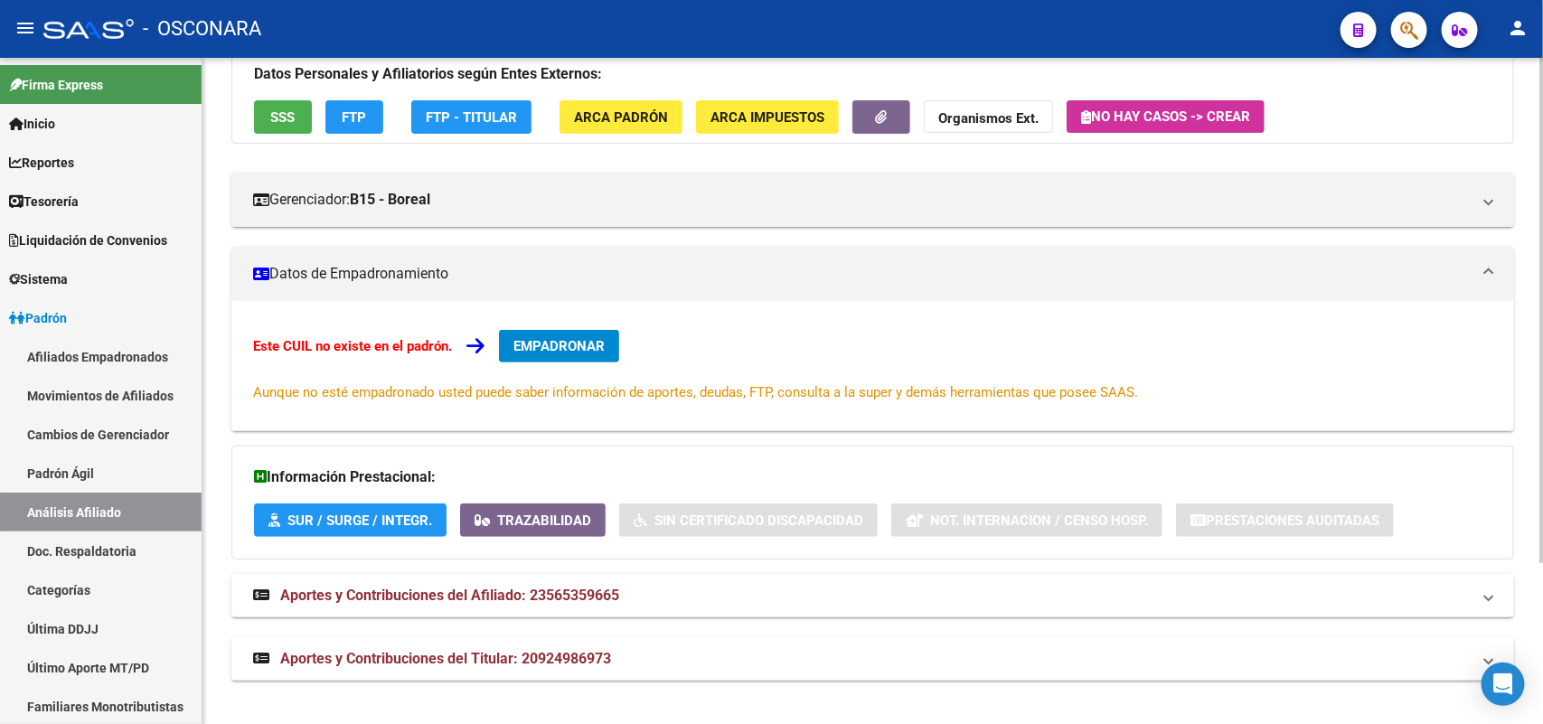
scroll to position [193, 0]
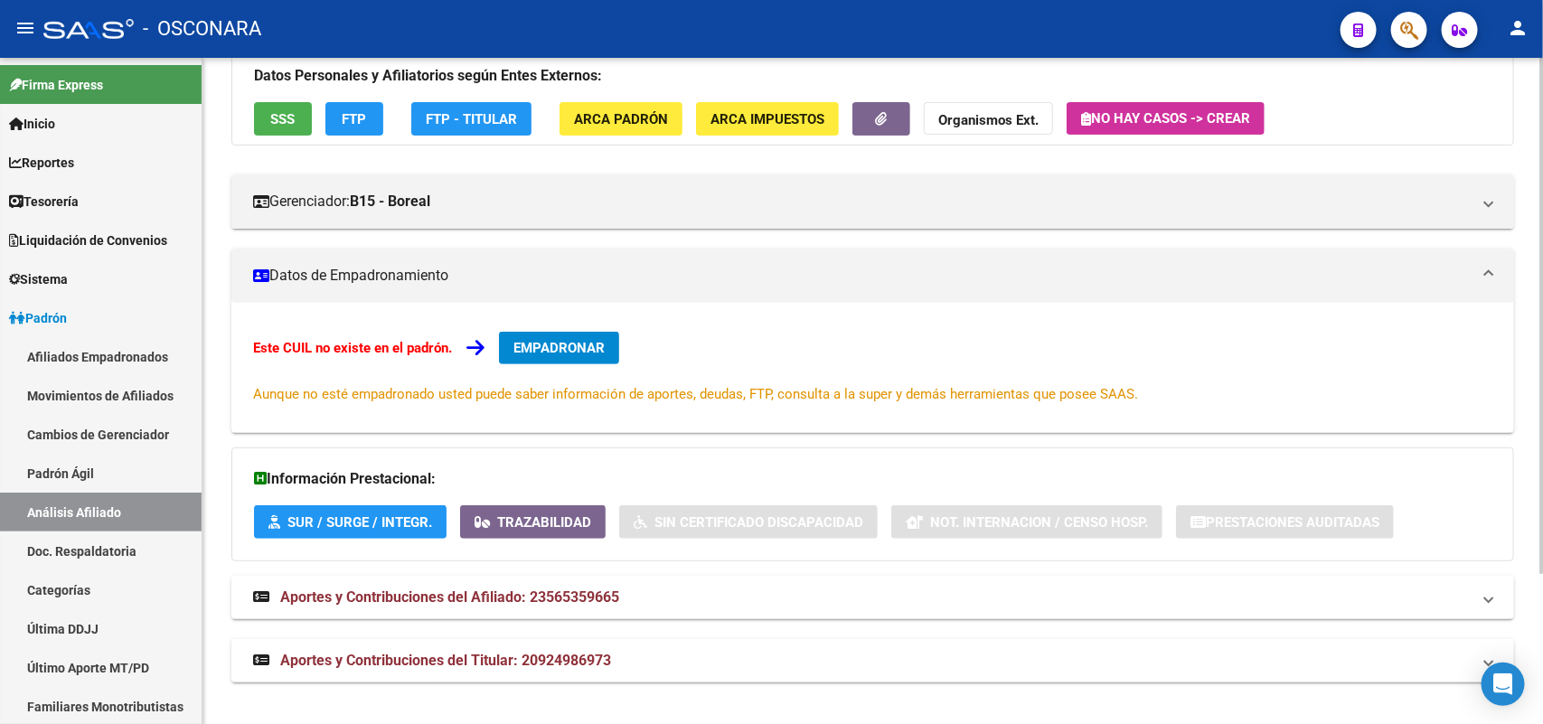
copy span "20924986973"
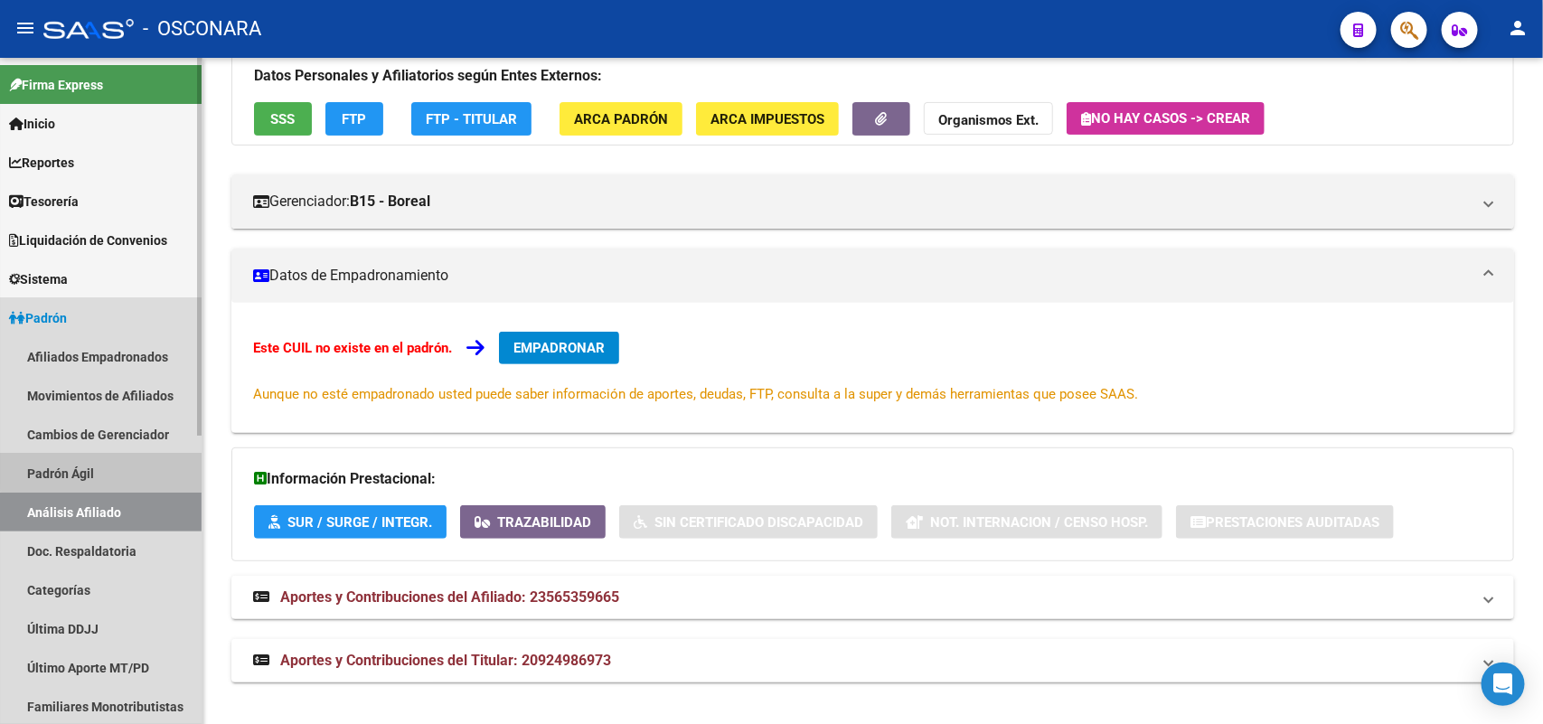
drag, startPoint x: 141, startPoint y: 464, endPoint x: 129, endPoint y: 497, distance: 35.4
click at [140, 464] on link "Padrón Ágil" at bounding box center [101, 473] width 202 height 39
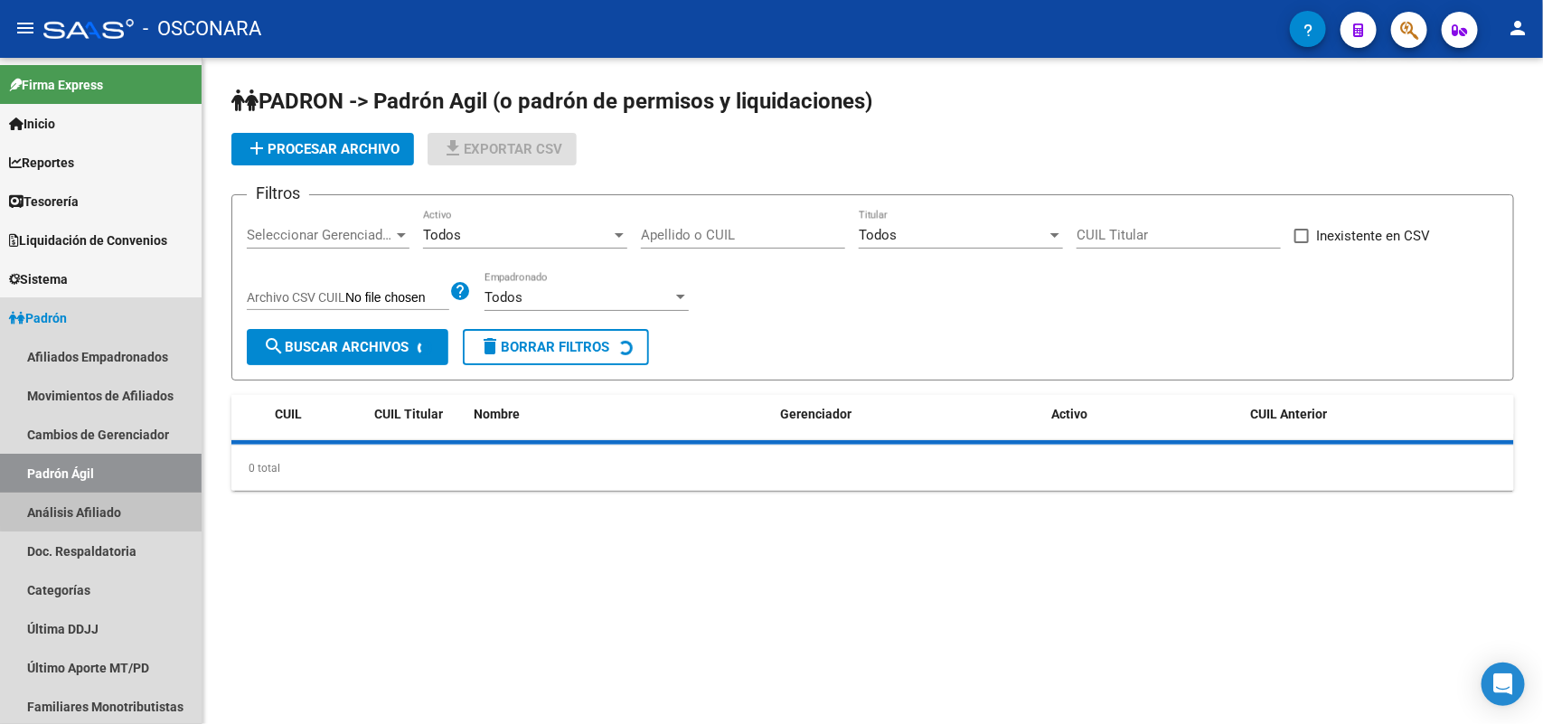
drag, startPoint x: 129, startPoint y: 497, endPoint x: 276, endPoint y: 313, distance: 235.5
click at [129, 498] on link "Análisis Afiliado" at bounding box center [101, 512] width 202 height 39
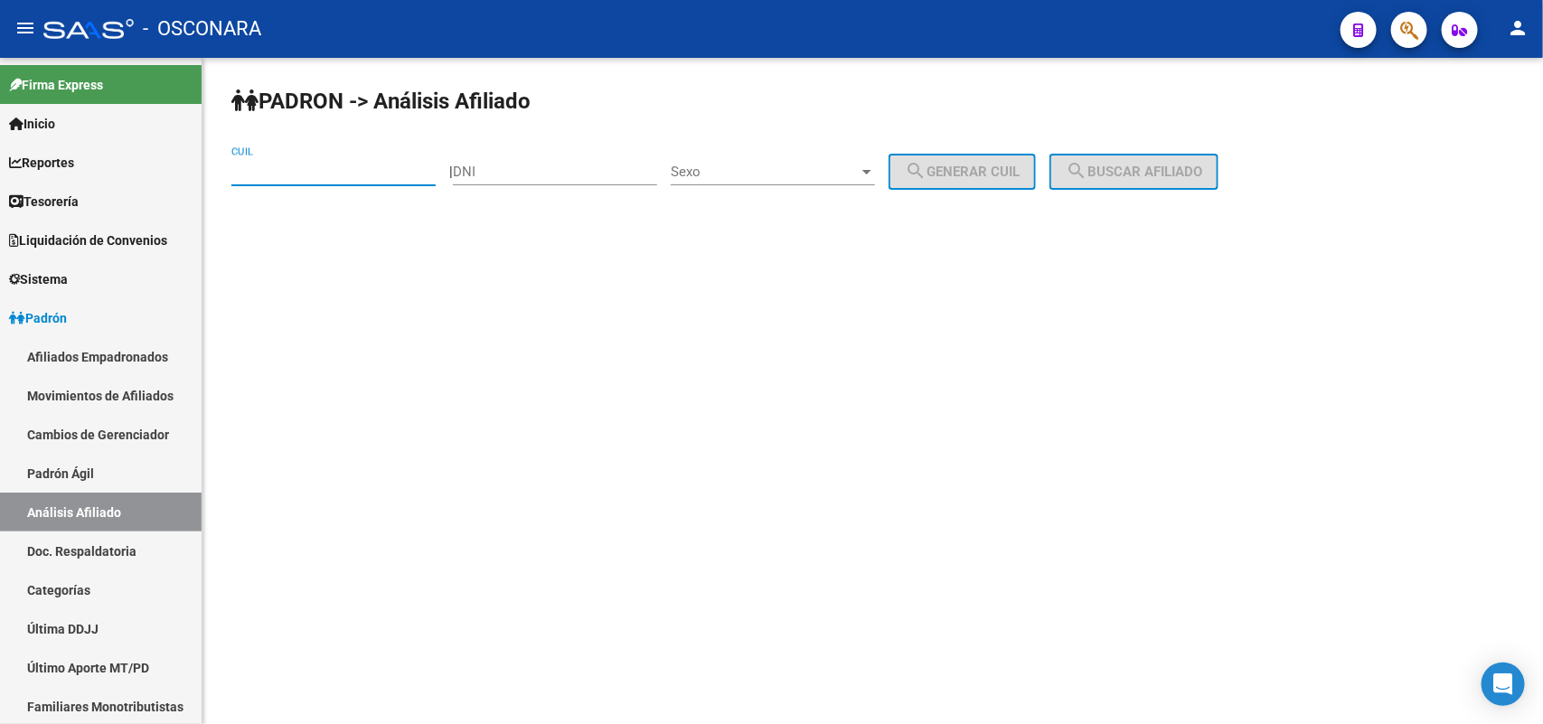
click at [334, 167] on input "CUIL" at bounding box center [333, 172] width 204 height 16
paste input "20-92498697-3"
type input "20-92498697-3"
click at [1122, 161] on button "search Buscar afiliado" at bounding box center [1133, 172] width 169 height 36
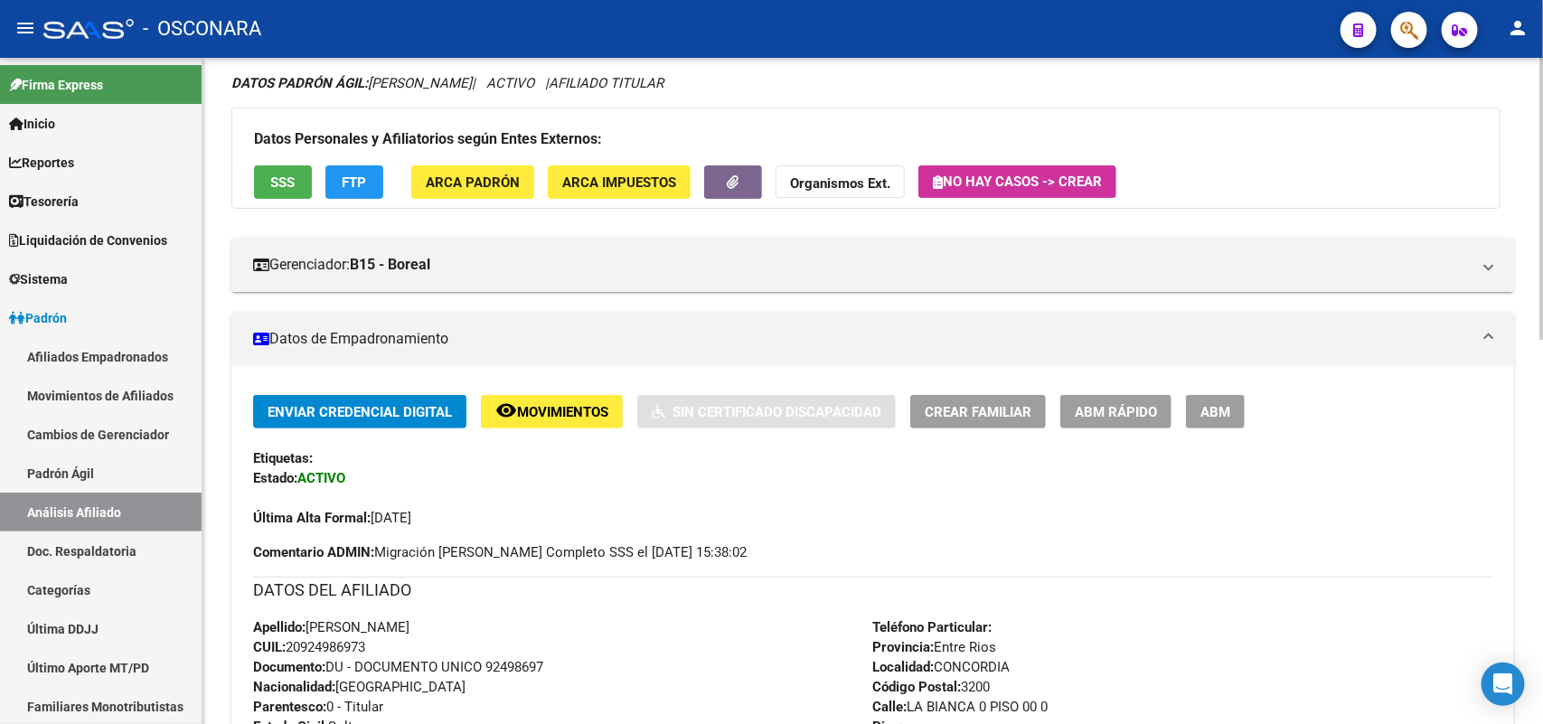
scroll to position [226, 0]
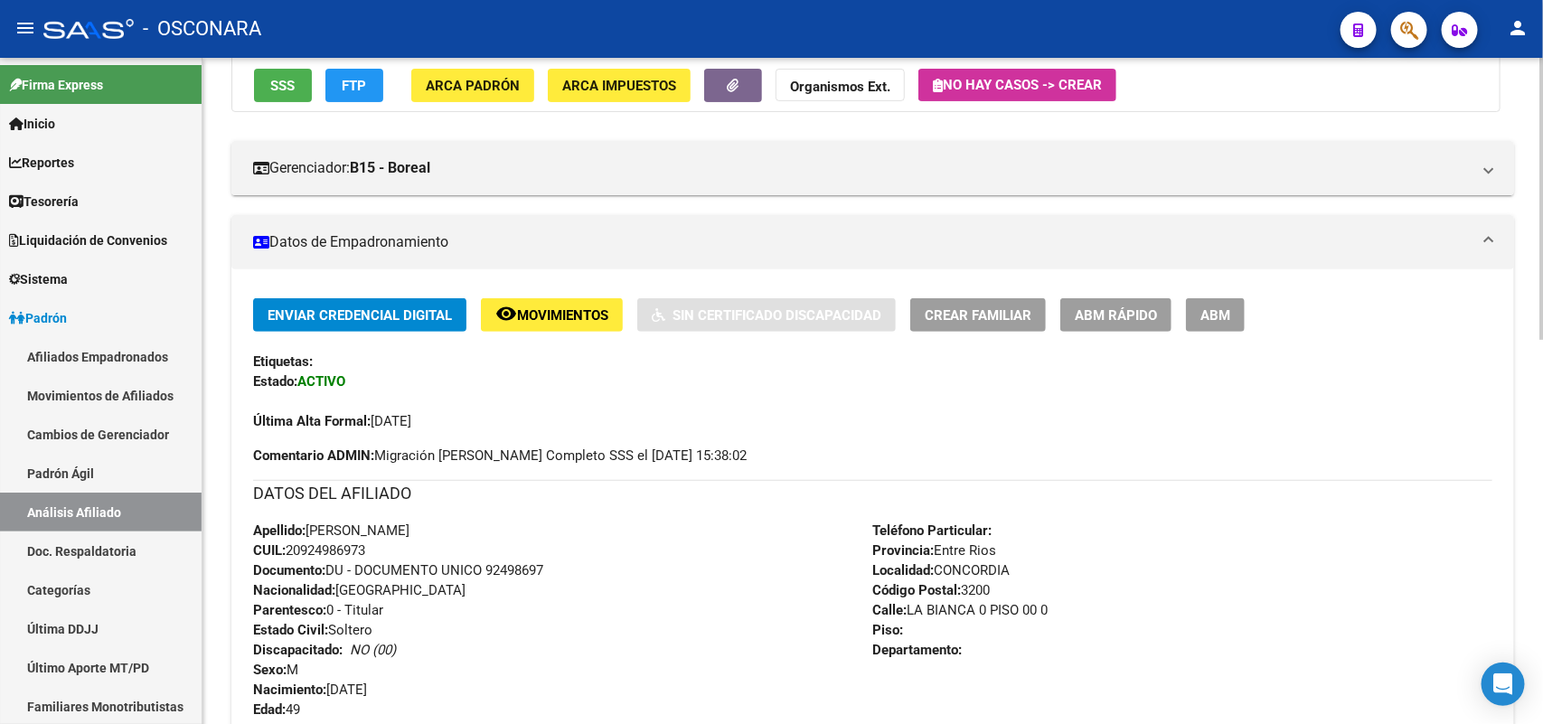
drag, startPoint x: 326, startPoint y: 535, endPoint x: 391, endPoint y: 553, distance: 67.5
click at [391, 553] on div "Apellido: DOMINGO GERVASIO ROLFO CUIL: 20924986973 Documento: DU - DOCUMENTO UN…" at bounding box center [563, 620] width 620 height 199
copy div "DOMINGO GERVASIO ROLFO CUIL: 20924986973"
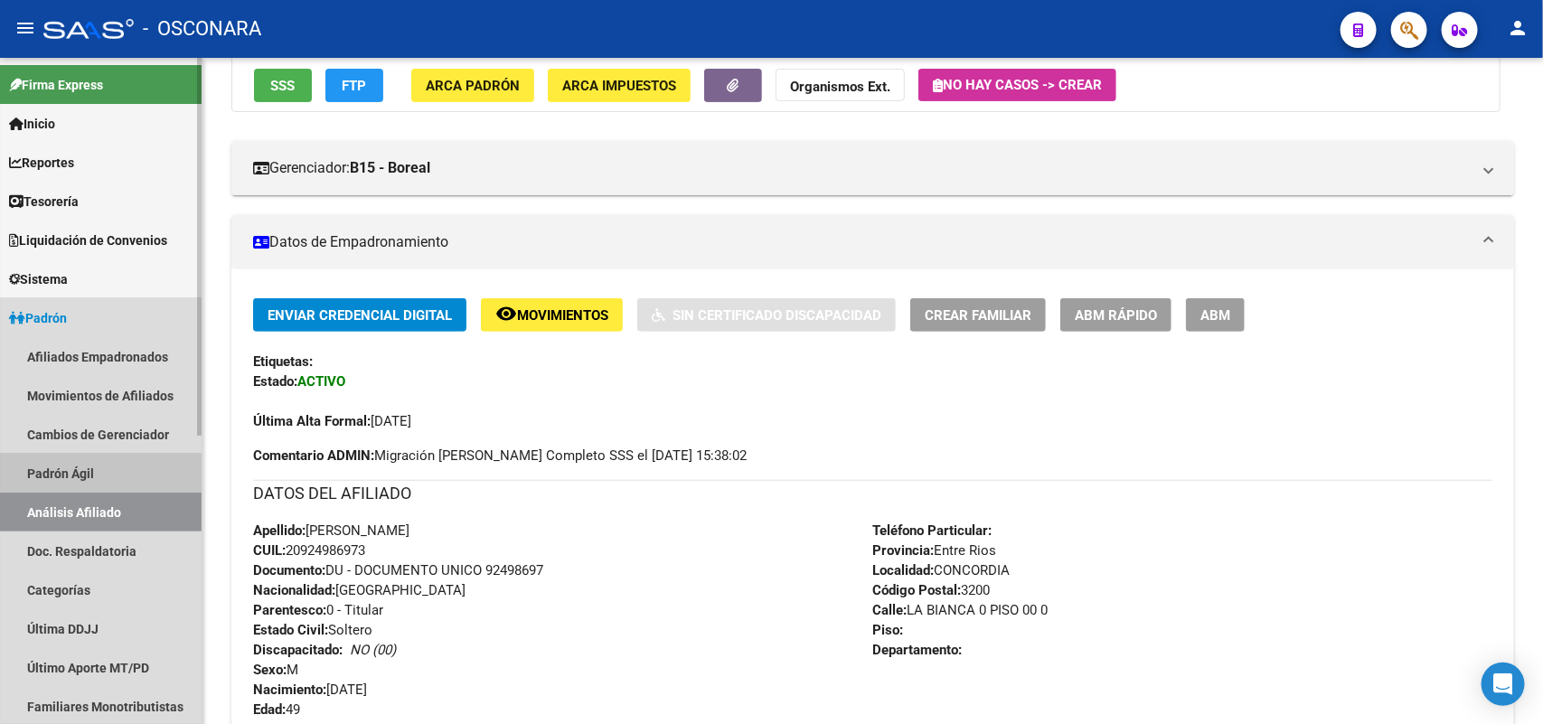
click at [90, 467] on link "Padrón Ágil" at bounding box center [101, 473] width 202 height 39
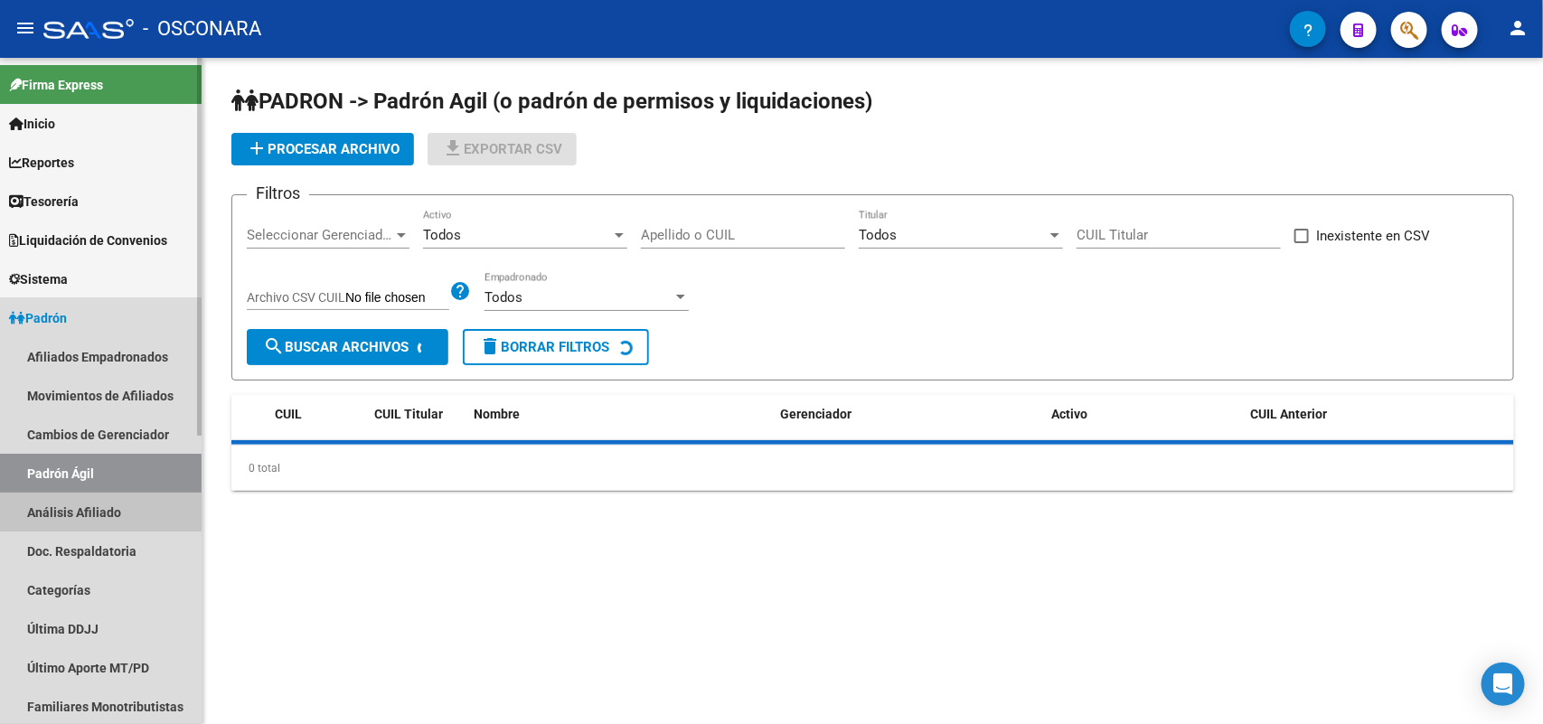
click at [91, 499] on link "Análisis Afiliado" at bounding box center [101, 512] width 202 height 39
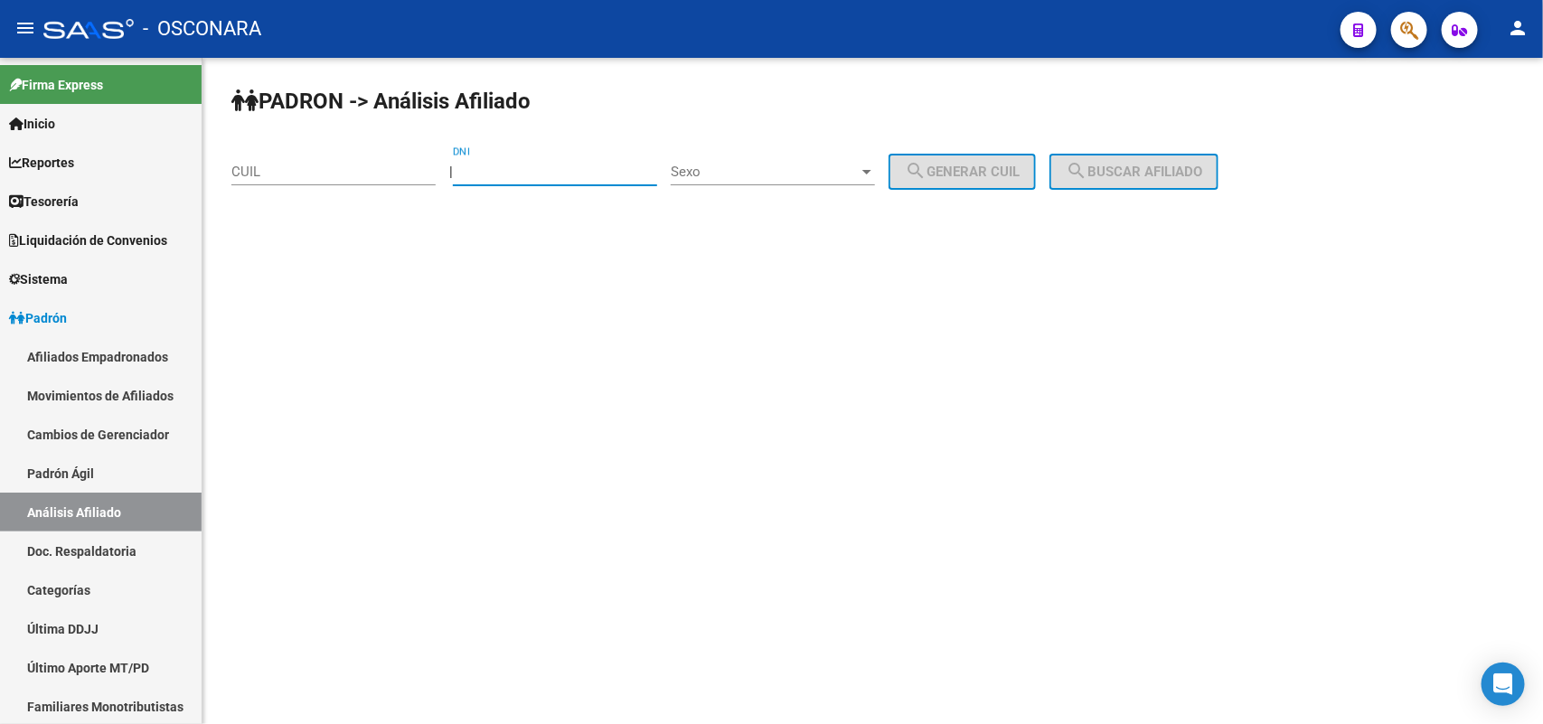
click at [531, 170] on input "DNI" at bounding box center [555, 172] width 204 height 16
click at [479, 169] on input "DNI" at bounding box center [555, 172] width 204 height 16
drag, startPoint x: 574, startPoint y: 169, endPoint x: 472, endPoint y: 165, distance: 102.2
click at [472, 165] on input "20924986973" at bounding box center [555, 172] width 204 height 16
type input "20924986973"
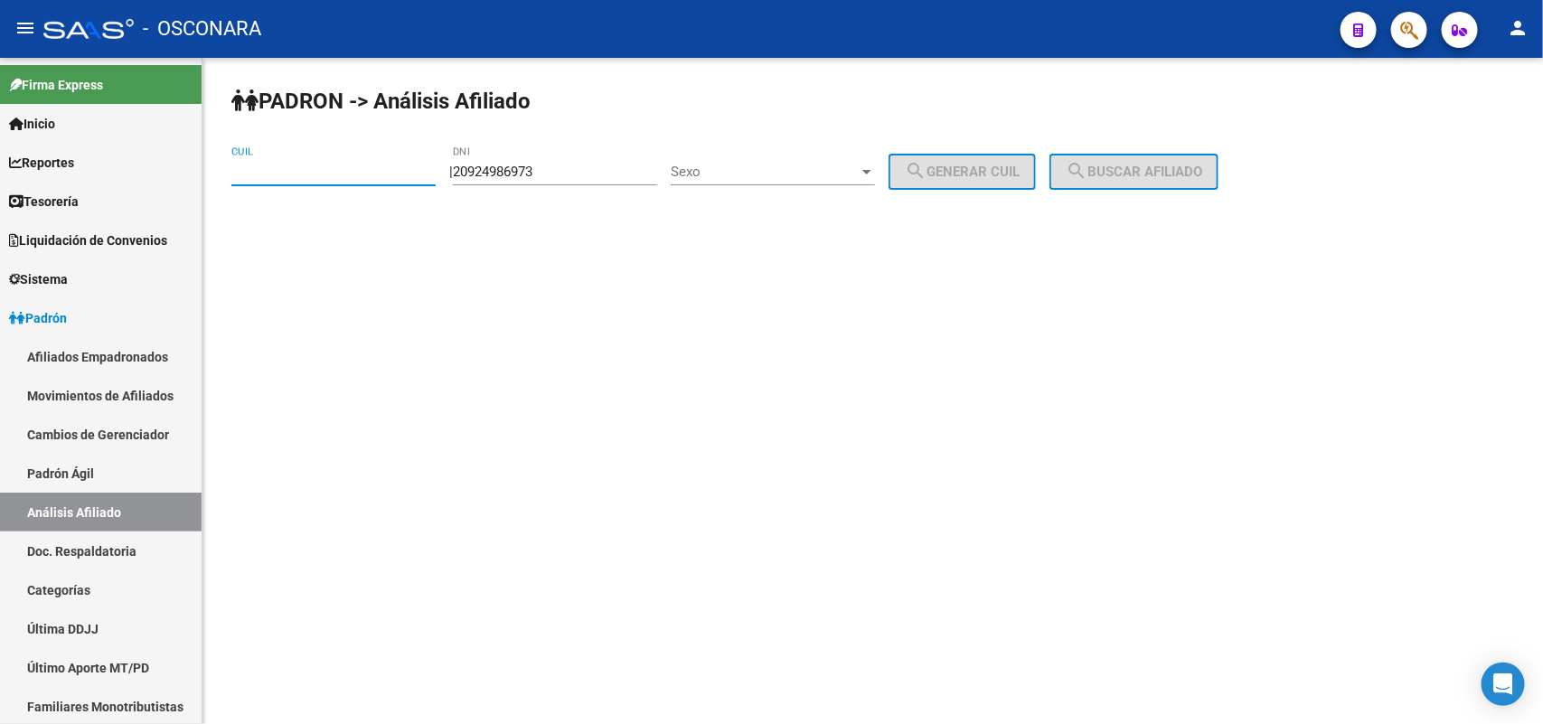
click at [251, 169] on input "CUIL" at bounding box center [333, 172] width 204 height 16
paste input "20-92498697-3"
type input "20-92498697-3"
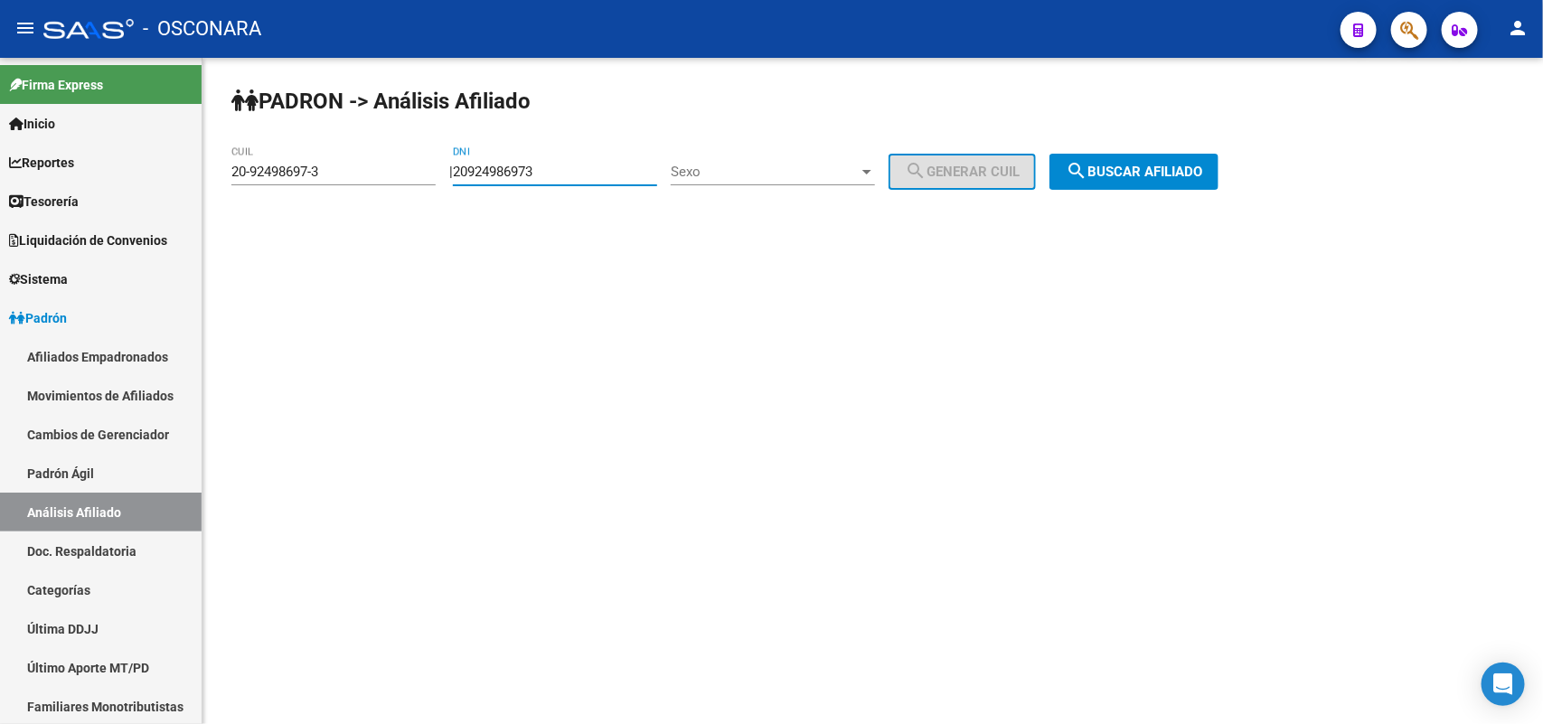
drag, startPoint x: 583, startPoint y: 163, endPoint x: 461, endPoint y: 164, distance: 122.0
click at [461, 164] on div "| 20924986973 DNI Sexo Sexo search Generar CUIL" at bounding box center [749, 172] width 600 height 16
click at [859, 177] on span "Sexo" at bounding box center [765, 172] width 188 height 16
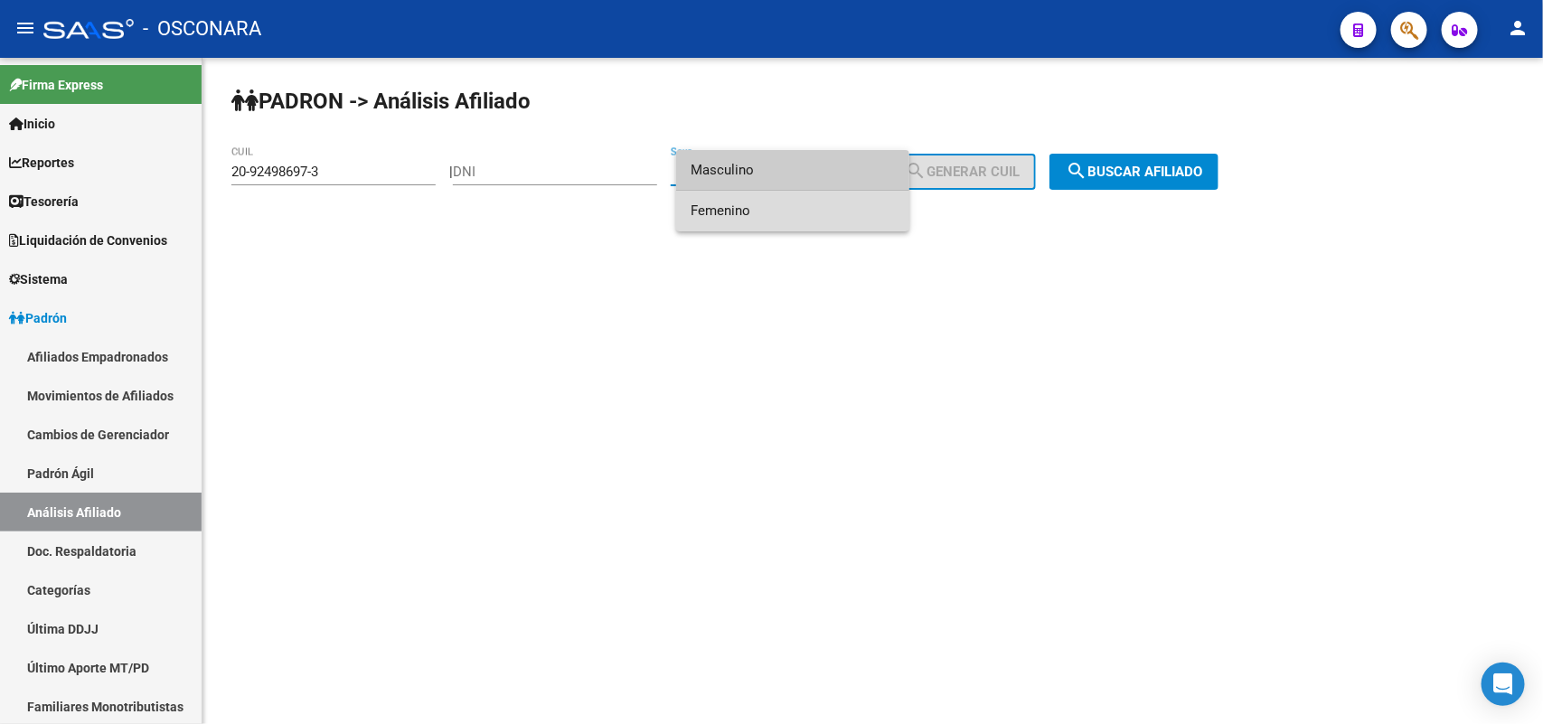
click at [789, 193] on span "Femenino" at bounding box center [793, 211] width 204 height 41
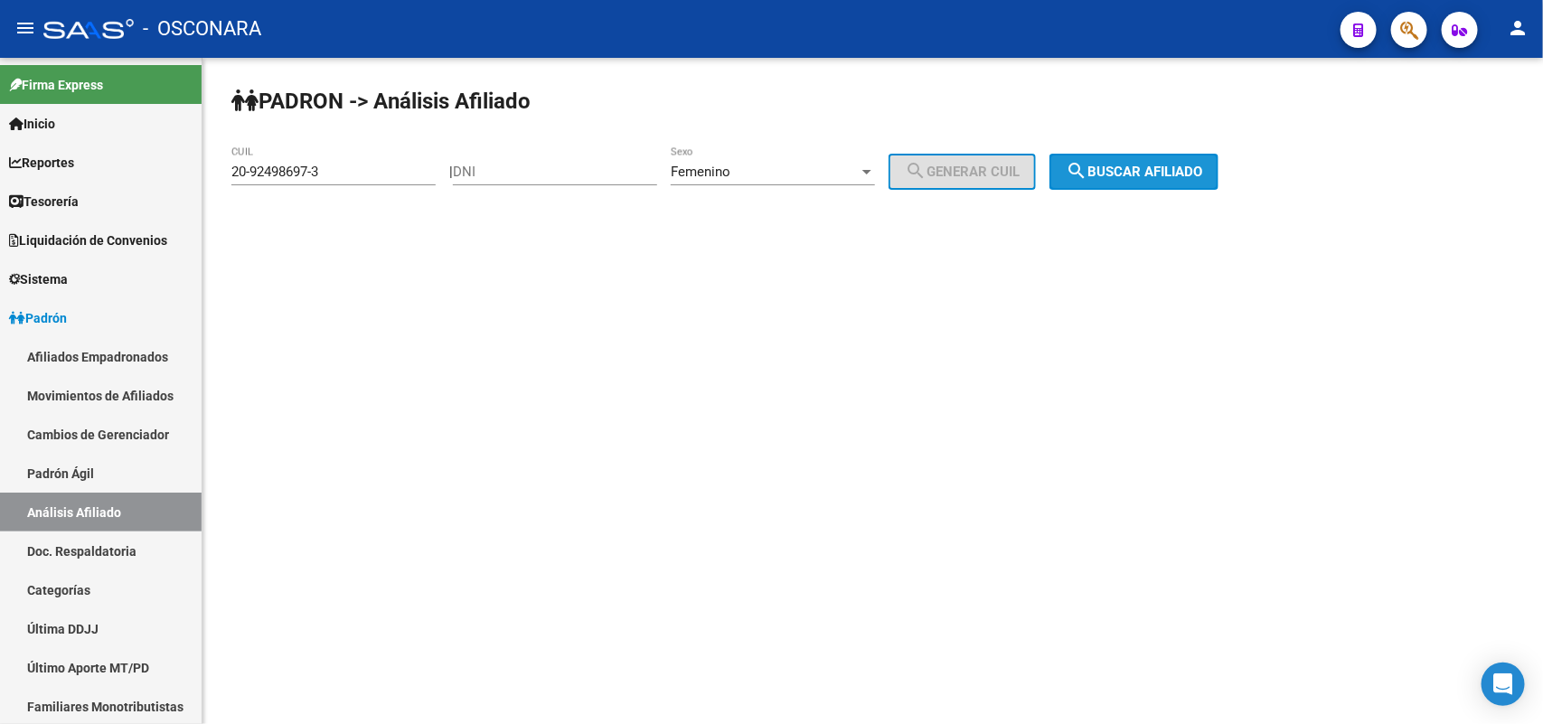
click at [1144, 174] on span "search Buscar afiliado" at bounding box center [1134, 172] width 136 height 16
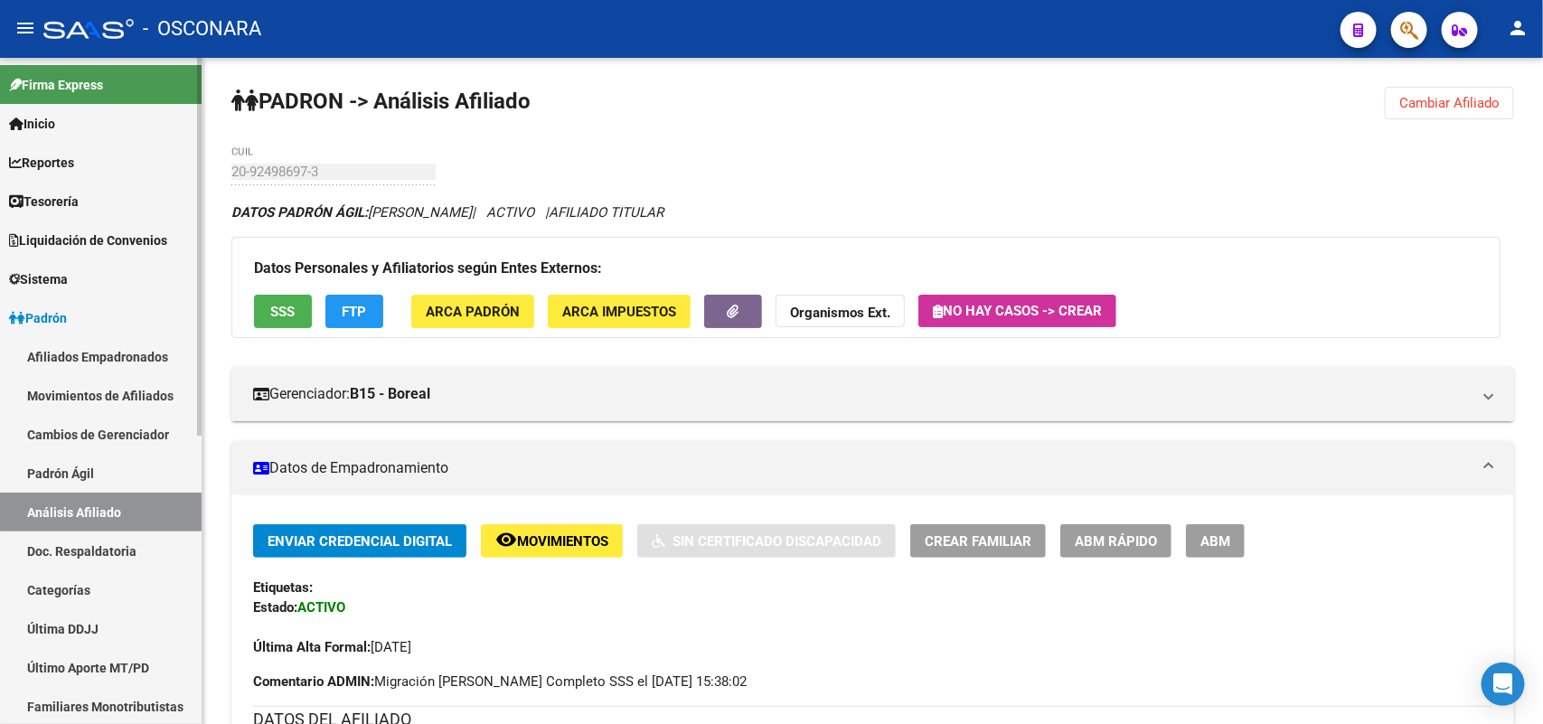
click at [96, 462] on link "Padrón Ágil" at bounding box center [101, 473] width 202 height 39
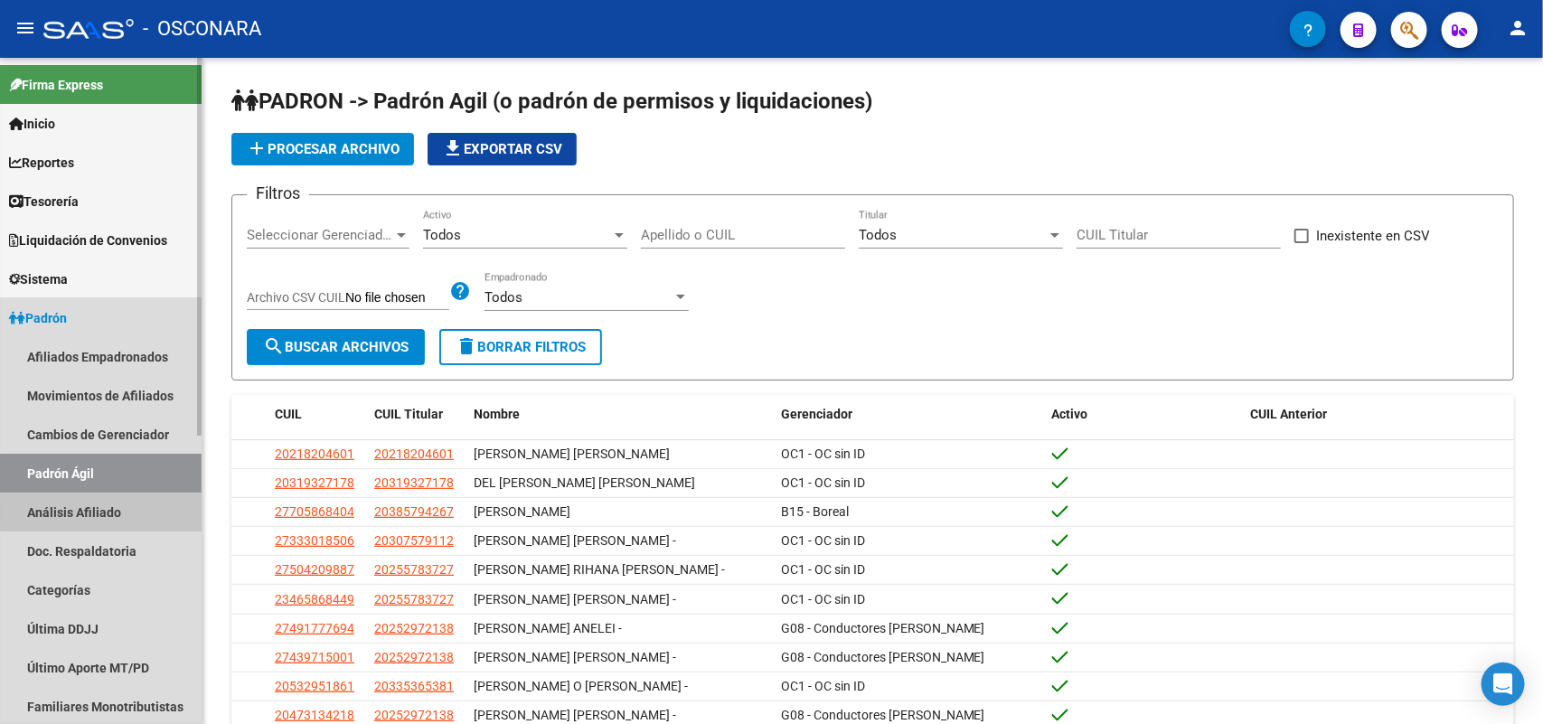
click at [109, 513] on link "Análisis Afiliado" at bounding box center [101, 512] width 202 height 39
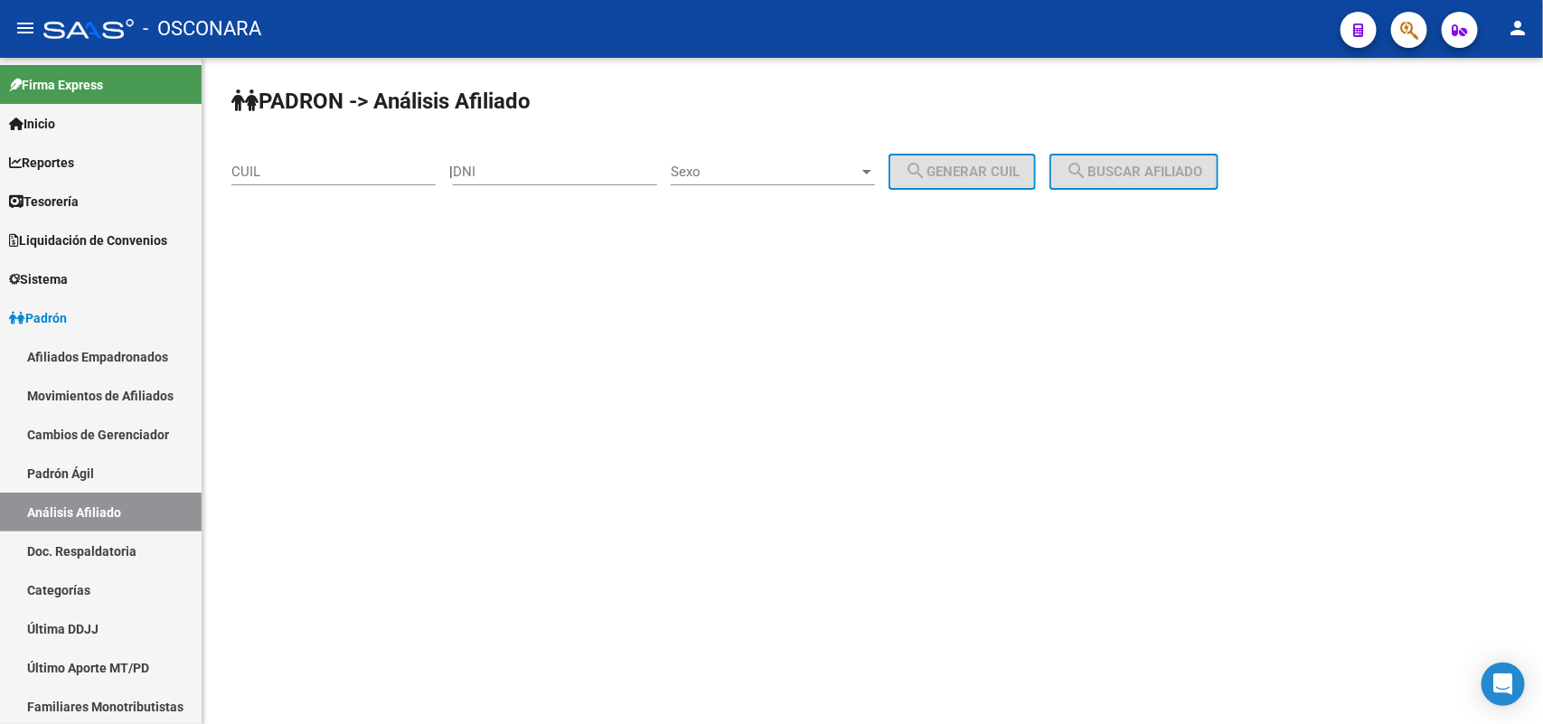
click at [557, 151] on div "DNI" at bounding box center [555, 165] width 204 height 39
paste input "38391769"
type input "38391769"
click at [825, 173] on span "Sexo" at bounding box center [765, 172] width 188 height 16
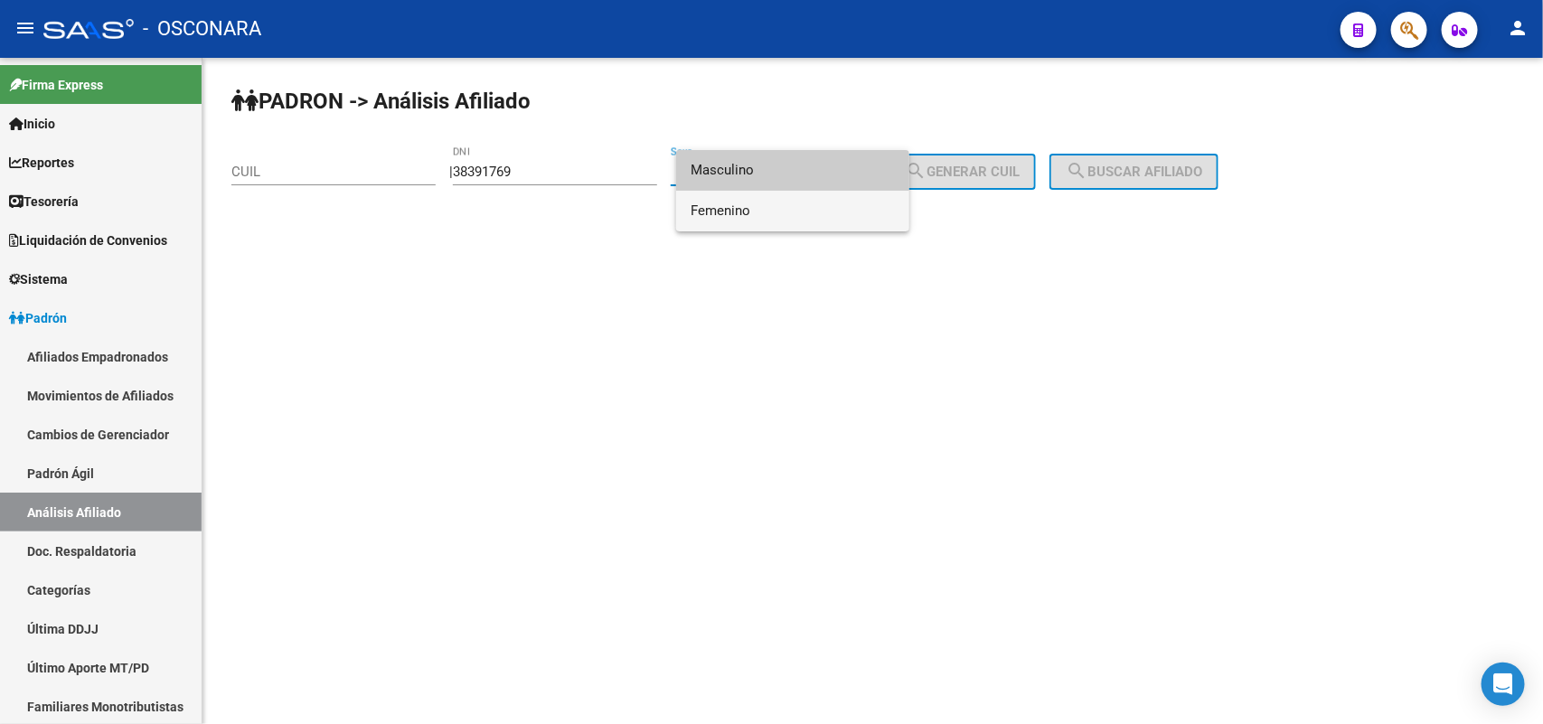
click at [814, 204] on span "Femenino" at bounding box center [793, 211] width 204 height 41
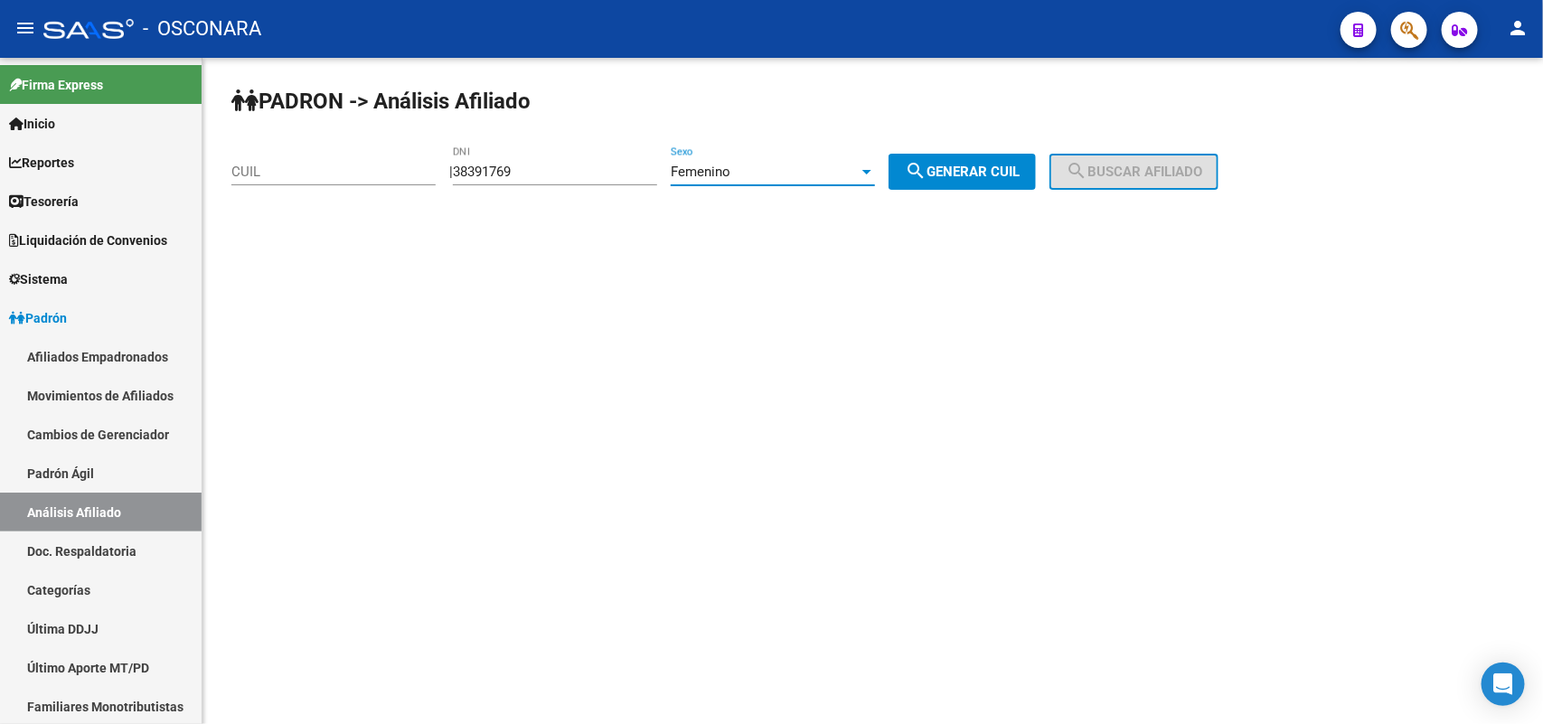
drag, startPoint x: 985, startPoint y: 176, endPoint x: 1056, endPoint y: 164, distance: 71.6
click at [986, 176] on span "search Generar CUIL" at bounding box center [962, 172] width 115 height 16
type input "27-38391769-2"
click at [1148, 167] on span "search Buscar afiliado" at bounding box center [1134, 172] width 136 height 16
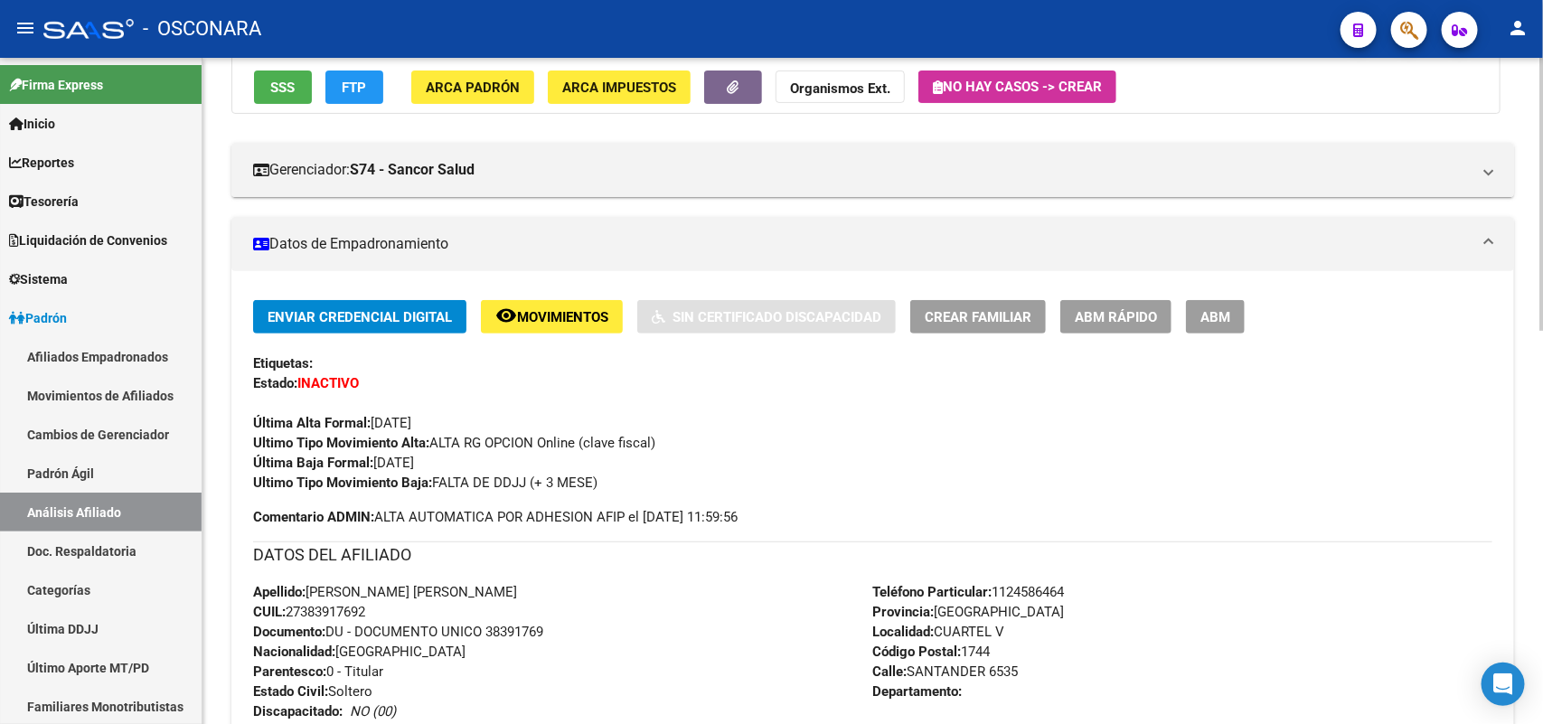
scroll to position [226, 0]
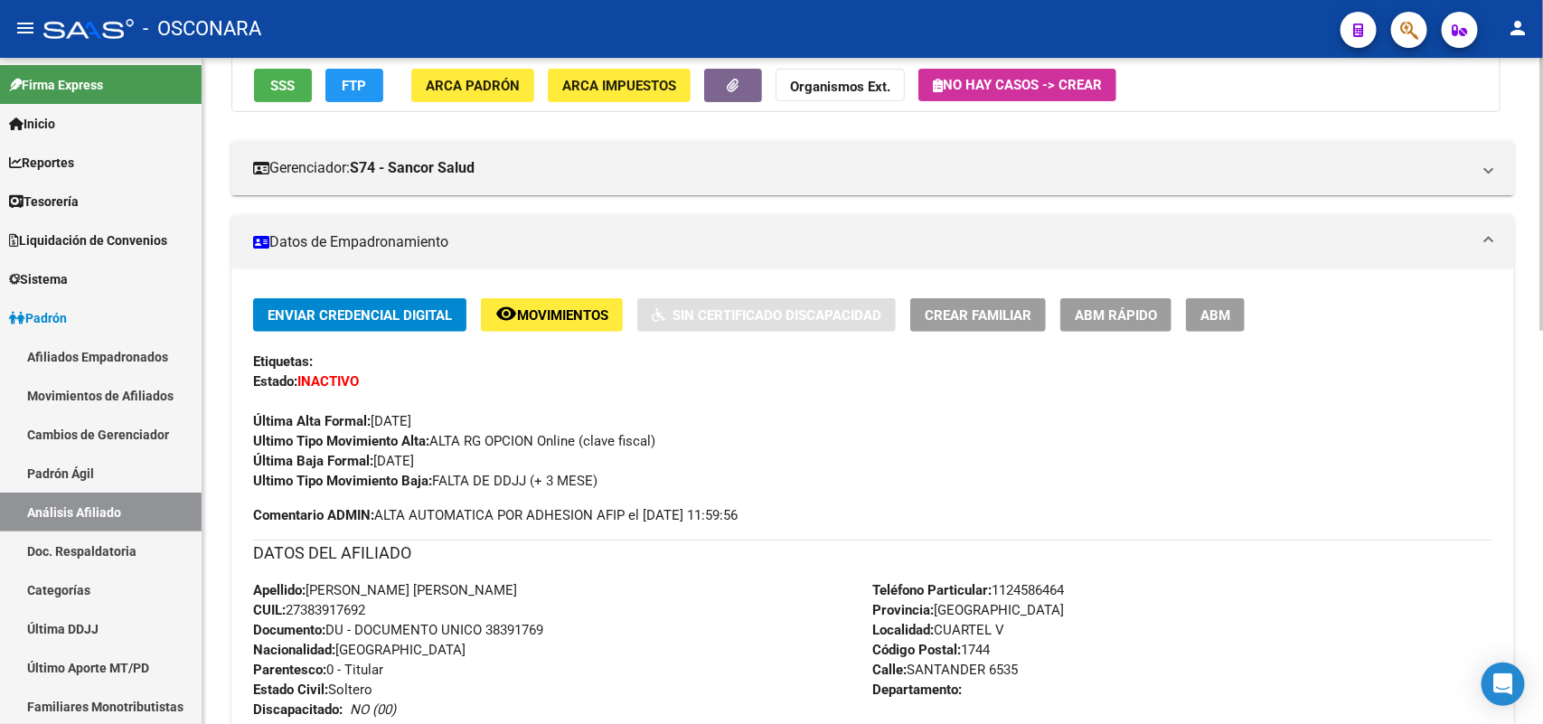
drag, startPoint x: 309, startPoint y: 585, endPoint x: 386, endPoint y: 604, distance: 79.1
click at [386, 604] on div "Apellido: SOLANGE MAGALI GONZALEZ CUIL: 27383917692 Documento: DU - DOCUMENTO U…" at bounding box center [563, 679] width 620 height 199
copy div "SOLANGE MAGALI GONZALEZ CUIL: 27383917692"
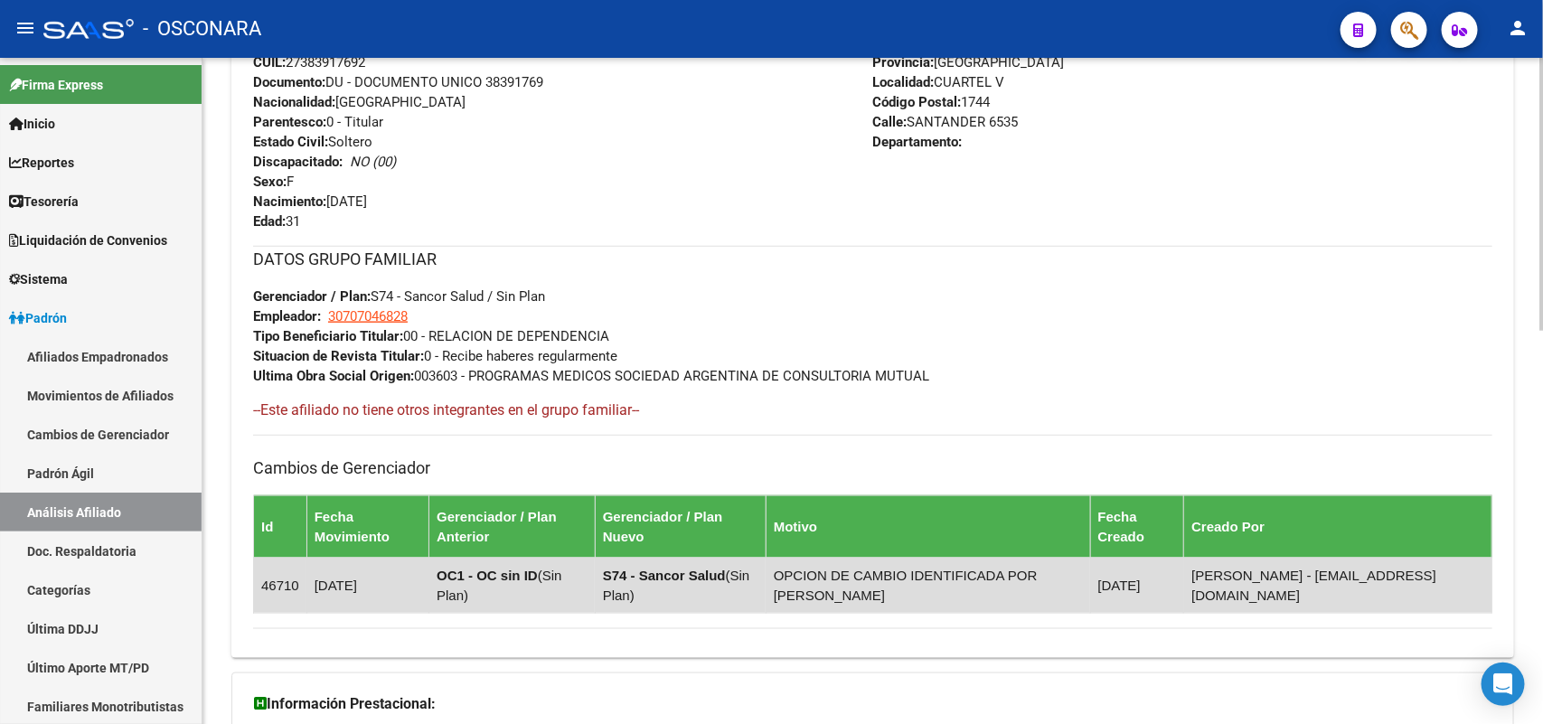
scroll to position [956, 0]
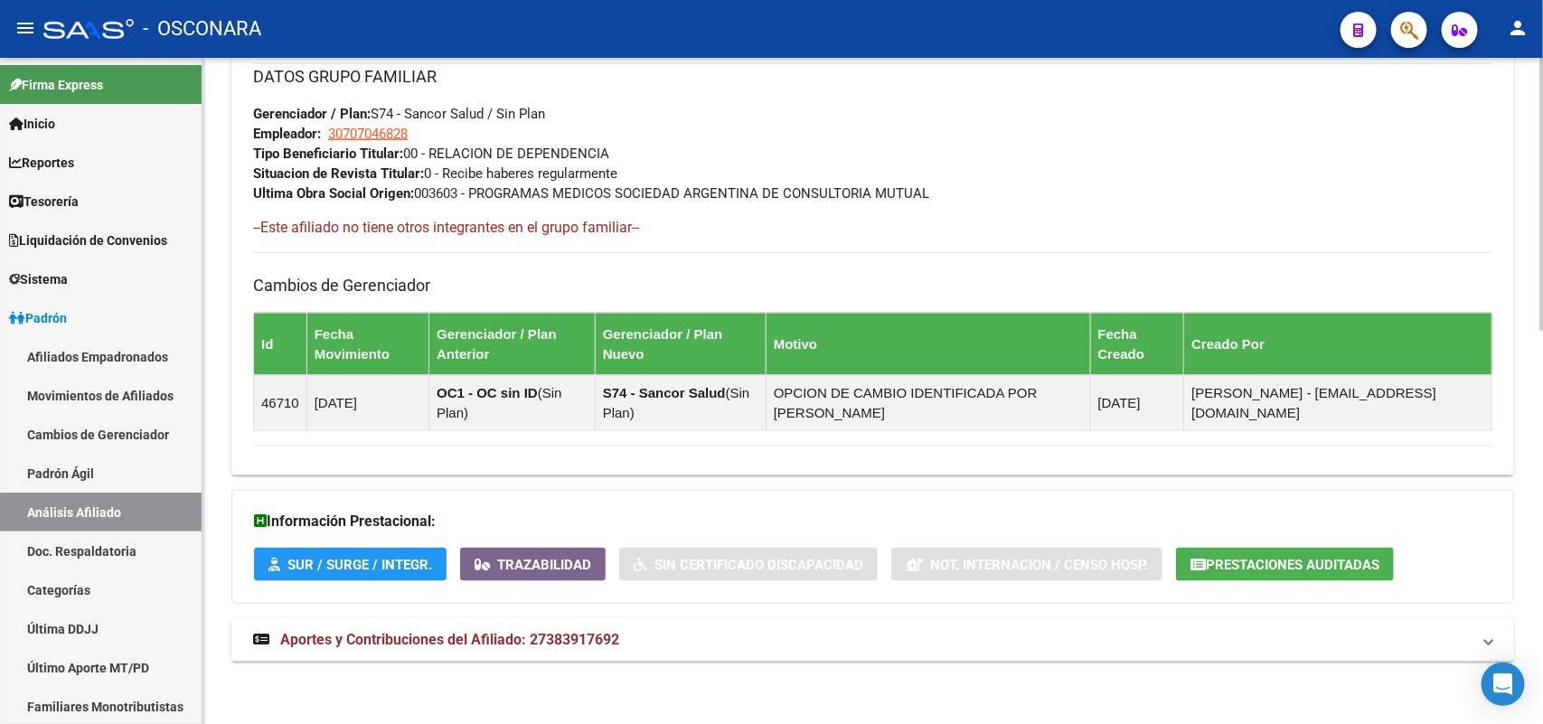
click at [589, 635] on span "Aportes y Contribuciones del Afiliado: 27383917692" at bounding box center [449, 639] width 339 height 17
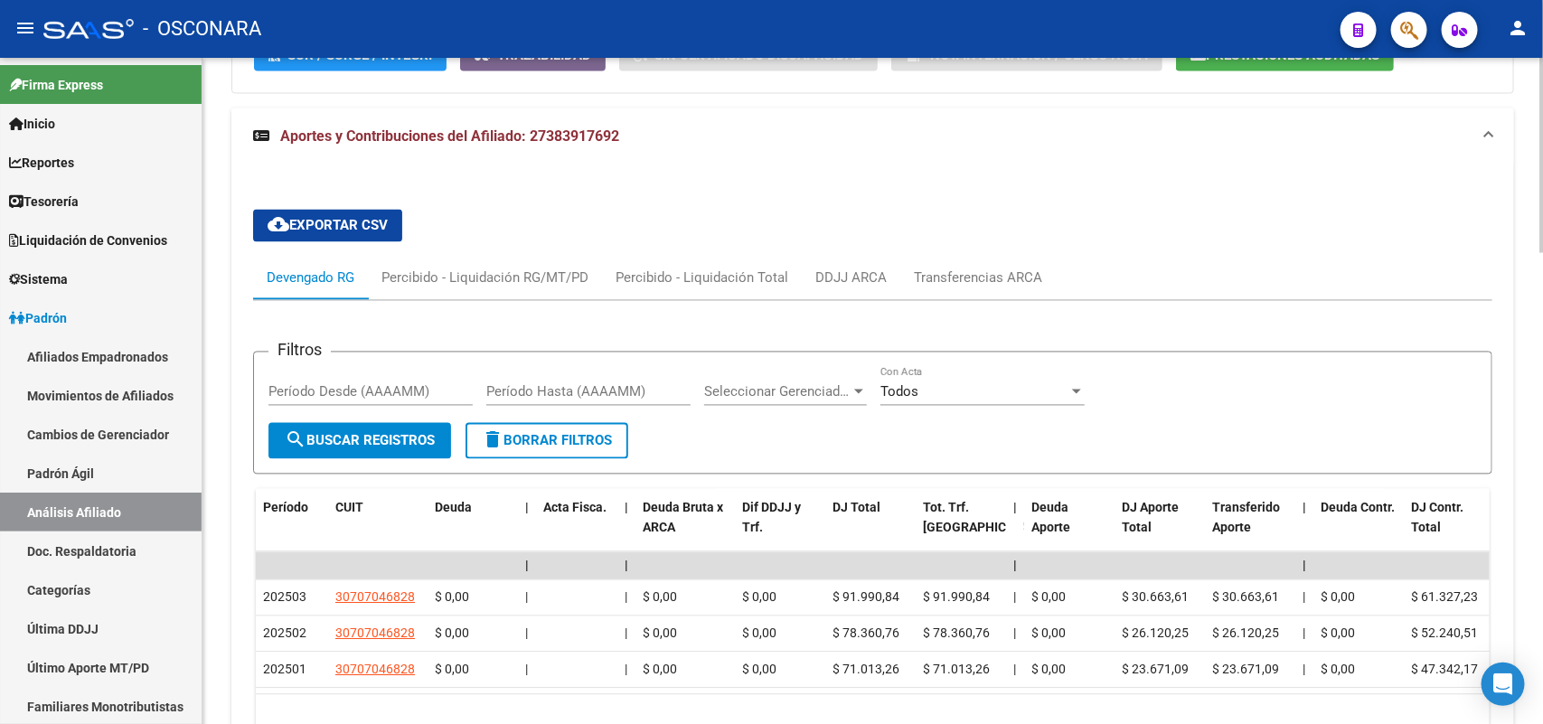
scroll to position [1152, 0]
